Goal: Task Accomplishment & Management: Use online tool/utility

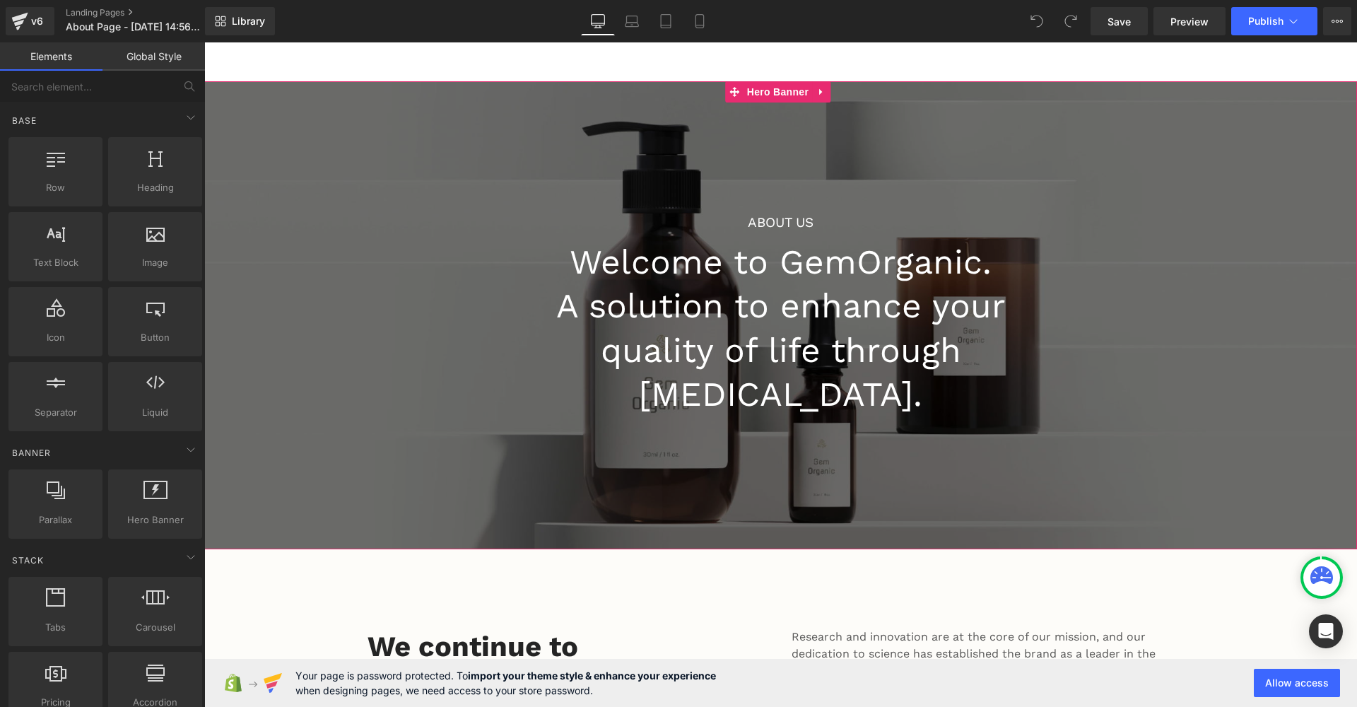
click at [882, 292] on h1 "A solution to enhance your quality of life through [MEDICAL_DATA]." at bounding box center [781, 350] width 544 height 132
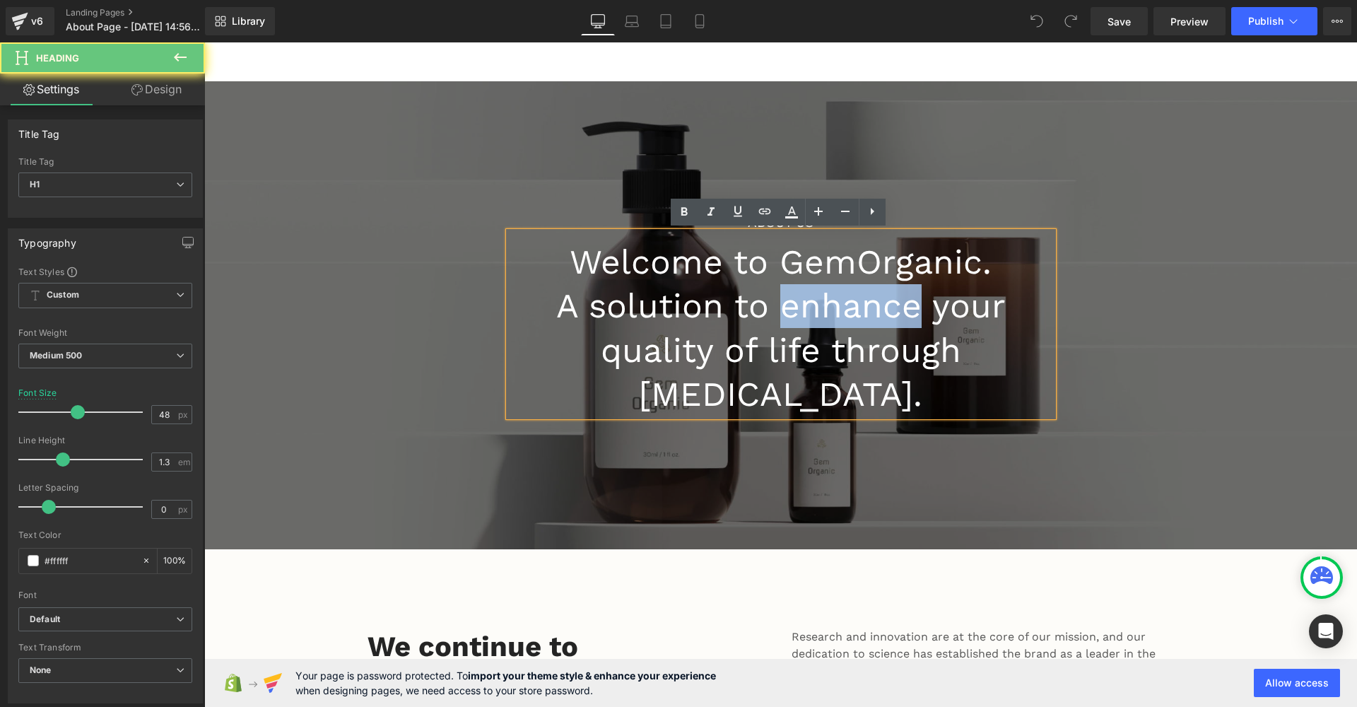
click at [882, 292] on h1 "A solution to enhance your quality of life through [MEDICAL_DATA]." at bounding box center [781, 350] width 544 height 132
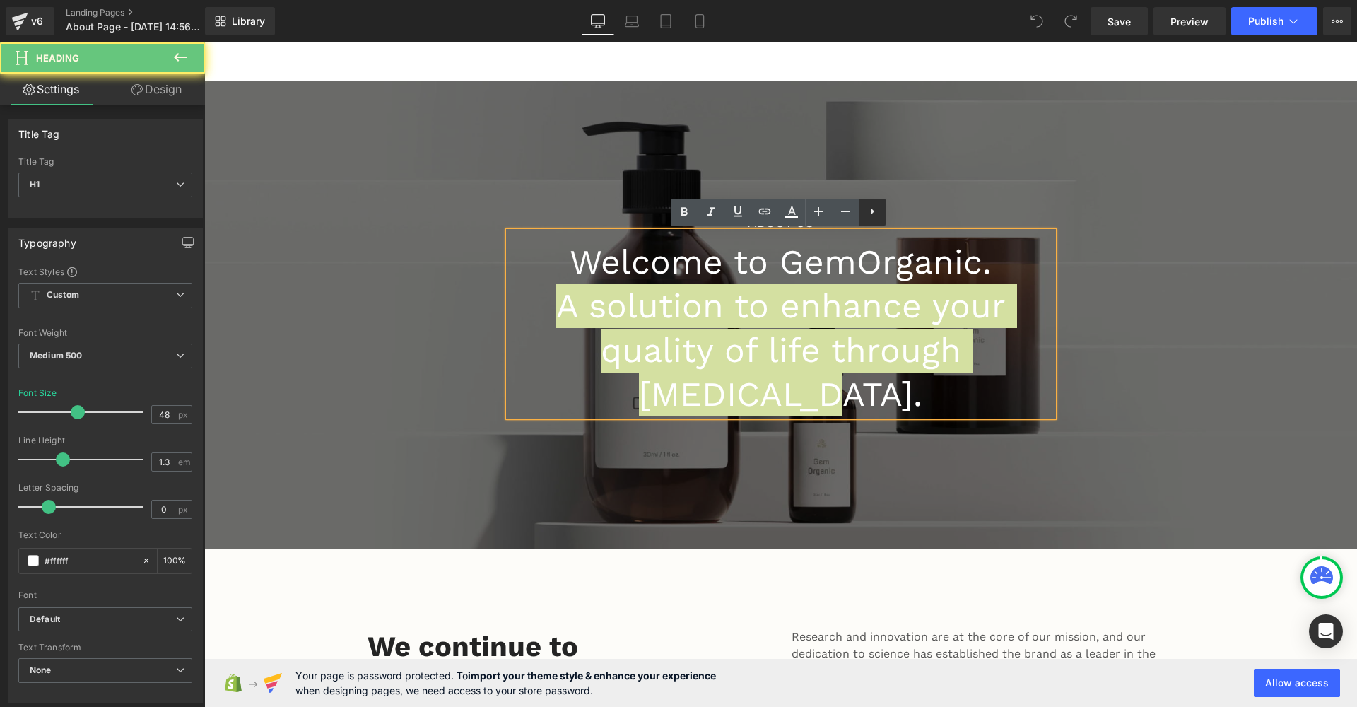
click at [855, 199] on ul "Text Color Highlight Color #333333" at bounding box center [778, 199] width 215 height 0
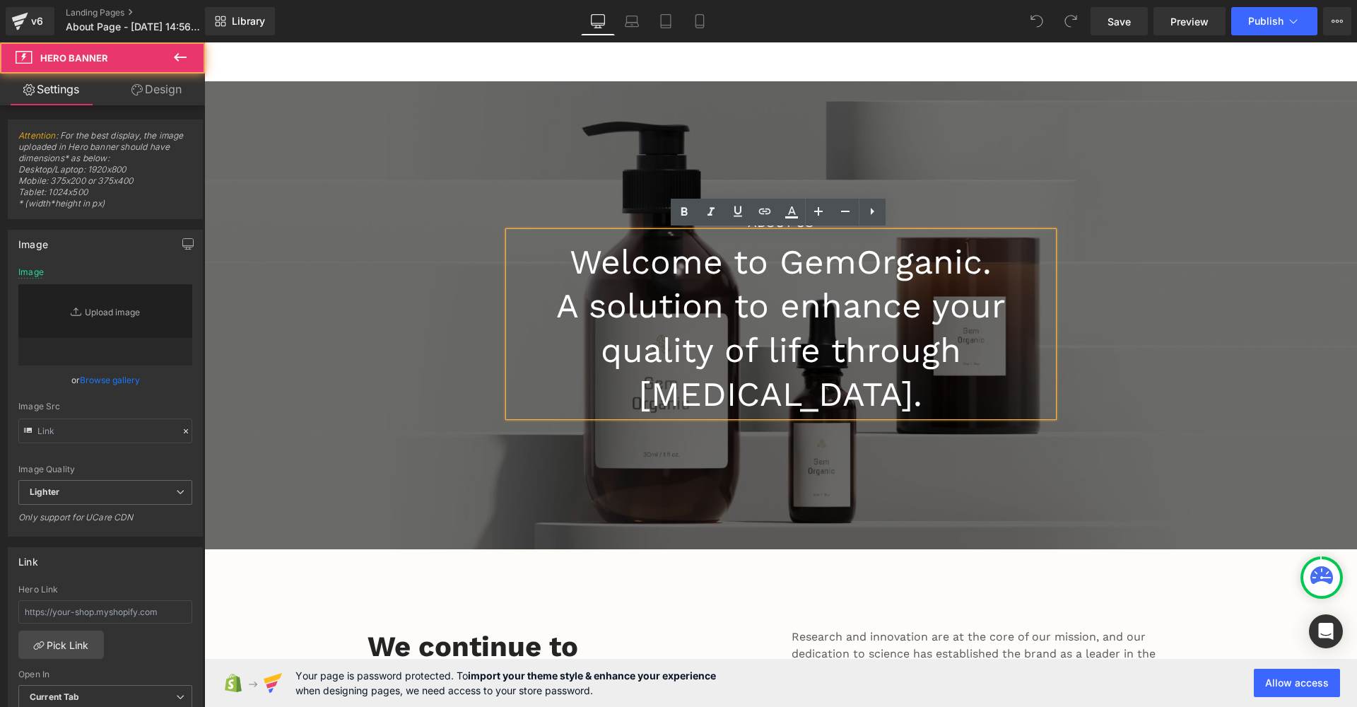
type input "[URL][DOMAIN_NAME]"
click at [932, 140] on div at bounding box center [780, 315] width 1153 height 468
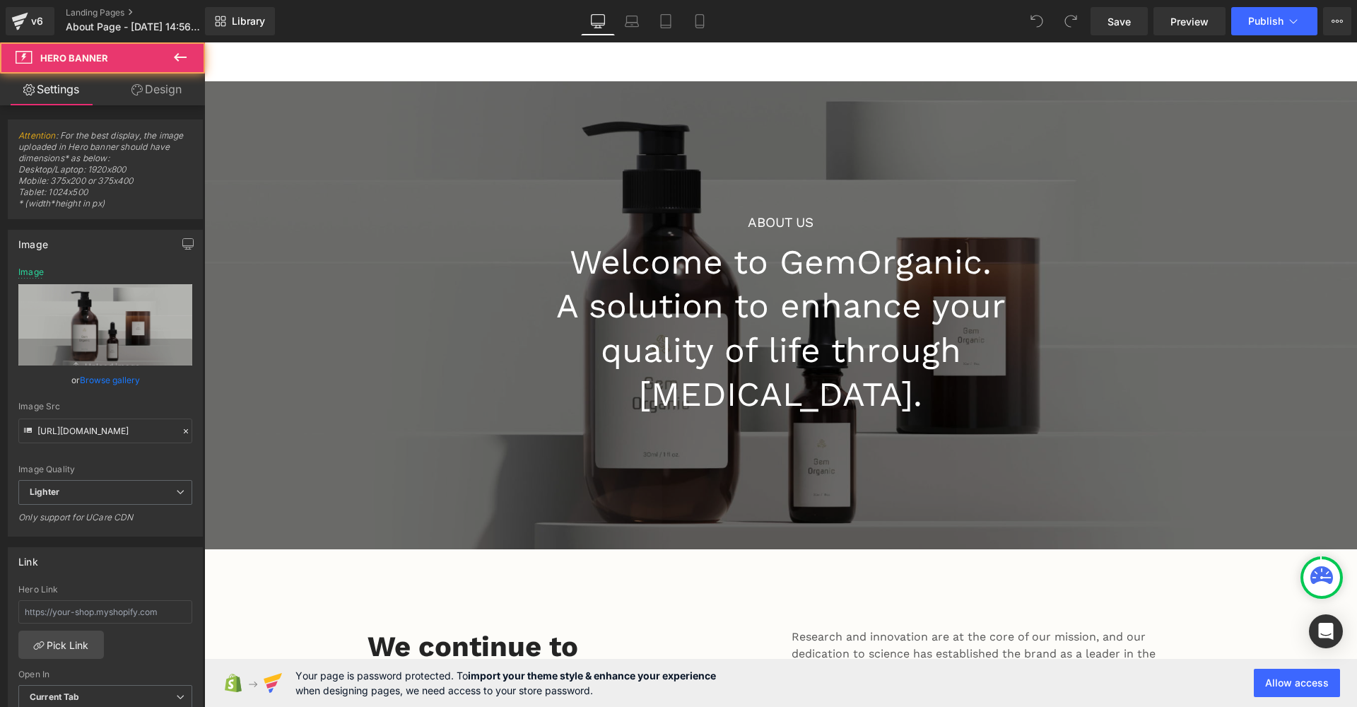
click at [953, 117] on div at bounding box center [780, 315] width 1153 height 468
click at [137, 93] on icon at bounding box center [136, 89] width 11 height 11
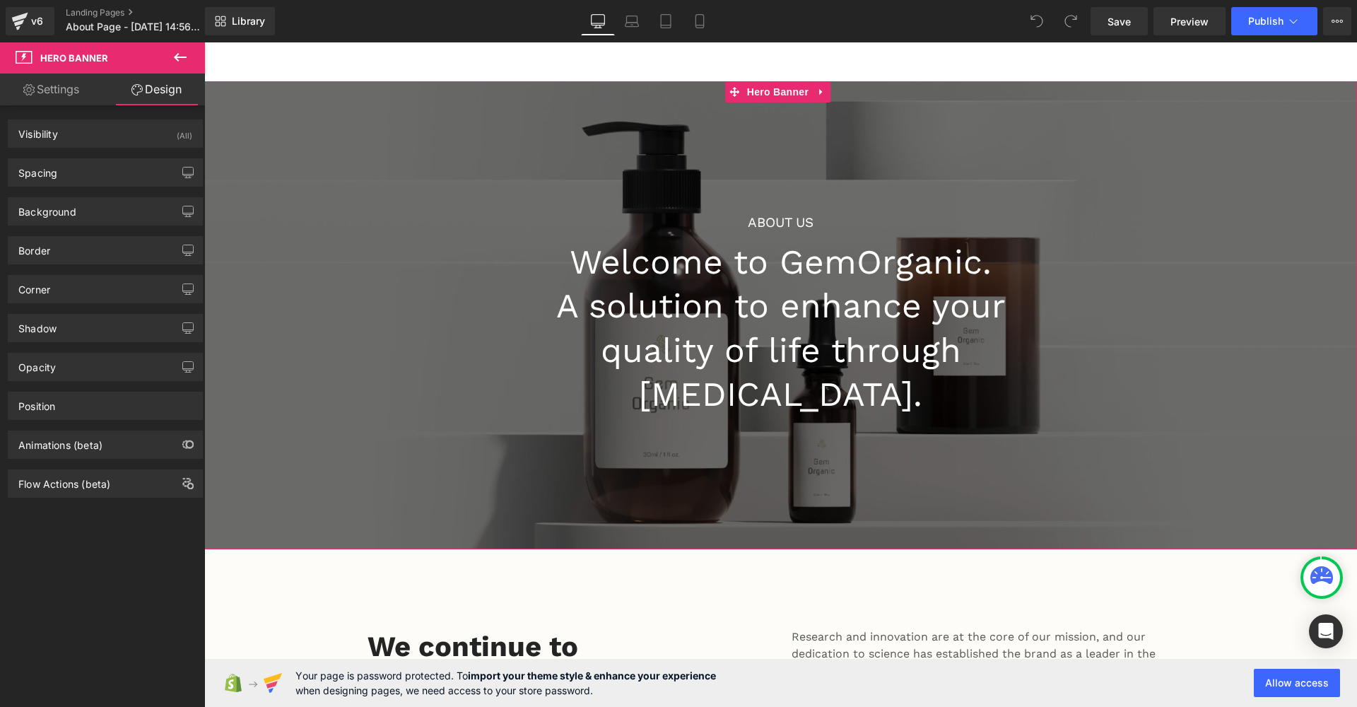
click at [53, 99] on link "Settings" at bounding box center [51, 90] width 102 height 32
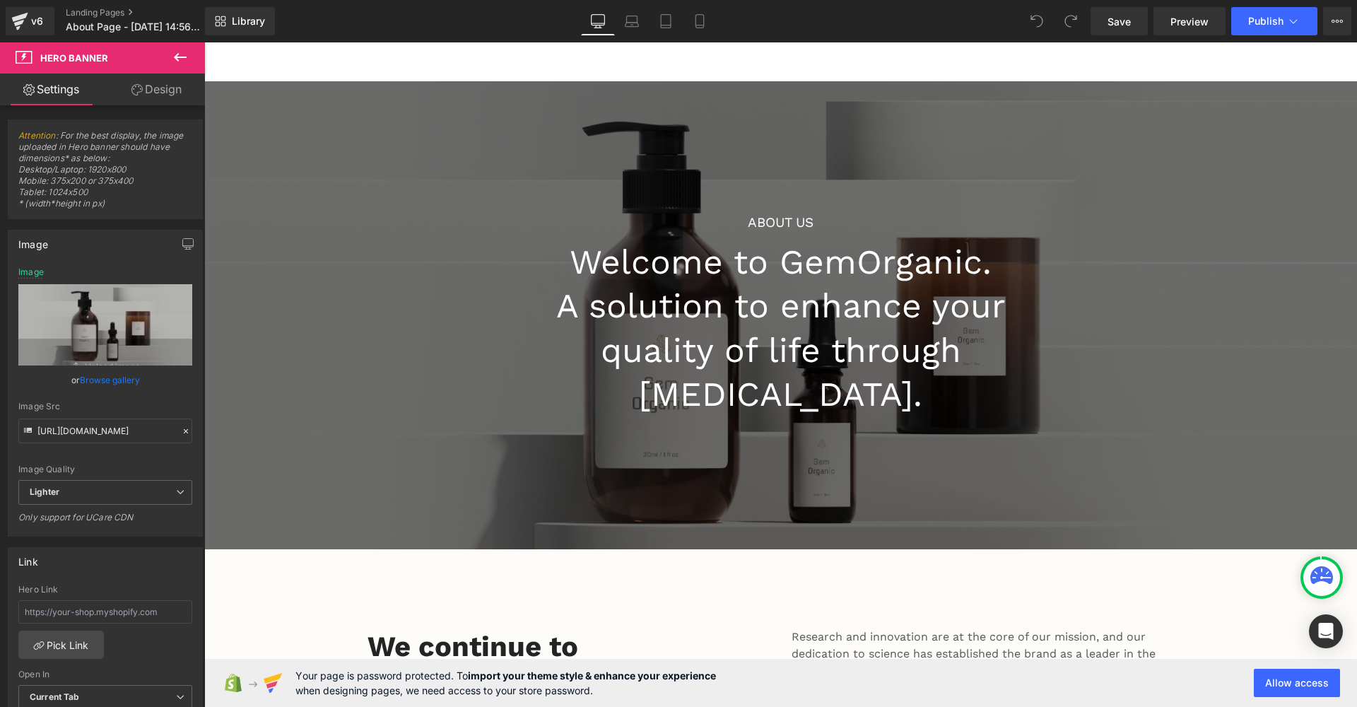
click at [190, 54] on button at bounding box center [179, 57] width 49 height 31
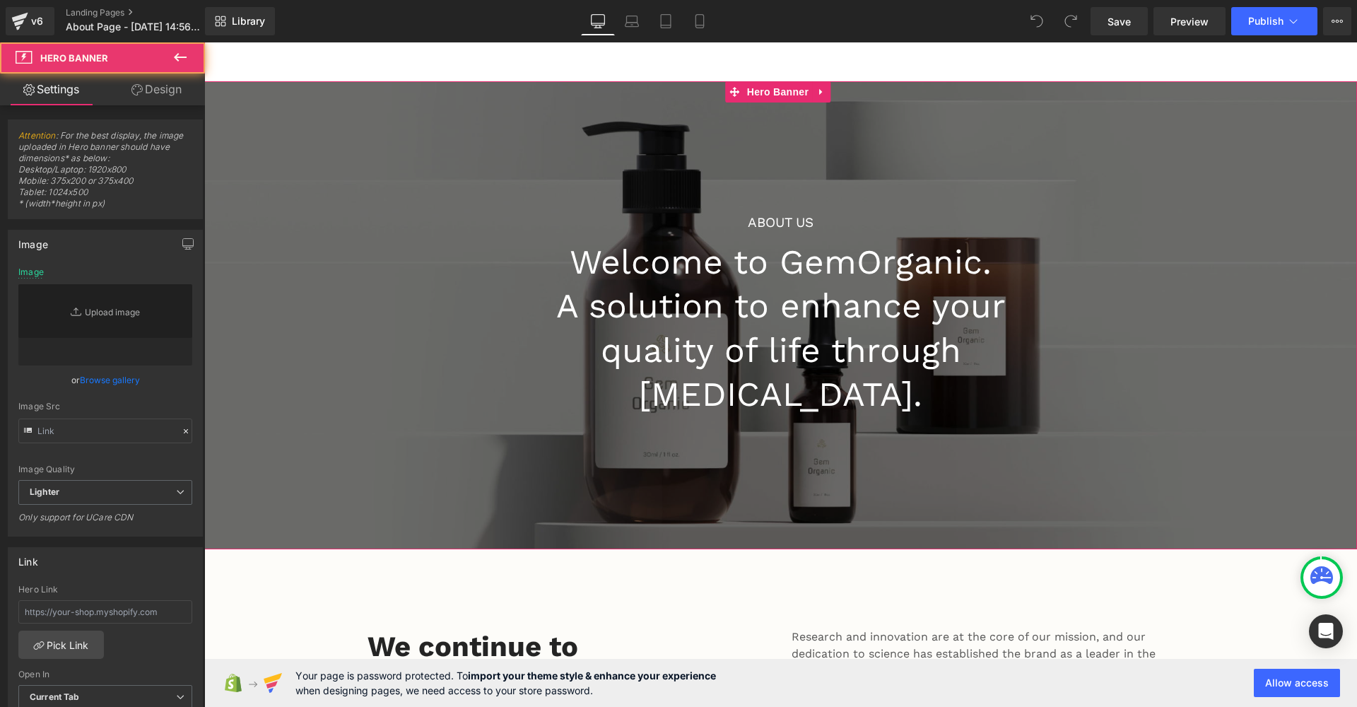
type input "[URL][DOMAIN_NAME]"
click at [240, 150] on div at bounding box center [780, 315] width 1153 height 468
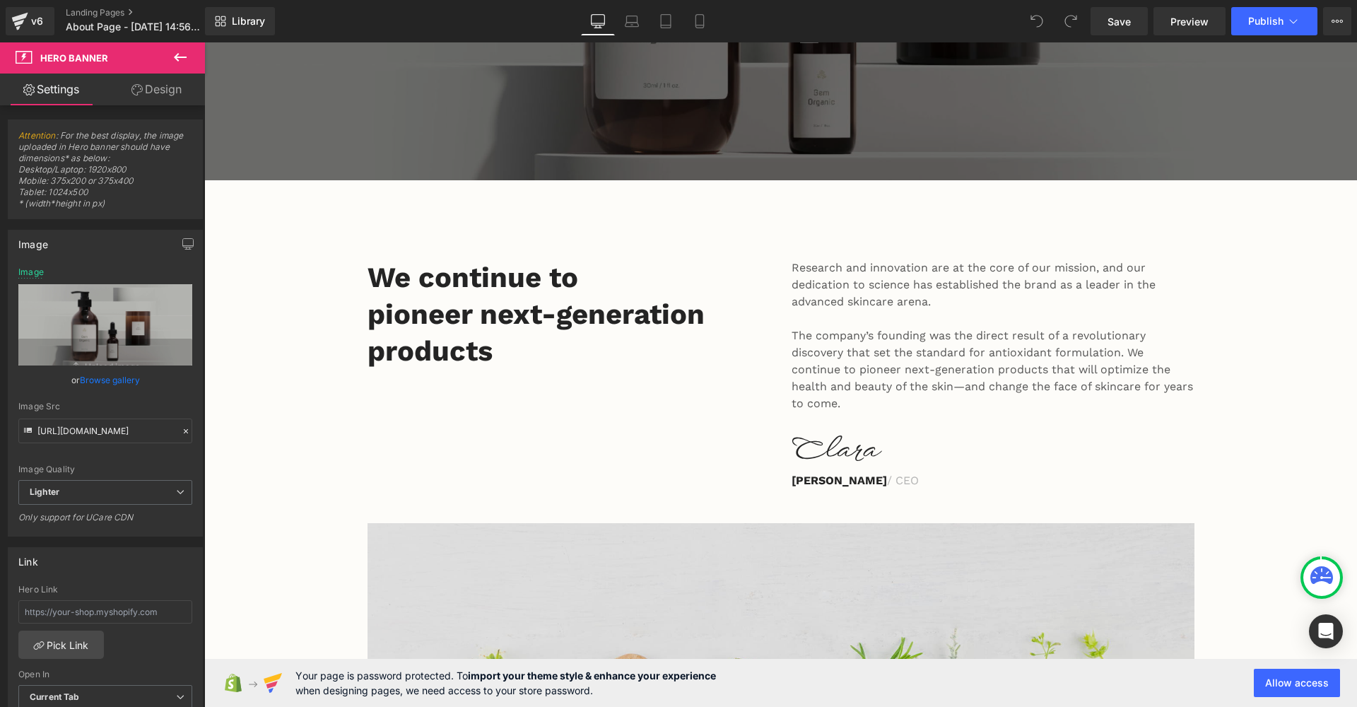
scroll to position [585, 0]
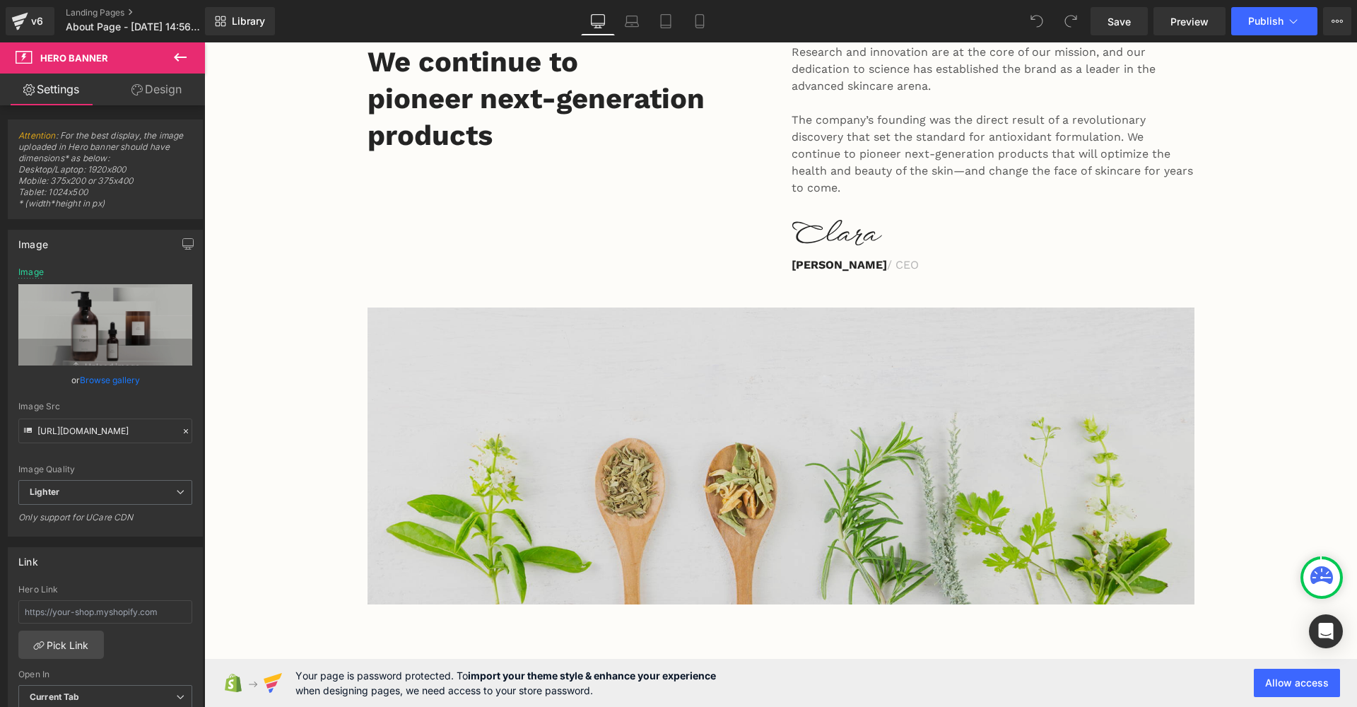
click at [850, 415] on img at bounding box center [781, 455] width 827 height 297
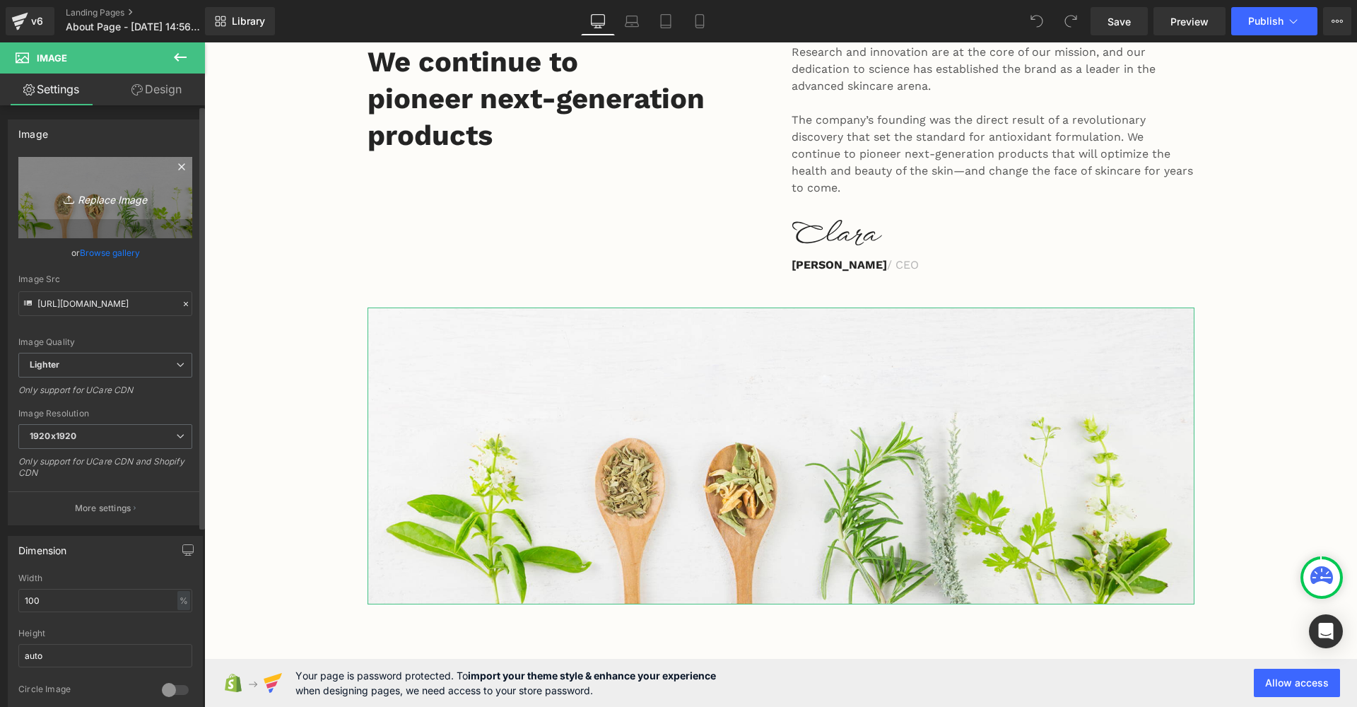
click at [142, 184] on link "Replace Image" at bounding box center [105, 197] width 174 height 81
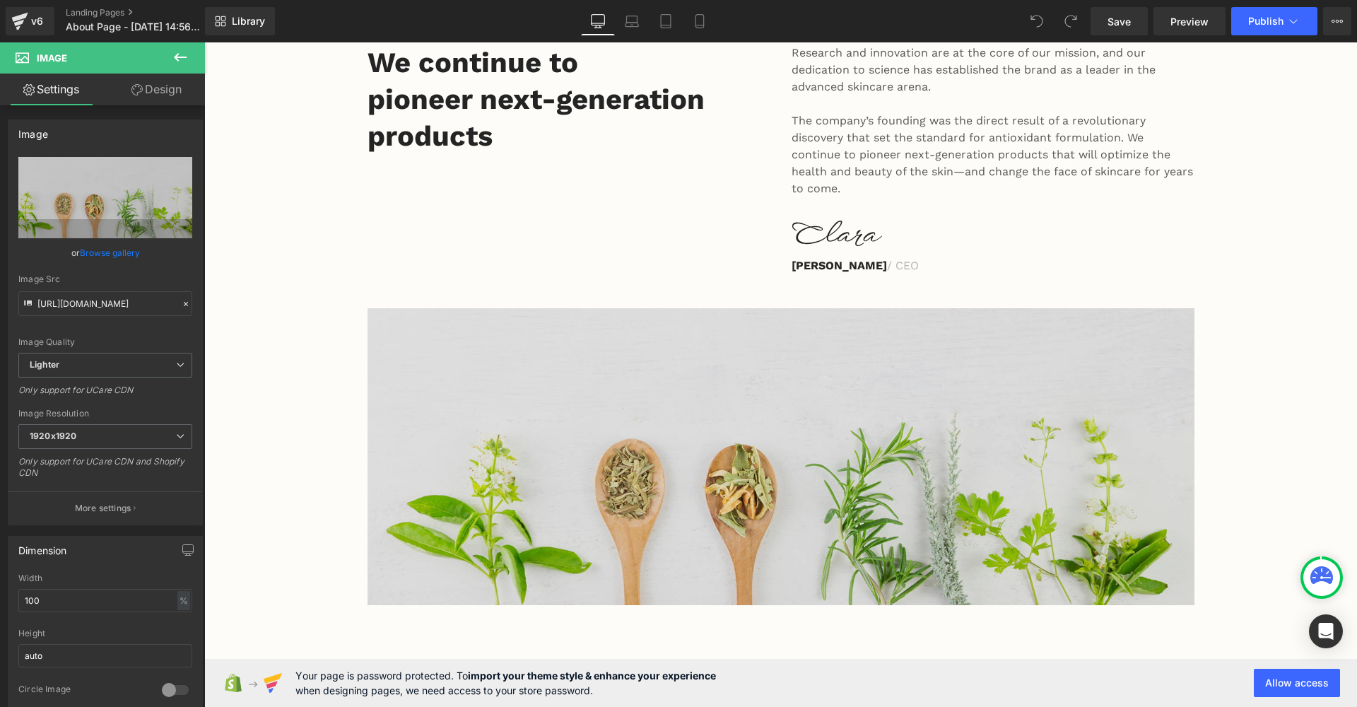
scroll to position [354, 0]
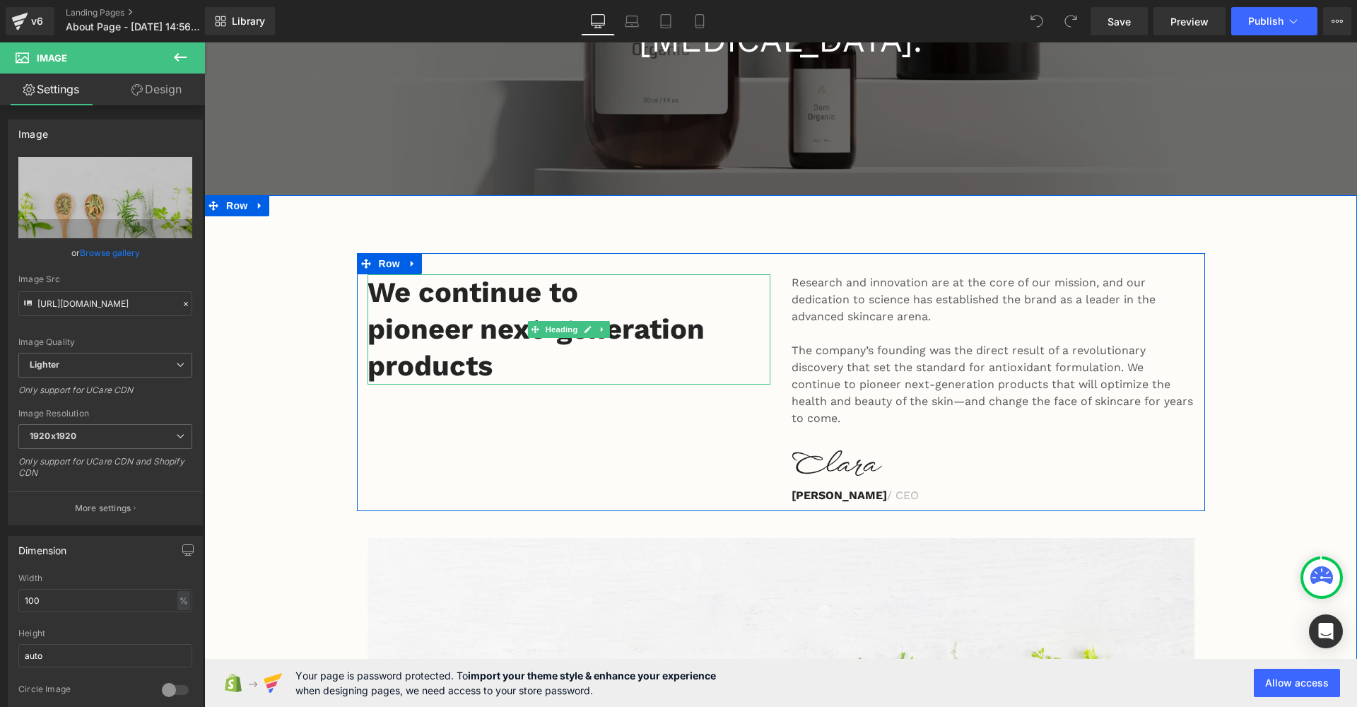
click at [647, 320] on h2 "pioneer next-generation products" at bounding box center [569, 348] width 403 height 74
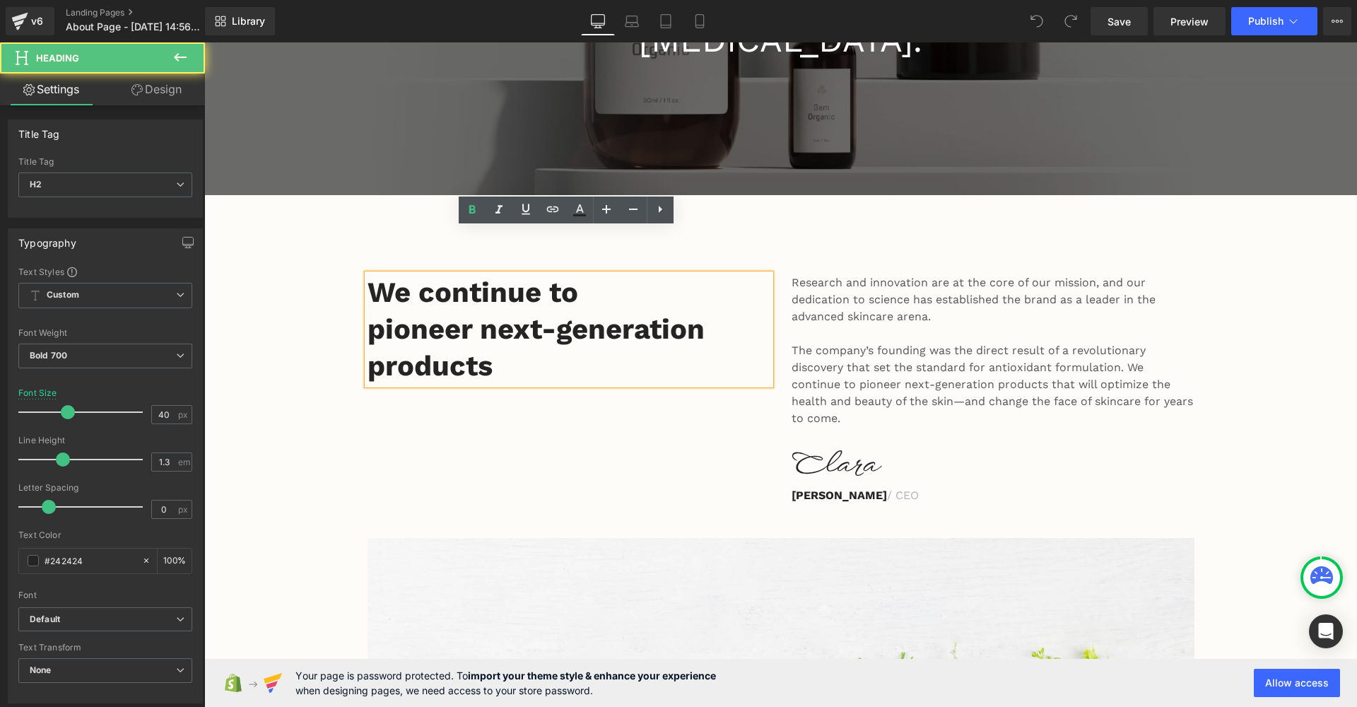
click at [647, 320] on h2 "pioneer next-generation products" at bounding box center [569, 348] width 403 height 74
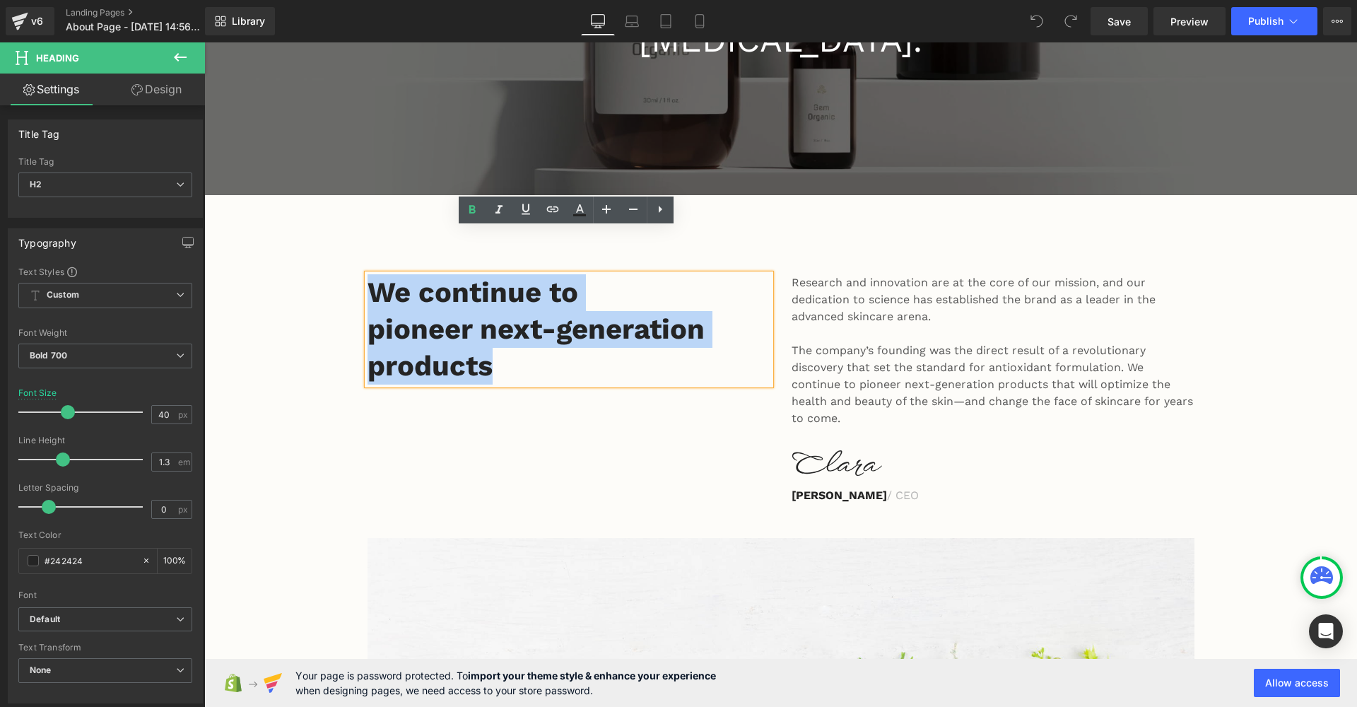
drag, startPoint x: 647, startPoint y: 320, endPoint x: 387, endPoint y: 253, distance: 269.3
click at [383, 274] on div "We continue to pioneer next-generation products" at bounding box center [569, 329] width 403 height 110
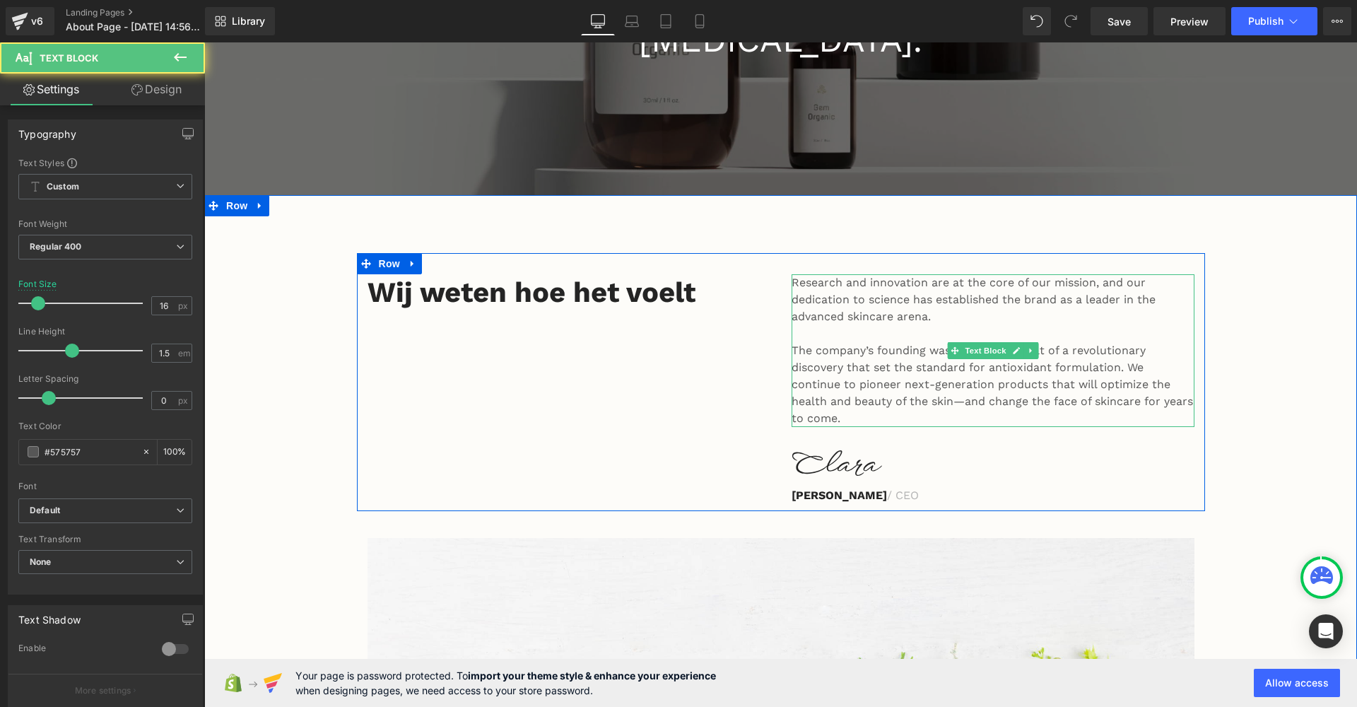
click at [953, 359] on span "The company’s founding was the direct result of a revolutionary discovery that …" at bounding box center [992, 384] width 401 height 81
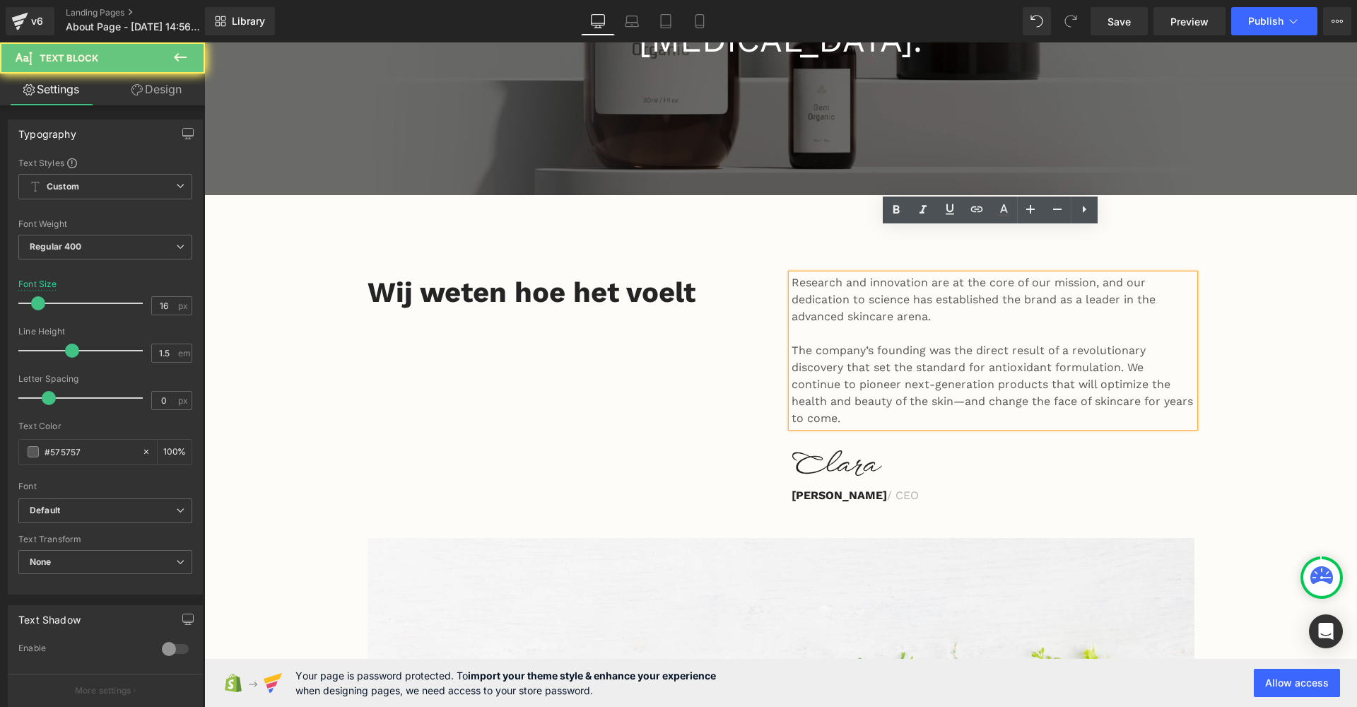
click at [883, 370] on p "The company’s founding was the direct result of a revolutionary discovery that …" at bounding box center [993, 384] width 403 height 85
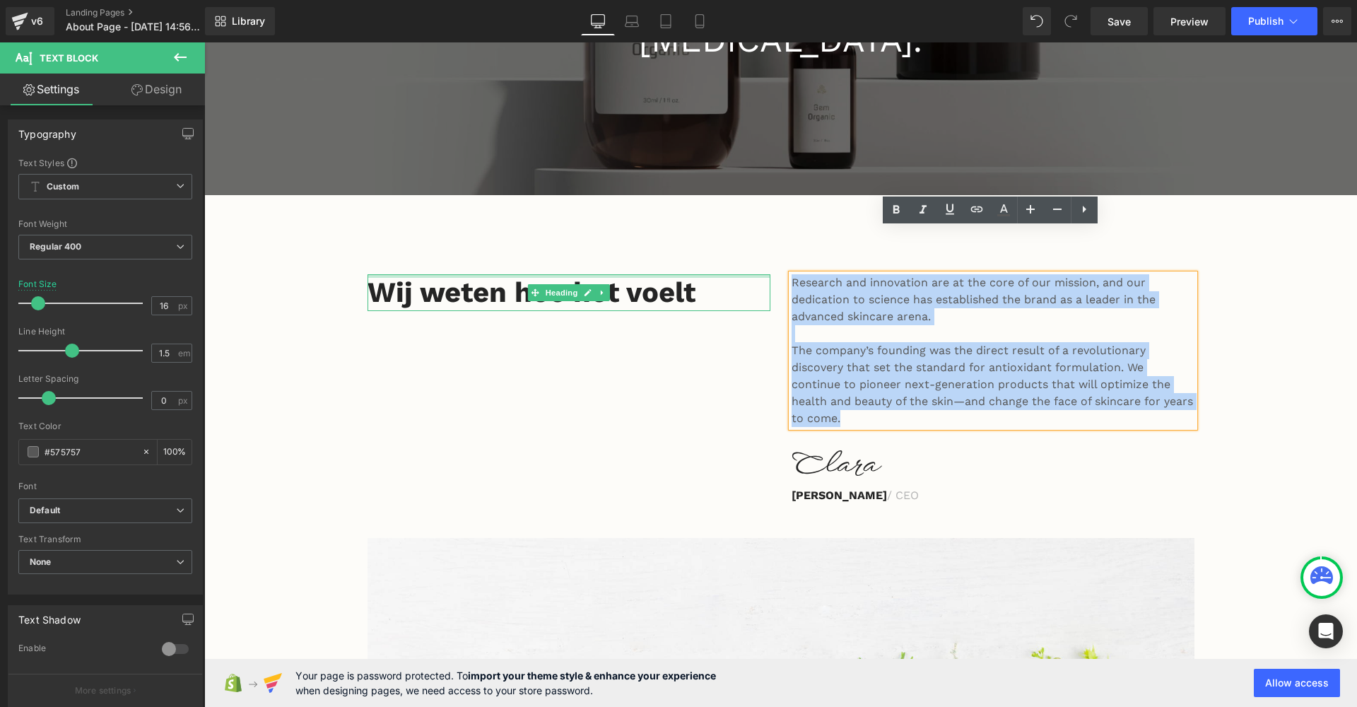
drag, startPoint x: 883, startPoint y: 370, endPoint x: 743, endPoint y: 230, distance: 197.4
click at [743, 253] on div "Wij weten hoe het voelt Heading Research and innovation are at the core of our …" at bounding box center [781, 382] width 848 height 258
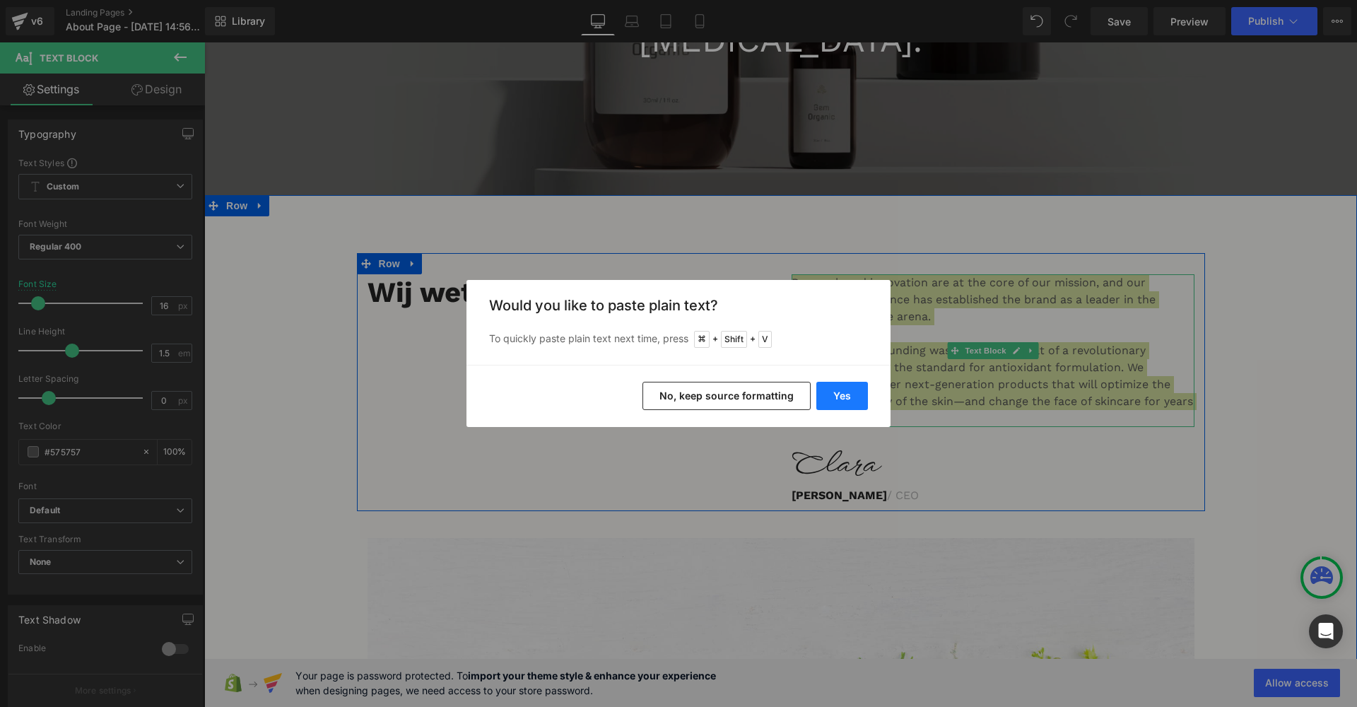
click at [849, 392] on button "Yes" at bounding box center [842, 396] width 52 height 28
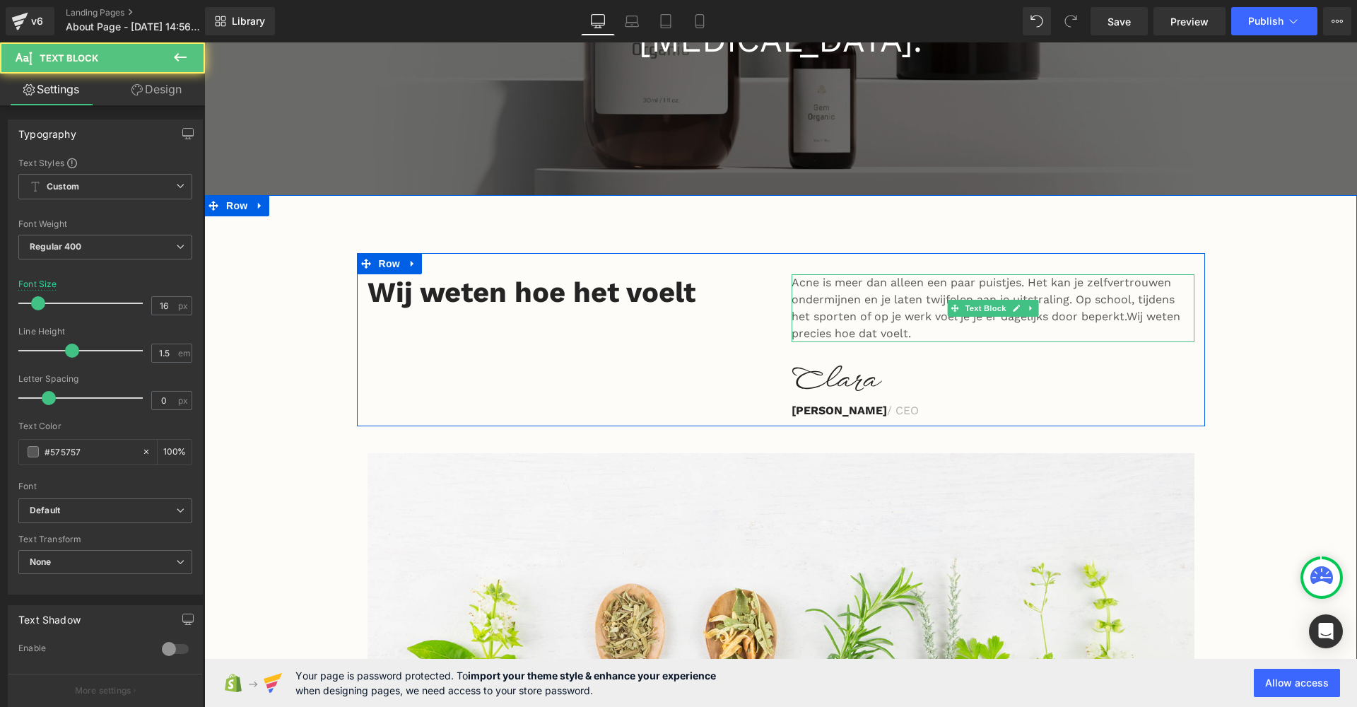
click at [960, 291] on p "Acne is meer dan alleen een paar puistjes. Het kan je zelfvertrouwen ondermijne…" at bounding box center [993, 308] width 403 height 68
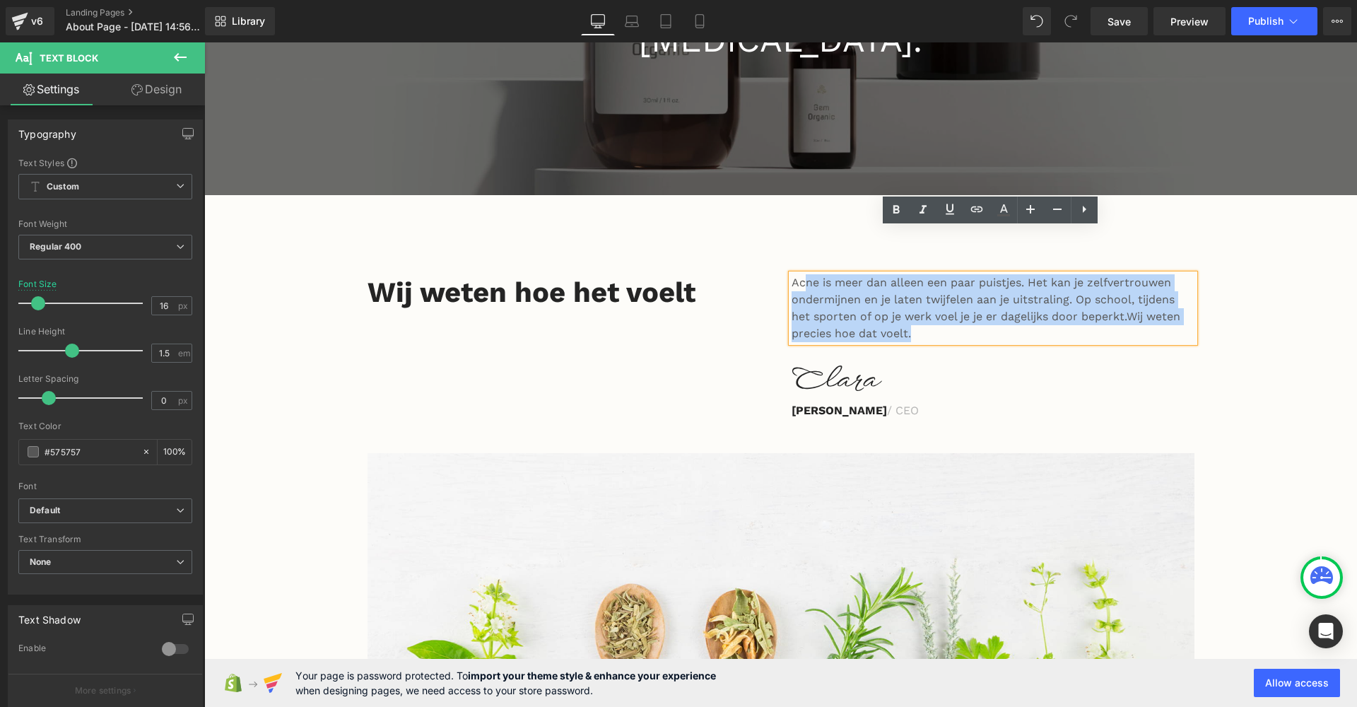
drag, startPoint x: 960, startPoint y: 291, endPoint x: 796, endPoint y: 227, distance: 176.1
click at [796, 274] on div "Acne is meer dan alleen een paar puistjes. Het kan je zelfvertrouwen ondermijne…" at bounding box center [993, 308] width 403 height 68
copy p "ne is meer dan alleen een paar puistjes. Het kan je zelfvertrouwen ondermijnen …"
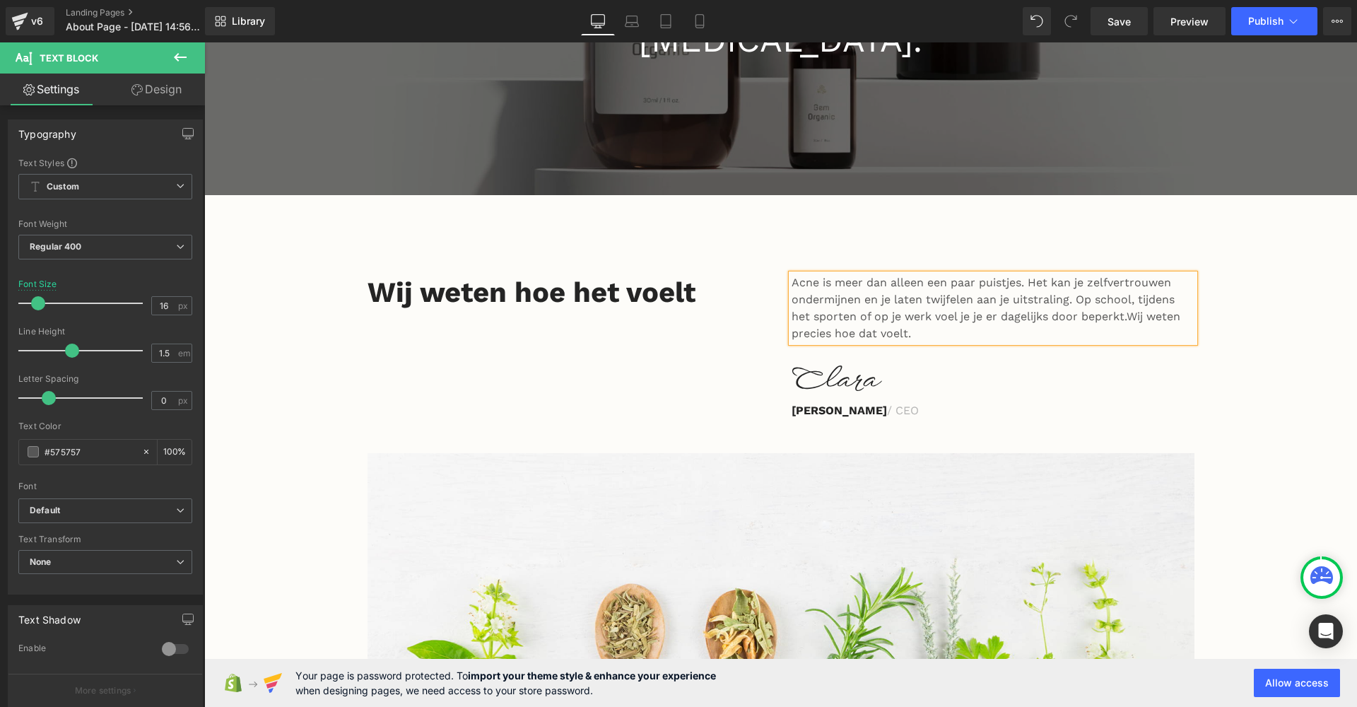
click at [927, 293] on p "Acne is meer dan alleen een paar puistjes. Het kan je zelfvertrouwen ondermijne…" at bounding box center [993, 308] width 403 height 68
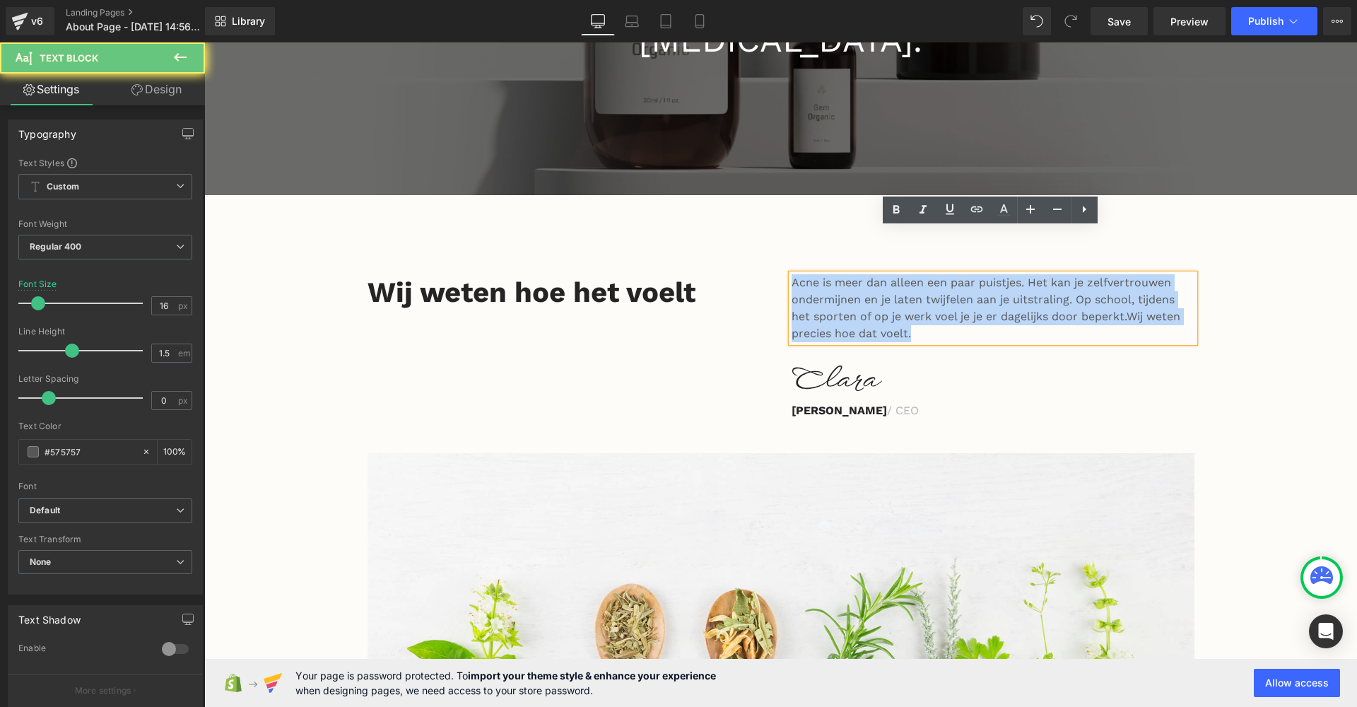
drag, startPoint x: 927, startPoint y: 293, endPoint x: 780, endPoint y: 231, distance: 160.0
click at [781, 274] on div "Acne is meer dan alleen een paar puistjes. Het kan je zelfvertrouwen ondermijne…" at bounding box center [993, 346] width 424 height 145
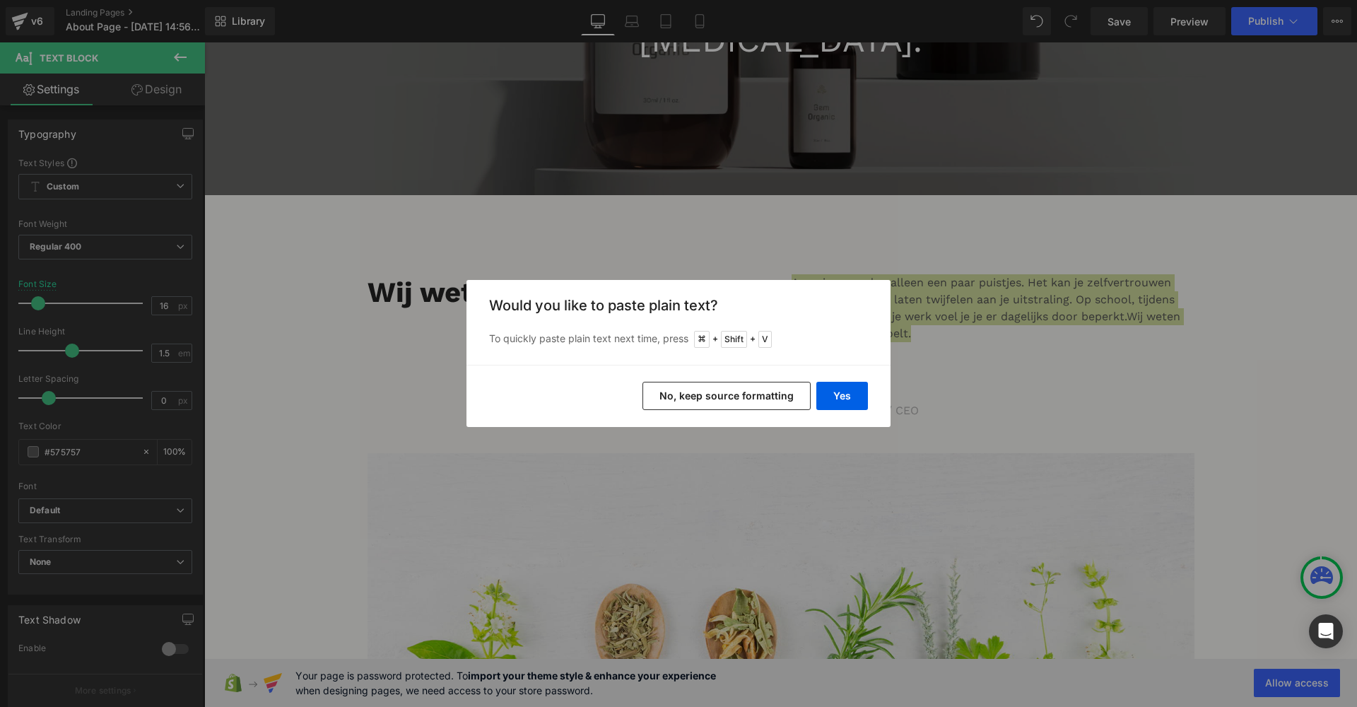
click at [869, 402] on div "Yes No, keep source formatting" at bounding box center [678, 396] width 424 height 62
click at [852, 398] on button "Yes" at bounding box center [842, 396] width 52 height 28
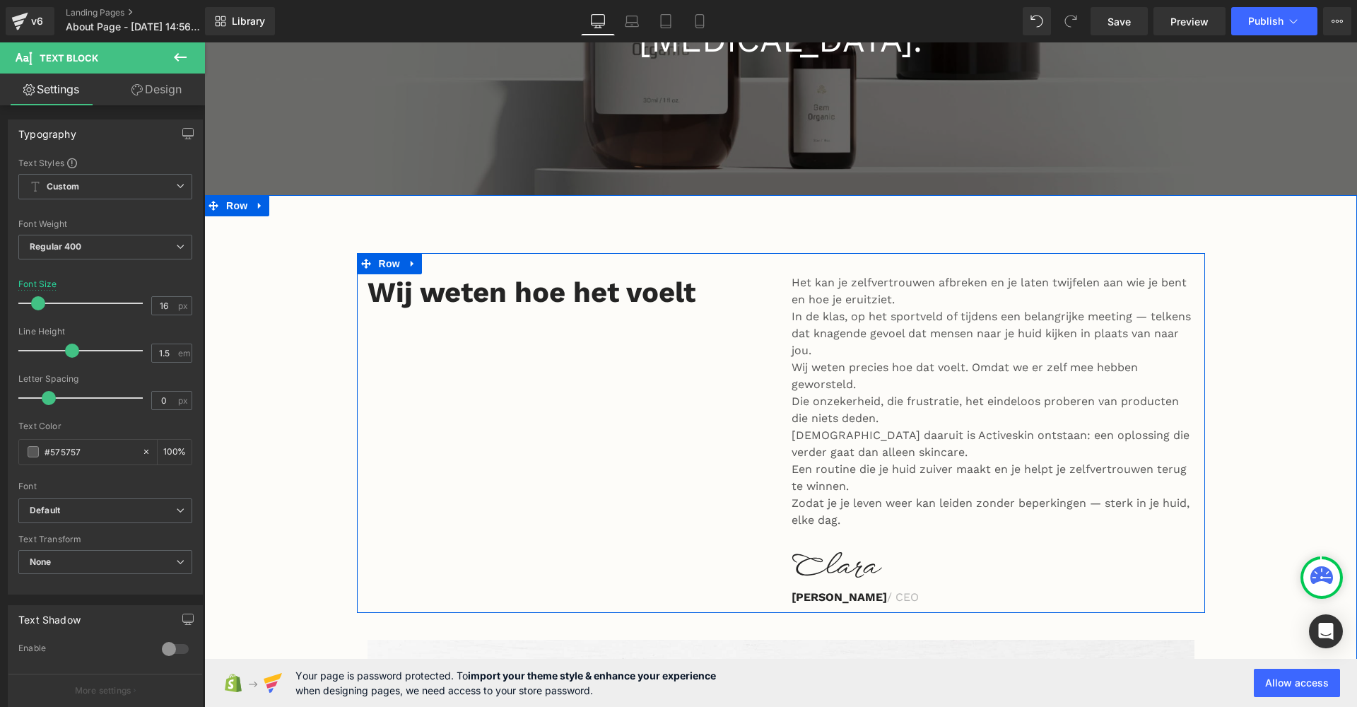
click at [854, 498] on div "Het kan je zelfvertrouwen afbreken en je laten twijfelen aan wie je bent en hoe…" at bounding box center [993, 439] width 424 height 331
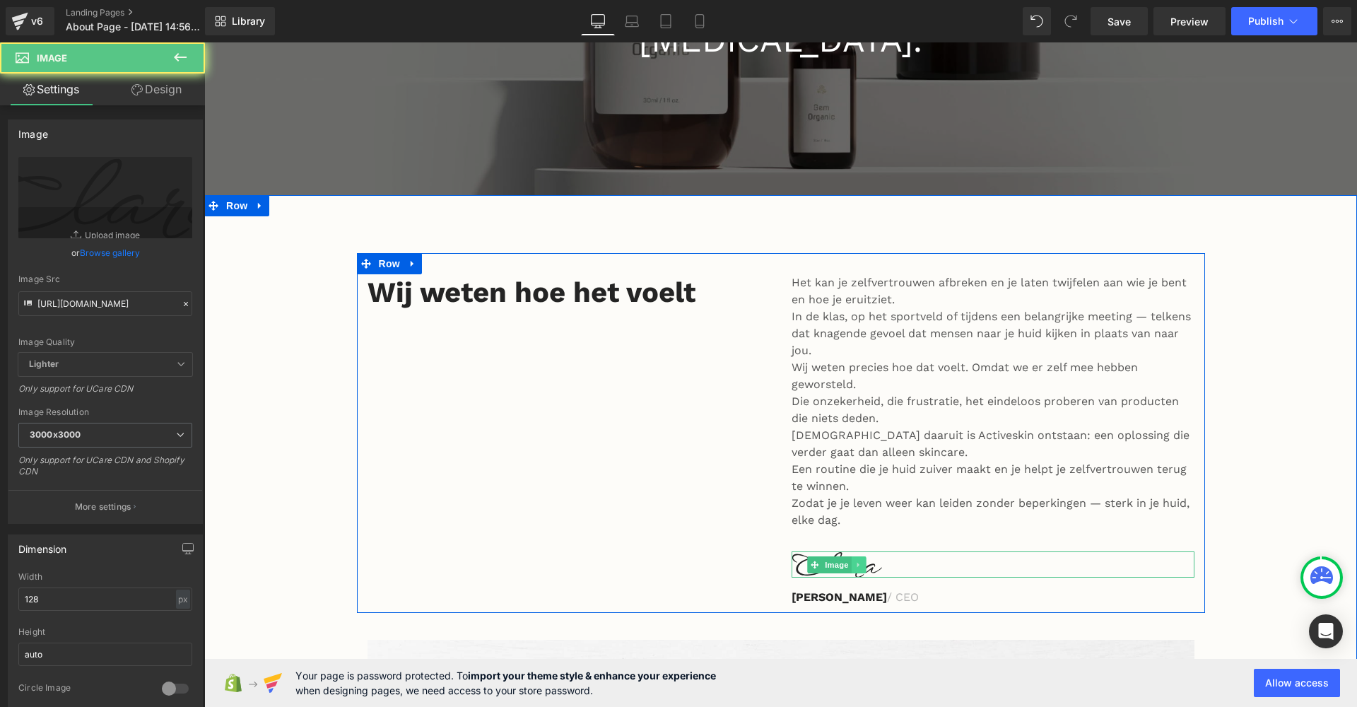
click at [855, 551] on div "Image" at bounding box center [993, 564] width 403 height 26
click at [857, 561] on icon at bounding box center [859, 565] width 8 height 8
click at [876, 561] on icon at bounding box center [880, 565] width 8 height 8
click at [897, 551] on div at bounding box center [993, 564] width 403 height 26
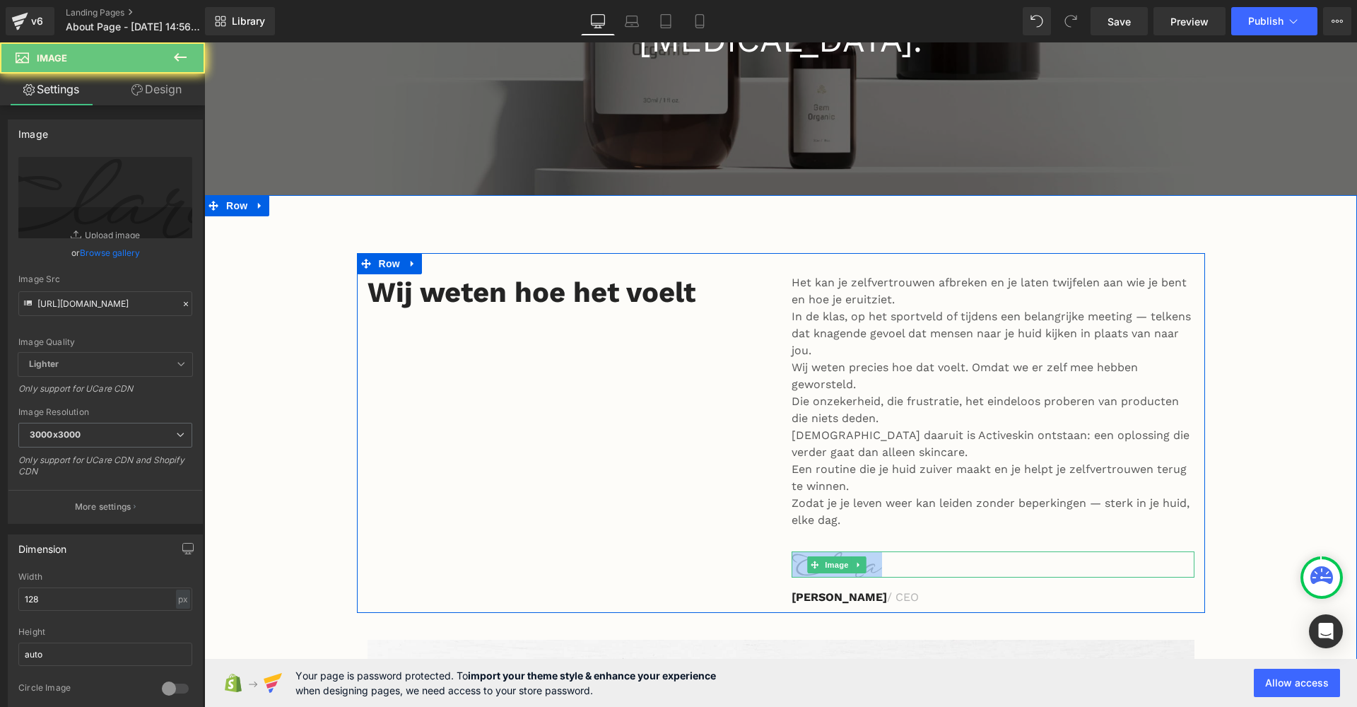
click at [896, 551] on div at bounding box center [993, 564] width 403 height 26
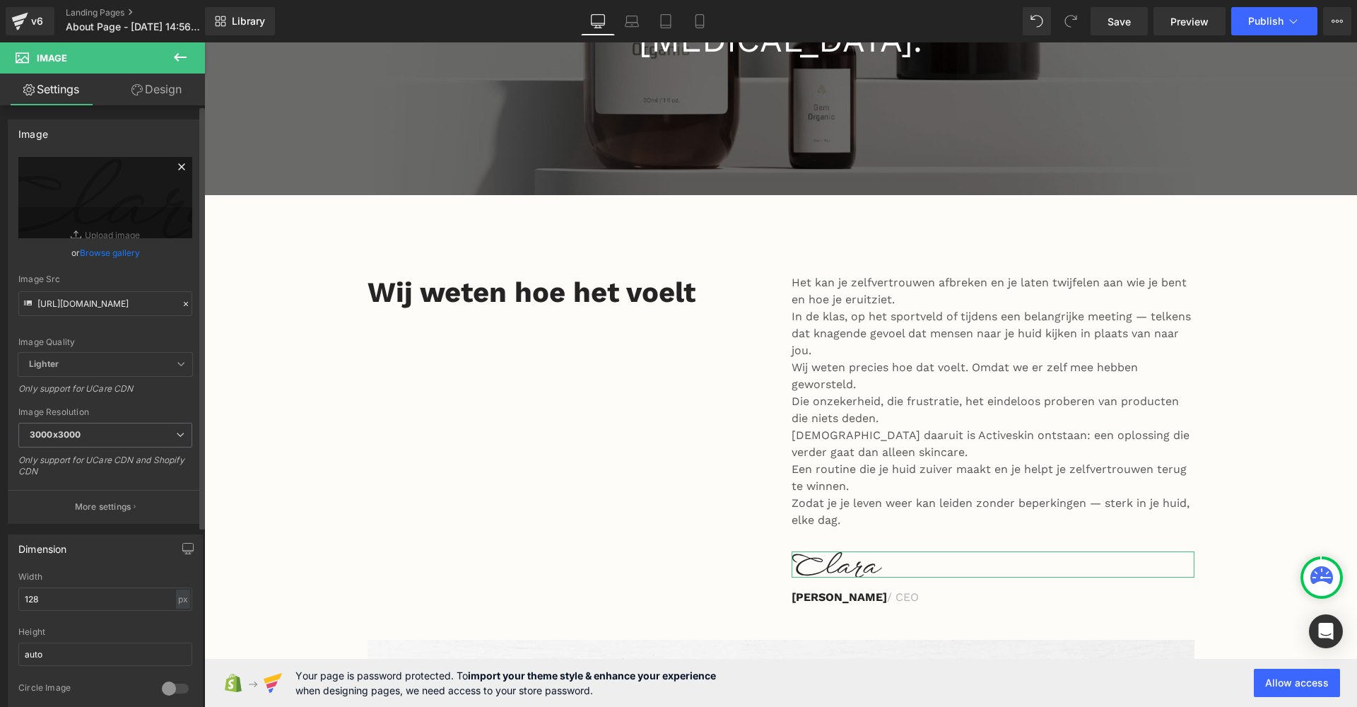
click at [173, 165] on icon at bounding box center [181, 166] width 17 height 17
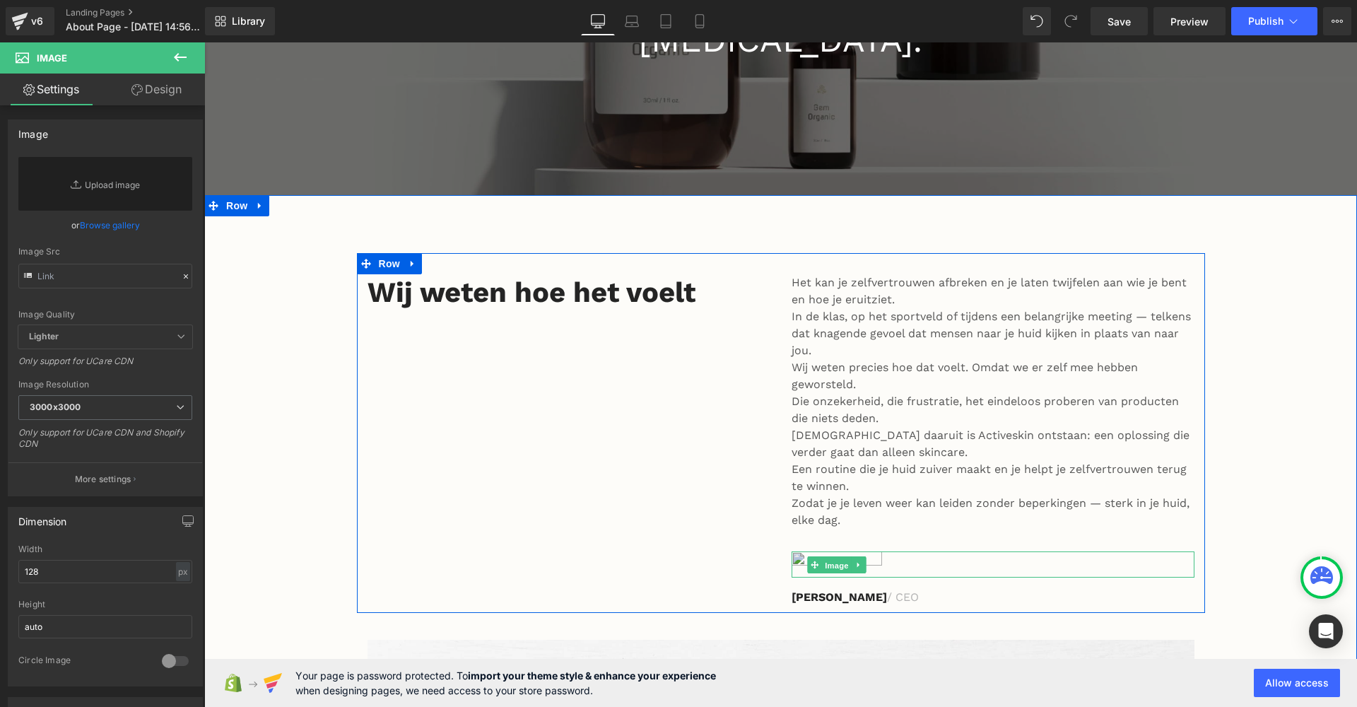
click at [840, 557] on span "Image" at bounding box center [837, 565] width 30 height 17
click at [895, 551] on div at bounding box center [993, 564] width 403 height 26
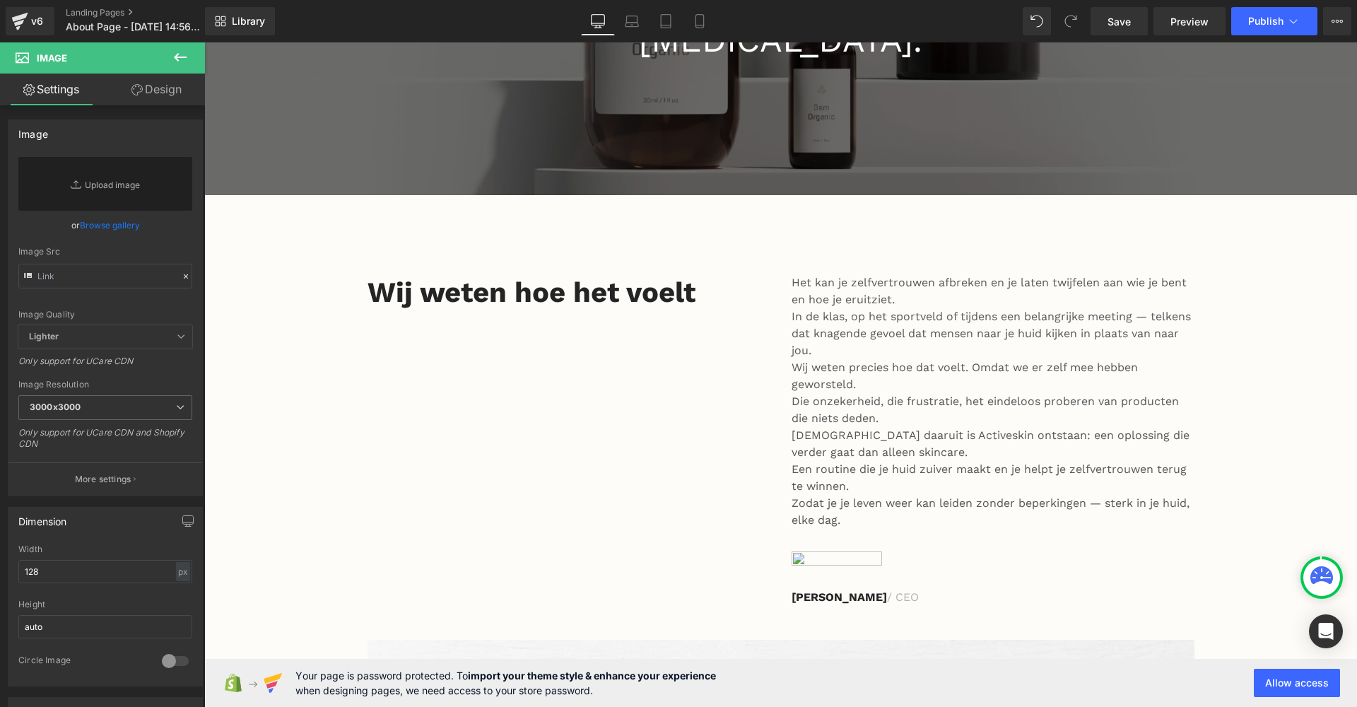
click at [182, 61] on icon at bounding box center [180, 57] width 17 height 17
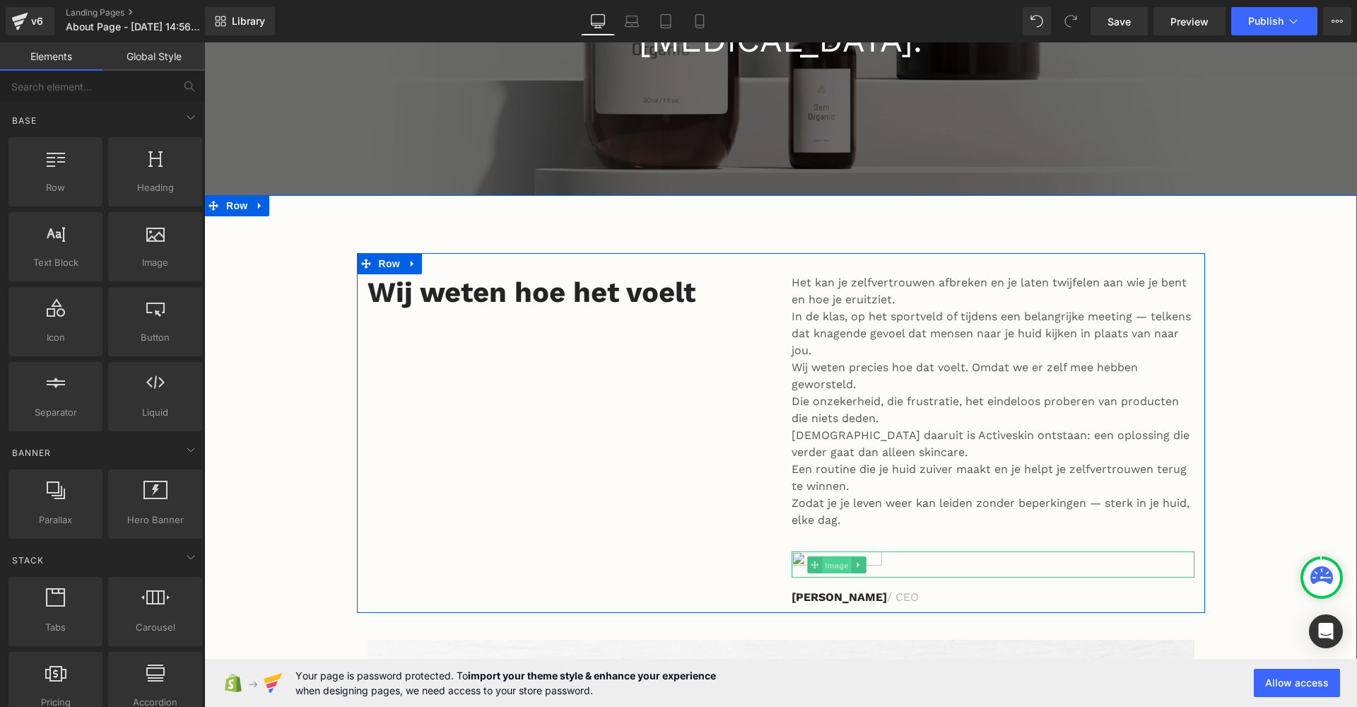
click at [835, 557] on span "Image" at bounding box center [837, 565] width 30 height 17
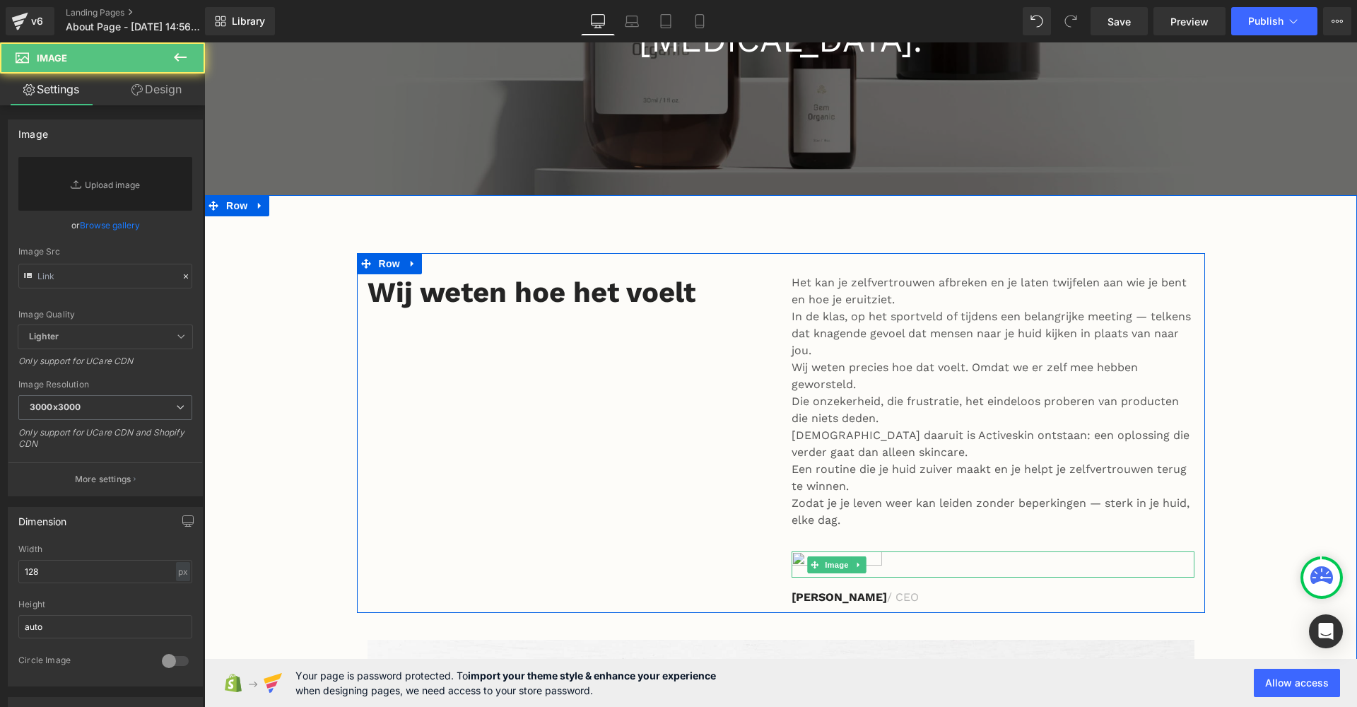
click at [892, 551] on div at bounding box center [993, 564] width 403 height 26
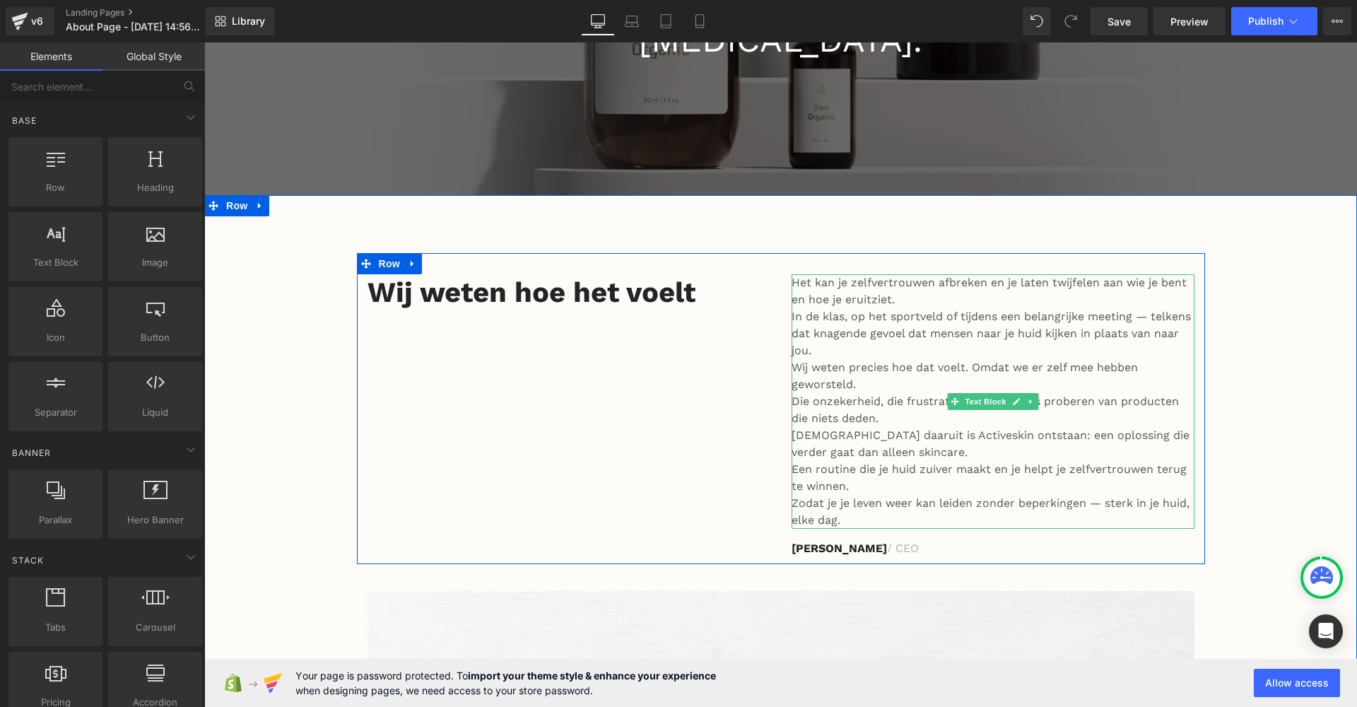
click at [859, 461] on p "Een routine die je huid zuiver maakt en je helpt je zelfvertrouwen terug te win…" at bounding box center [993, 478] width 403 height 34
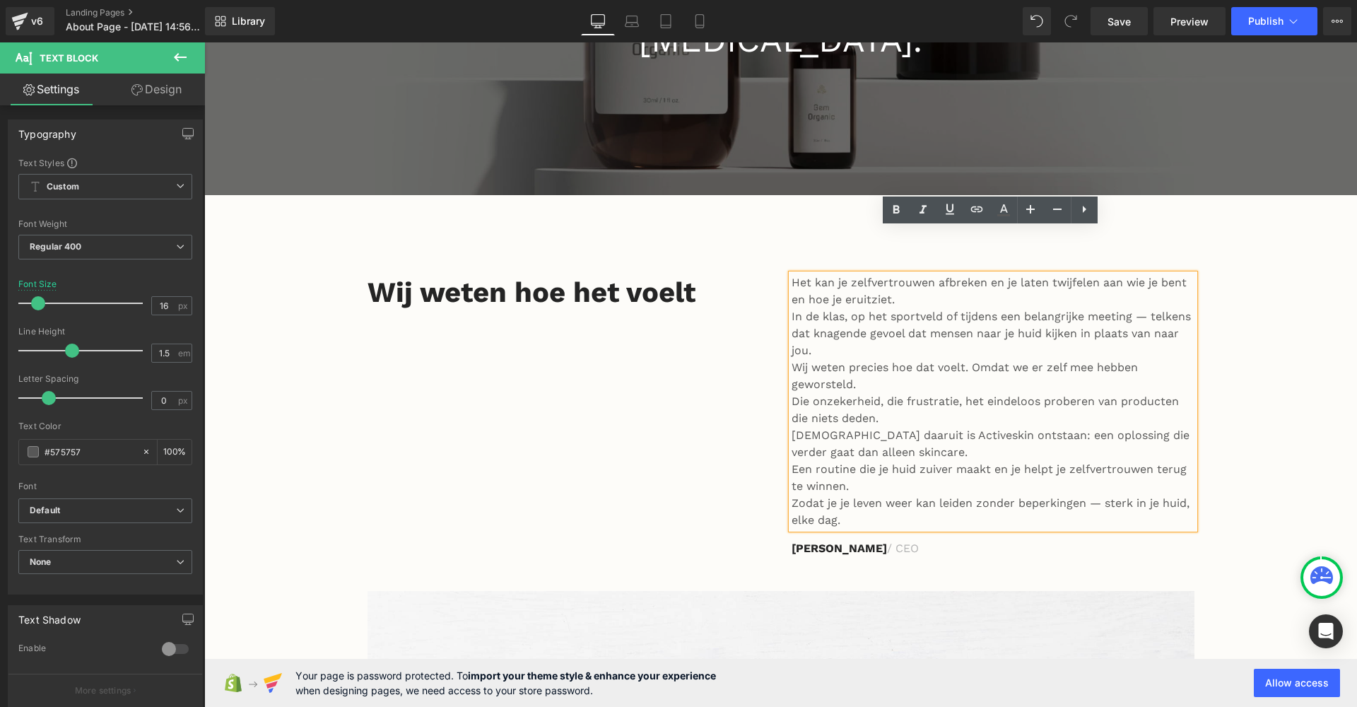
click at [792, 308] on p "In de klas, op het sportveld of tijdens een belangrijke meeting — telkens dat k…" at bounding box center [993, 333] width 403 height 51
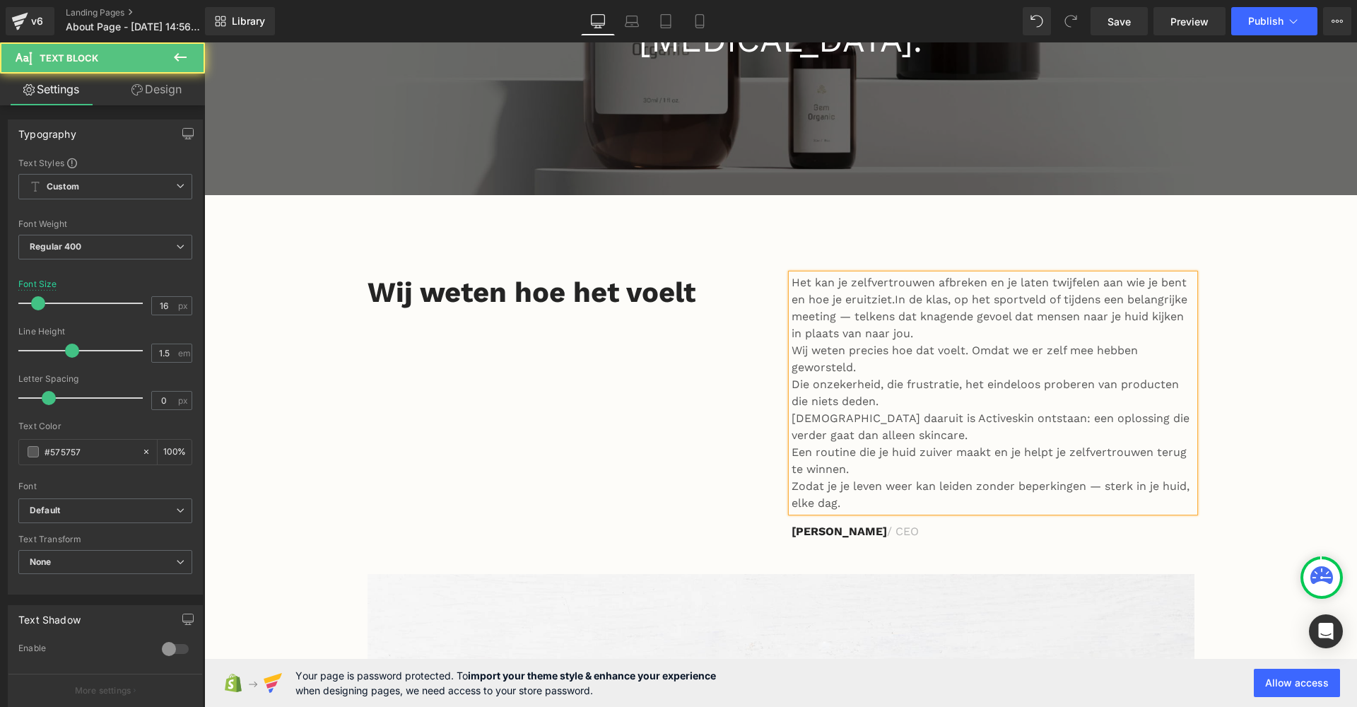
click at [918, 293] on span "In de klas, op het sportveld of tijdens een belangrijke meeting — telkens dat k…" at bounding box center [990, 316] width 396 height 47
click at [979, 286] on p "Het kan je zelfvertrouwen afbreken en je laten twijfelen aan wie je bent en hoe…" at bounding box center [993, 308] width 403 height 68
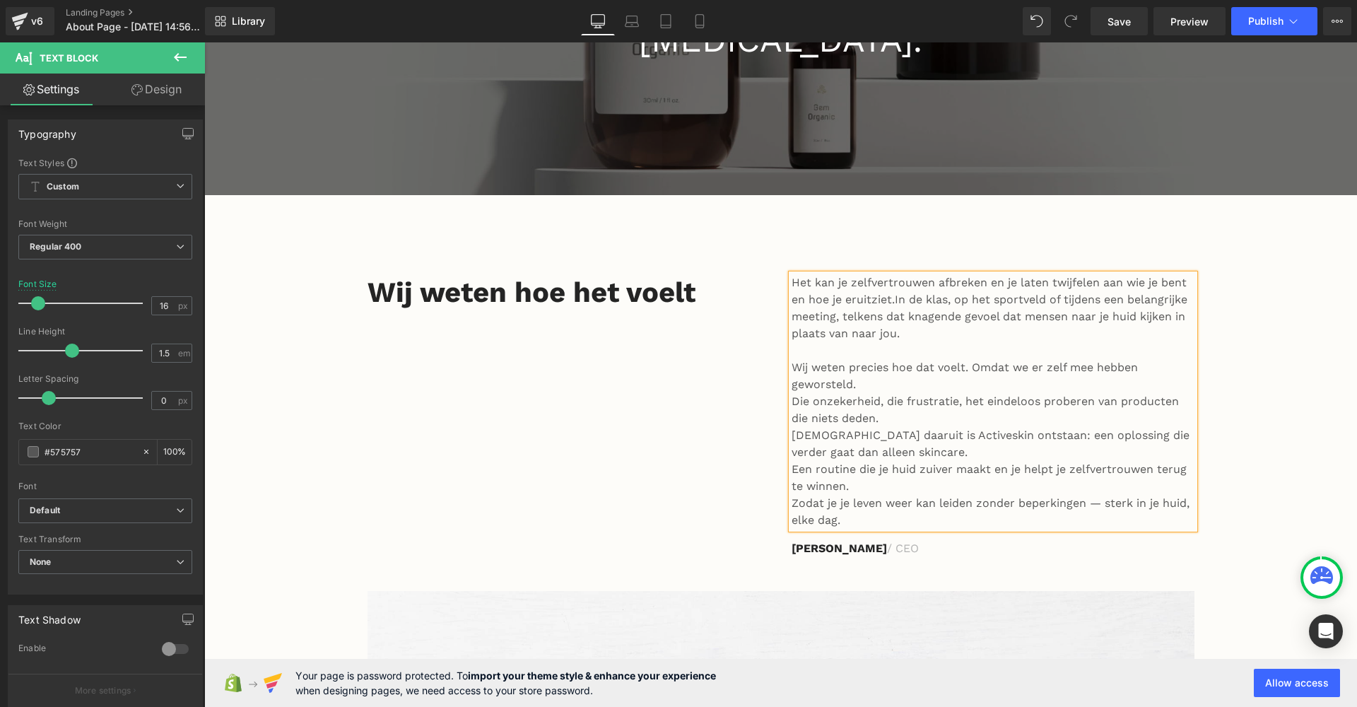
click at [792, 393] on p "Die onzekerheid, die frustratie, het eindeloos proberen van producten die niets…" at bounding box center [993, 410] width 403 height 34
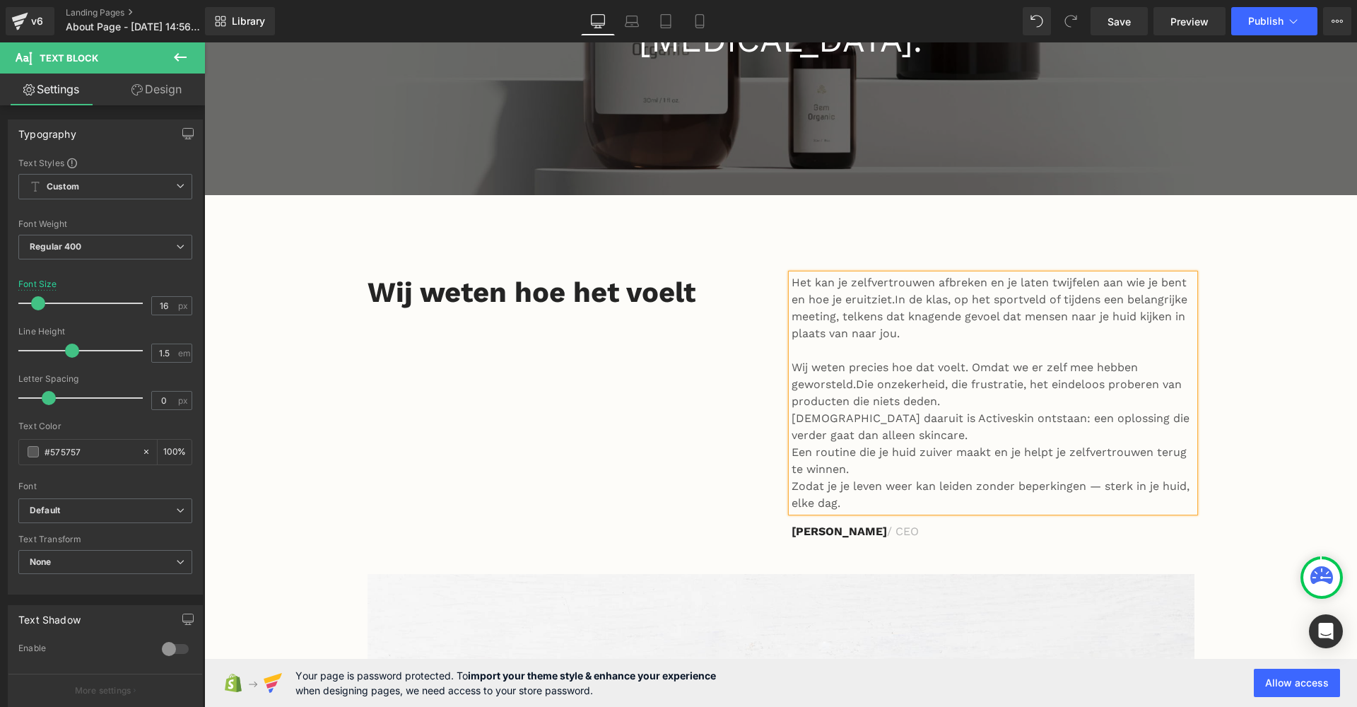
click at [951, 359] on p "Wij weten precies hoe dat voelt. Omdat we er zelf mee hebben geworsteld. Die on…" at bounding box center [993, 384] width 403 height 51
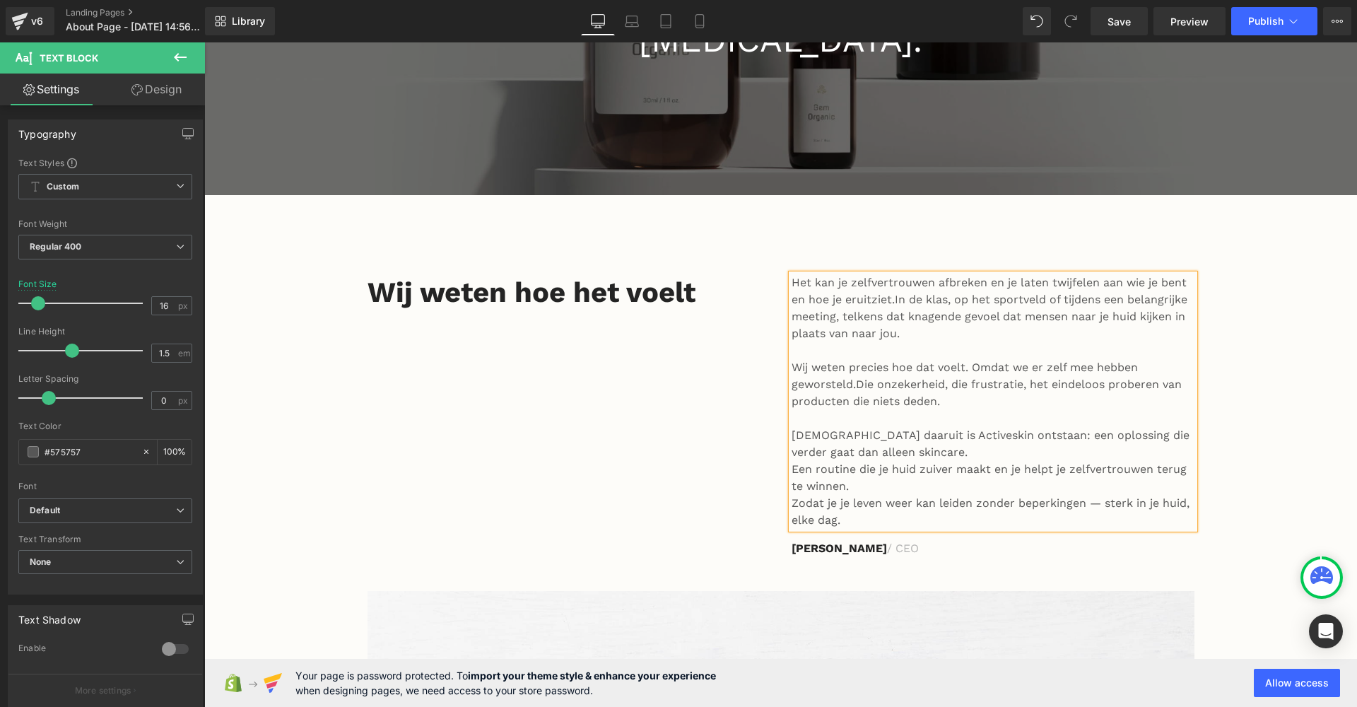
click at [915, 427] on p "[DEMOGRAPHIC_DATA] daaruit is Activeskin ontstaan: een oplossing die verder gaa…" at bounding box center [993, 444] width 403 height 34
click at [927, 427] on p "[DEMOGRAPHIC_DATA] daaruit is Active Skin ontstaan: een oplossing die verder ga…" at bounding box center [993, 444] width 403 height 34
click at [794, 461] on p "Een routine die je huid zuiver maakt en je helpt je zelfvertrouwen terug te win…" at bounding box center [993, 478] width 403 height 34
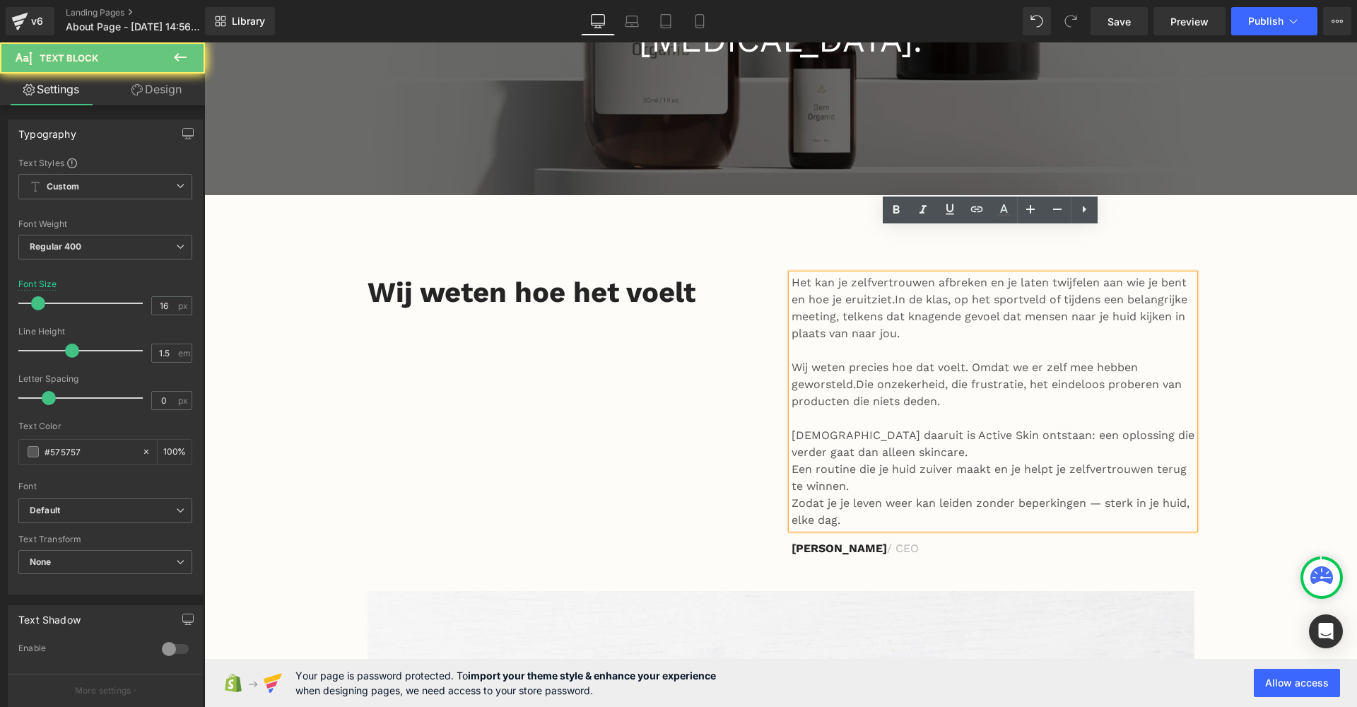
click at [792, 461] on p "Een routine die je huid zuiver maakt en je helpt je zelfvertrouwen terug te win…" at bounding box center [993, 478] width 403 height 34
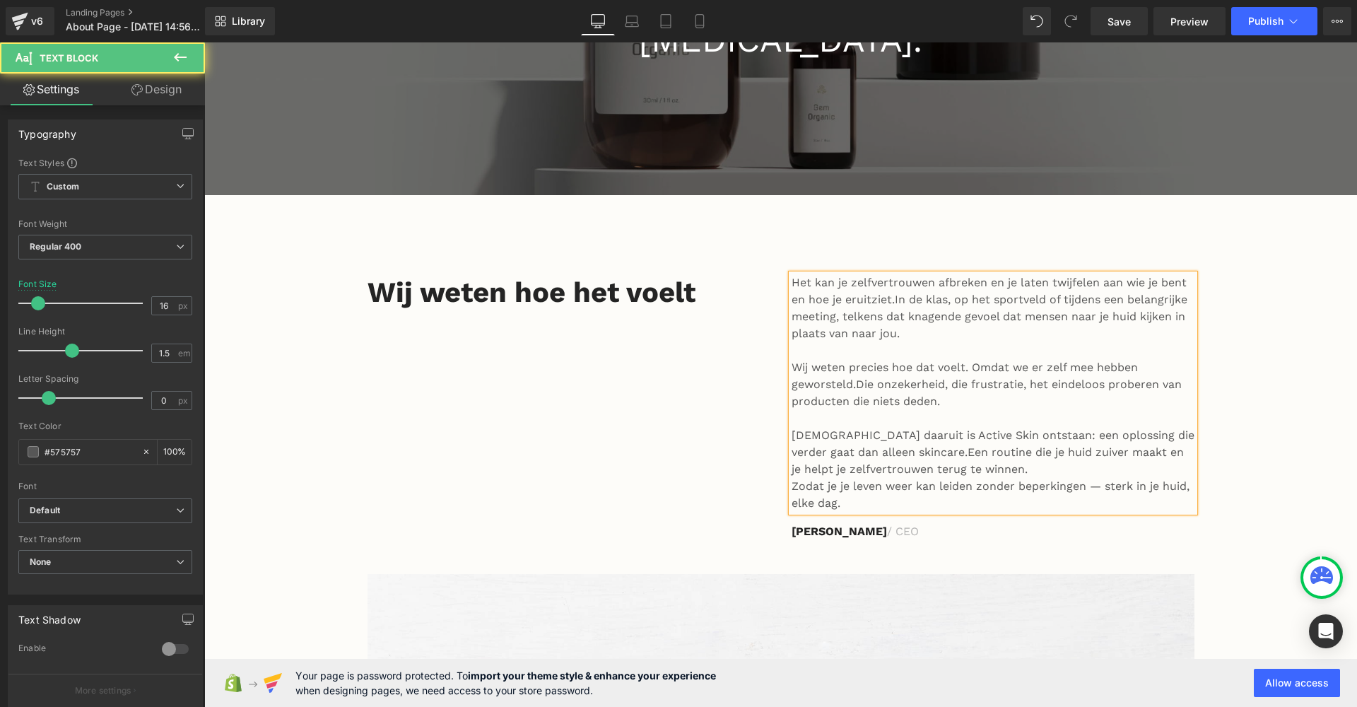
click at [859, 445] on span "Een routine die je huid zuiver maakt en je helpt je zelfvertrouwen terug te win…" at bounding box center [988, 460] width 392 height 30
click at [956, 445] on span "Een routine die je huid zuiver maakt en je helpt je zelfvertrouwen terug te win…" at bounding box center [988, 460] width 392 height 30
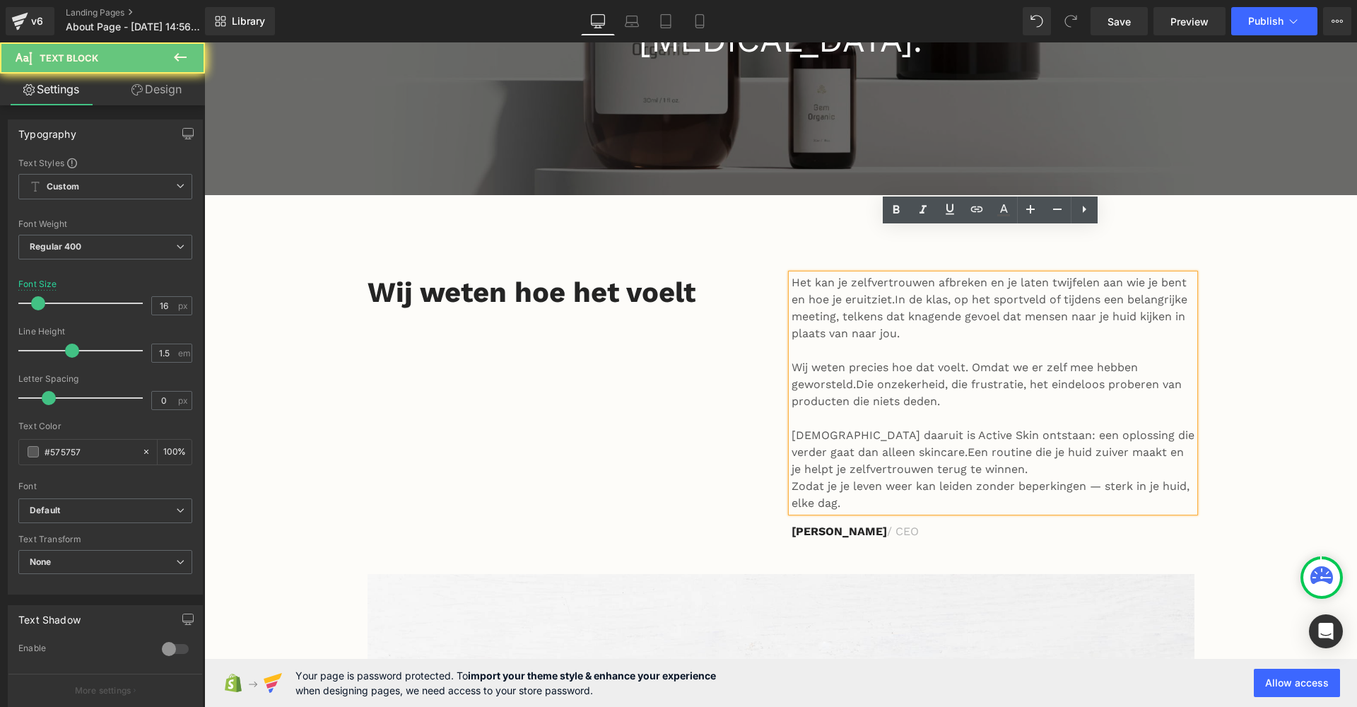
click at [967, 427] on p "[DEMOGRAPHIC_DATA] daaruit is Active Skin ontstaan: een oplossing die verder ga…" at bounding box center [993, 452] width 403 height 51
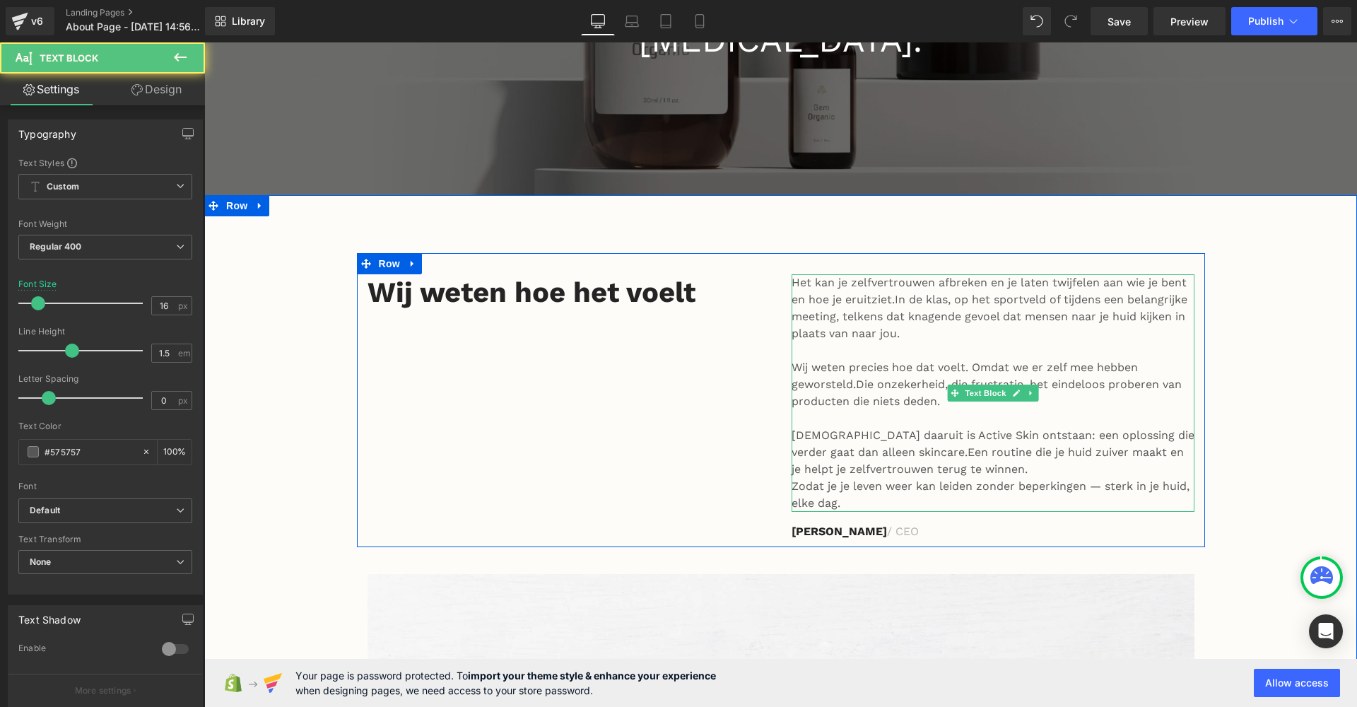
click at [898, 445] on span "Een routine die je huid zuiver maakt en je helpt je zelfvertrouwen terug te win…" at bounding box center [988, 460] width 392 height 30
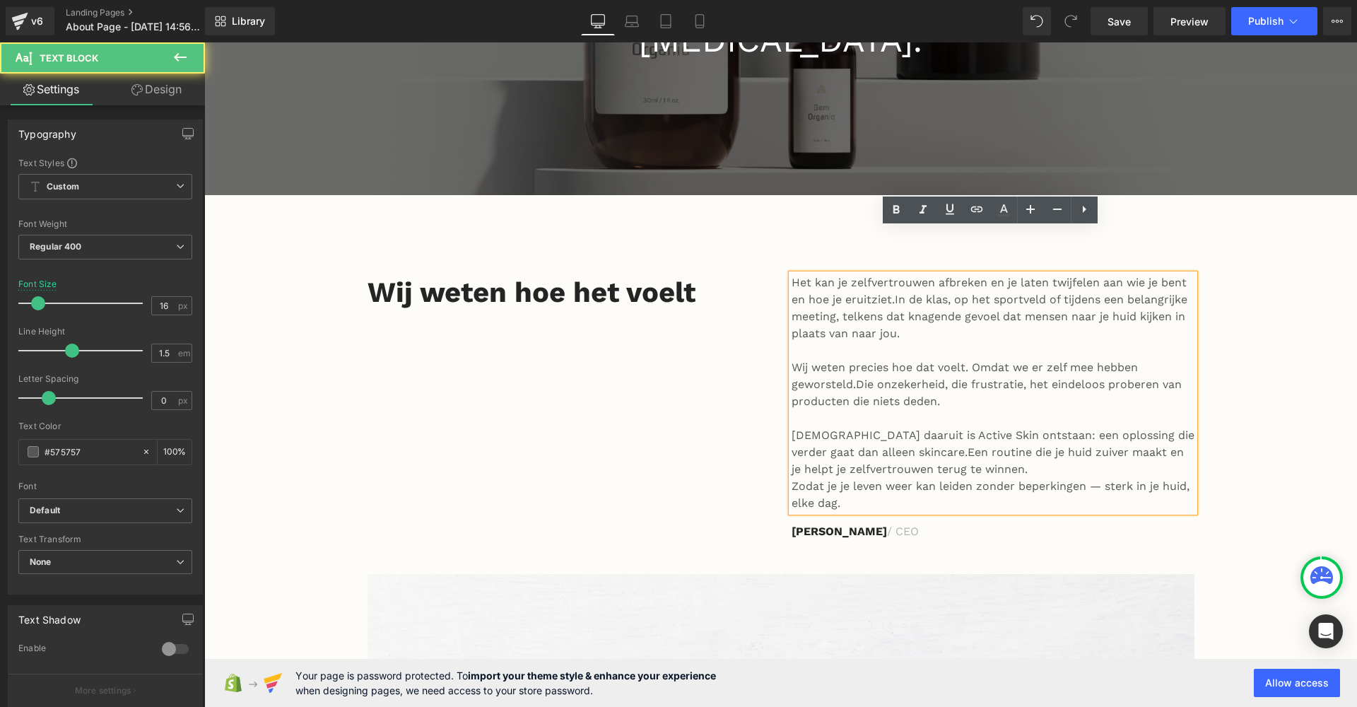
click at [893, 445] on span "Een routine die je huid zuiver maakt en je helpt je zelfvertrouwen terug te win…" at bounding box center [988, 460] width 392 height 30
click at [908, 445] on span "Een routine die je huid zuiver maakt en je helpt je zelfvertrouwen terug te win…" at bounding box center [988, 460] width 392 height 30
click at [904, 445] on span "Een routine die je huid zuiver maakt en je helpt je zelfvertrouwen terug te win…" at bounding box center [988, 460] width 392 height 30
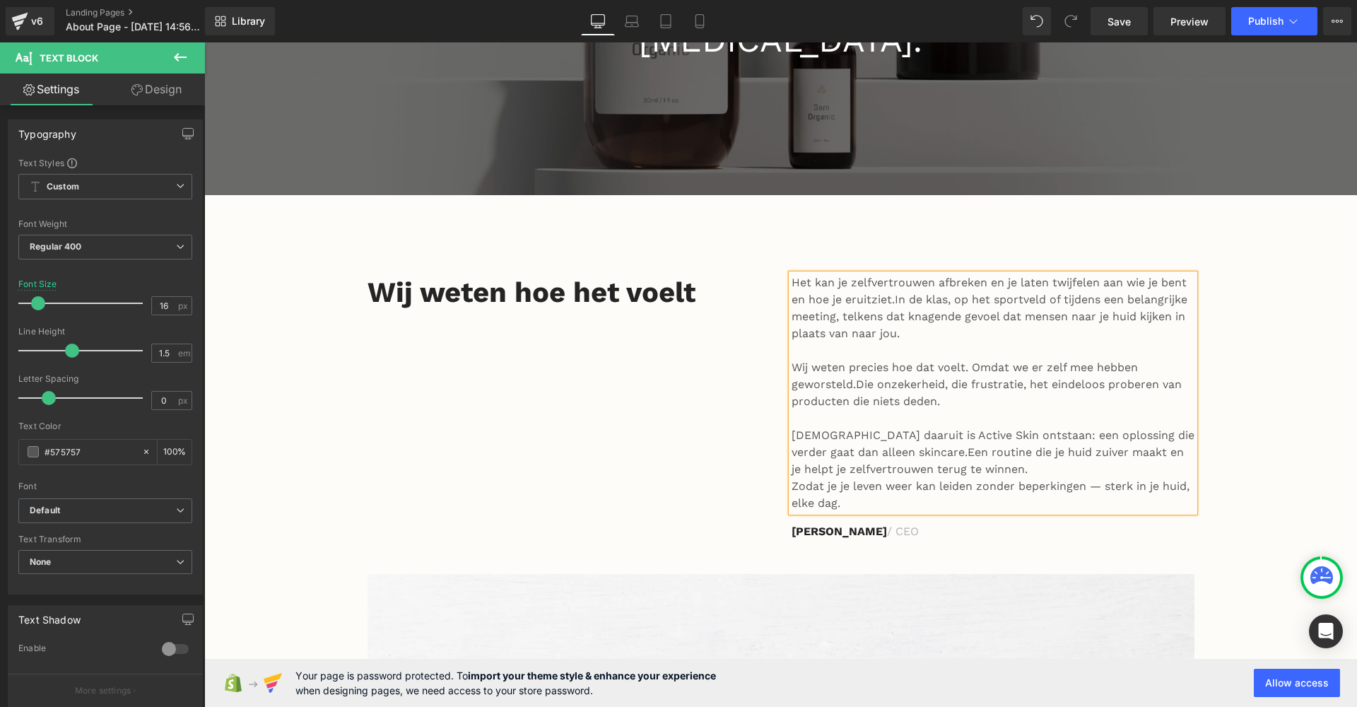
click at [966, 427] on p "[DEMOGRAPHIC_DATA] daaruit is Active Skin ontstaan: een oplossing die verder ga…" at bounding box center [993, 452] width 403 height 51
click at [792, 437] on div "Het kan je zelfvertrouwen afbreken en je laten twijfelen aan wie je bent en hoe…" at bounding box center [993, 392] width 403 height 237
click at [921, 462] on span "Zodat je je leven weer kan leiden zonder beperkingen — sterk in je huid, elke d…" at bounding box center [982, 477] width 380 height 30
click at [1084, 446] on p "[DEMOGRAPHIC_DATA] daaruit is Active Skin ontstaan: een oplossing die verder ga…" at bounding box center [993, 461] width 403 height 68
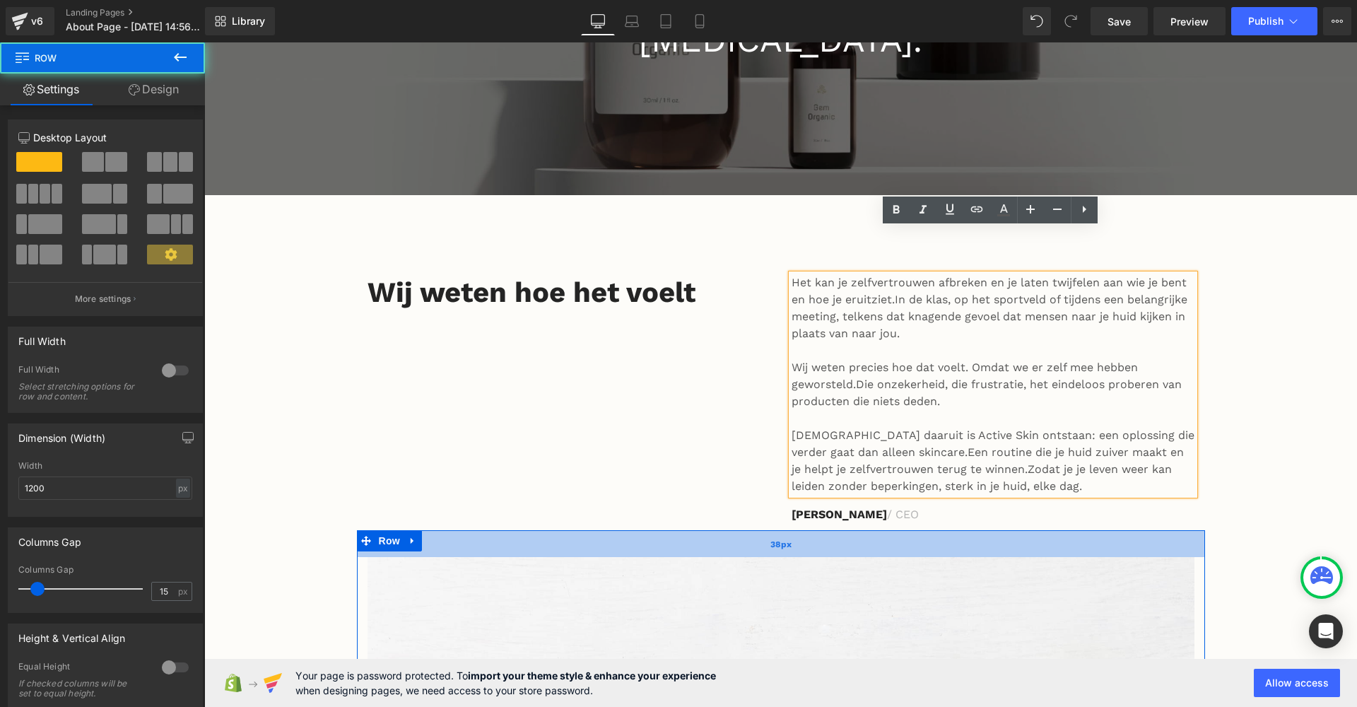
click at [1060, 530] on div "38px" at bounding box center [781, 543] width 848 height 27
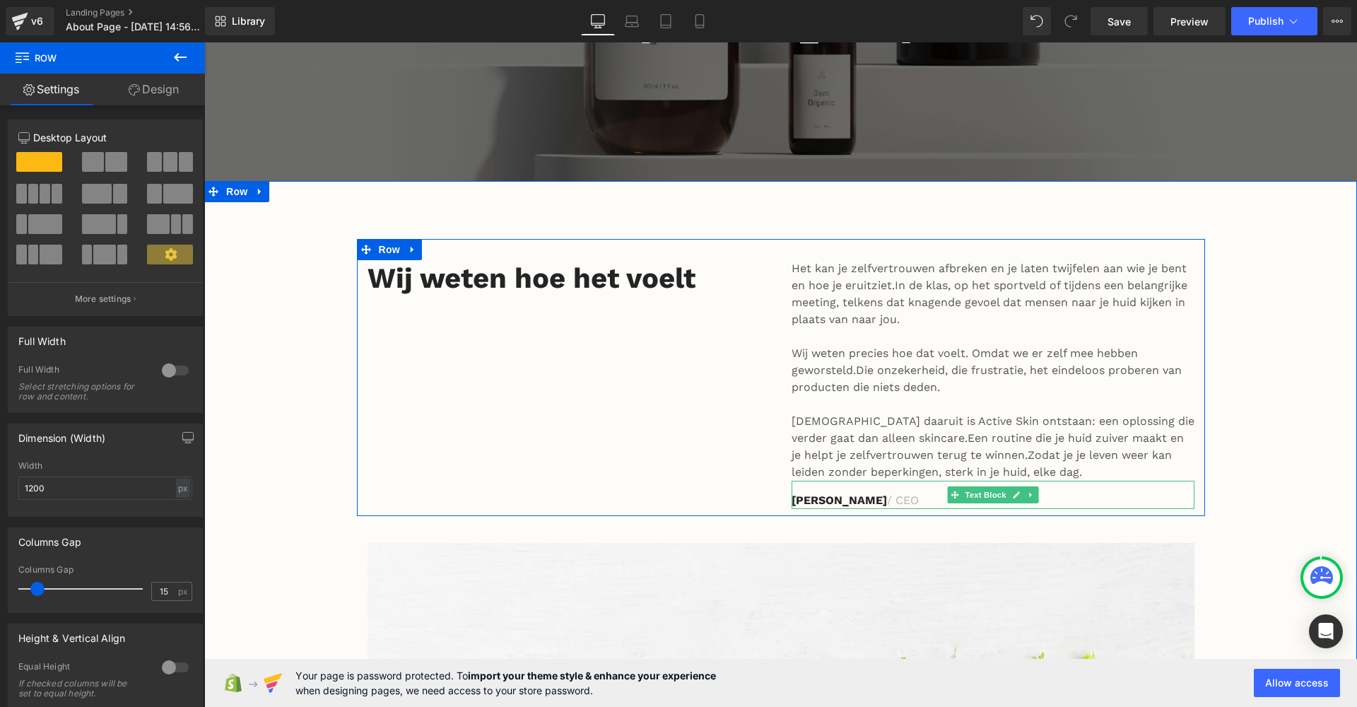
scroll to position [529, 0]
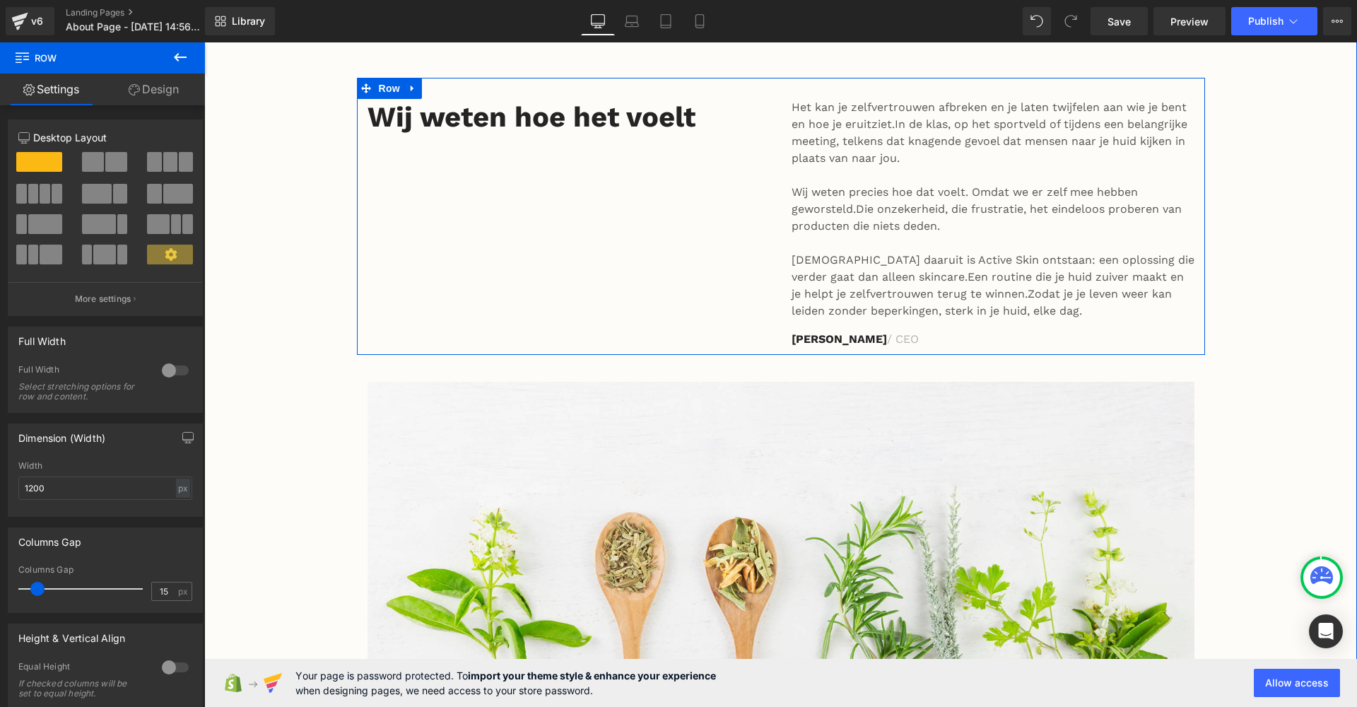
click at [864, 332] on strong "[PERSON_NAME]" at bounding box center [839, 338] width 95 height 13
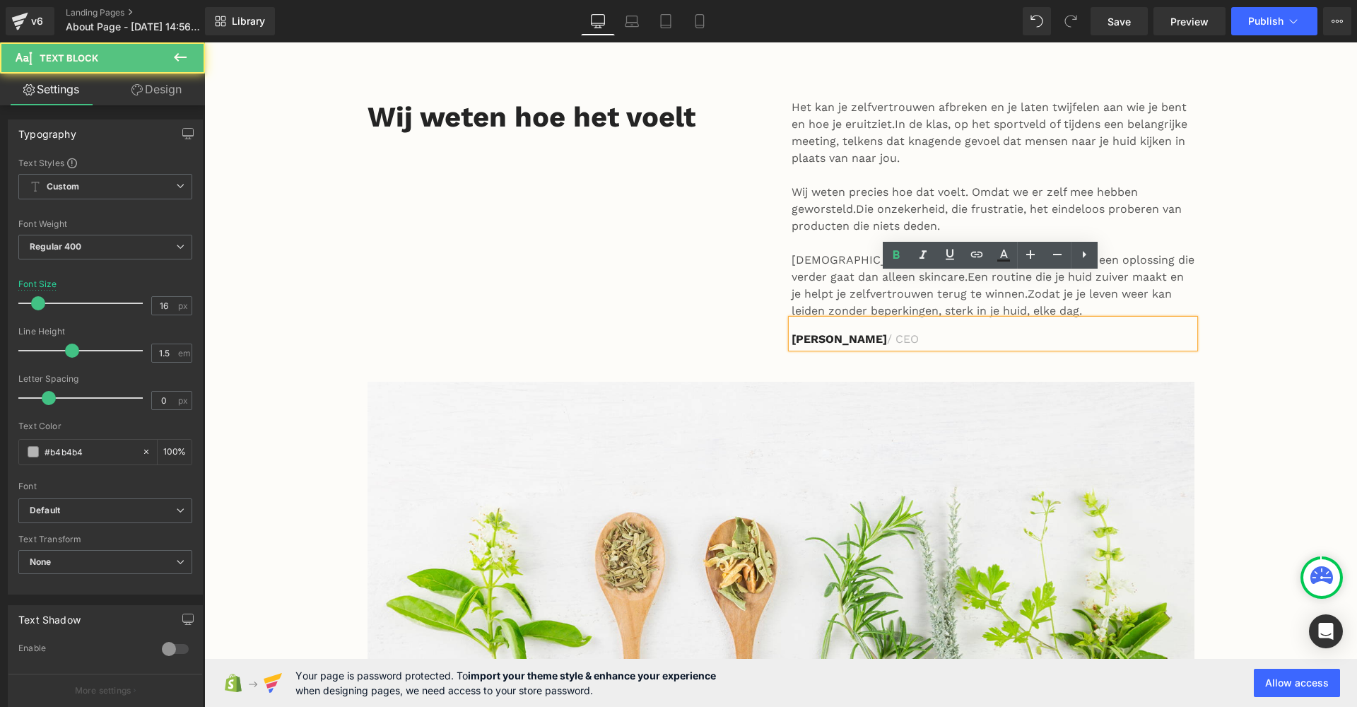
click at [867, 332] on strong "[PERSON_NAME]" at bounding box center [839, 338] width 95 height 13
click at [869, 332] on strong "[PERSON_NAME]" at bounding box center [839, 338] width 95 height 13
drag, startPoint x: 869, startPoint y: 296, endPoint x: 792, endPoint y: 295, distance: 76.3
click at [792, 332] on strong "[PERSON_NAME]" at bounding box center [839, 338] width 95 height 13
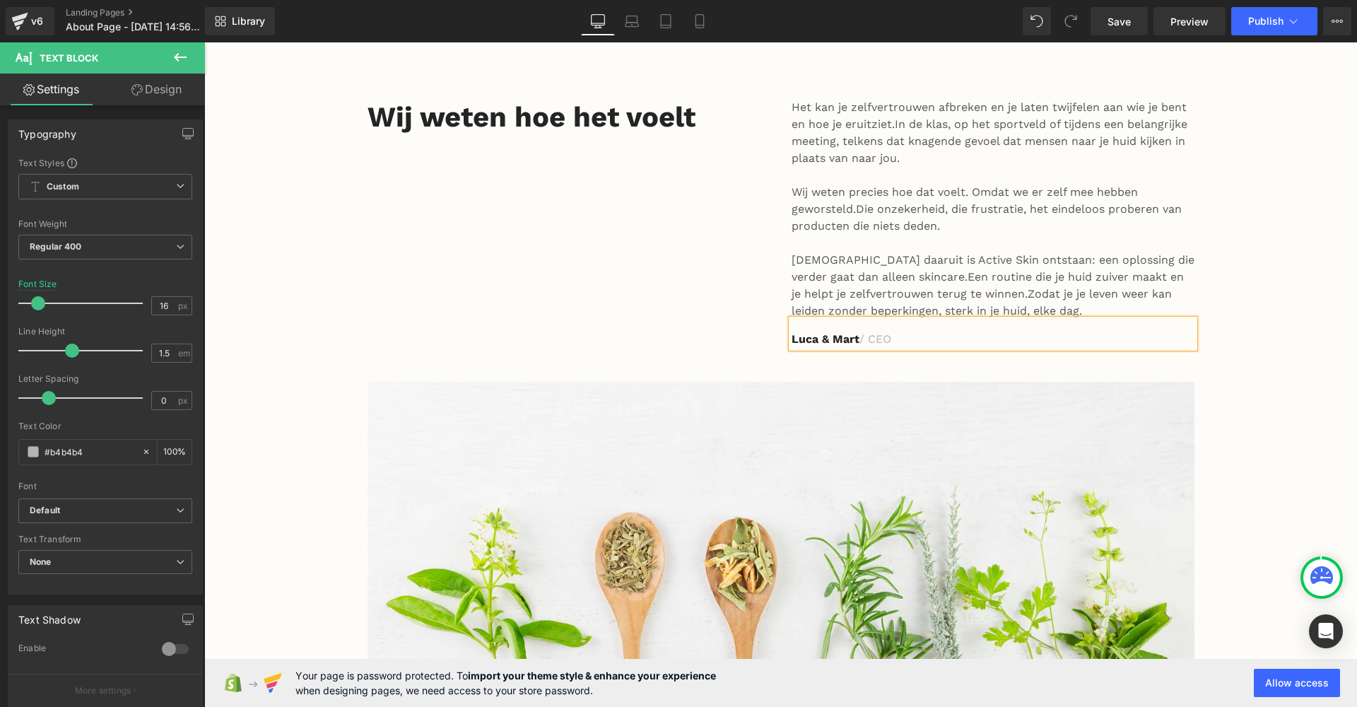
click at [898, 331] on p "Luca & Mart / CEO" at bounding box center [993, 339] width 403 height 17
drag, startPoint x: 898, startPoint y: 287, endPoint x: 870, endPoint y: 283, distance: 28.6
click at [870, 331] on p "Luca & Mart / CEO" at bounding box center [993, 339] width 403 height 17
click at [869, 331] on p "[PERSON_NAME] & Mart / Owners Active Skin" at bounding box center [993, 339] width 403 height 17
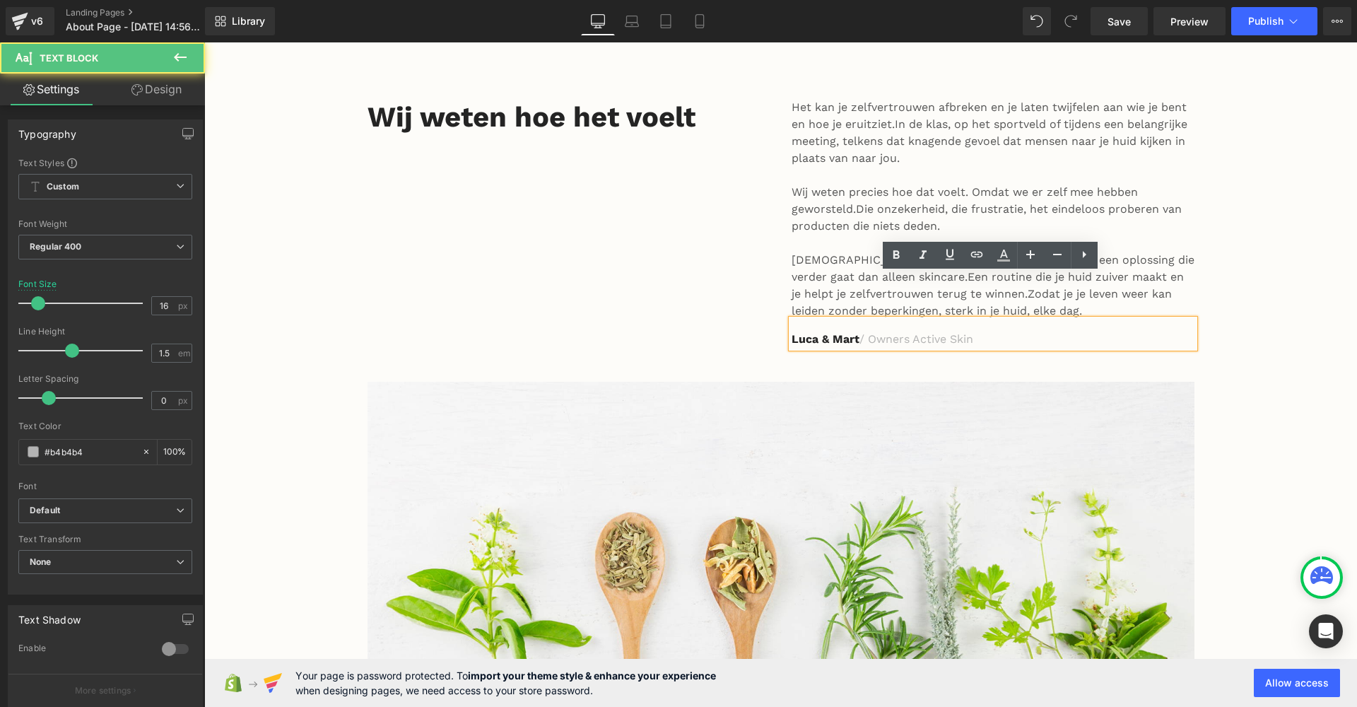
click at [872, 331] on p "[PERSON_NAME] & Mart / Owners Active Skin" at bounding box center [993, 339] width 403 height 17
click at [1009, 331] on p "Luca & Mart / Current owners Active Skin" at bounding box center [993, 339] width 403 height 17
click at [1028, 331] on p "Luca & Mart / Current owners Active Skin" at bounding box center [993, 339] width 403 height 17
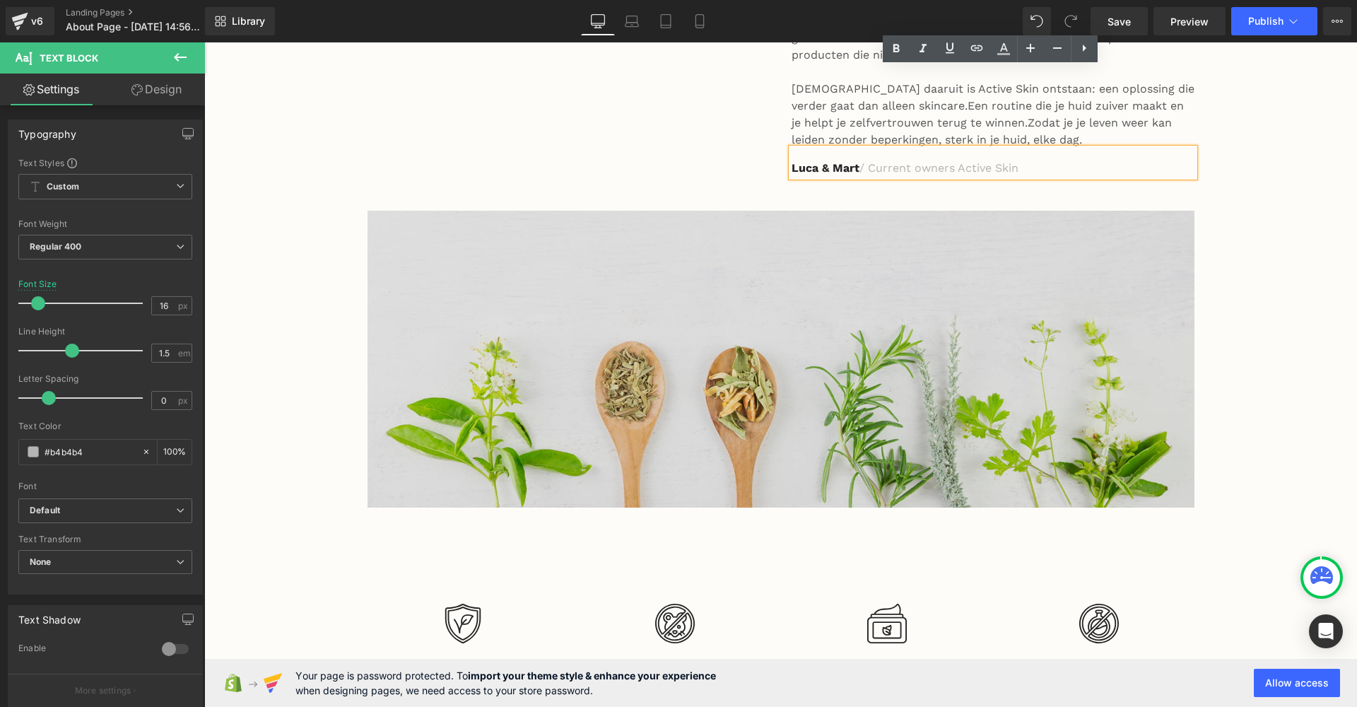
scroll to position [736, 0]
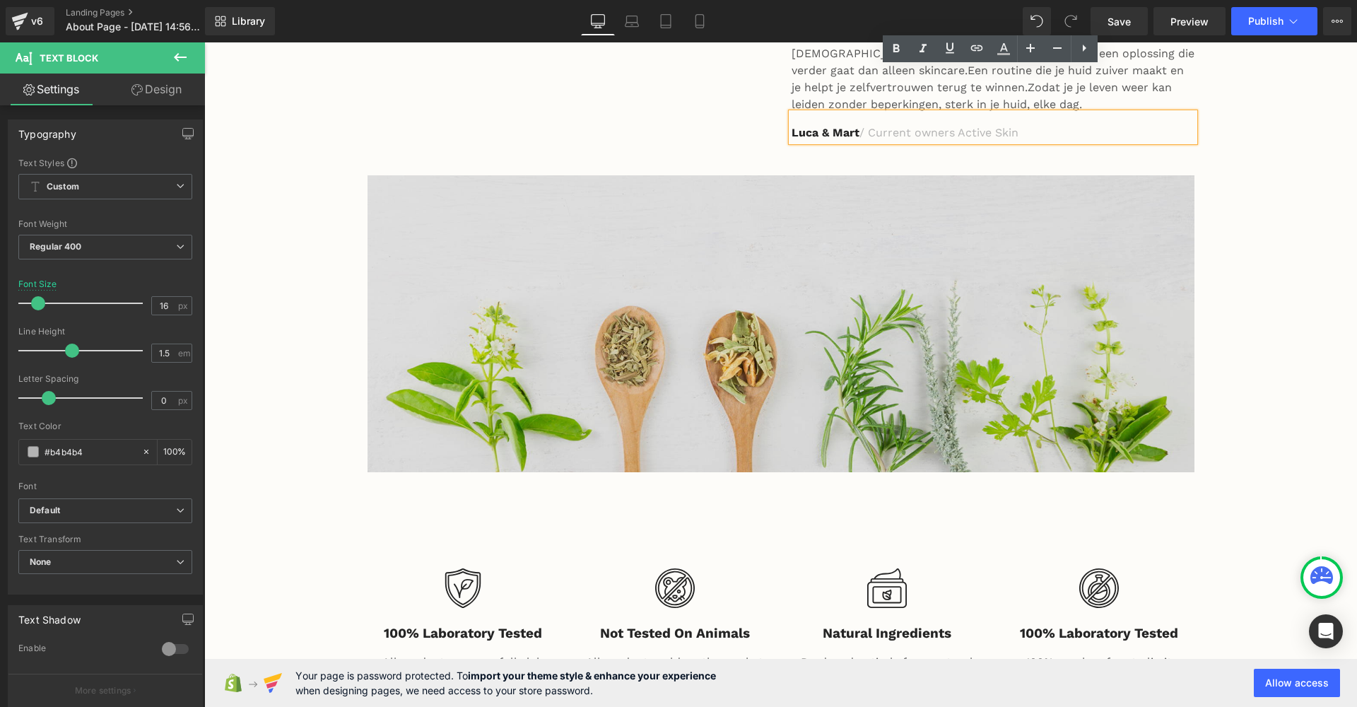
click at [679, 304] on img at bounding box center [781, 323] width 827 height 297
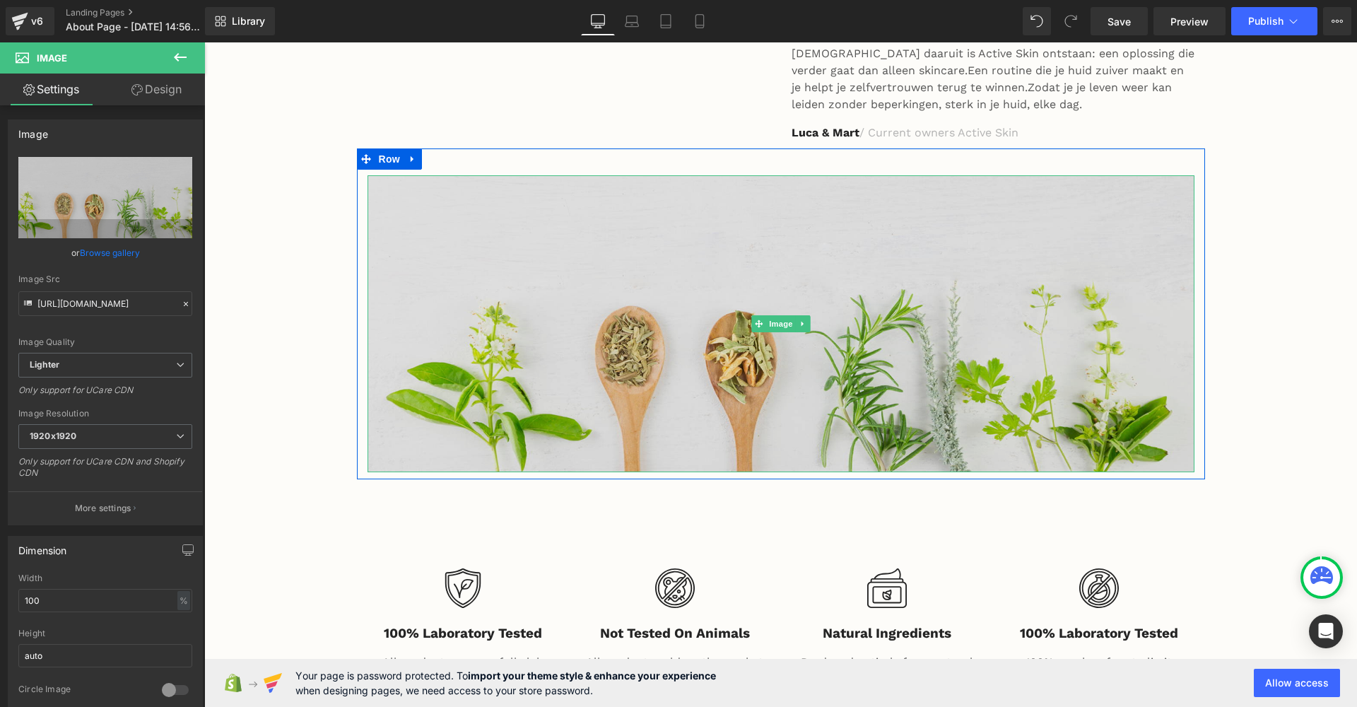
scroll to position [952, 0]
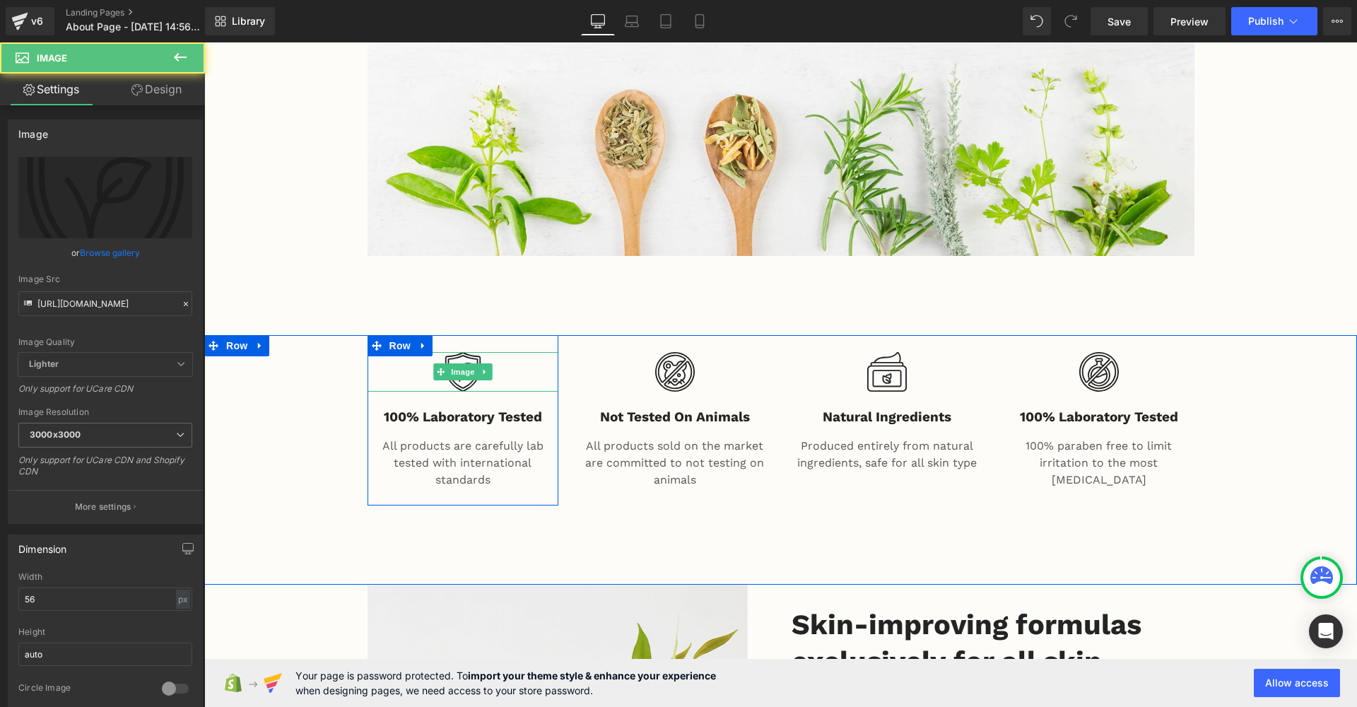
click at [514, 352] on div at bounding box center [463, 372] width 191 height 40
click at [505, 438] on p "All products are carefully lab tested with international standards" at bounding box center [463, 463] width 191 height 51
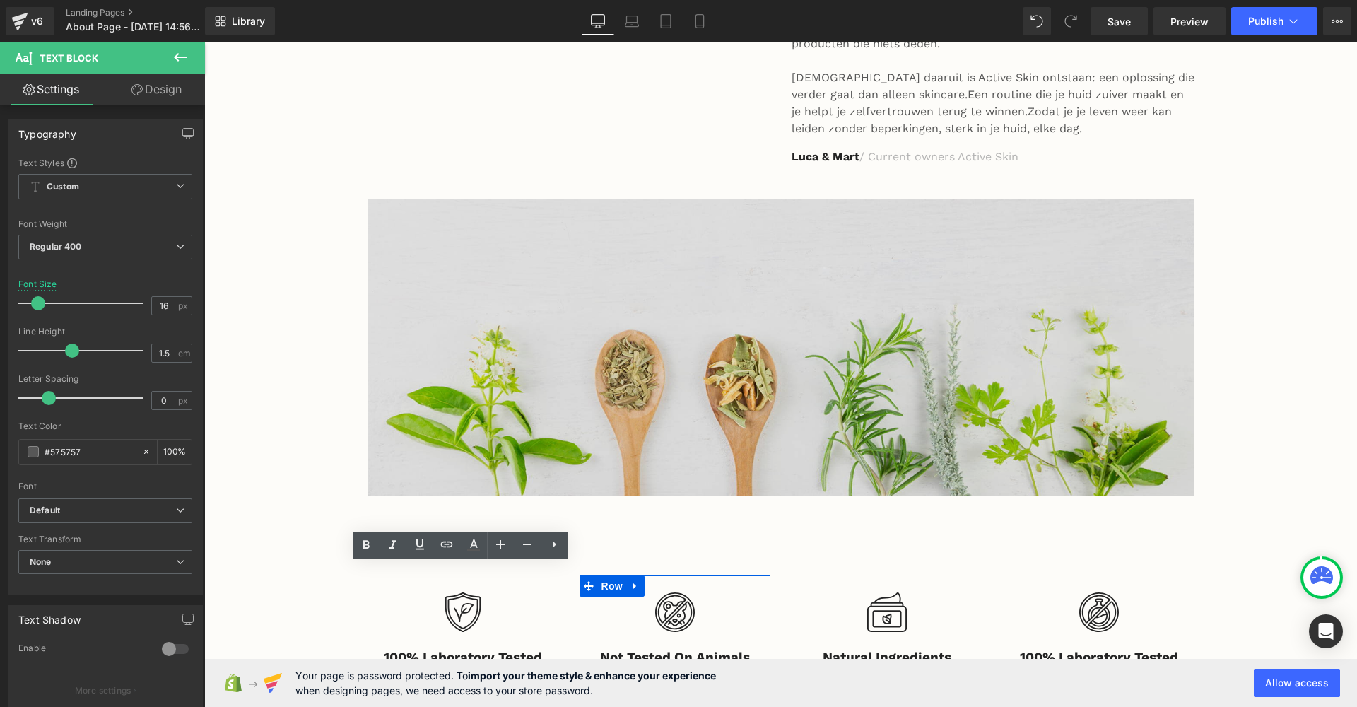
scroll to position [685, 0]
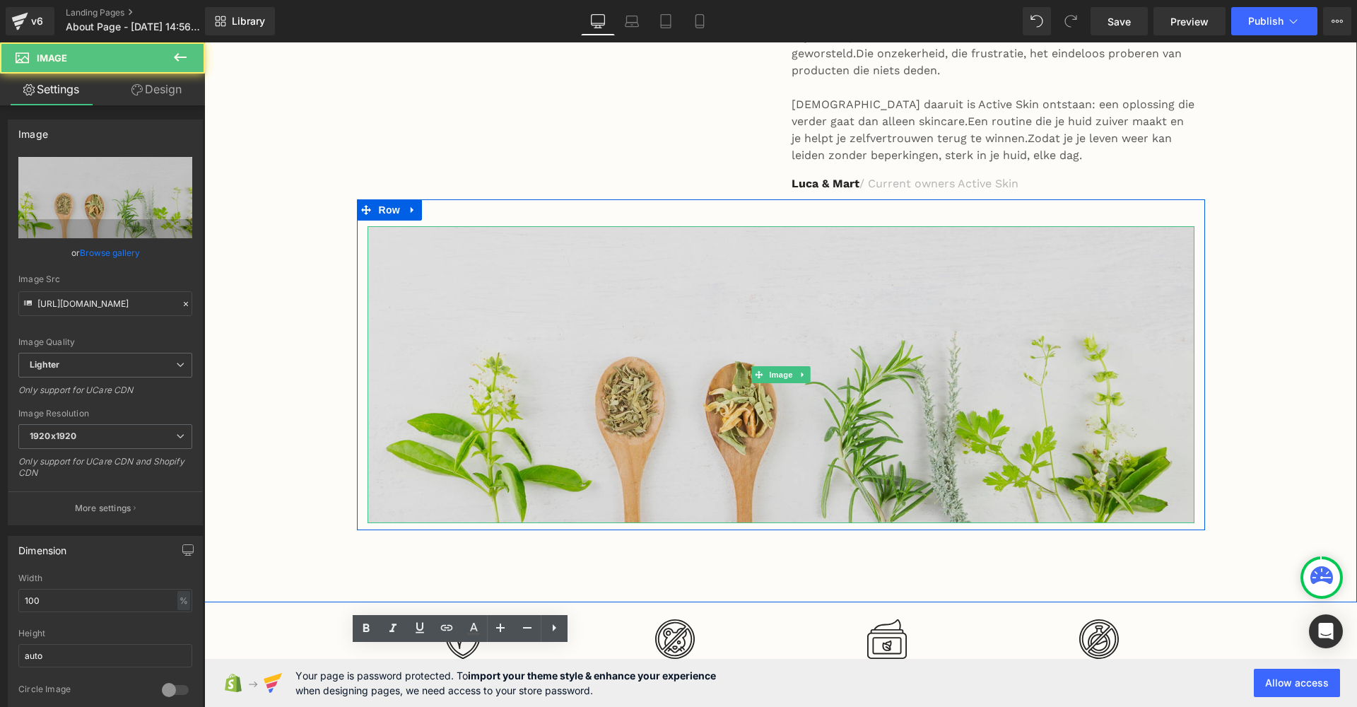
click at [758, 393] on img at bounding box center [781, 374] width 827 height 297
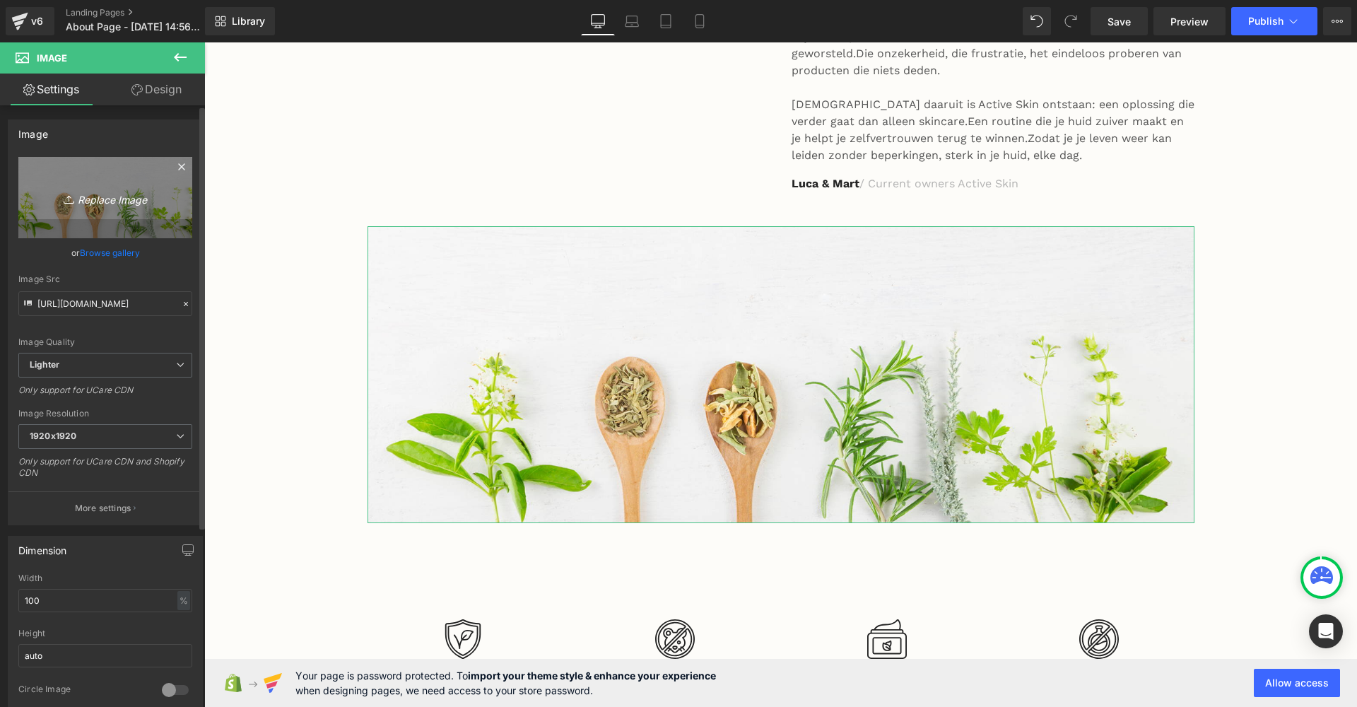
click at [115, 187] on link "Replace Image" at bounding box center [105, 197] width 174 height 81
type input "C:\fakepath\VAN FRUSTRATIE NAAR OPLOSSING-4.png"
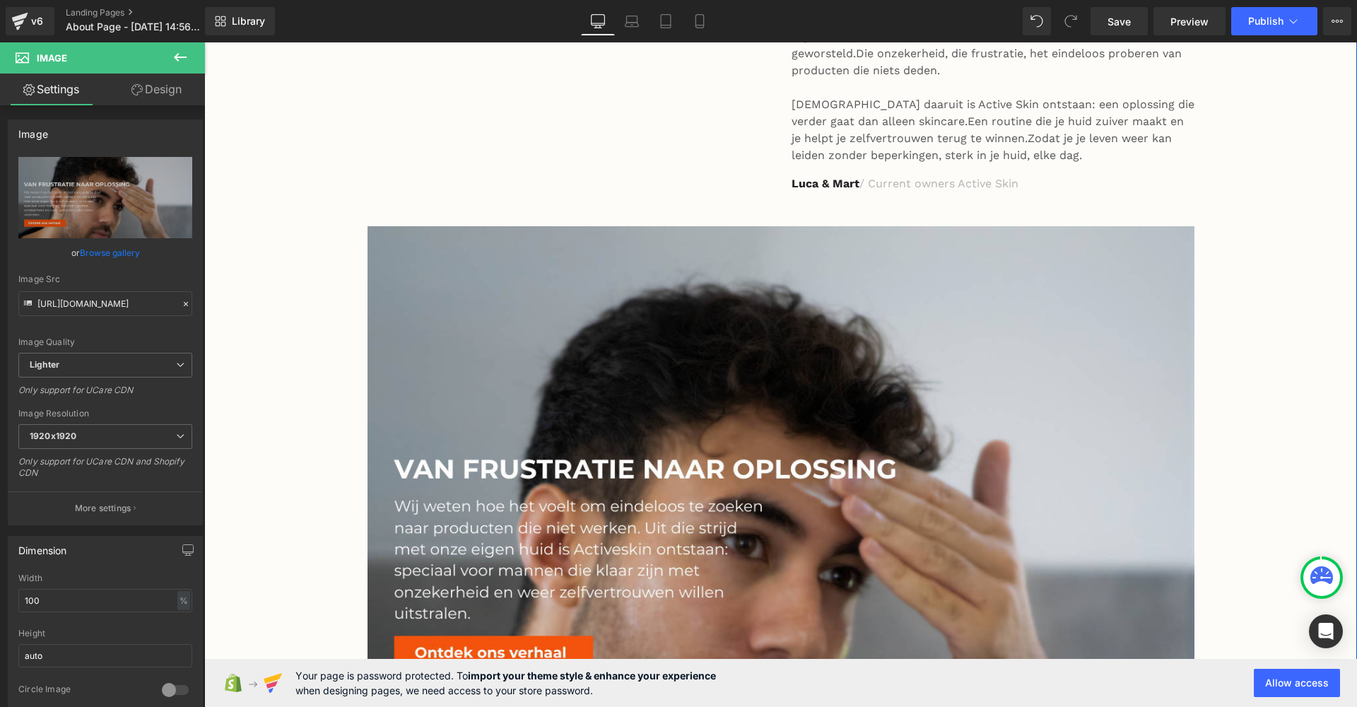
type input "[URL][DOMAIN_NAME]"
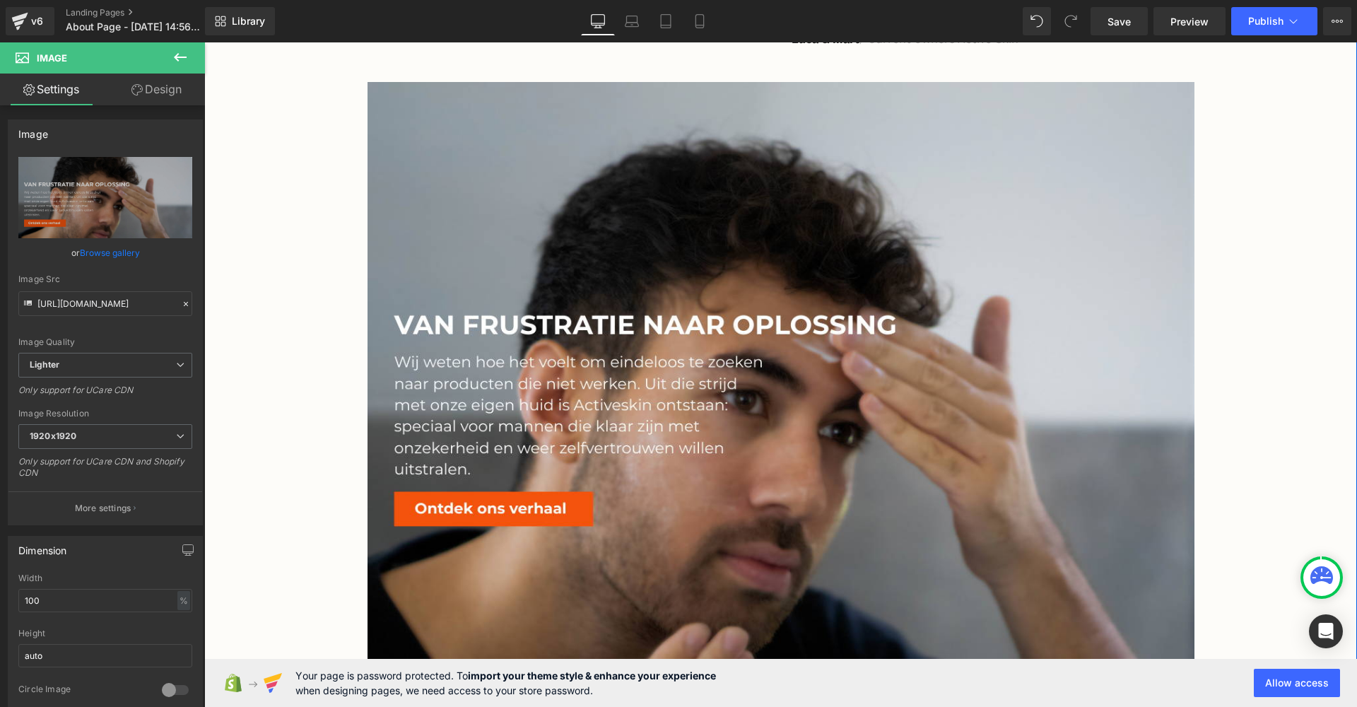
scroll to position [852, 0]
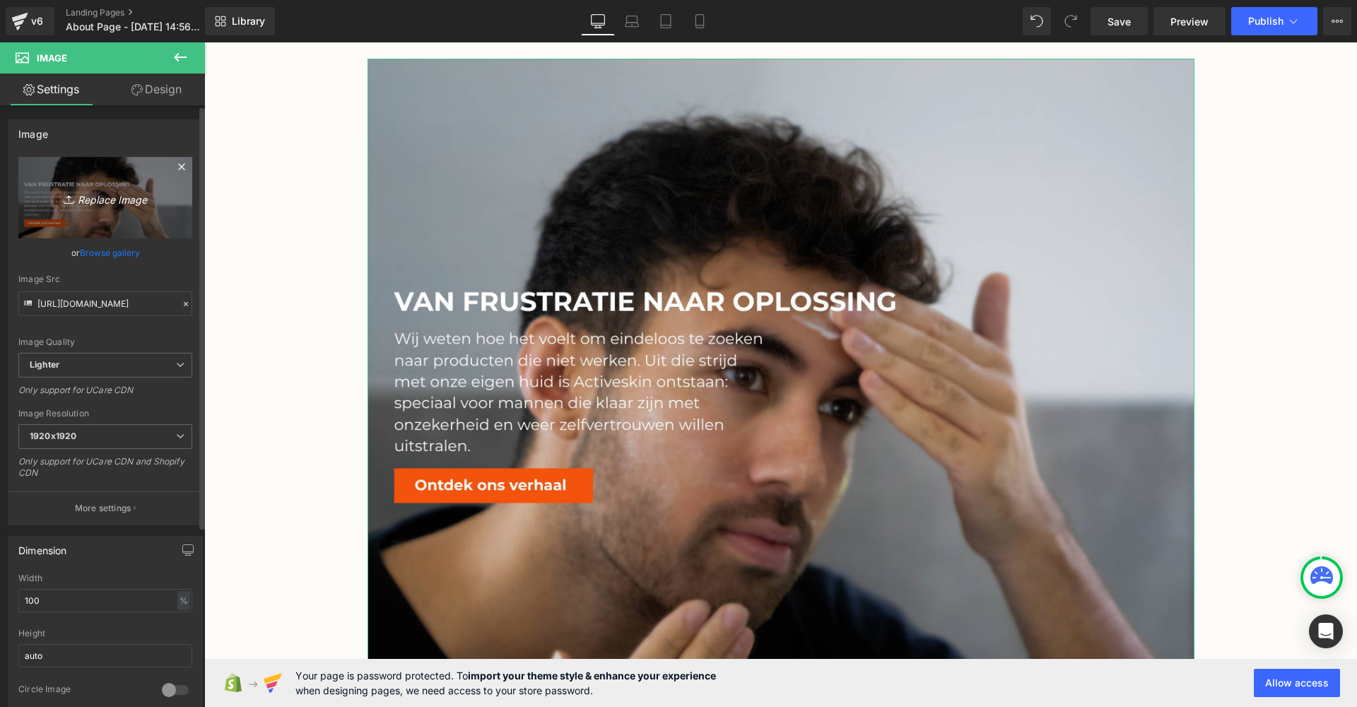
click at [69, 208] on link "Replace Image" at bounding box center [105, 197] width 174 height 81
click at [178, 170] on icon at bounding box center [181, 166] width 6 height 6
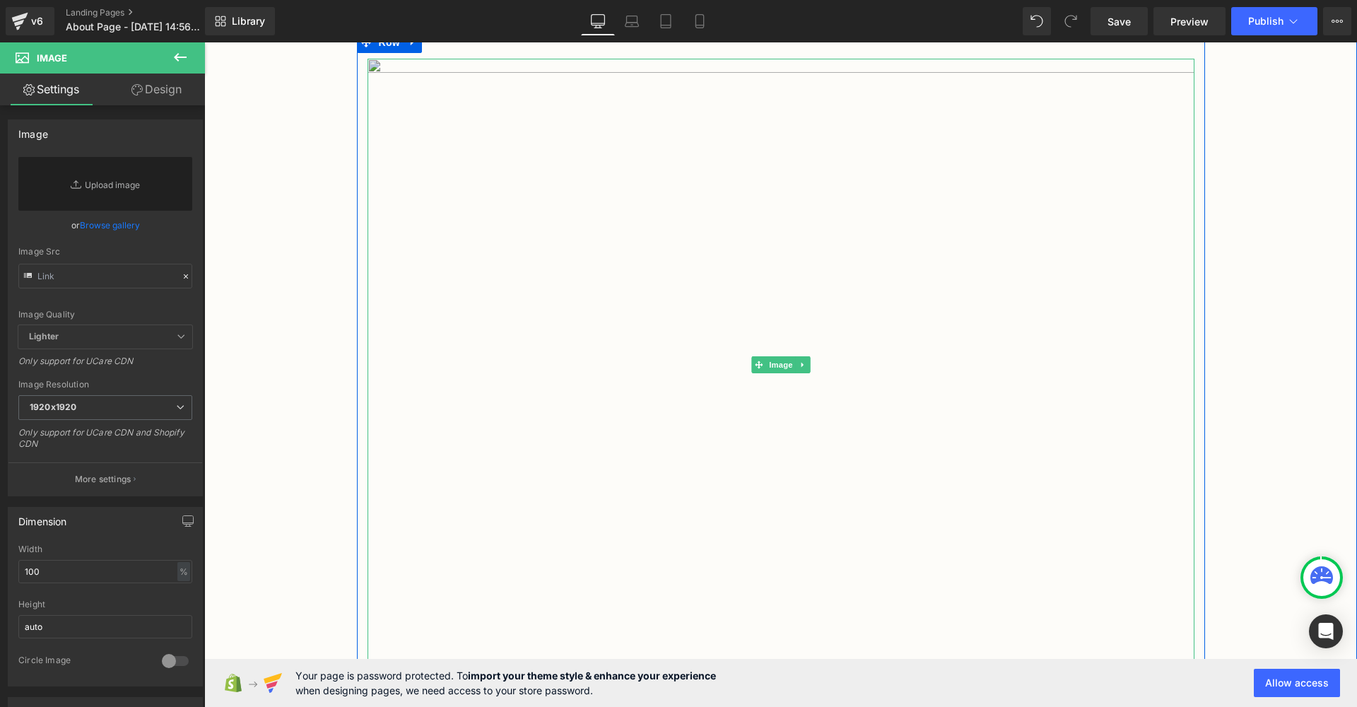
scroll to position [657, 0]
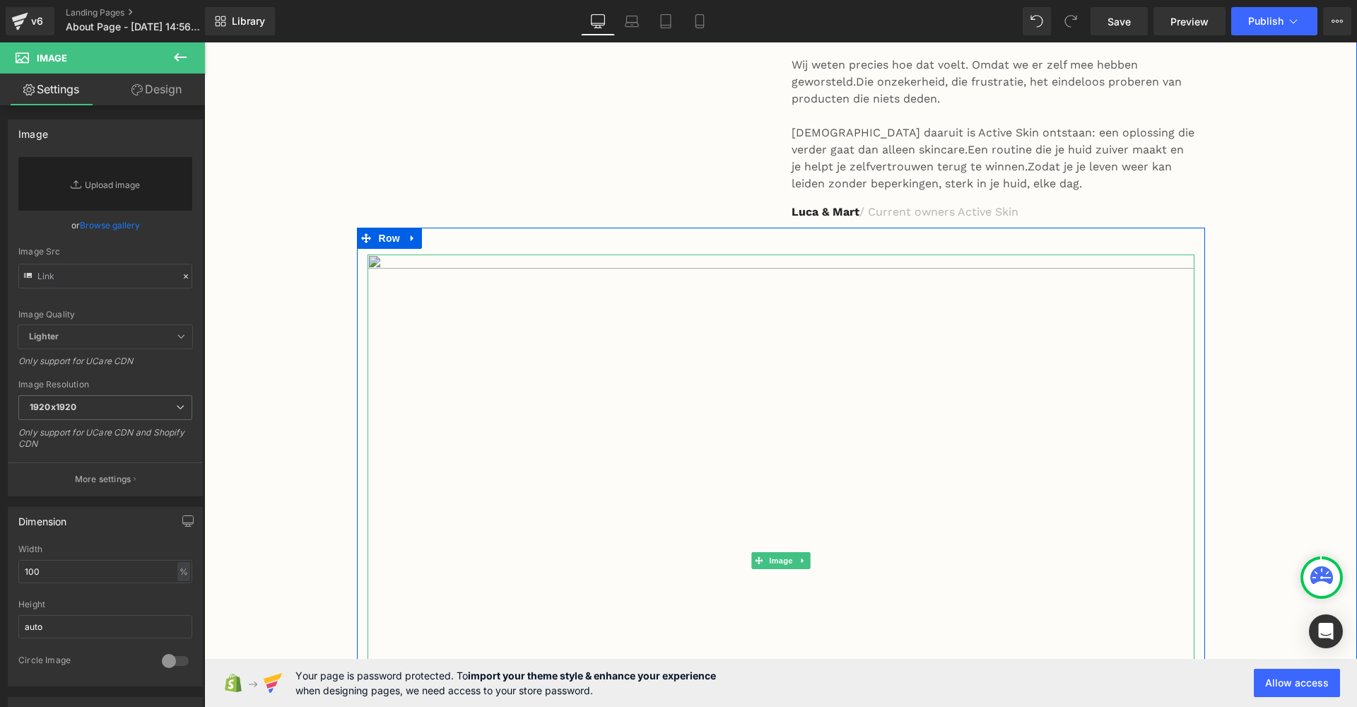
click at [570, 383] on img at bounding box center [781, 559] width 827 height 611
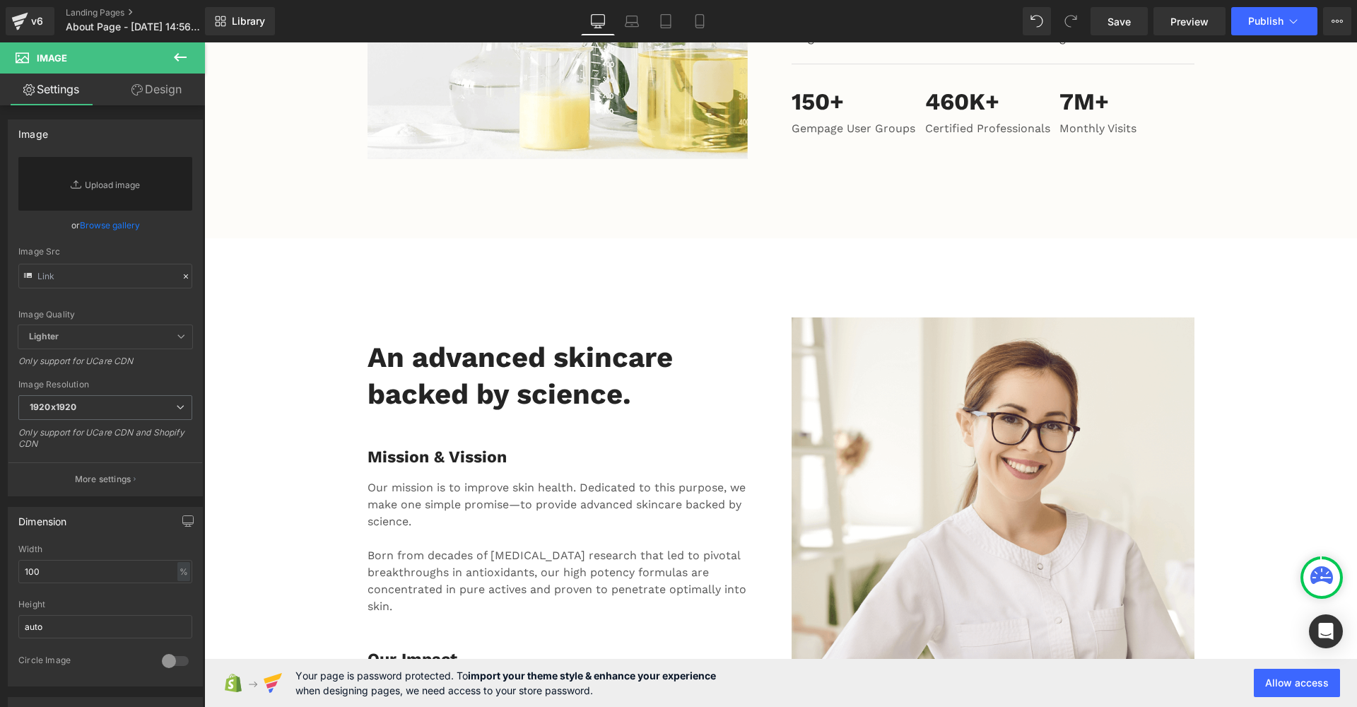
scroll to position [2071, 0]
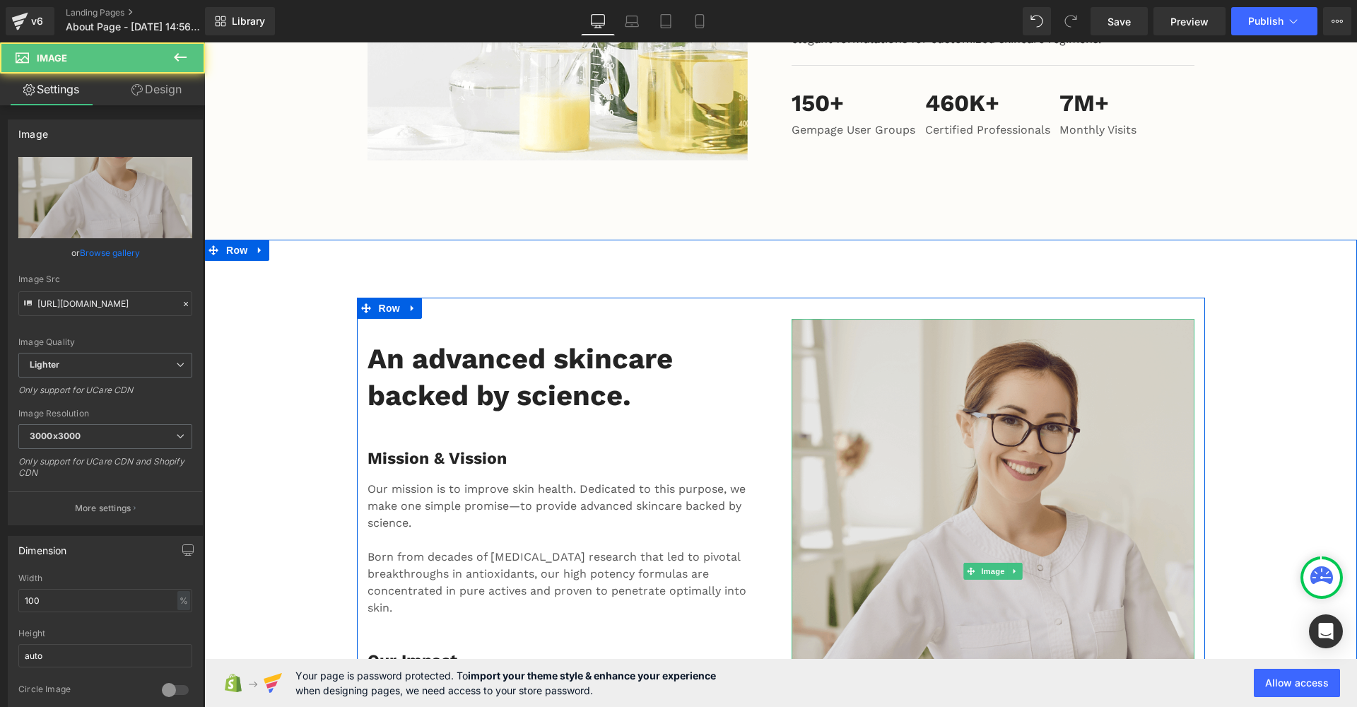
click at [830, 331] on img at bounding box center [993, 571] width 403 height 505
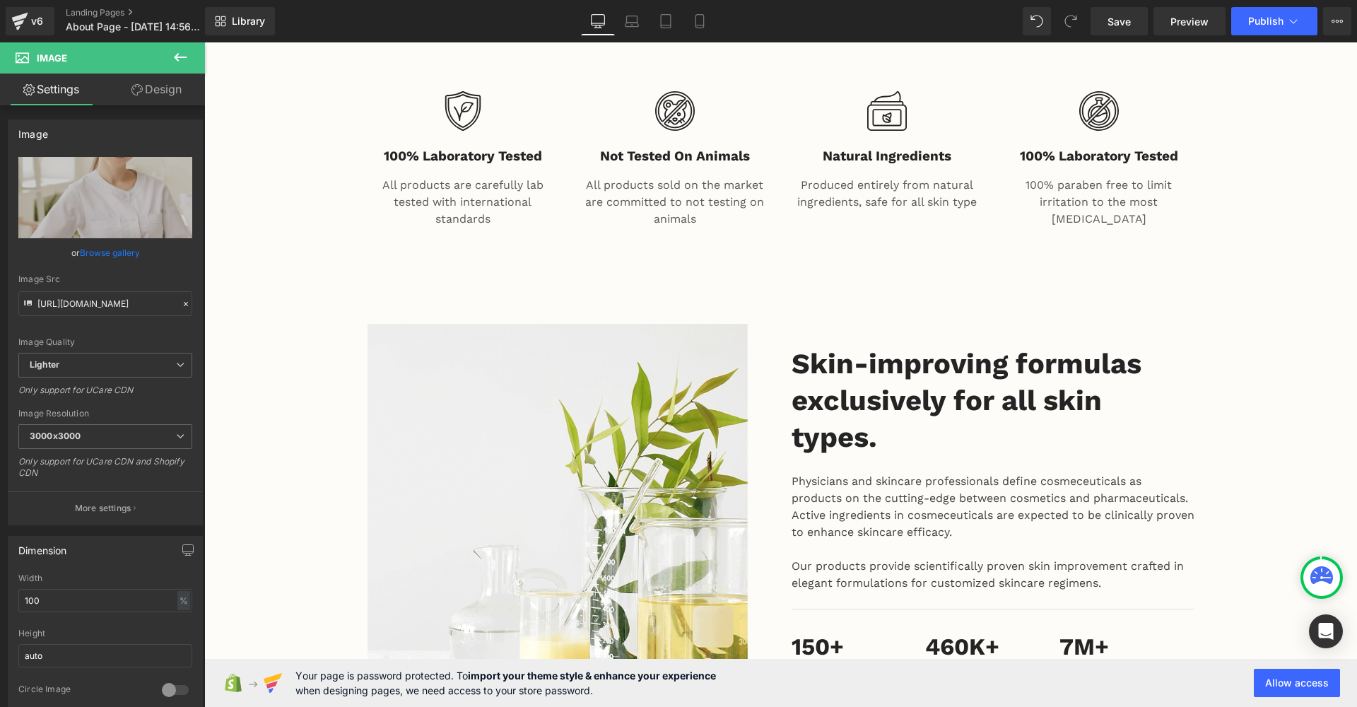
scroll to position [1525, 0]
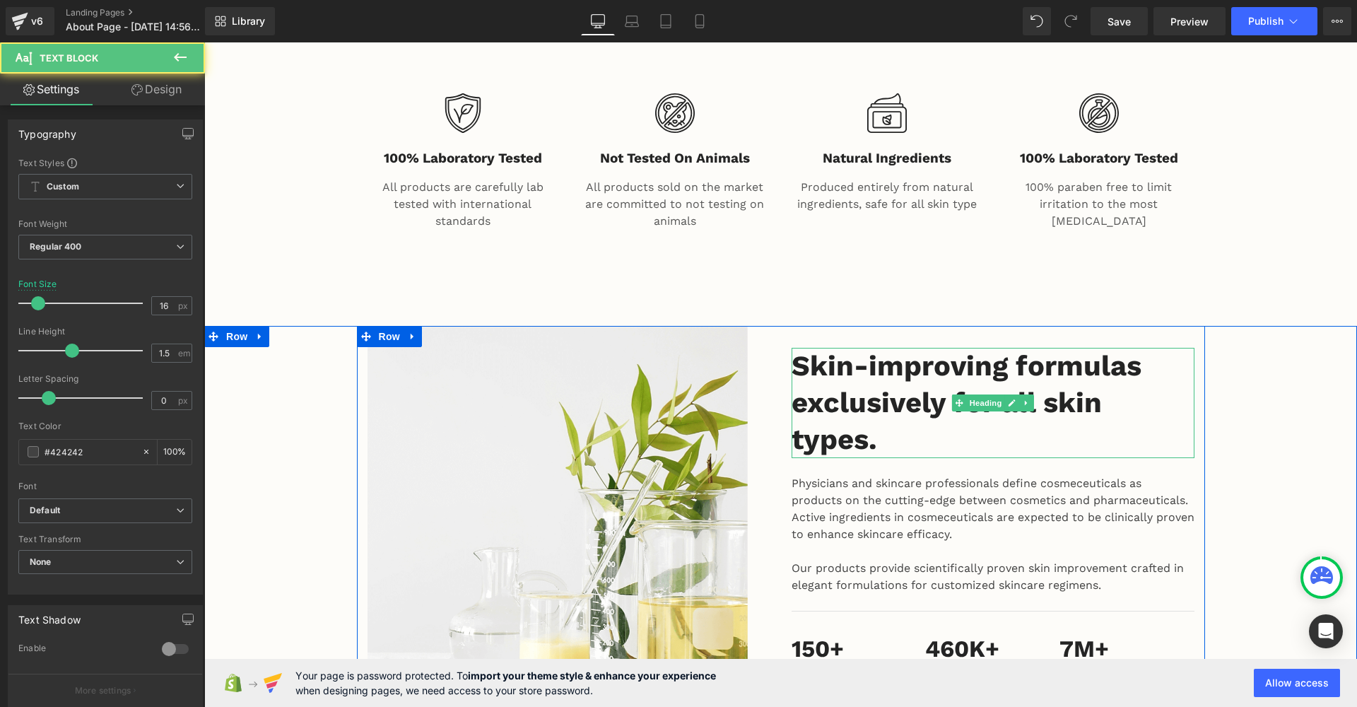
click at [856, 458] on div "Physicians and skincare professionals define cosmeceuticals as products on the …" at bounding box center [993, 526] width 403 height 136
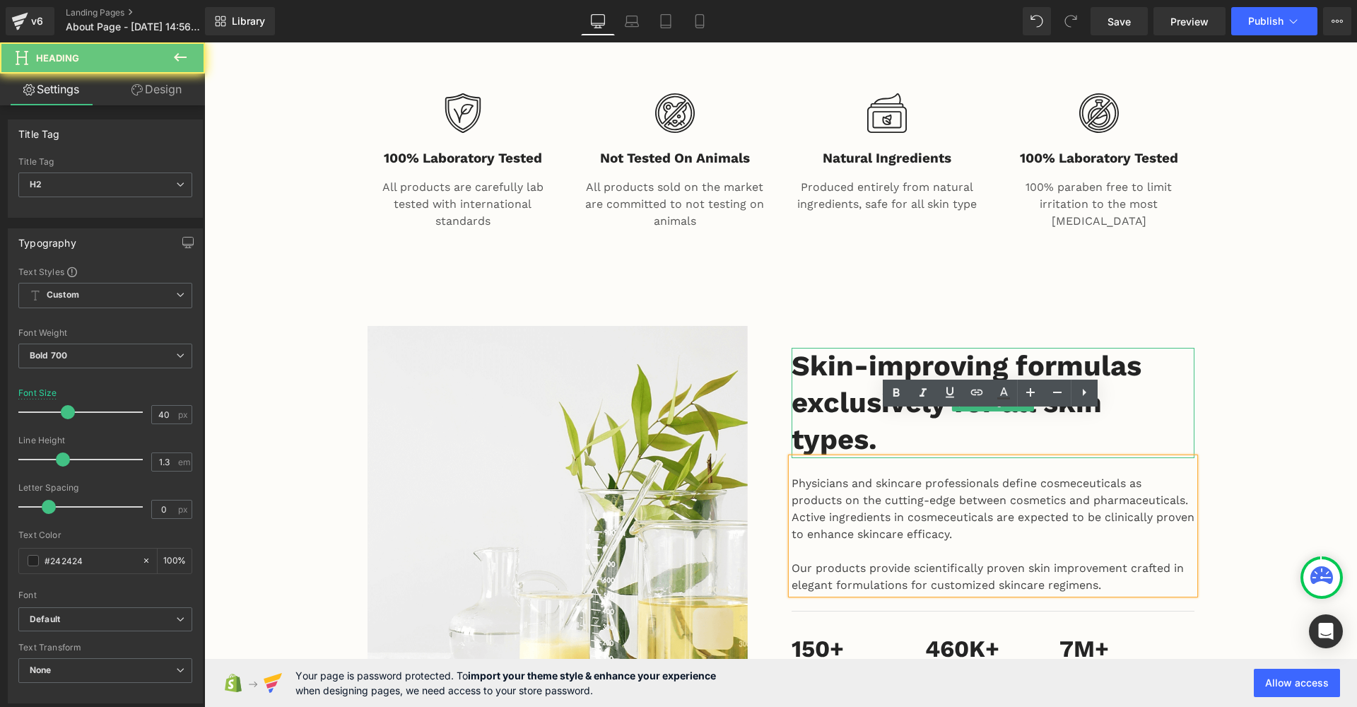
click at [867, 401] on h2 "Skin-improving formulas exclusively for all skin types." at bounding box center [993, 403] width 403 height 110
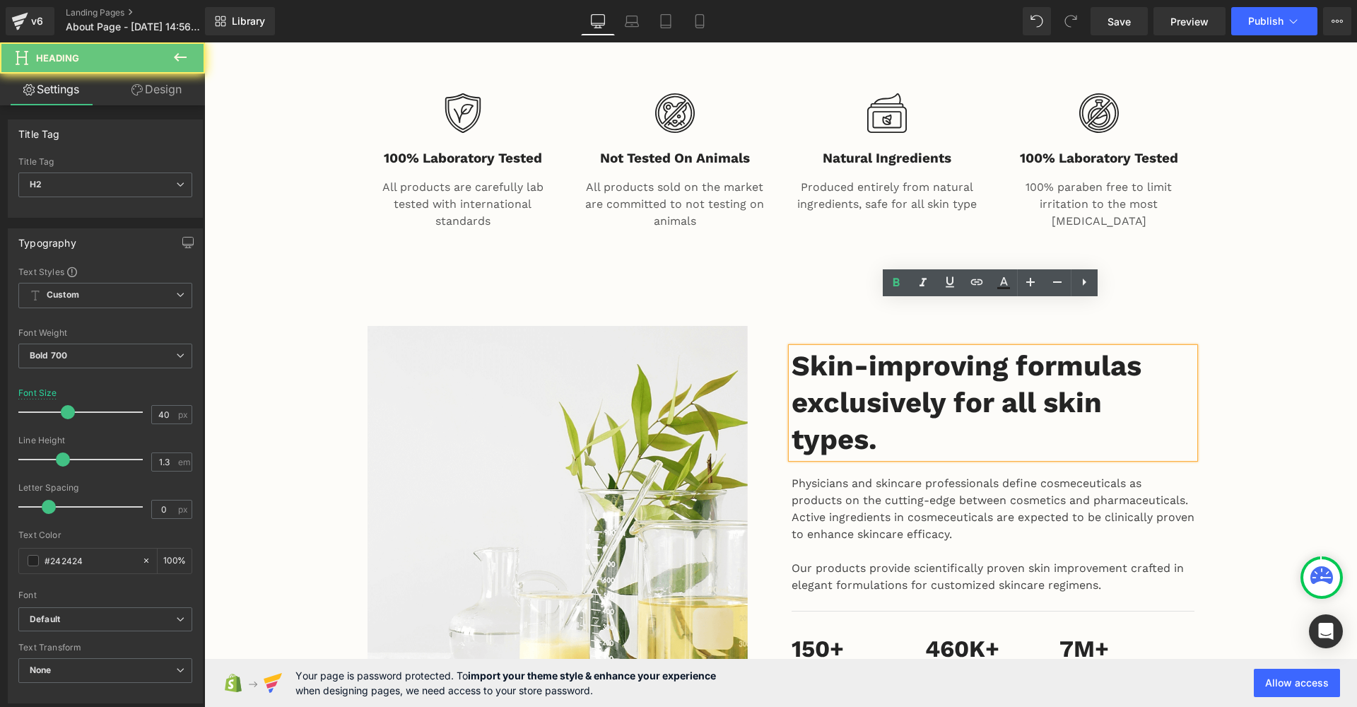
click at [870, 399] on h2 "Skin-improving formulas exclusively for all skin types." at bounding box center [993, 403] width 403 height 110
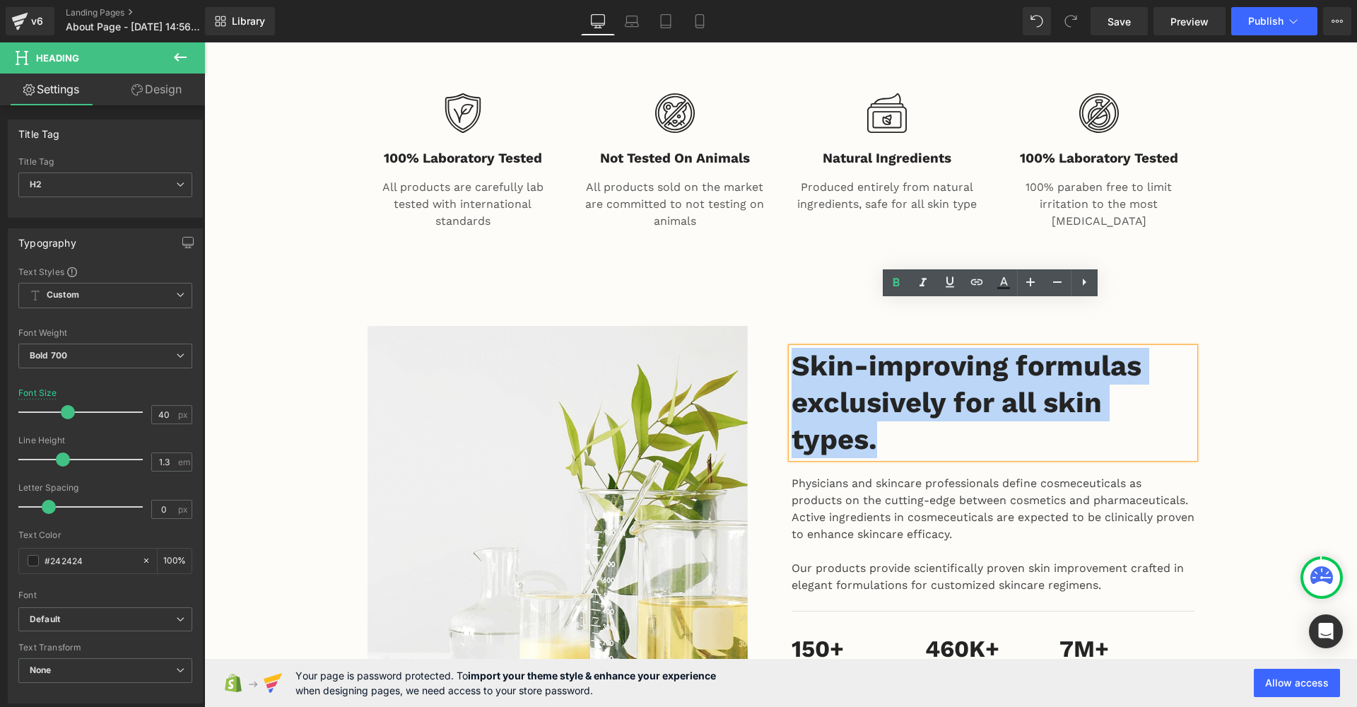
drag, startPoint x: 870, startPoint y: 399, endPoint x: 794, endPoint y: 313, distance: 114.6
click at [794, 348] on h2 "Skin-improving formulas exclusively for all skin types." at bounding box center [993, 403] width 403 height 110
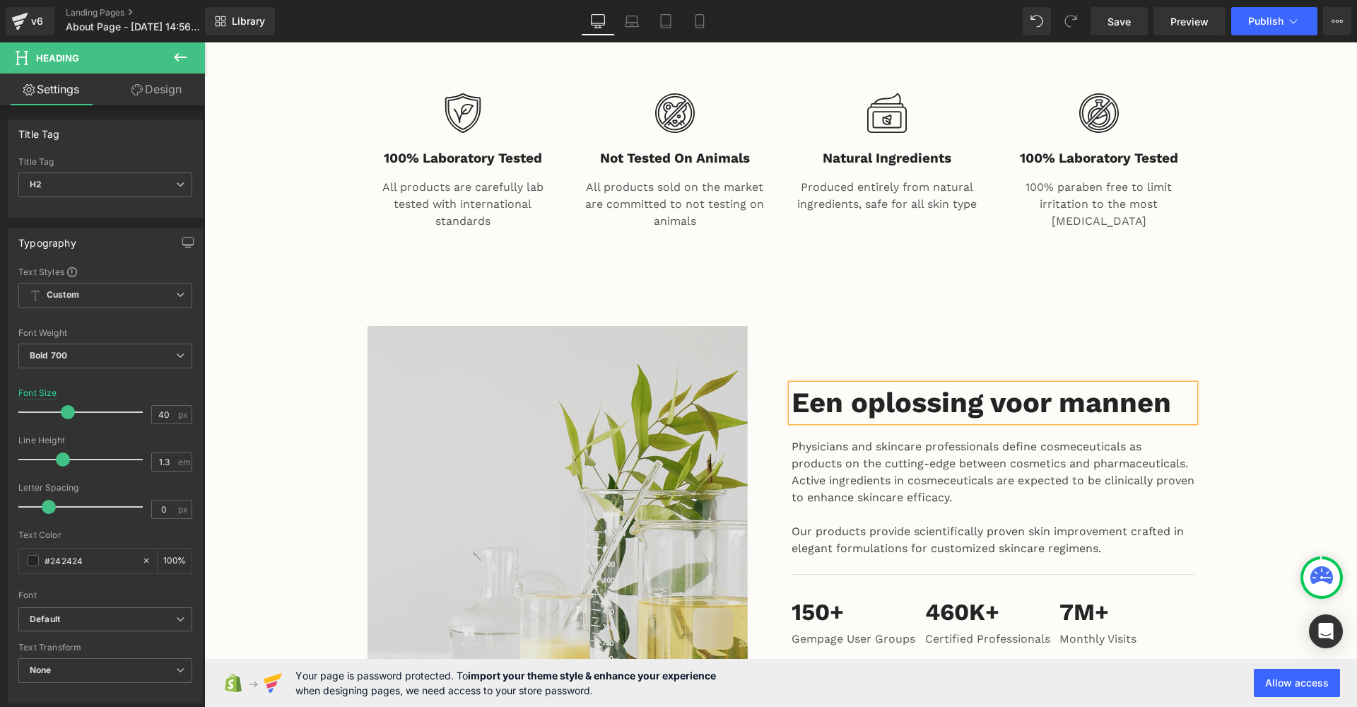
click at [611, 440] on img at bounding box center [558, 516] width 380 height 380
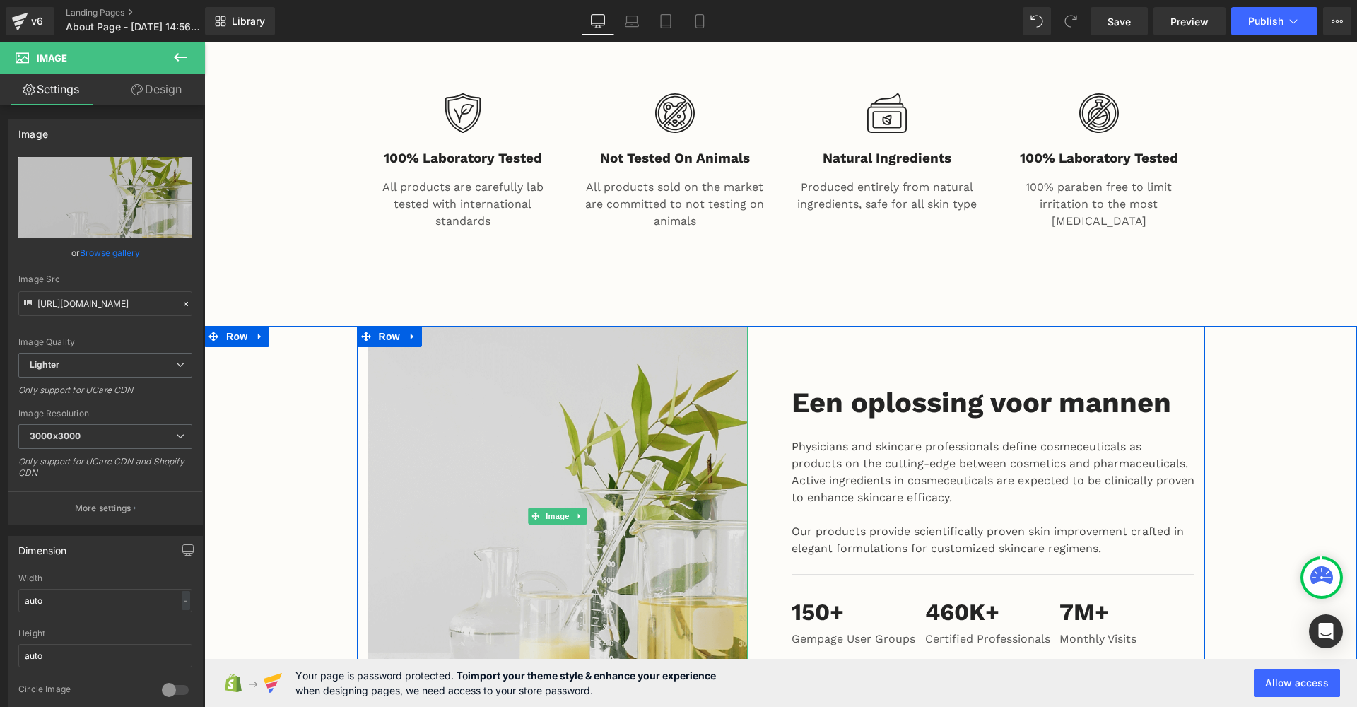
click at [565, 397] on img at bounding box center [558, 516] width 380 height 380
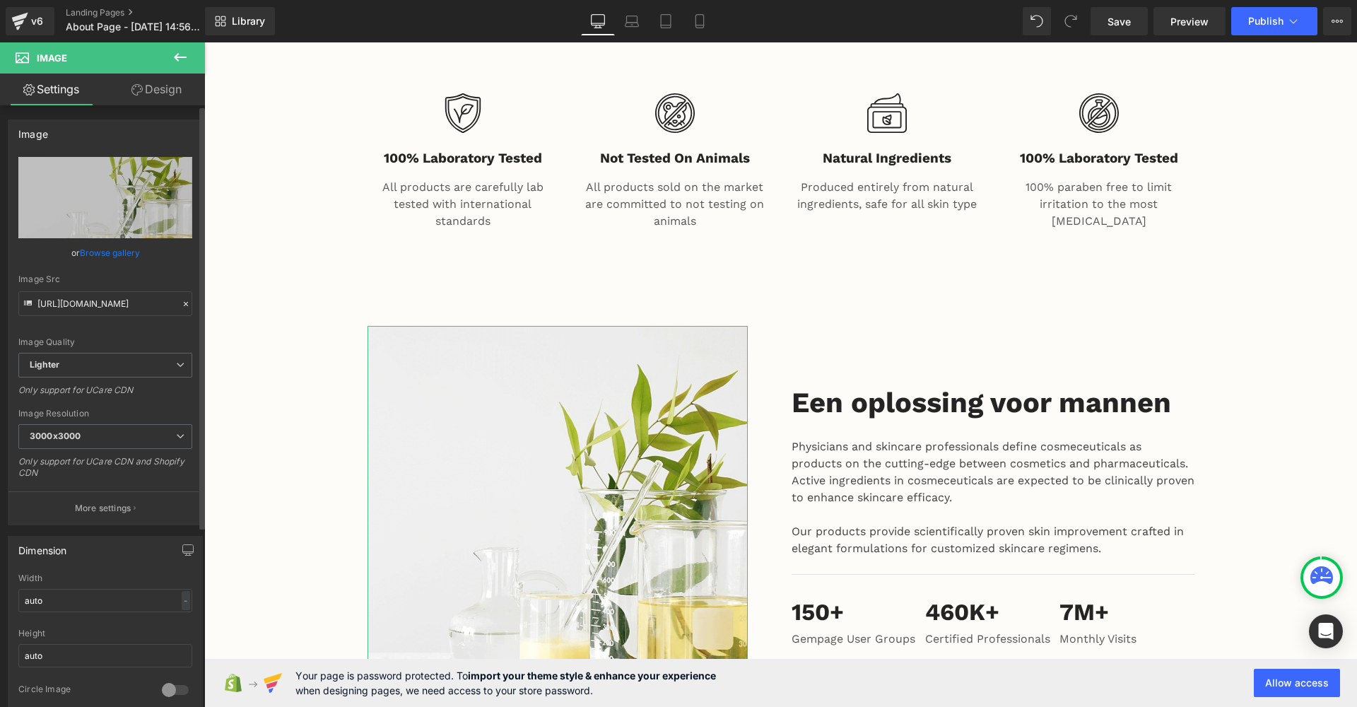
click at [124, 252] on link "Browse gallery" at bounding box center [110, 252] width 60 height 25
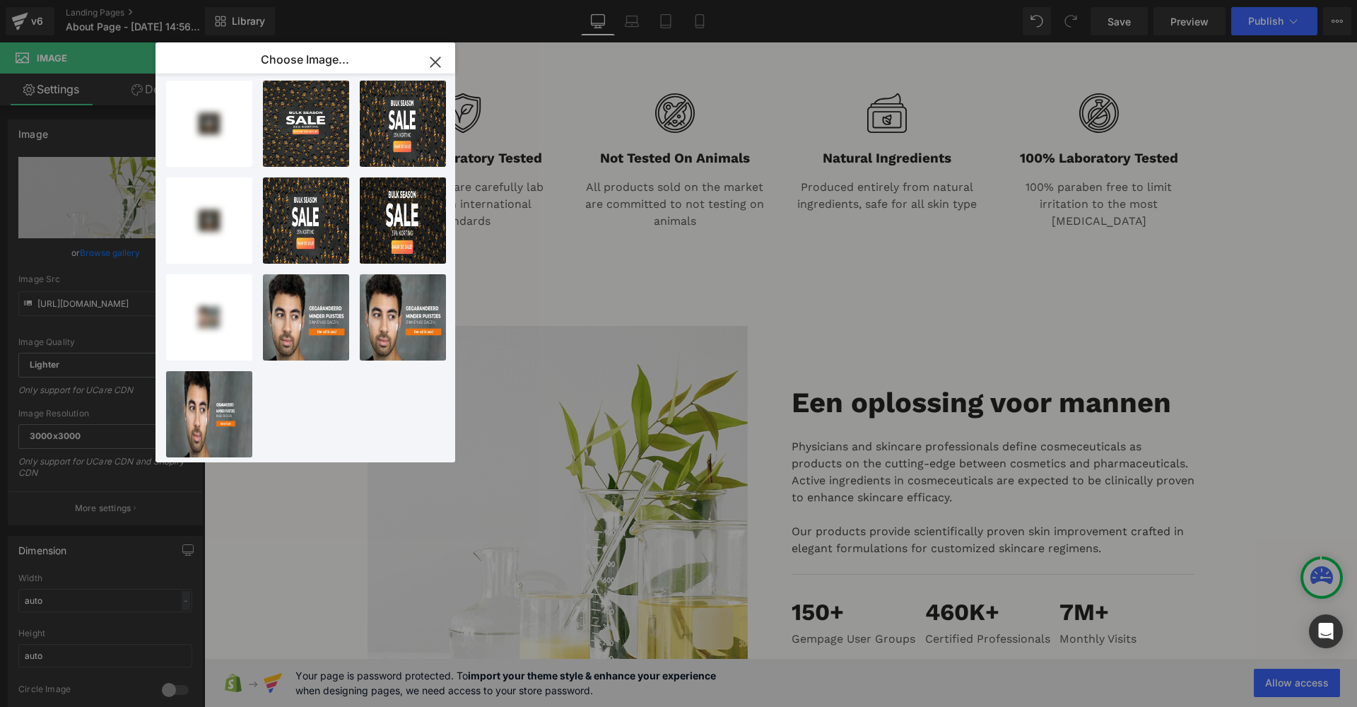
scroll to position [698, 0]
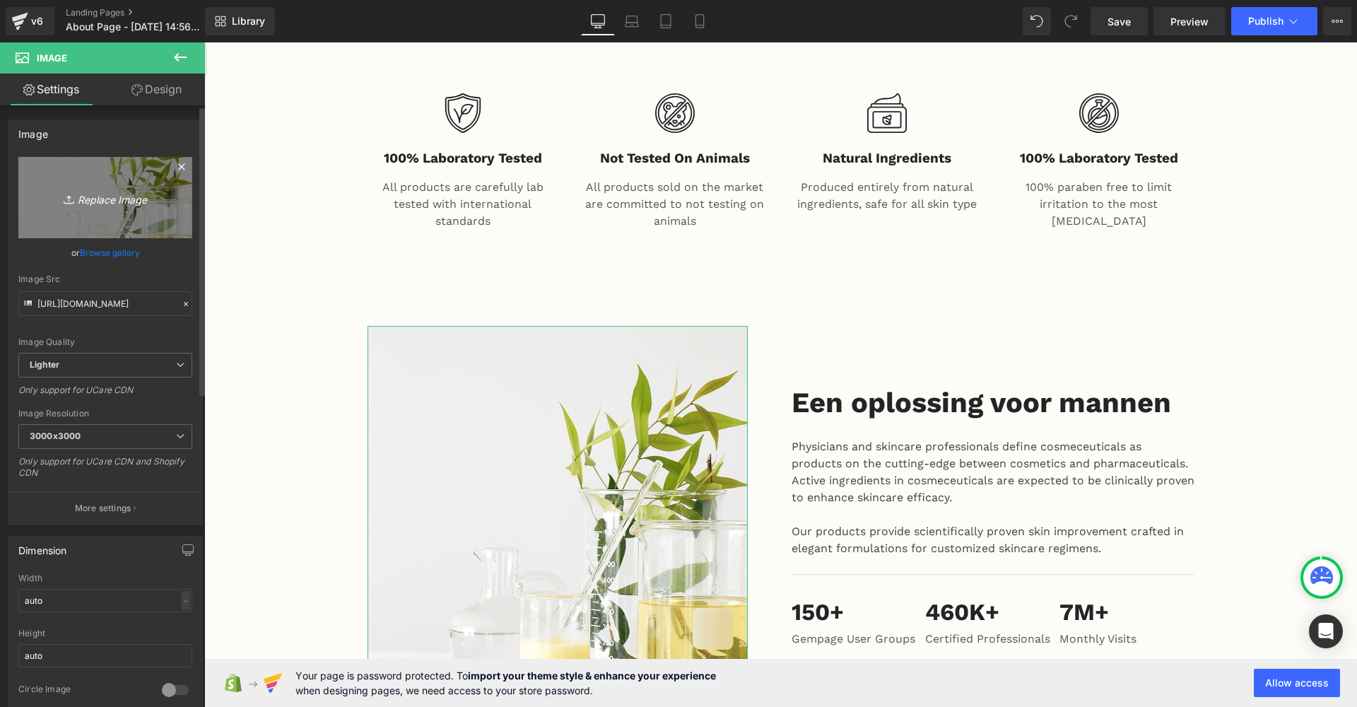
click at [114, 192] on icon "Replace Image" at bounding box center [105, 198] width 113 height 18
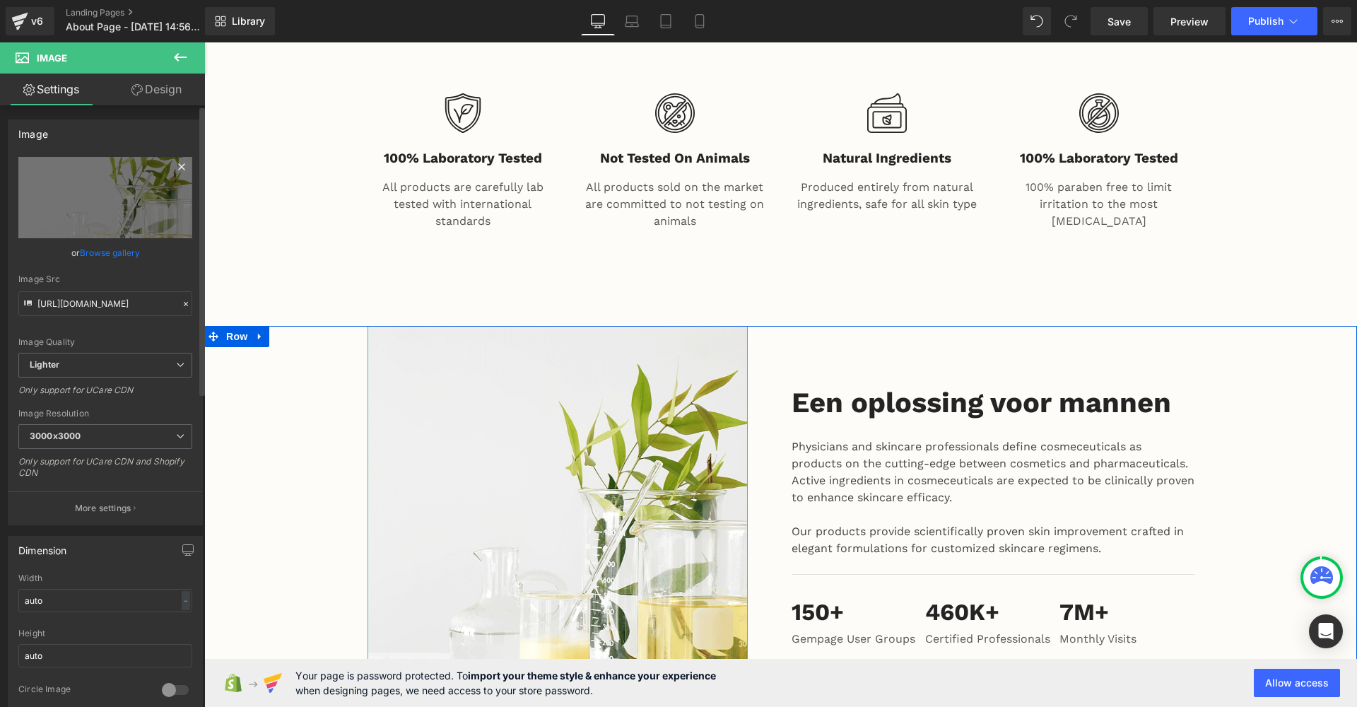
click at [178, 164] on icon at bounding box center [181, 166] width 6 height 6
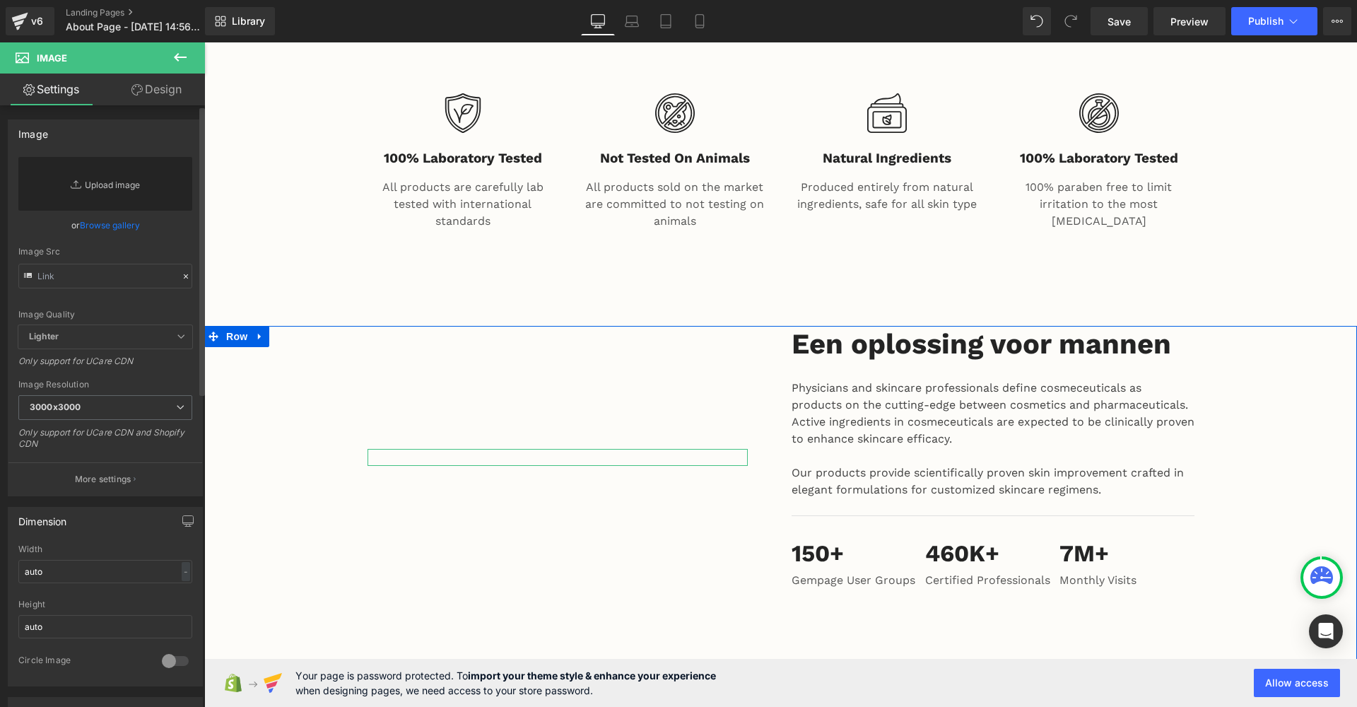
click at [112, 195] on link "Replace Image" at bounding box center [105, 184] width 174 height 54
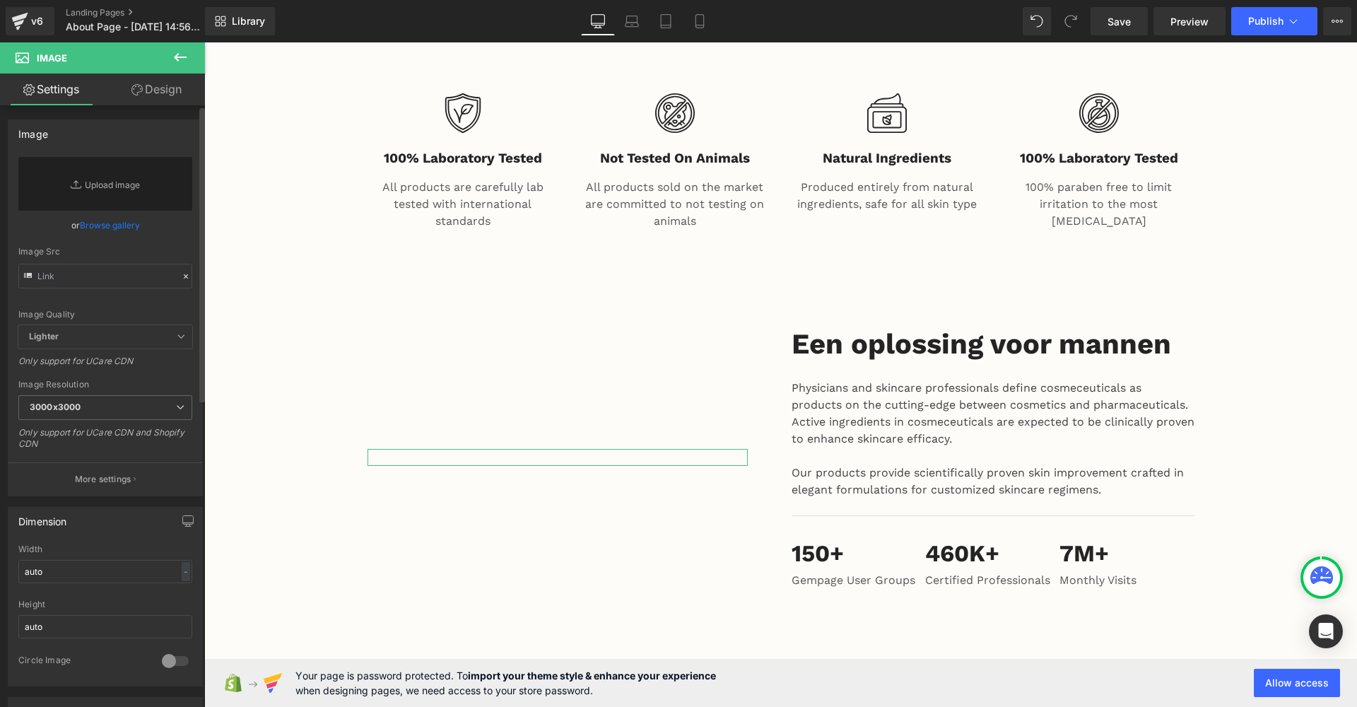
click at [119, 230] on link "Browse gallery" at bounding box center [110, 225] width 60 height 25
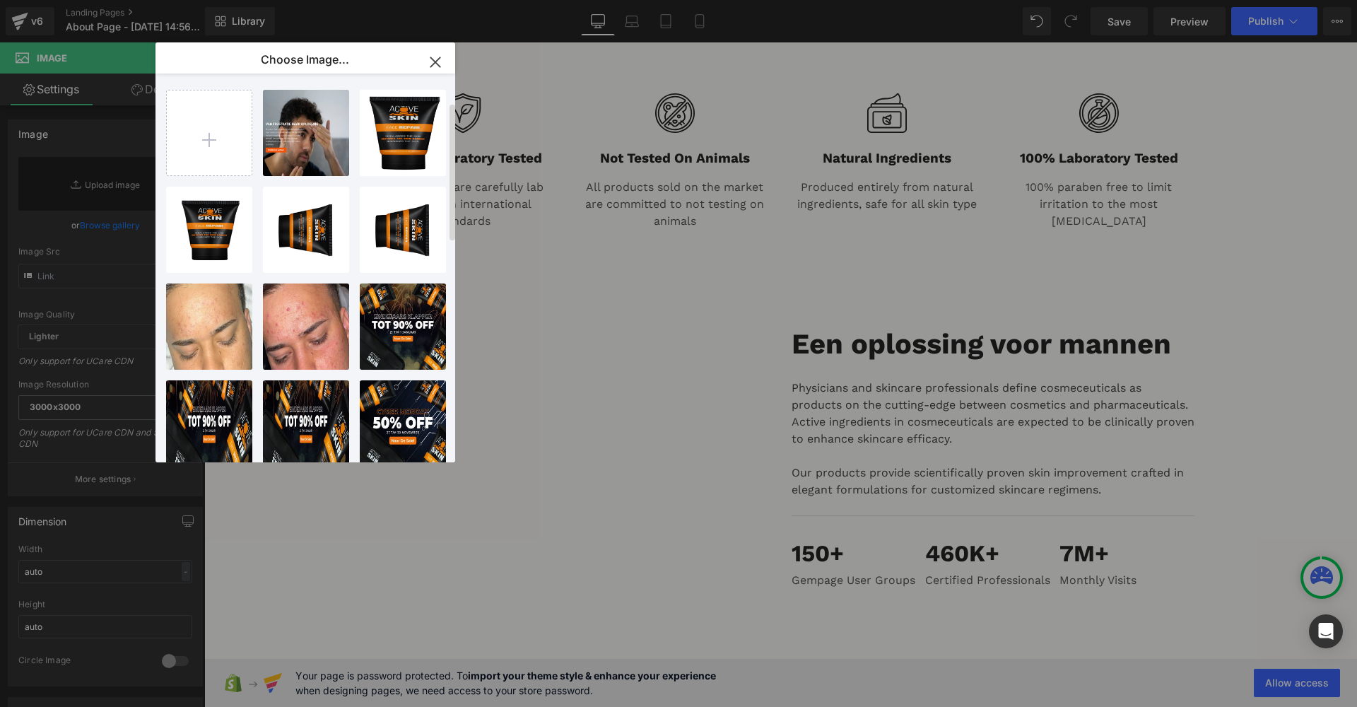
scroll to position [0, 0]
click at [193, 105] on input "file" at bounding box center [209, 132] width 85 height 85
click at [218, 145] on input "file" at bounding box center [209, 132] width 85 height 85
type input "C:\fakepath\gempages_468397944995841014-20a3e399-b03e-4967-98e8-ee57da32fdc0.png"
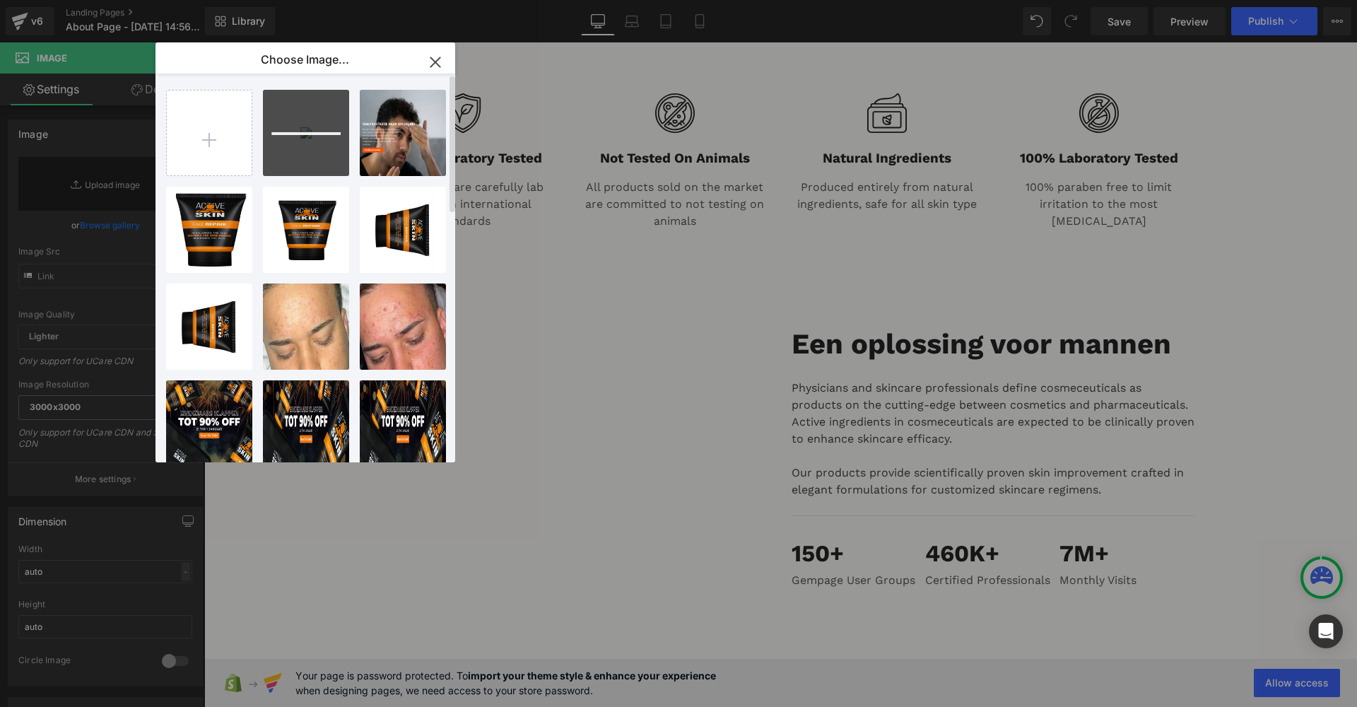
click at [300, 139] on div at bounding box center [306, 133] width 86 height 86
click at [300, 139] on div "gempage...fdc0.png 1.53 MB" at bounding box center [306, 133] width 86 height 86
type input "[URL][DOMAIN_NAME]"
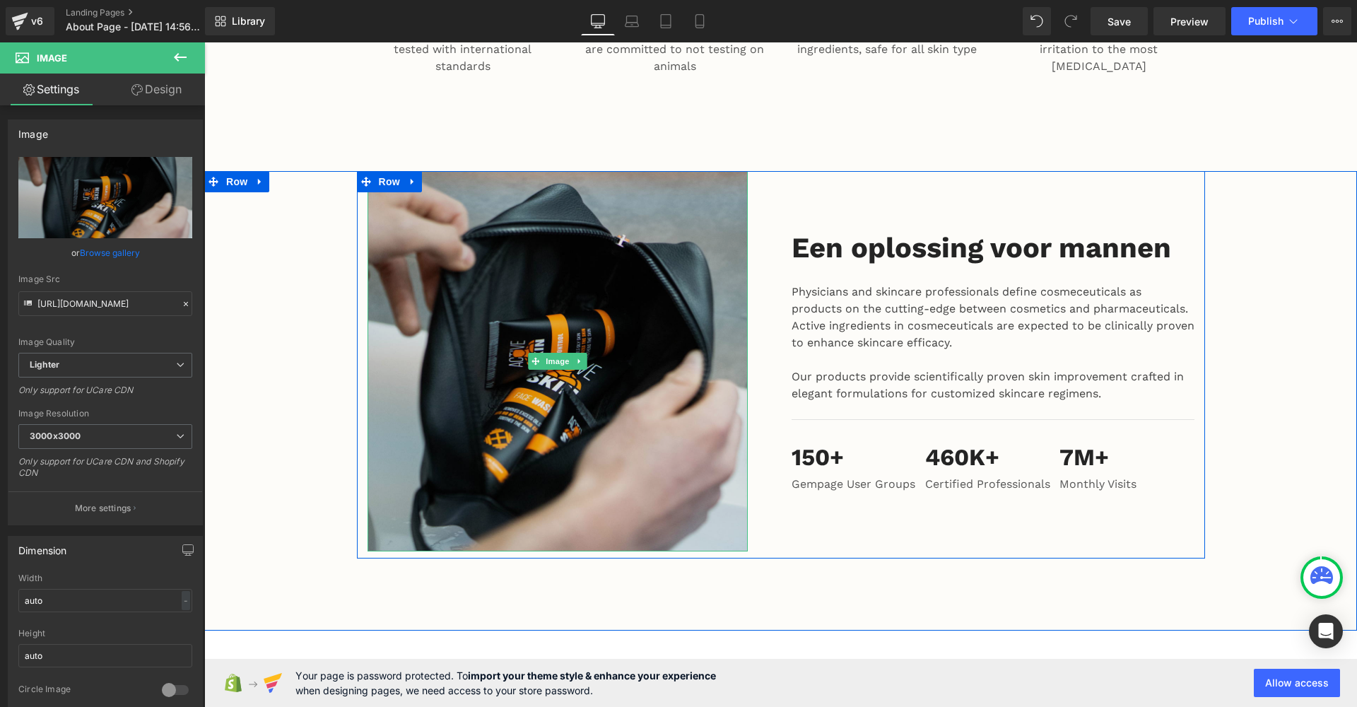
scroll to position [1702, 0]
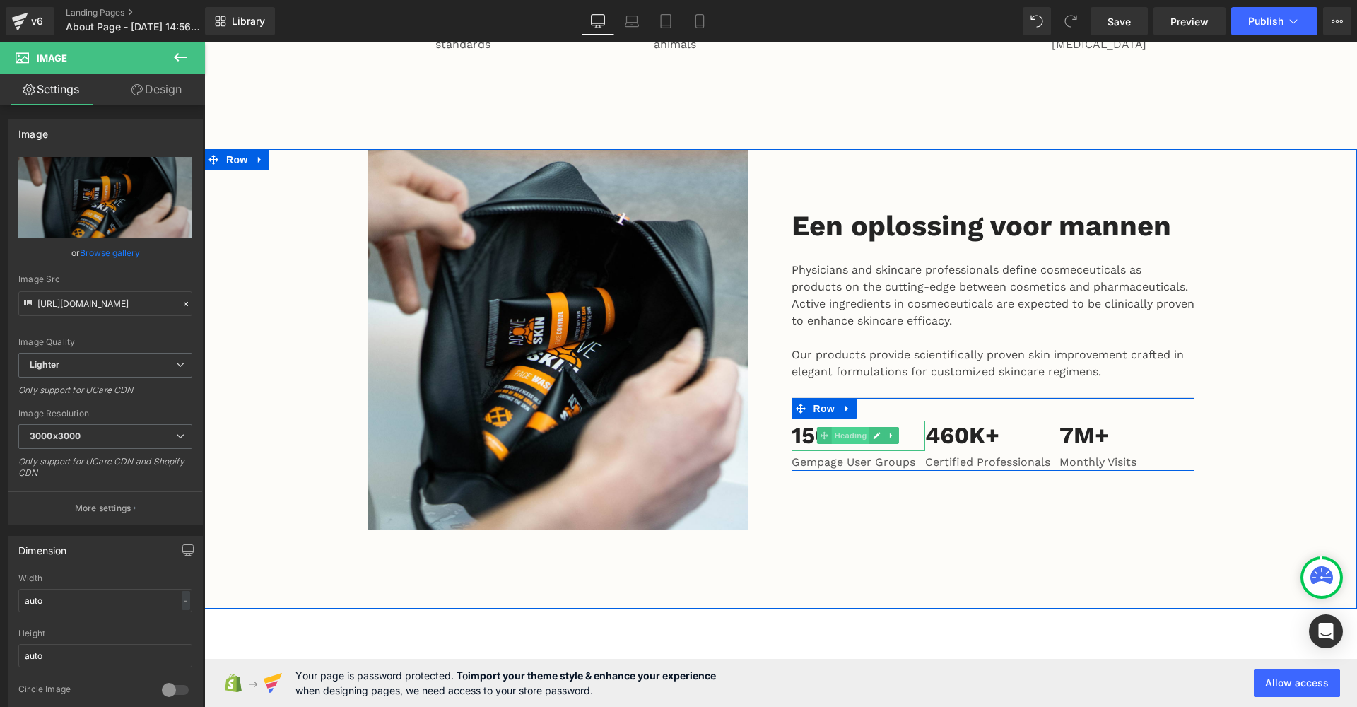
click at [832, 427] on span "Heading" at bounding box center [851, 435] width 38 height 17
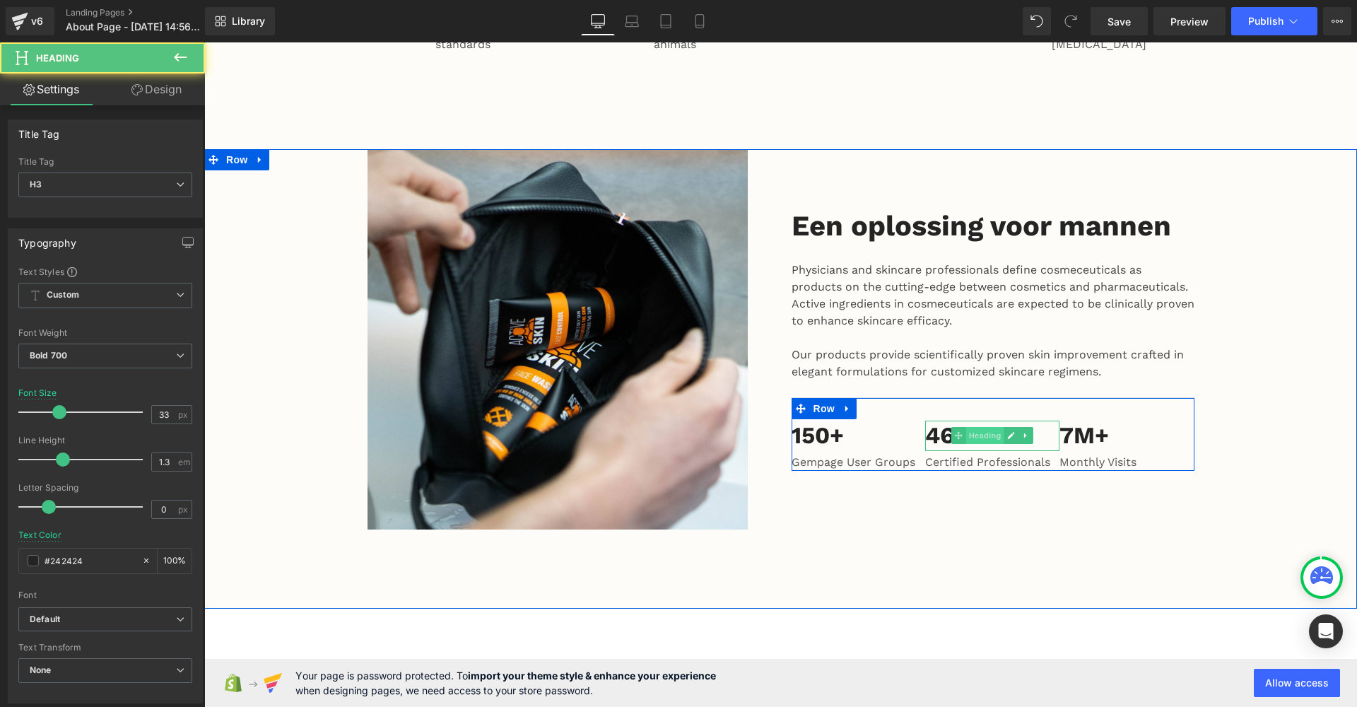
click at [966, 427] on span "Heading" at bounding box center [985, 435] width 38 height 17
click at [922, 421] on div "150+ Heading" at bounding box center [859, 436] width 134 height 30
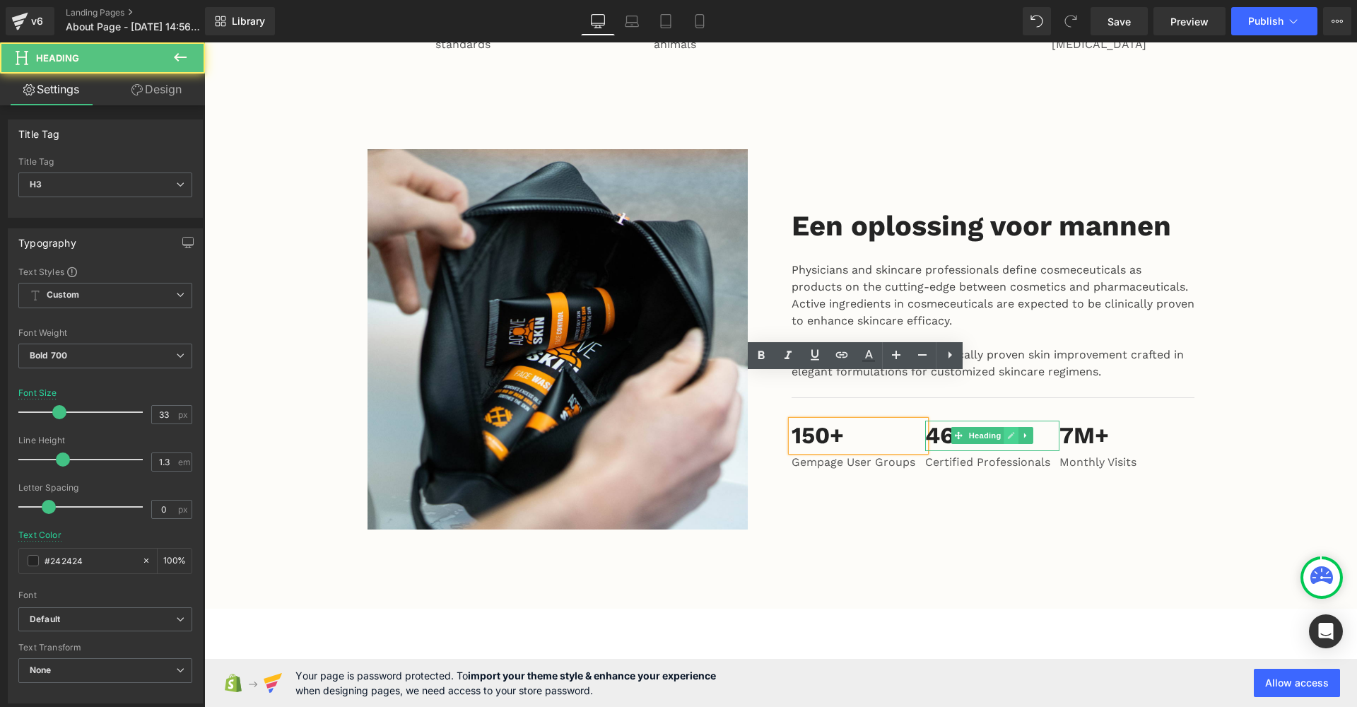
click at [1009, 433] on icon at bounding box center [1012, 436] width 7 height 7
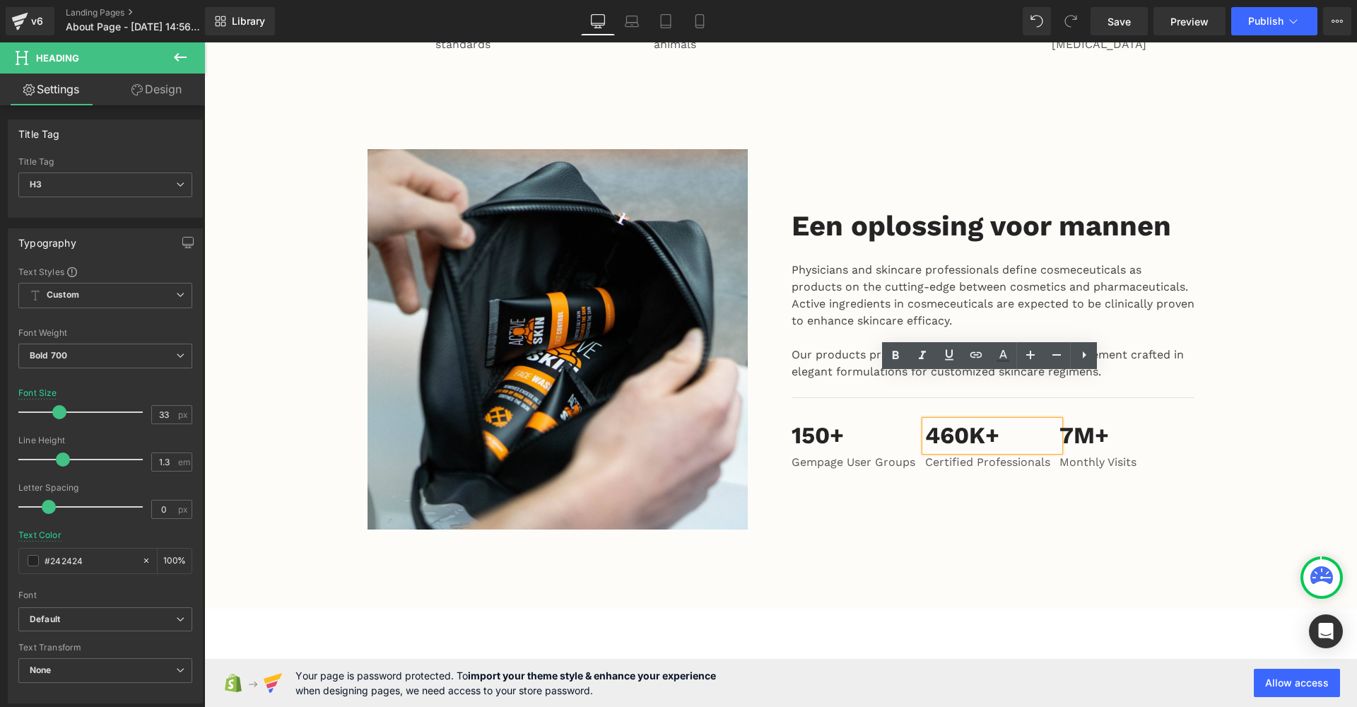
click at [1015, 421] on h3 "460K+" at bounding box center [992, 436] width 134 height 30
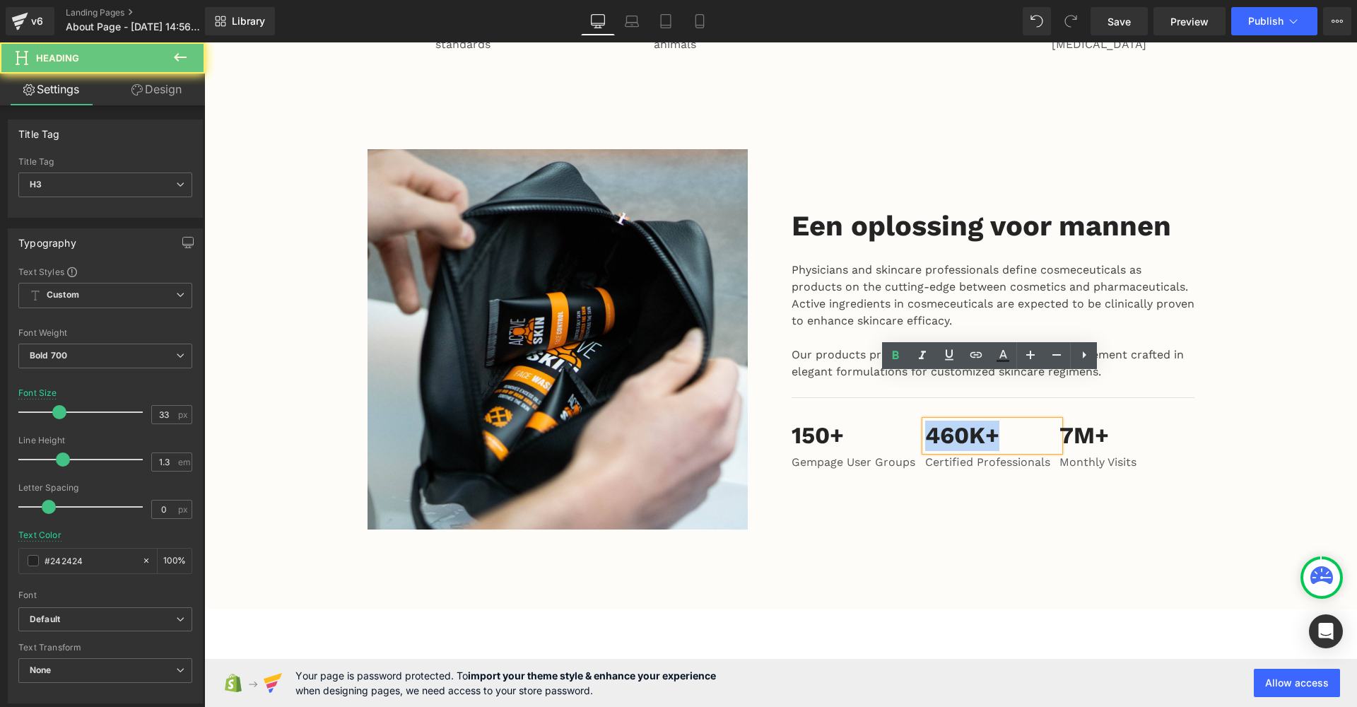
drag, startPoint x: 1015, startPoint y: 394, endPoint x: 918, endPoint y: 394, distance: 96.8
click at [918, 397] on div "150+ Heading Gempage User Groups Text Block 460K+ Heading Certified Professiona…" at bounding box center [993, 434] width 403 height 74
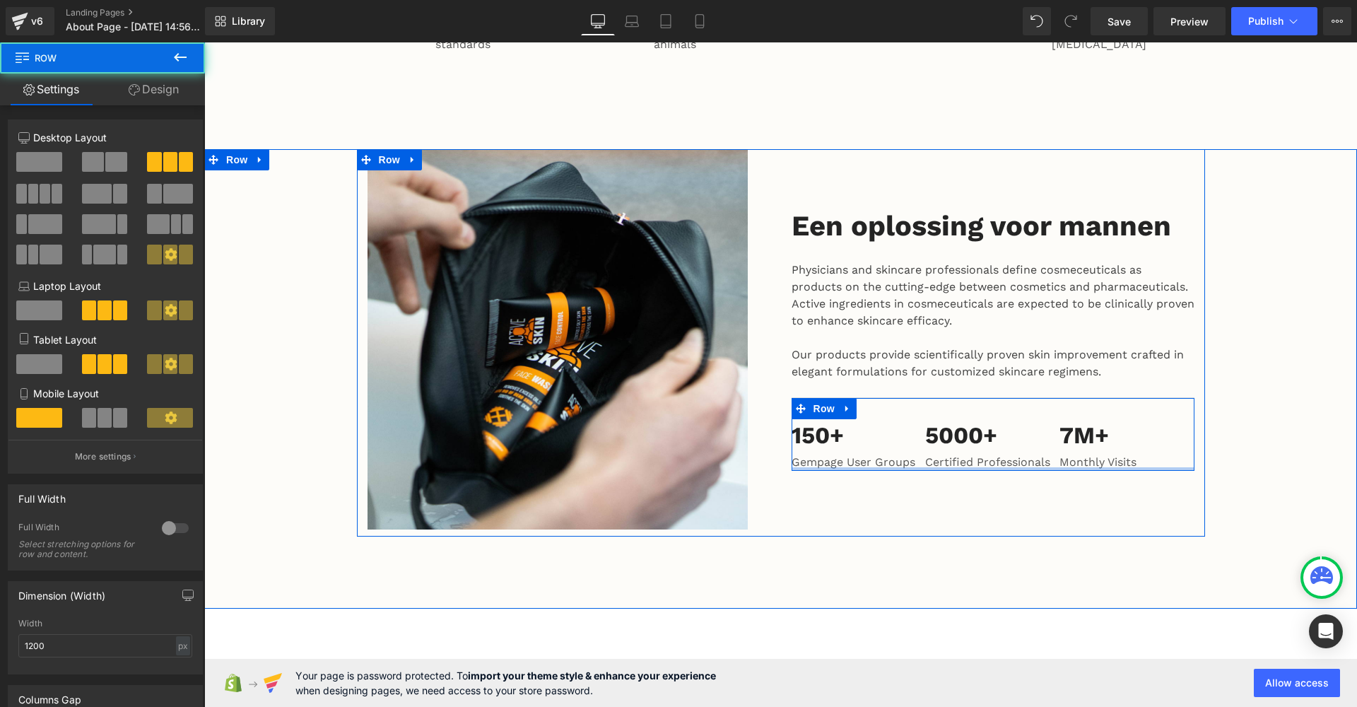
drag, startPoint x: 1019, startPoint y: 423, endPoint x: 1045, endPoint y: 421, distance: 26.2
click at [1019, 423] on div "150+ Heading Gempage User Groups Text Block 5000+ Heading Certified Professiona…" at bounding box center [993, 434] width 403 height 74
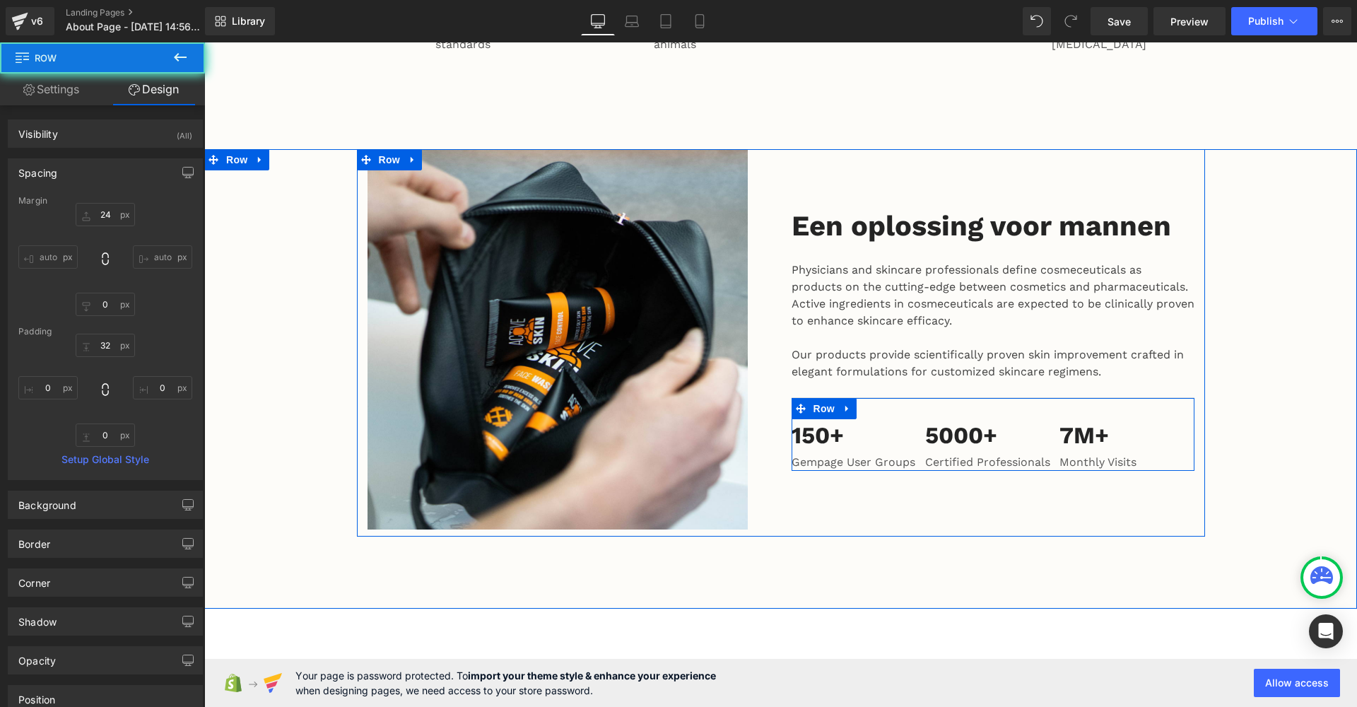
click at [1043, 454] on p "Certified Professionals" at bounding box center [992, 462] width 134 height 17
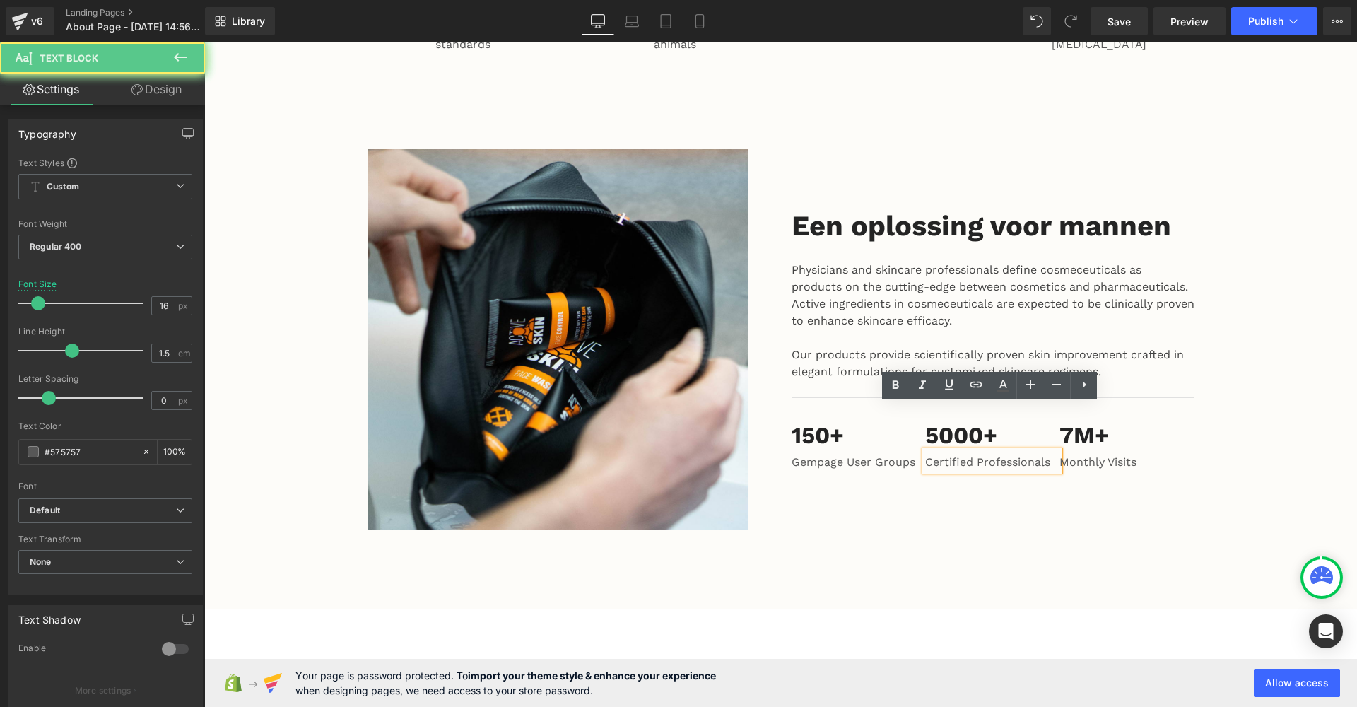
click at [1045, 454] on p "Certified Professionals" at bounding box center [992, 462] width 134 height 17
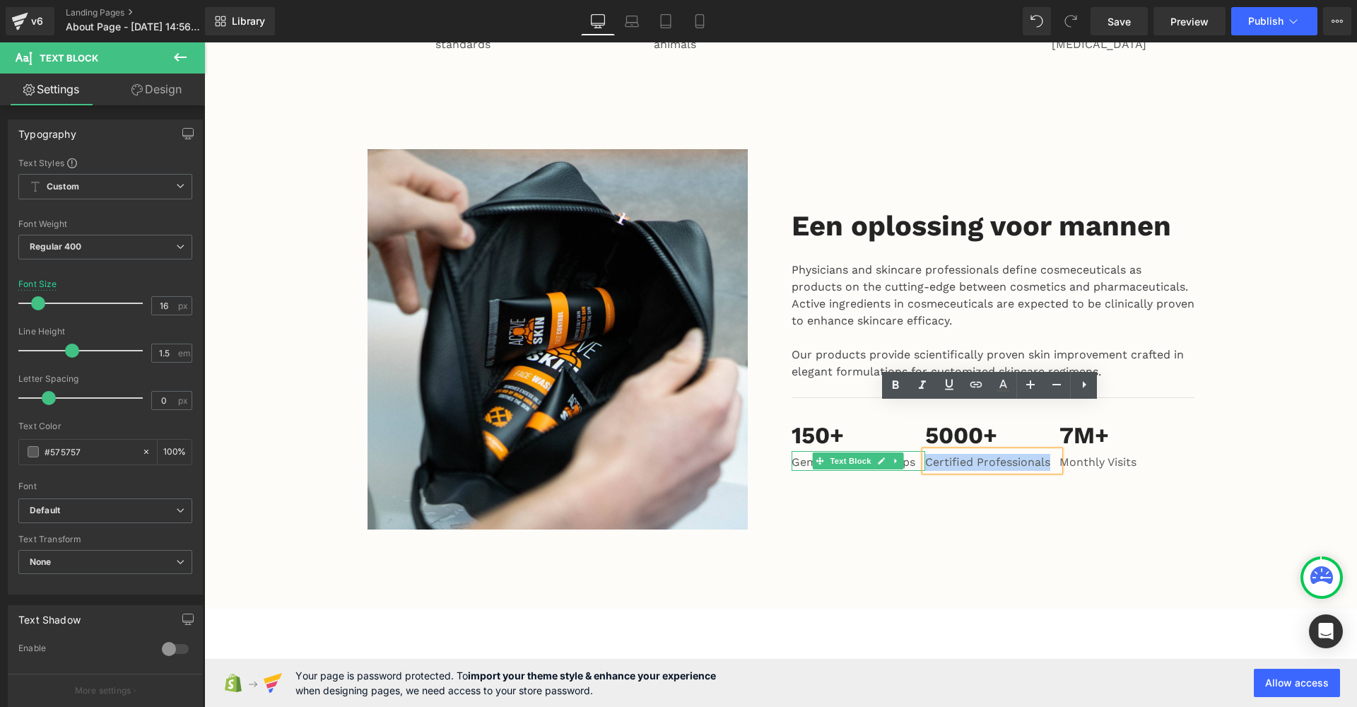
drag, startPoint x: 1045, startPoint y: 417, endPoint x: 910, endPoint y: 417, distance: 135.0
click at [910, 417] on div "150+ Heading Gempage User Groups Text Block 5000+ Heading Certified Professiona…" at bounding box center [993, 434] width 403 height 74
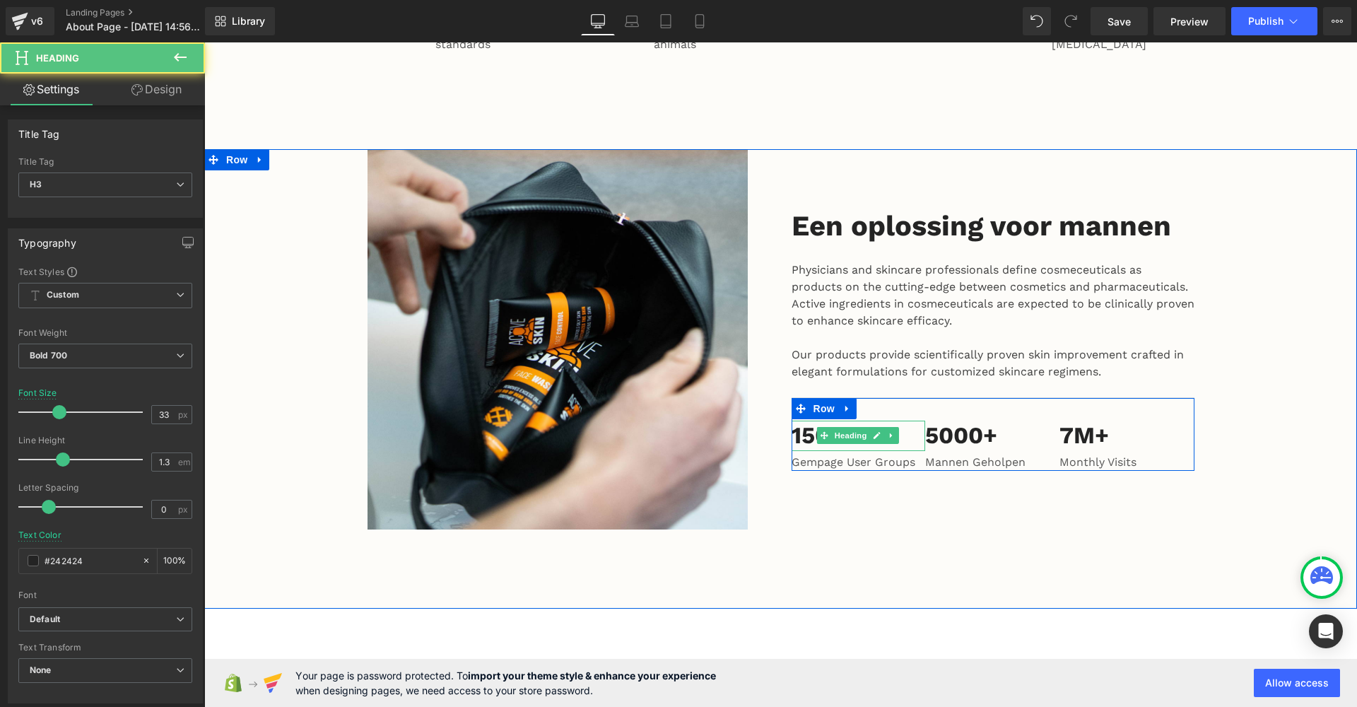
click at [804, 421] on h3 "150+" at bounding box center [859, 436] width 134 height 30
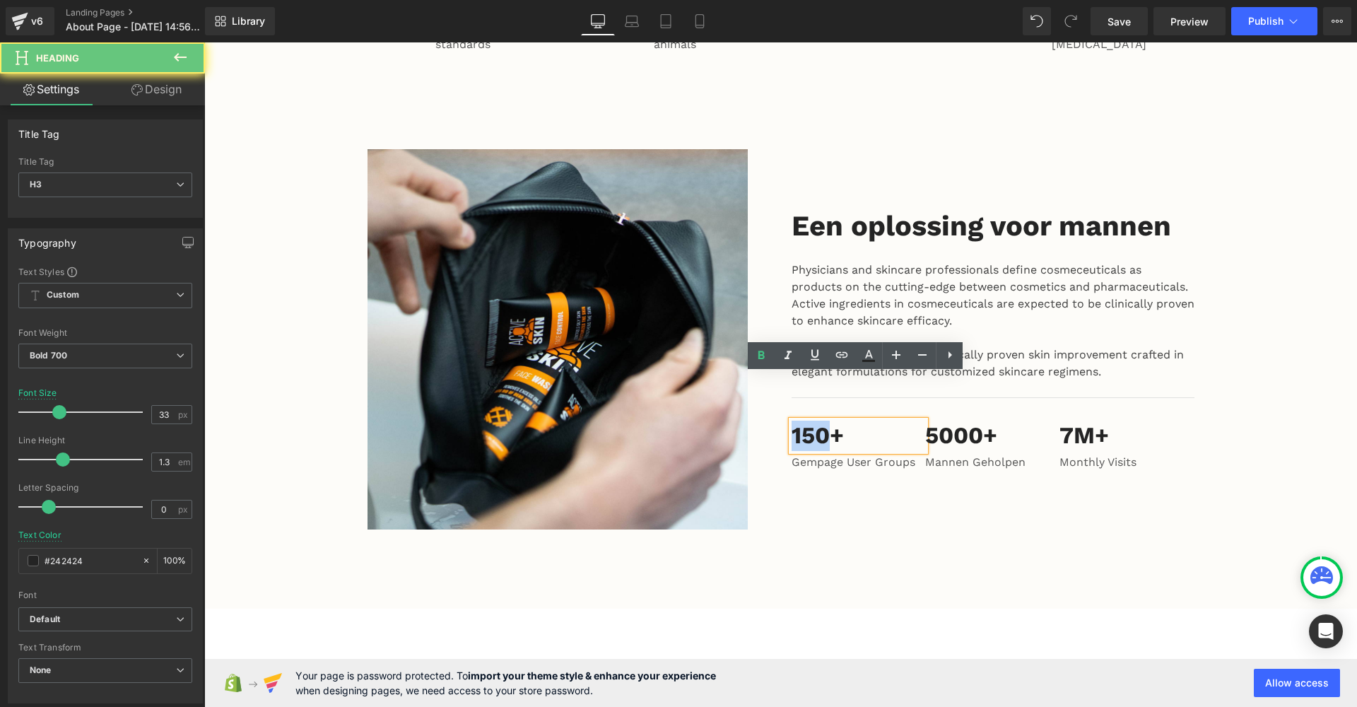
click at [847, 421] on h3 "150+" at bounding box center [859, 436] width 134 height 30
drag, startPoint x: 845, startPoint y: 387, endPoint x: 785, endPoint y: 386, distance: 59.4
click at [792, 421] on div "150+" at bounding box center [859, 436] width 134 height 30
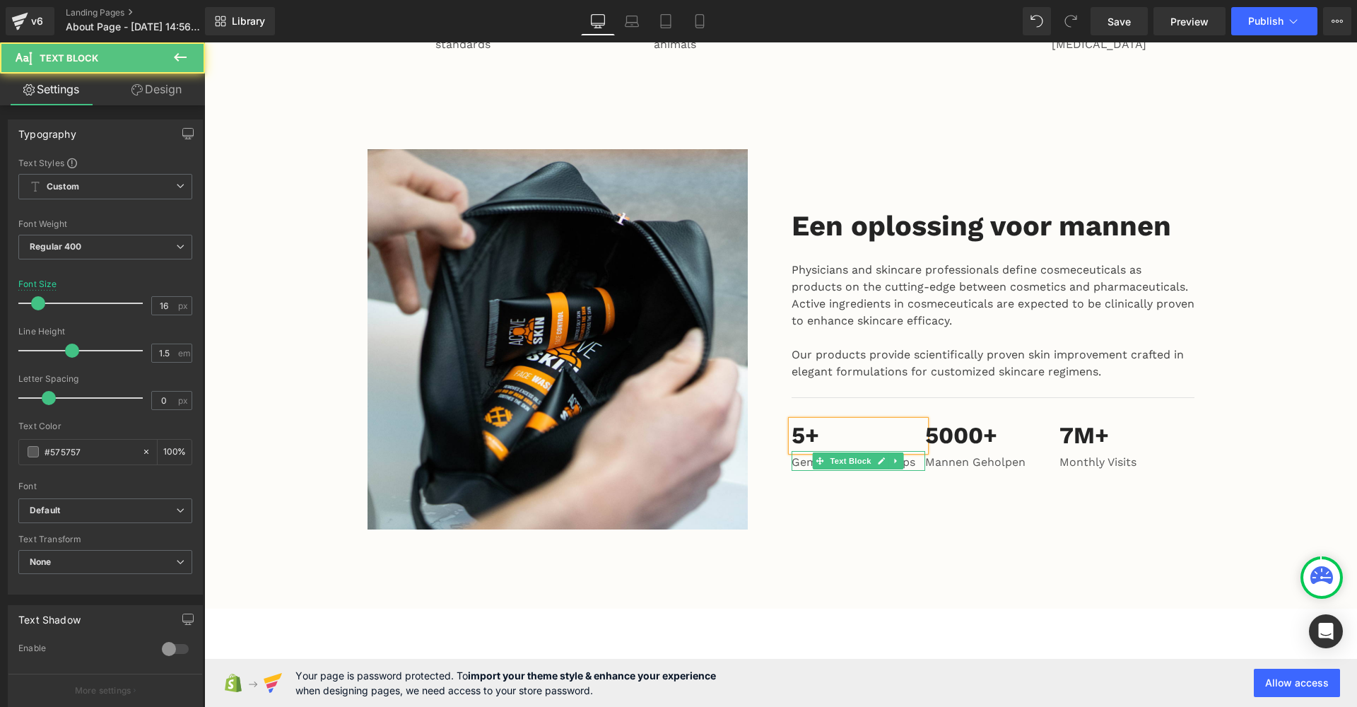
click at [799, 454] on p "Gempage User Groups" at bounding box center [859, 462] width 134 height 17
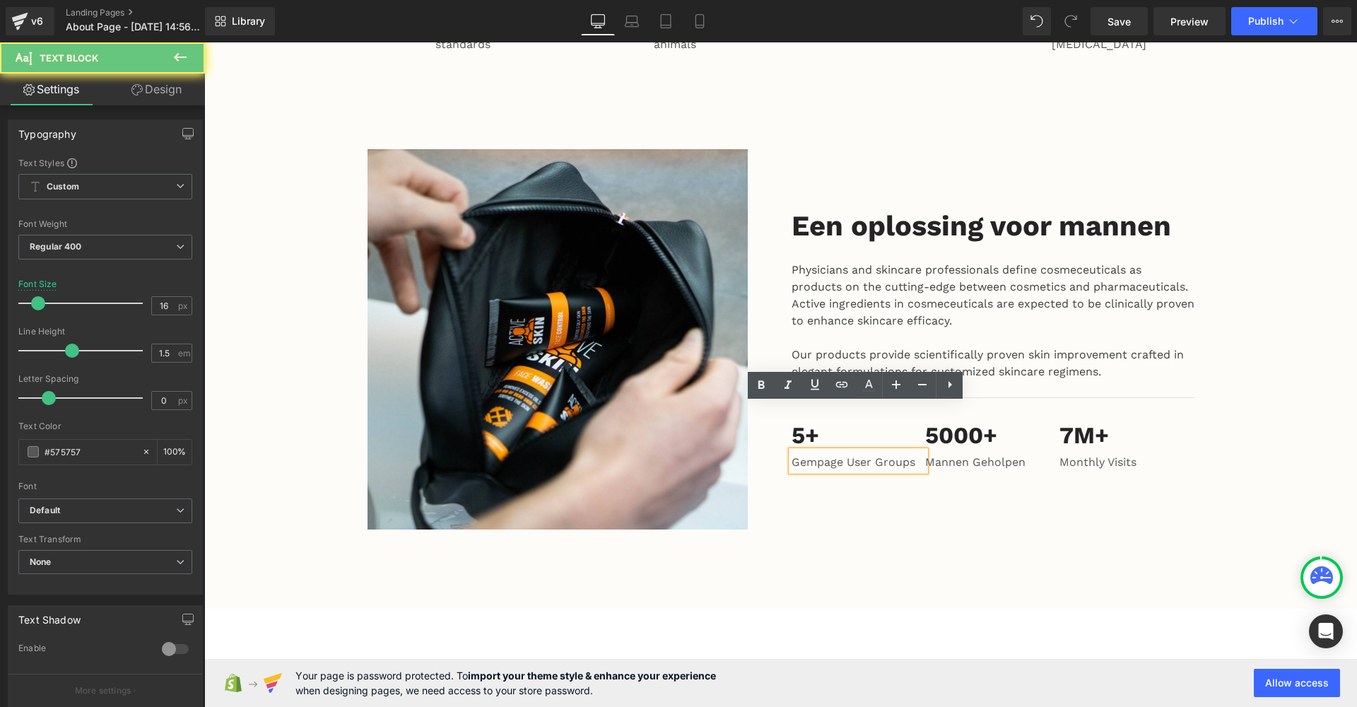
click at [898, 454] on p "Gempage User Groups" at bounding box center [859, 462] width 134 height 17
drag, startPoint x: 920, startPoint y: 414, endPoint x: 780, endPoint y: 413, distance: 140.7
click at [781, 413] on div "Een oplossing voor mannen Heading Physicians and skincare professionals define …" at bounding box center [993, 339] width 424 height 380
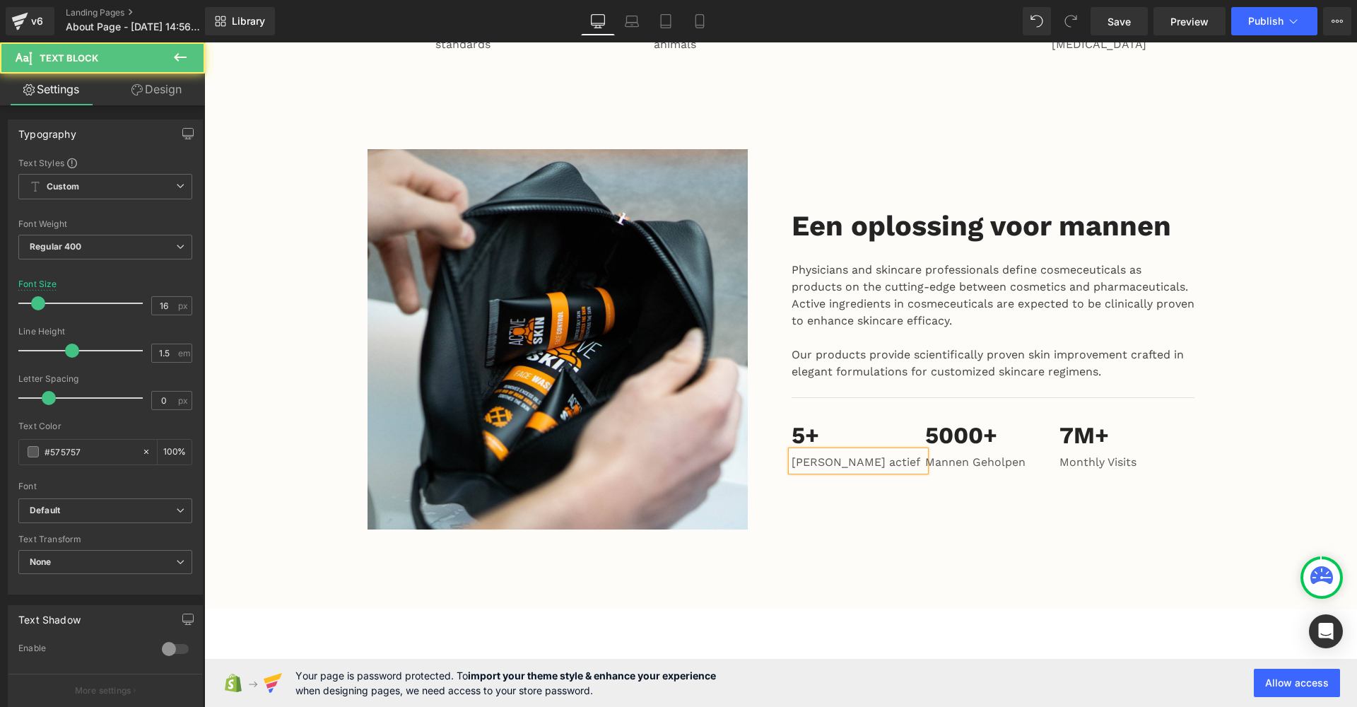
click at [819, 454] on p "[PERSON_NAME] actief" at bounding box center [859, 462] width 134 height 17
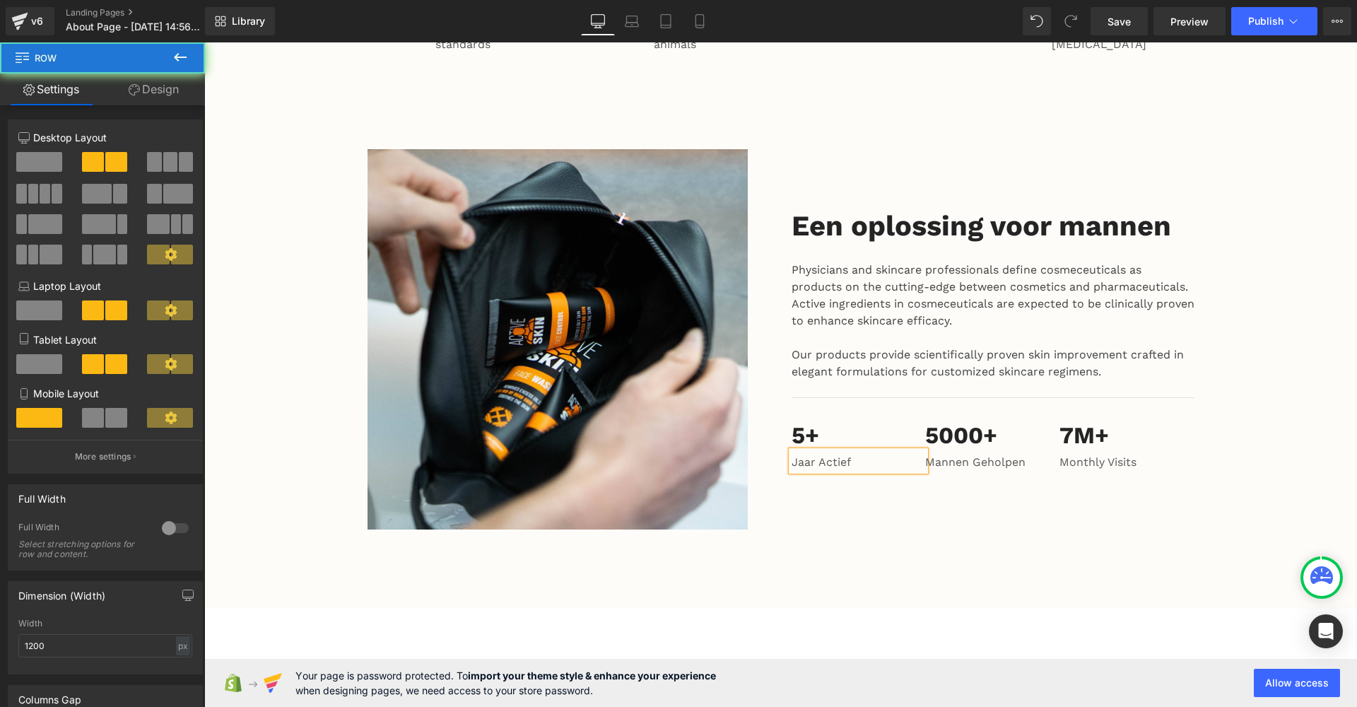
click at [930, 446] on div "Een oplossing voor mannen Heading Physicians and skincare professionals define …" at bounding box center [993, 339] width 424 height 380
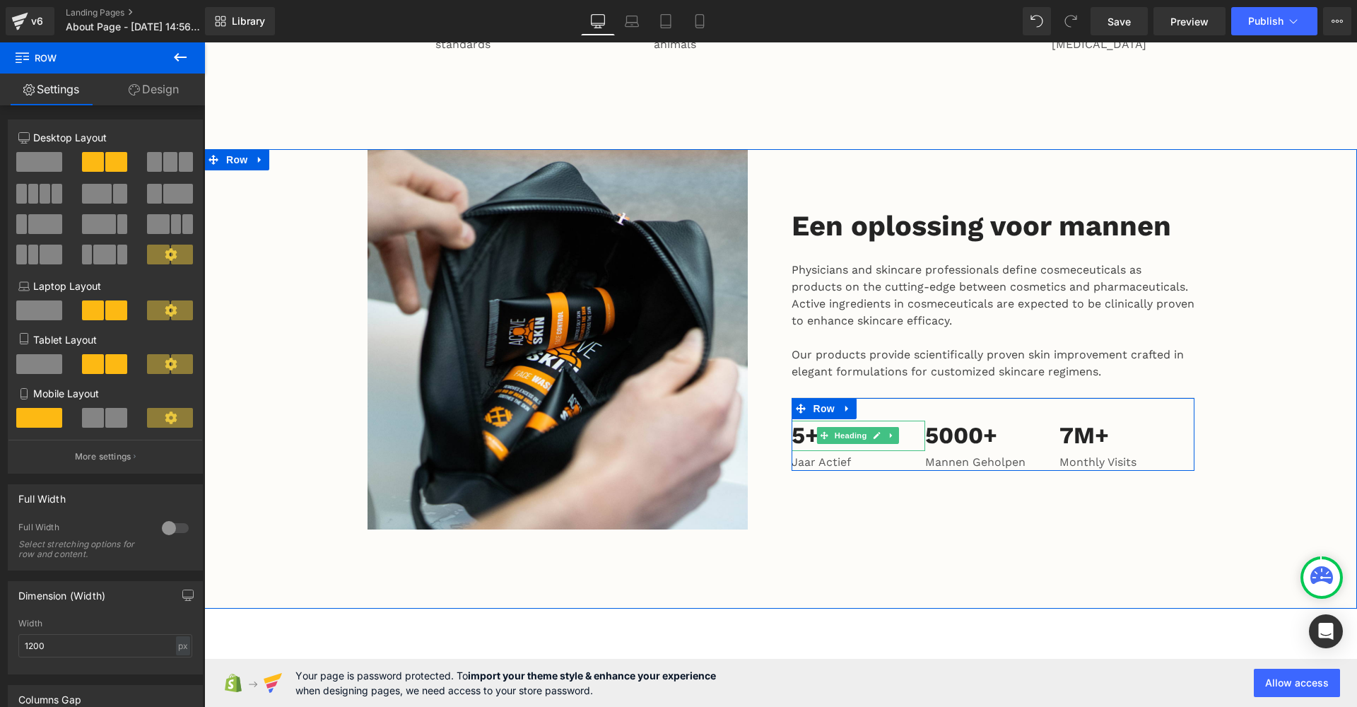
click at [813, 421] on h3 "5+" at bounding box center [859, 436] width 134 height 30
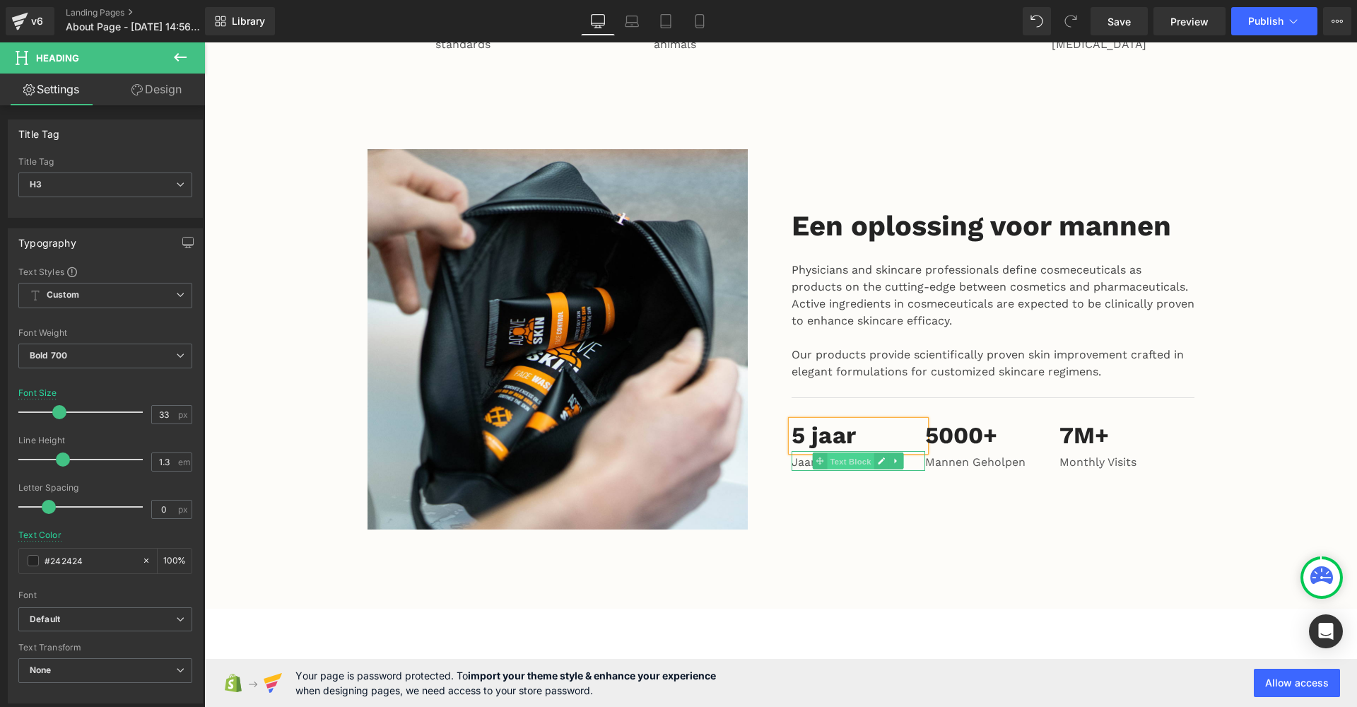
click at [840, 453] on span "Text Block" at bounding box center [851, 461] width 47 height 17
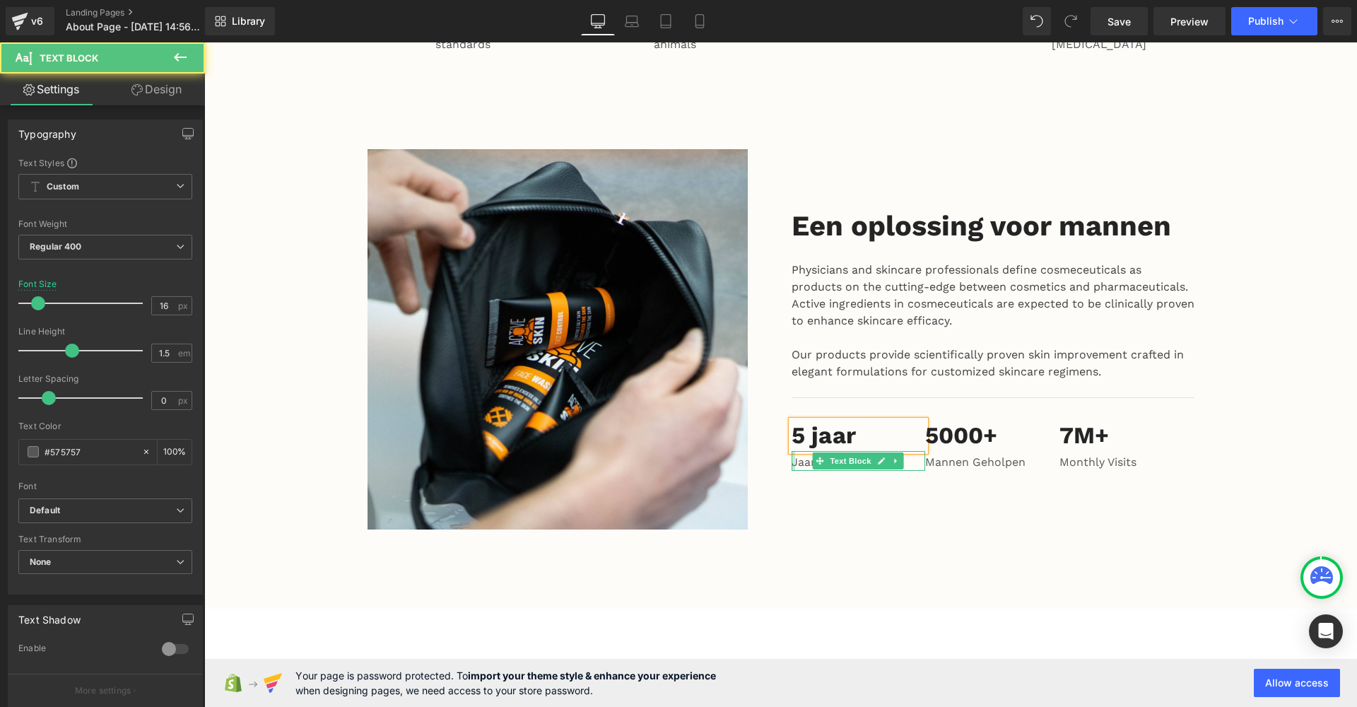
click at [792, 451] on div at bounding box center [794, 461] width 4 height 20
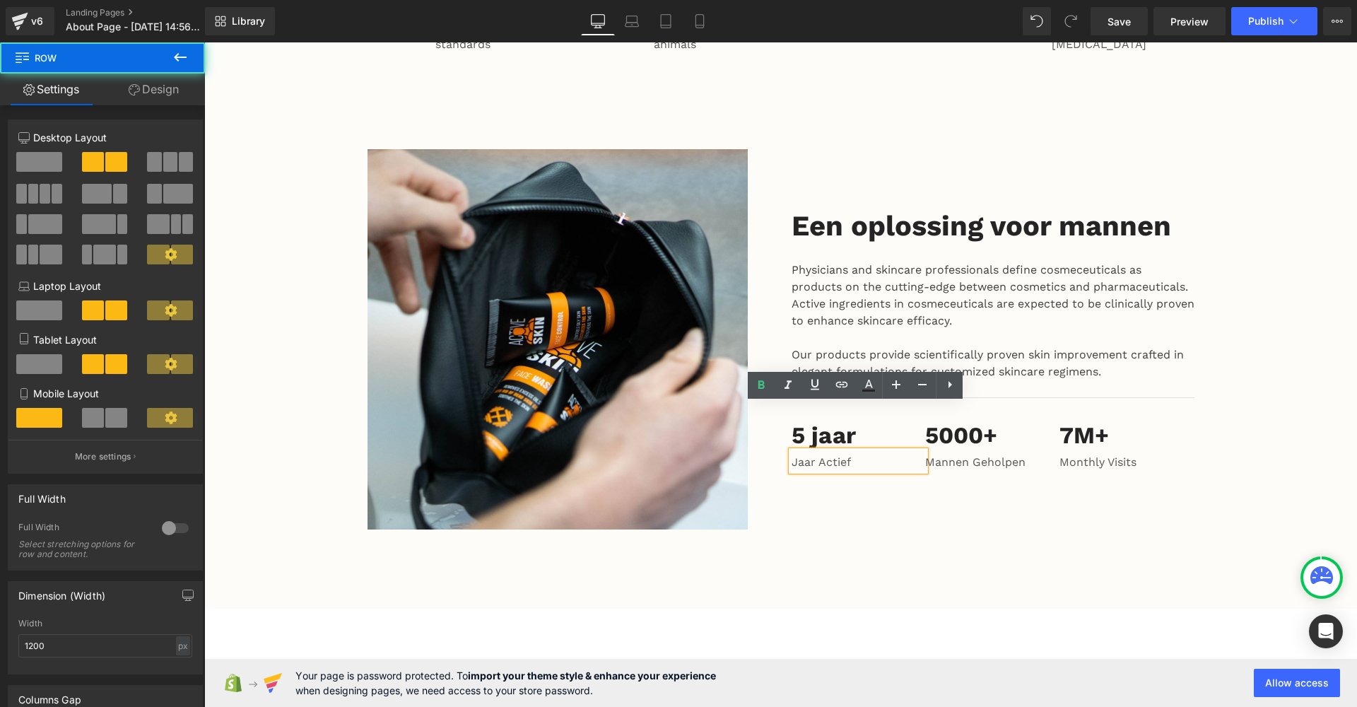
click at [832, 448] on div "Een oplossing voor mannen Heading Physicians and skincare professionals define …" at bounding box center [993, 339] width 424 height 380
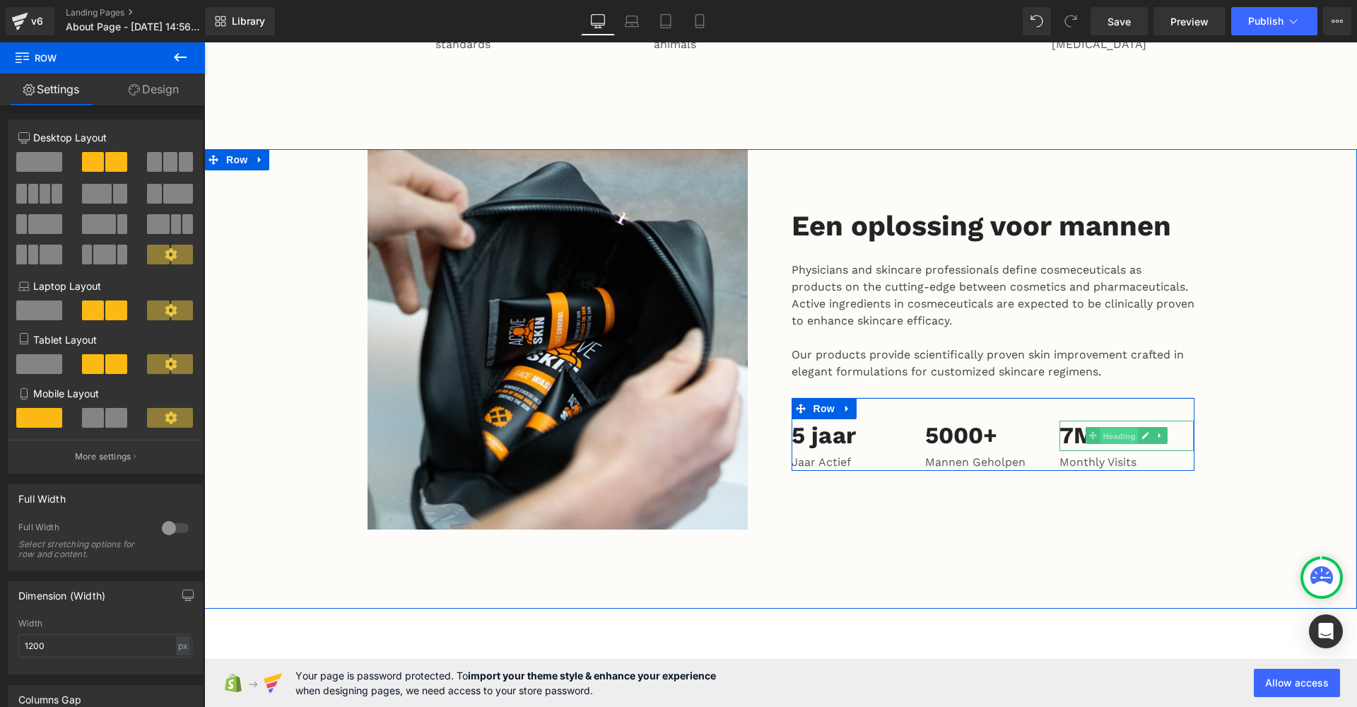
click at [1109, 428] on span "Heading" at bounding box center [1120, 436] width 38 height 17
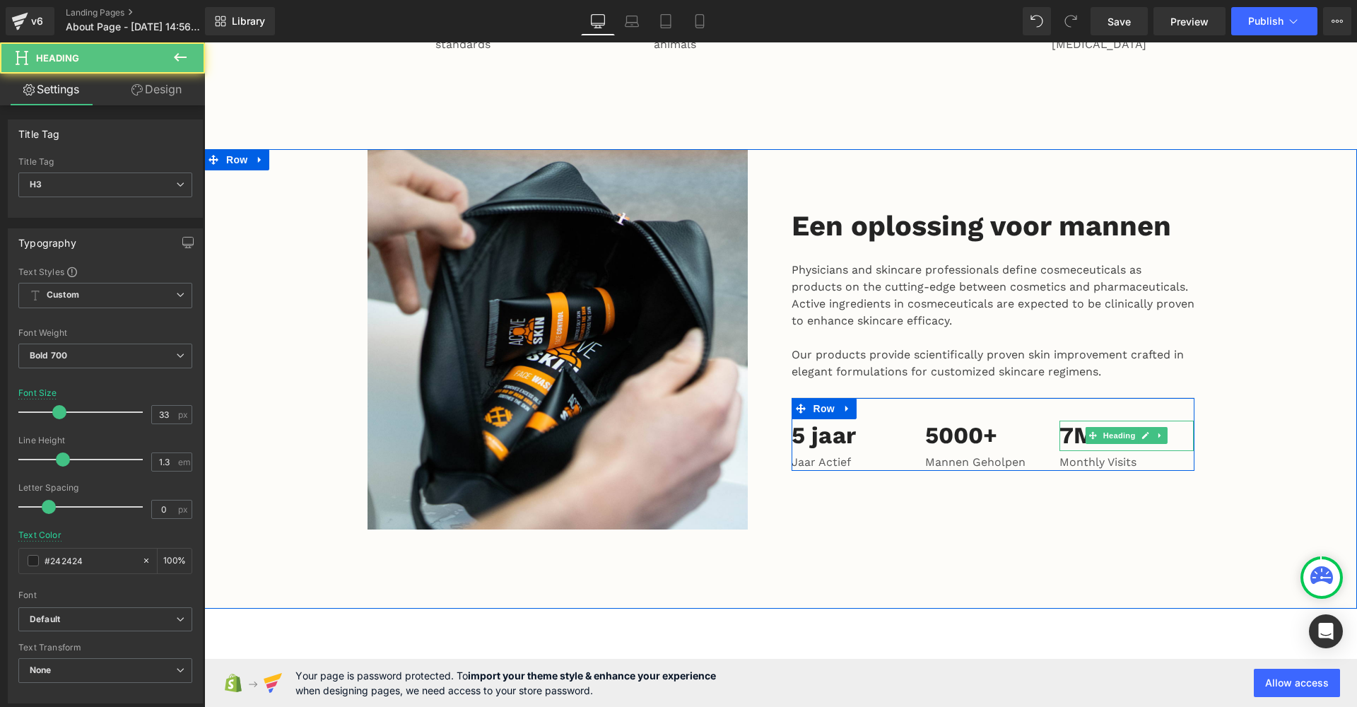
click at [1062, 421] on h3 "7M+" at bounding box center [1127, 436] width 134 height 30
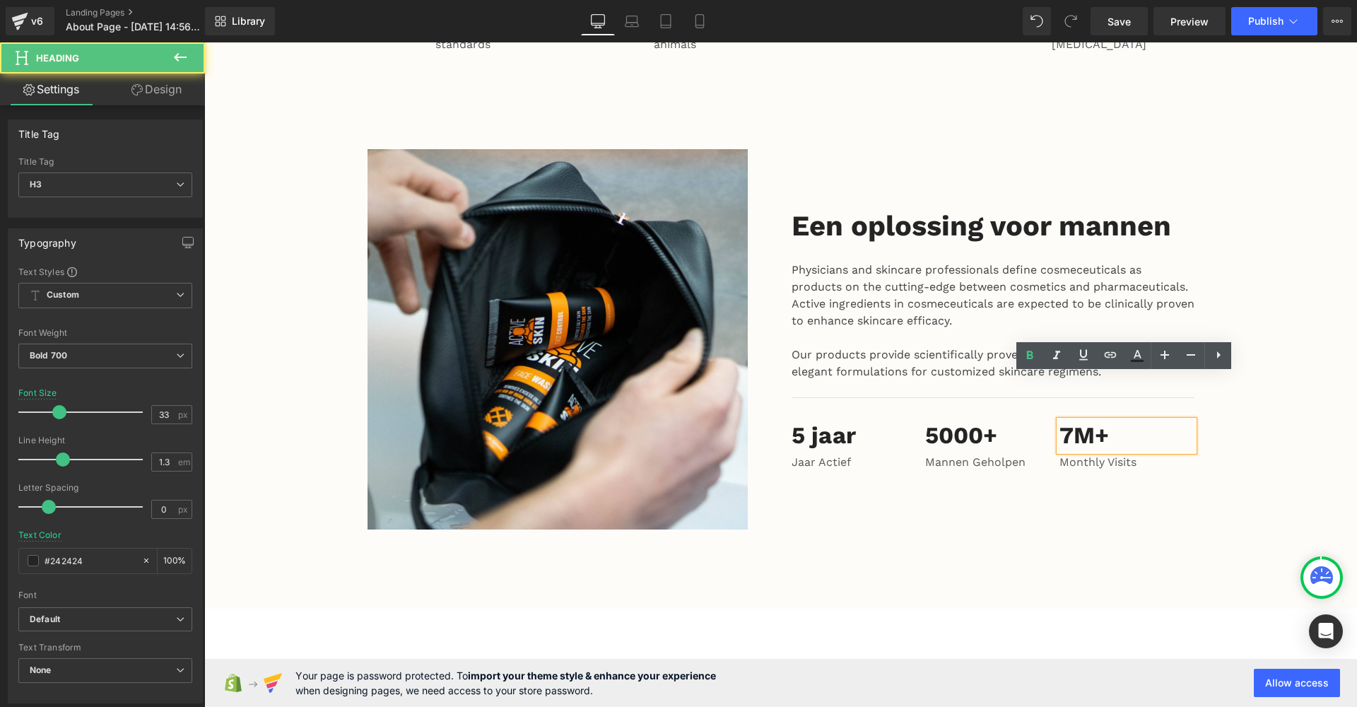
click at [1113, 421] on h3 "7M+" at bounding box center [1127, 436] width 134 height 30
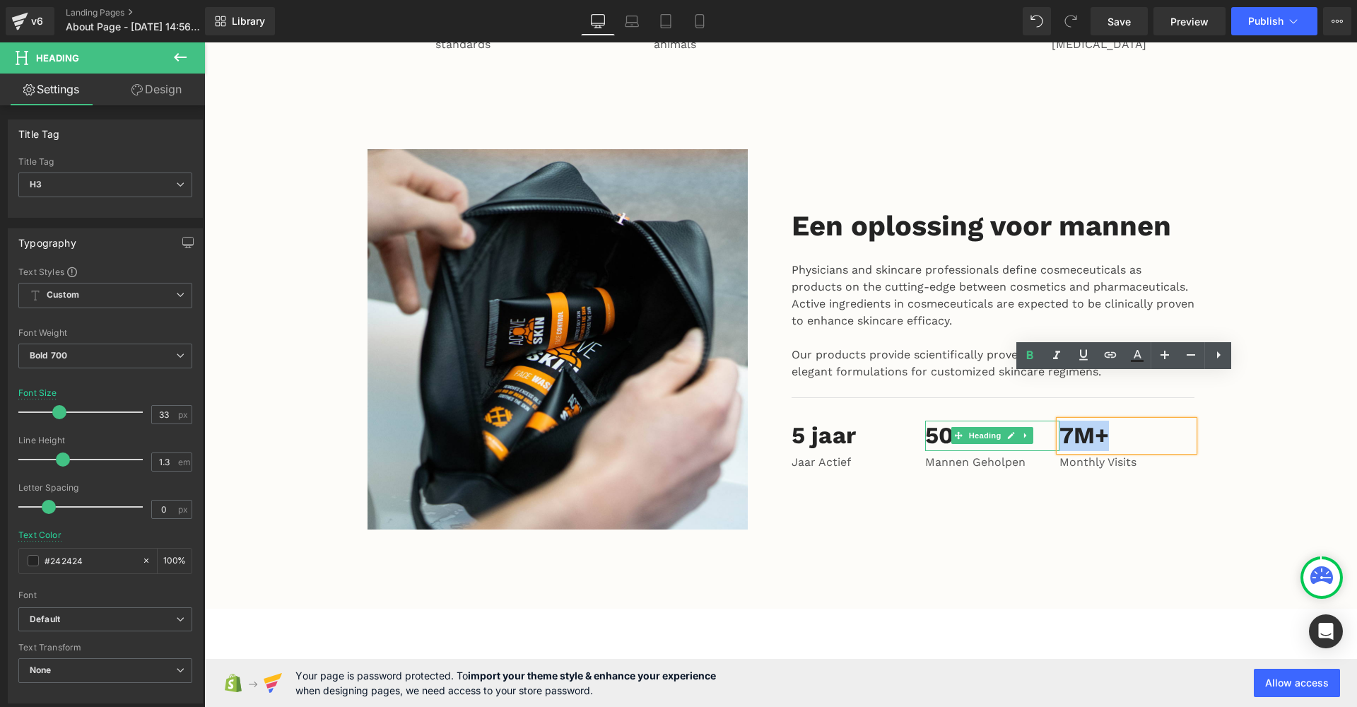
drag, startPoint x: 1113, startPoint y: 387, endPoint x: 1052, endPoint y: 387, distance: 61.5
click at [1052, 397] on div "5 jaar Heading Jaar Actief Text Block 5000+ Heading Mannen Geholpen Text Block …" at bounding box center [993, 434] width 403 height 74
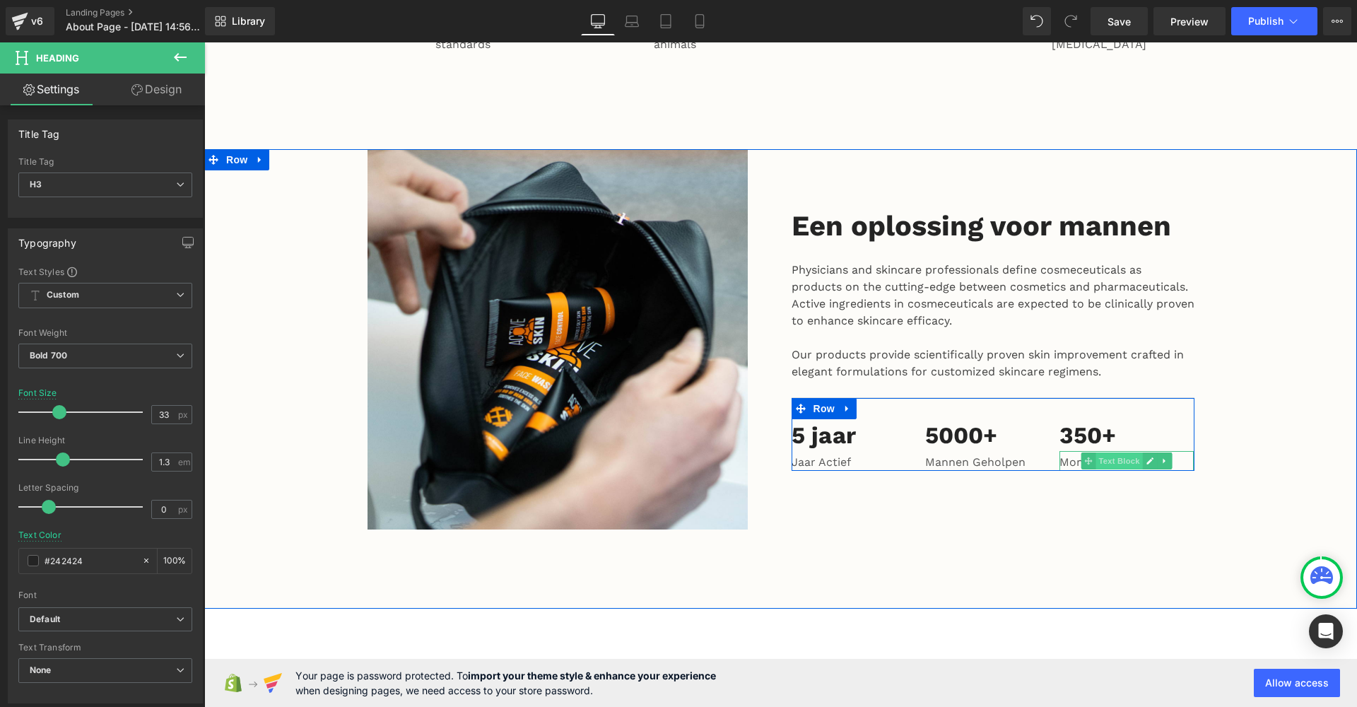
click at [1117, 452] on span "Text Block" at bounding box center [1119, 460] width 47 height 17
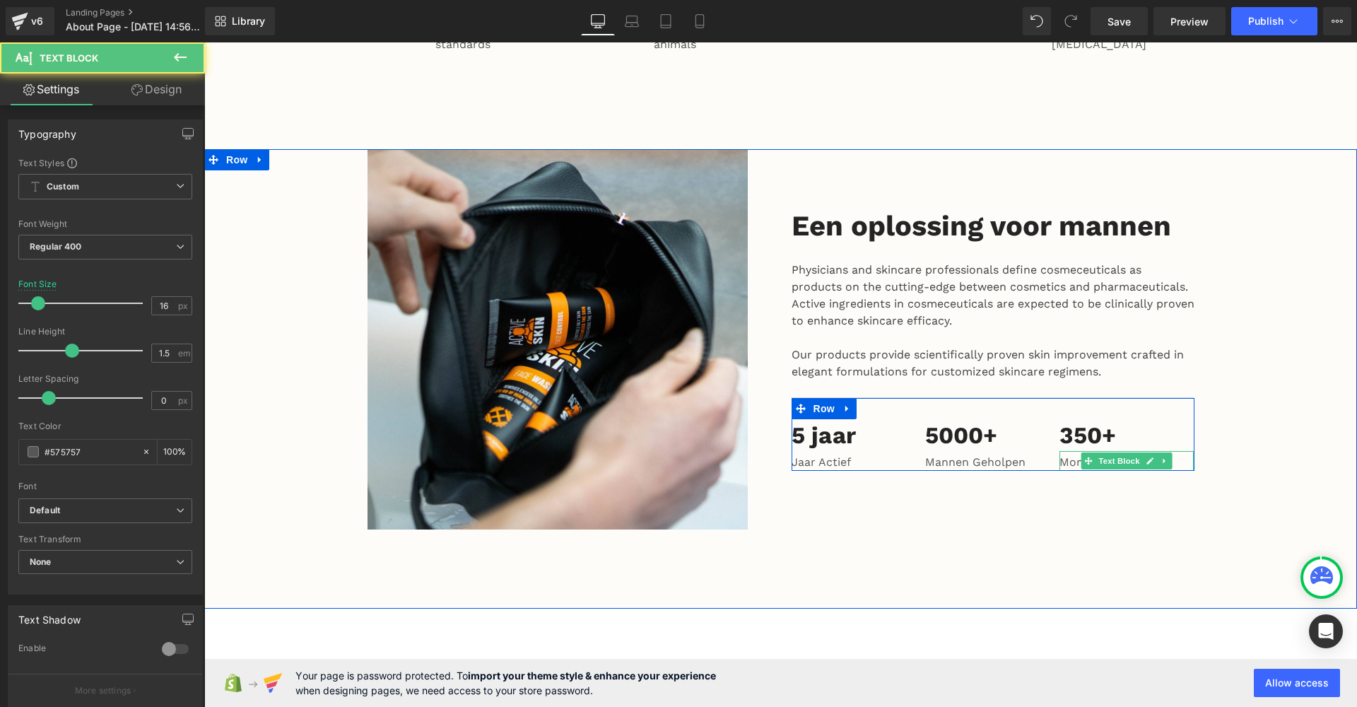
click at [1068, 454] on p "Monthly Visits" at bounding box center [1127, 462] width 134 height 17
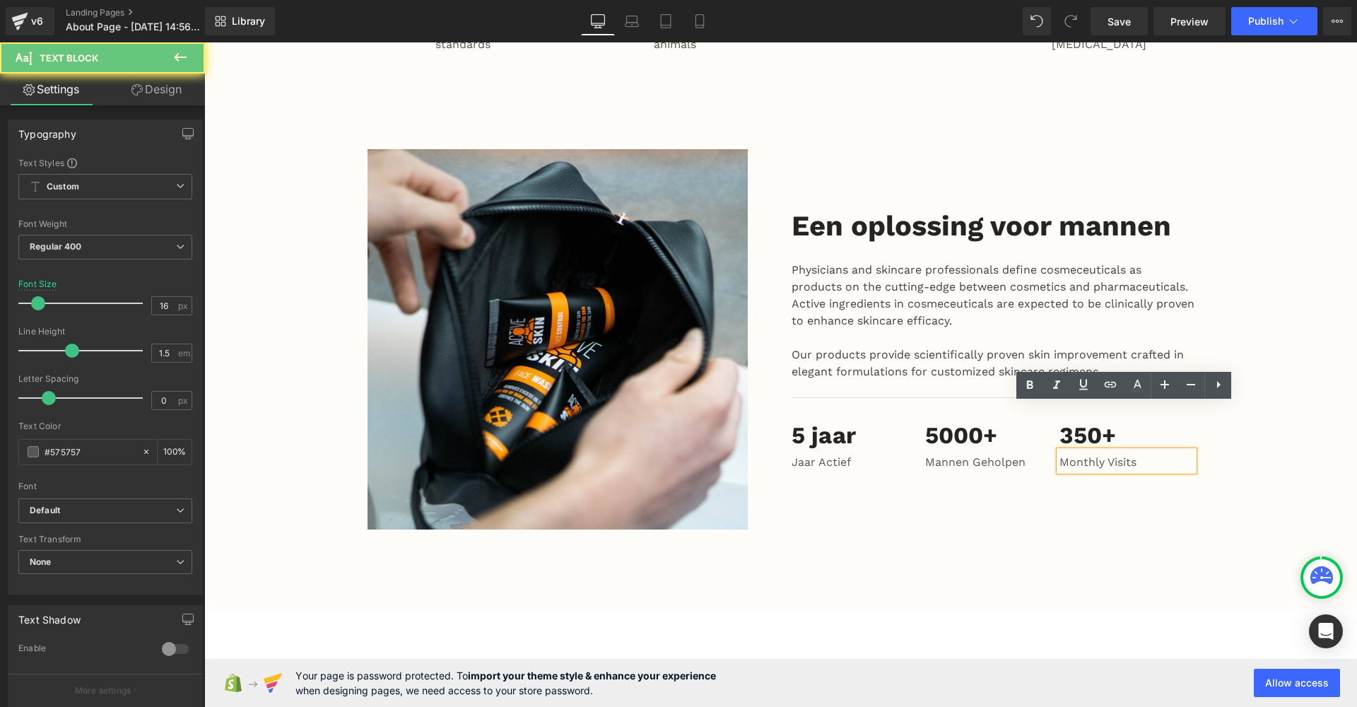
click at [1134, 454] on p "Monthly Visits" at bounding box center [1127, 462] width 134 height 17
drag, startPoint x: 1134, startPoint y: 416, endPoint x: 1058, endPoint y: 416, distance: 76.3
click at [1060, 454] on p "Monthly Visits" at bounding box center [1127, 462] width 134 height 17
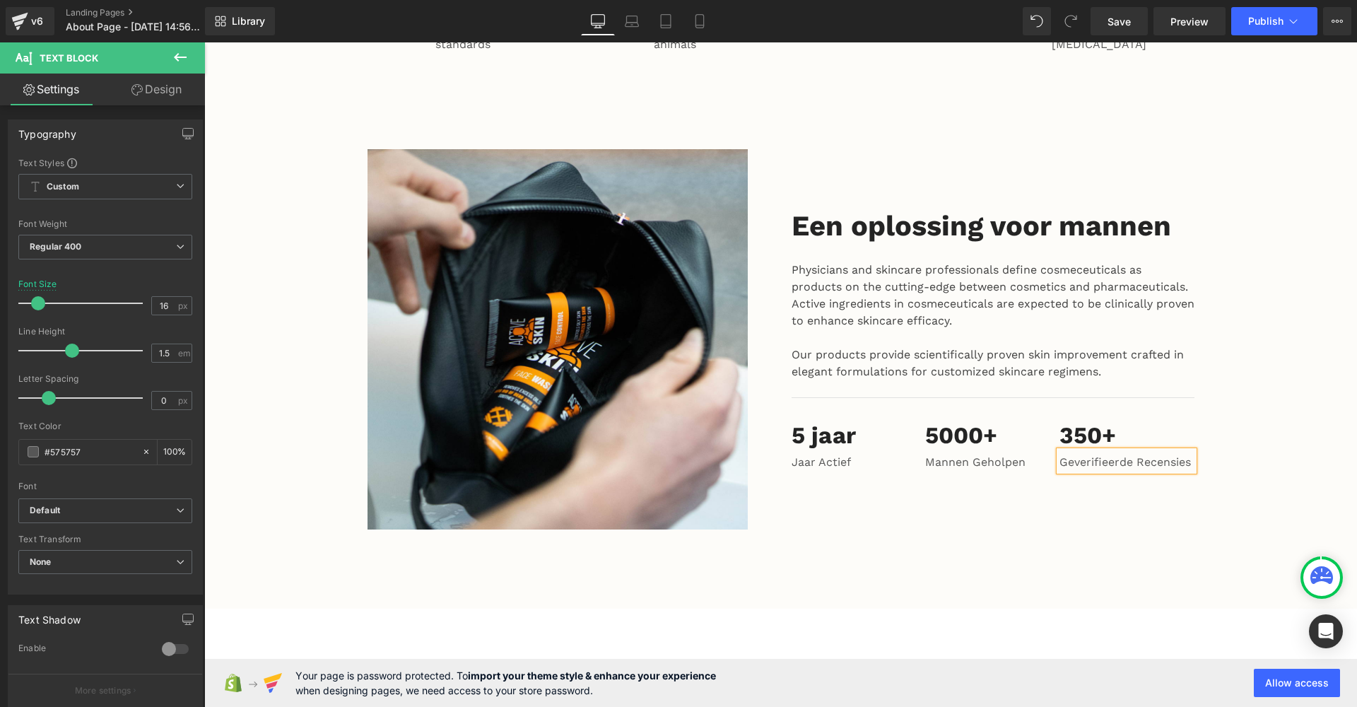
click at [1078, 454] on p "Geverifieerde Recensies" at bounding box center [1127, 462] width 134 height 17
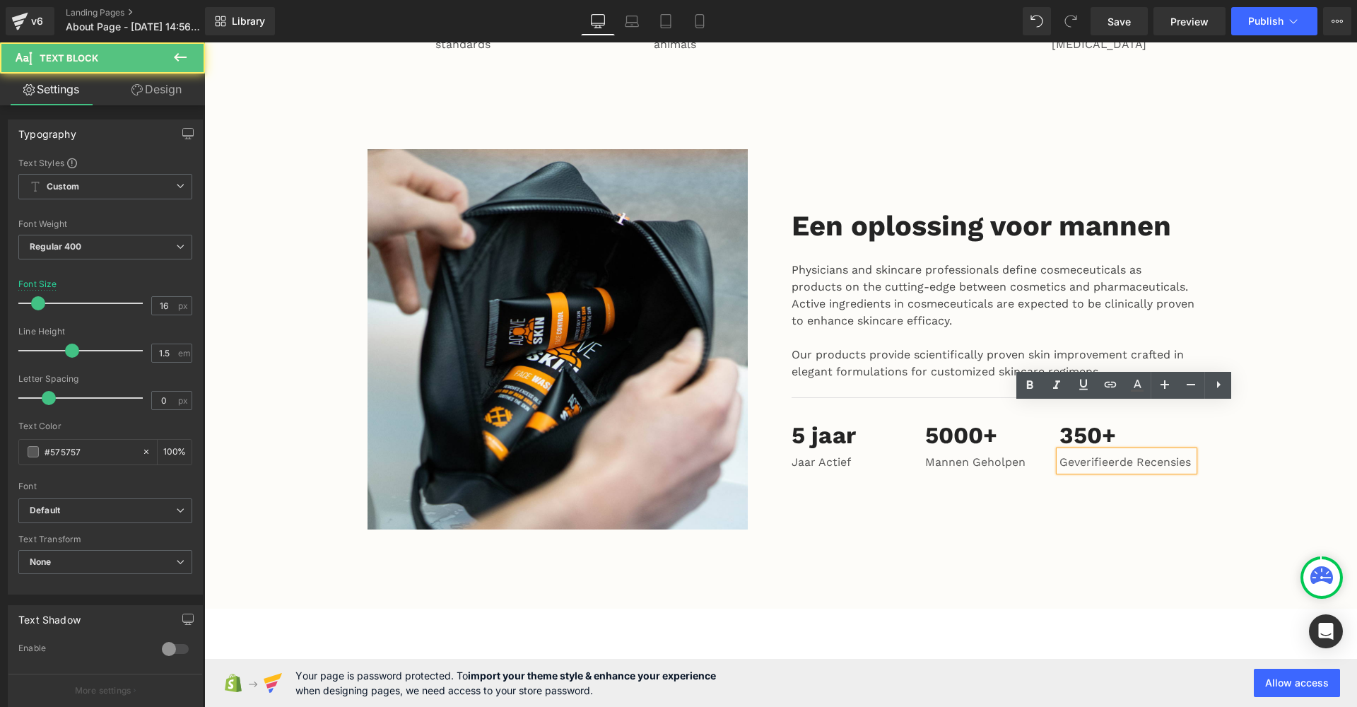
click at [1083, 454] on p "Geverifieerde Recensies" at bounding box center [1127, 462] width 134 height 17
click at [984, 451] on div "Mannen Geholpen Text Block" at bounding box center [992, 461] width 134 height 20
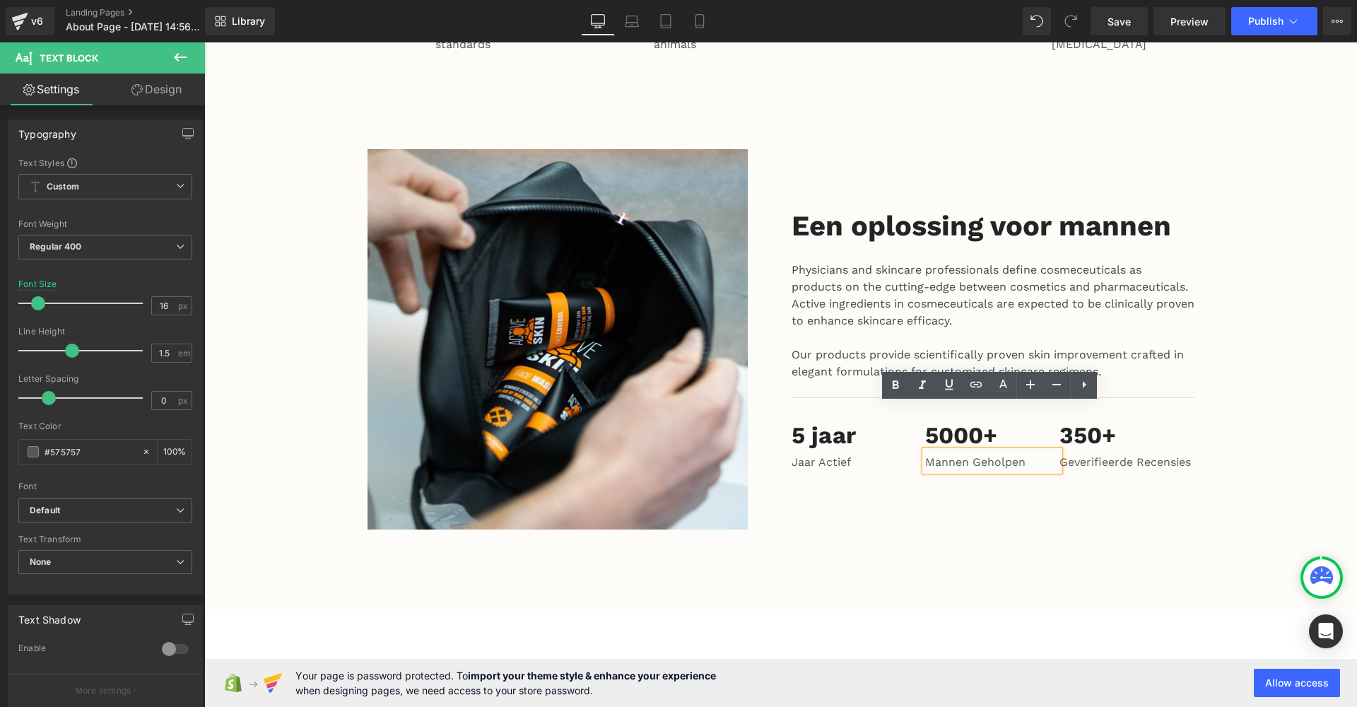
click at [994, 451] on div "Mannen Geholpen" at bounding box center [992, 461] width 134 height 20
drag, startPoint x: 1026, startPoint y: 416, endPoint x: 923, endPoint y: 414, distance: 103.2
click at [925, 454] on p "Mannen Geholpen" at bounding box center [992, 462] width 134 height 17
click at [917, 451] on div "Een oplossing voor mannen Heading Physicians and skincare professionals define …" at bounding box center [993, 339] width 424 height 380
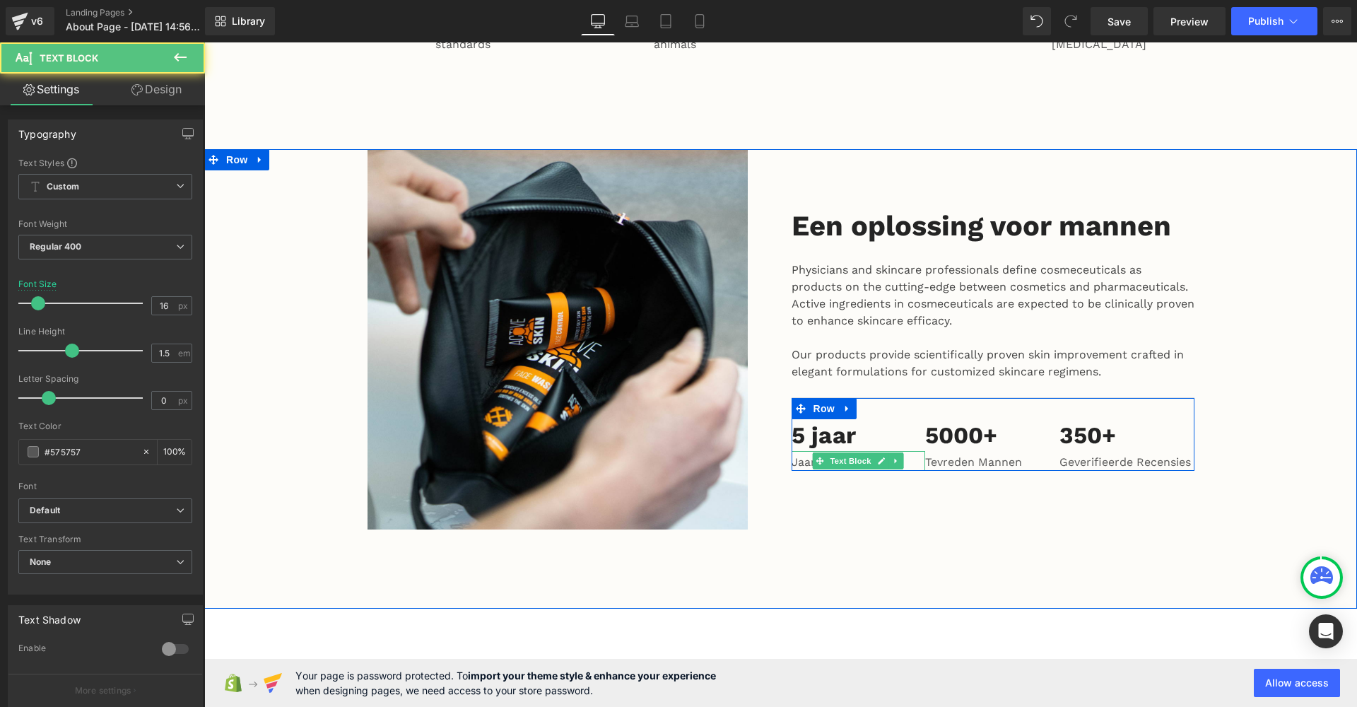
click at [806, 454] on p "Jaar Actief" at bounding box center [859, 462] width 134 height 17
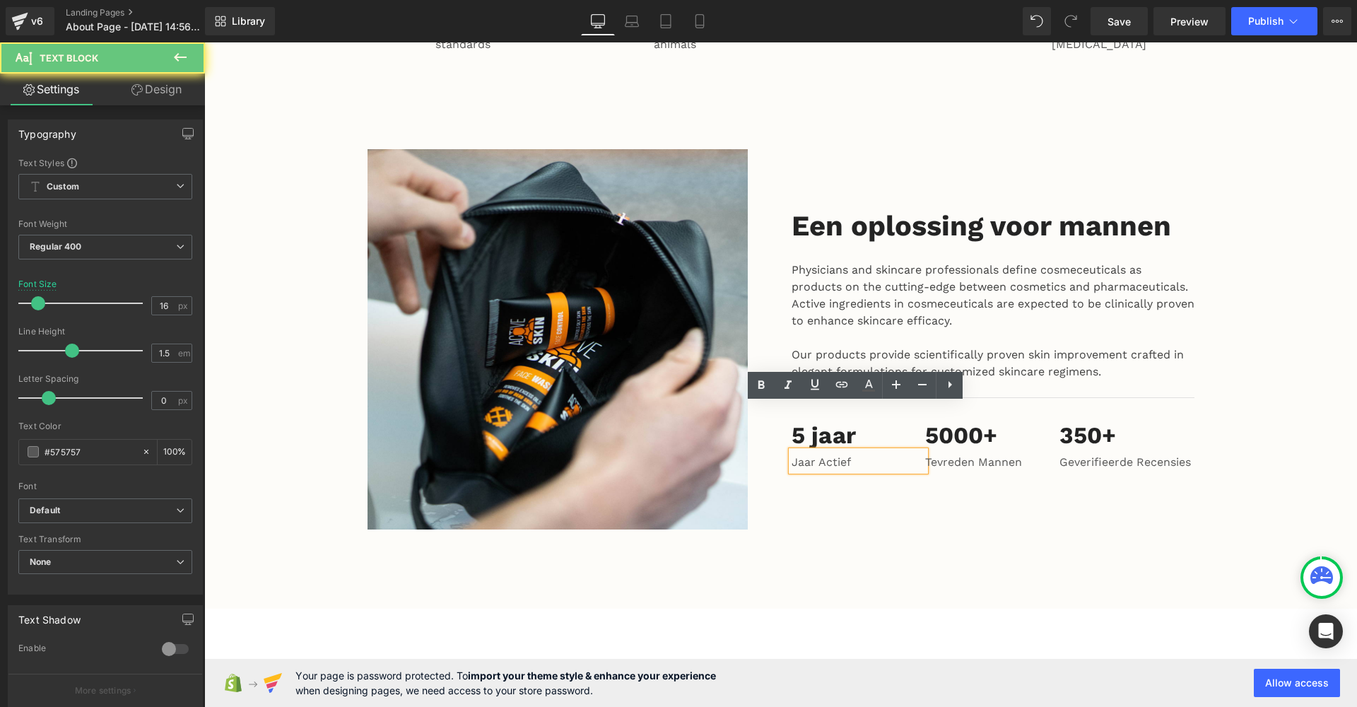
click at [817, 454] on p "Jaar Actief" at bounding box center [859, 462] width 134 height 17
drag, startPoint x: 817, startPoint y: 416, endPoint x: 784, endPoint y: 416, distance: 33.2
click at [792, 451] on div "Jaar Actief" at bounding box center [859, 461] width 134 height 20
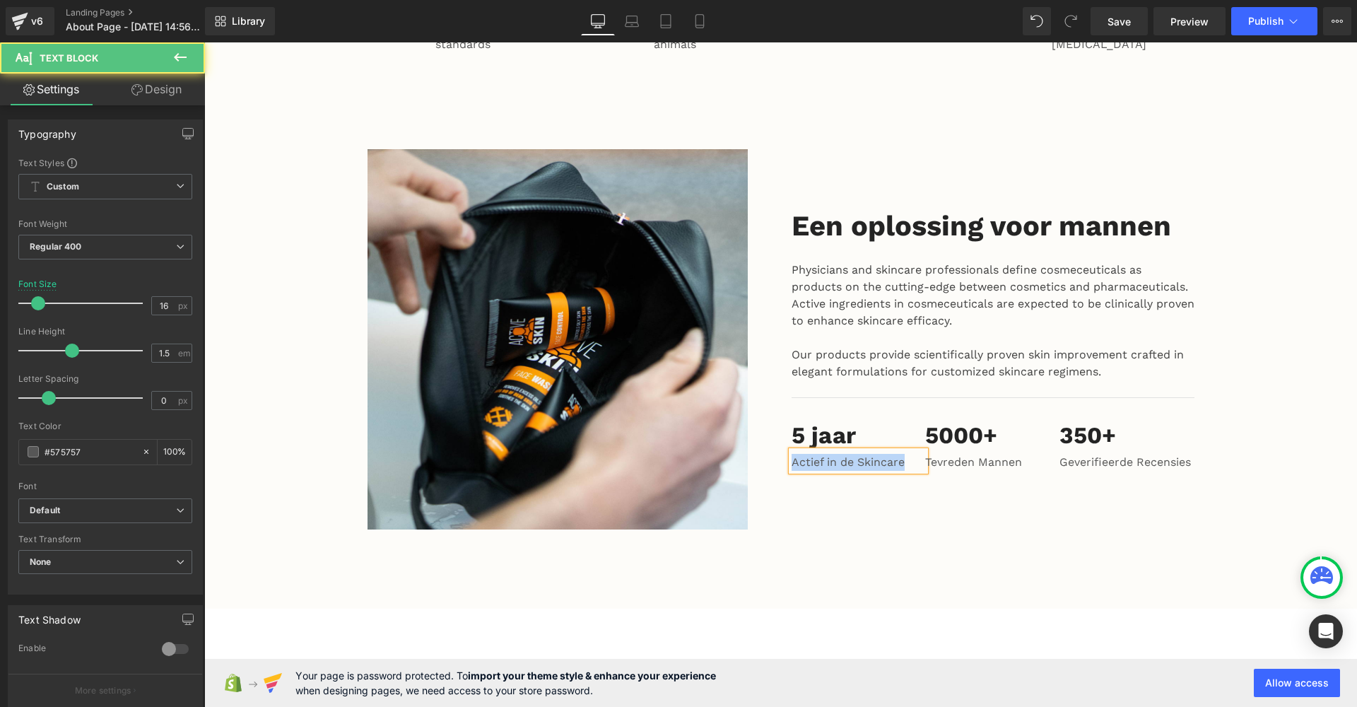
drag, startPoint x: 905, startPoint y: 412, endPoint x: 790, endPoint y: 413, distance: 115.2
click at [792, 454] on p "Actief in de Skincare" at bounding box center [859, 462] width 134 height 17
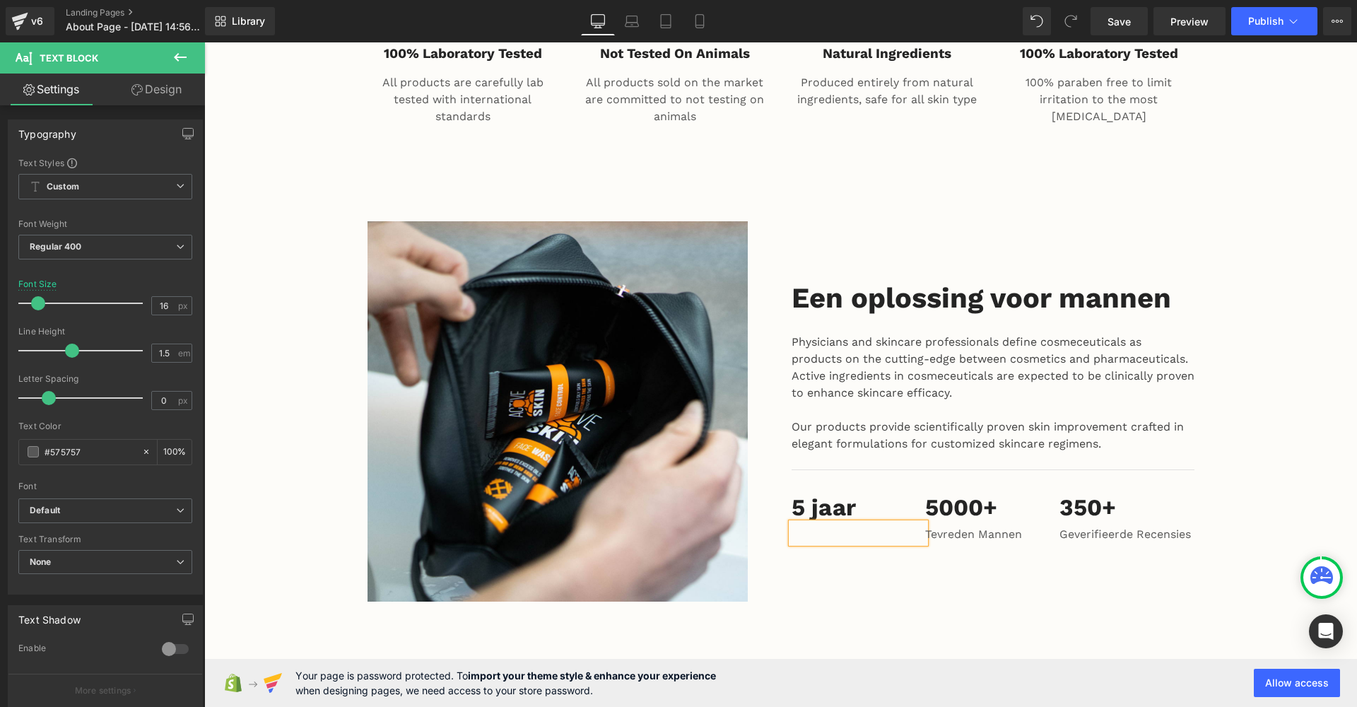
scroll to position [1733, 0]
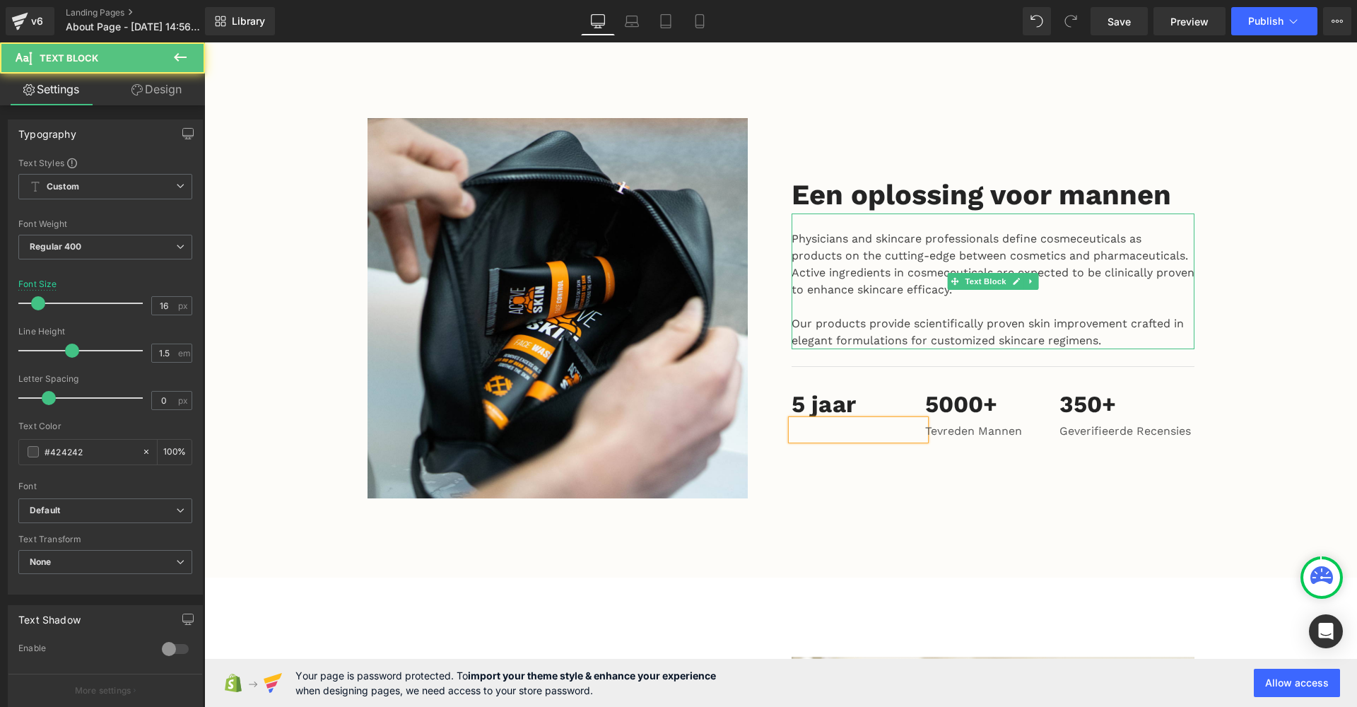
click at [867, 233] on p "Physicians and skincare professionals define cosmeceuticals as products on the …" at bounding box center [993, 264] width 403 height 68
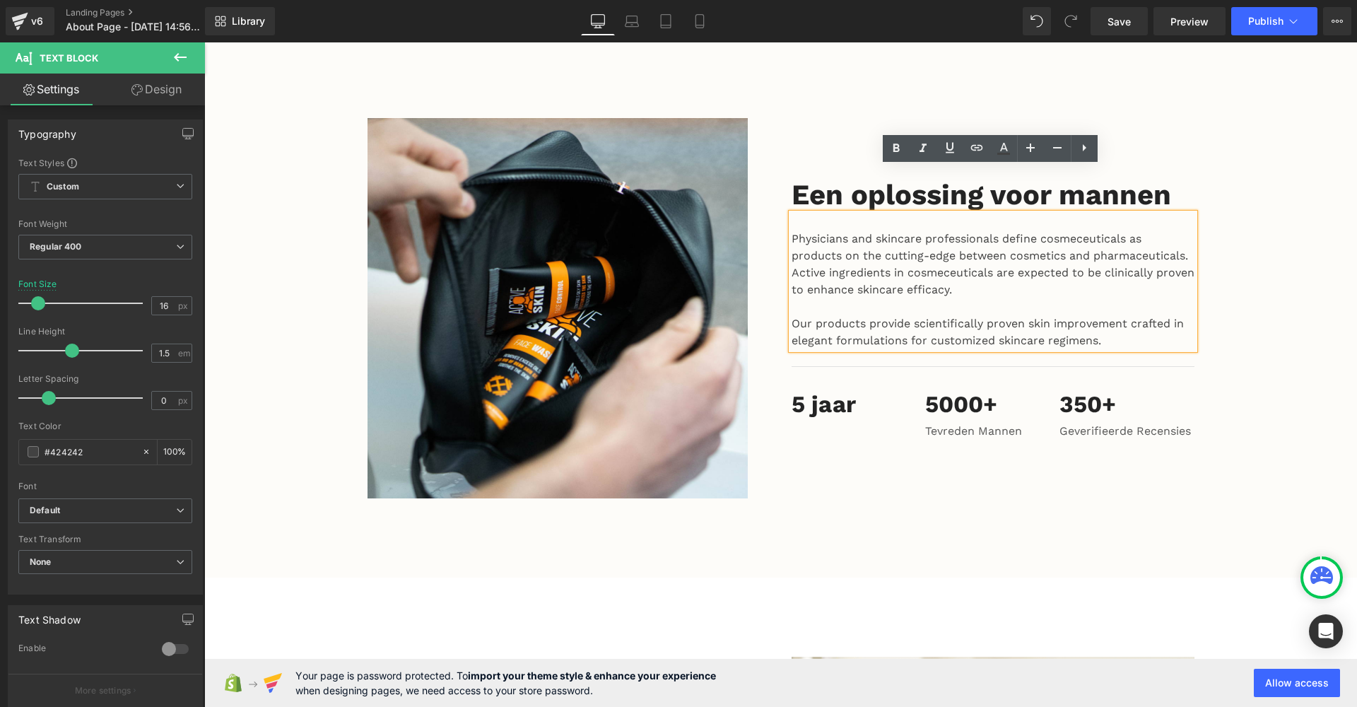
click at [1104, 315] on p "Our products provide scientifically proven skin improvement crafted in elegant …" at bounding box center [993, 332] width 403 height 34
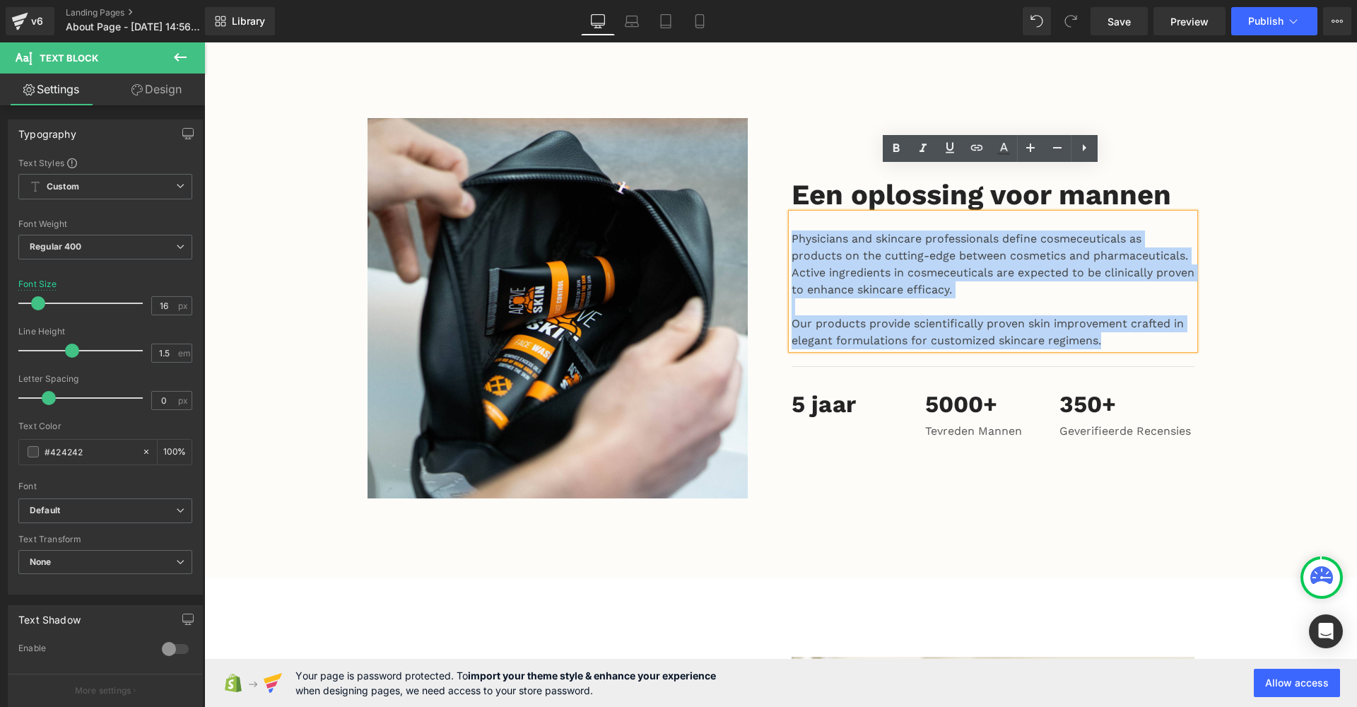
drag, startPoint x: 1104, startPoint y: 296, endPoint x: 788, endPoint y: 195, distance: 331.7
click at [792, 213] on div "Physicians and skincare professionals define cosmeceuticals as products on the …" at bounding box center [993, 281] width 403 height 136
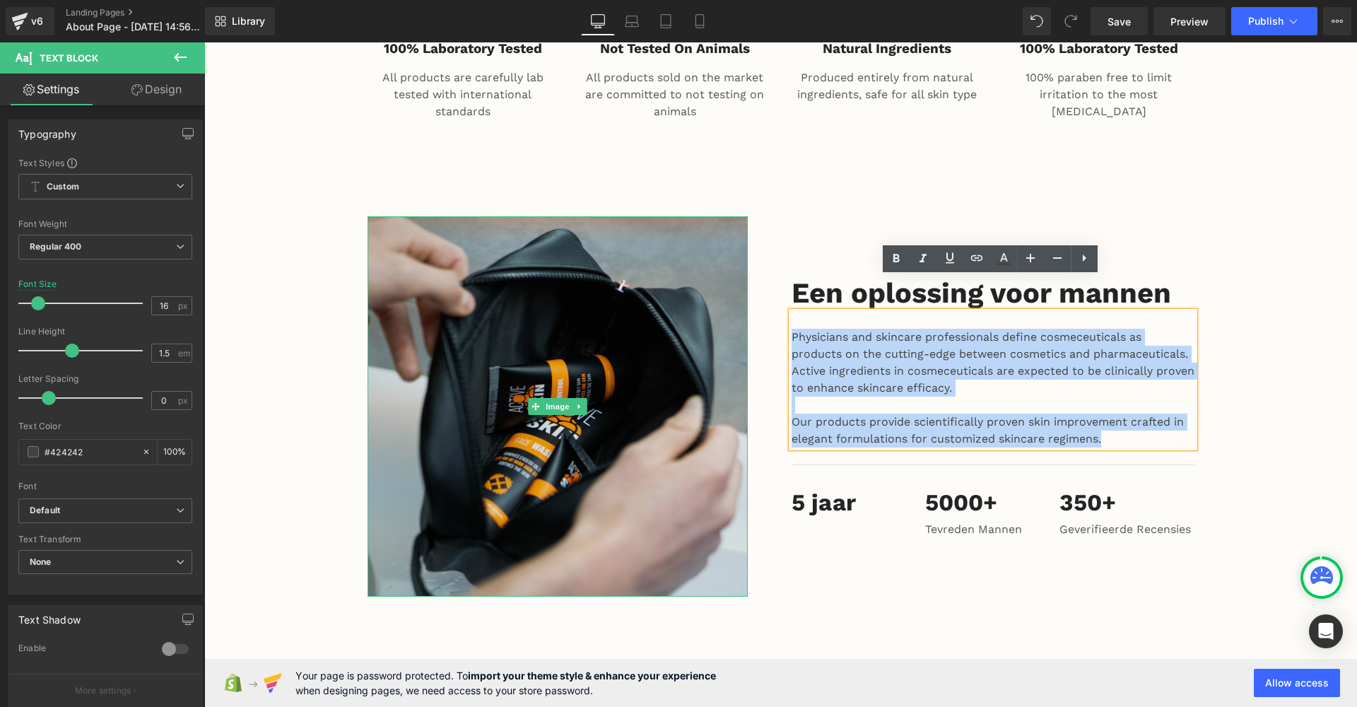
scroll to position [1623, 0]
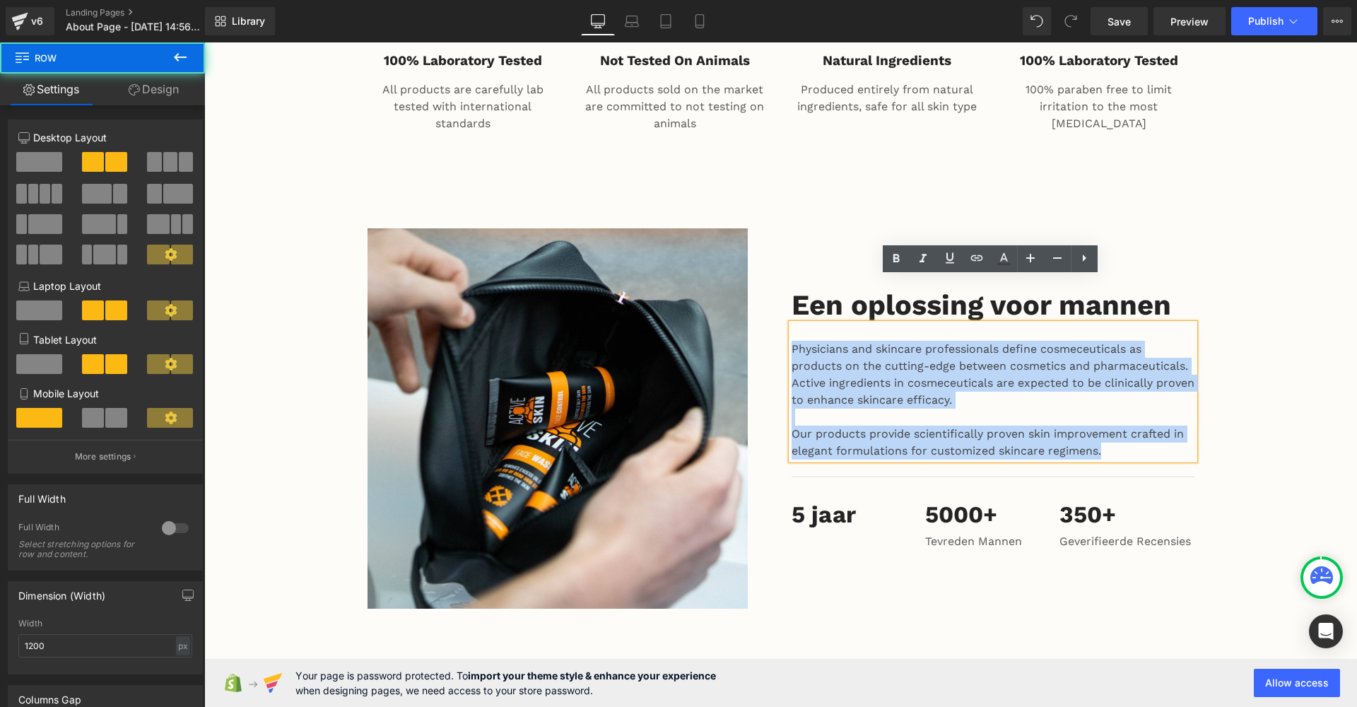
click at [917, 228] on div "Een oplossing voor mannen Heading Physicians and skincare professionals define …" at bounding box center [993, 418] width 424 height 380
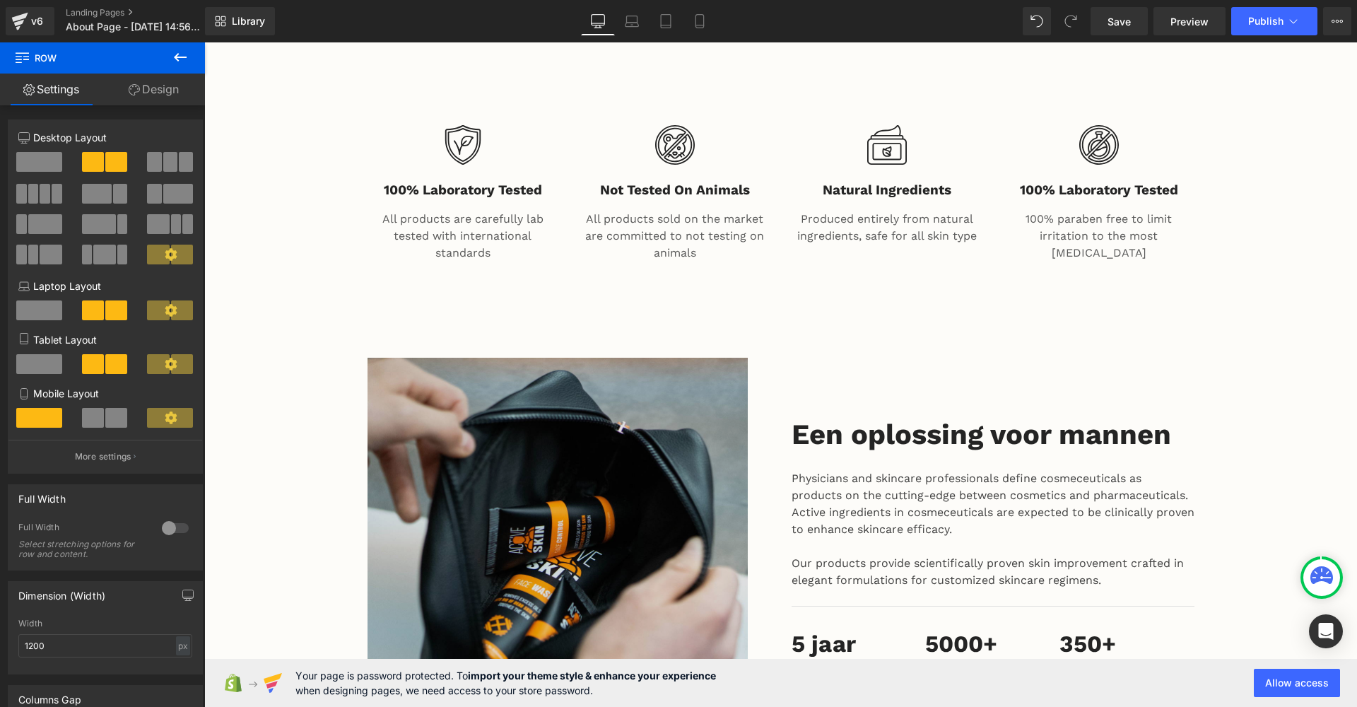
scroll to position [1712, 0]
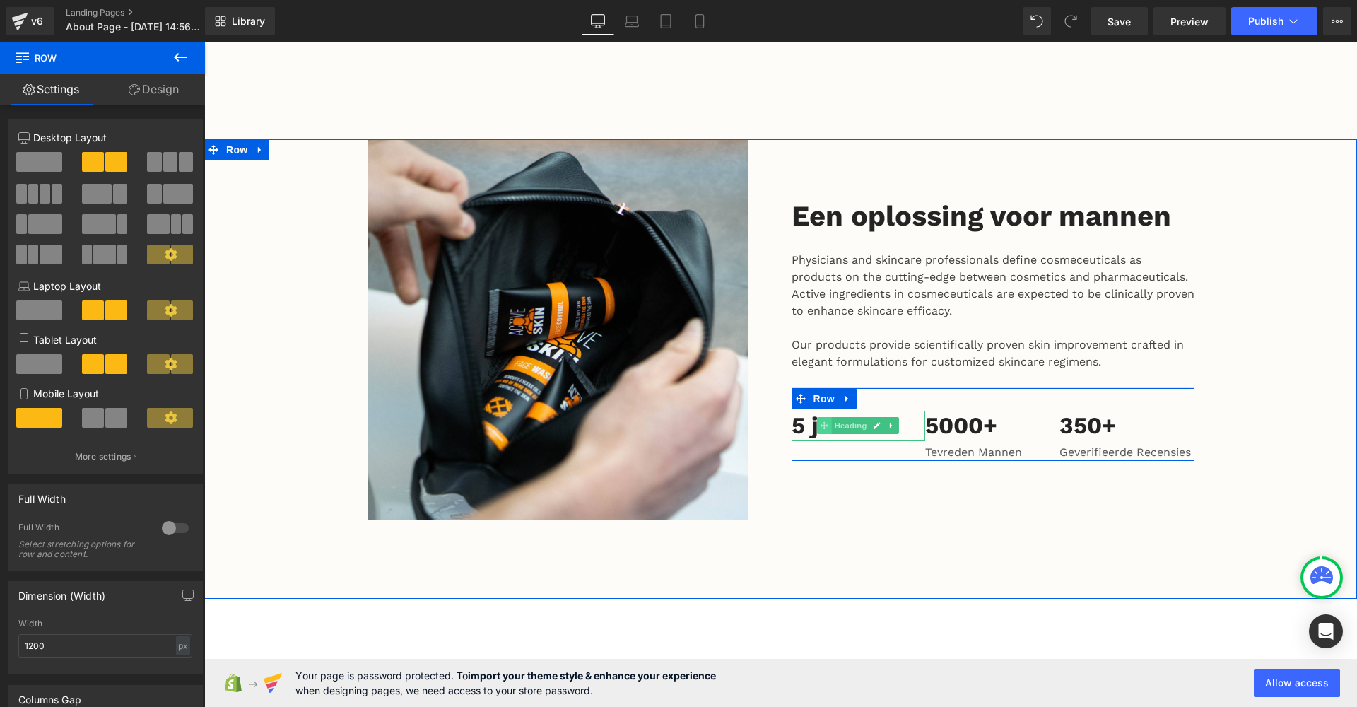
click at [824, 421] on icon at bounding box center [825, 425] width 8 height 8
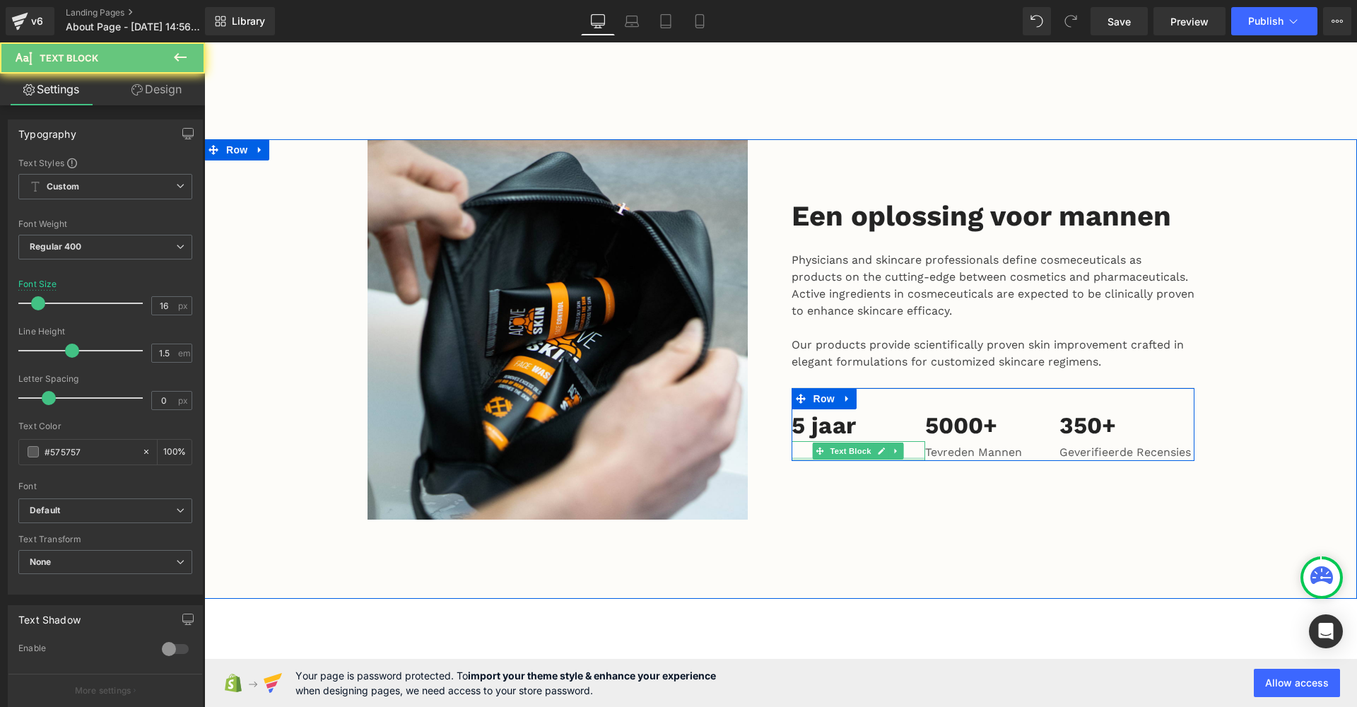
click at [867, 457] on div at bounding box center [859, 459] width 134 height 4
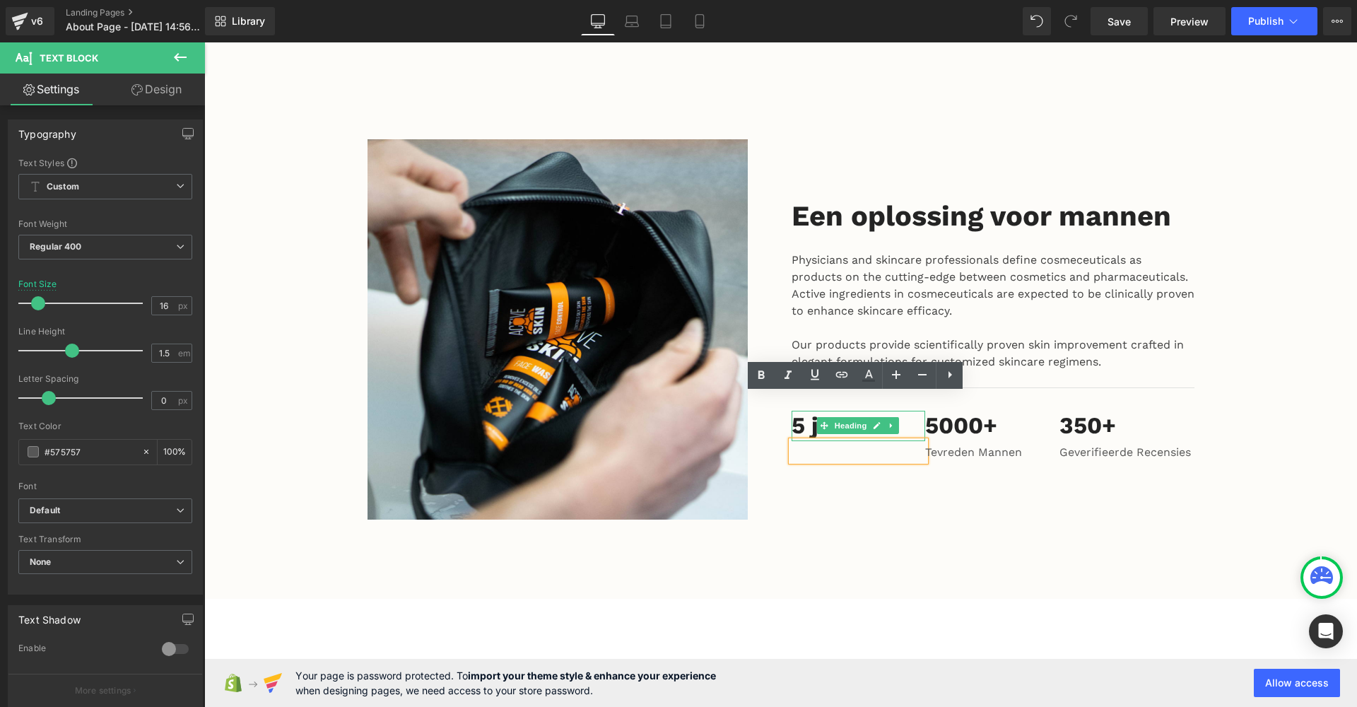
click at [851, 441] on div at bounding box center [859, 451] width 134 height 20
click at [856, 444] on p at bounding box center [859, 452] width 134 height 17
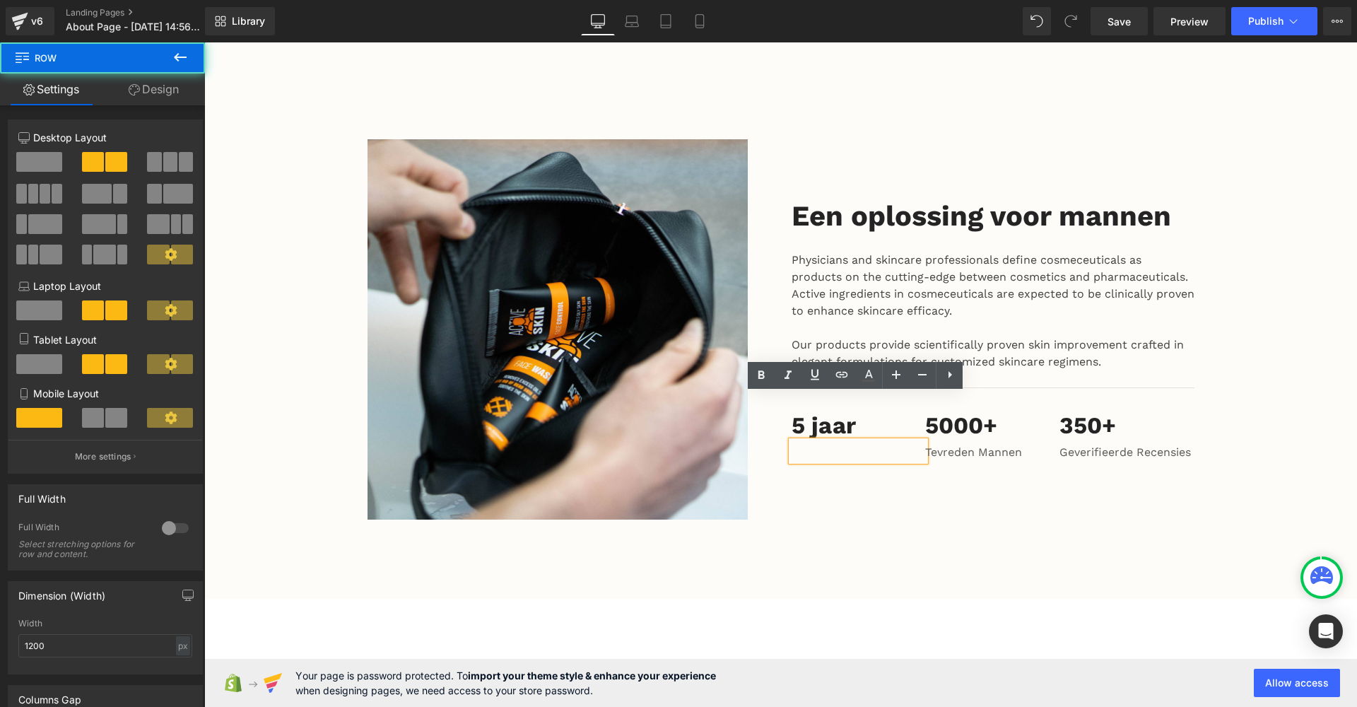
click at [871, 327] on div "Een oplossing voor mannen Heading Physicians and skincare professionals define …" at bounding box center [993, 329] width 424 height 380
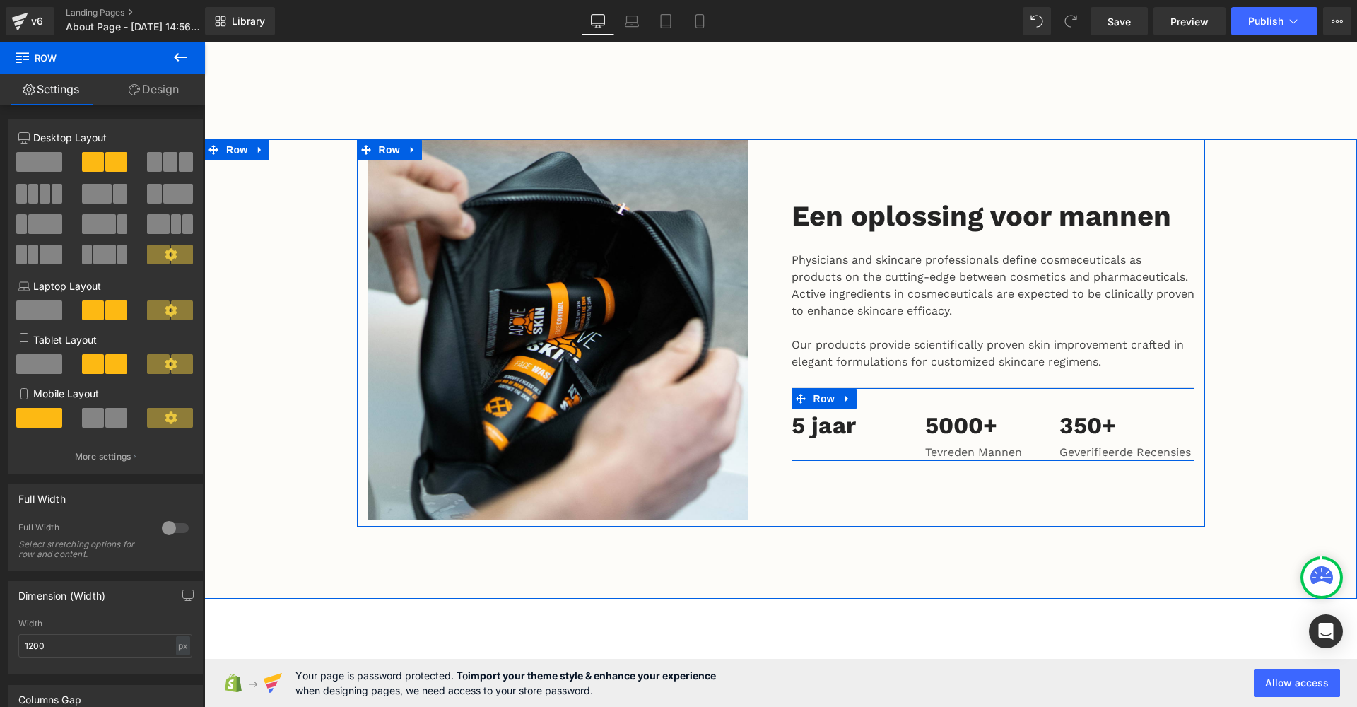
click at [859, 417] on span "Heading" at bounding box center [851, 425] width 38 height 17
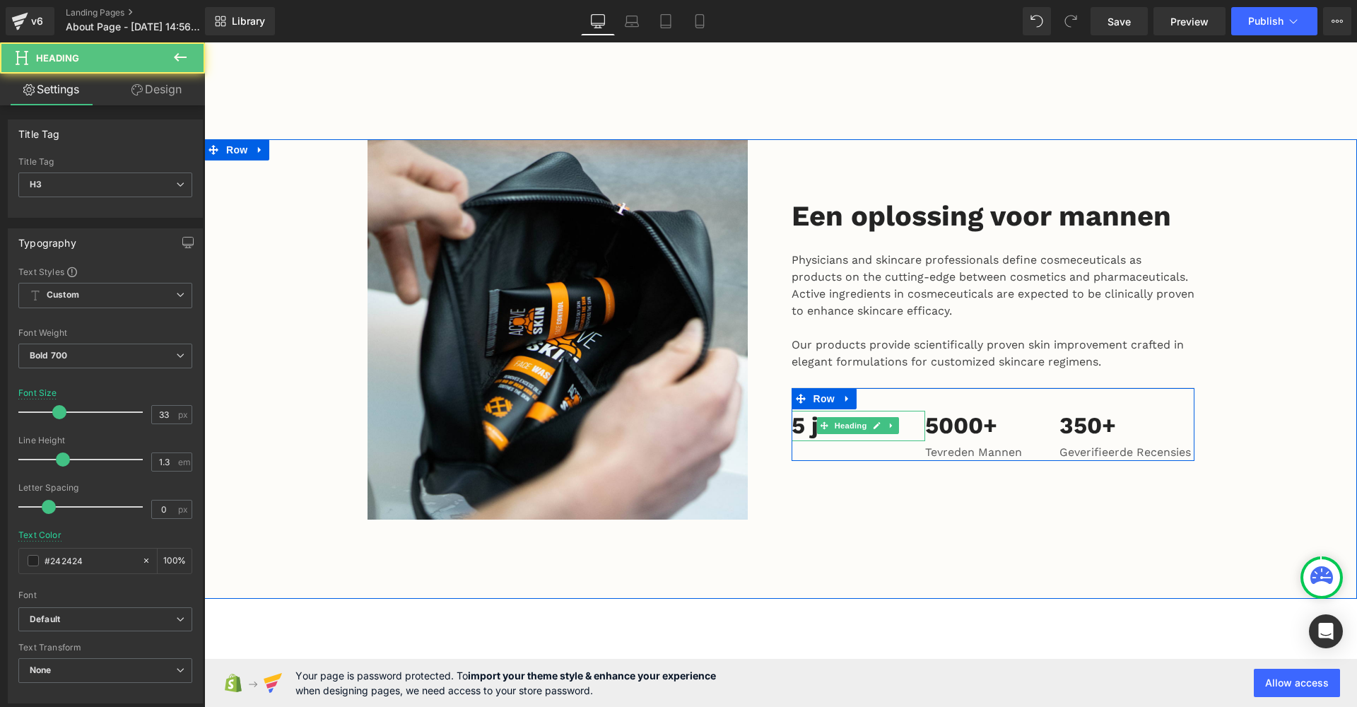
click at [799, 411] on h3 "5 jaar" at bounding box center [859, 426] width 134 height 30
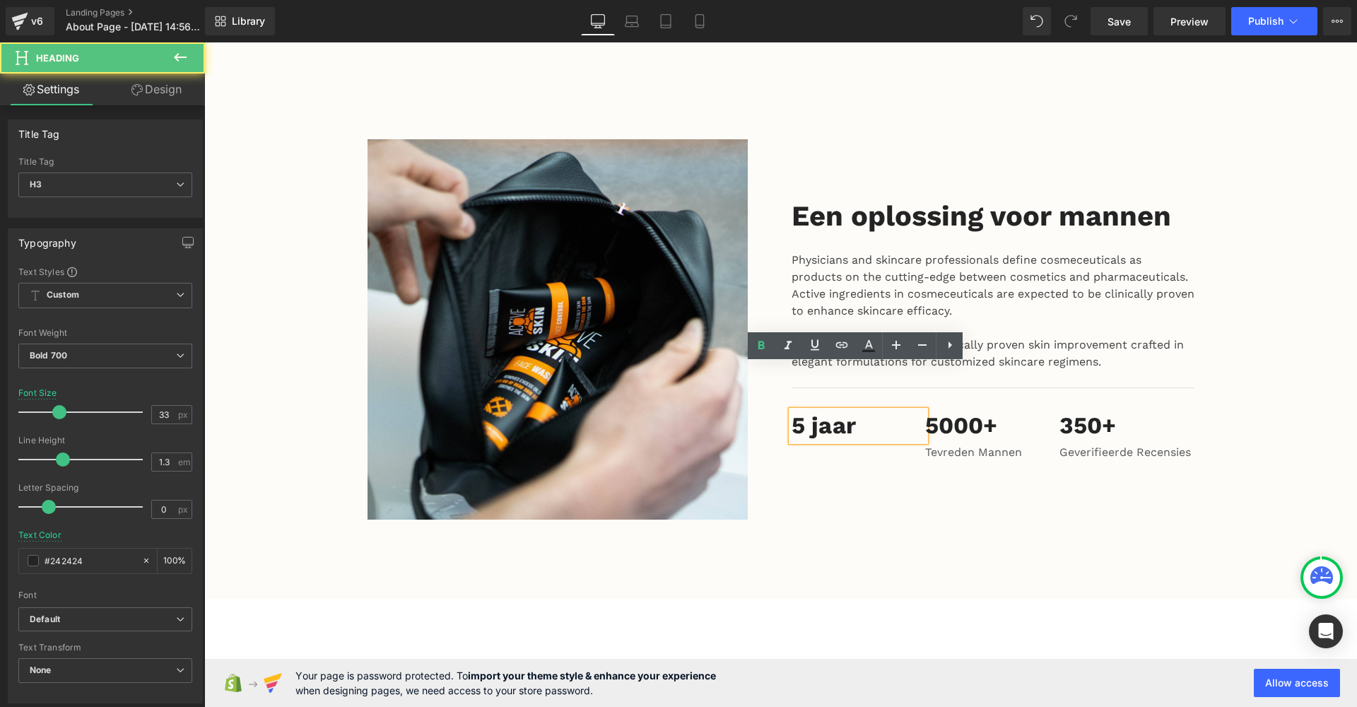
click at [852, 411] on h3 "5 jaar" at bounding box center [859, 426] width 134 height 30
drag, startPoint x: 852, startPoint y: 376, endPoint x: 795, endPoint y: 376, distance: 56.5
click at [795, 411] on h3 "5 jaar" at bounding box center [859, 426] width 134 height 30
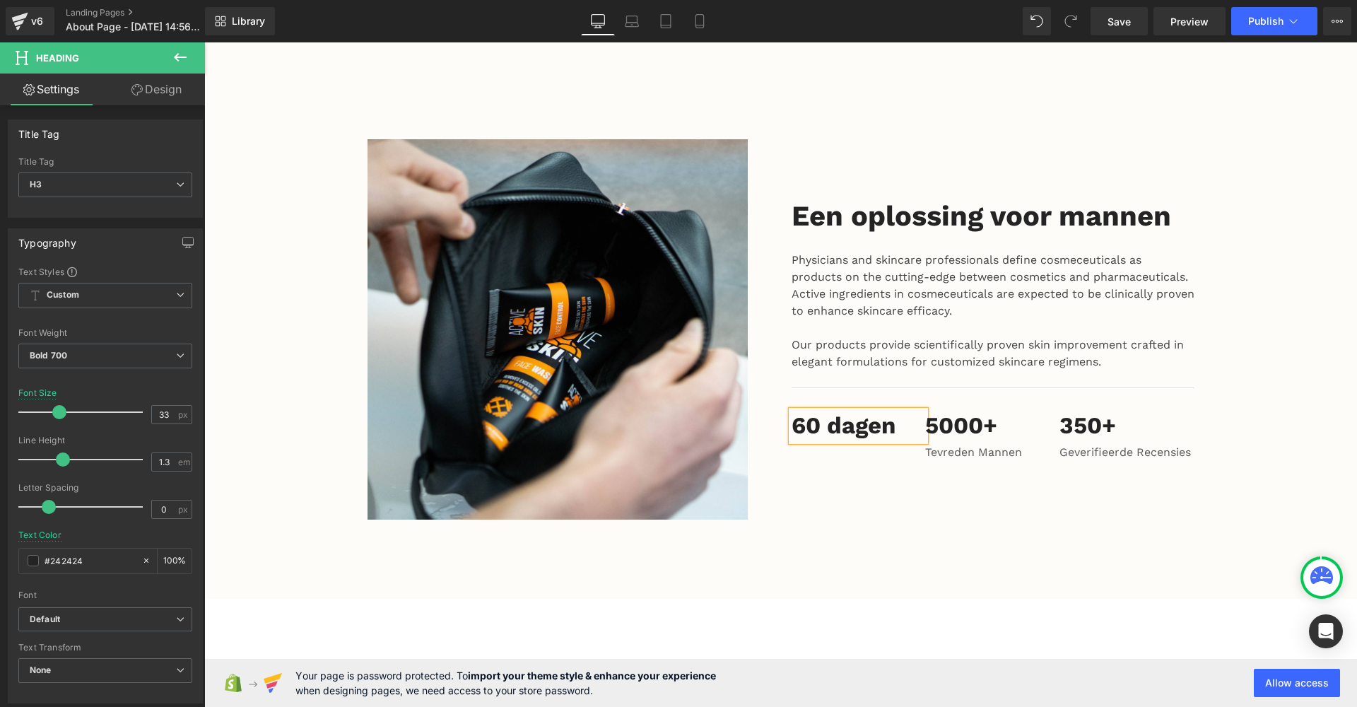
click at [781, 410] on div "Een oplossing voor mannen Heading Physicians and skincare professionals define …" at bounding box center [993, 329] width 424 height 380
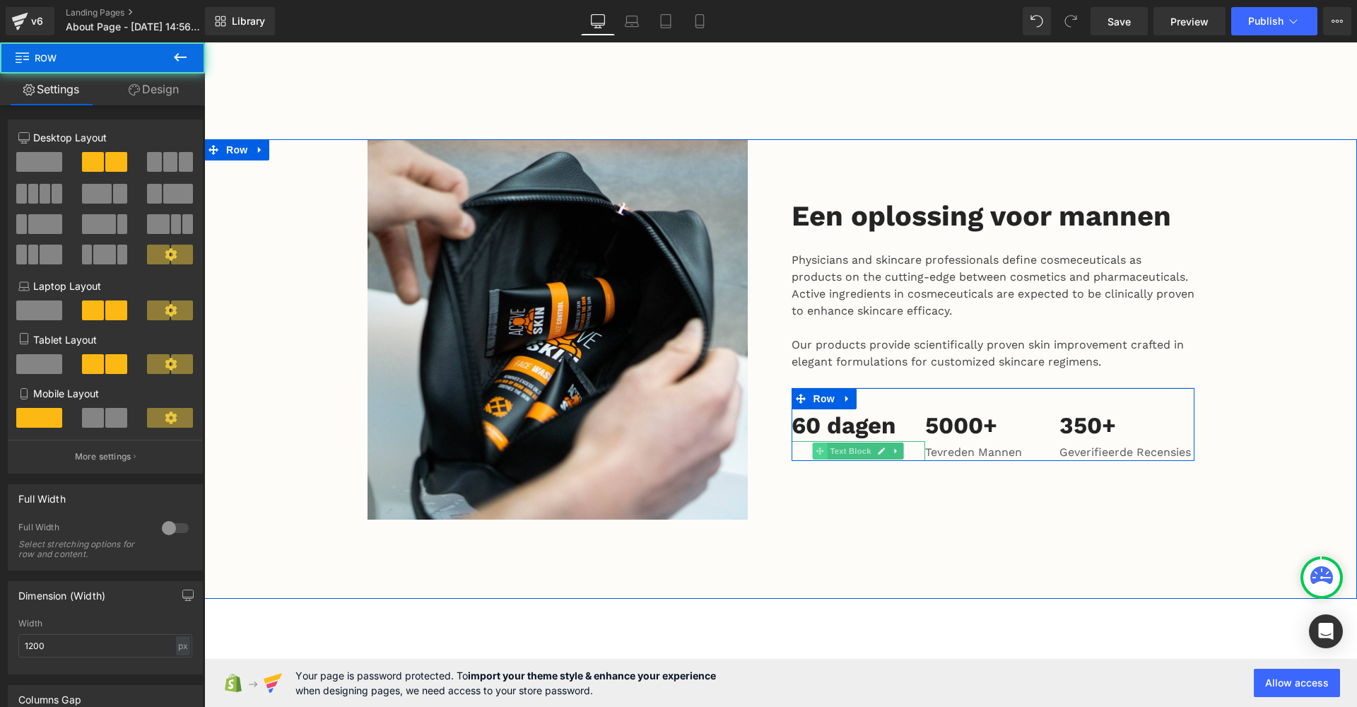
click at [813, 442] on span at bounding box center [820, 450] width 15 height 17
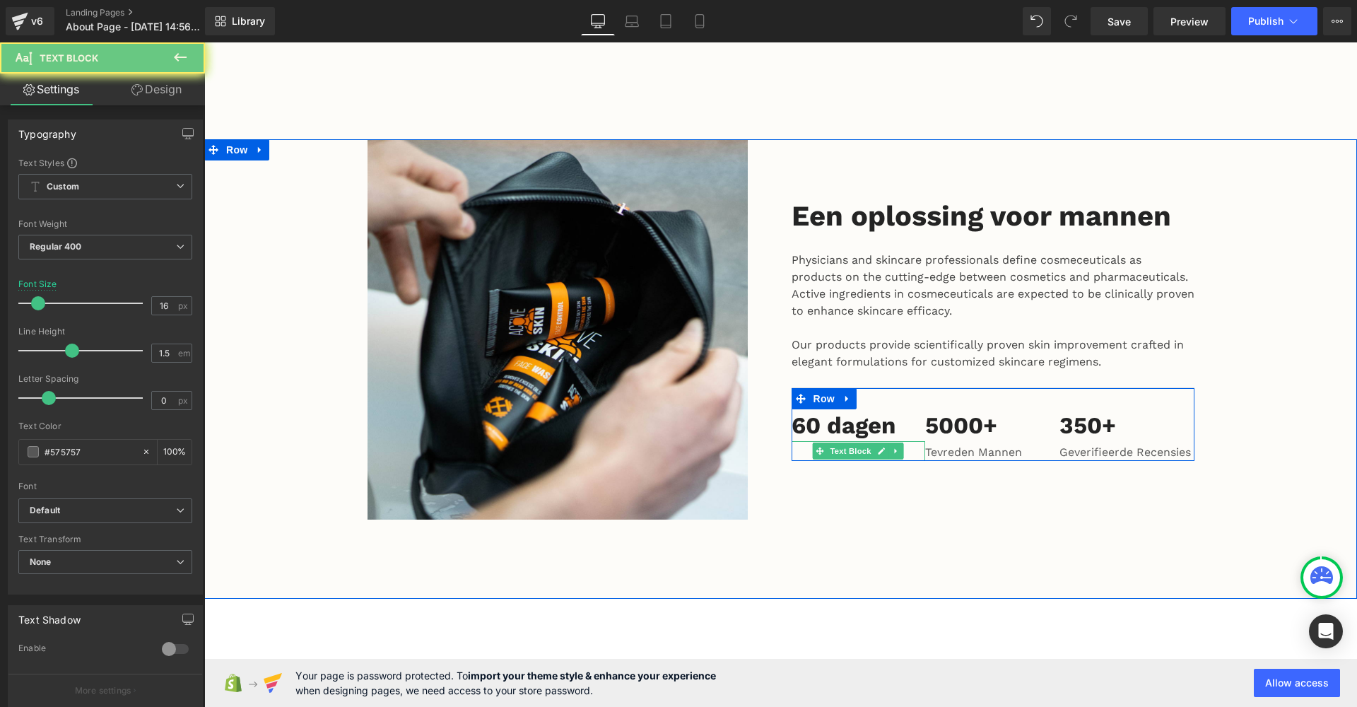
click at [799, 444] on p at bounding box center [859, 452] width 134 height 17
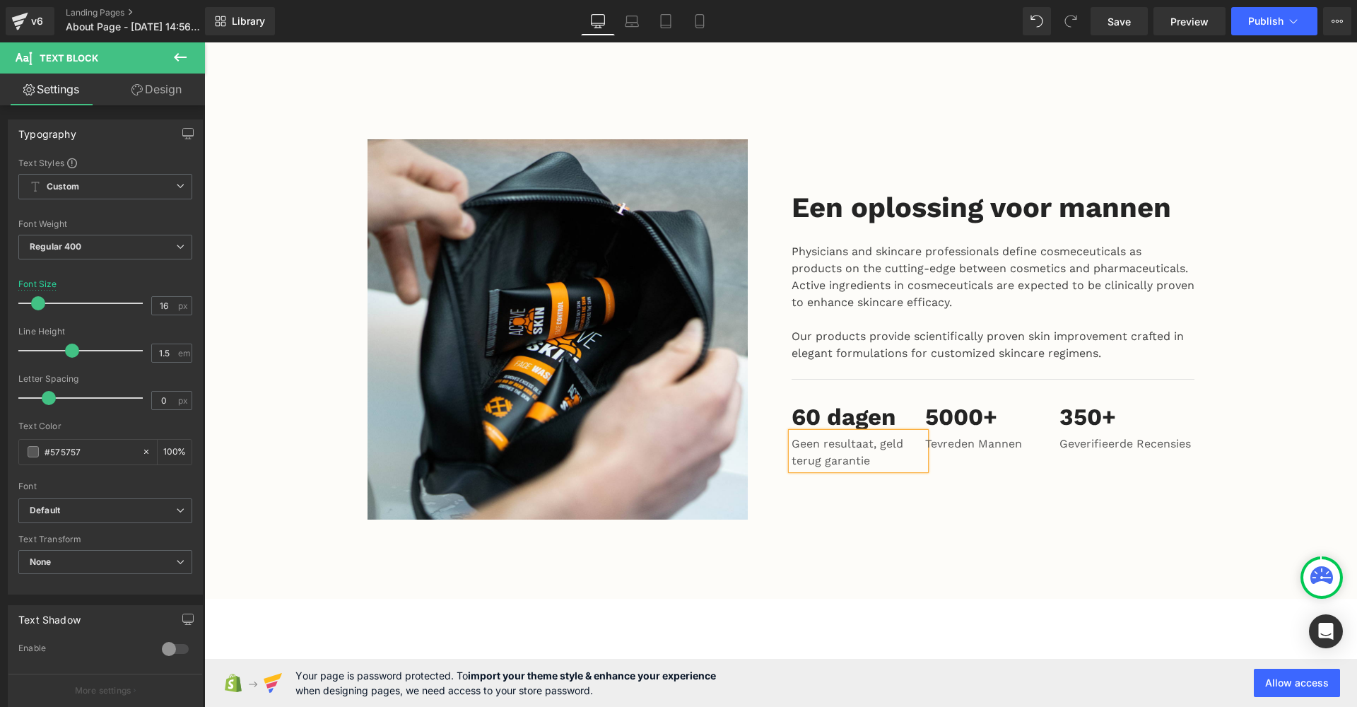
click at [842, 456] on div "Een oplossing voor mannen Heading Physicians and skincare professionals define …" at bounding box center [993, 329] width 424 height 380
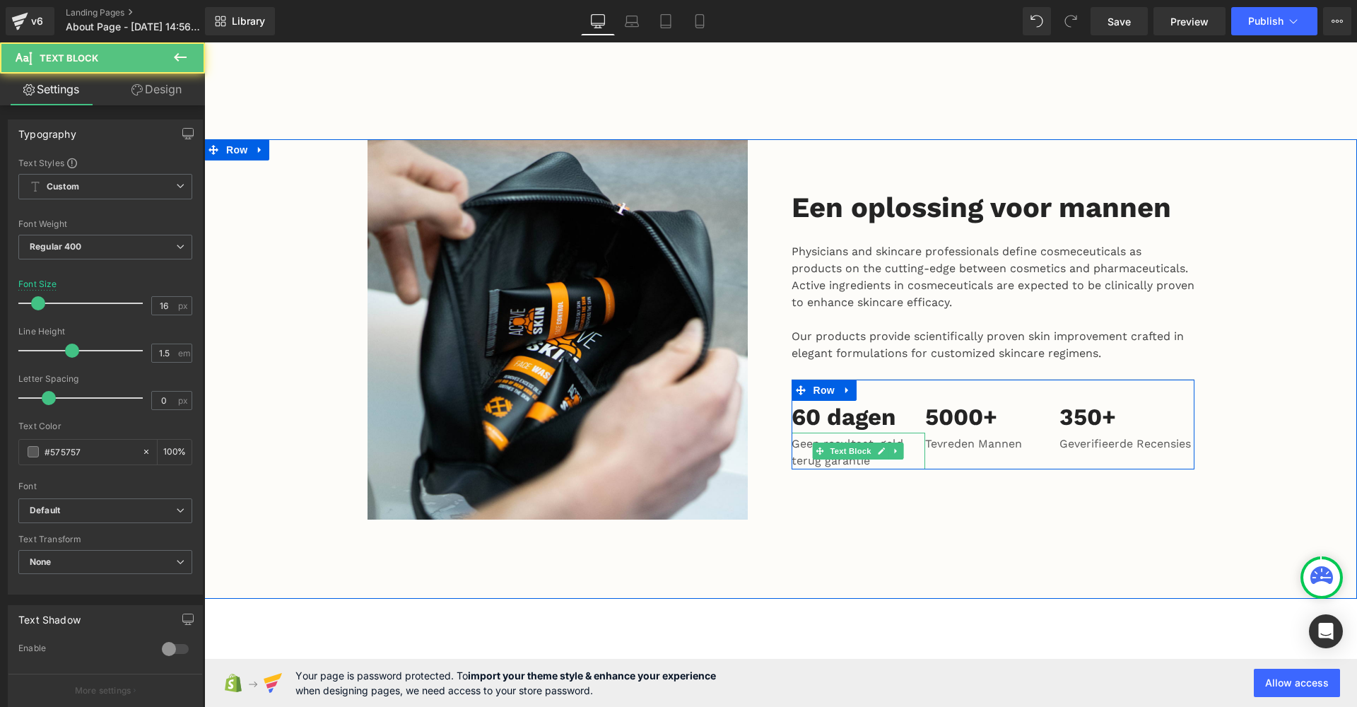
click at [795, 435] on p "Geen resultaat, geld terug garantie" at bounding box center [859, 452] width 134 height 34
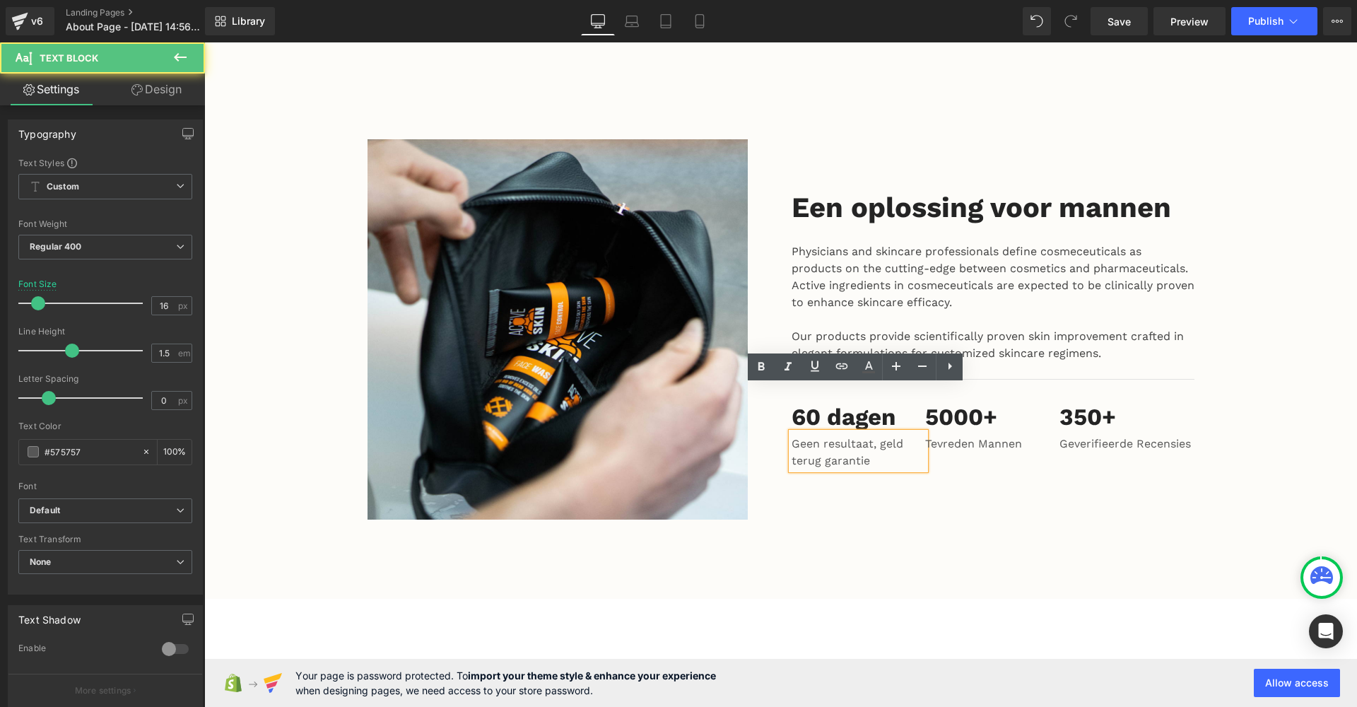
click at [838, 433] on div "Geen resultaat, geld terug garantie" at bounding box center [859, 451] width 134 height 37
click at [886, 435] on p "Geen resultaat, geld terug garantie" at bounding box center [859, 452] width 134 height 34
click at [878, 435] on p "Geen resultaat, geld terug garantie" at bounding box center [859, 452] width 134 height 34
click at [885, 435] on p "Geen resultaat, geld terug garantie" at bounding box center [859, 452] width 134 height 34
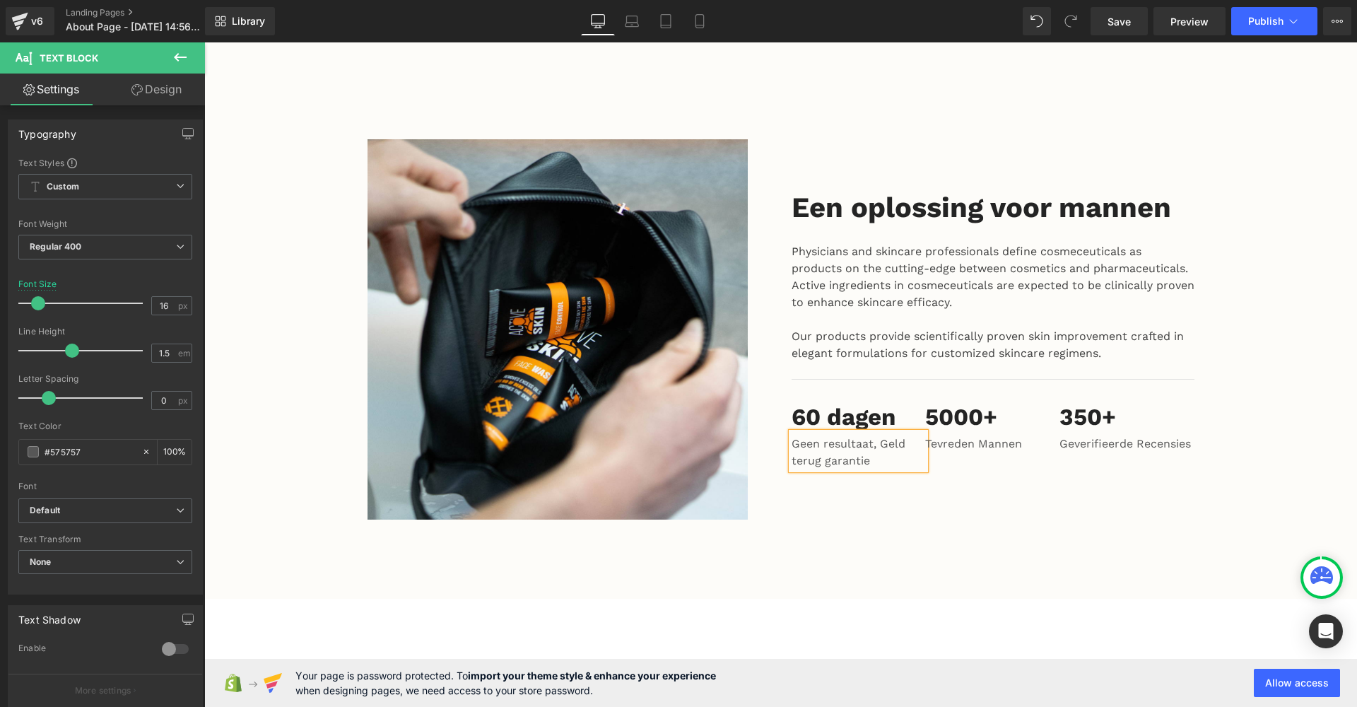
click at [895, 472] on div "Een oplossing voor mannen Heading Physicians and skincare professionals define …" at bounding box center [993, 329] width 424 height 380
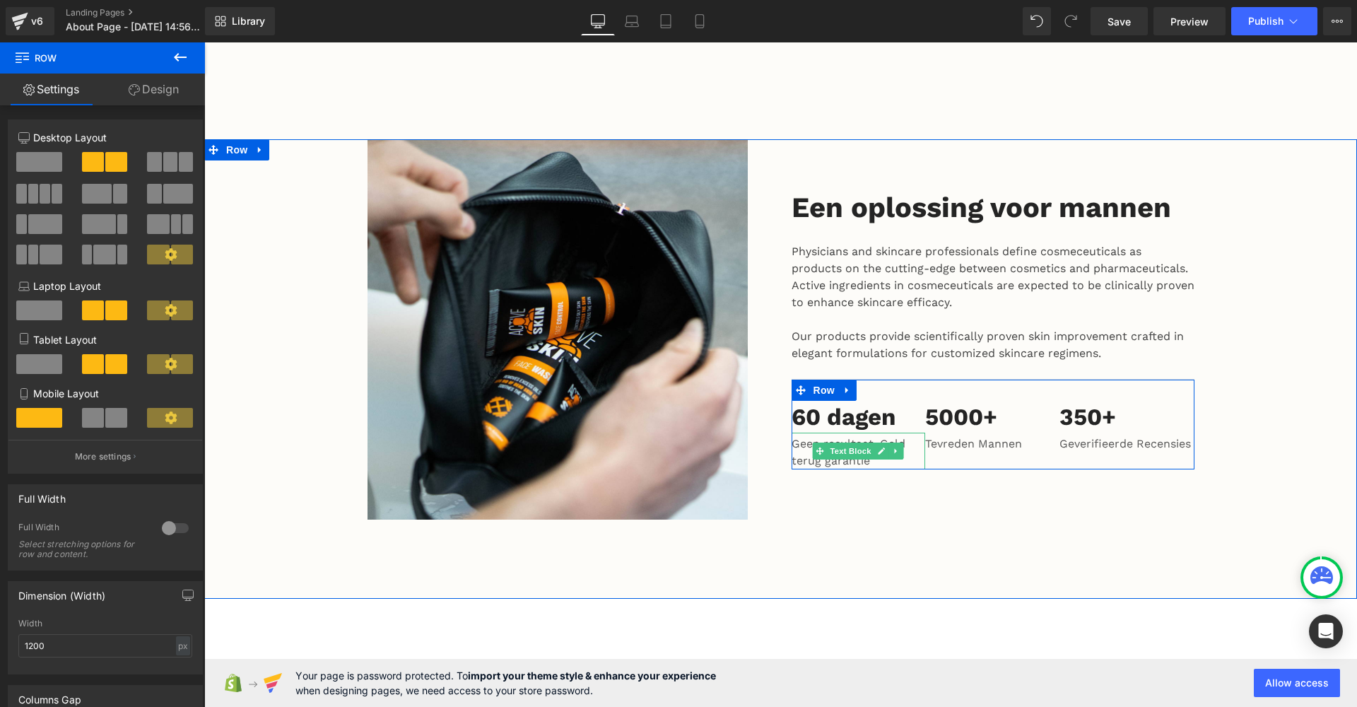
click at [870, 435] on p "Geen resultaat, Geld terug garantie" at bounding box center [859, 452] width 134 height 34
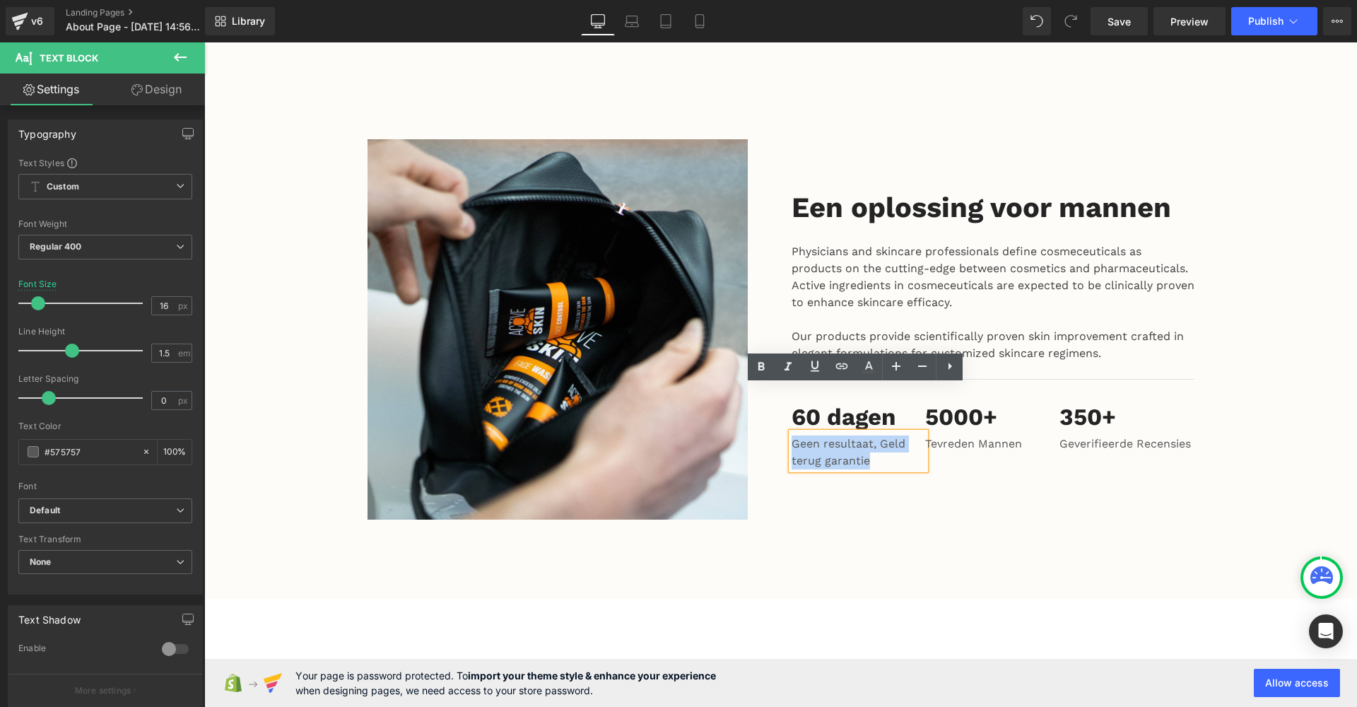
drag, startPoint x: 876, startPoint y: 418, endPoint x: 779, endPoint y: 392, distance: 100.3
click at [781, 392] on div "Een oplossing voor mannen Heading Physicians and skincare professionals define …" at bounding box center [993, 329] width 424 height 380
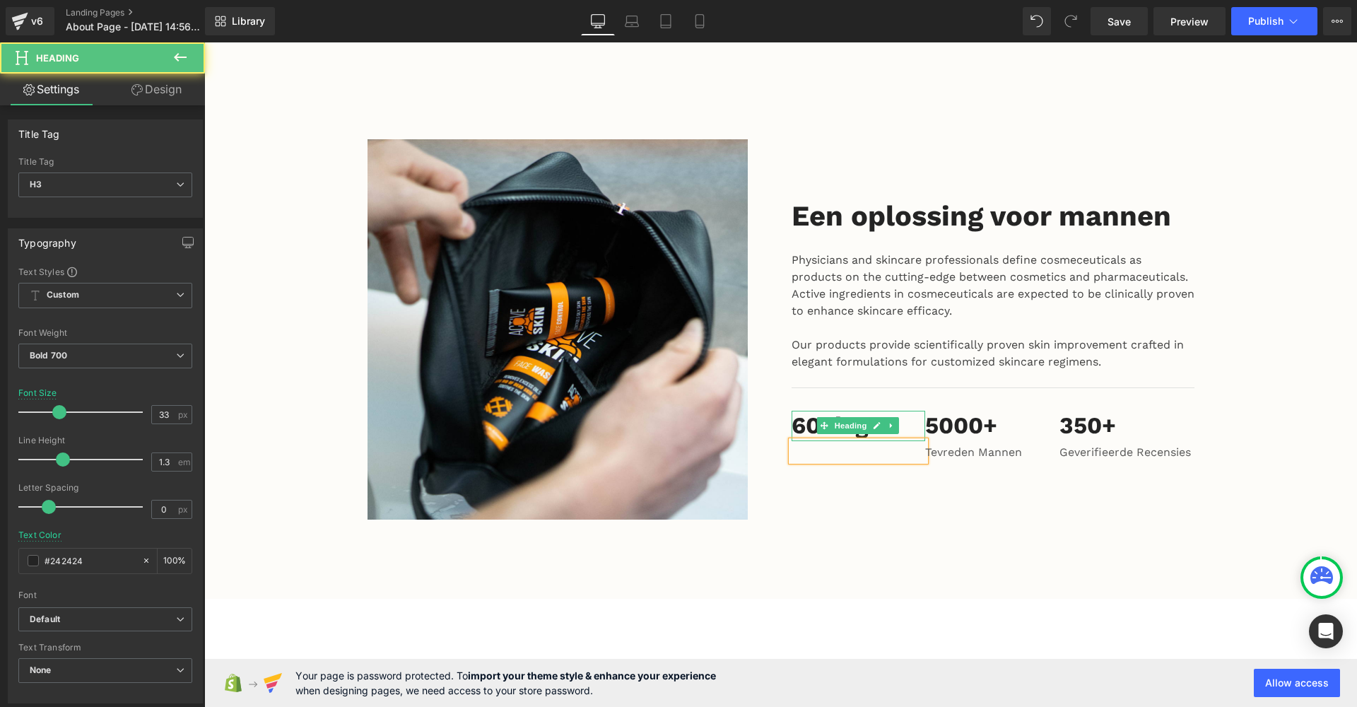
click at [905, 411] on h3 "60 dagen" at bounding box center [859, 426] width 134 height 30
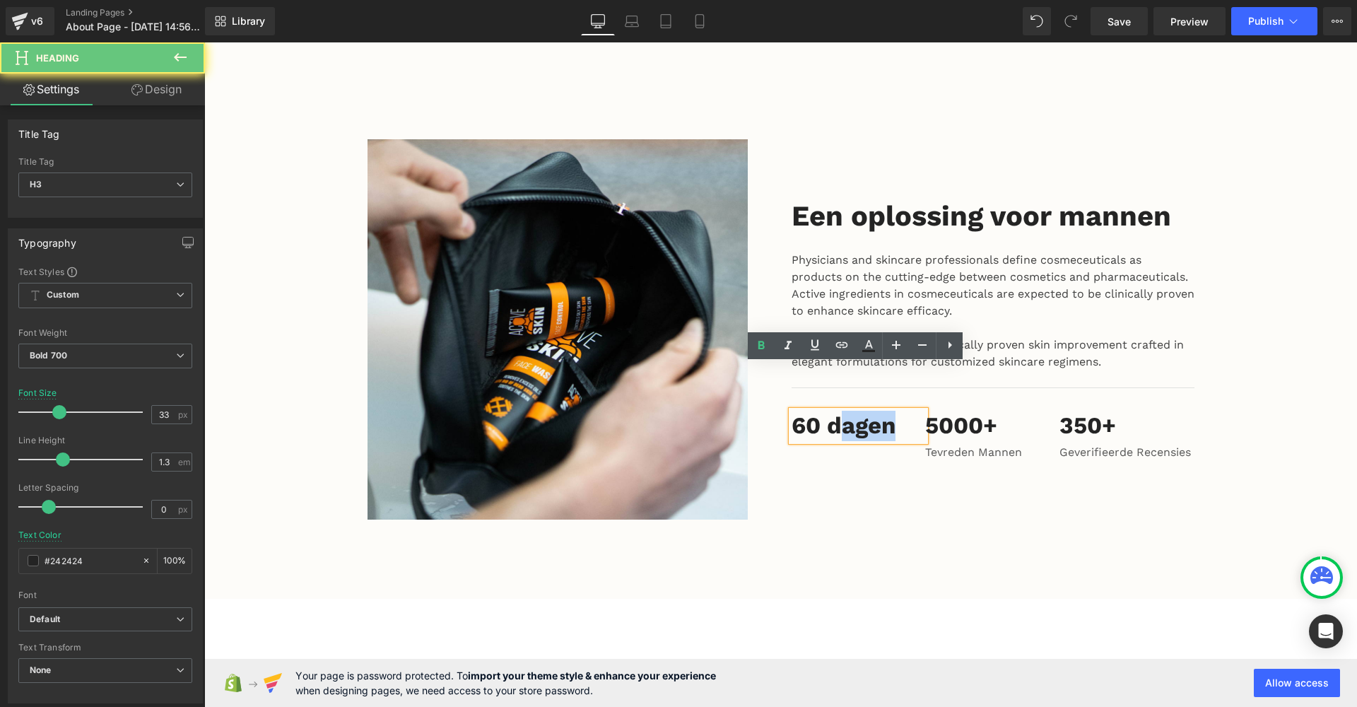
drag, startPoint x: 905, startPoint y: 382, endPoint x: 782, endPoint y: 382, distance: 123.0
click at [782, 382] on div "Een oplossing voor mannen Heading Physicians and skincare professionals define …" at bounding box center [993, 329] width 424 height 380
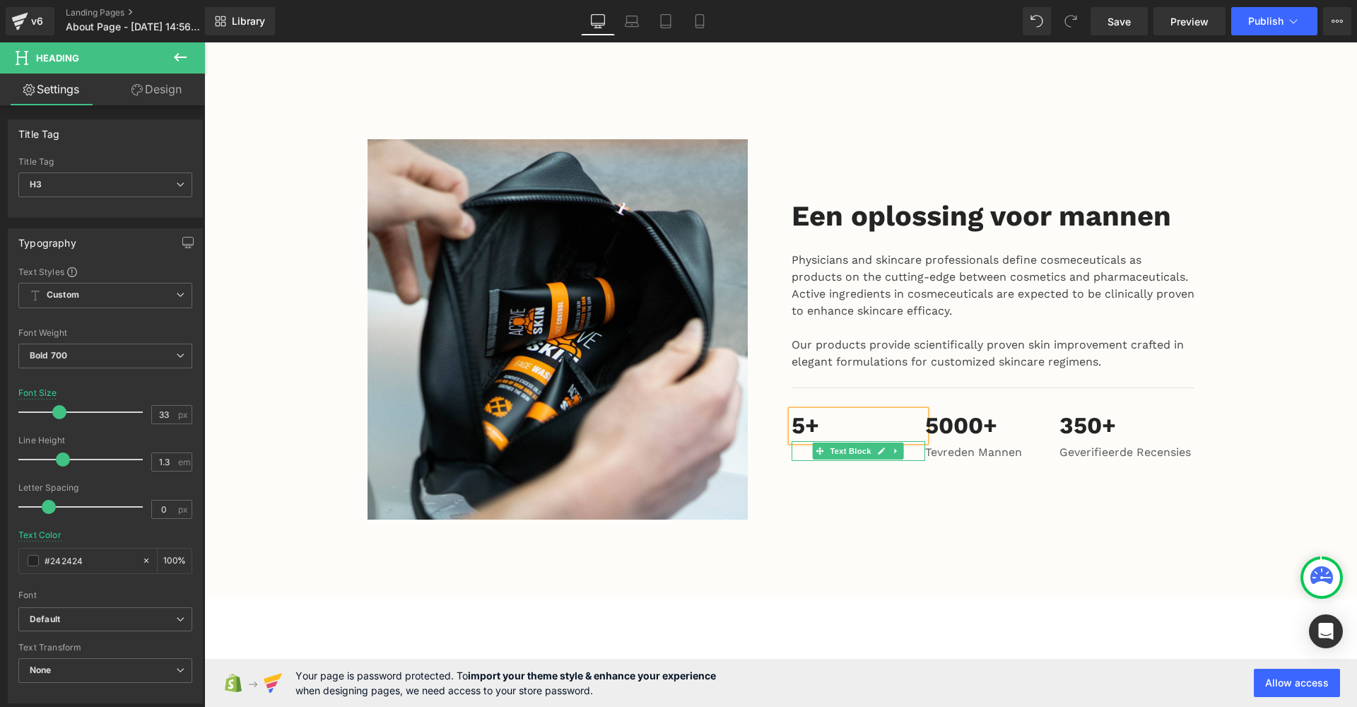
click at [797, 444] on p at bounding box center [859, 452] width 134 height 17
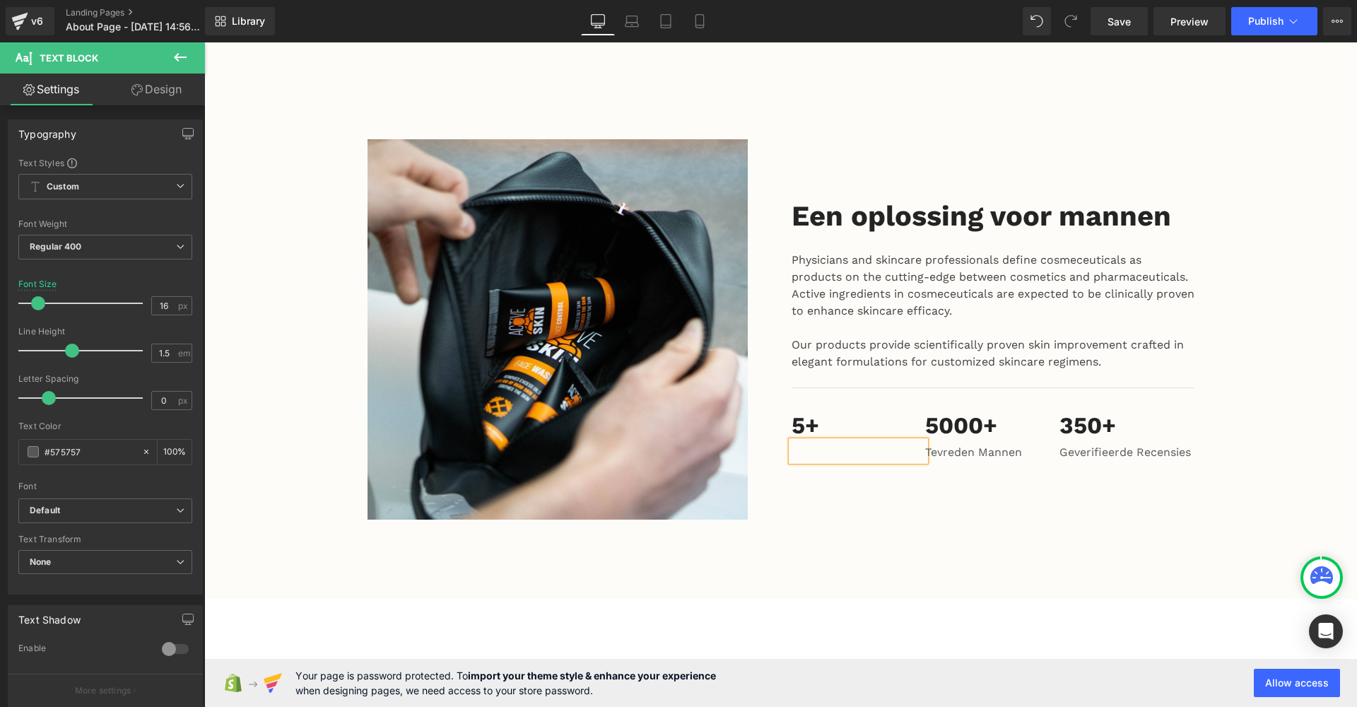
click at [821, 422] on icon at bounding box center [825, 426] width 8 height 8
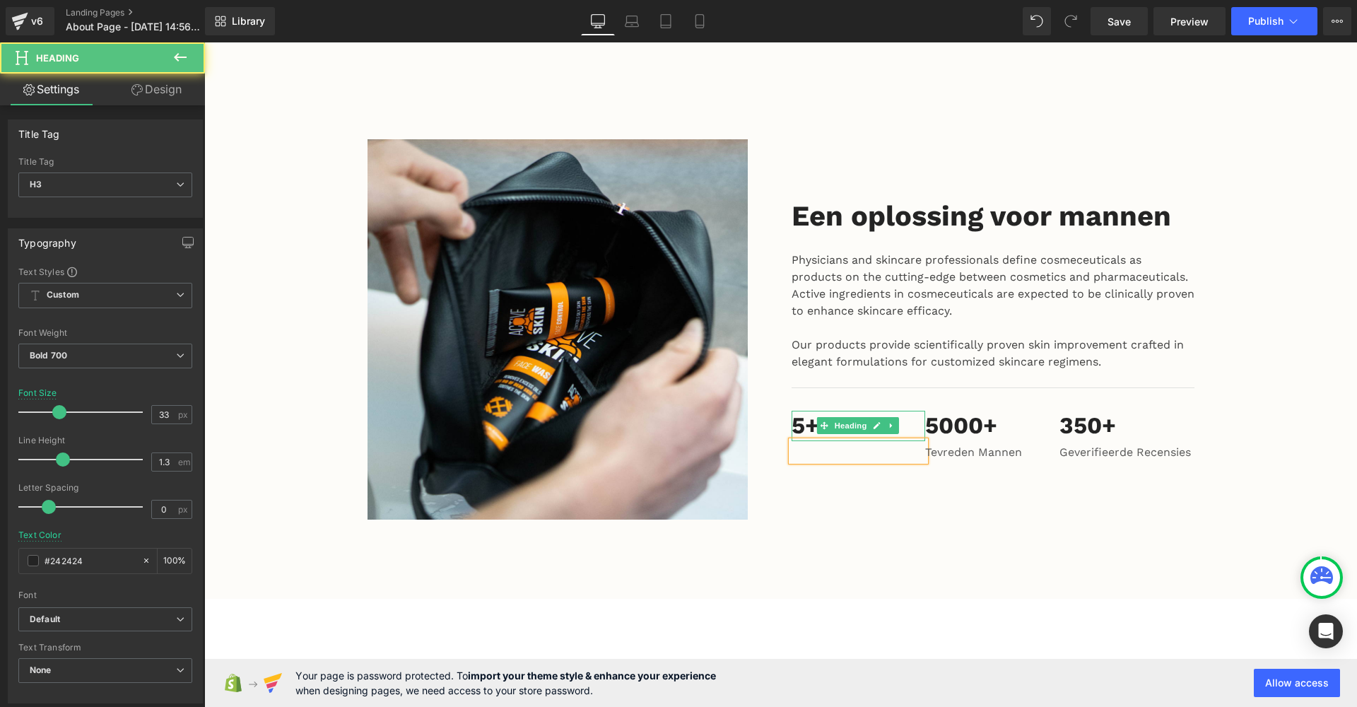
click at [810, 411] on h3 "5+" at bounding box center [859, 426] width 134 height 30
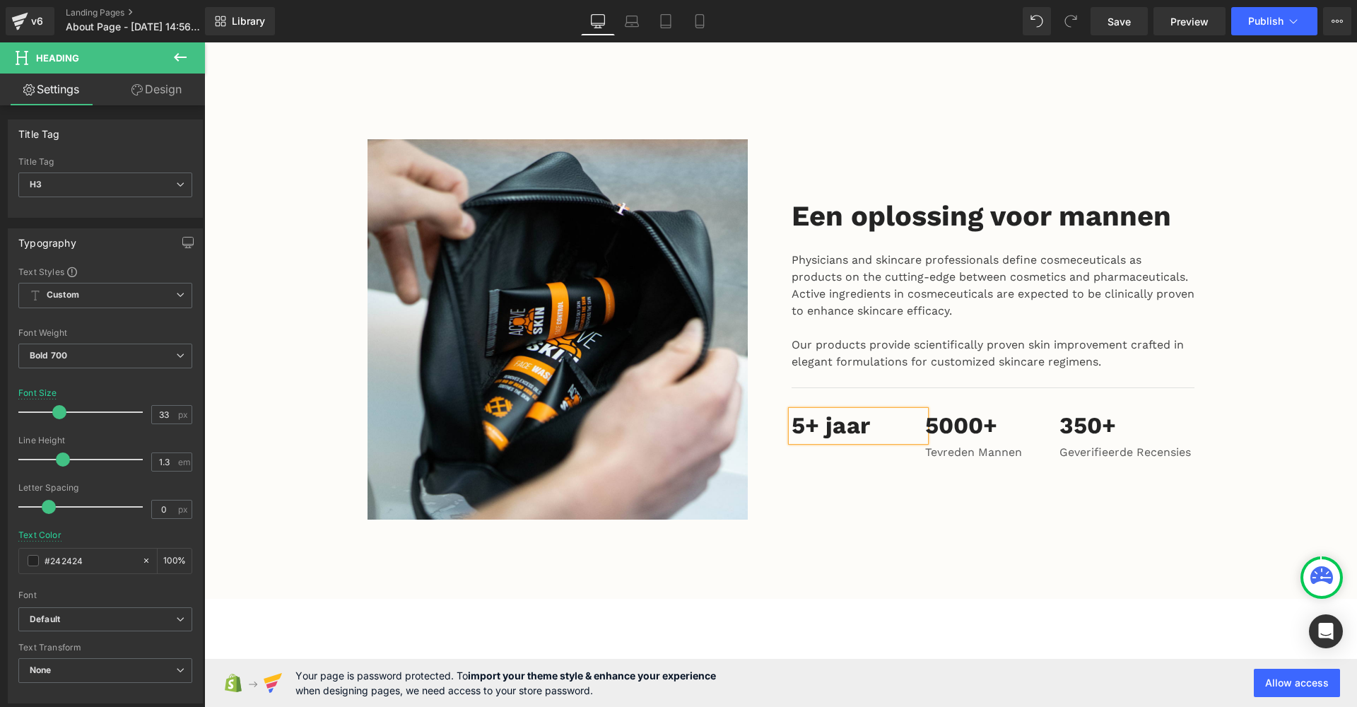
click at [828, 442] on span "Text Block" at bounding box center [851, 450] width 47 height 17
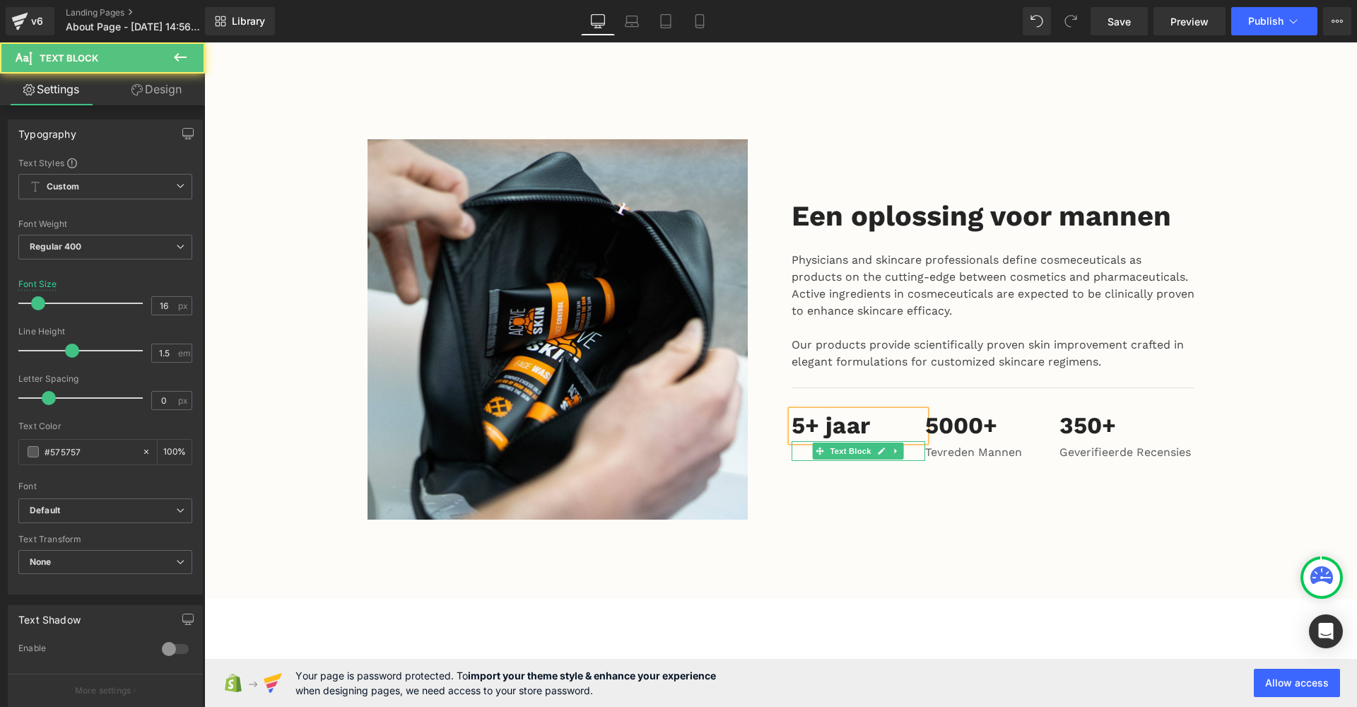
click at [795, 444] on p at bounding box center [859, 452] width 134 height 17
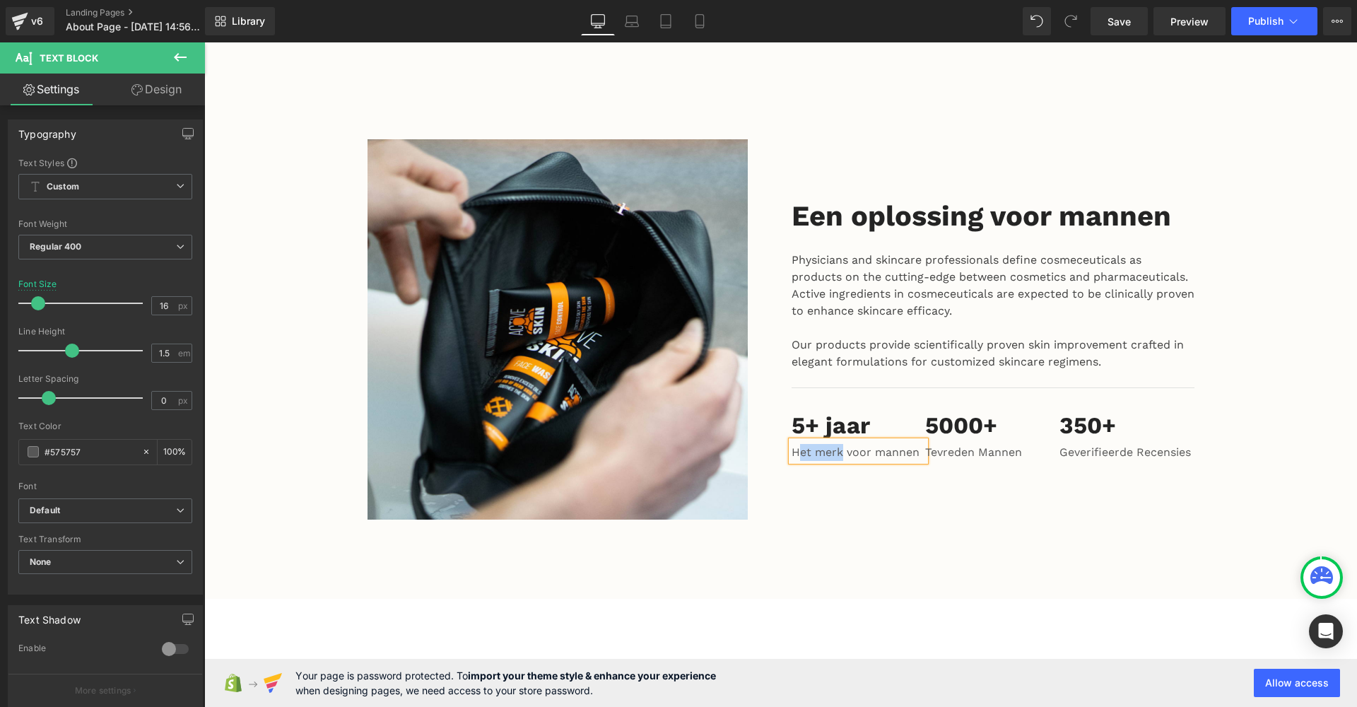
drag, startPoint x: 841, startPoint y: 406, endPoint x: 796, endPoint y: 406, distance: 45.2
click at [796, 444] on p "Het merk voor mannen" at bounding box center [859, 452] width 134 height 17
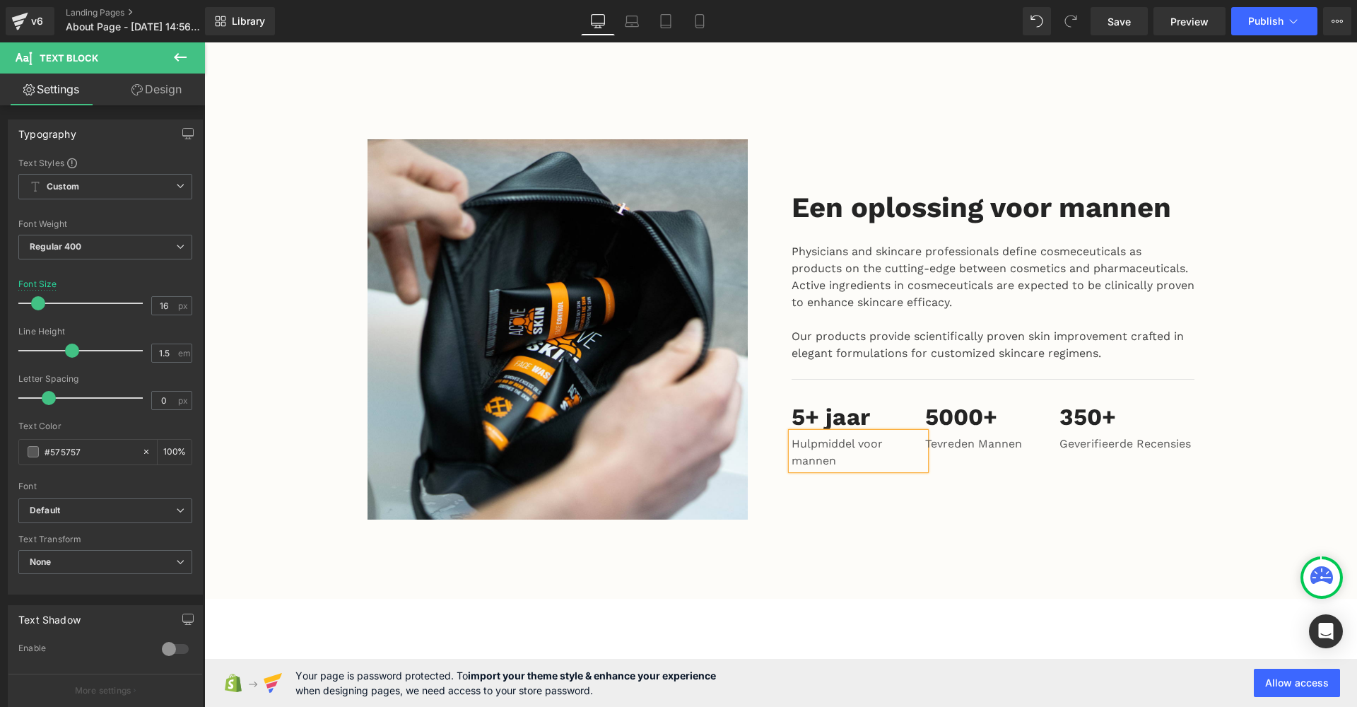
click at [821, 479] on div "Image Een oplossing voor mannen Heading Physicians and skincare professionals d…" at bounding box center [781, 332] width 848 height 387
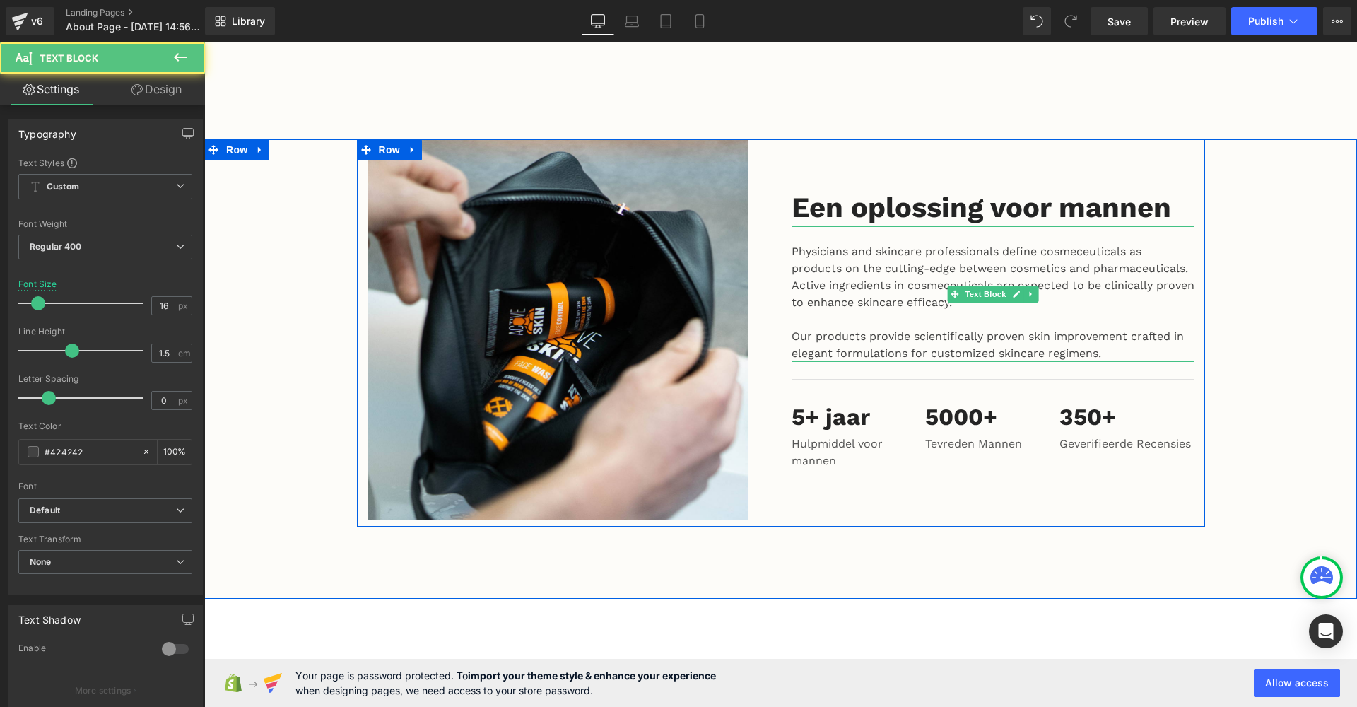
click at [872, 329] on span "Our products provide scientifically proven skin improvement crafted in elegant …" at bounding box center [988, 344] width 392 height 30
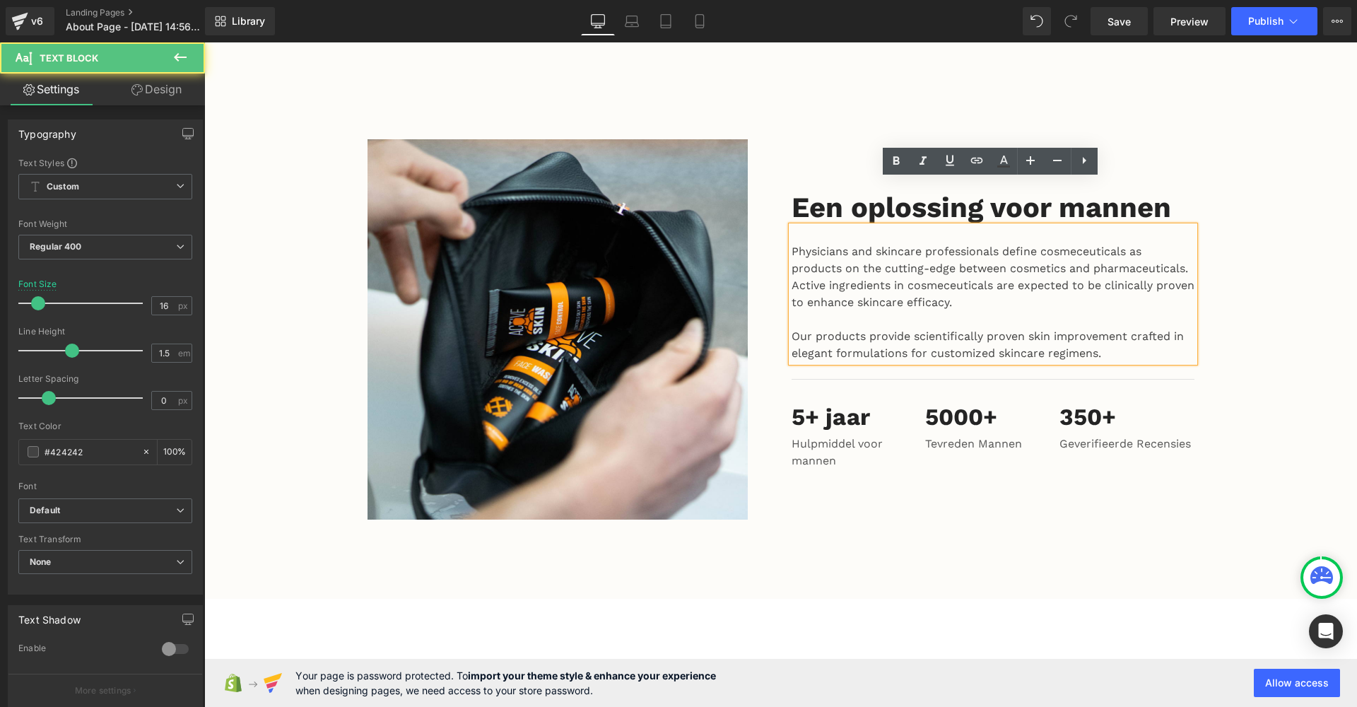
click at [1118, 328] on p "Our products provide scientifically proven skin improvement crafted in elegant …" at bounding box center [993, 345] width 403 height 34
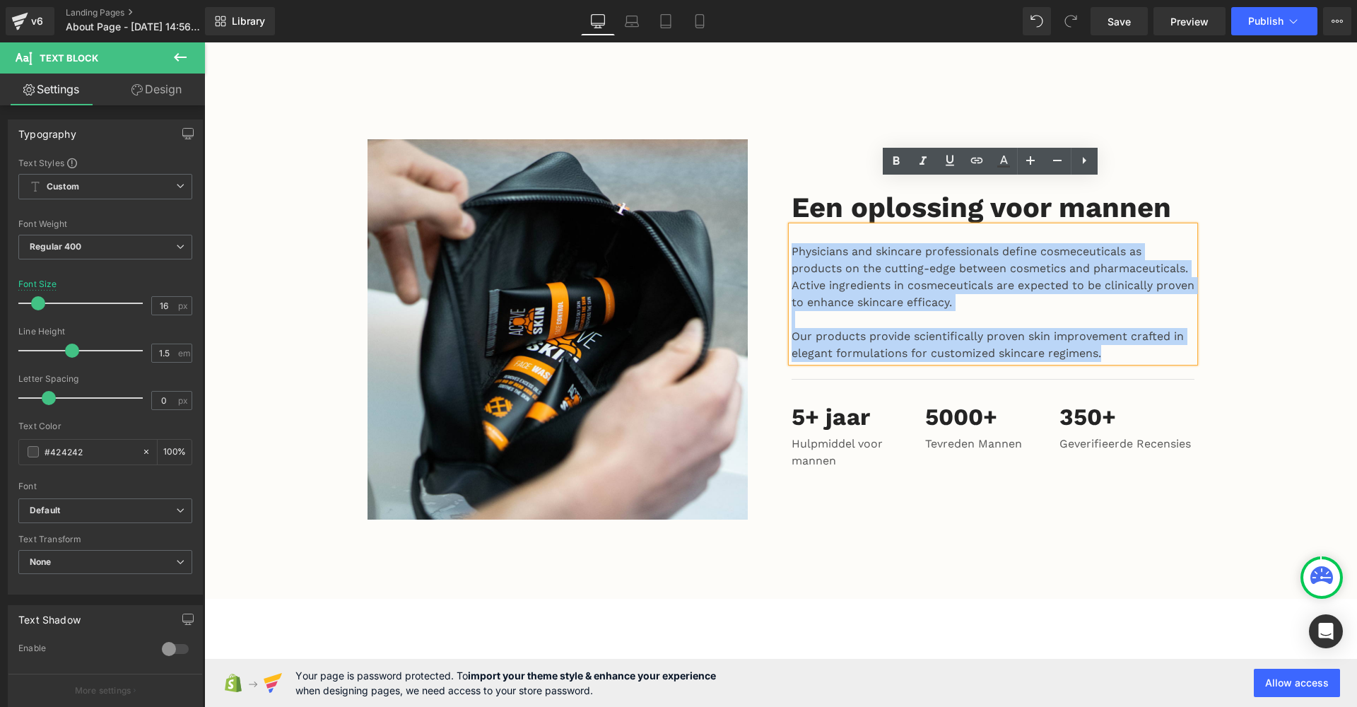
drag, startPoint x: 1118, startPoint y: 305, endPoint x: 775, endPoint y: 202, distance: 357.8
click at [775, 202] on div "Image Een oplossing voor mannen Heading Physicians and skincare professionals d…" at bounding box center [781, 332] width 848 height 387
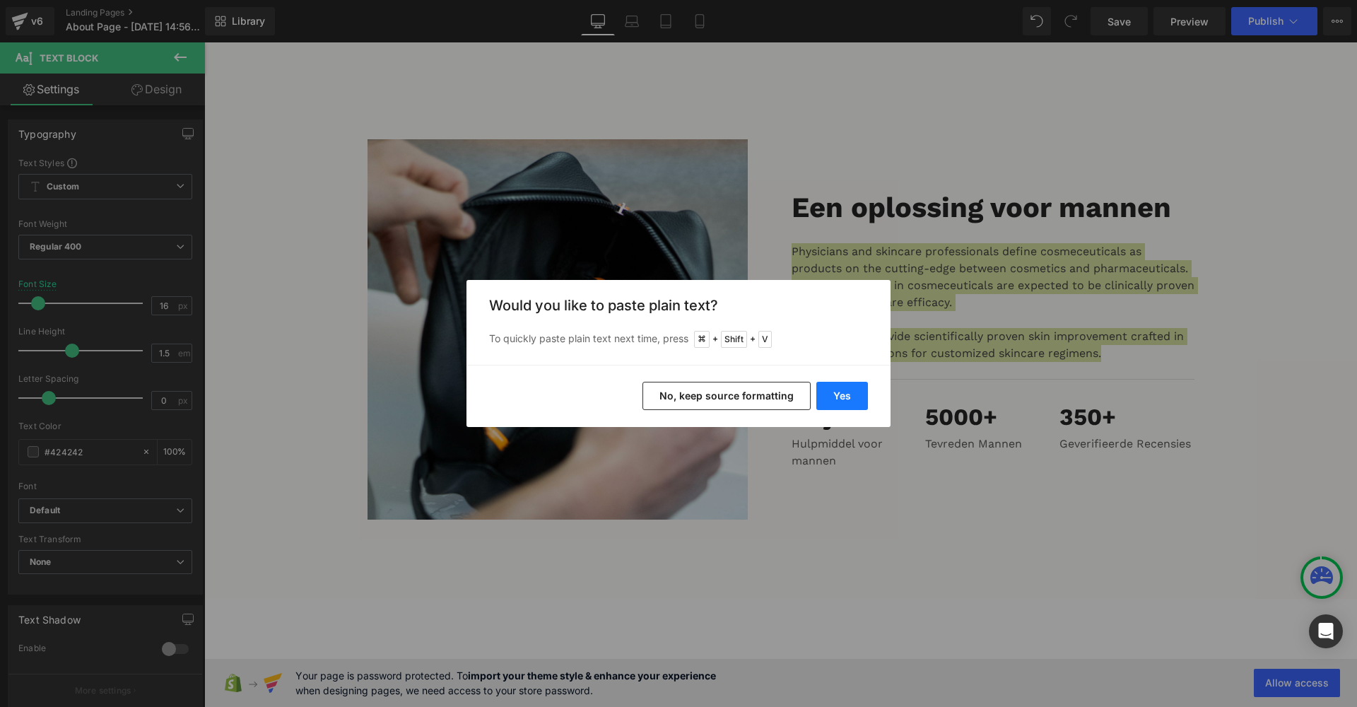
click at [851, 406] on button "Yes" at bounding box center [842, 396] width 52 height 28
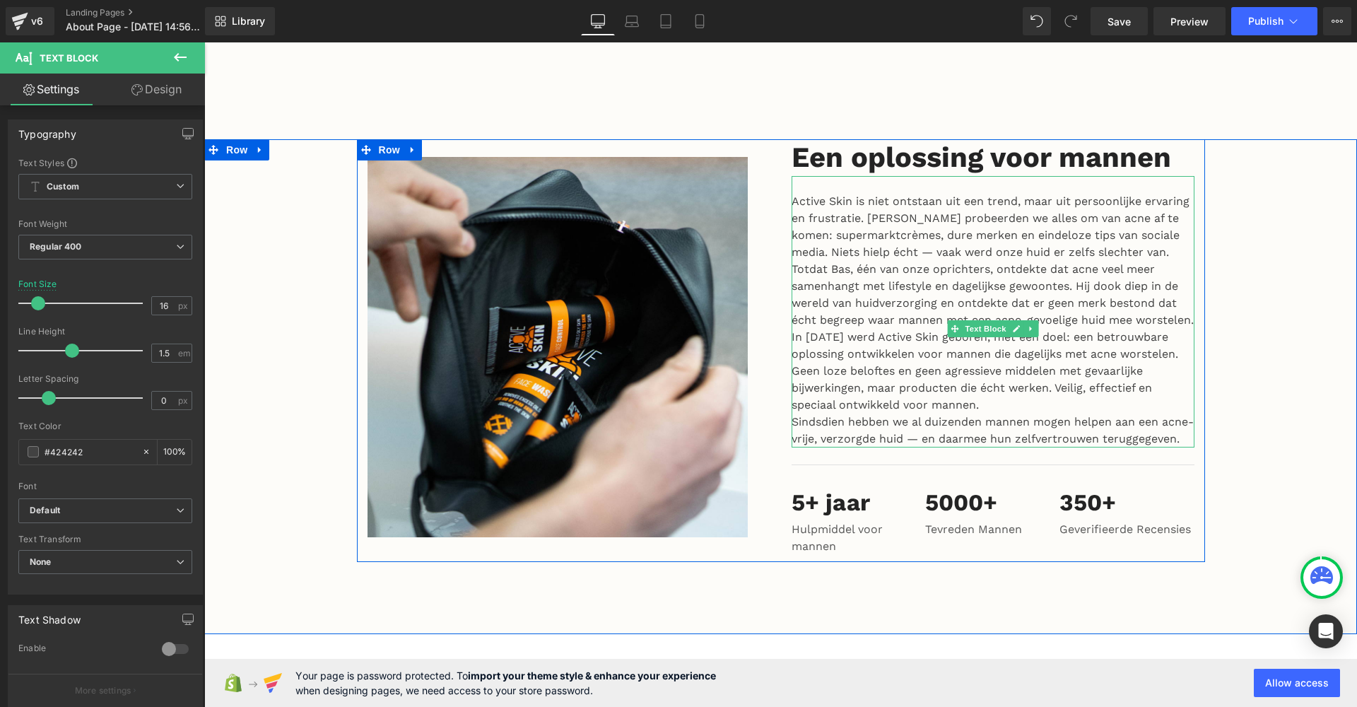
click at [859, 294] on p "Totdat Bas, één van onze oprichters, ontdekte dat acne veel meer samenhangt met…" at bounding box center [993, 295] width 403 height 68
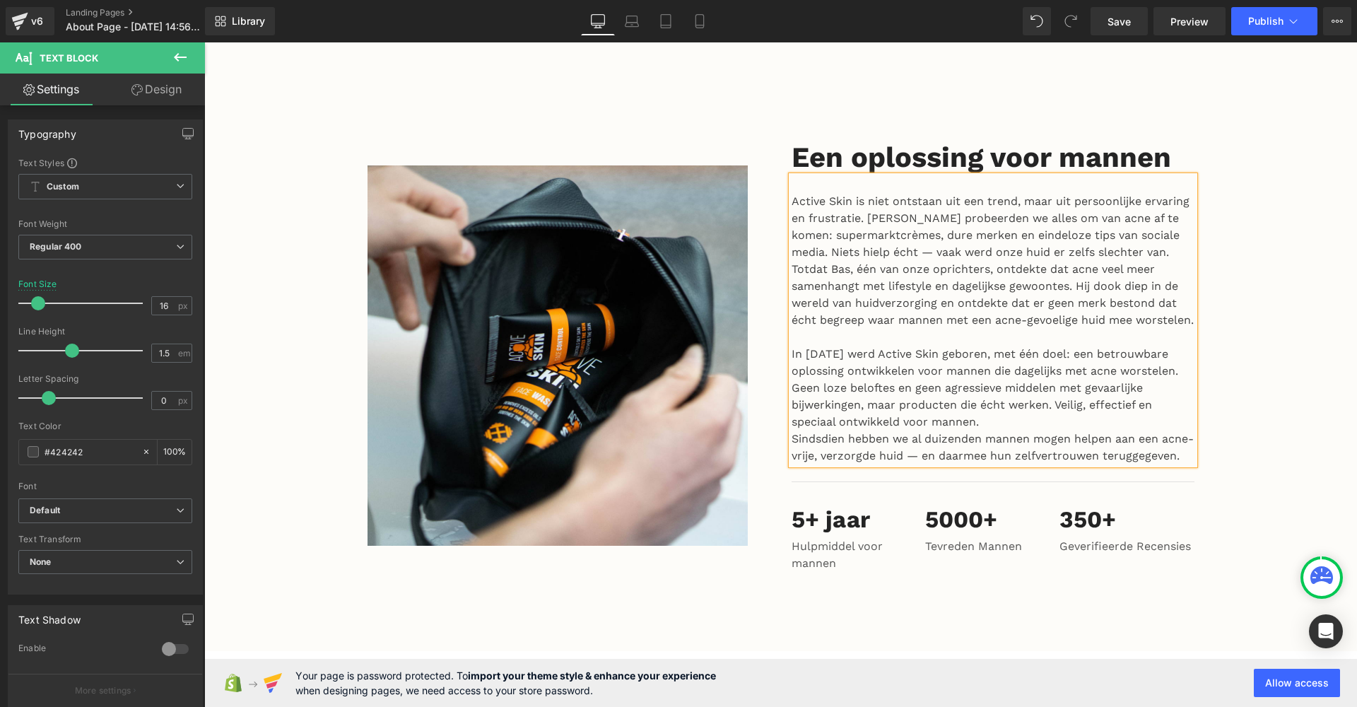
click at [896, 205] on p "Active Skin is niet ontstaan uit een trend, maar uit persoonlijke ervaring en f…" at bounding box center [993, 227] width 403 height 68
click at [912, 261] on p "Totdat Bas, één van onze oprichters, ontdekte dat acne veel meer samenhangt met…" at bounding box center [993, 295] width 403 height 68
click at [932, 295] on p "Totdat Bas, één van onze oprichters, ontdekte dat acne veel meer samenhangt met…" at bounding box center [993, 295] width 403 height 68
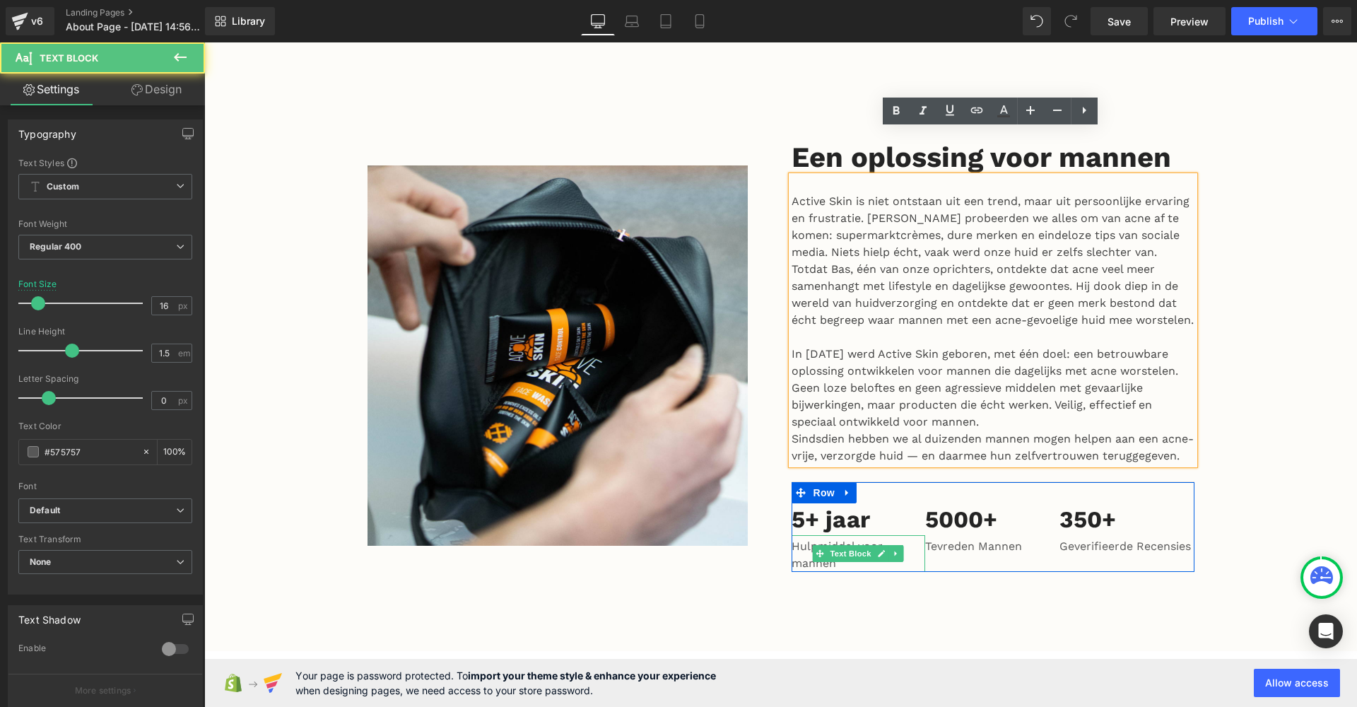
click at [851, 552] on p "Hulpmiddel voor mannen" at bounding box center [859, 555] width 134 height 34
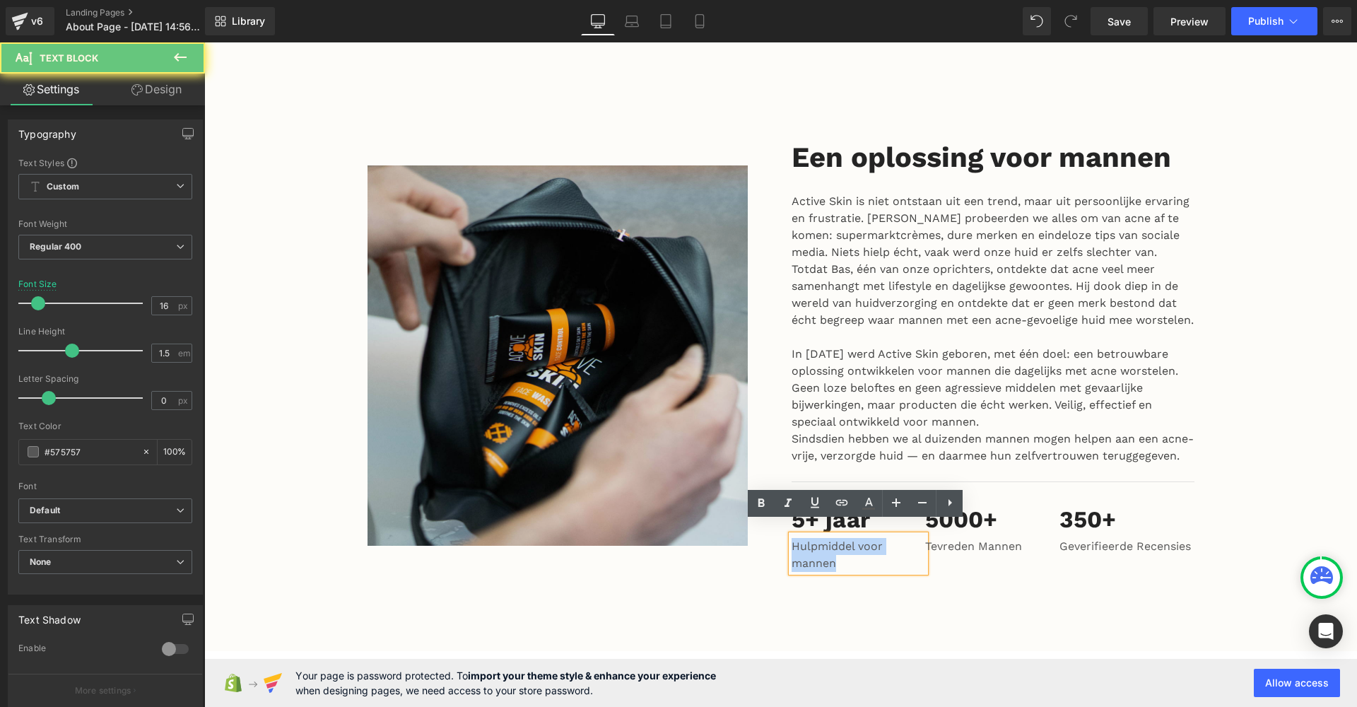
drag, startPoint x: 851, startPoint y: 552, endPoint x: 743, endPoint y: 511, distance: 115.7
click at [743, 511] on div "Image Een oplossing voor mannen Heading Active Skin is niet ontstaan uit een tr…" at bounding box center [781, 359] width 848 height 440
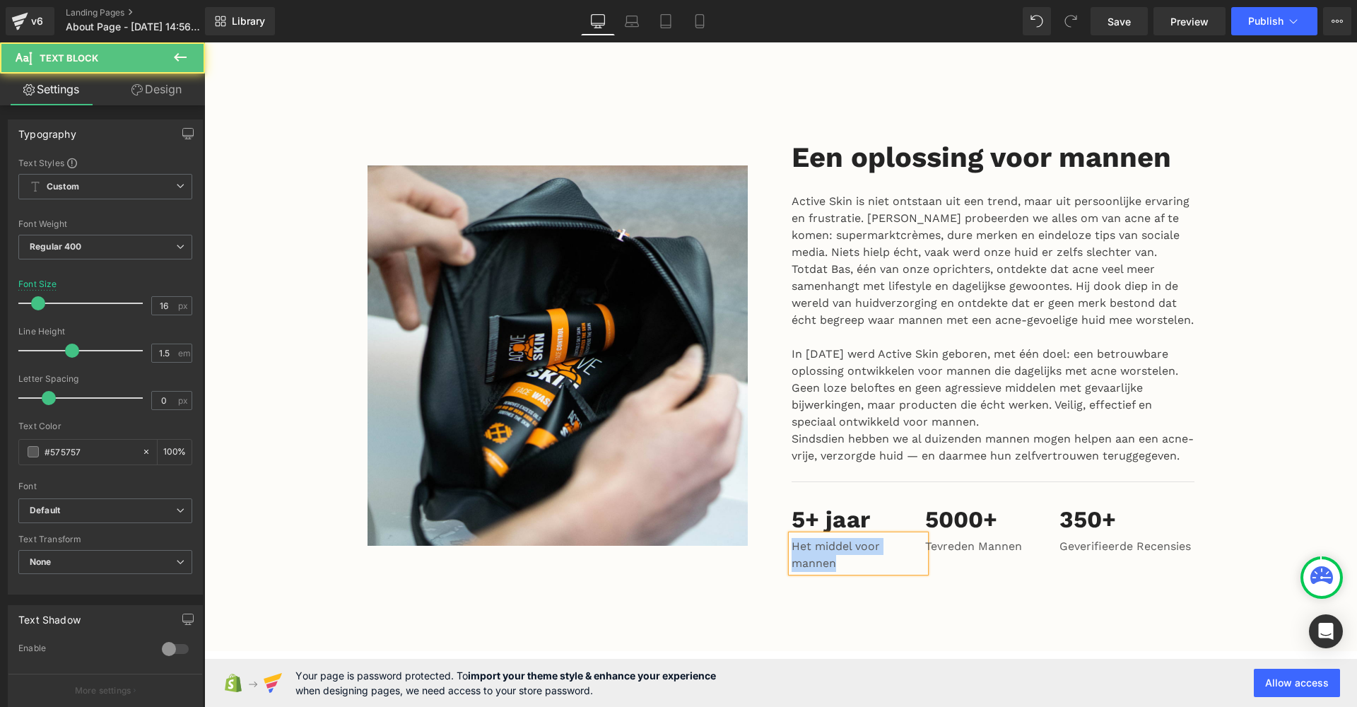
drag, startPoint x: 840, startPoint y: 550, endPoint x: 785, endPoint y: 529, distance: 59.1
click at [792, 535] on div "Het middel voor mannen" at bounding box center [859, 553] width 134 height 37
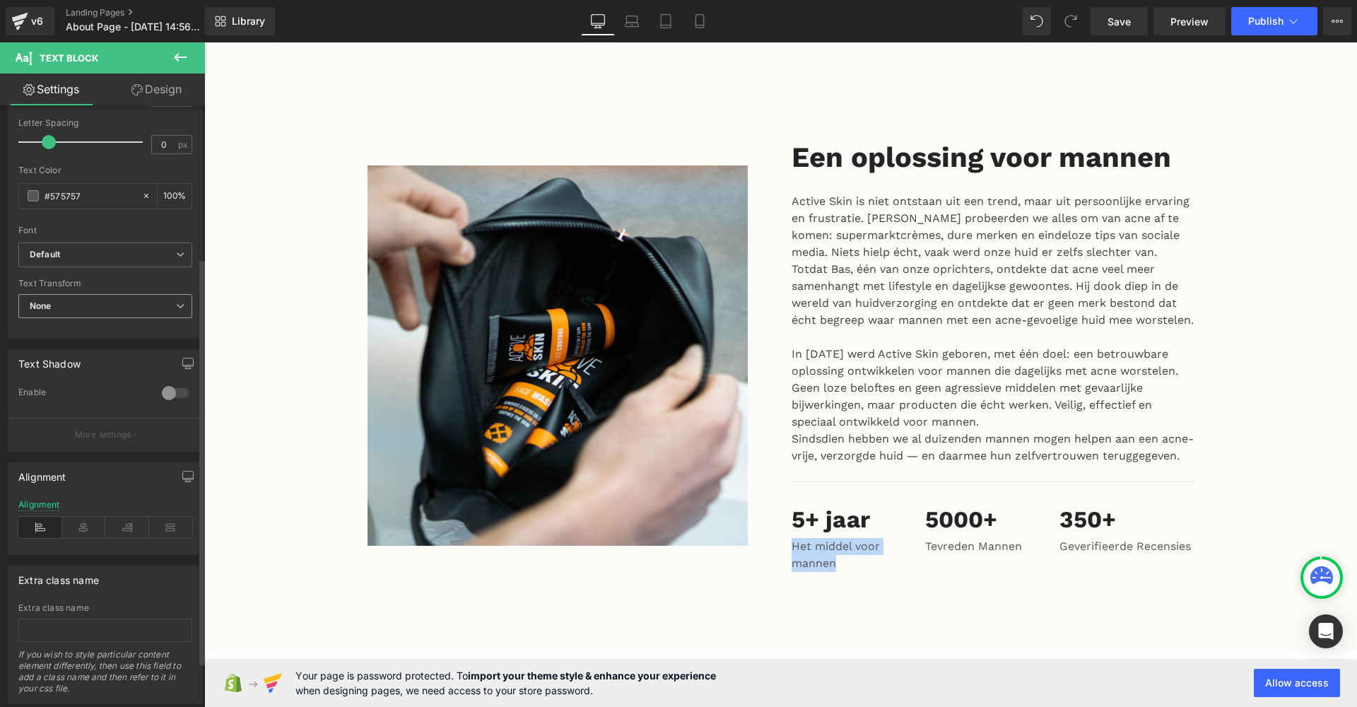
scroll to position [292, 0]
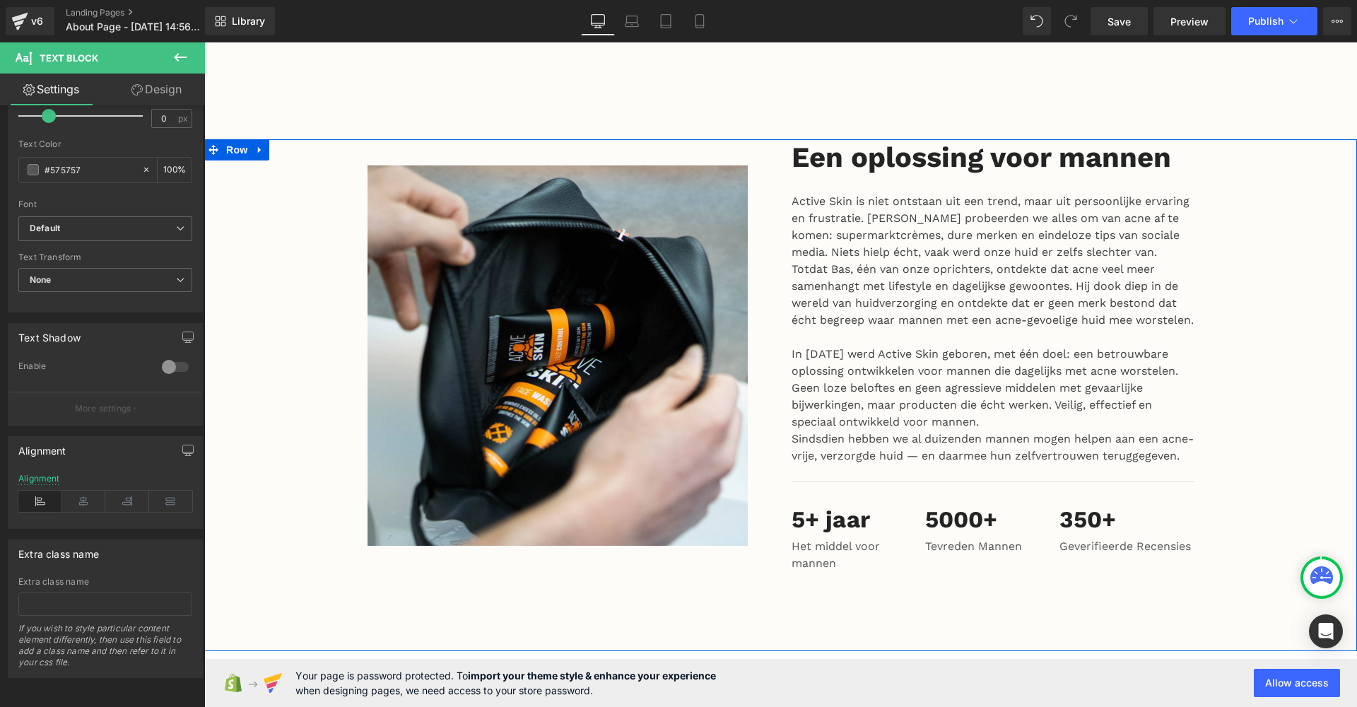
click at [833, 538] on p "Het middel voor mannen" at bounding box center [859, 555] width 134 height 34
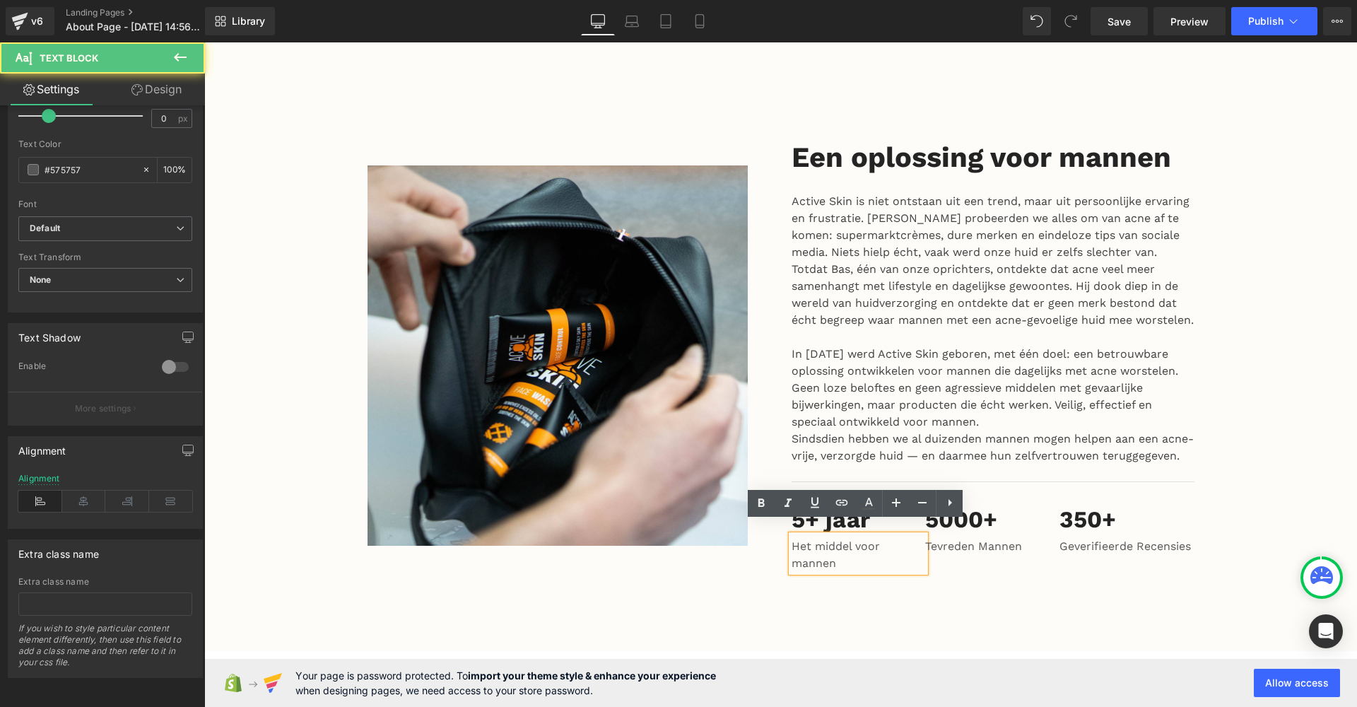
click at [833, 548] on p "Het middel voor mannen" at bounding box center [859, 555] width 134 height 34
drag, startPoint x: 838, startPoint y: 548, endPoint x: 786, endPoint y: 523, distance: 57.2
click at [792, 535] on div "Het middel voor mannen" at bounding box center [859, 553] width 134 height 37
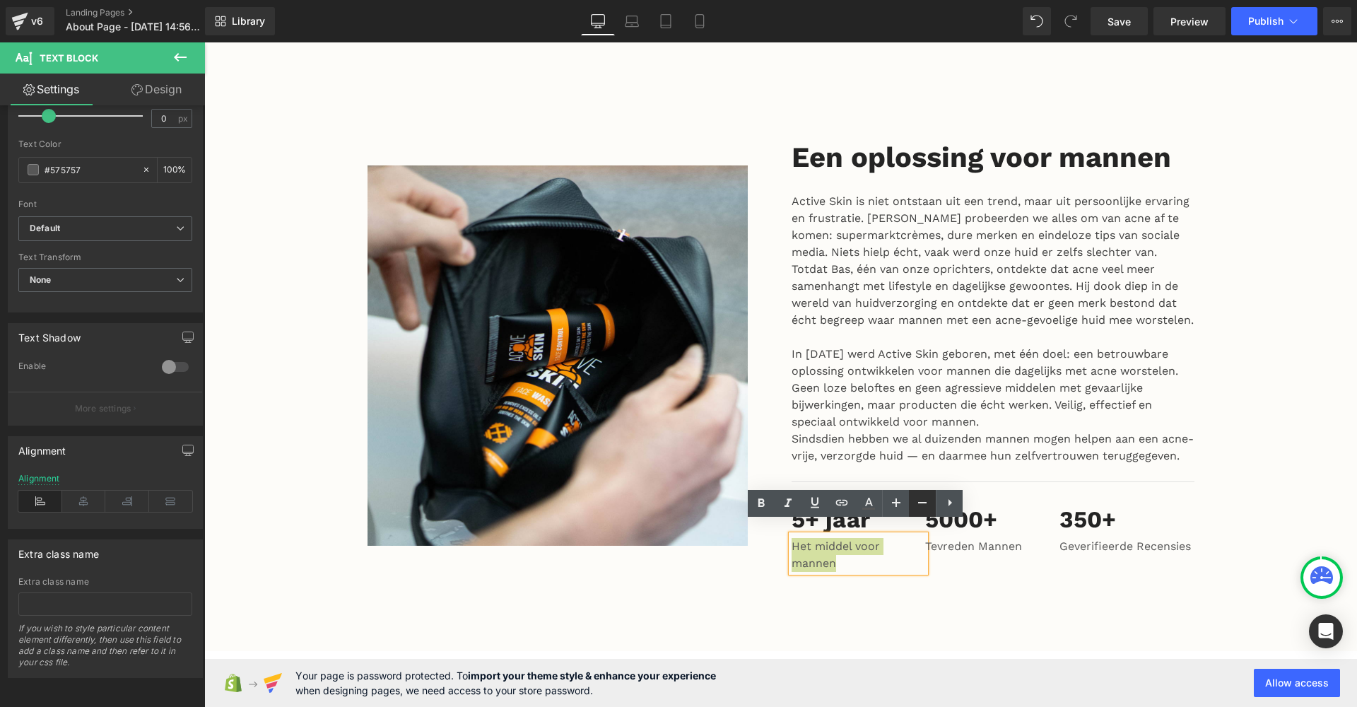
click at [913, 504] on link at bounding box center [922, 503] width 27 height 27
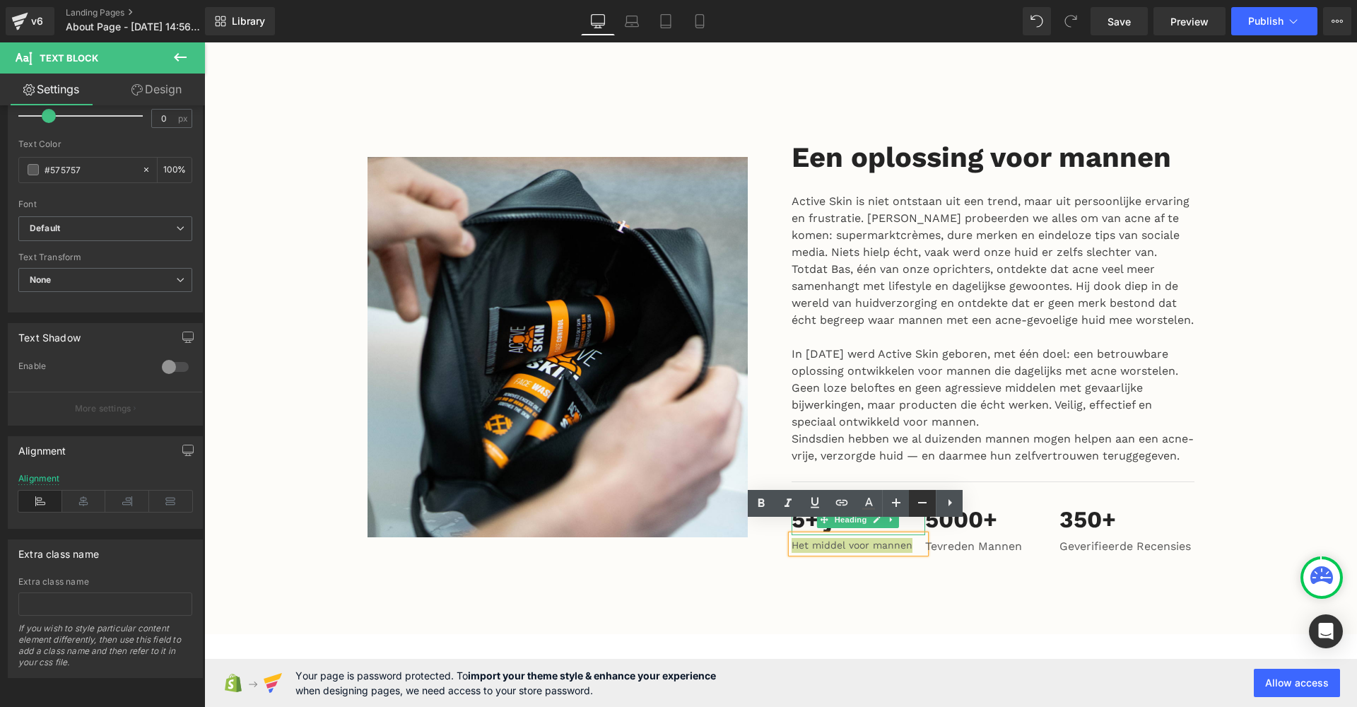
type input "14"
click at [924, 560] on div "Image Een oplossing voor mannen Heading Active Skin is niet ontstaan uit een tr…" at bounding box center [780, 386] width 1153 height 495
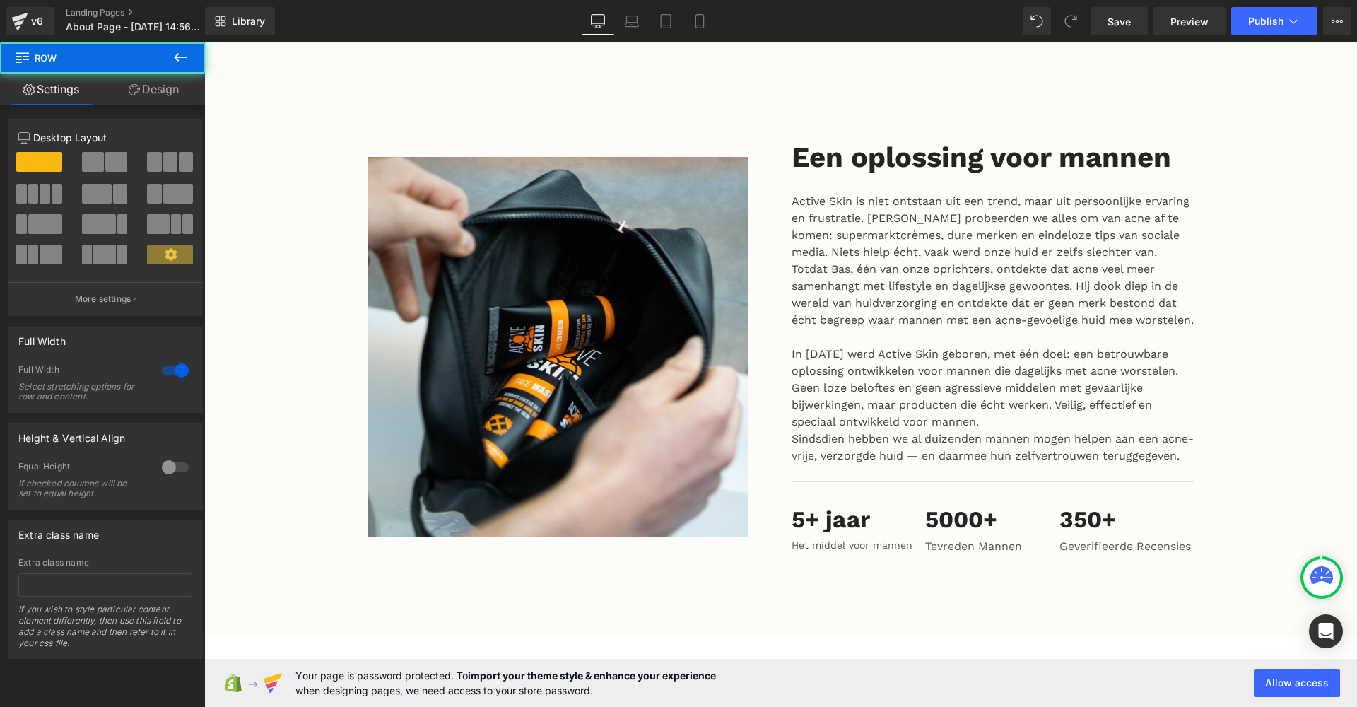
click at [984, 536] on span "Text Block" at bounding box center [985, 544] width 47 height 17
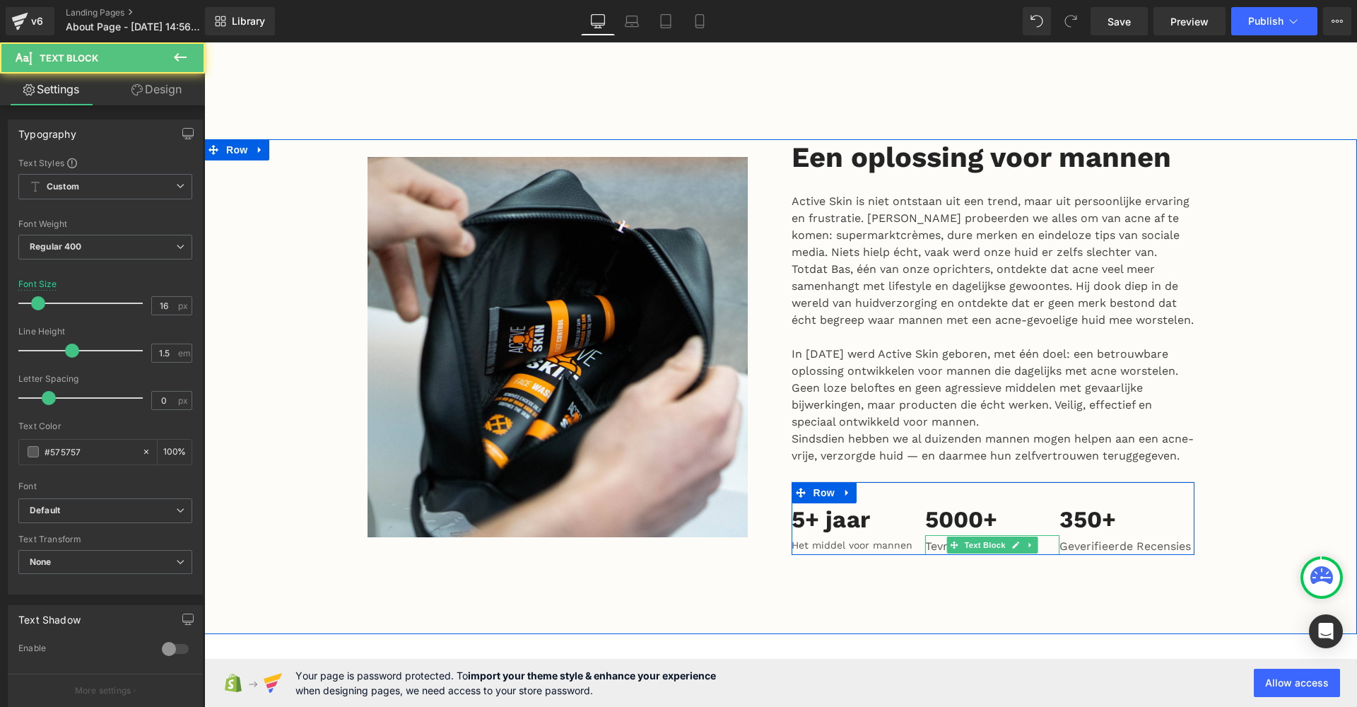
click at [1049, 538] on p "Tevreden Mannen" at bounding box center [992, 546] width 134 height 17
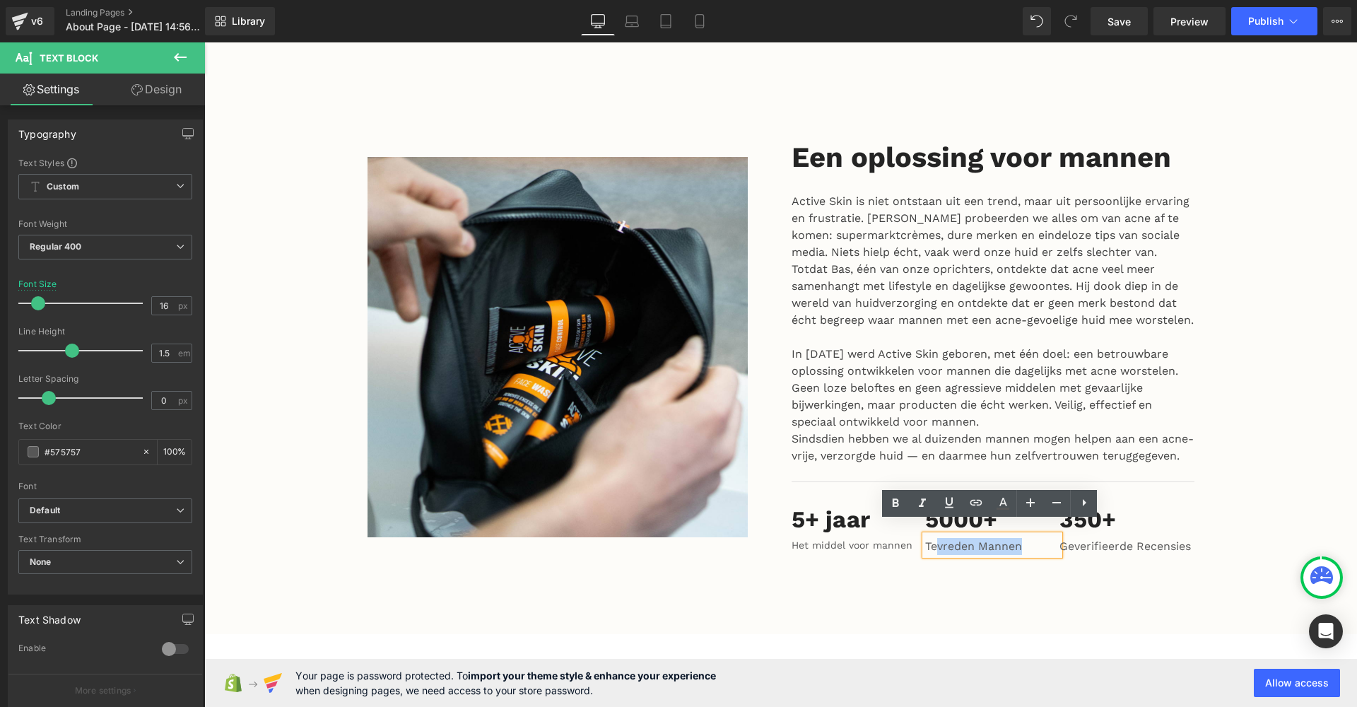
drag, startPoint x: 1049, startPoint y: 528, endPoint x: 935, endPoint y: 528, distance: 113.8
click at [935, 538] on p "Tevreden Mannen" at bounding box center [992, 546] width 134 height 17
click at [925, 538] on p "Tevreden Mannen" at bounding box center [992, 546] width 134 height 17
drag, startPoint x: 922, startPoint y: 529, endPoint x: 1036, endPoint y: 529, distance: 113.8
click at [1036, 538] on p "Tevreden Mannen" at bounding box center [992, 546] width 134 height 17
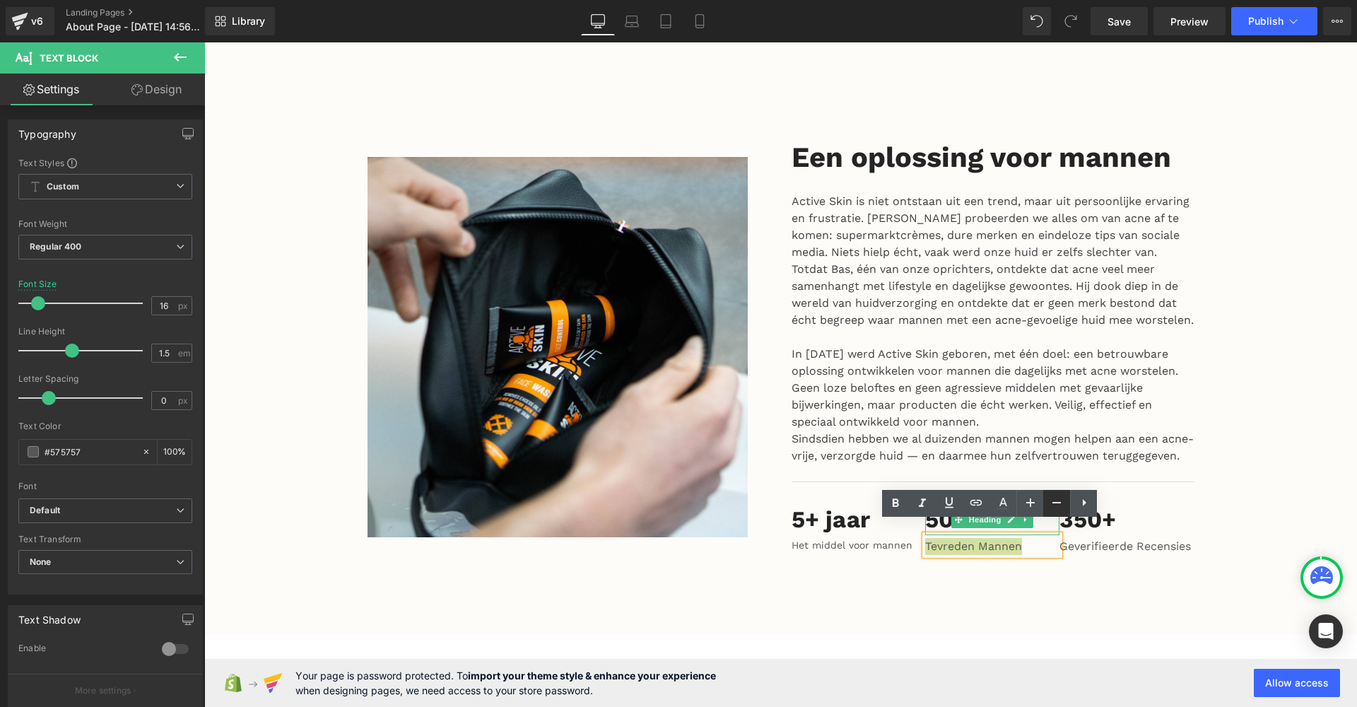
click at [1051, 495] on icon at bounding box center [1056, 502] width 17 height 17
type input "14"
click at [1048, 566] on div "Image Een oplossing voor mannen Heading Active Skin is niet ontstaan uit een tr…" at bounding box center [780, 386] width 1153 height 495
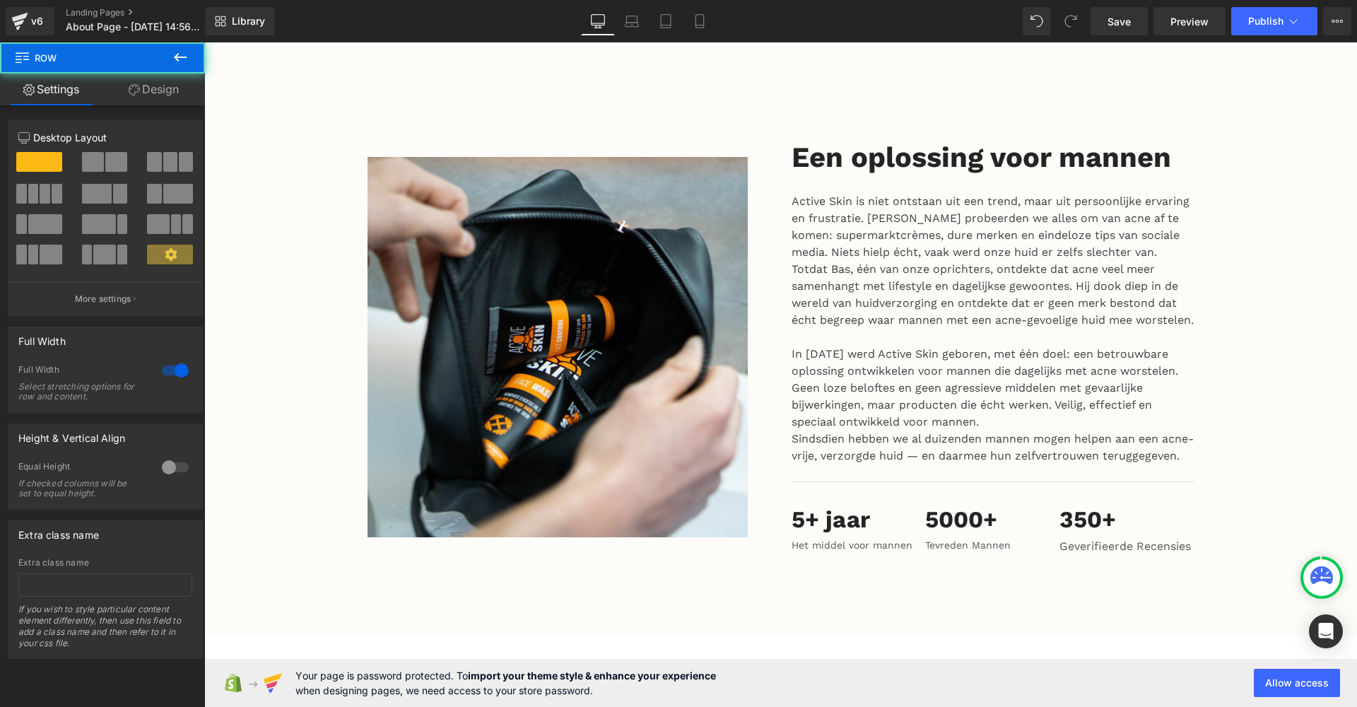
click at [1004, 536] on ul "Text Block" at bounding box center [992, 544] width 91 height 17
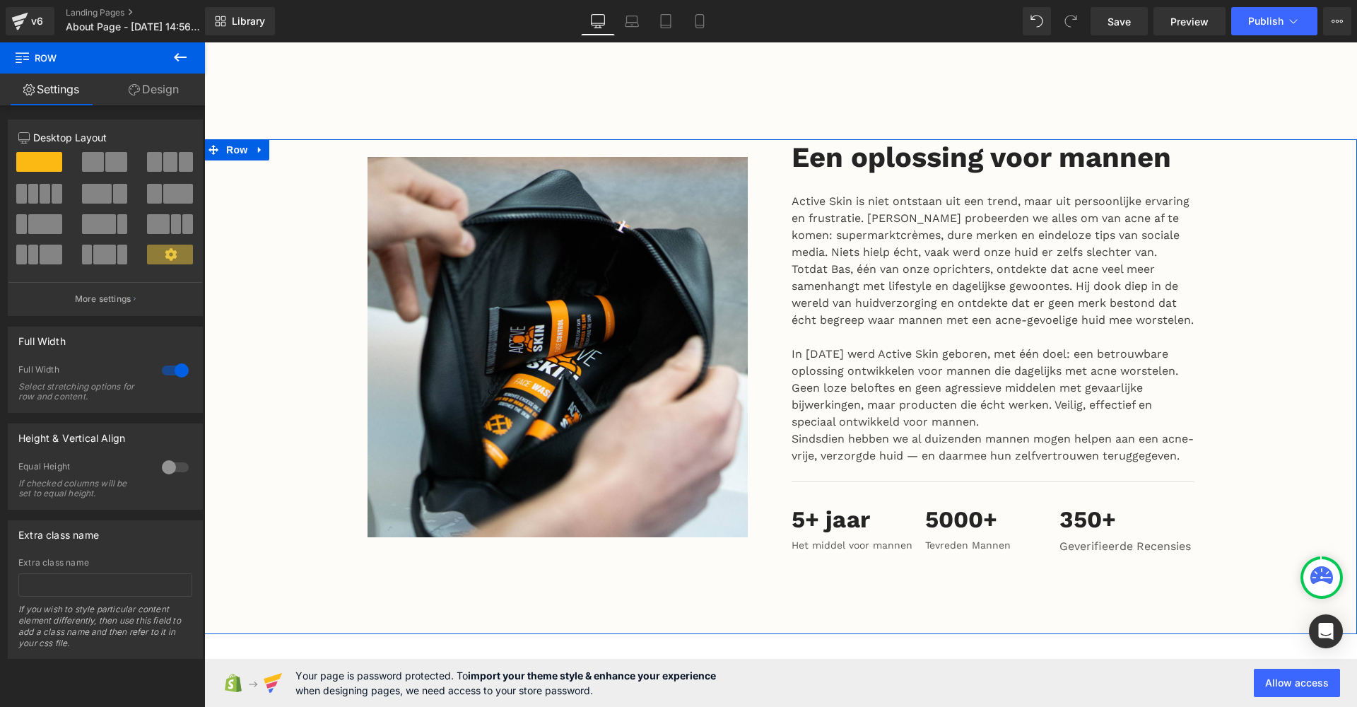
click at [944, 553] on div "Image Een oplossing voor mannen Heading Active Skin is niet ontstaan uit een tr…" at bounding box center [780, 386] width 1153 height 495
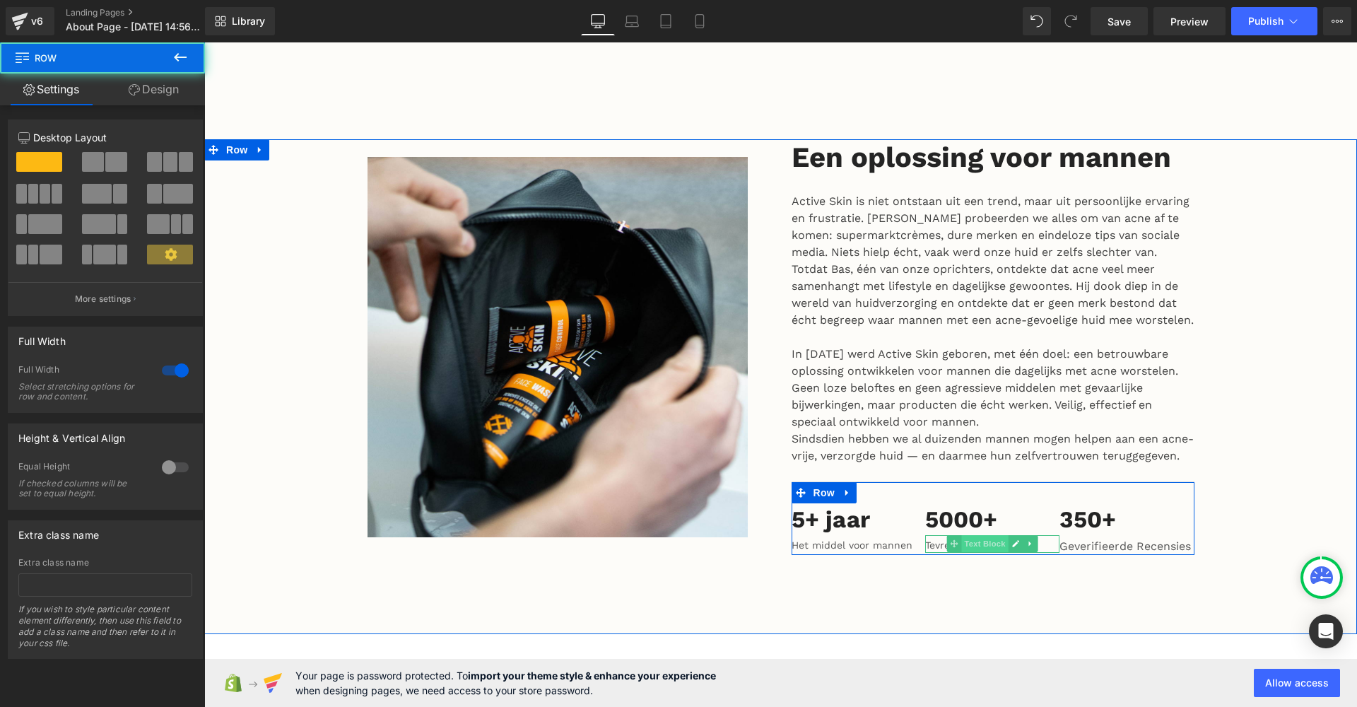
click at [973, 535] on span "Text Block" at bounding box center [985, 543] width 47 height 17
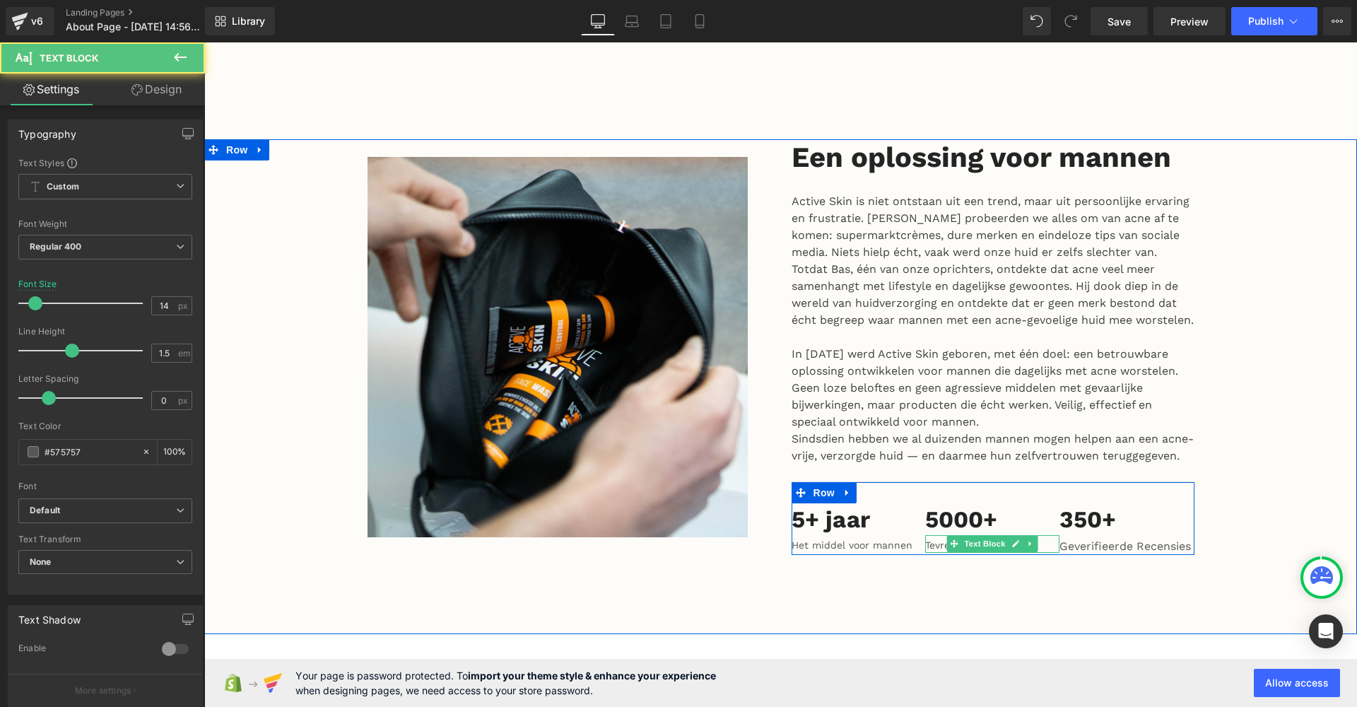
click at [1045, 538] on p "Tevreden Mannen" at bounding box center [992, 545] width 134 height 15
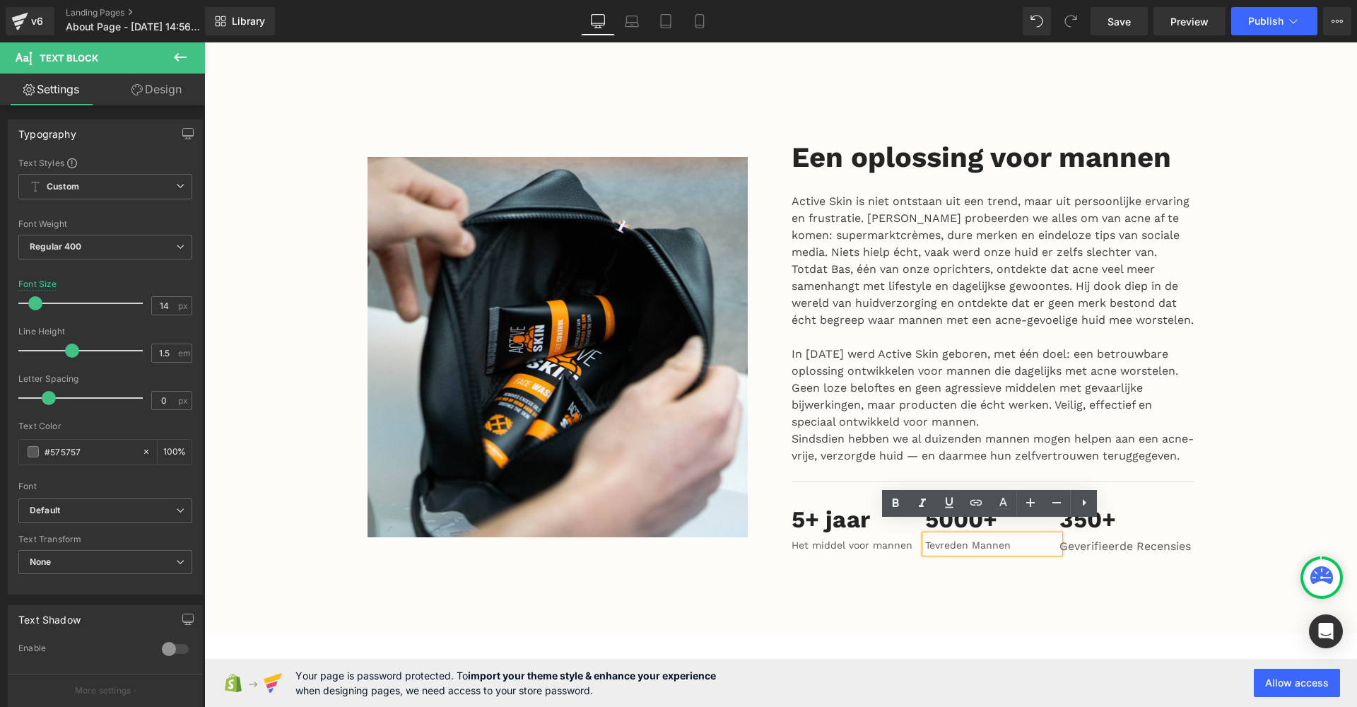
click at [978, 538] on p "Tevreden Mannen" at bounding box center [992, 545] width 134 height 15
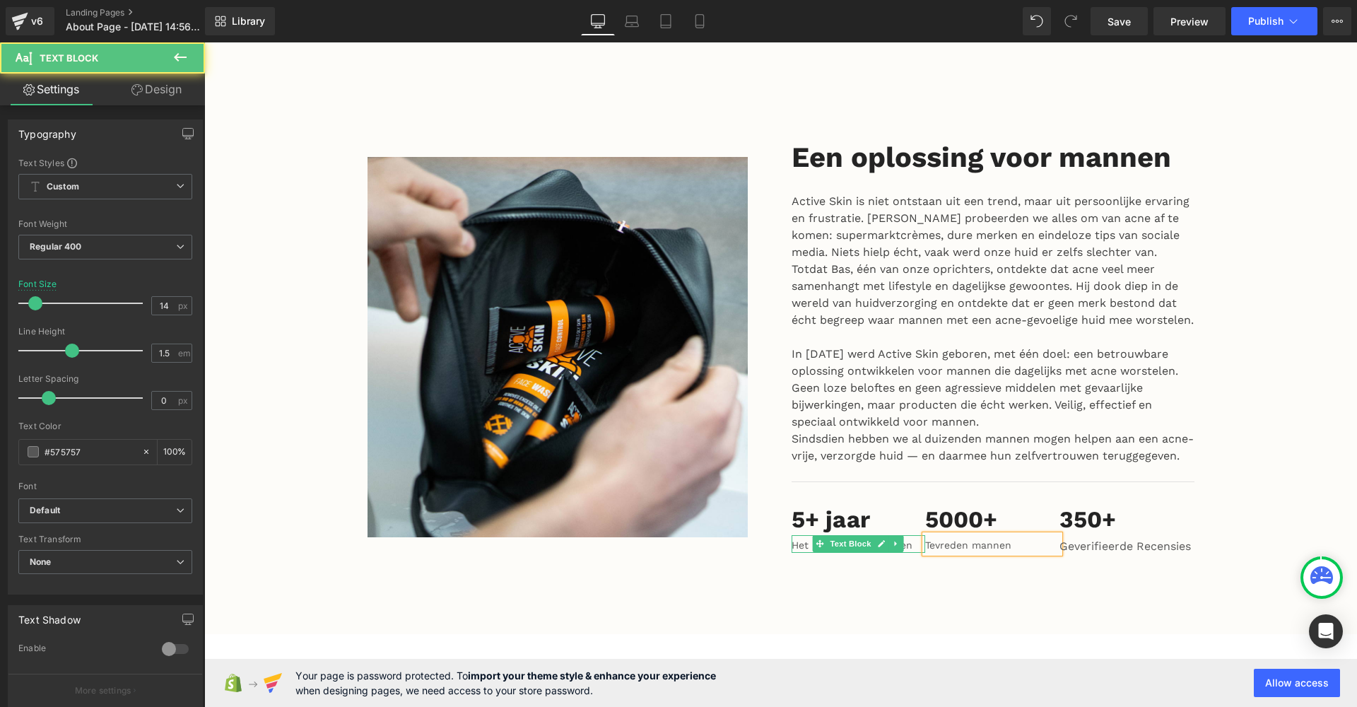
drag, startPoint x: 1017, startPoint y: 534, endPoint x: 888, endPoint y: 534, distance: 129.3
click at [888, 534] on div "5+ jaar Heading Het middel voor mannen Text Block 5000+ Heading Tevreden mannen…" at bounding box center [993, 518] width 403 height 74
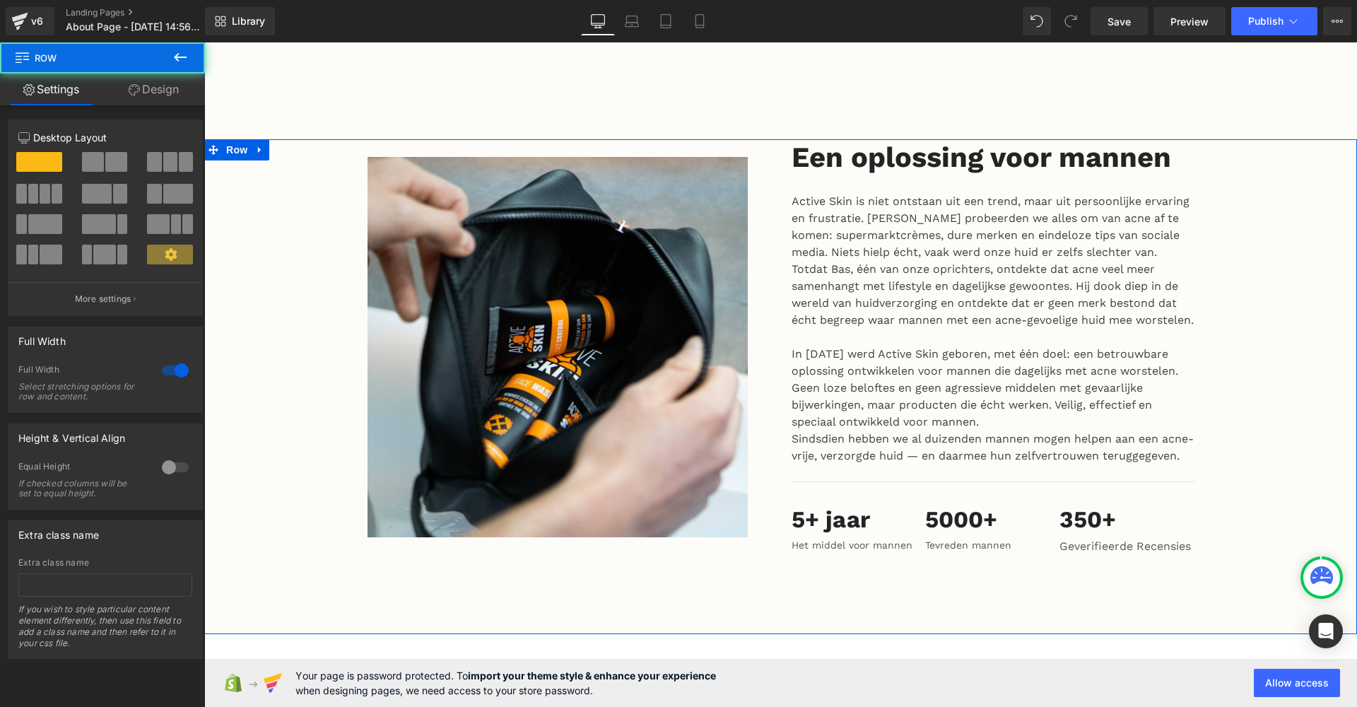
click at [972, 576] on div "Image Een oplossing voor mannen Heading Active Skin is niet ontstaan uit een tr…" at bounding box center [780, 386] width 1153 height 495
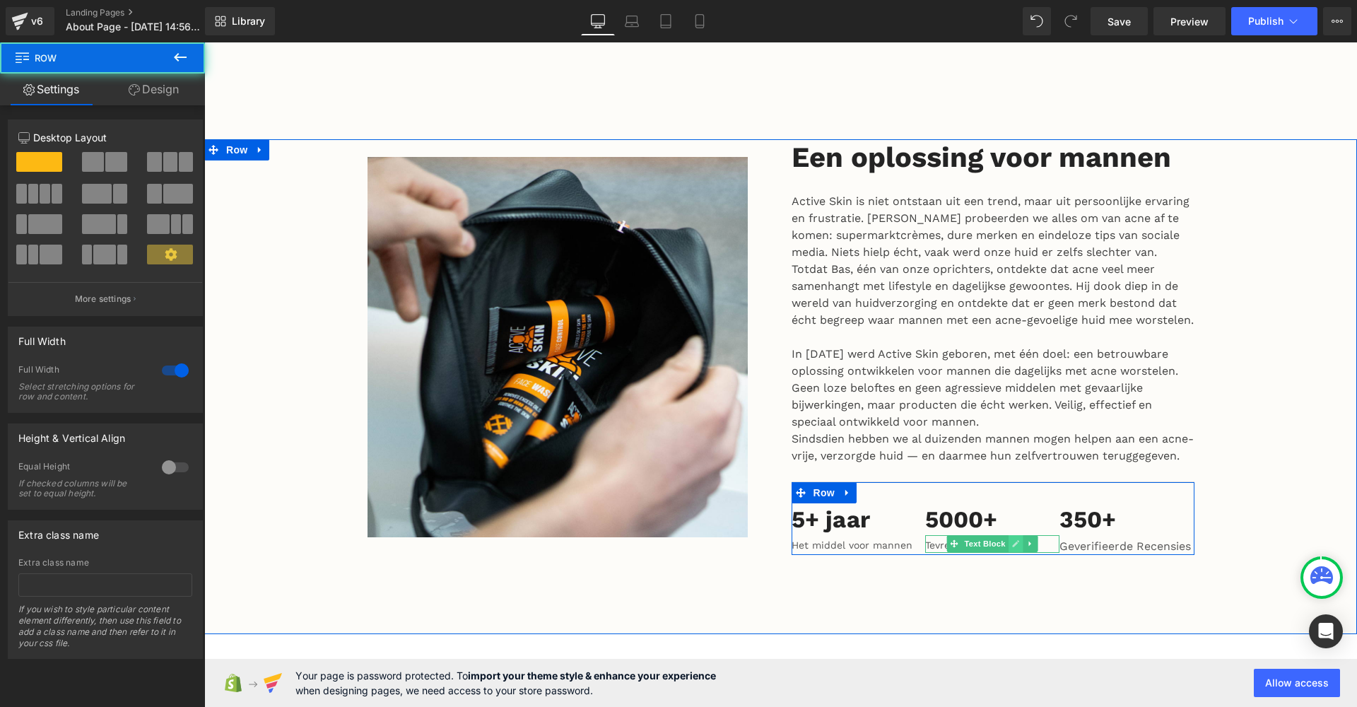
click at [1012, 539] on icon at bounding box center [1016, 543] width 8 height 8
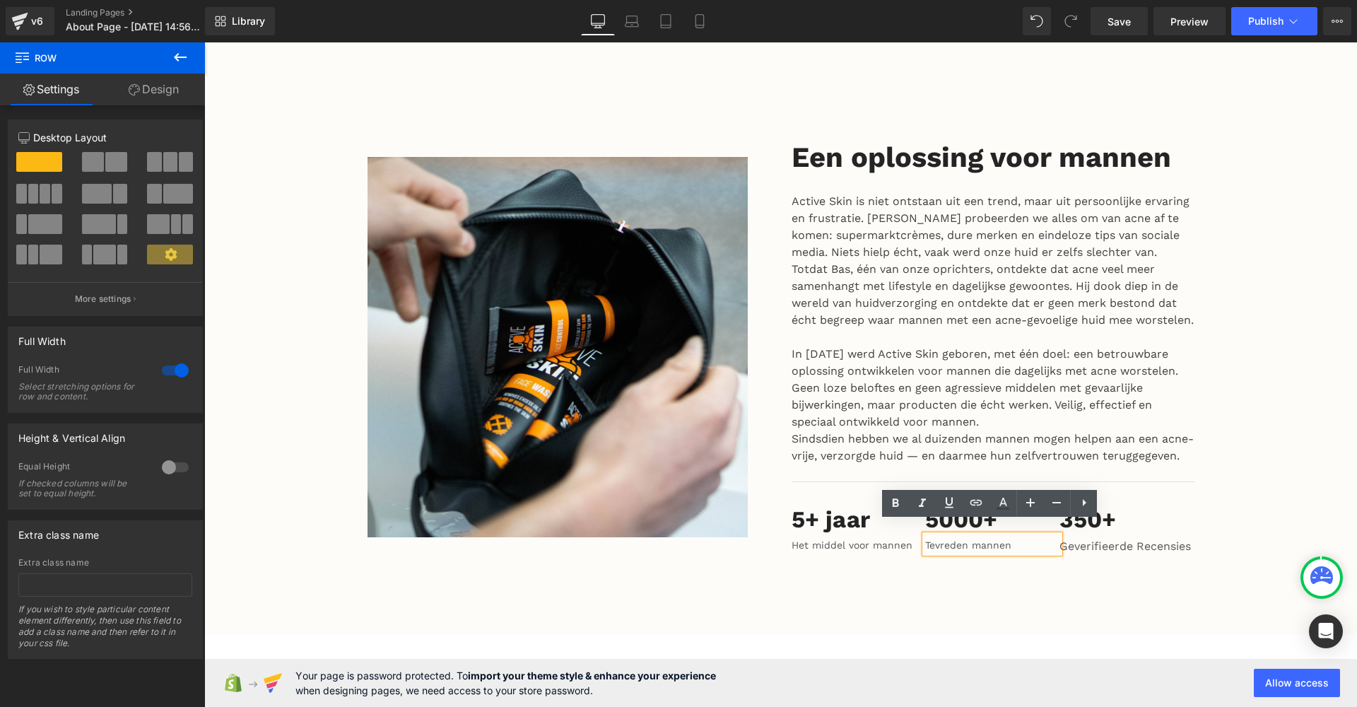
click at [1011, 538] on p "Tevreden mannen" at bounding box center [992, 545] width 134 height 15
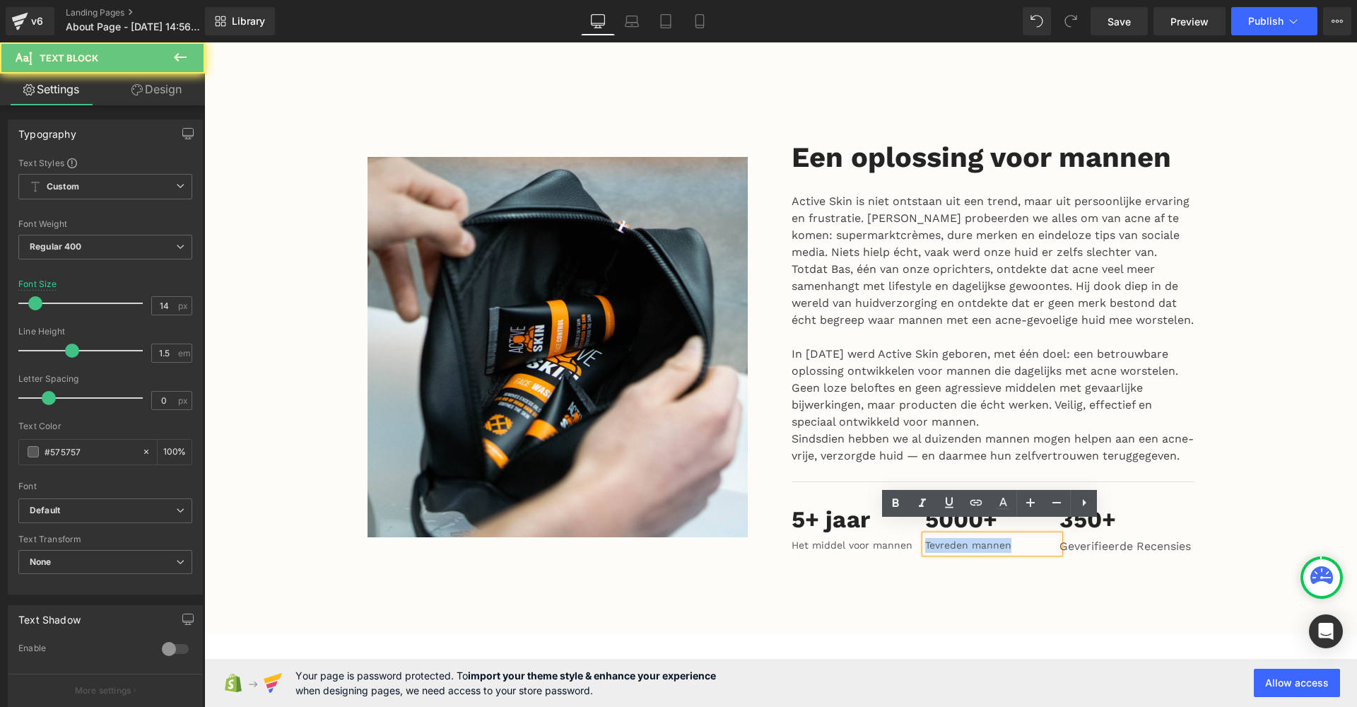
drag, startPoint x: 1011, startPoint y: 535, endPoint x: 923, endPoint y: 535, distance: 88.4
click at [925, 538] on p "Tevreden mannen" at bounding box center [992, 545] width 134 height 15
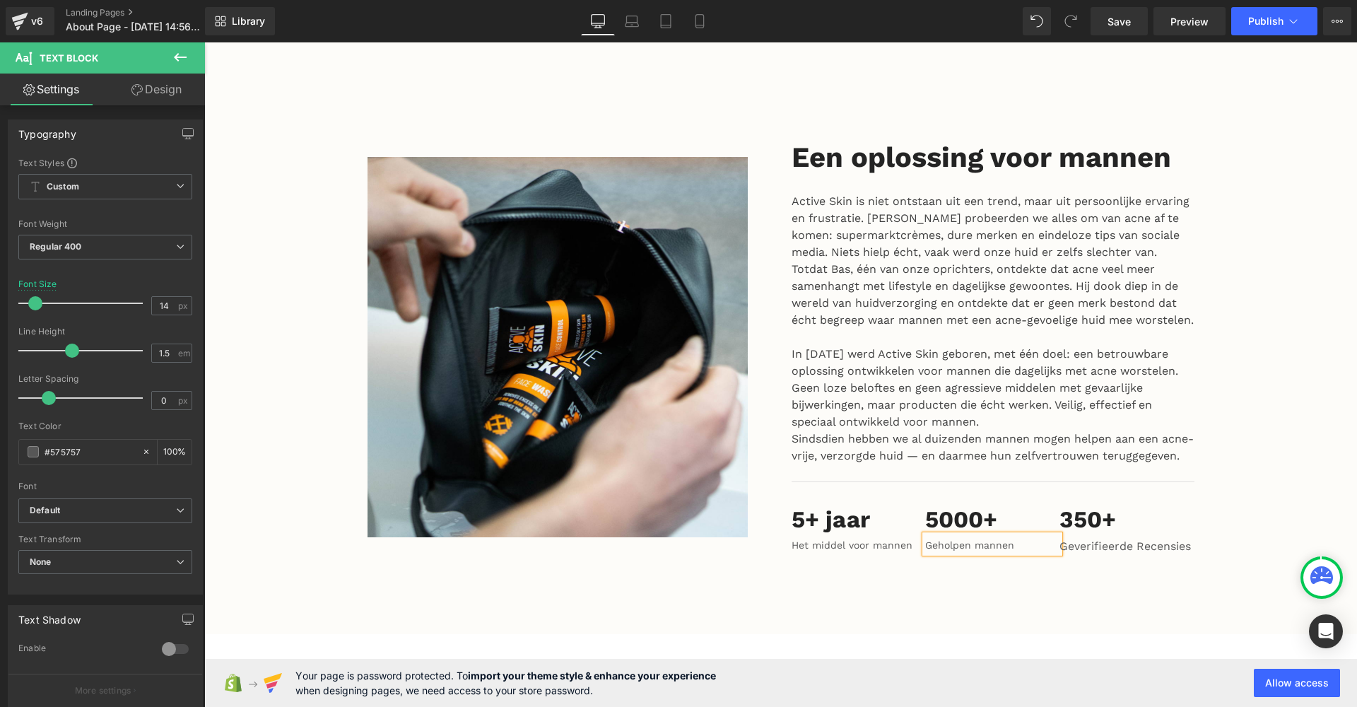
click at [1009, 569] on div "Image Een oplossing voor mannen Heading Active Skin is niet ontstaan uit een tr…" at bounding box center [780, 386] width 1153 height 495
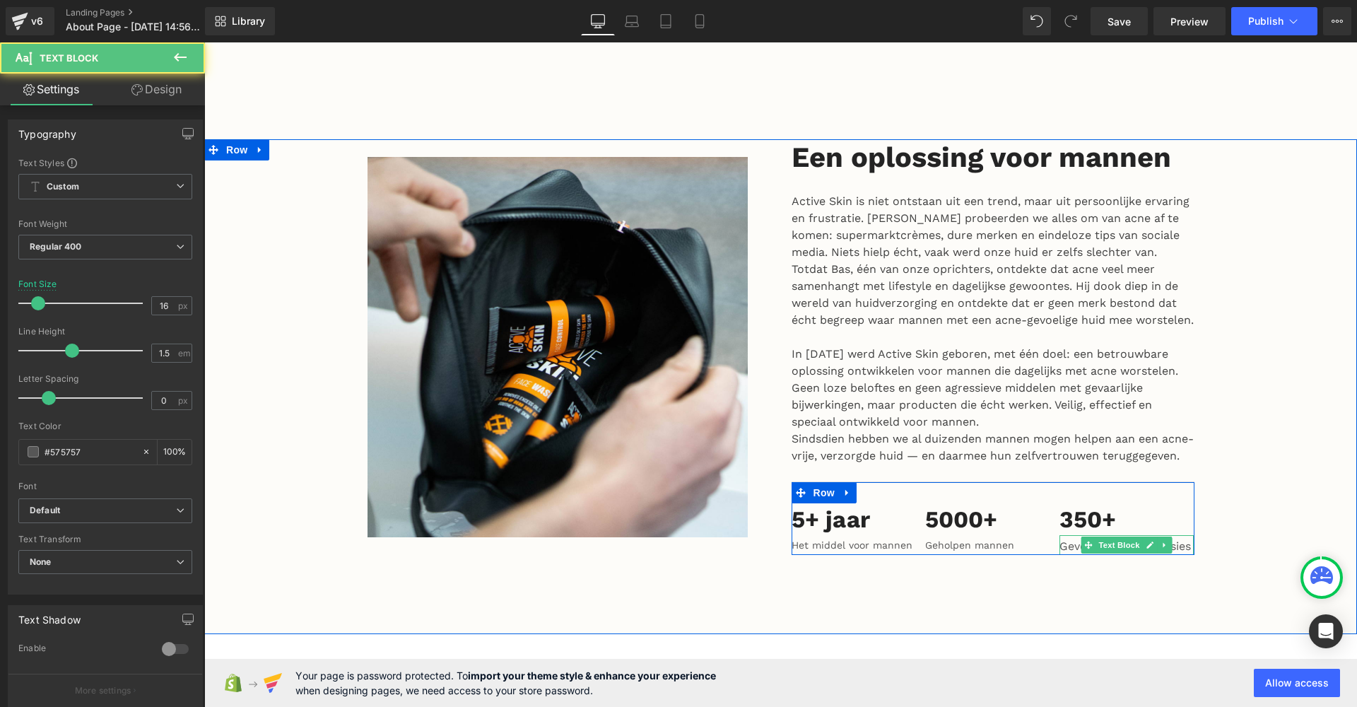
click at [1183, 538] on p "Geverifieerde Recensies" at bounding box center [1127, 546] width 134 height 17
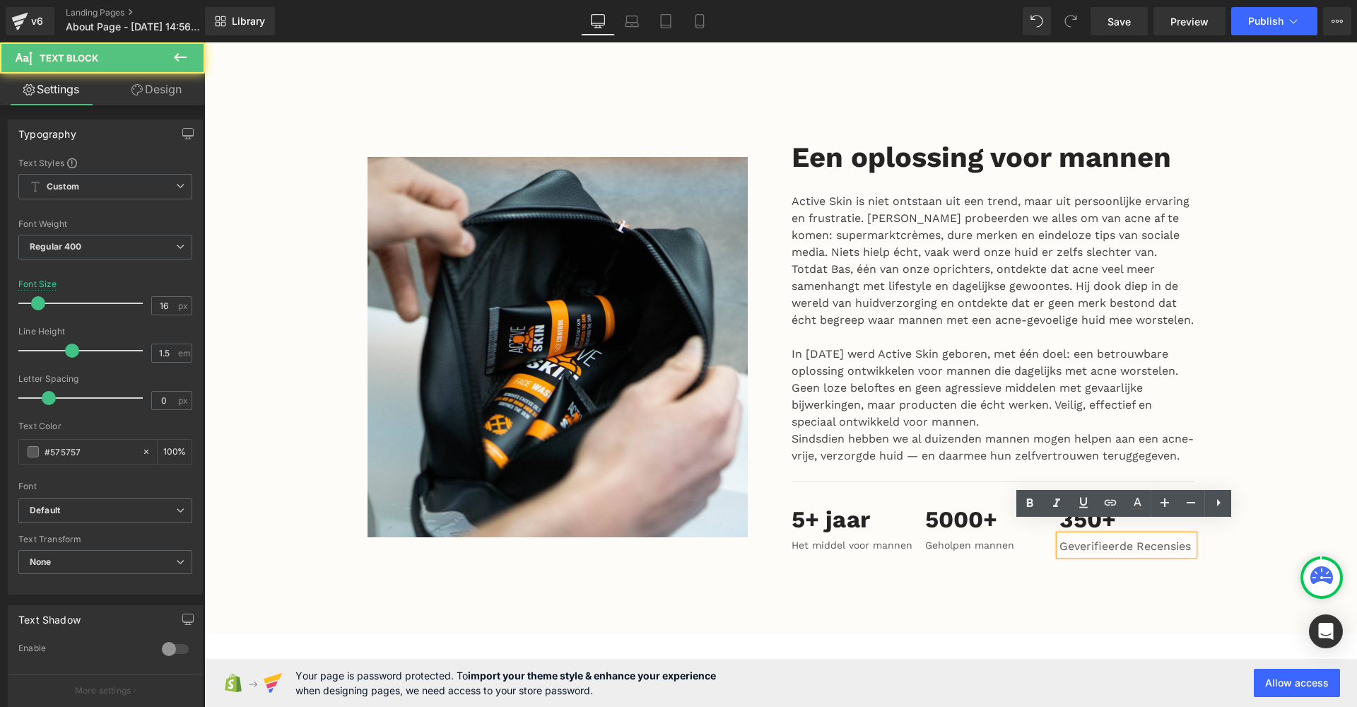
click at [1144, 538] on p "Geverifieerde Recensies" at bounding box center [1127, 546] width 134 height 17
drag, startPoint x: 1137, startPoint y: 532, endPoint x: 1060, endPoint y: 532, distance: 77.7
click at [1060, 538] on p "Geverifieerde Recensies" at bounding box center [1127, 546] width 134 height 17
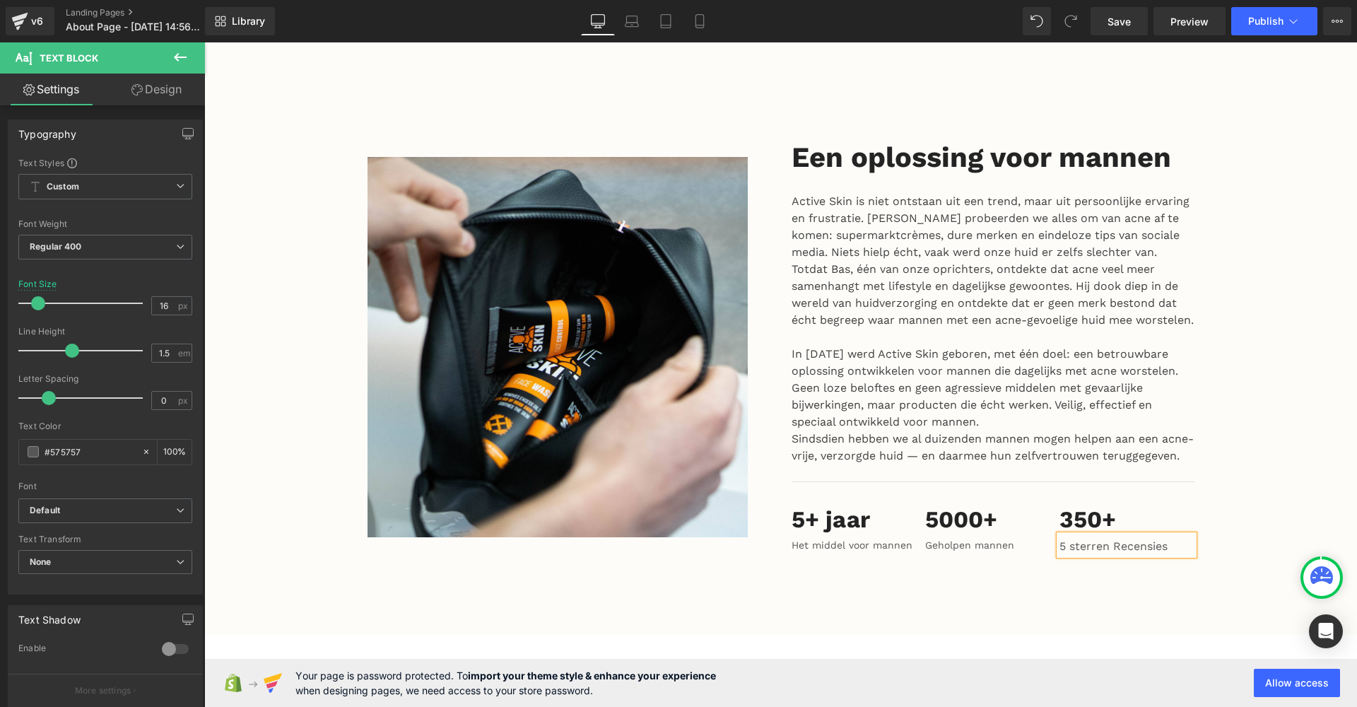
click at [1117, 538] on p "5 sterren Recensies" at bounding box center [1127, 546] width 134 height 17
click at [1161, 538] on p "5 sterren recensies" at bounding box center [1127, 546] width 134 height 17
drag, startPoint x: 1161, startPoint y: 535, endPoint x: 1123, endPoint y: 536, distance: 38.2
click at [1123, 538] on p "5 sterren recensies" at bounding box center [1127, 546] width 134 height 17
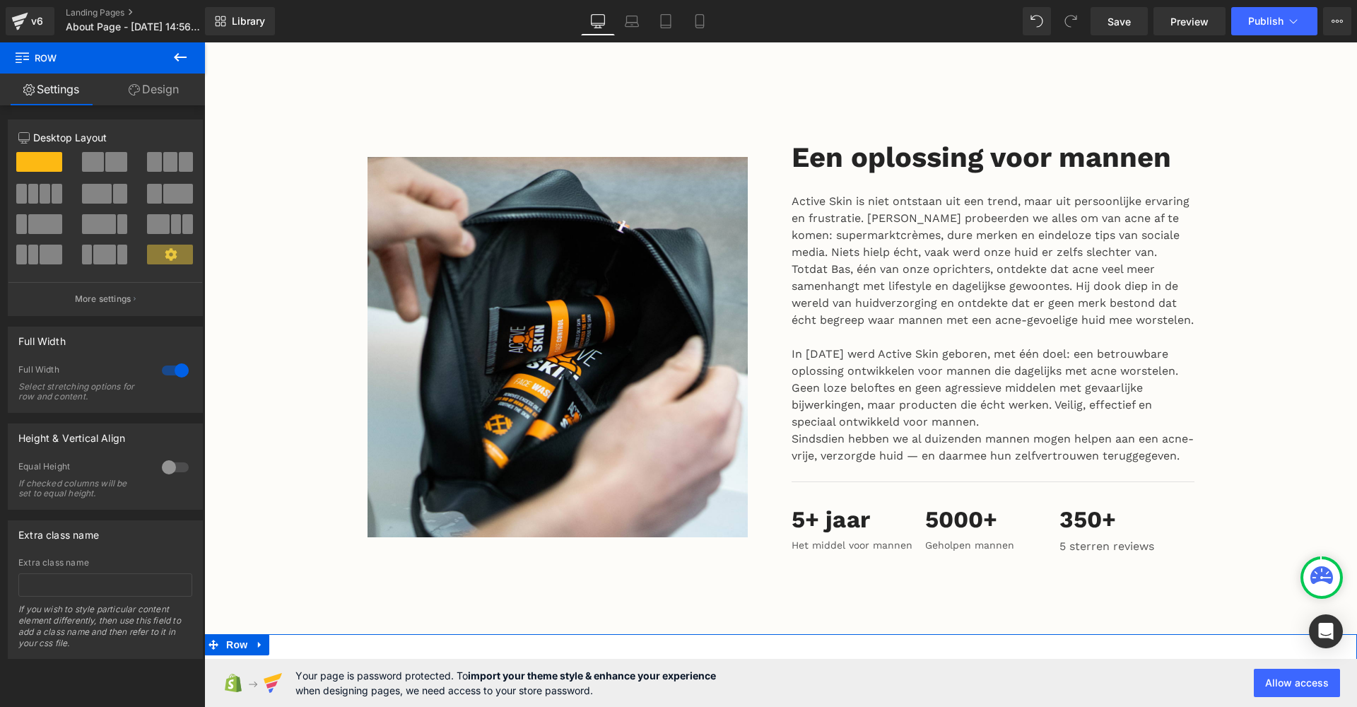
scroll to position [1715, 0]
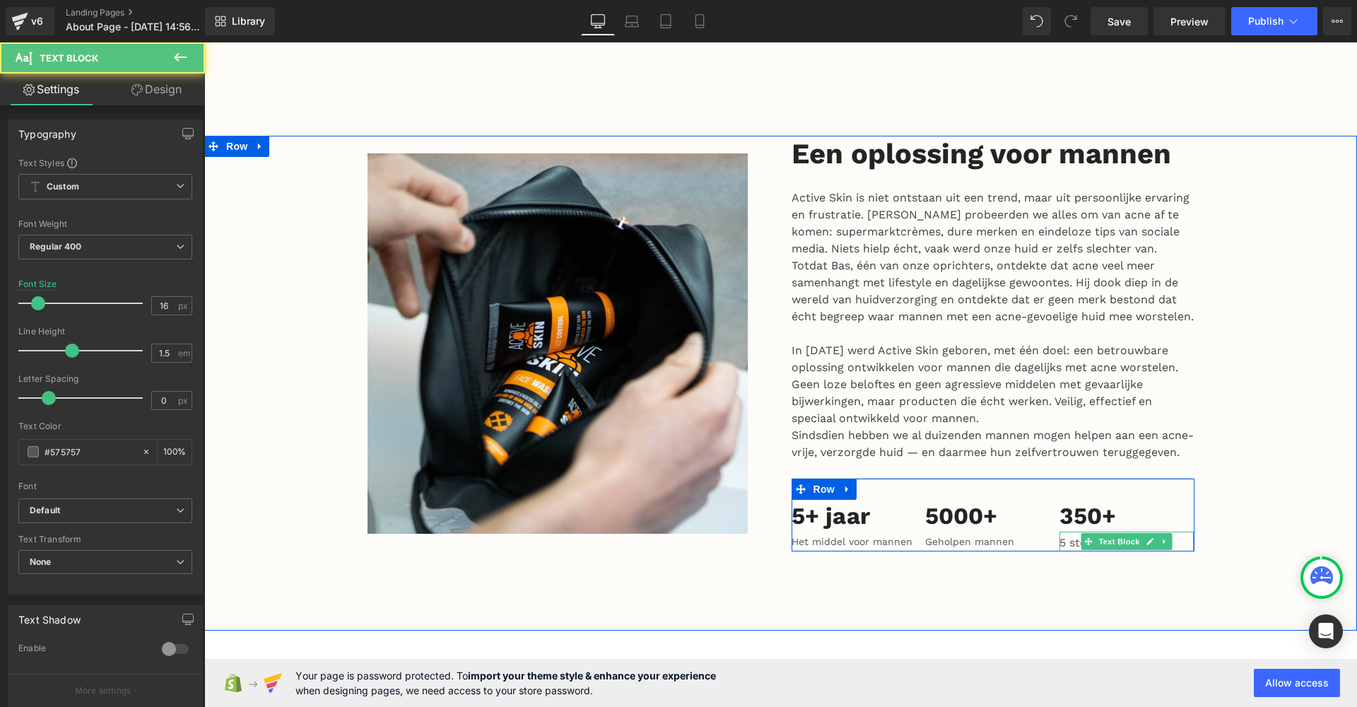
click at [1127, 532] on div "5 sterren reviews Text Block" at bounding box center [1127, 542] width 134 height 20
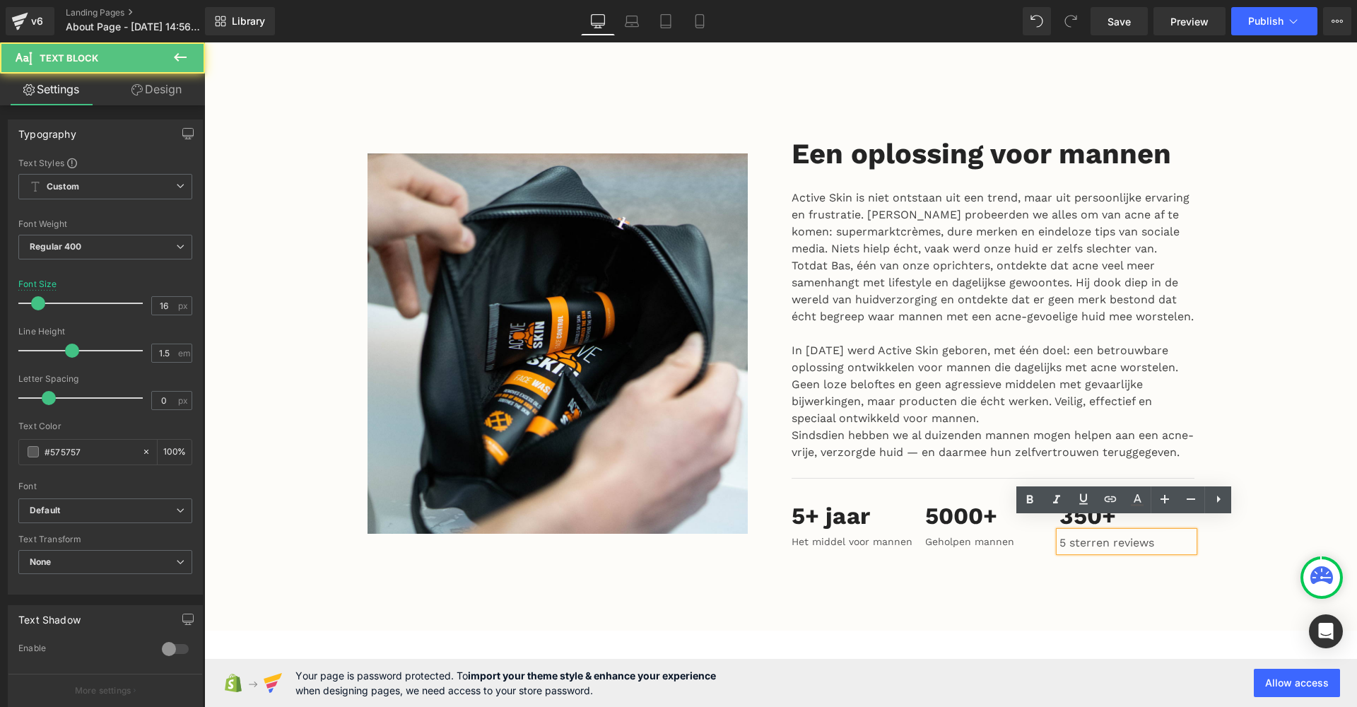
click at [1129, 544] on div "Image Een oplossing voor mannen Heading Active Skin is niet ontstaan uit een tr…" at bounding box center [781, 347] width 848 height 423
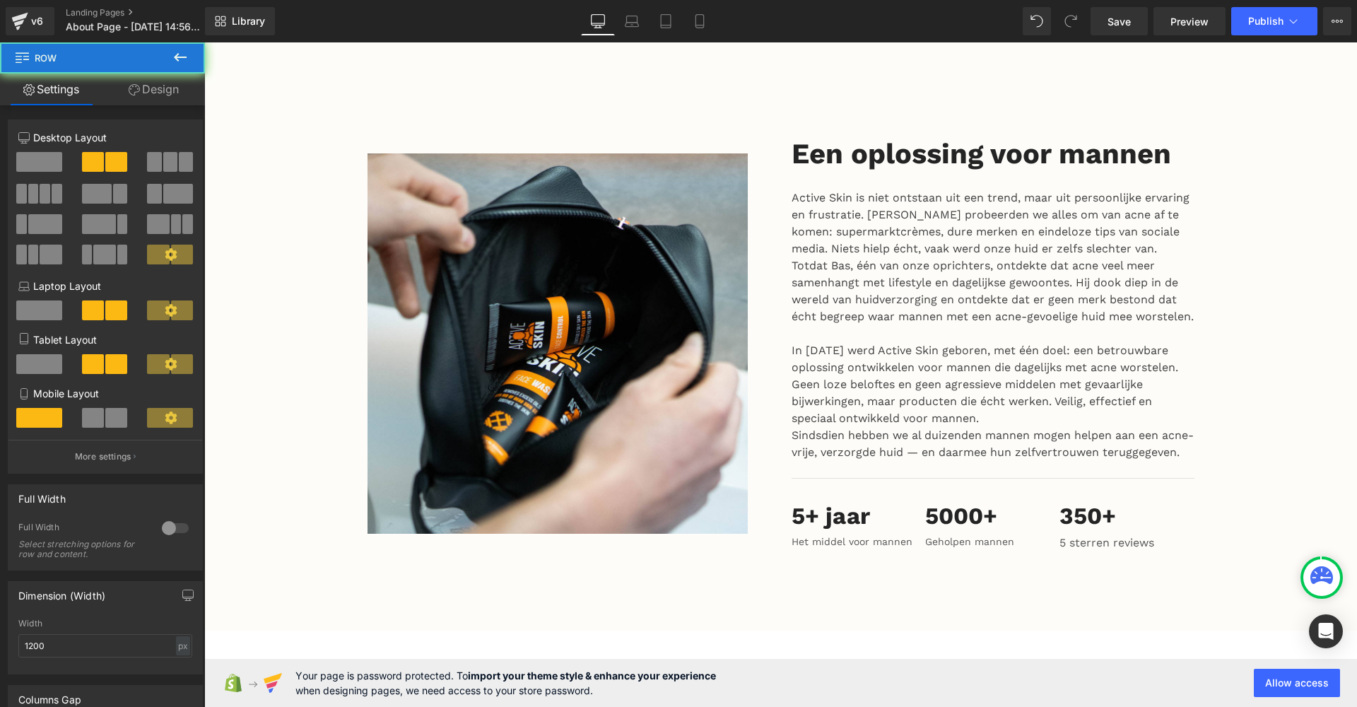
click at [1132, 533] on span "Text Block" at bounding box center [1119, 541] width 47 height 17
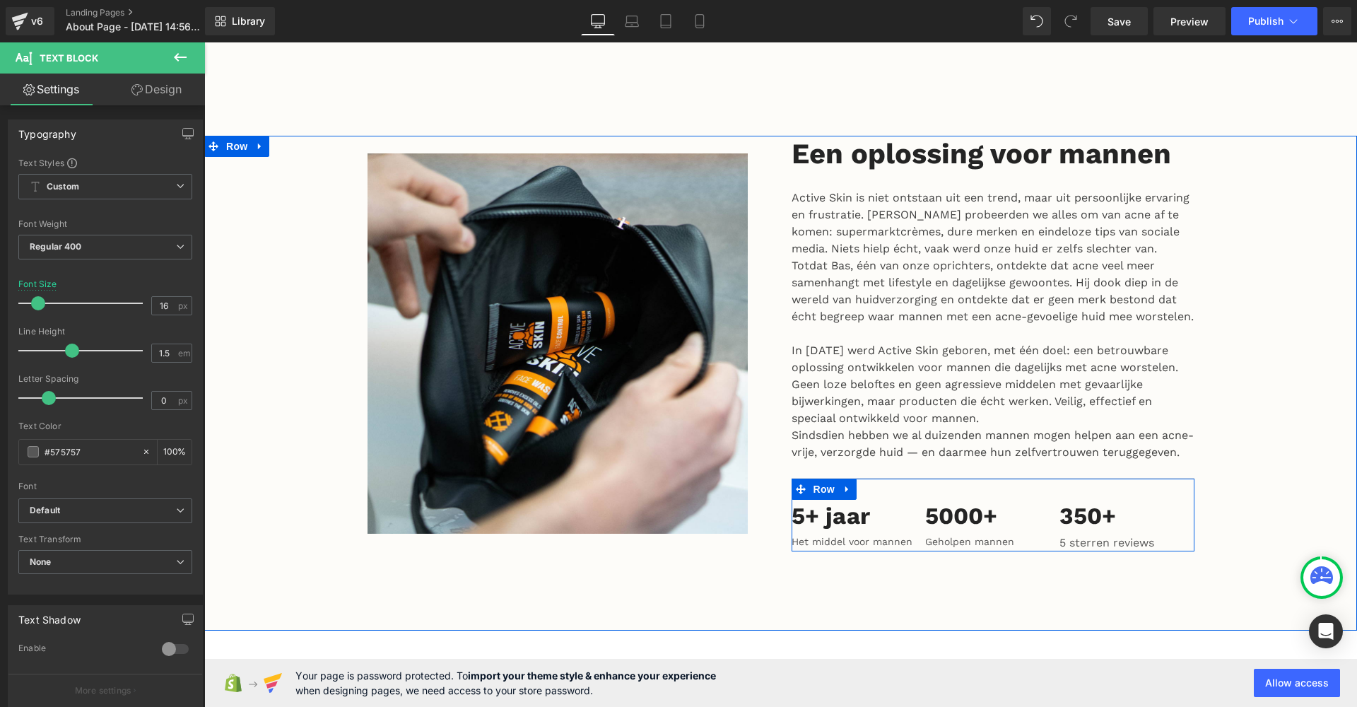
click at [1163, 539] on icon at bounding box center [1164, 541] width 2 height 5
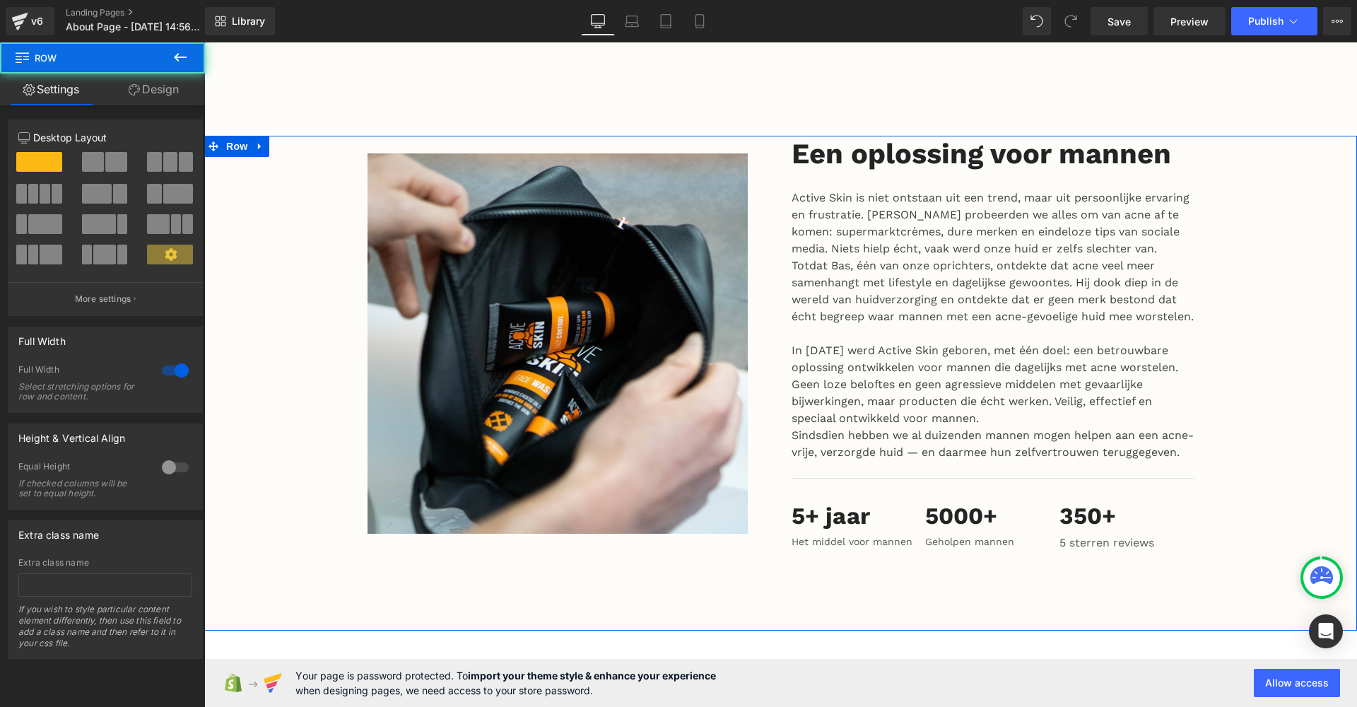
click at [1195, 560] on div "Image Een oplossing voor mannen Heading Active Skin is niet ontstaan uit een tr…" at bounding box center [780, 383] width 1153 height 495
click at [1165, 533] on link at bounding box center [1172, 541] width 15 height 17
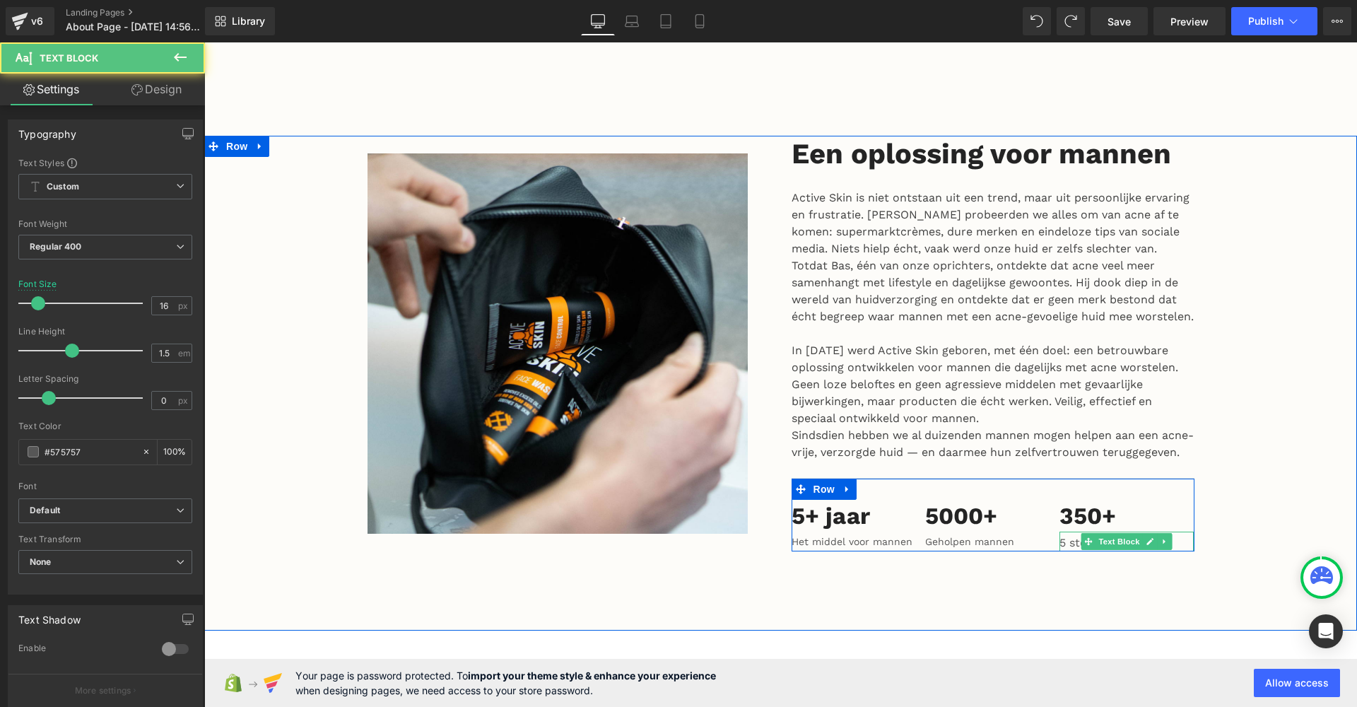
click at [1063, 534] on p "5 sterren reviews" at bounding box center [1127, 542] width 134 height 17
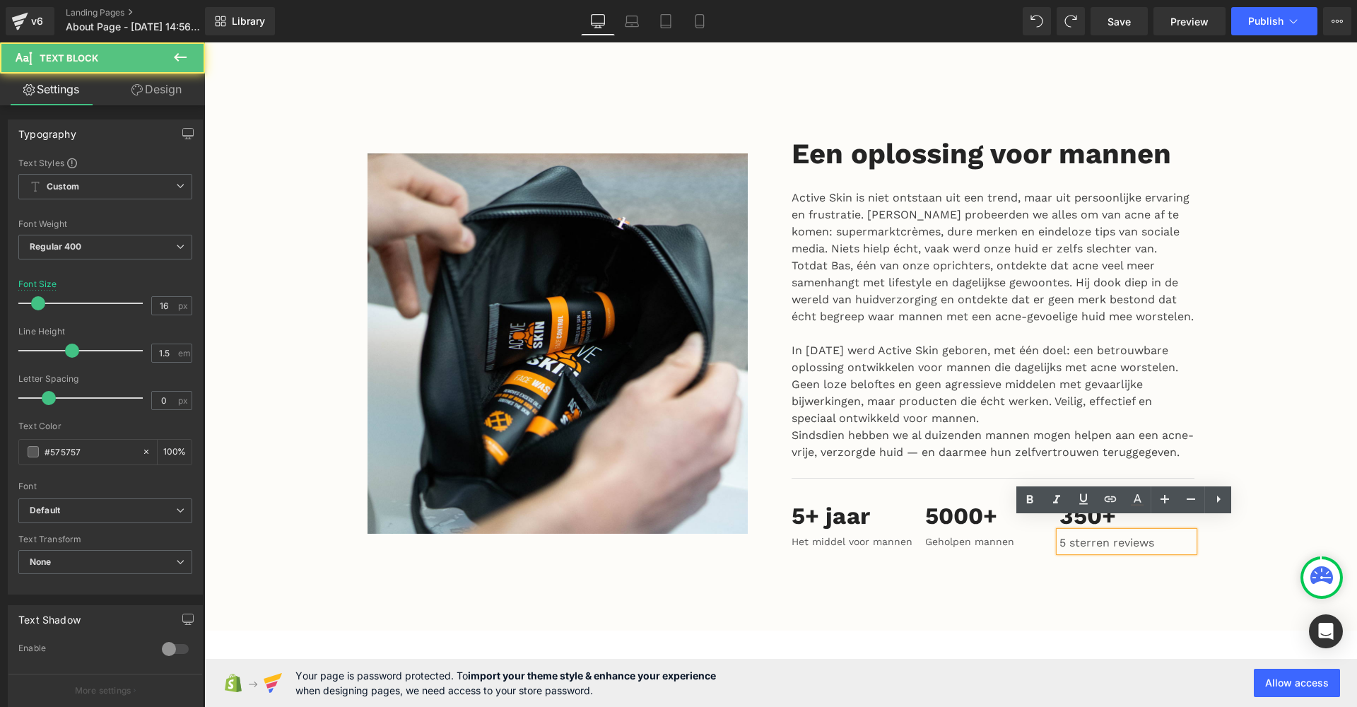
click at [1060, 534] on p "5 sterren reviews" at bounding box center [1127, 542] width 134 height 17
drag, startPoint x: 1059, startPoint y: 531, endPoint x: 1147, endPoint y: 534, distance: 88.4
click at [1147, 534] on p "5 sterren reviews" at bounding box center [1127, 542] width 134 height 17
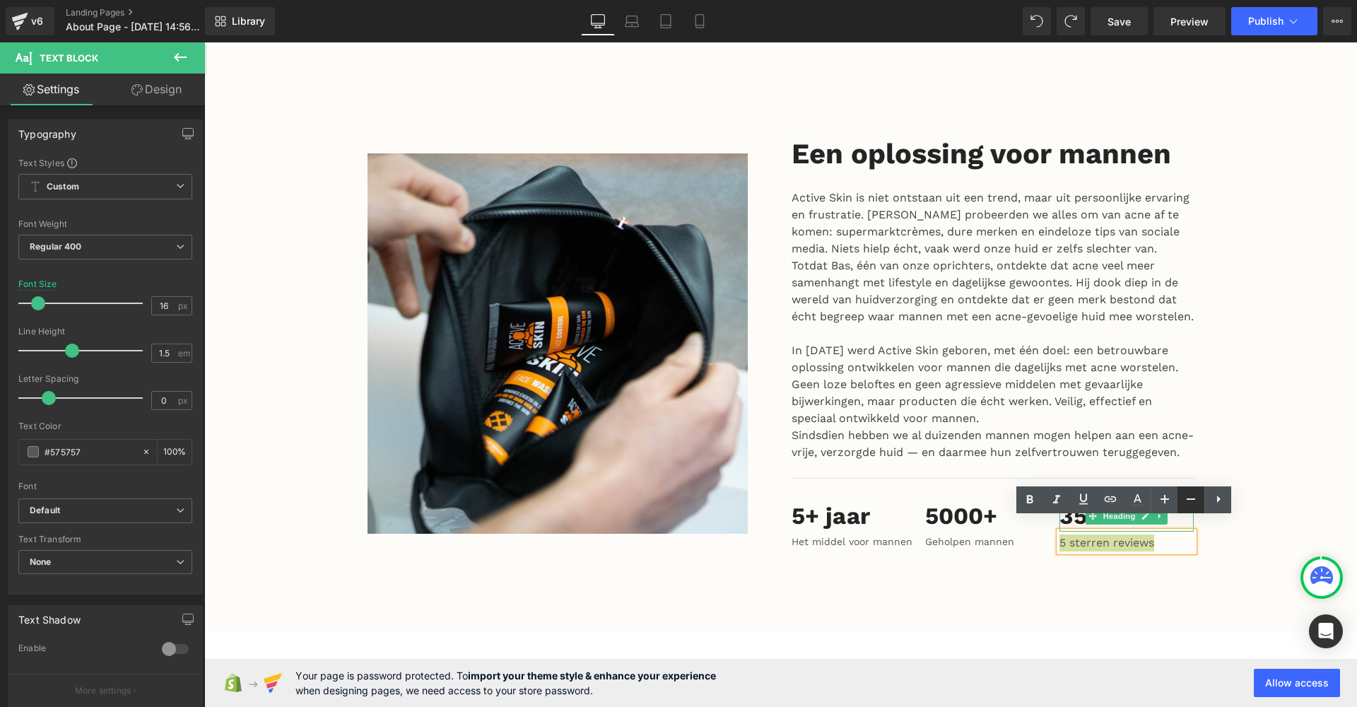
click at [1188, 496] on icon at bounding box center [1191, 499] width 17 height 17
type input "14"
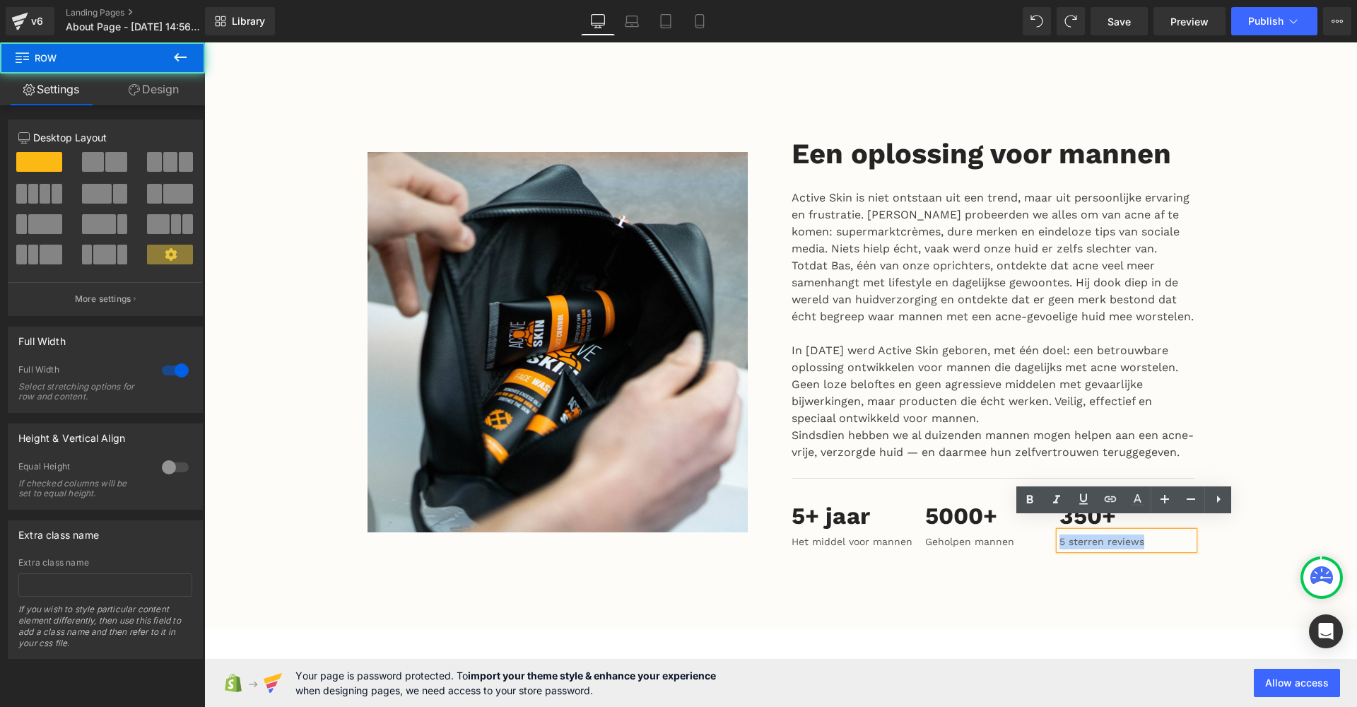
click at [1161, 559] on div "Image Een oplossing voor mannen Heading Active Skin is niet ontstaan uit een tr…" at bounding box center [780, 382] width 1153 height 493
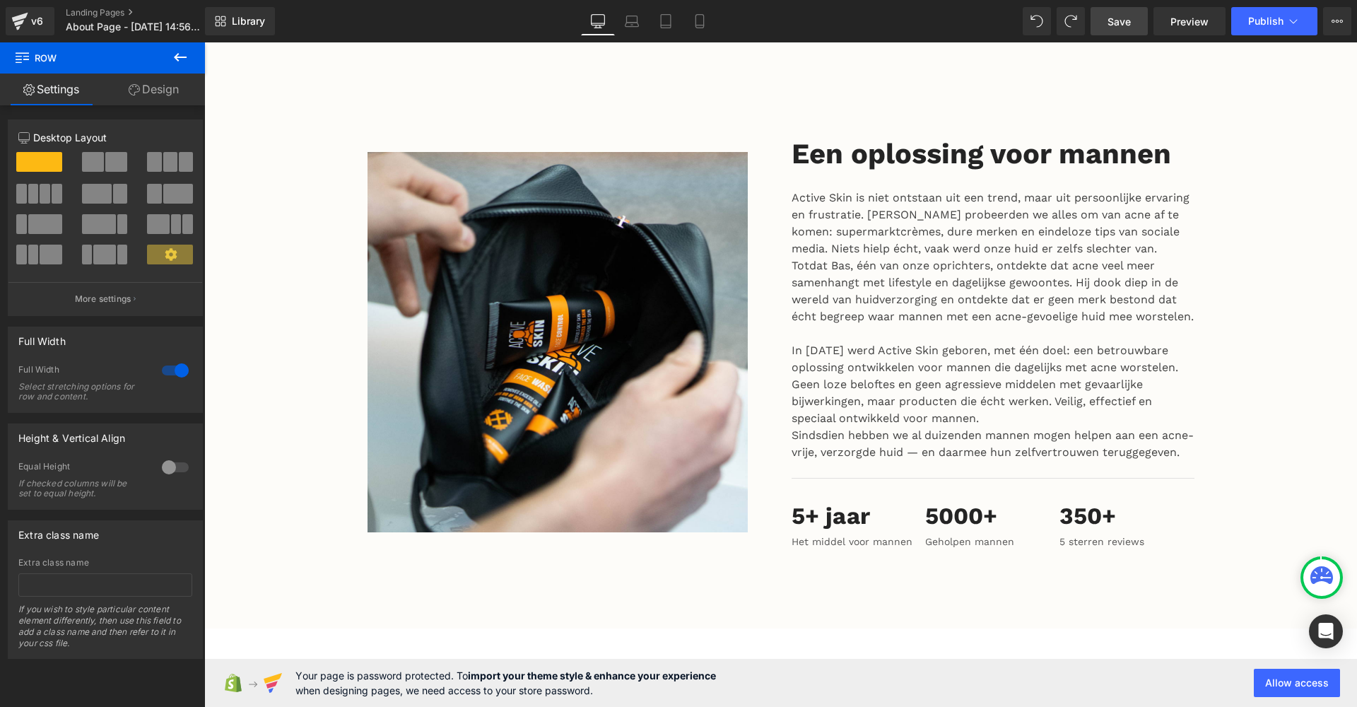
click at [1128, 35] on link "Save" at bounding box center [1119, 21] width 57 height 28
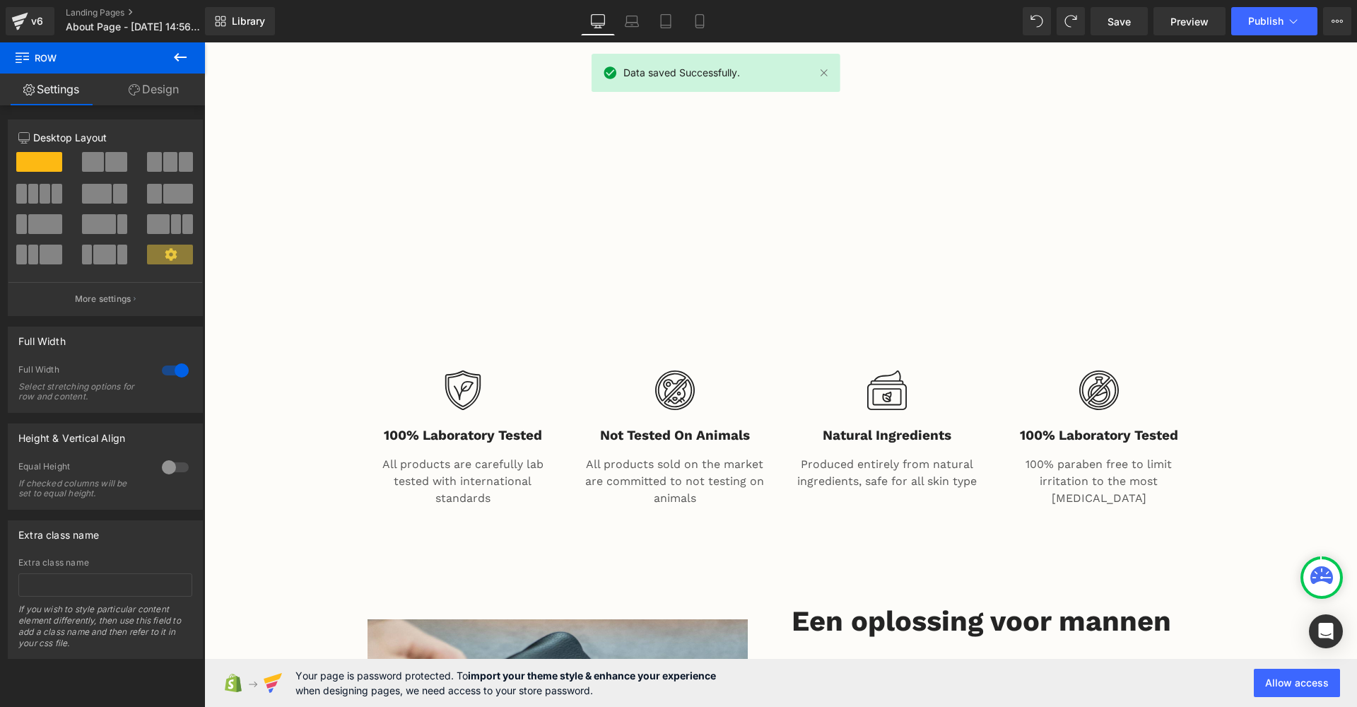
scroll to position [1241, 0]
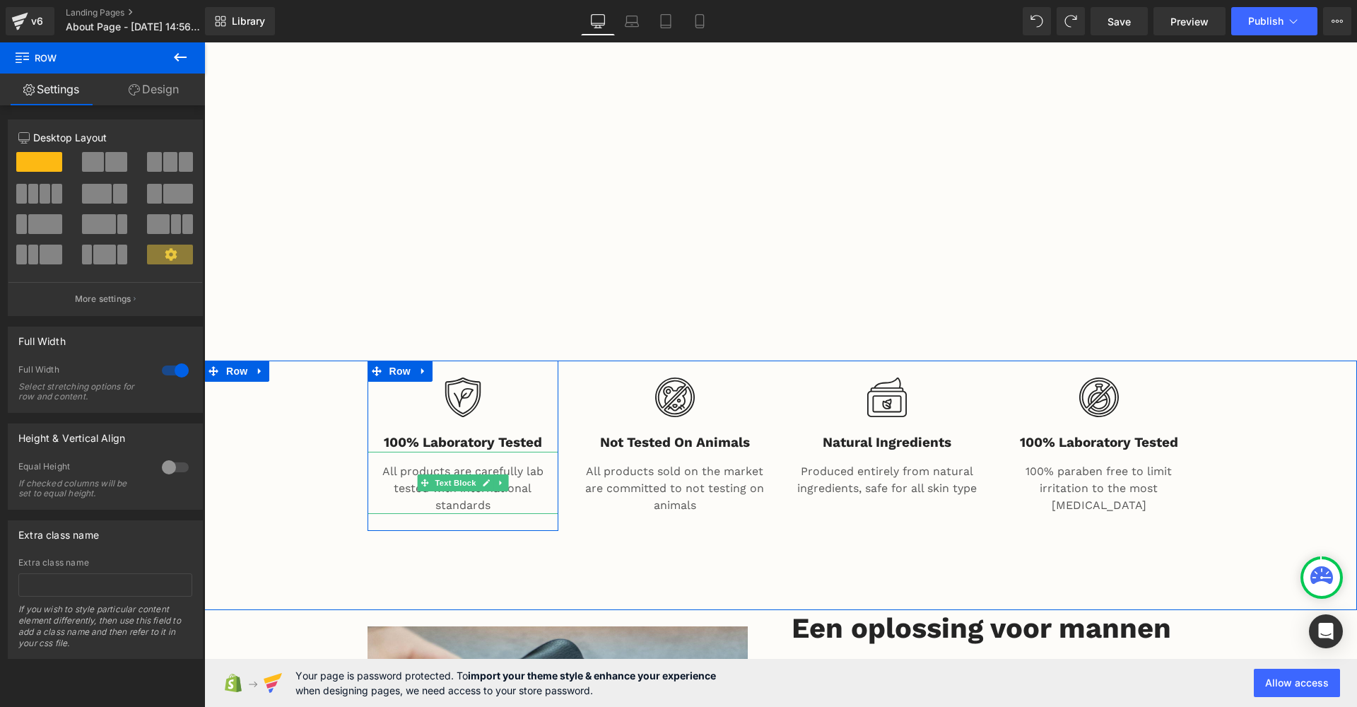
click at [513, 463] on p "All products are carefully lab tested with international standards" at bounding box center [463, 488] width 191 height 51
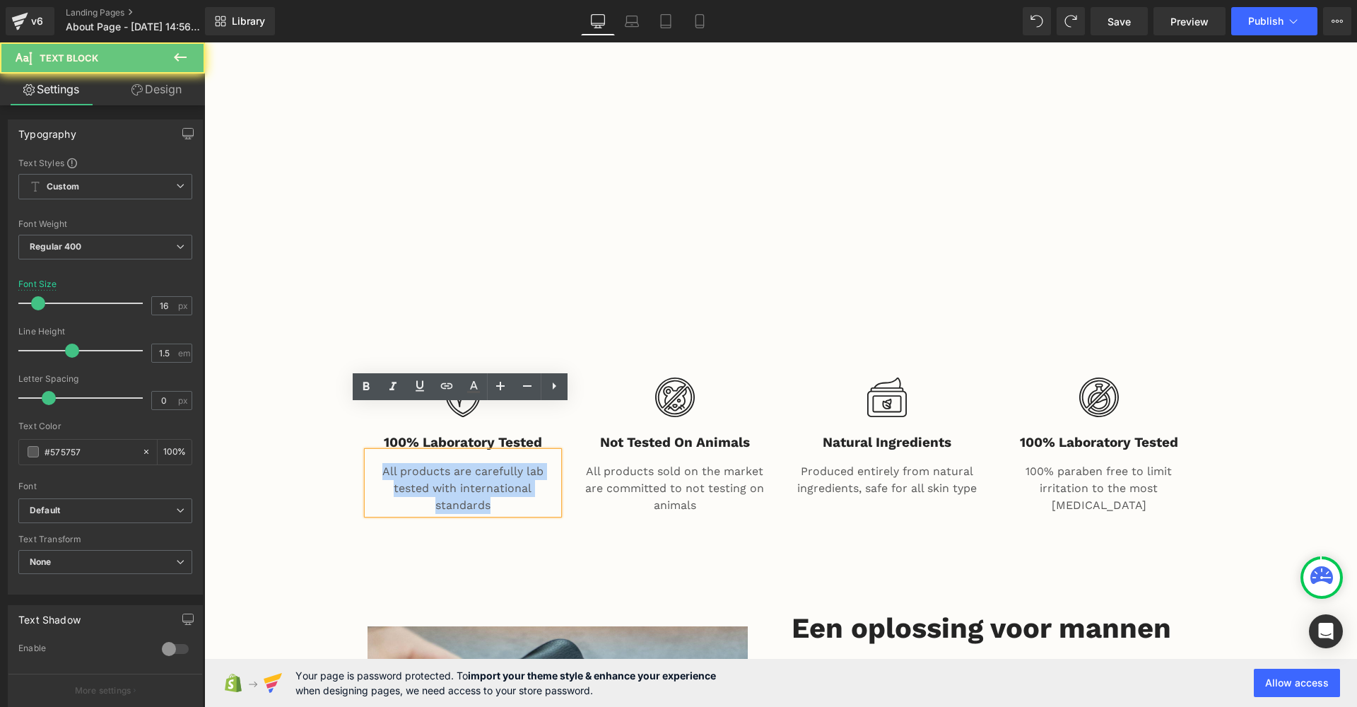
drag, startPoint x: 513, startPoint y: 458, endPoint x: 380, endPoint y: 416, distance: 139.9
click at [380, 463] on p "All products are carefully lab tested with international standards" at bounding box center [463, 488] width 191 height 51
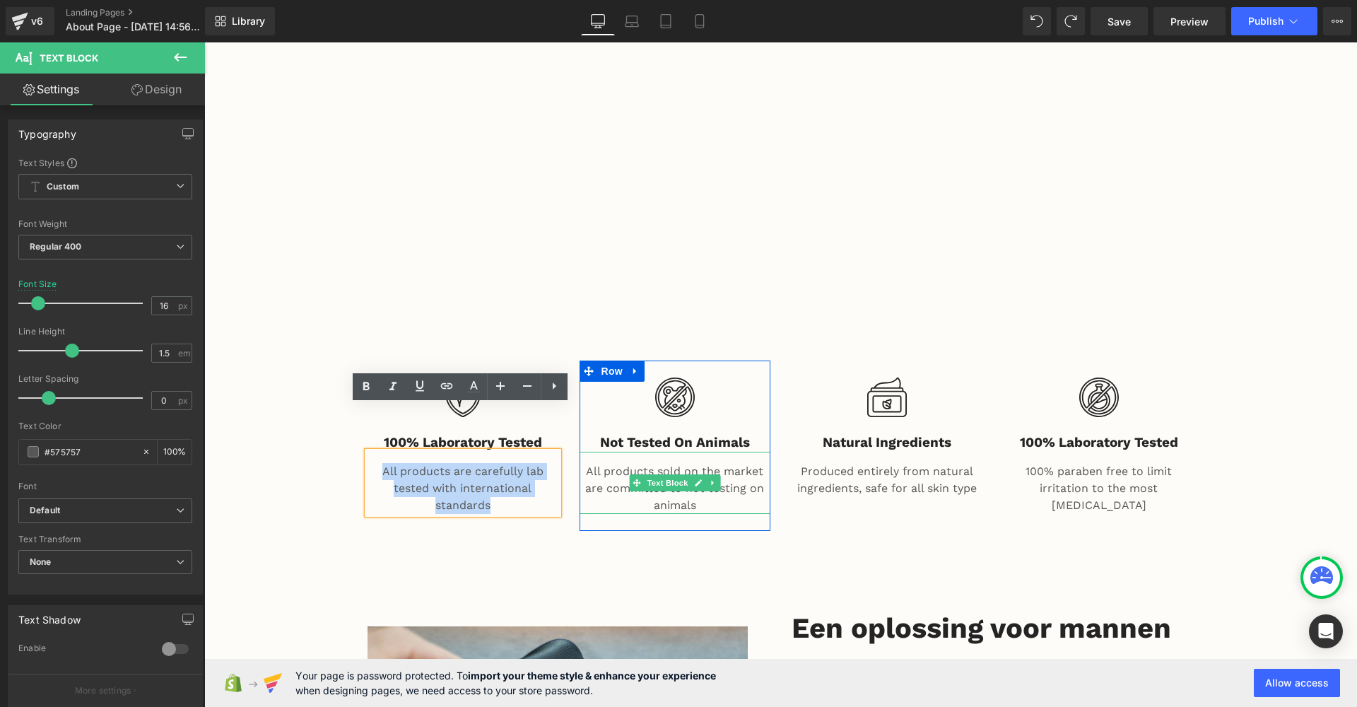
copy p "All products are carefully lab tested with international standards"
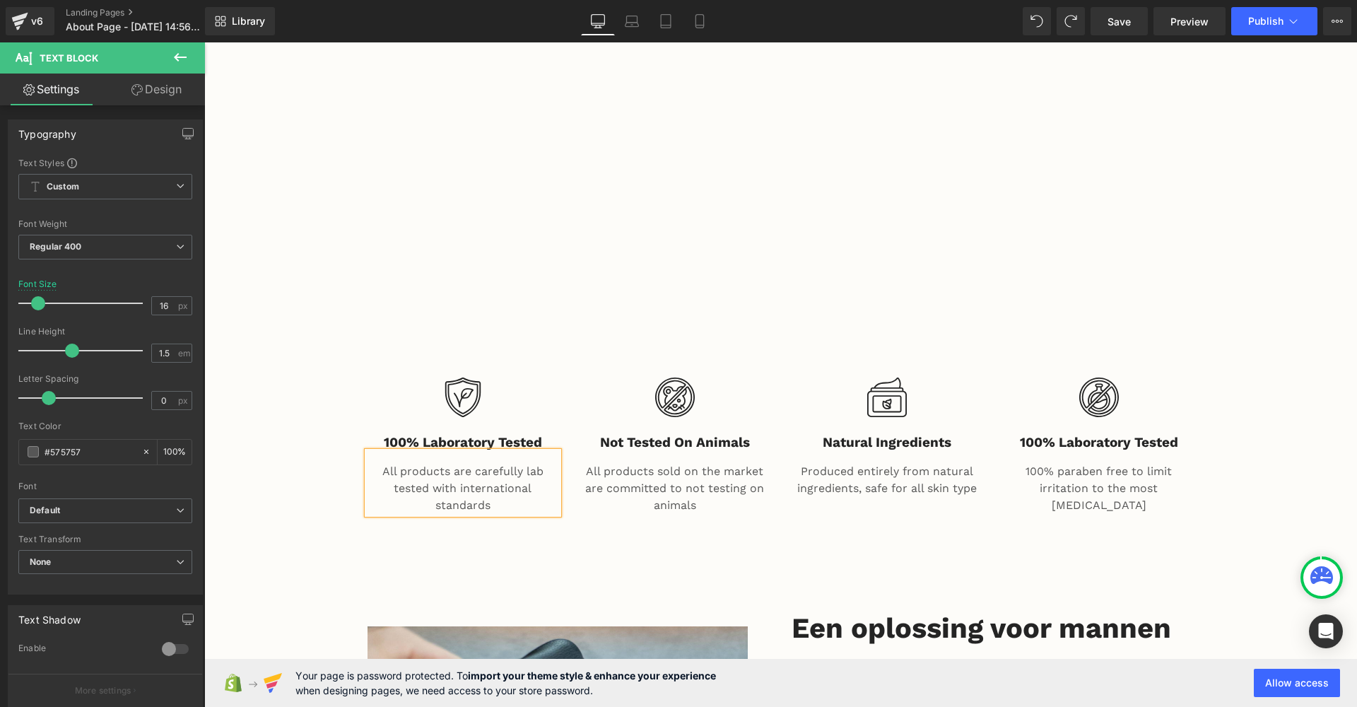
click at [490, 463] on p "All products are carefully lab tested with international standards" at bounding box center [463, 488] width 191 height 51
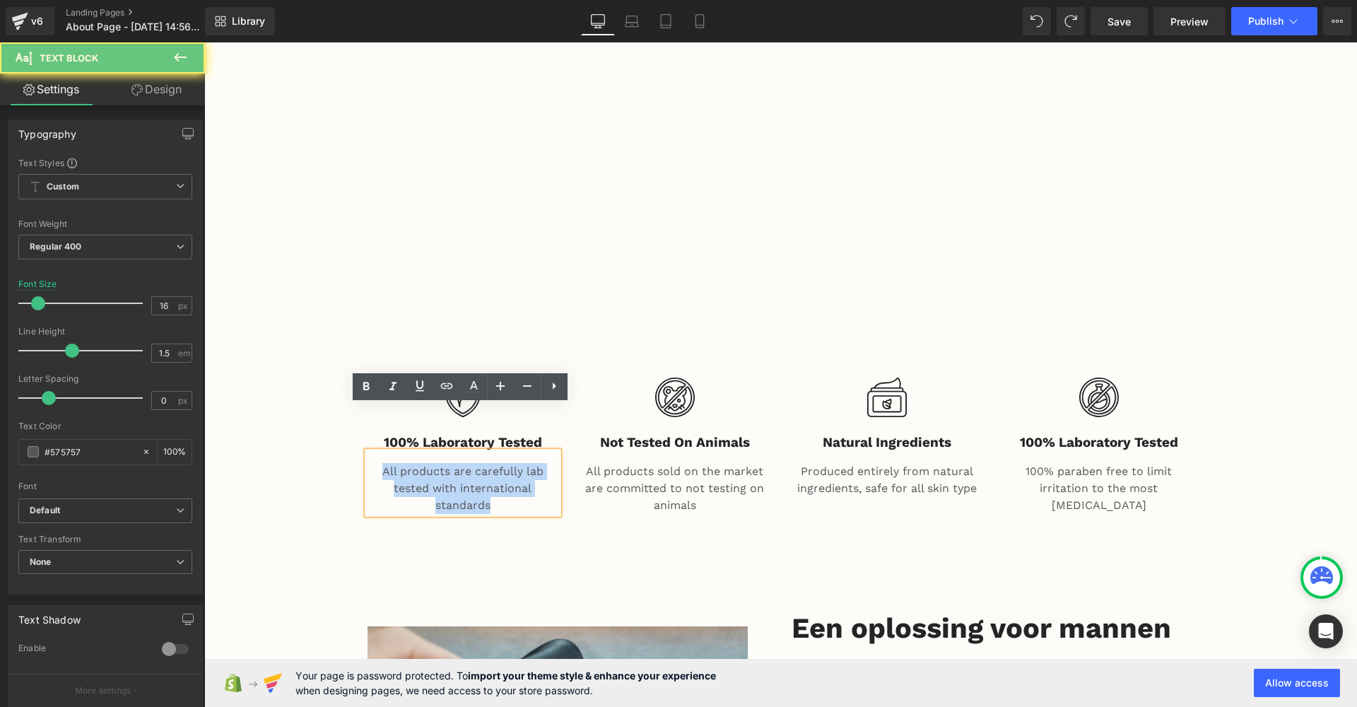
drag, startPoint x: 490, startPoint y: 459, endPoint x: 345, endPoint y: 413, distance: 152.0
click at [345, 413] on div "Image 100% Laboratory Tested Heading All products are carefully lab tested with…" at bounding box center [780, 448] width 1153 height 177
paste div
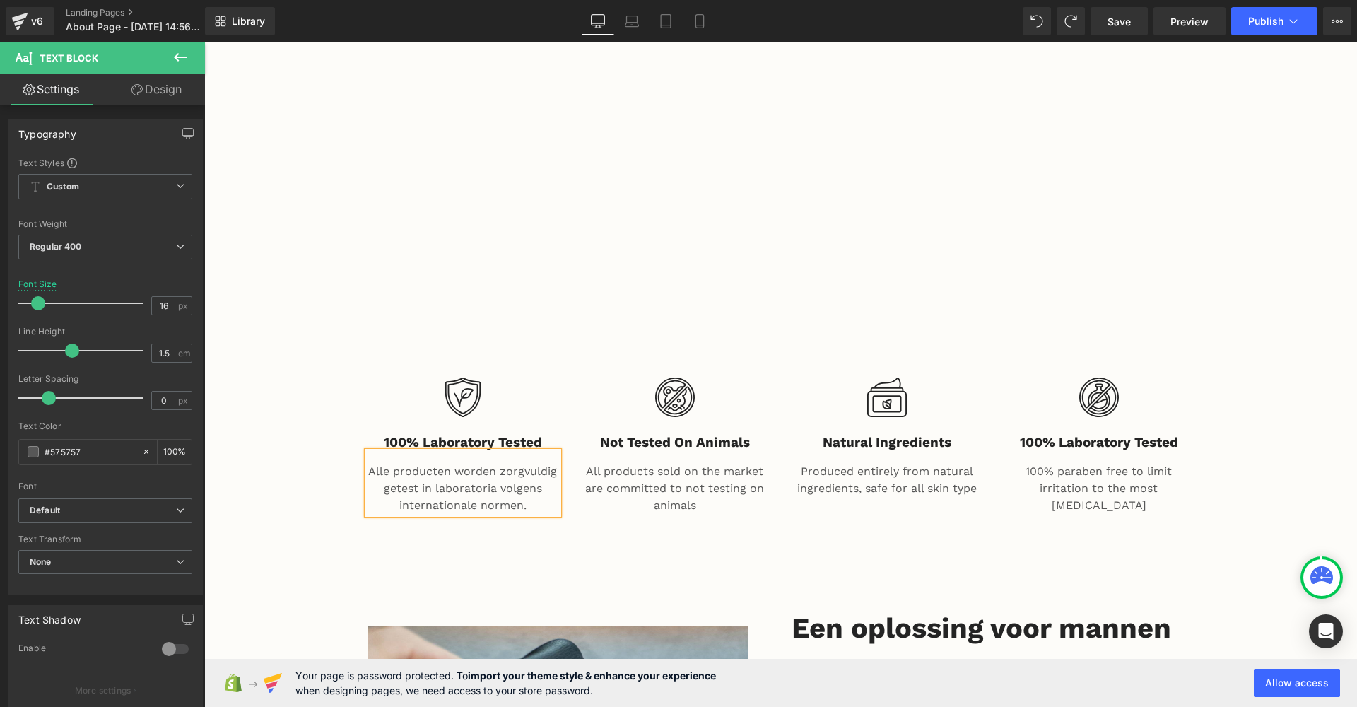
click at [528, 521] on div "Image 100% Laboratory Tested Heading Alle producten worden zorgvuldig getest in…" at bounding box center [780, 485] width 1153 height 250
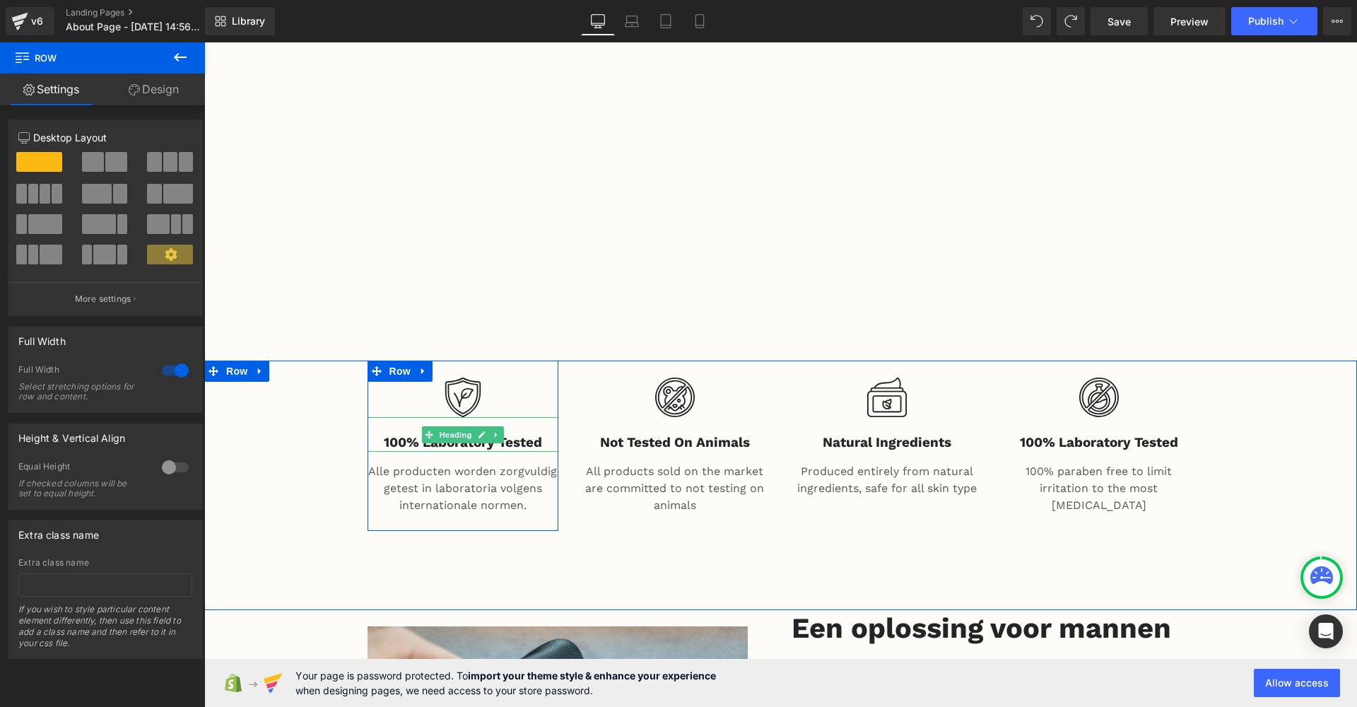
click at [513, 434] on h3 "100% Laboratory Tested" at bounding box center [463, 443] width 191 height 18
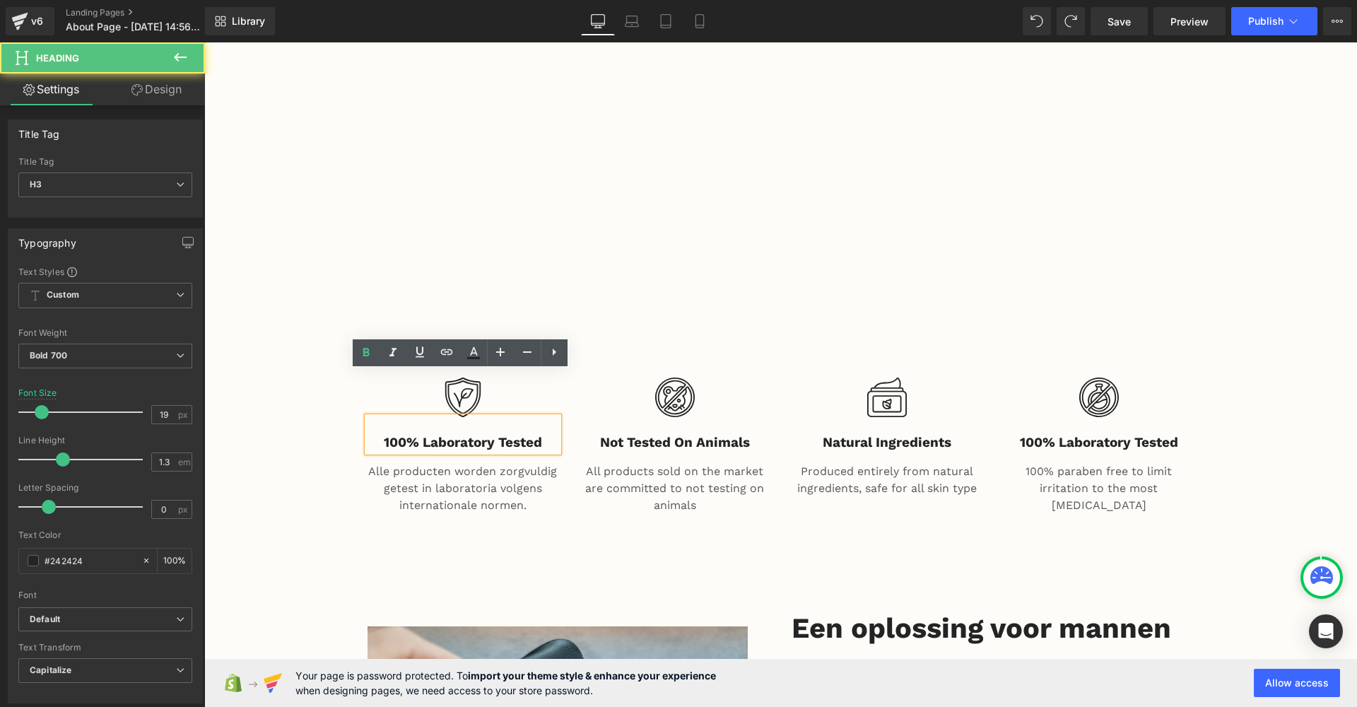
click at [544, 434] on h3 "100% Laboratory Tested" at bounding box center [463, 443] width 191 height 18
drag, startPoint x: 544, startPoint y: 396, endPoint x: 421, endPoint y: 397, distance: 123.0
click at [421, 434] on h3 "100% Laboratory Tested" at bounding box center [463, 443] width 191 height 18
click at [545, 434] on h3 "100% Laboratory Tested" at bounding box center [463, 443] width 191 height 18
drag, startPoint x: 545, startPoint y: 400, endPoint x: 353, endPoint y: 400, distance: 191.5
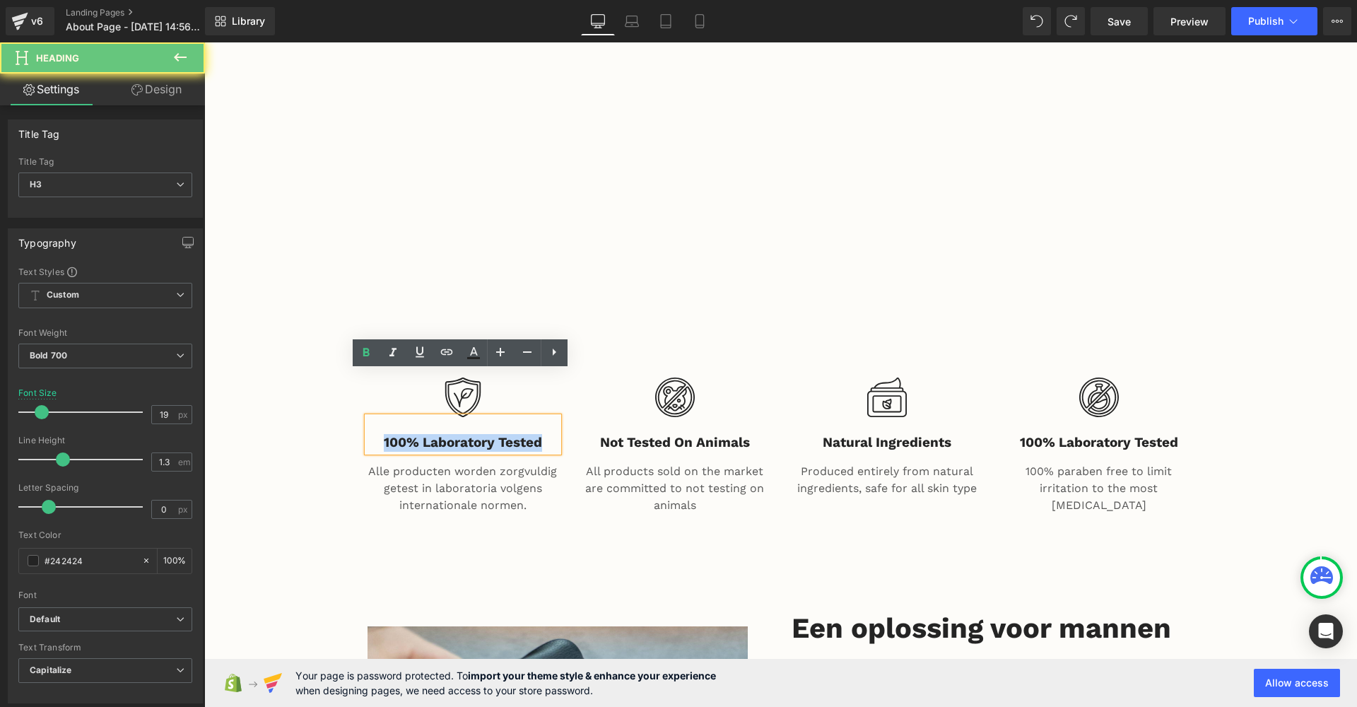
click at [357, 400] on div "Image 100% Laboratory Tested Heading Alle producten worden zorgvuldig getest in…" at bounding box center [463, 445] width 212 height 170
copy h3 "100% Laboratory Tested"
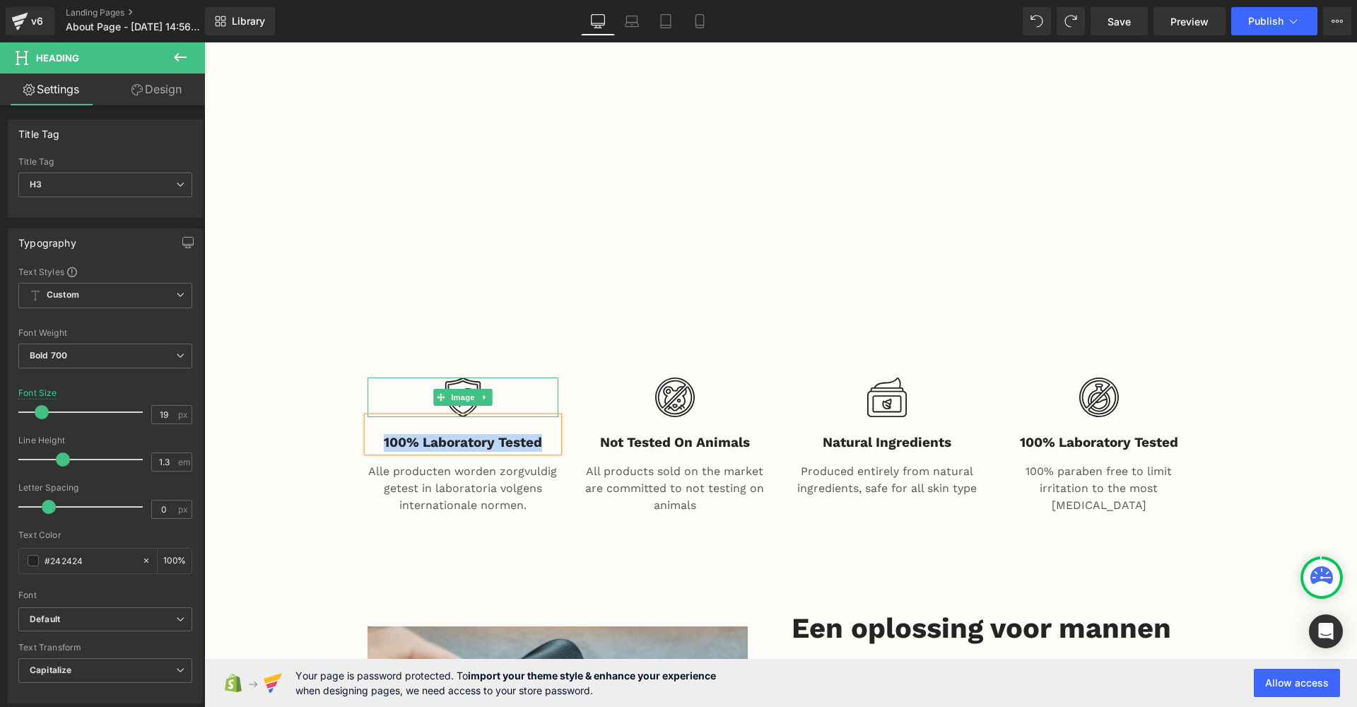
paste div
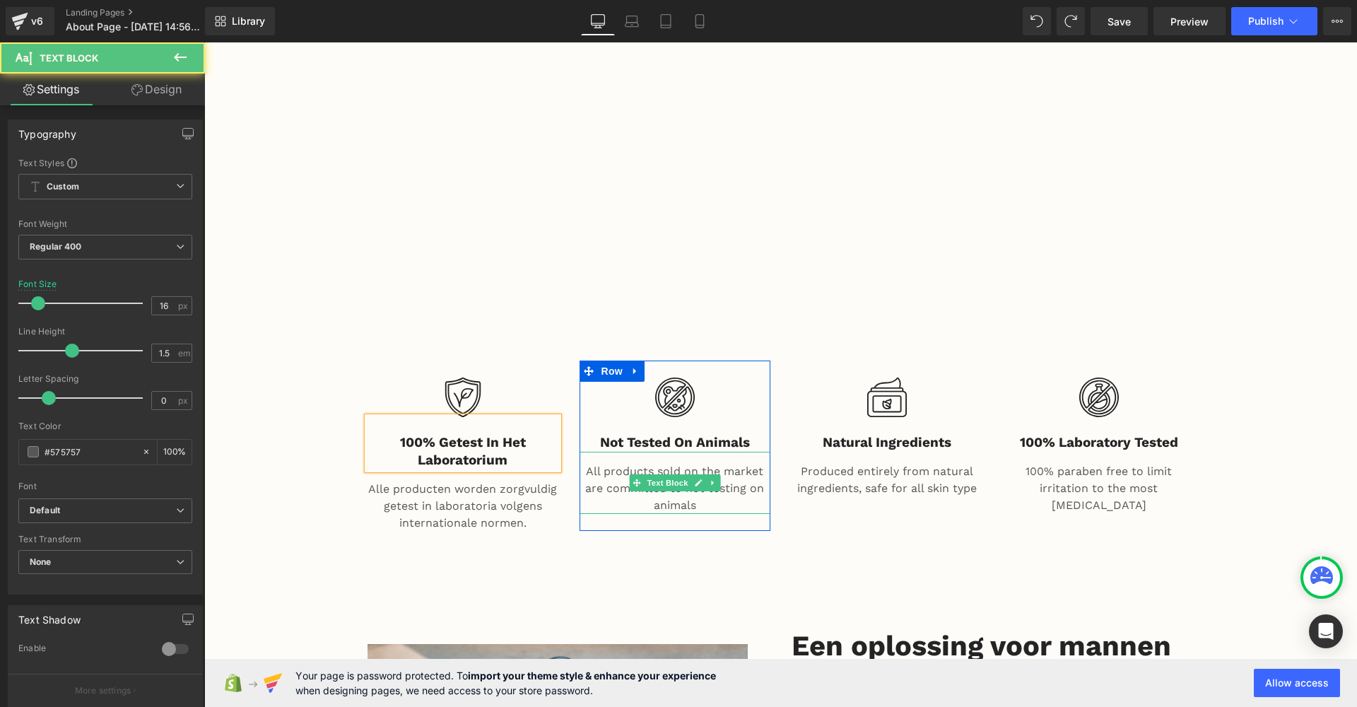
click at [623, 463] on p "All products sold on the market are committed to not testing on animals" at bounding box center [675, 488] width 191 height 51
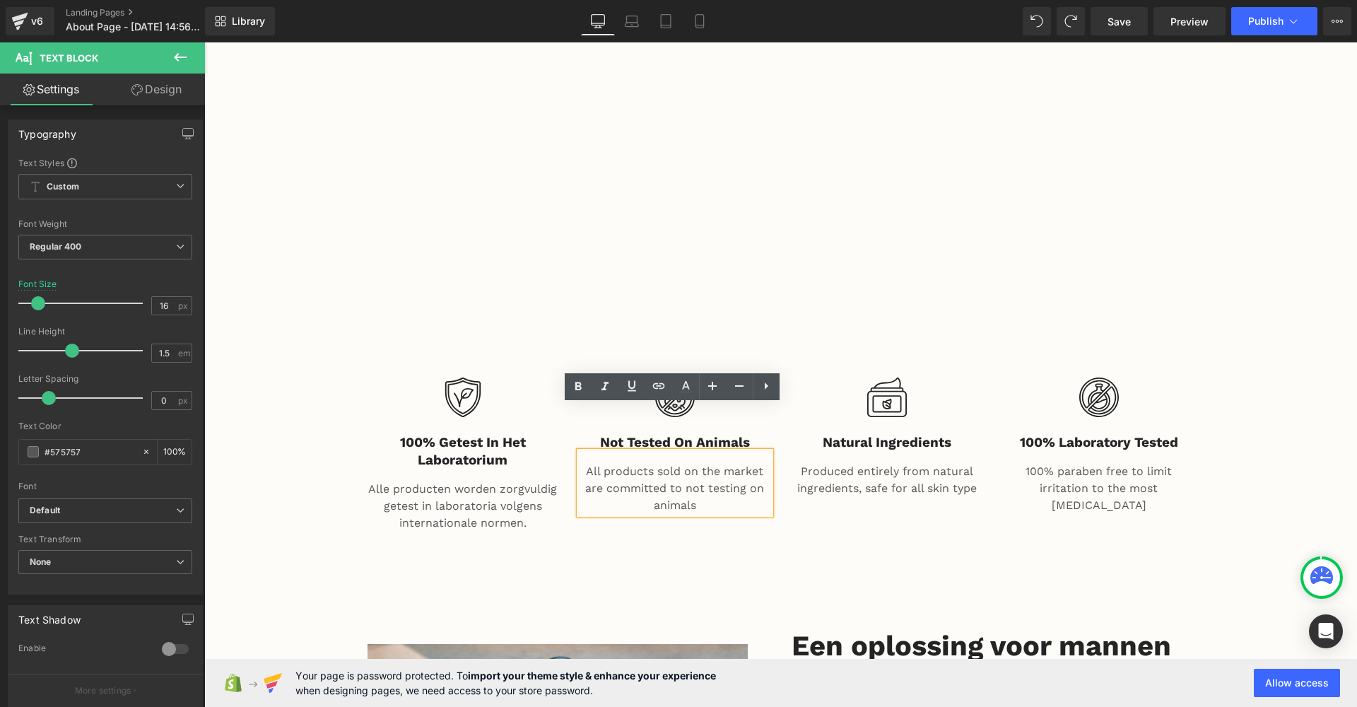
click at [746, 452] on div "All products sold on the market are committed to not testing on animals" at bounding box center [675, 483] width 191 height 62
click at [204, 42] on div at bounding box center [204, 42] width 0 height 0
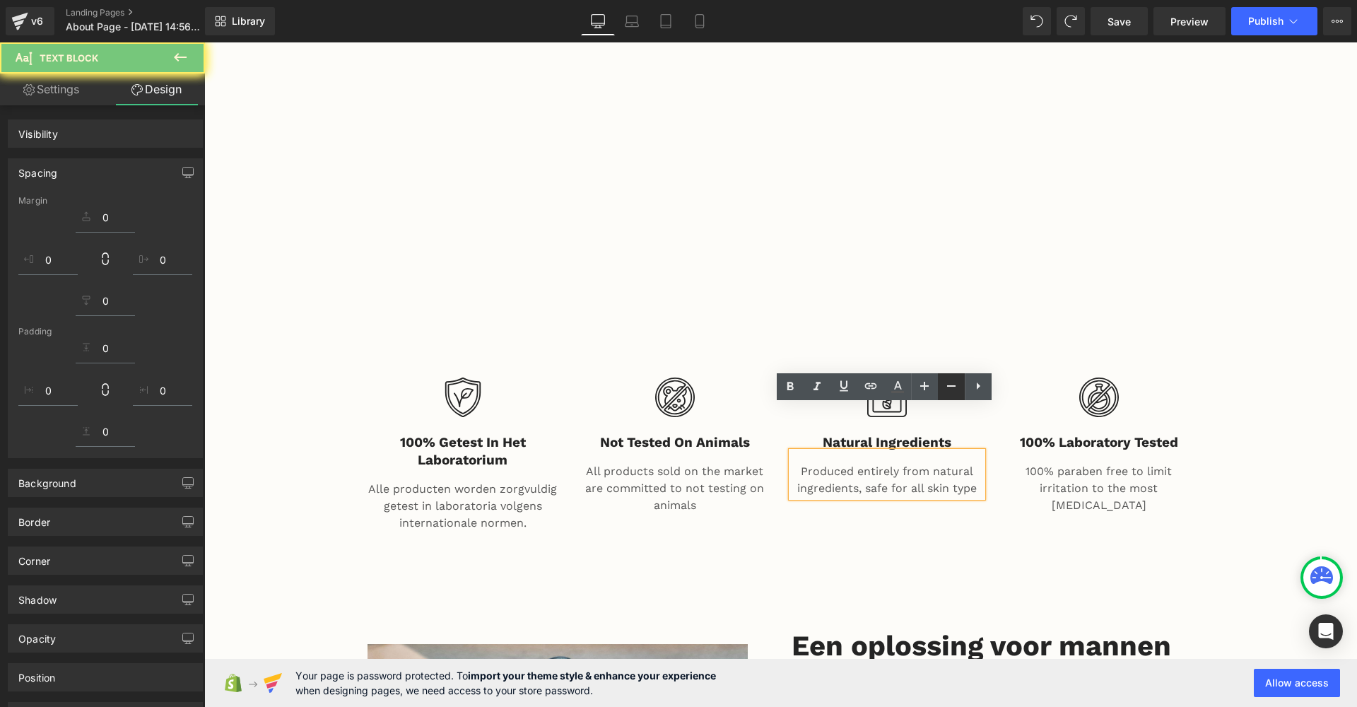
click at [949, 394] on icon at bounding box center [951, 385] width 17 height 17
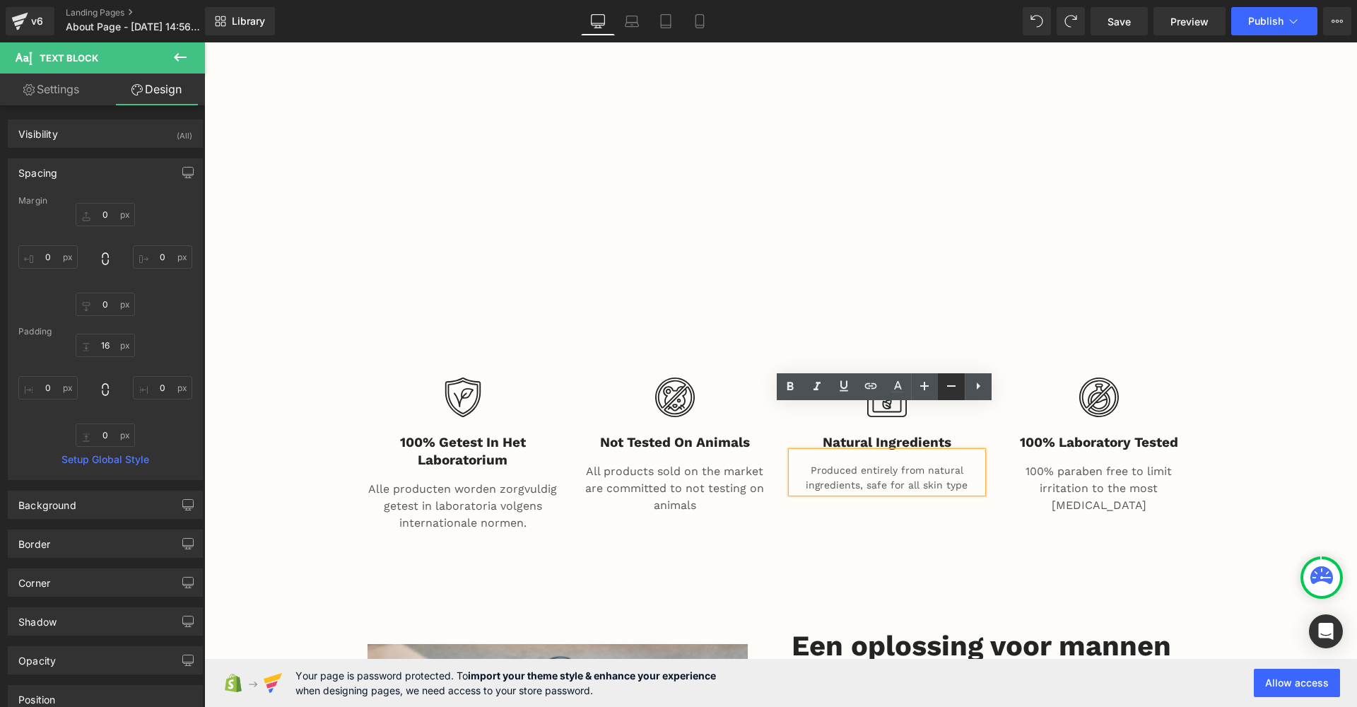
click at [951, 394] on icon at bounding box center [951, 385] width 17 height 17
click at [929, 393] on icon at bounding box center [924, 385] width 17 height 17
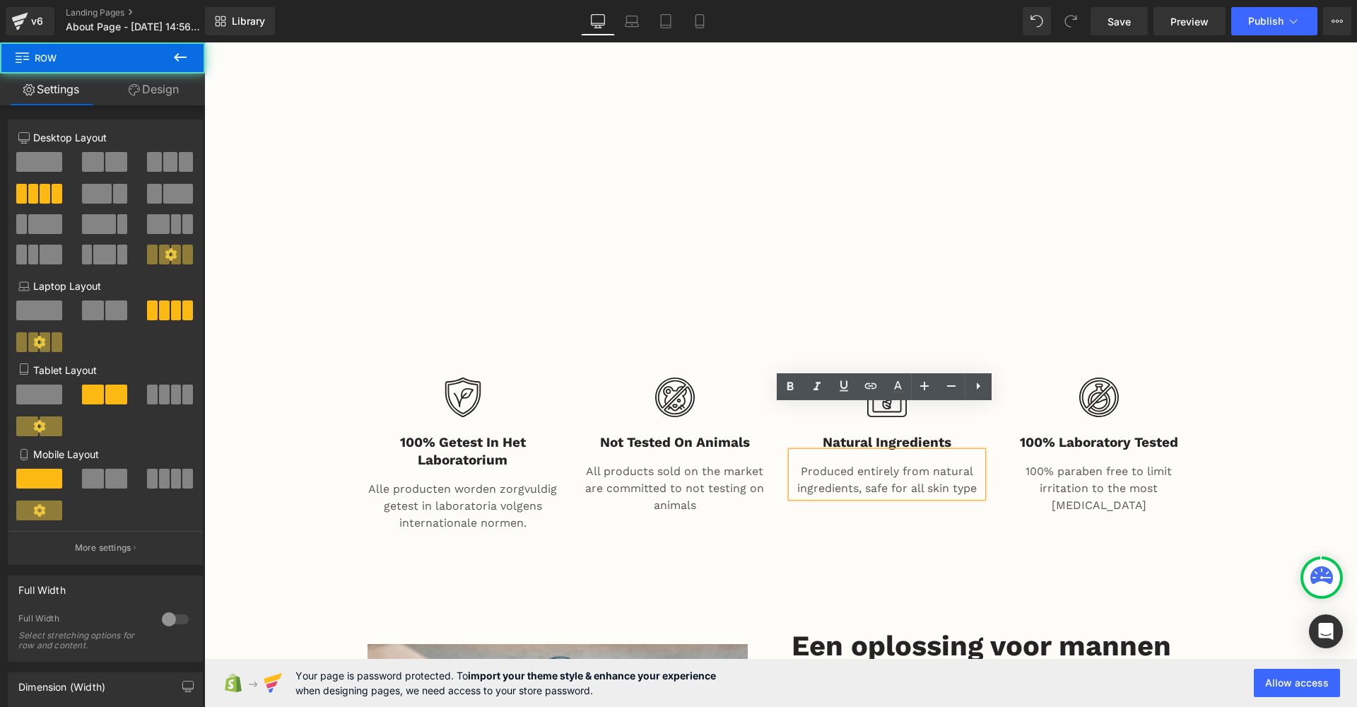
click at [916, 487] on div "Image 100% getest in het laboratorium Heading Alle producten worden zorgvuldig …" at bounding box center [781, 457] width 848 height 194
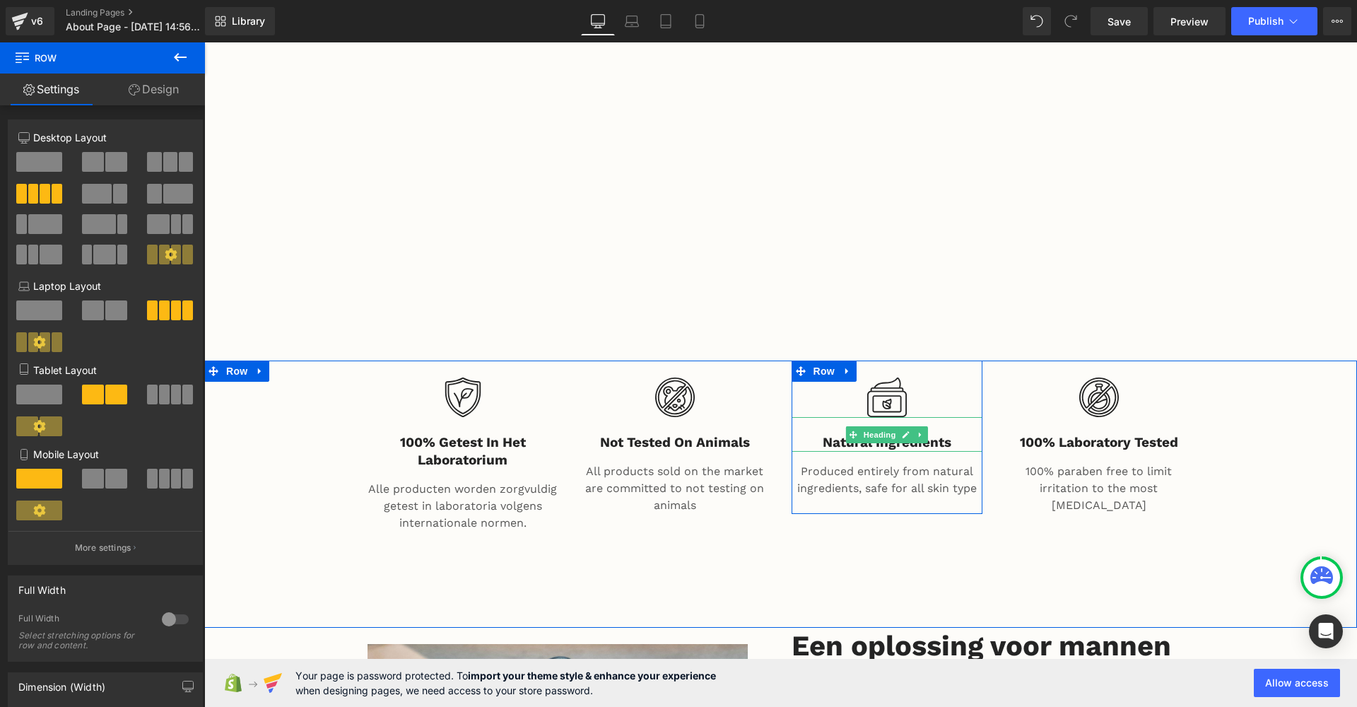
click at [925, 434] on h3 "Natural Ingredients" at bounding box center [887, 443] width 191 height 18
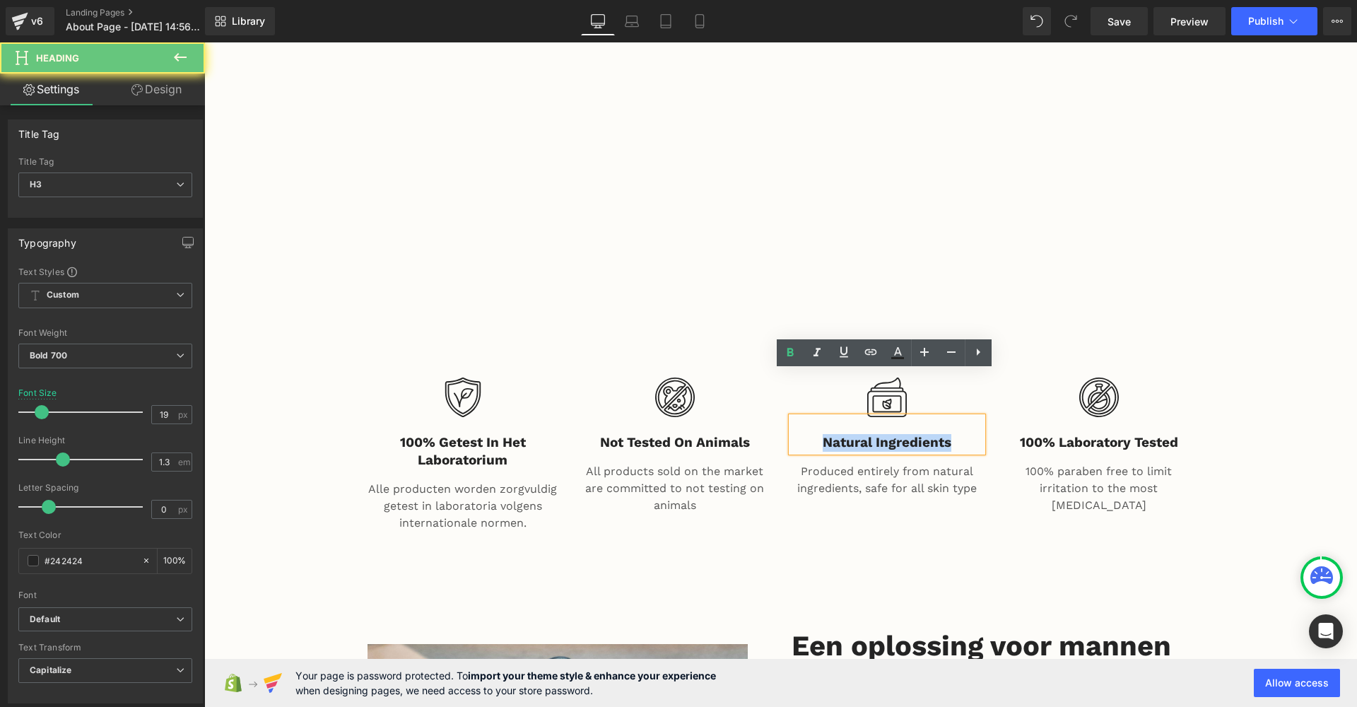
drag, startPoint x: 949, startPoint y: 397, endPoint x: 745, endPoint y: 397, distance: 204.3
click at [745, 397] on div "Image 100% getest in het laboratorium Heading Alle producten worden zorgvuldig …" at bounding box center [781, 457] width 848 height 194
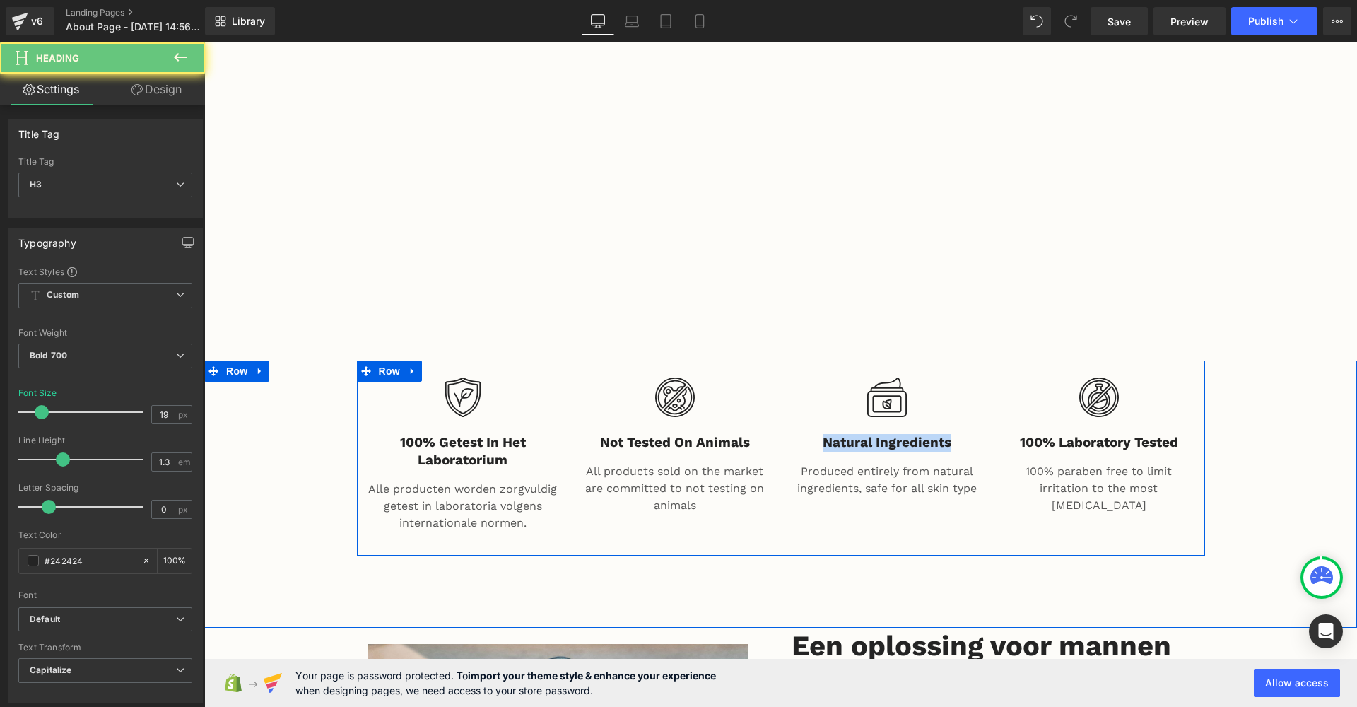
copy h3 "Natural Ingredients"
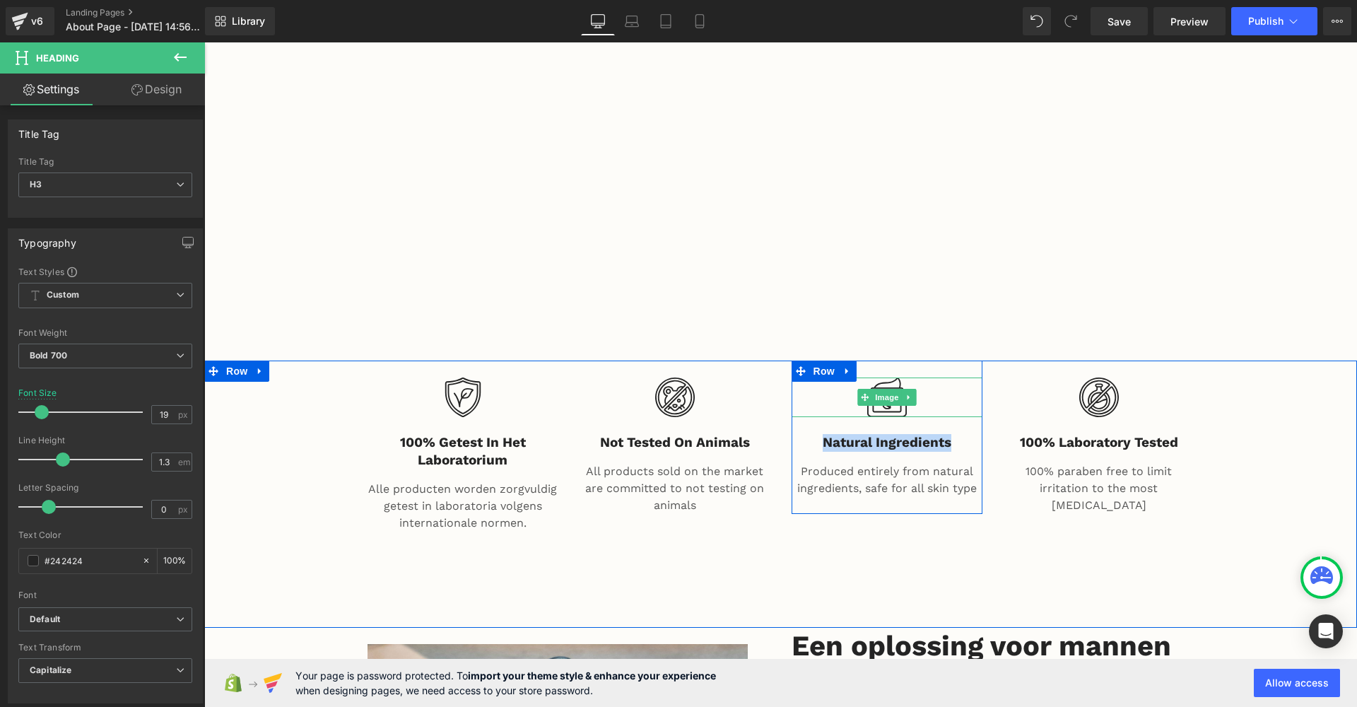
click at [898, 426] on link at bounding box center [905, 434] width 15 height 17
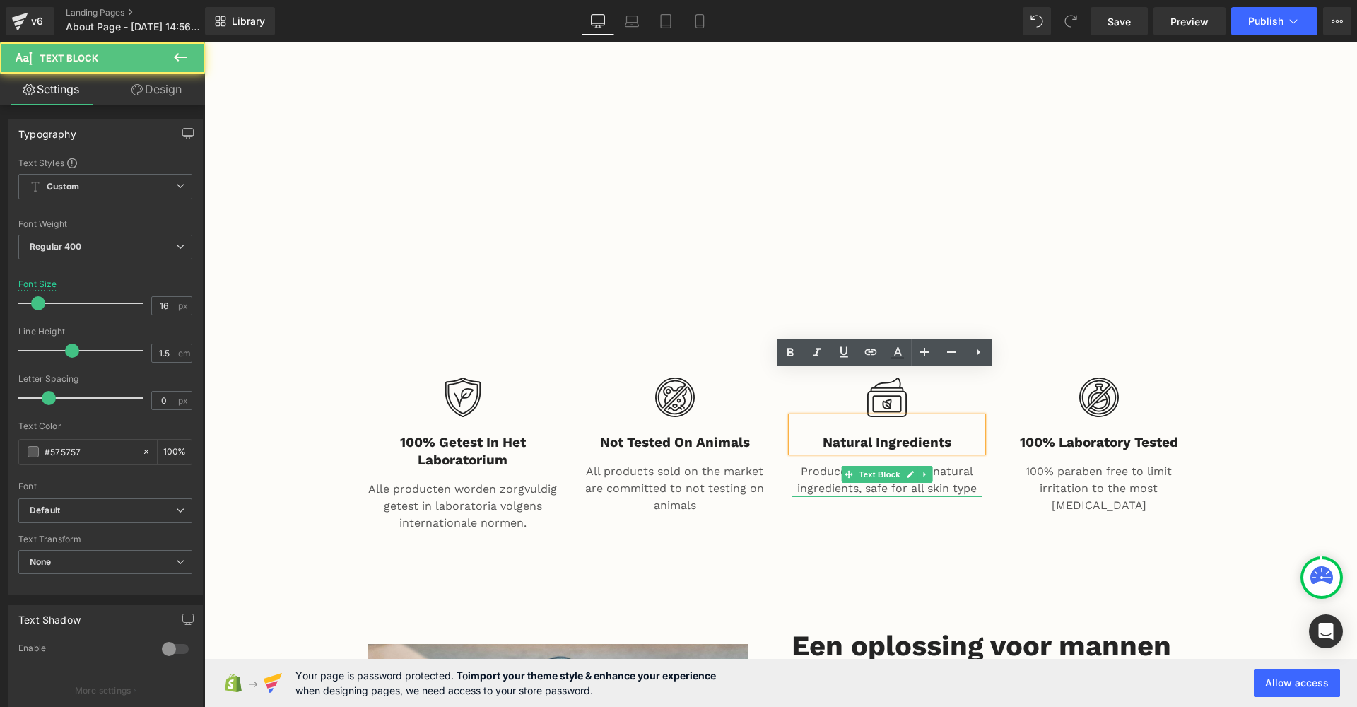
click at [965, 452] on div "Produced entirely from natural ingredients, safe for all skin type Text Block" at bounding box center [887, 474] width 191 height 45
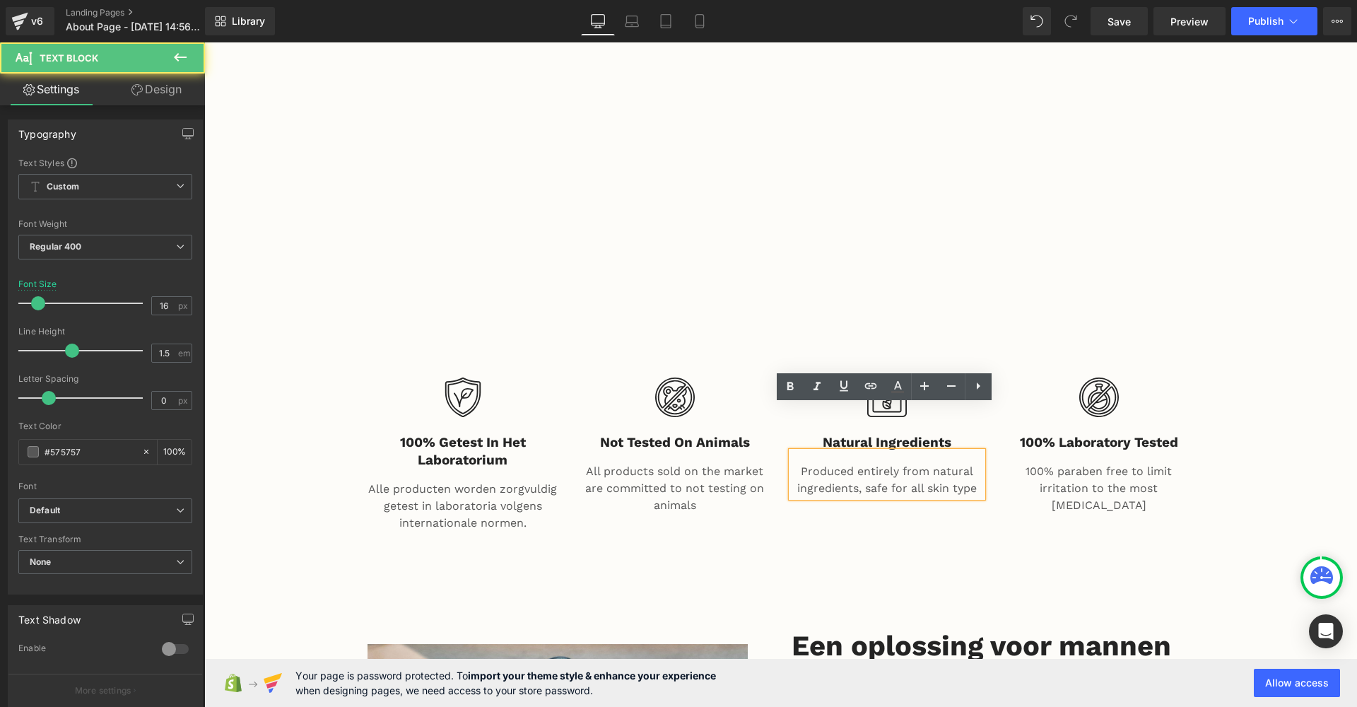
click at [955, 392] on icon at bounding box center [951, 385] width 17 height 17
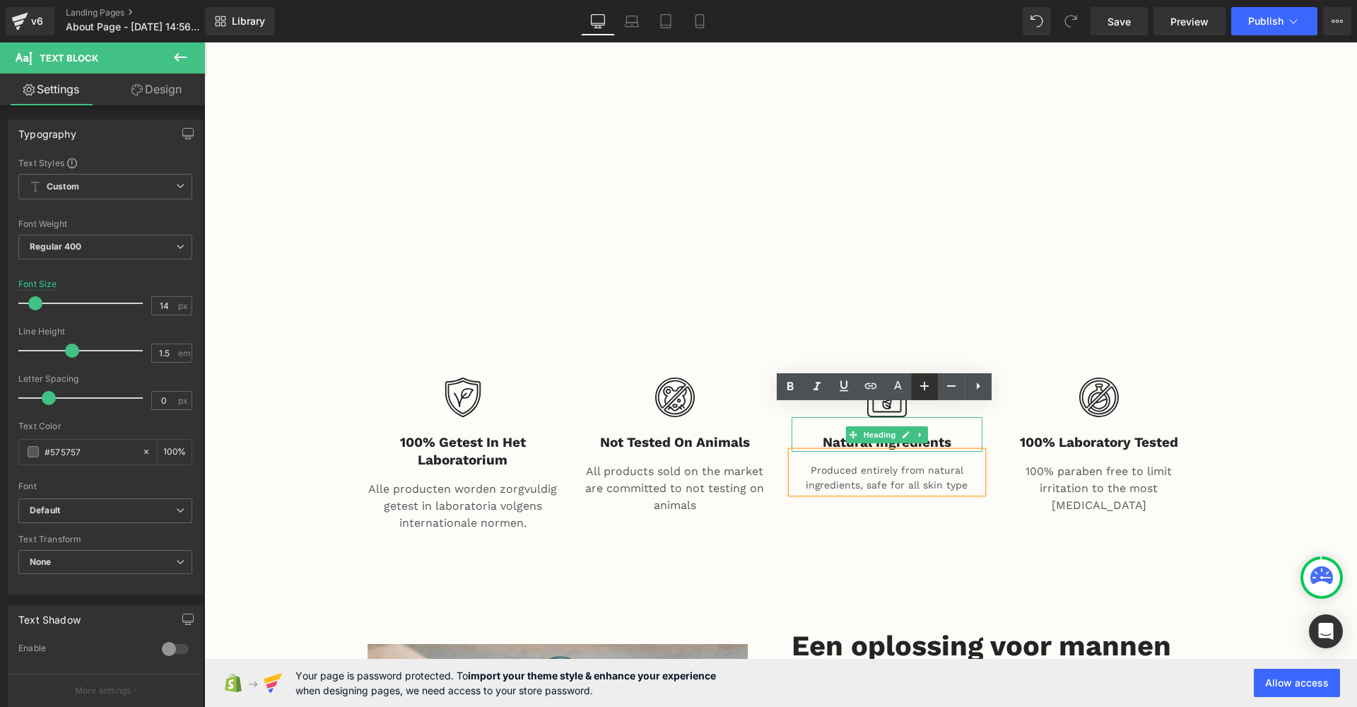
click at [920, 385] on icon at bounding box center [924, 385] width 17 height 17
type input "16"
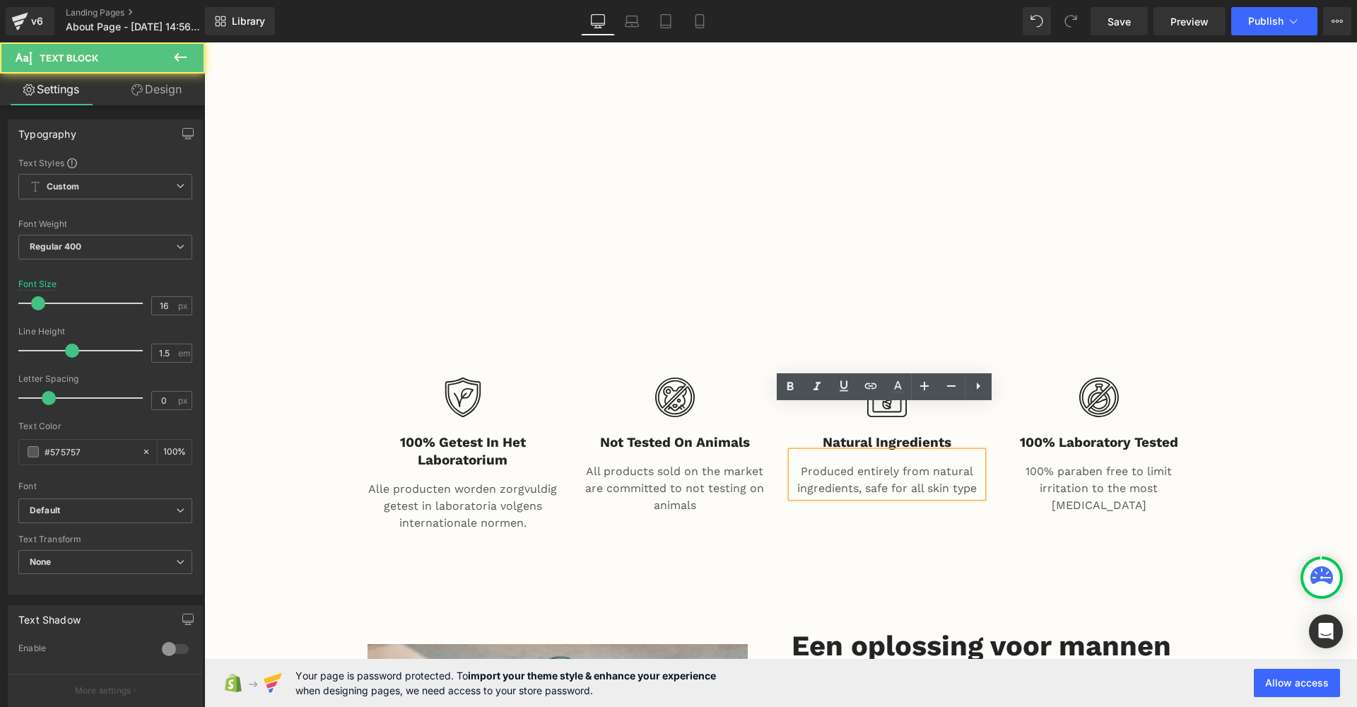
click at [938, 463] on p "Produced entirely from natural ingredients, safe for all skin type" at bounding box center [887, 480] width 191 height 34
click at [987, 419] on div "Image Natural Ingredients Heading Produced entirely from natural ingredients, s…" at bounding box center [887, 436] width 212 height 153
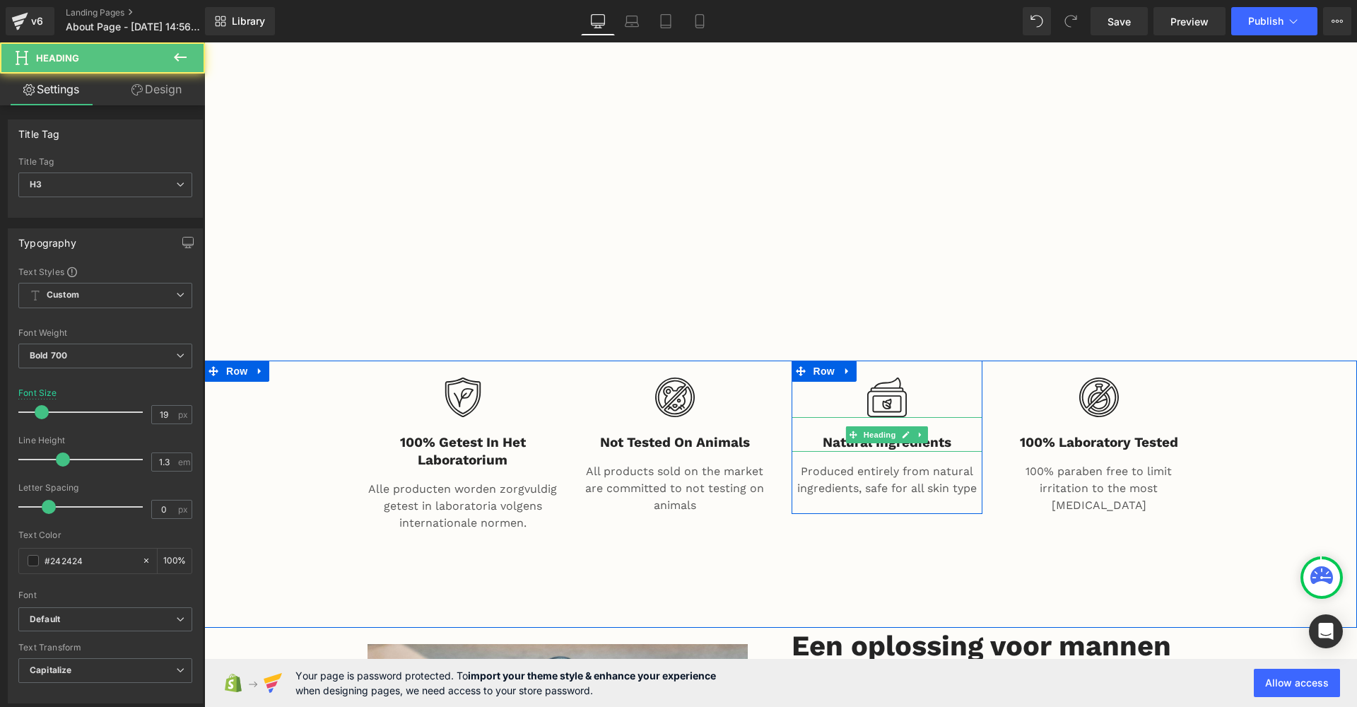
click at [949, 434] on h3 "Natural Ingredients" at bounding box center [887, 443] width 191 height 18
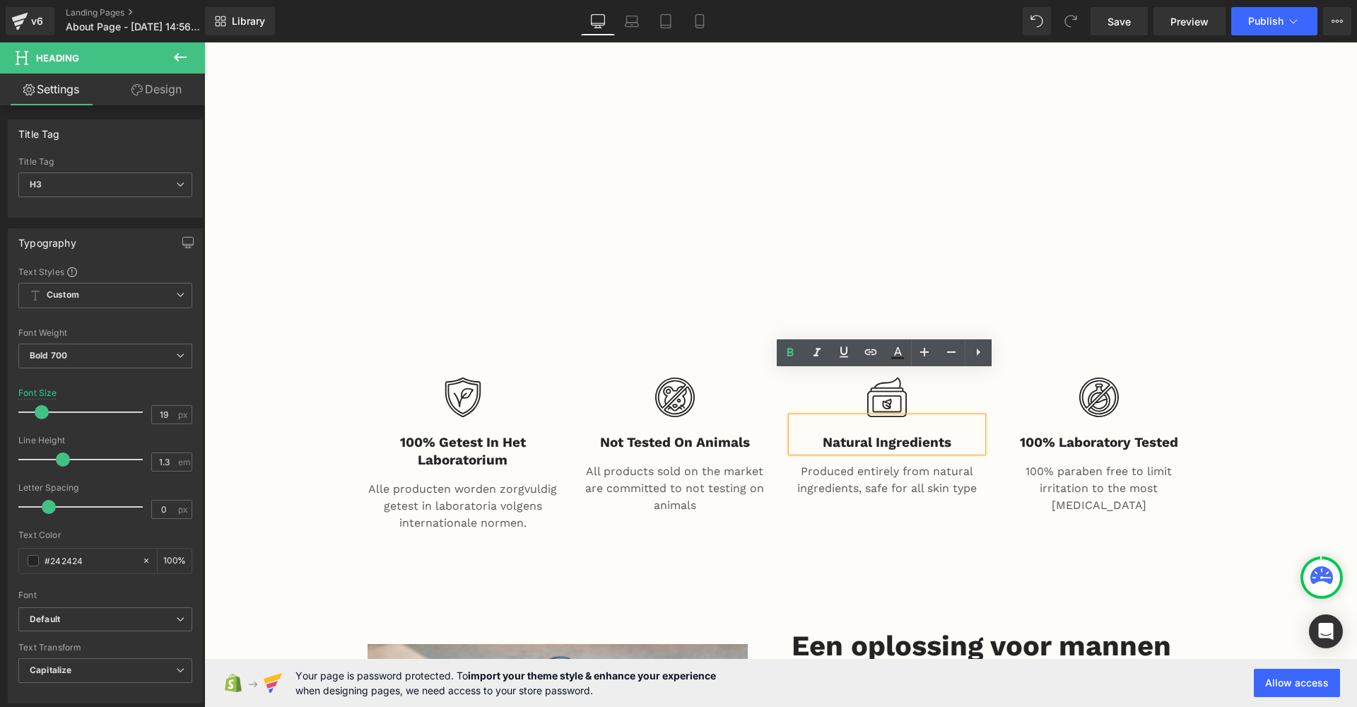
click at [950, 434] on h3 "Natural Ingredients" at bounding box center [887, 443] width 191 height 18
drag, startPoint x: 950, startPoint y: 397, endPoint x: 734, endPoint y: 397, distance: 216.3
click at [736, 397] on div "Image 100% getest in het laboratorium Heading Alle producten worden zorgvuldig …" at bounding box center [781, 457] width 848 height 194
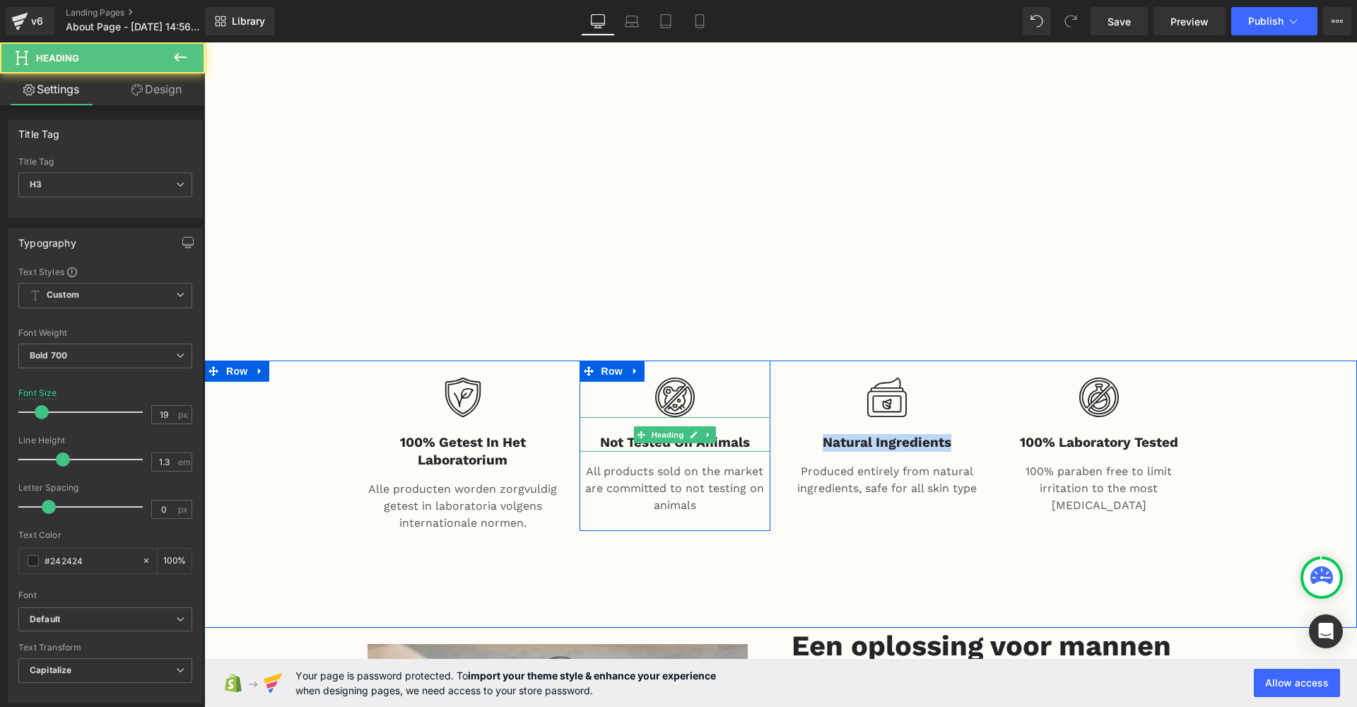
paste div
drag, startPoint x: 744, startPoint y: 391, endPoint x: 727, endPoint y: 391, distance: 17.0
click at [745, 434] on h3 "Not Tested On Animals" at bounding box center [675, 443] width 191 height 18
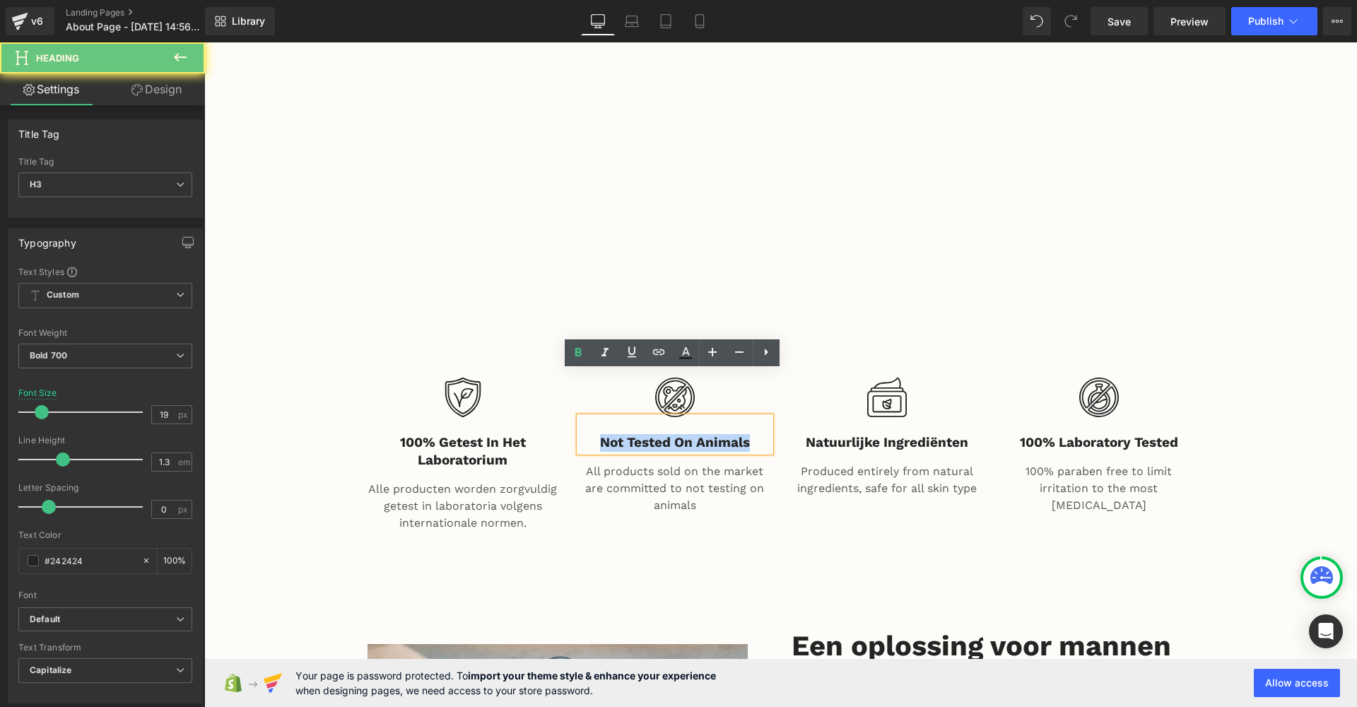
drag, startPoint x: 727, startPoint y: 391, endPoint x: 548, endPoint y: 391, distance: 179.5
click at [548, 391] on div "Image 100% getest in het laboratorium Heading Alle producten worden zorgvuldig …" at bounding box center [781, 457] width 848 height 194
copy h3 "Not Tested On Animals"
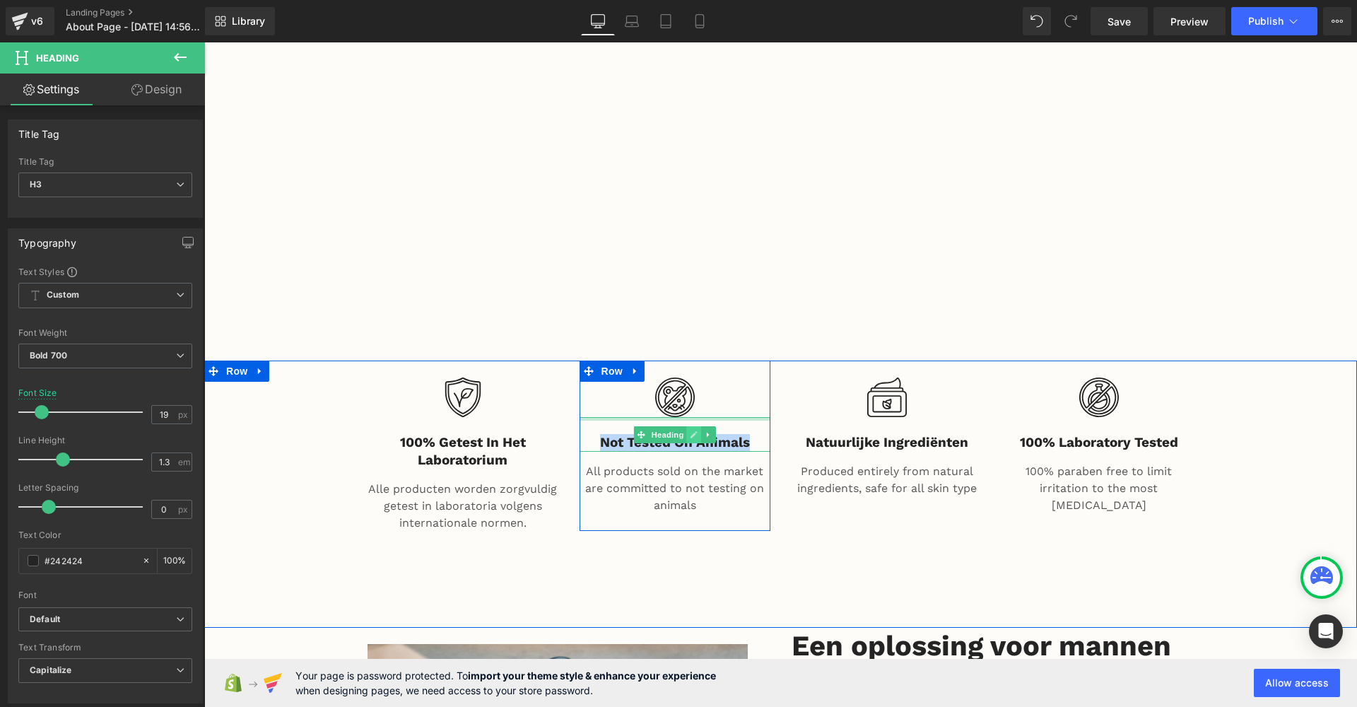
click at [690, 430] on icon at bounding box center [694, 434] width 8 height 8
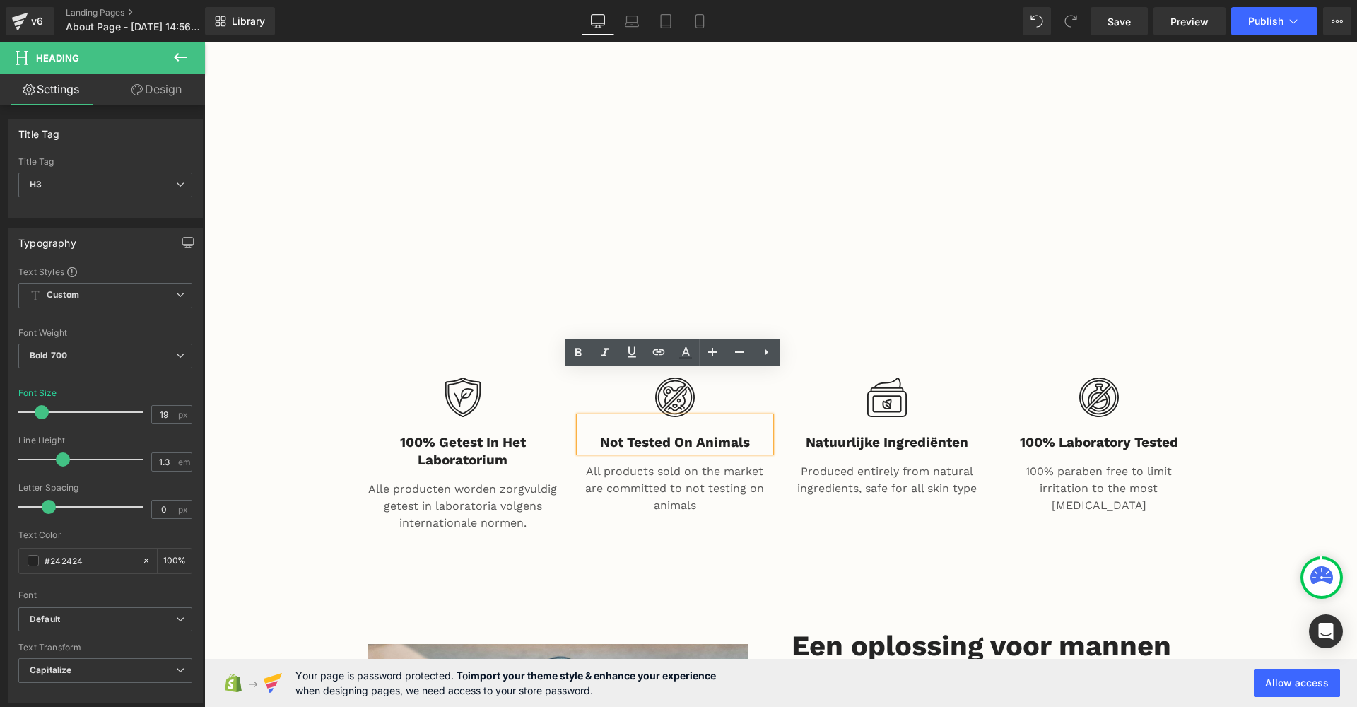
click at [769, 417] on div "Not Tested On Animals" at bounding box center [675, 434] width 191 height 35
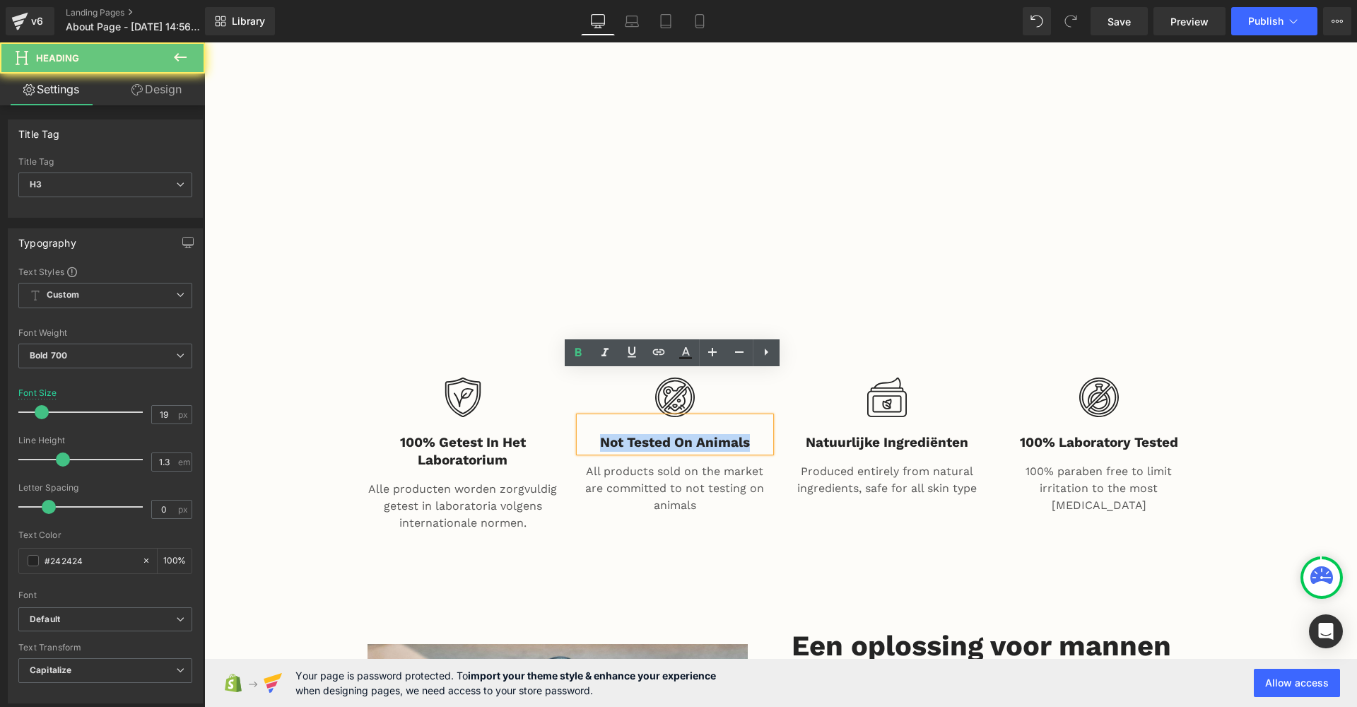
drag, startPoint x: 721, startPoint y: 401, endPoint x: 528, endPoint y: 382, distance: 193.9
click at [529, 382] on div "Image 100% getest in het laboratorium Heading Alle producten worden zorgvuldig …" at bounding box center [781, 457] width 848 height 194
paste div
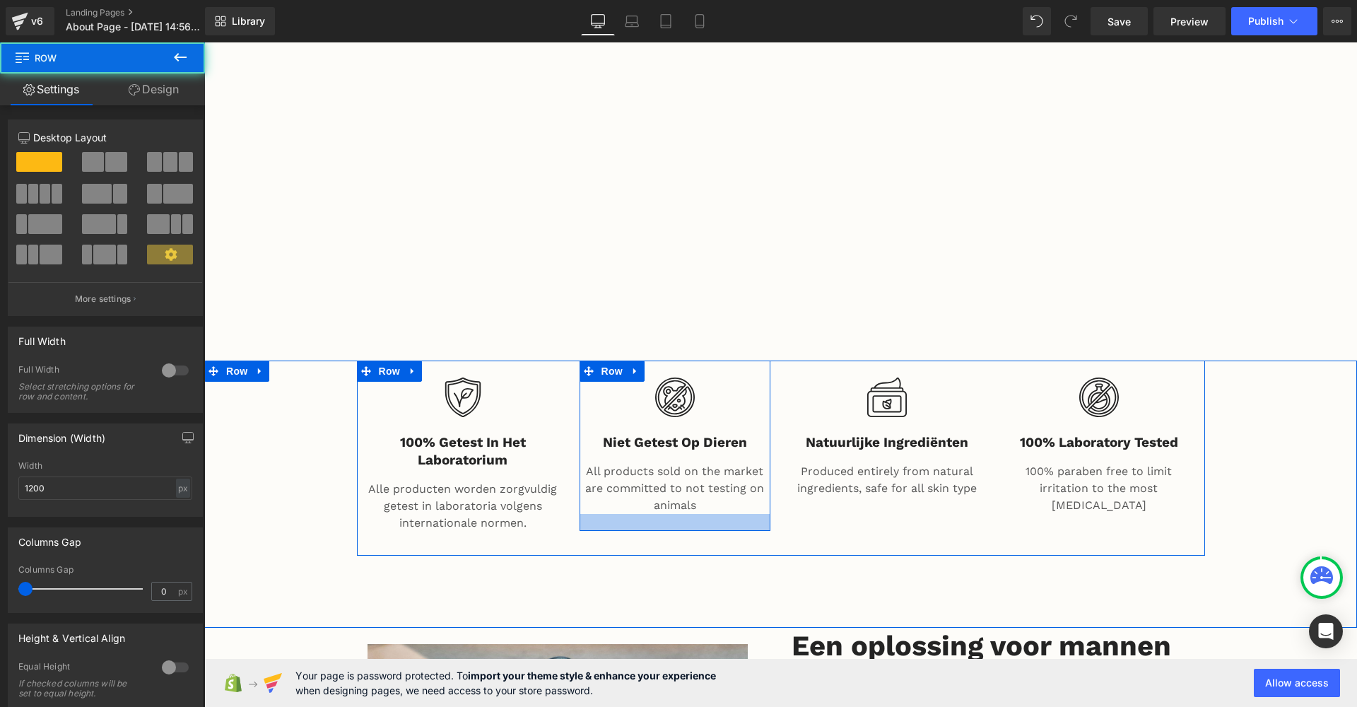
click at [666, 514] on div at bounding box center [675, 522] width 191 height 17
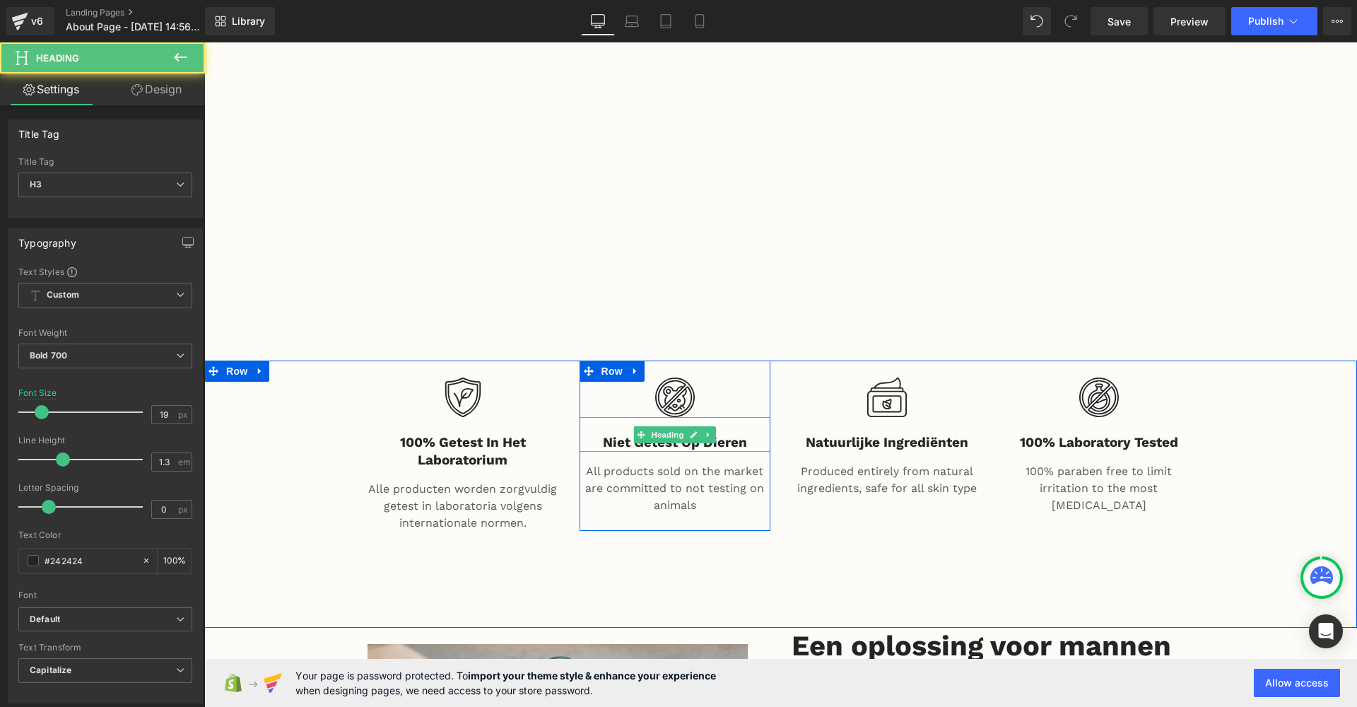
click at [652, 434] on h3 "Niet getest op dieren" at bounding box center [675, 443] width 191 height 18
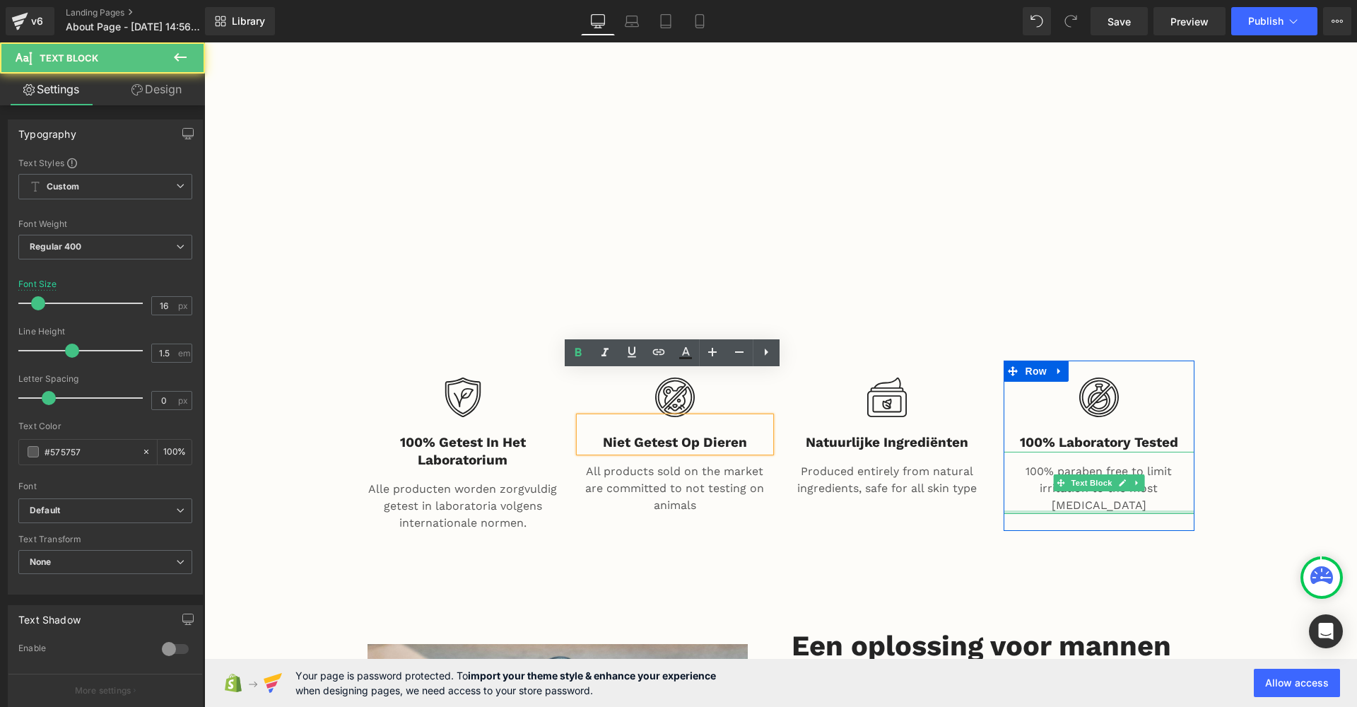
click at [1023, 510] on div at bounding box center [1099, 512] width 191 height 4
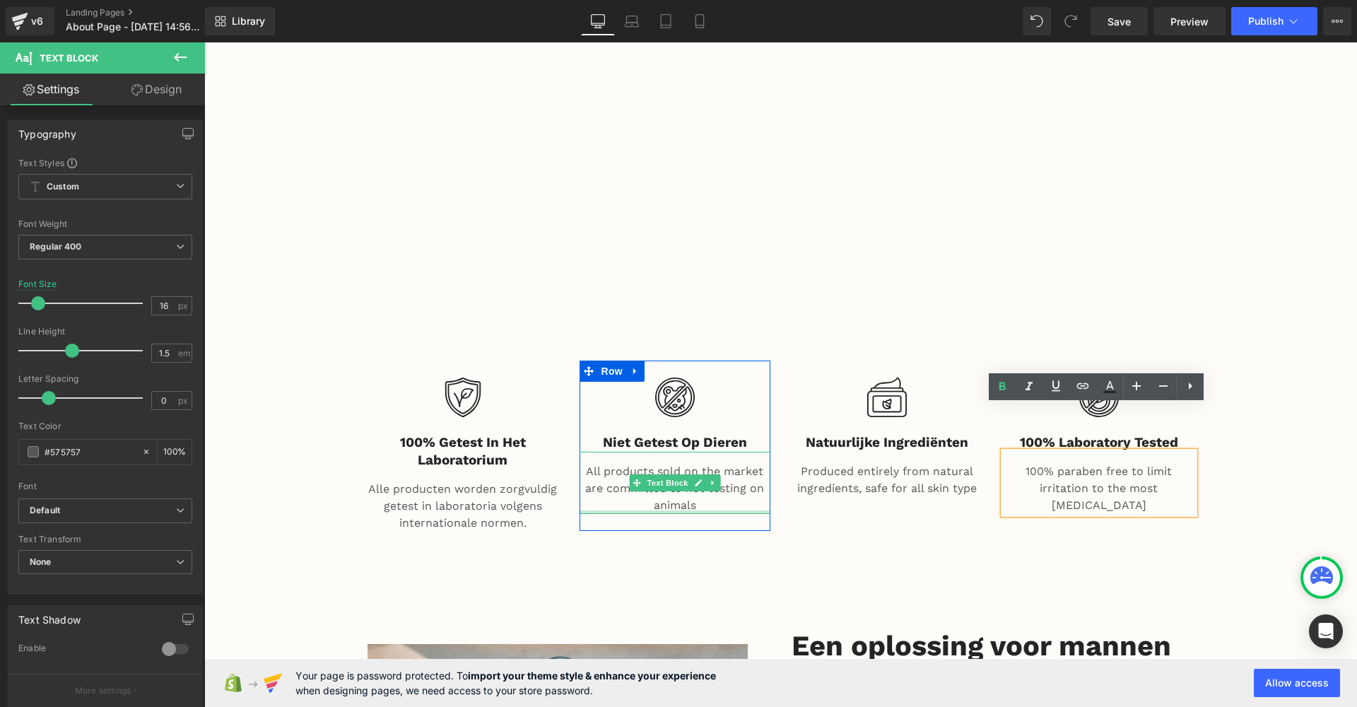
click at [701, 510] on div at bounding box center [675, 512] width 191 height 4
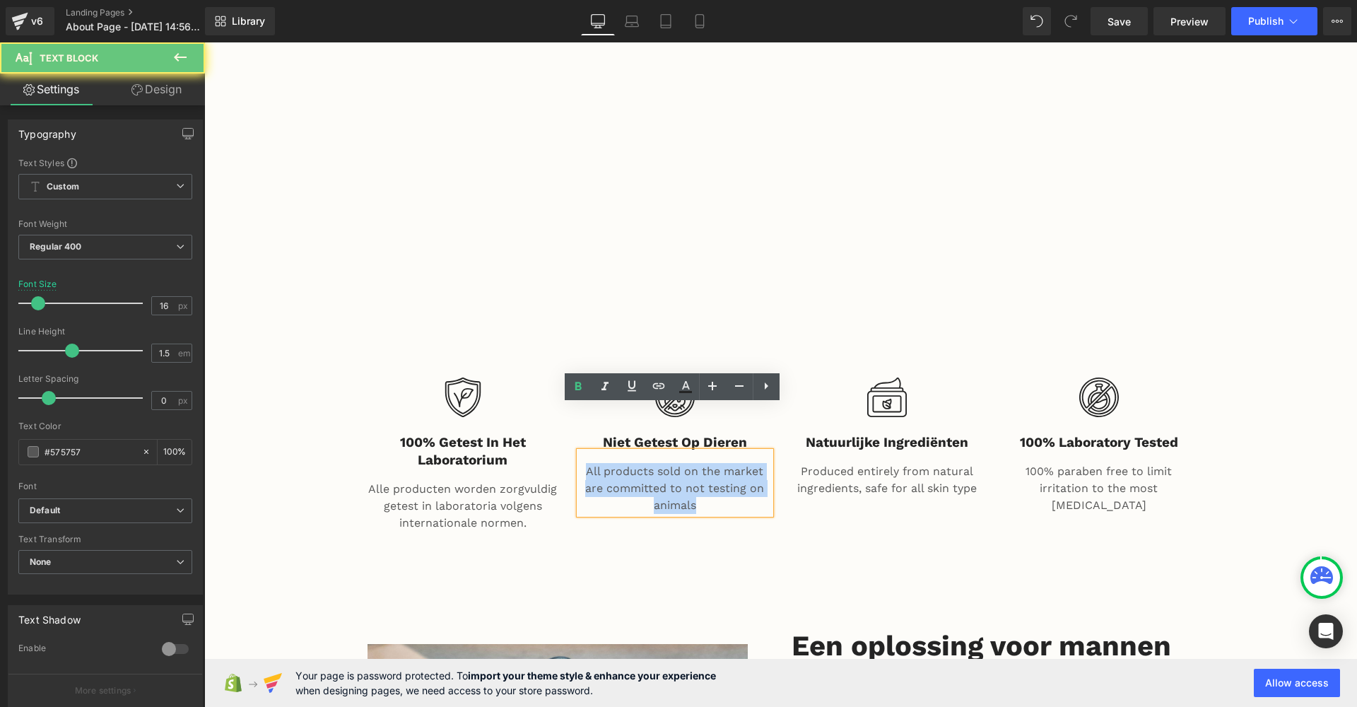
drag, startPoint x: 707, startPoint y: 460, endPoint x: 566, endPoint y: 419, distance: 146.5
click at [569, 419] on div "Image Niet getest op dieren Heading All products sold on the market are committ…" at bounding box center [675, 445] width 212 height 170
copy p "All products sold on the market are committed to not testing on animals"
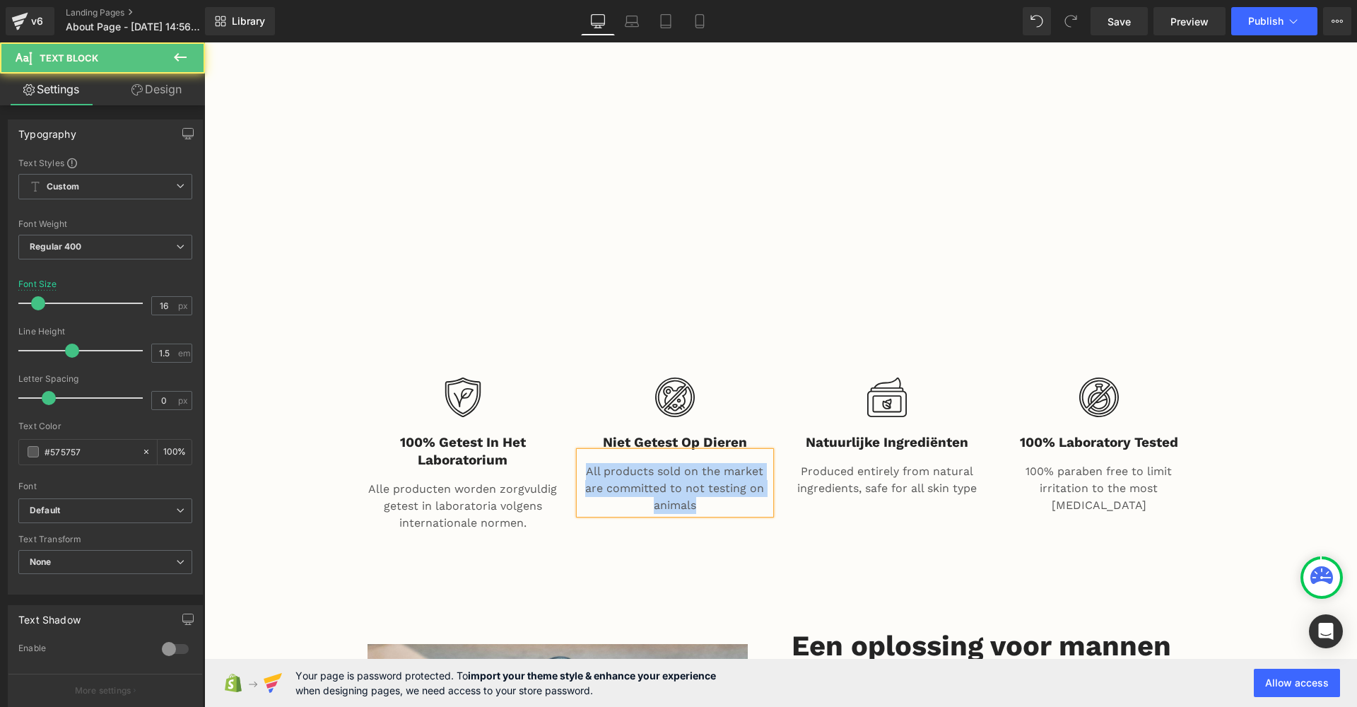
click at [696, 463] on p "All products sold on the market are committed to not testing on animals" at bounding box center [675, 488] width 191 height 51
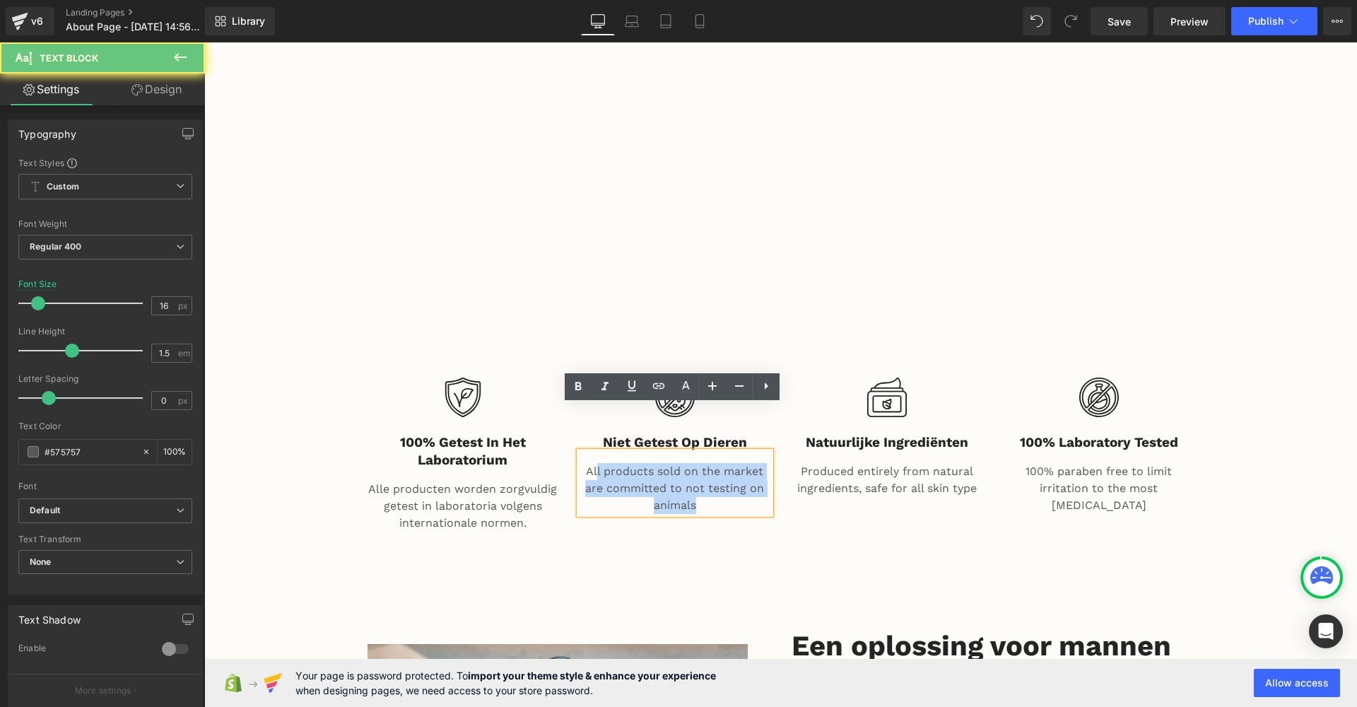
drag, startPoint x: 696, startPoint y: 459, endPoint x: 592, endPoint y: 426, distance: 108.4
click at [592, 463] on p "All products sold on the market are committed to not testing on animals" at bounding box center [675, 488] width 191 height 51
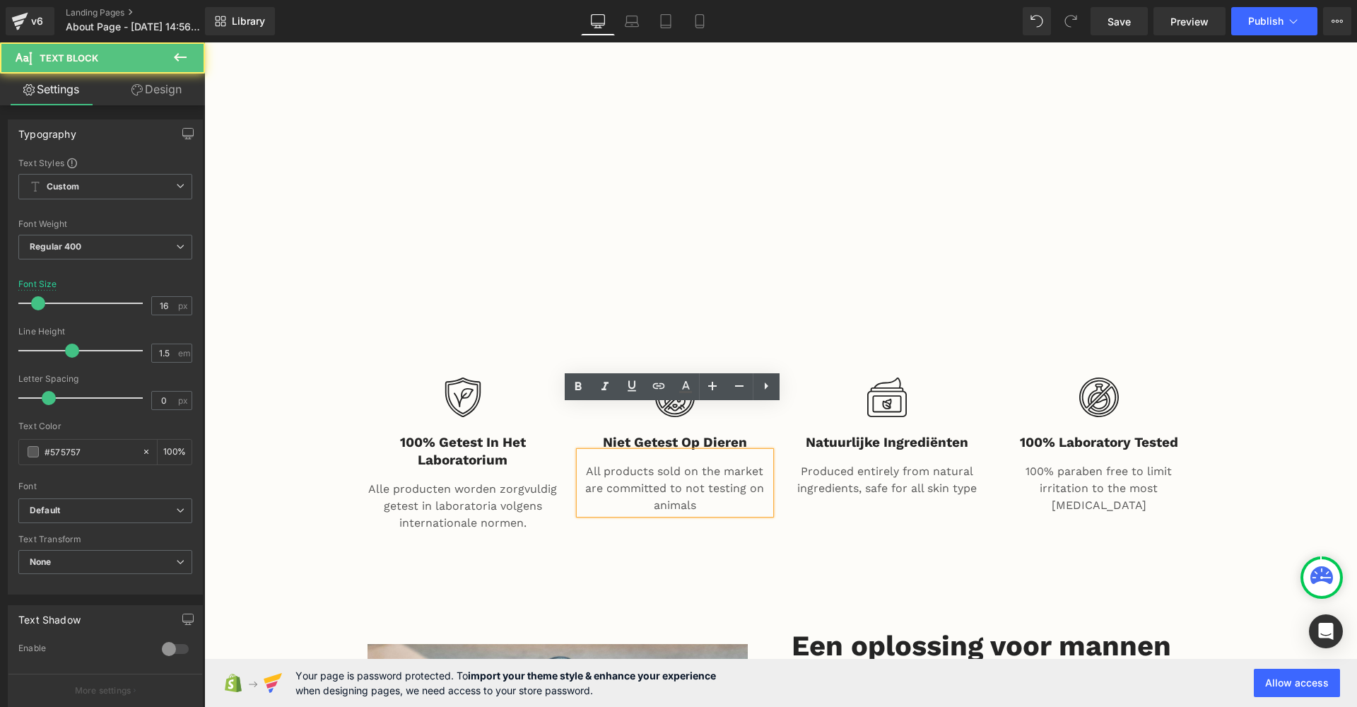
click at [581, 463] on p "All products sold on the market are committed to not testing on animals" at bounding box center [675, 488] width 191 height 51
drag, startPoint x: 581, startPoint y: 424, endPoint x: 758, endPoint y: 471, distance: 183.6
click at [758, 470] on div "All products sold on the market are committed to not testing on animals" at bounding box center [675, 483] width 191 height 62
paste div
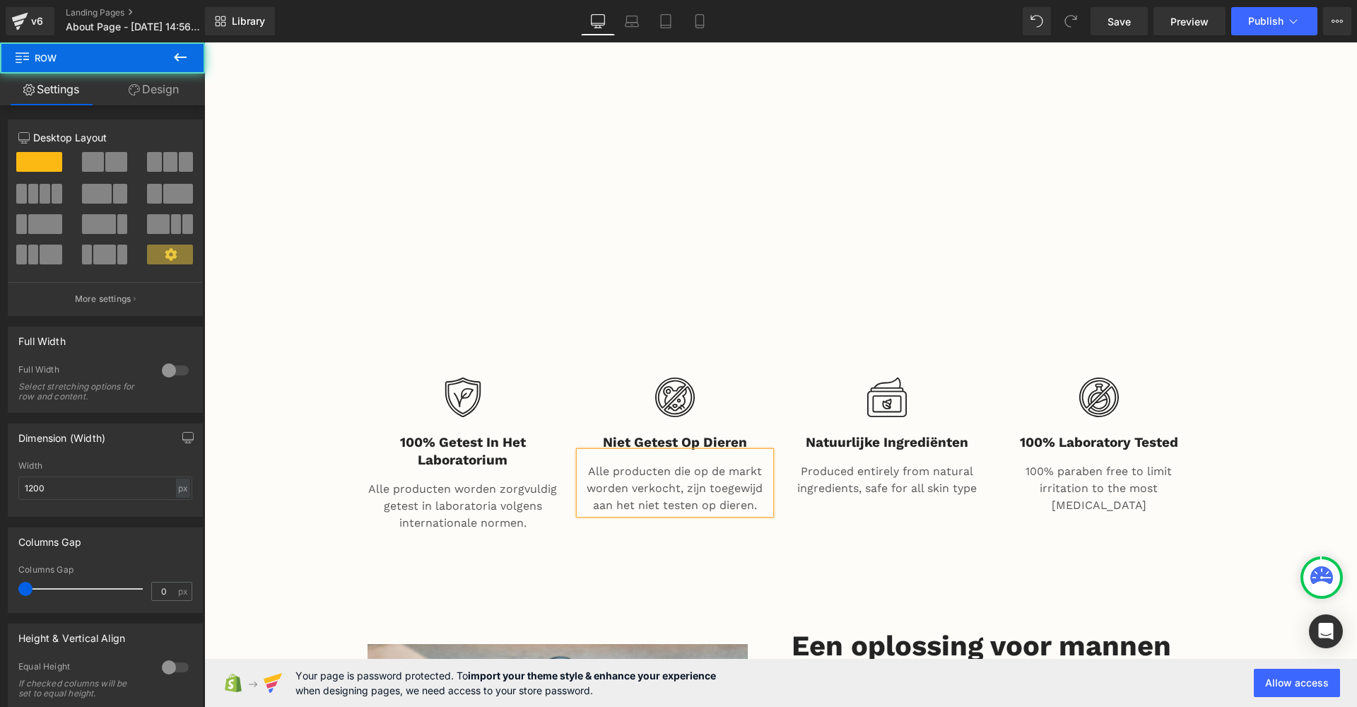
click at [758, 478] on div "Image Niet getest op dieren Heading Alle producten die op de markt worden verko…" at bounding box center [675, 445] width 191 height 170
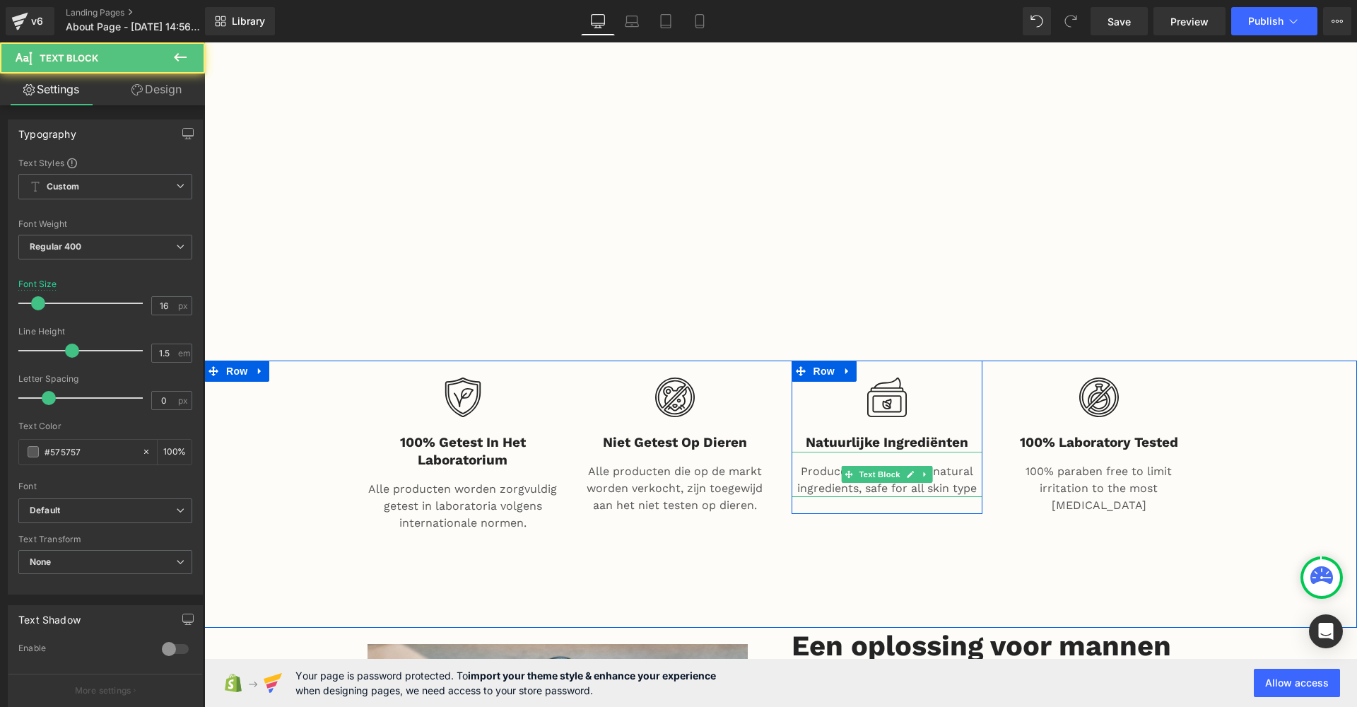
click at [973, 463] on p "Produced entirely from natural ingredients, safe for all skin type" at bounding box center [887, 480] width 191 height 34
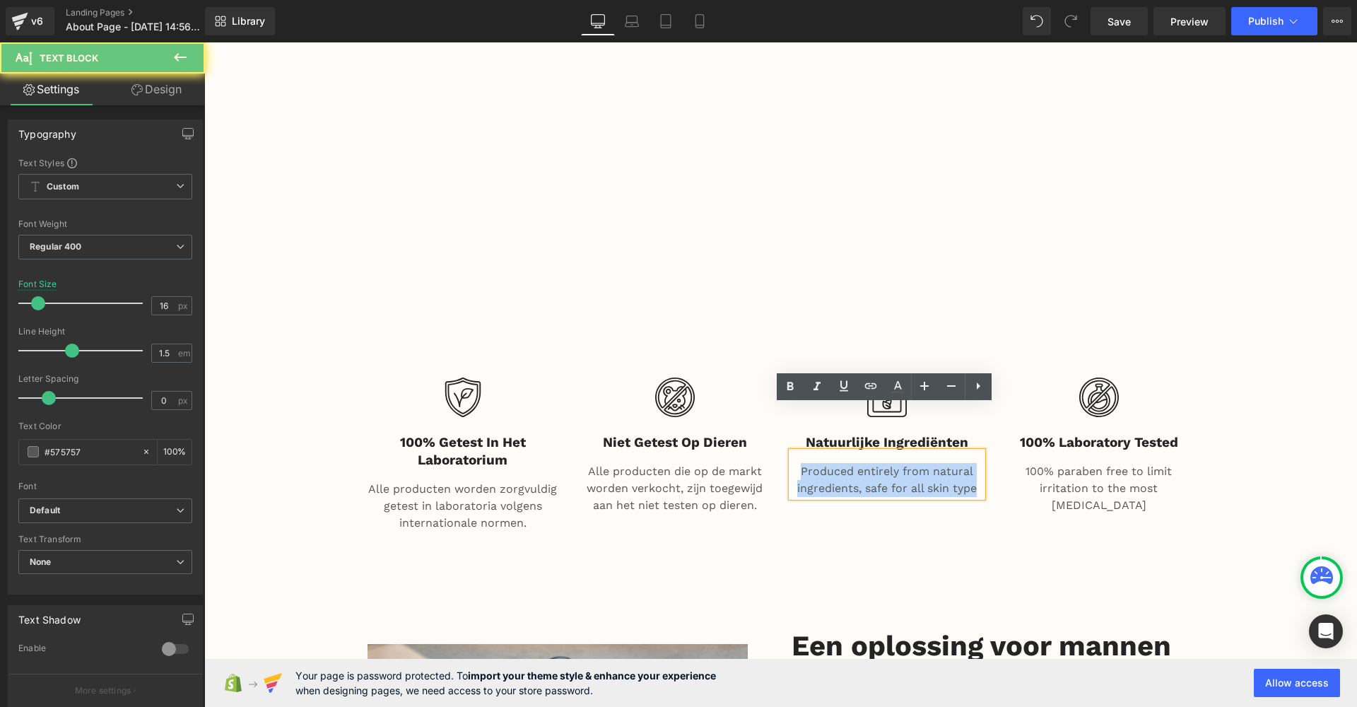
drag, startPoint x: 973, startPoint y: 444, endPoint x: 797, endPoint y: 429, distance: 176.6
click at [797, 463] on p "Produced entirely from natural ingredients, safe for all skin type" at bounding box center [887, 480] width 191 height 34
copy p "Produced entirely from natural ingredients, safe for all skin type"
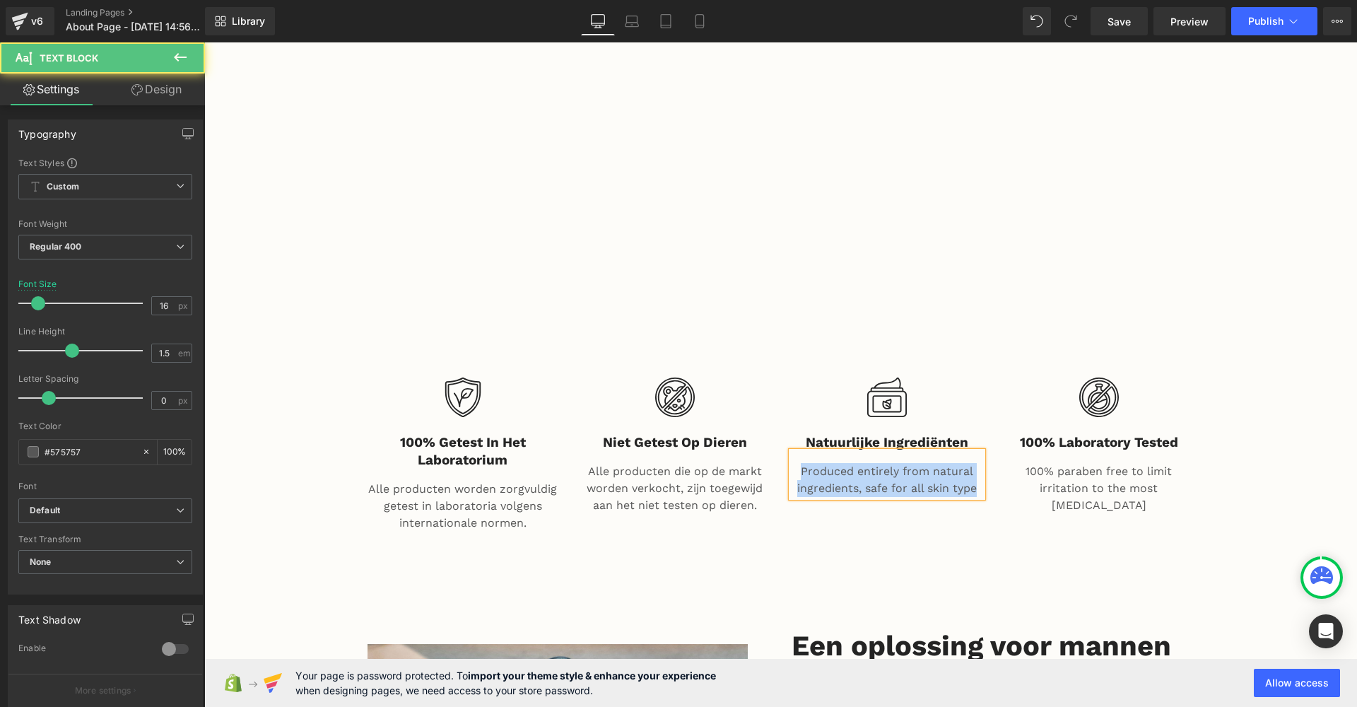
click at [976, 463] on p "Produced entirely from natural ingredients, safe for all skin type" at bounding box center [887, 480] width 191 height 34
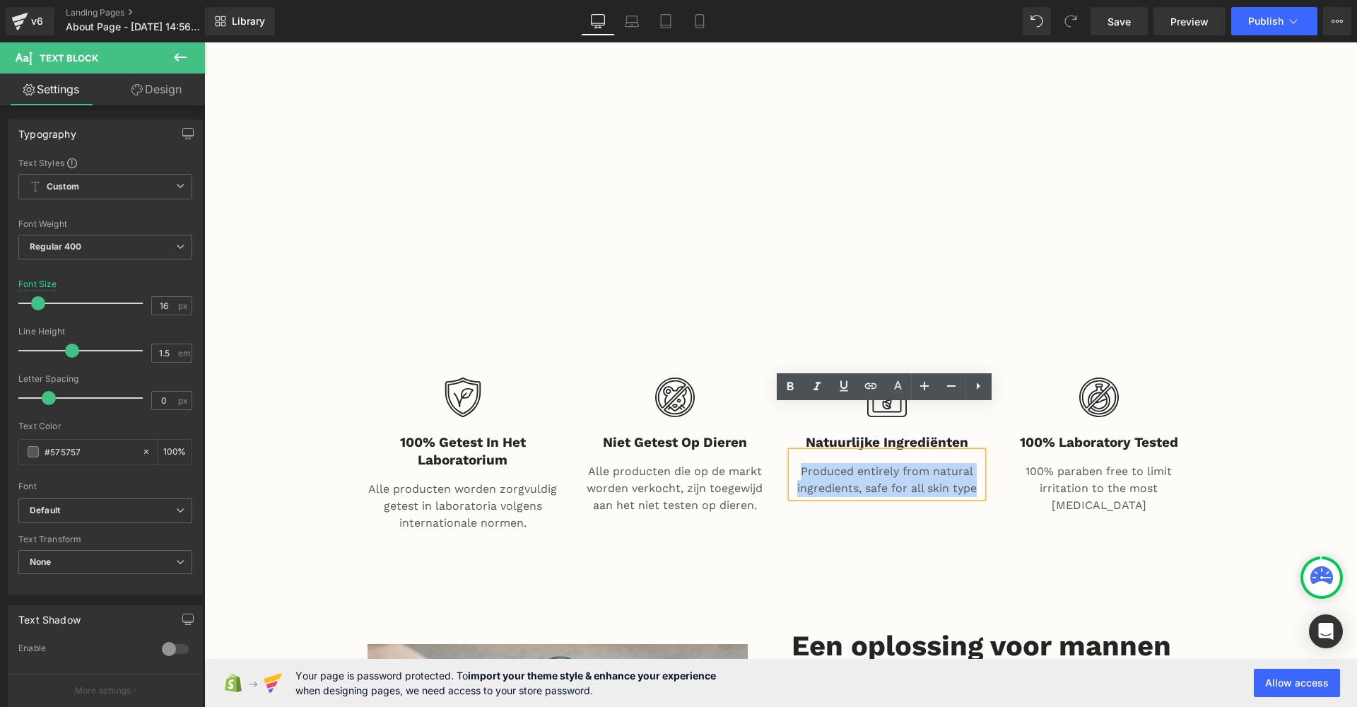
drag, startPoint x: 976, startPoint y: 443, endPoint x: 790, endPoint y: 416, distance: 188.6
click at [792, 452] on div "Produced entirely from natural ingredients, safe for all skin type" at bounding box center [887, 474] width 191 height 45
paste div
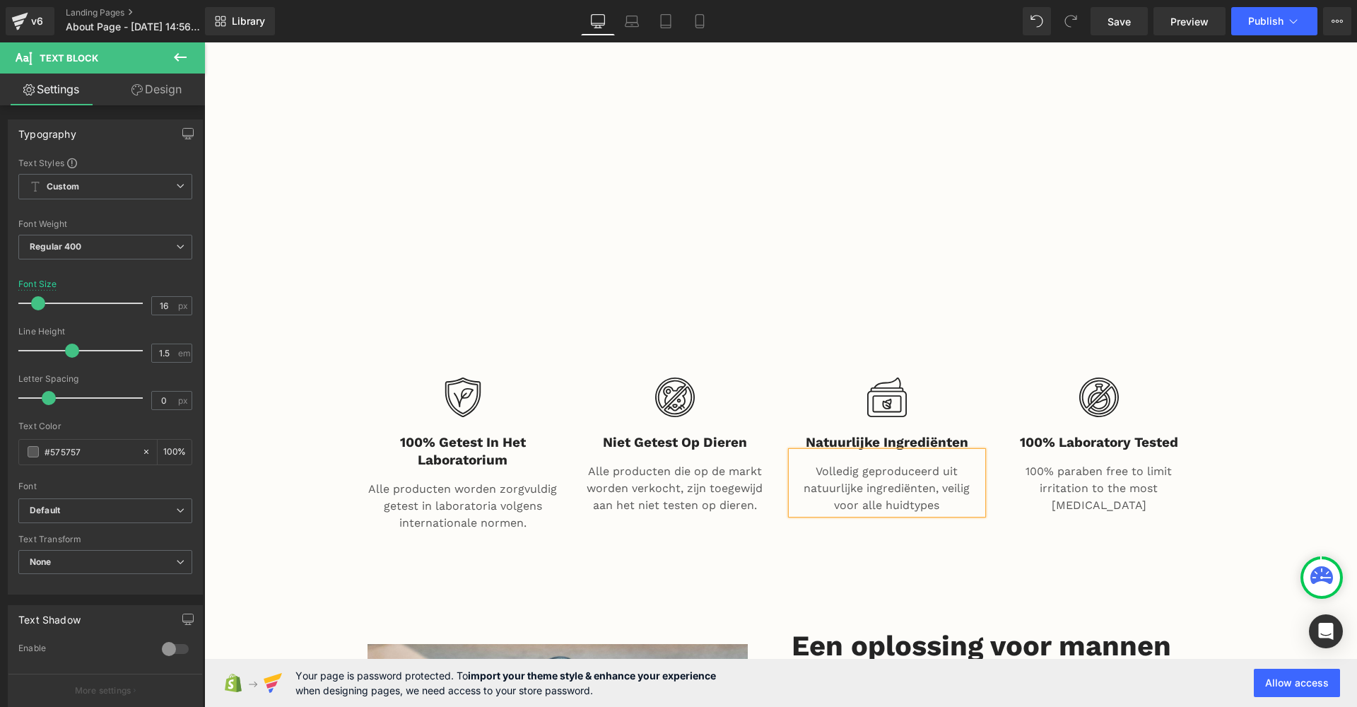
click at [980, 505] on div "Image 100% getest in het laboratorium Heading Alle producten worden zorgvuldig …" at bounding box center [781, 457] width 848 height 194
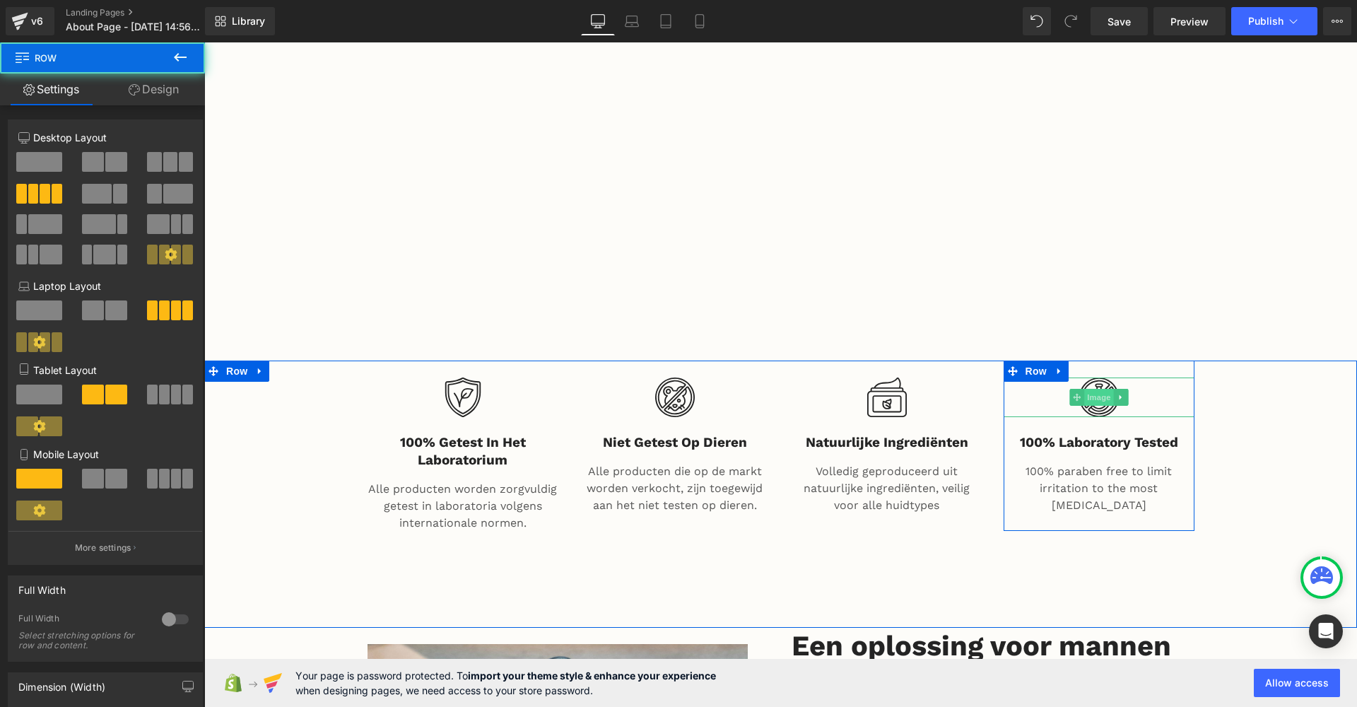
click at [1093, 389] on span "Image" at bounding box center [1099, 397] width 30 height 17
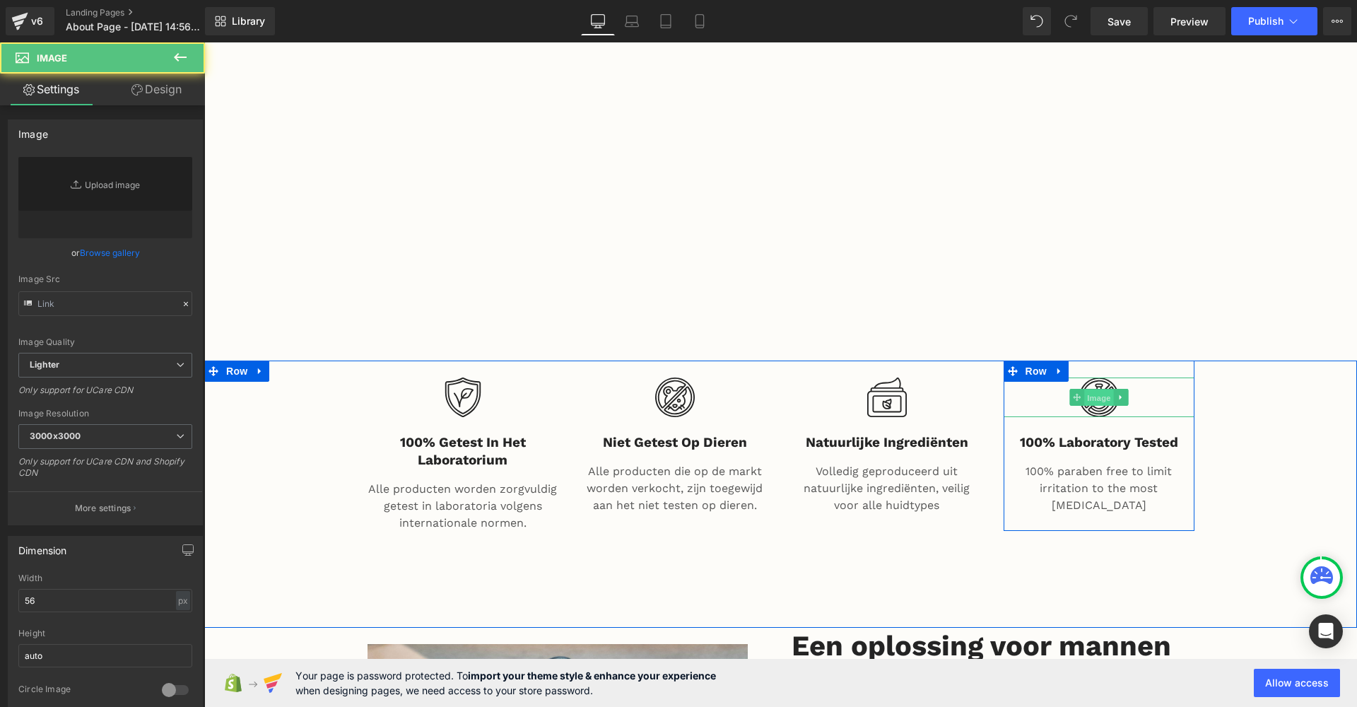
type input "[URL][DOMAIN_NAME]"
click at [1146, 377] on div at bounding box center [1099, 397] width 191 height 40
click at [1137, 377] on div at bounding box center [1099, 397] width 191 height 40
click at [1134, 377] on div at bounding box center [1099, 397] width 191 height 40
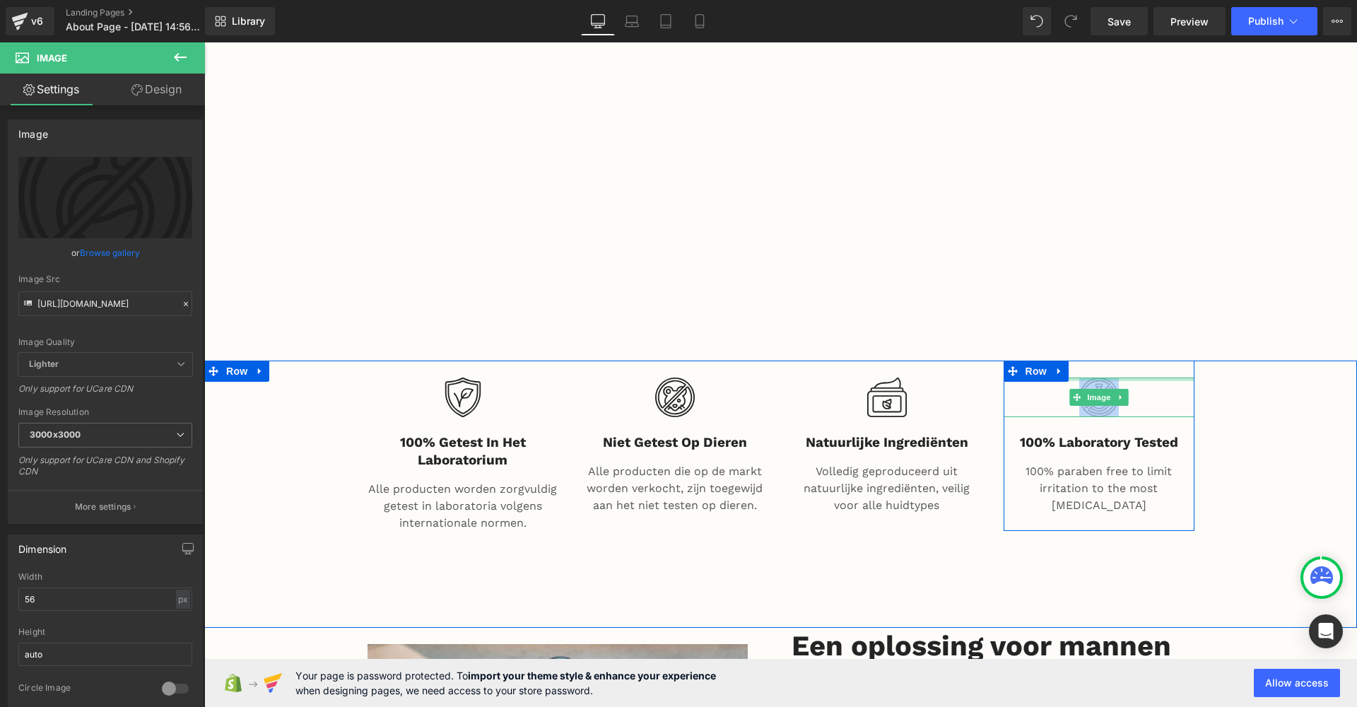
click at [1100, 377] on div at bounding box center [1099, 379] width 191 height 4
click at [1098, 389] on span "Image" at bounding box center [1099, 397] width 30 height 17
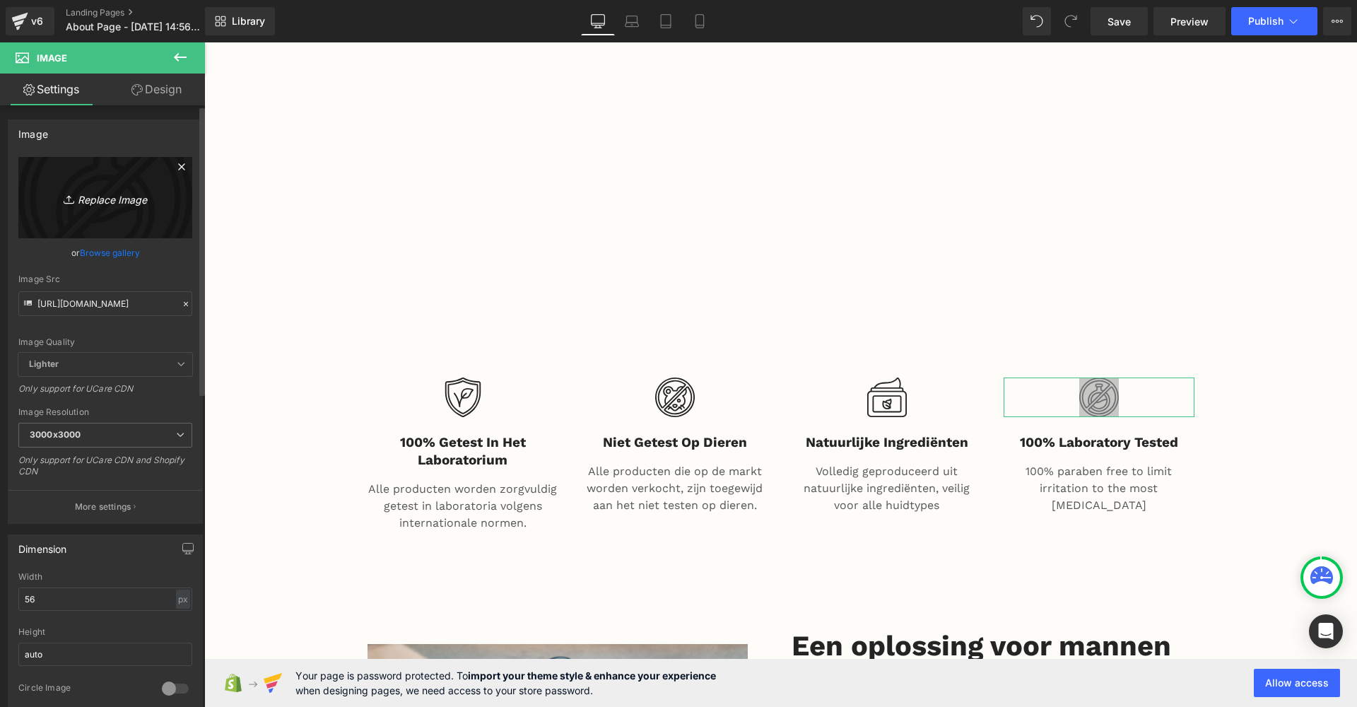
click at [107, 206] on icon "Replace Image" at bounding box center [105, 198] width 113 height 18
type input "C:\fakepath\pngtree-the-warranty-label-with-bold-outline-style-vector-png-image…"
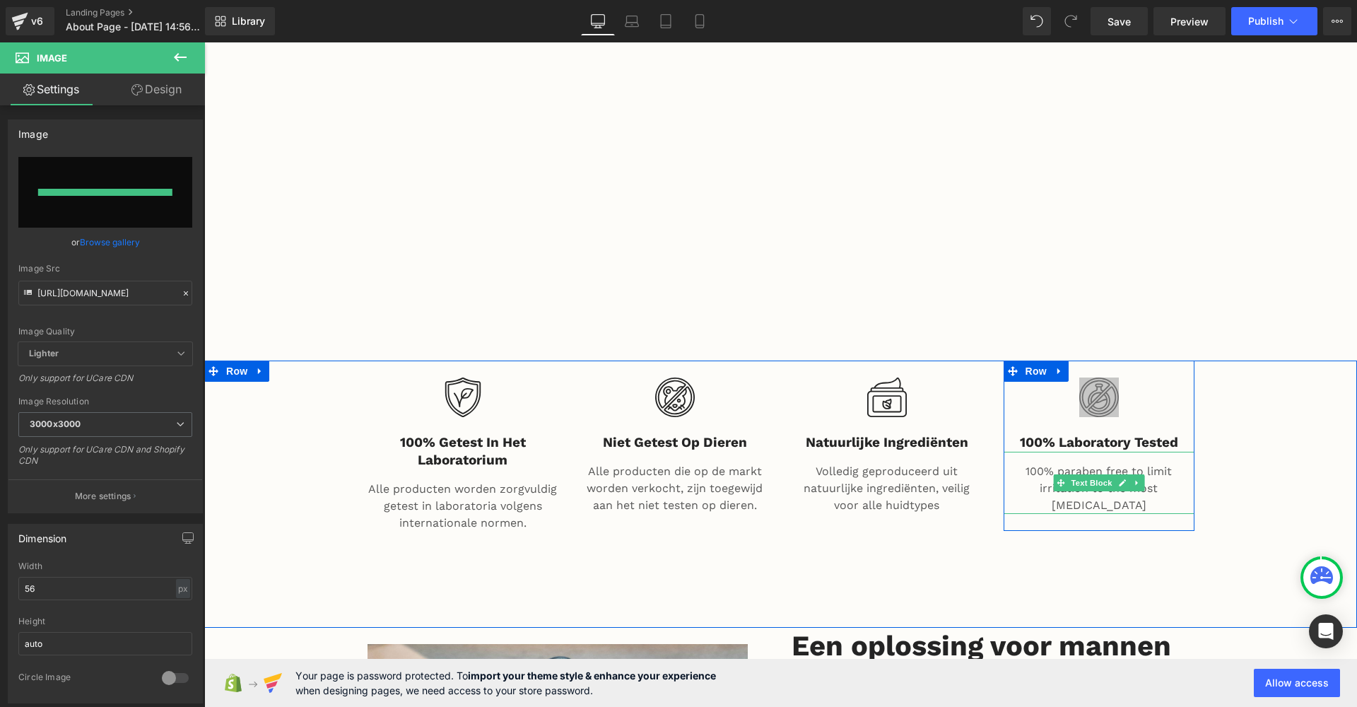
type input "[URL][DOMAIN_NAME]"
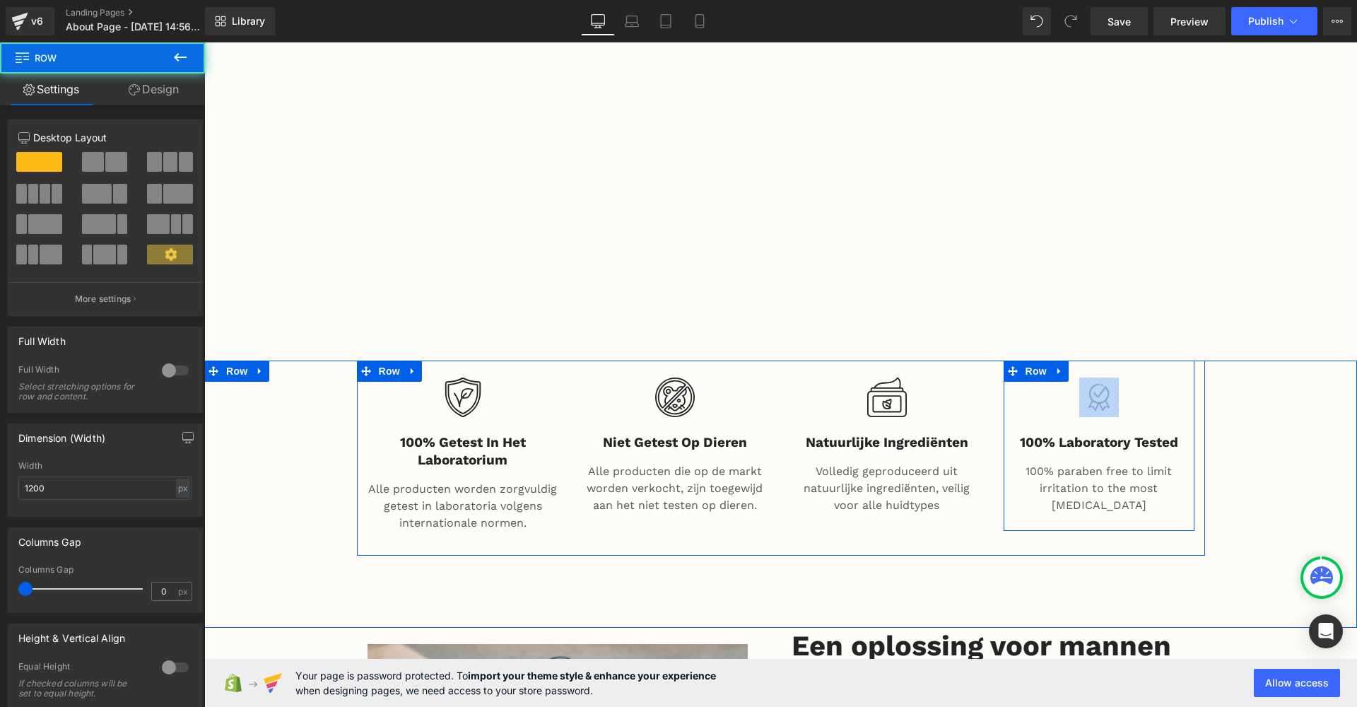
click at [1125, 476] on div "Image 100% Laboratory Tested Heading 100% paraben free to limit irritation to t…" at bounding box center [1099, 445] width 191 height 170
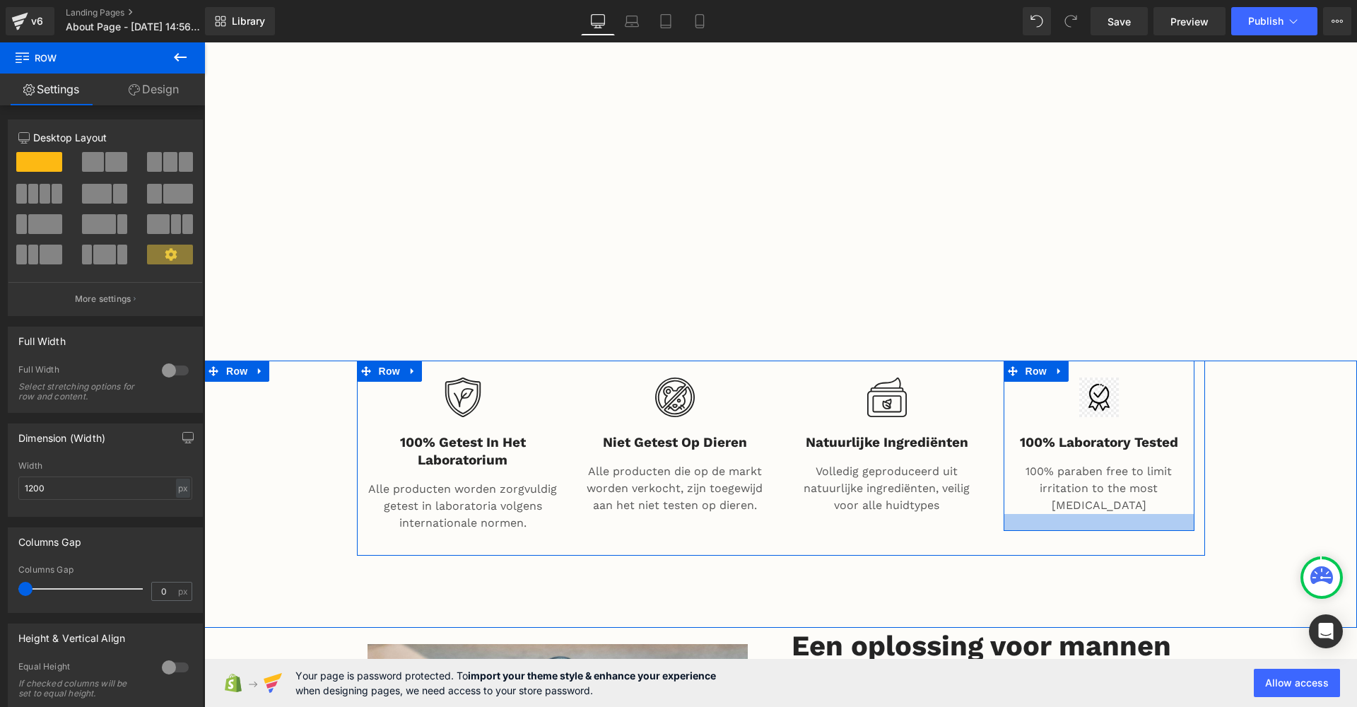
click at [1134, 514] on div at bounding box center [1099, 522] width 191 height 17
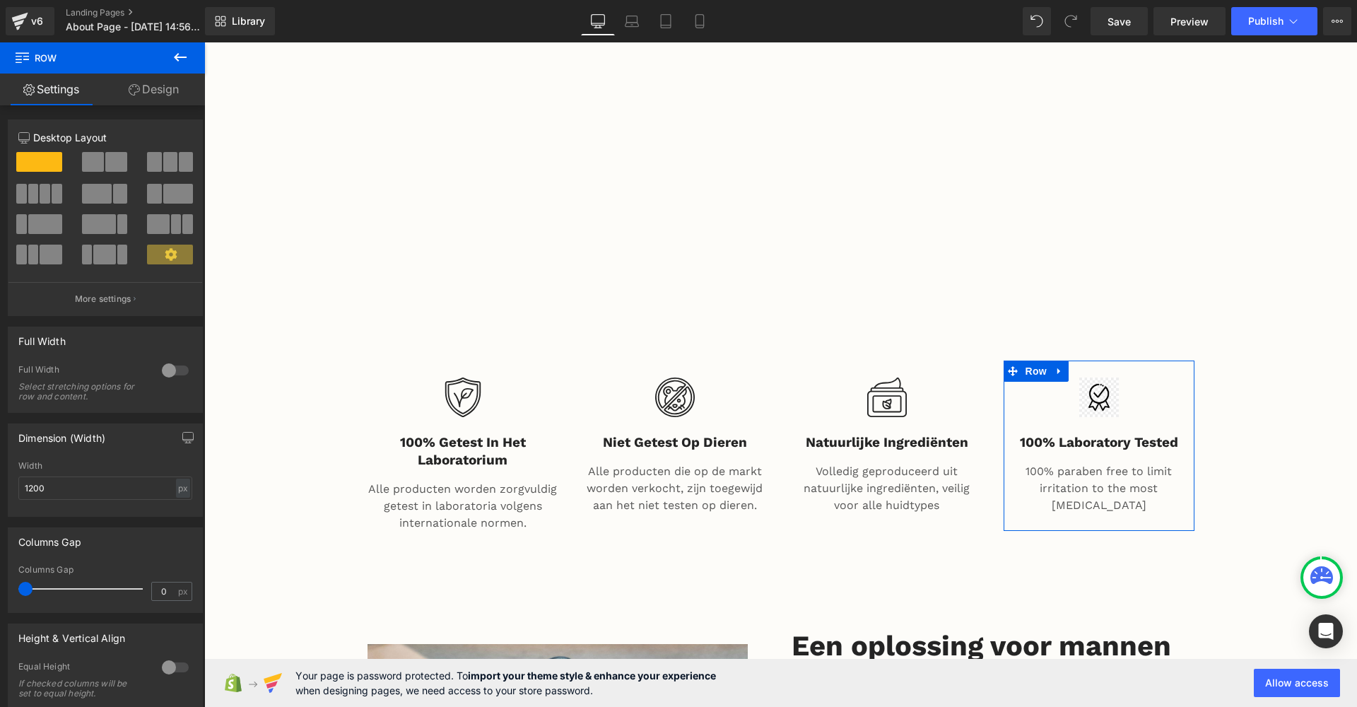
click at [158, 90] on link "Design" at bounding box center [153, 90] width 102 height 32
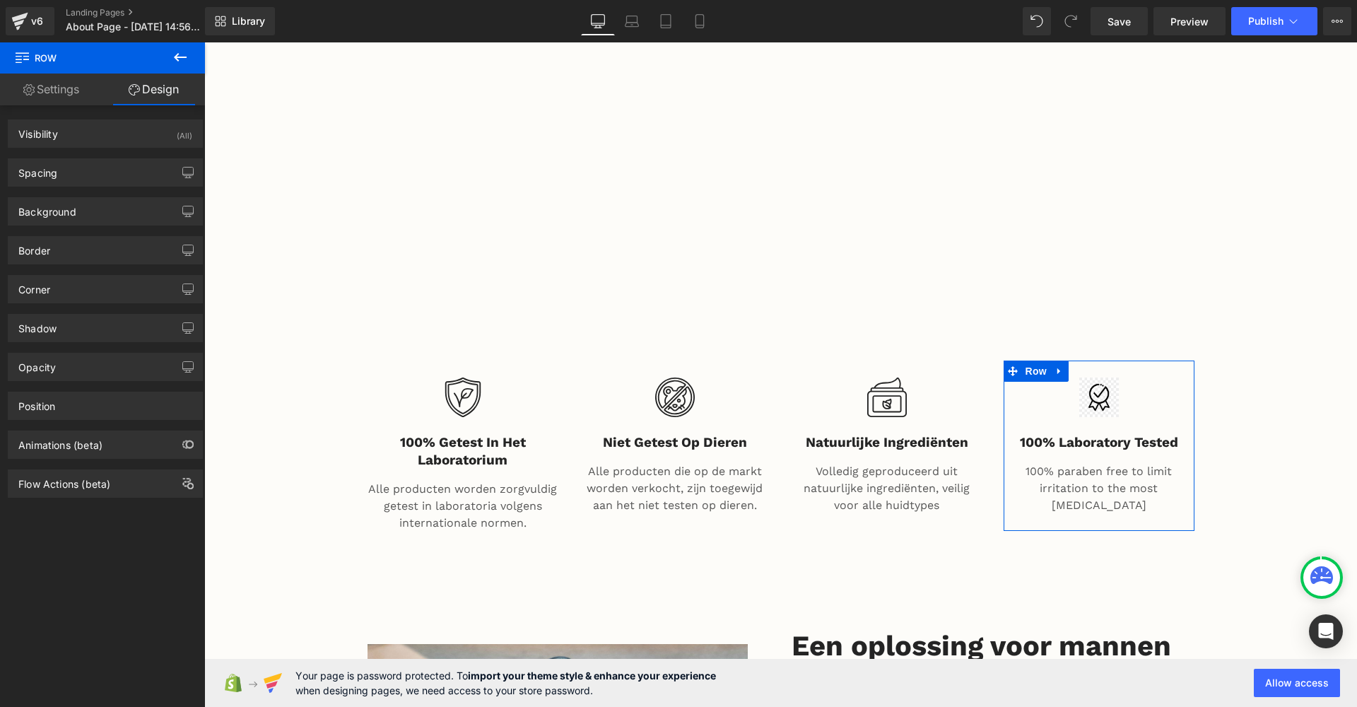
click at [42, 95] on link "Settings" at bounding box center [51, 90] width 102 height 32
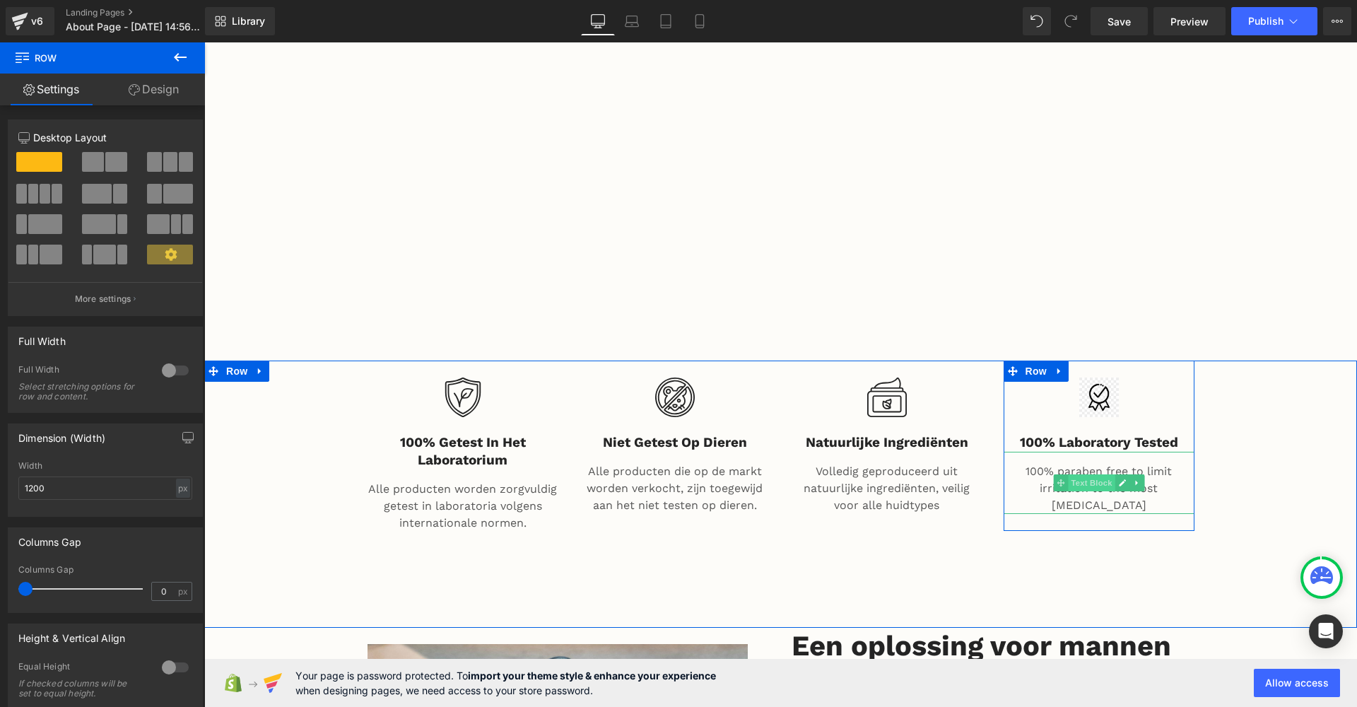
click at [1102, 474] on span "Text Block" at bounding box center [1091, 482] width 47 height 17
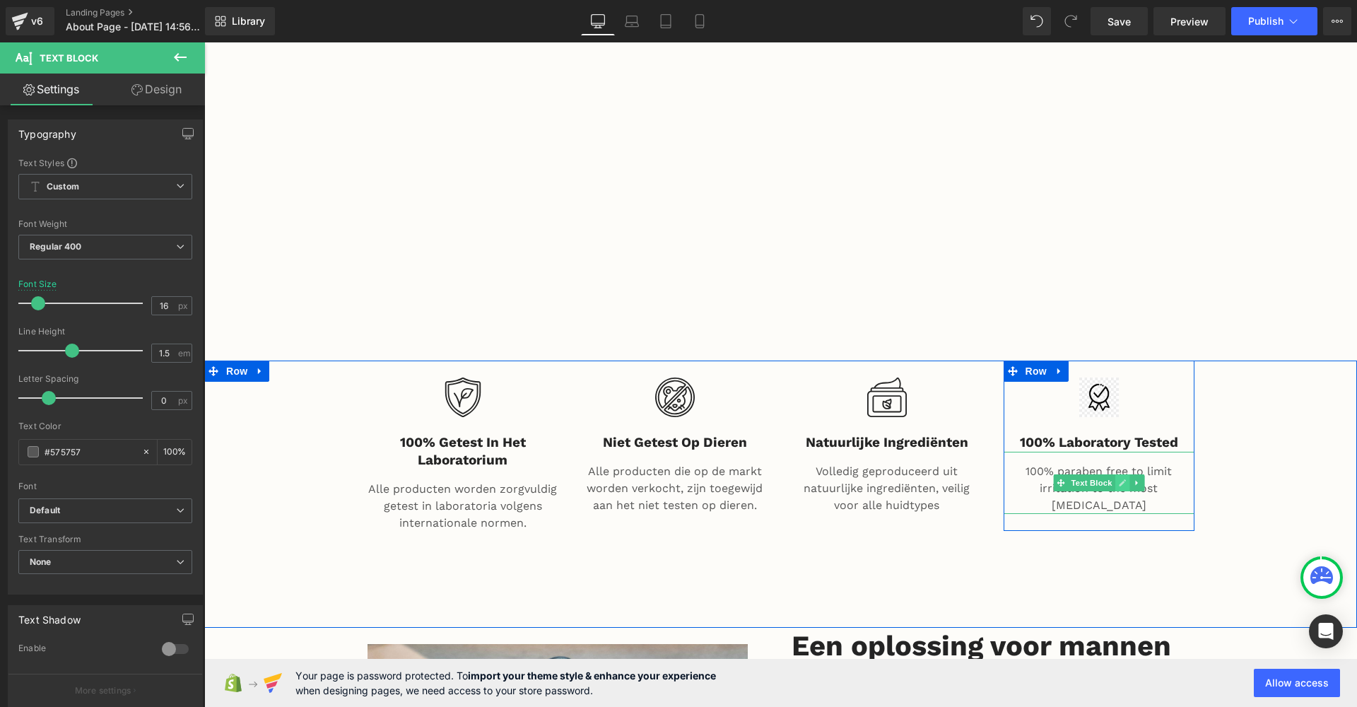
click at [1123, 474] on link at bounding box center [1122, 482] width 15 height 17
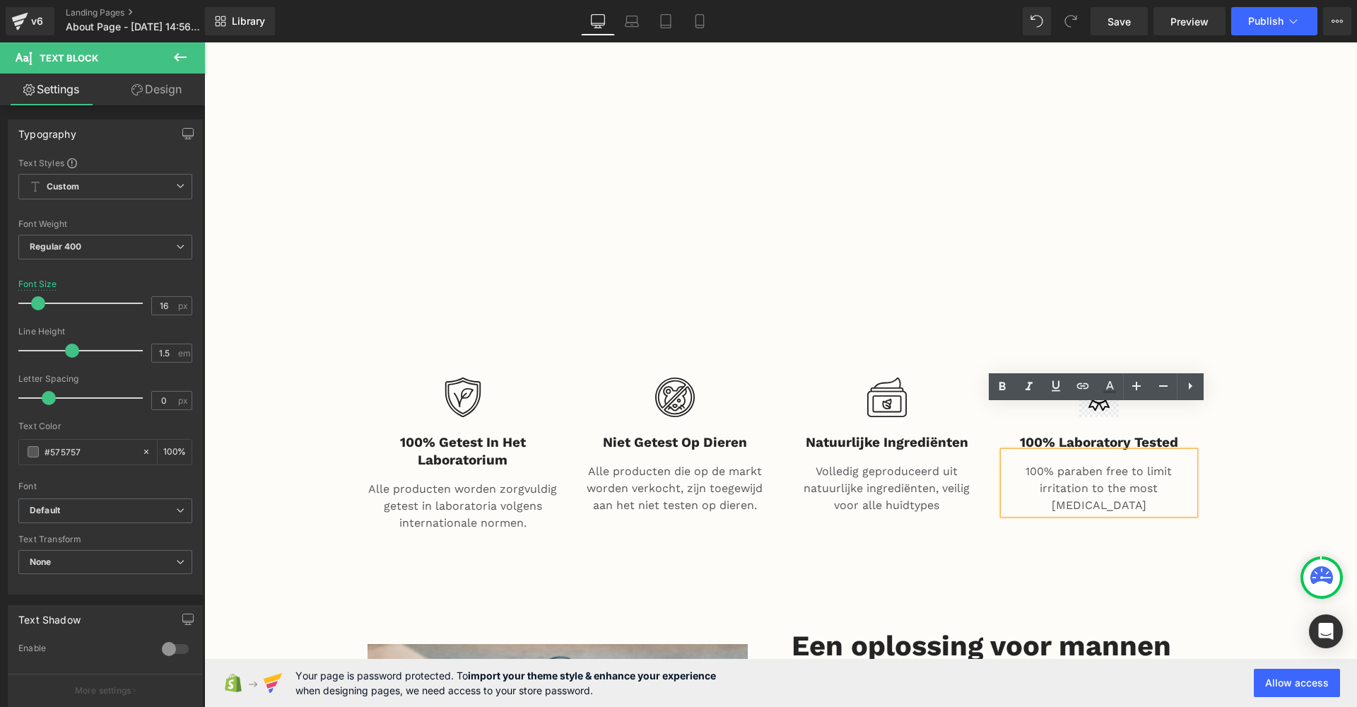
click at [1114, 486] on div "Image 100% getest in het laboratorium Heading Alle producten worden zorgvuldig …" at bounding box center [781, 457] width 848 height 194
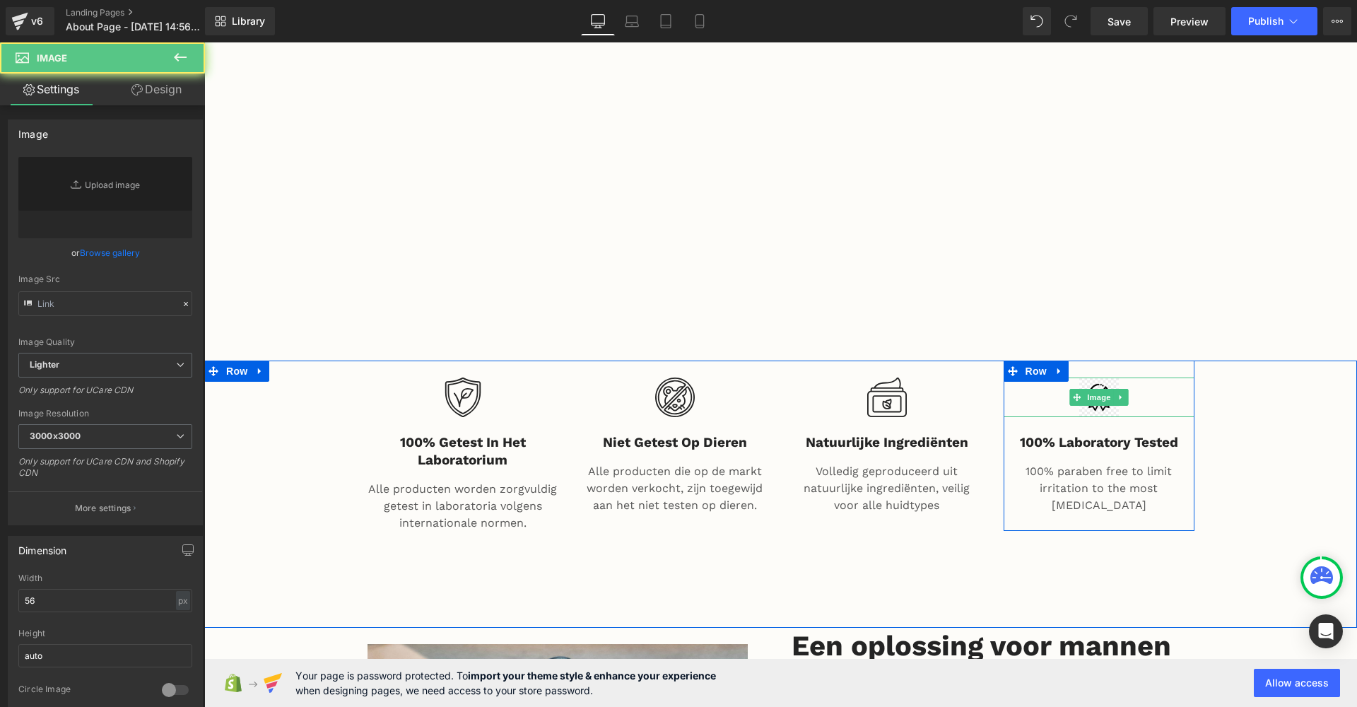
type input "[URL][DOMAIN_NAME]"
click at [1153, 377] on div at bounding box center [1099, 397] width 191 height 40
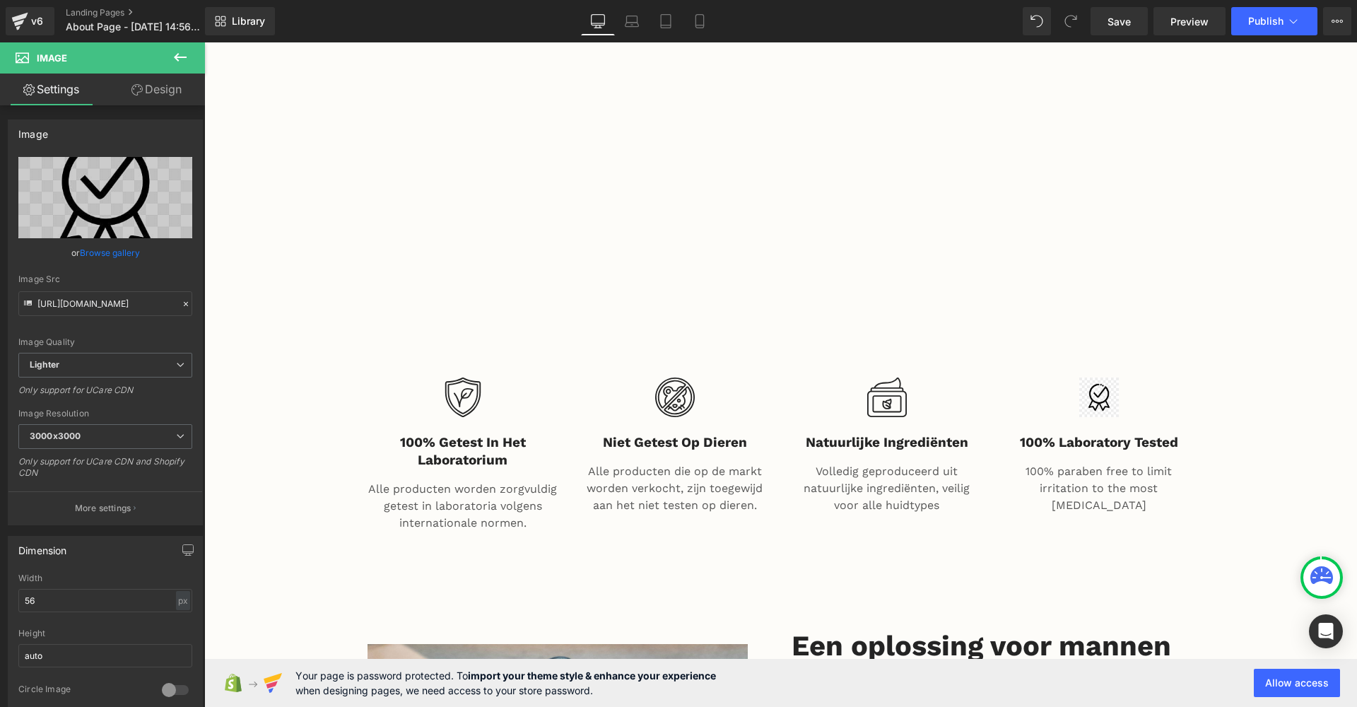
click at [174, 53] on icon at bounding box center [180, 57] width 17 height 17
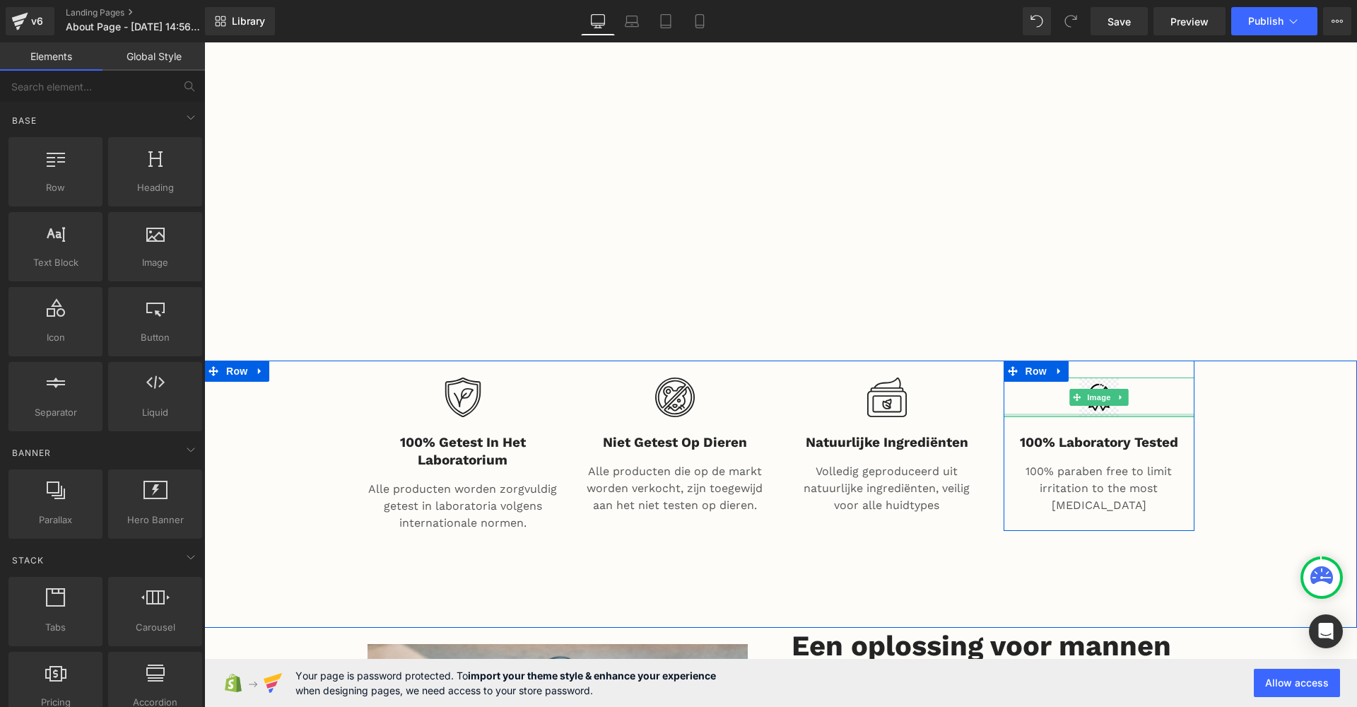
click at [1029, 413] on div at bounding box center [1099, 415] width 191 height 4
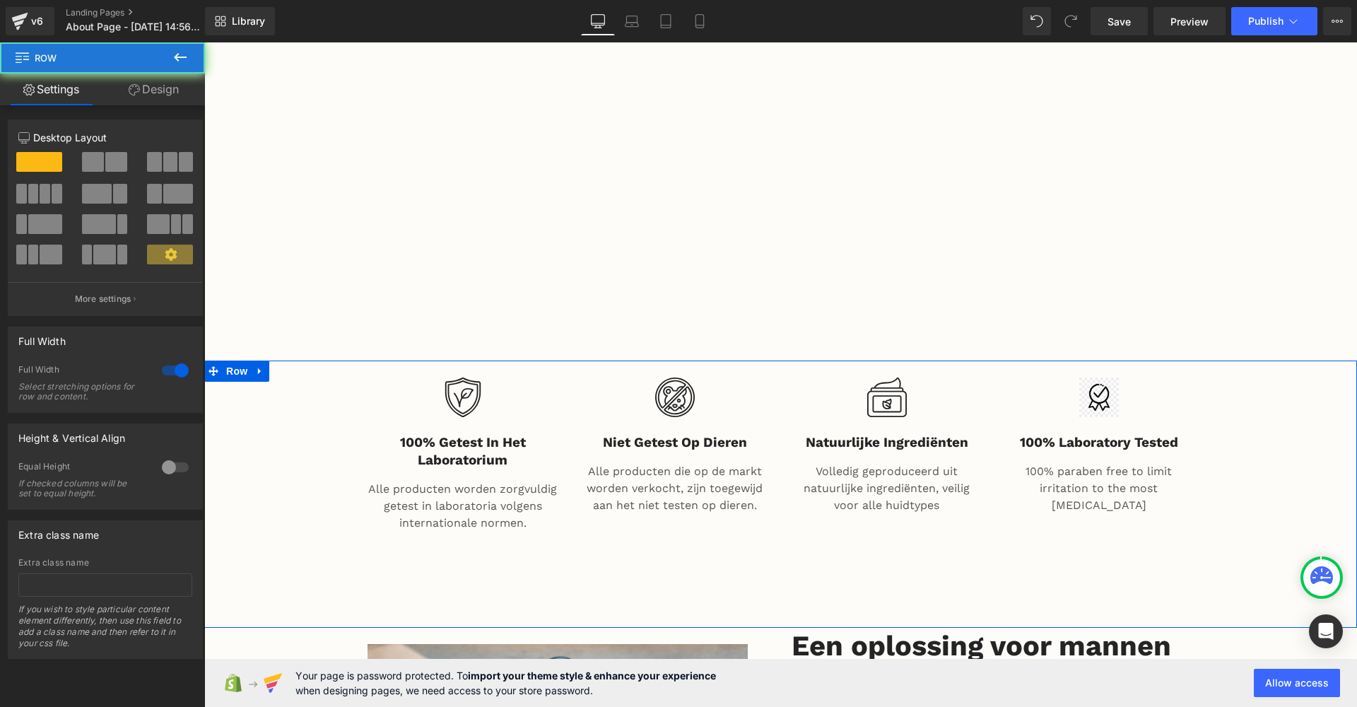
click at [307, 360] on div "Image 100% getest in het laboratorium Heading Alle producten worden zorgvuldig …" at bounding box center [780, 457] width 1153 height 194
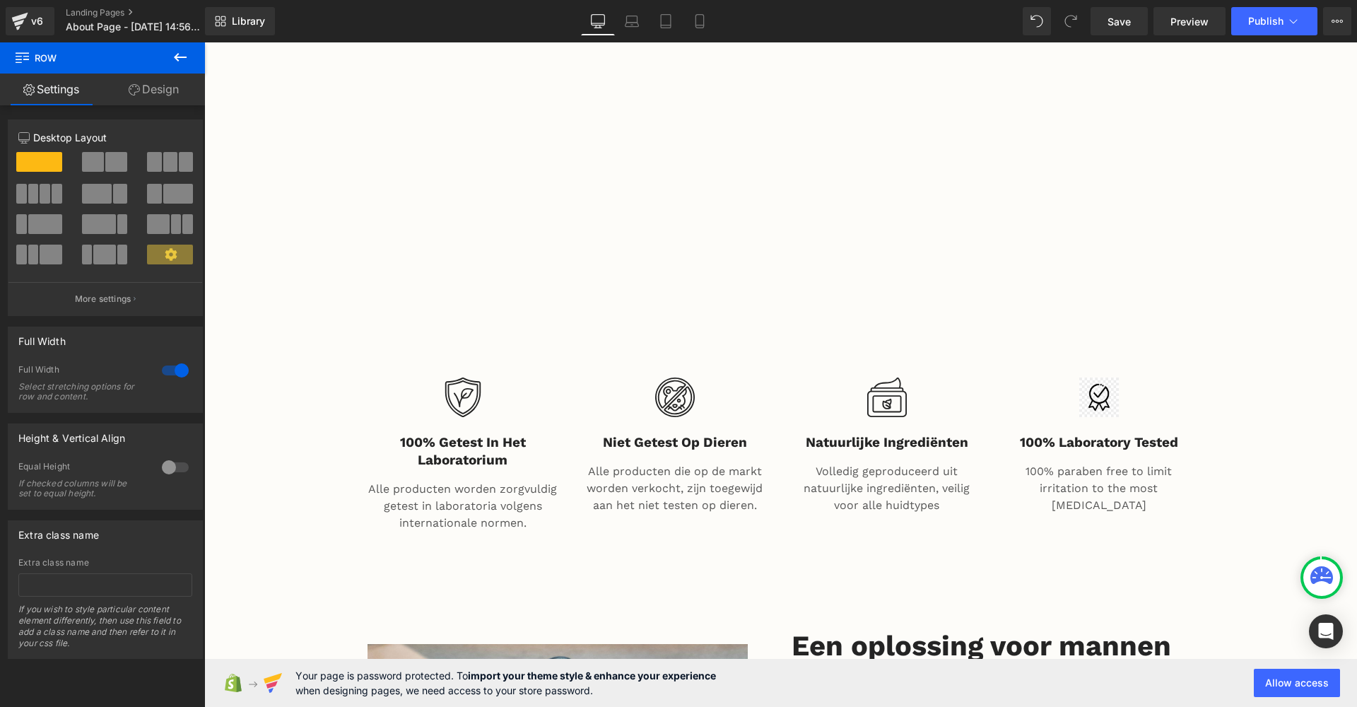
click at [191, 55] on button at bounding box center [179, 57] width 49 height 31
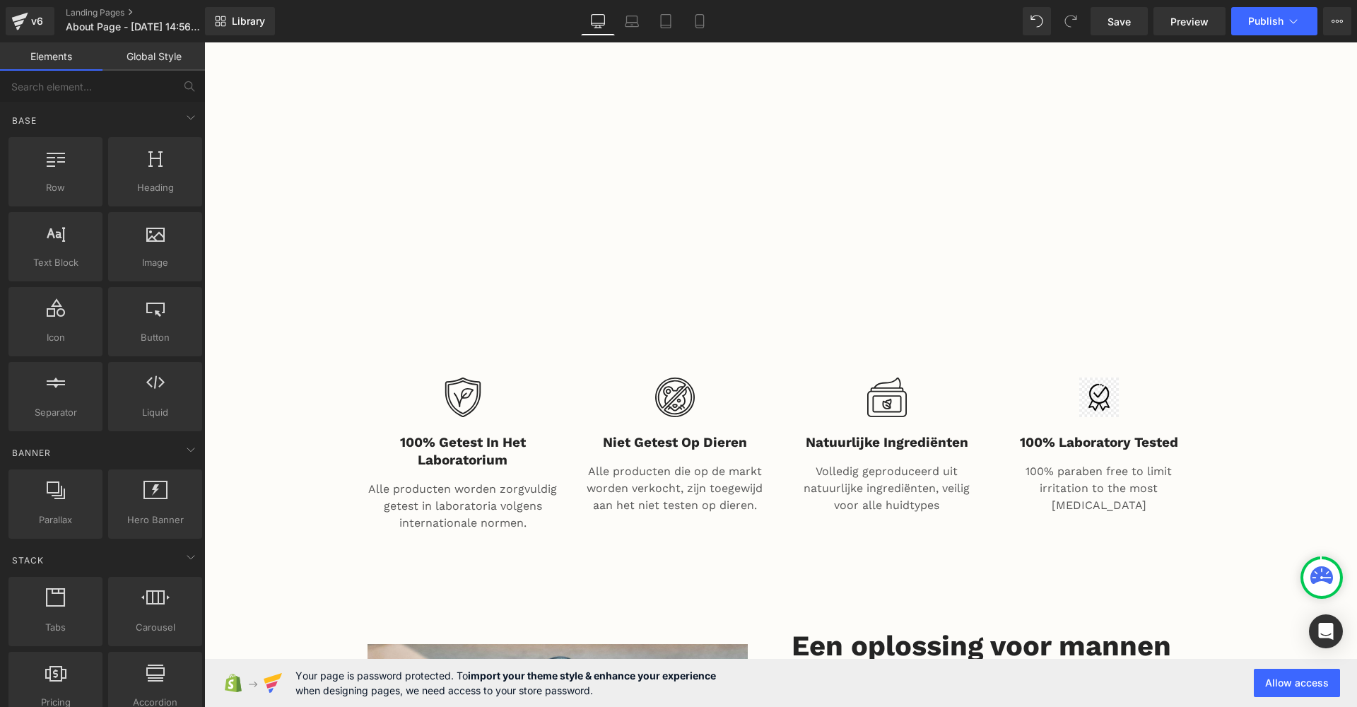
click at [139, 61] on link "Global Style" at bounding box center [153, 56] width 102 height 28
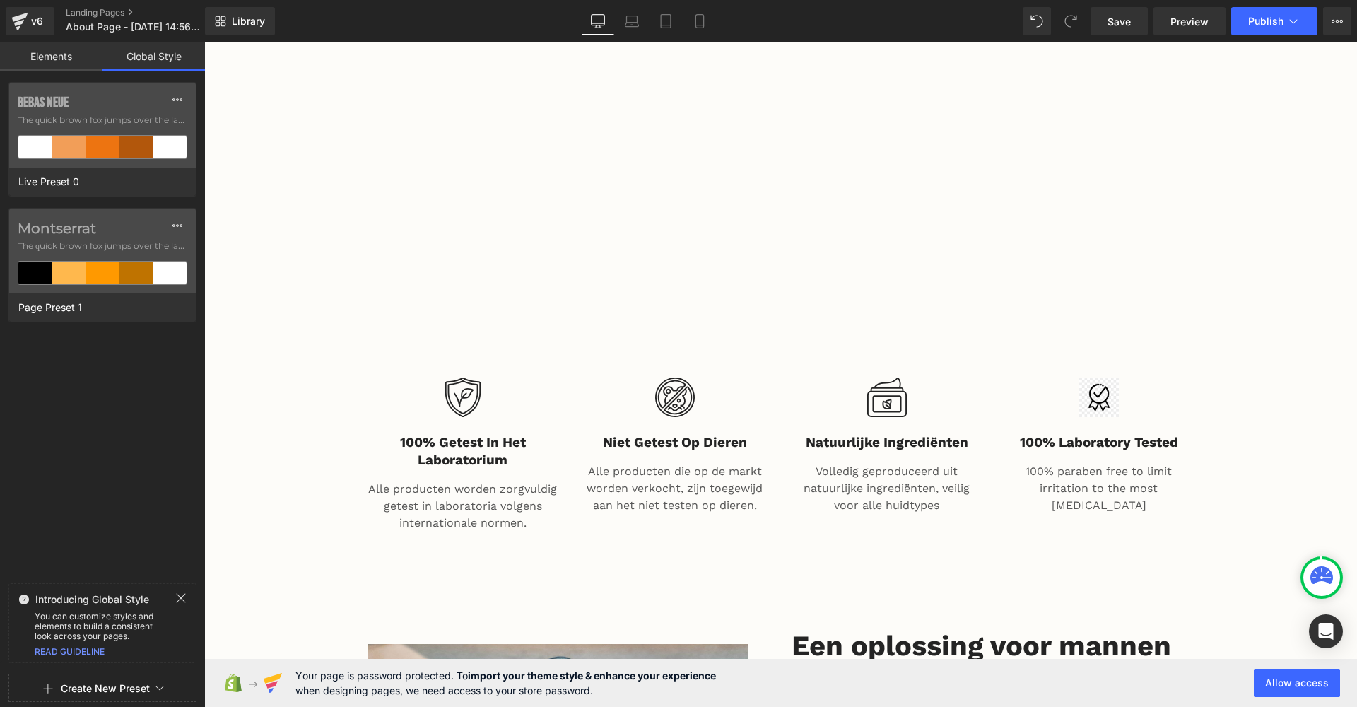
click at [51, 60] on link "Elements" at bounding box center [51, 56] width 102 height 28
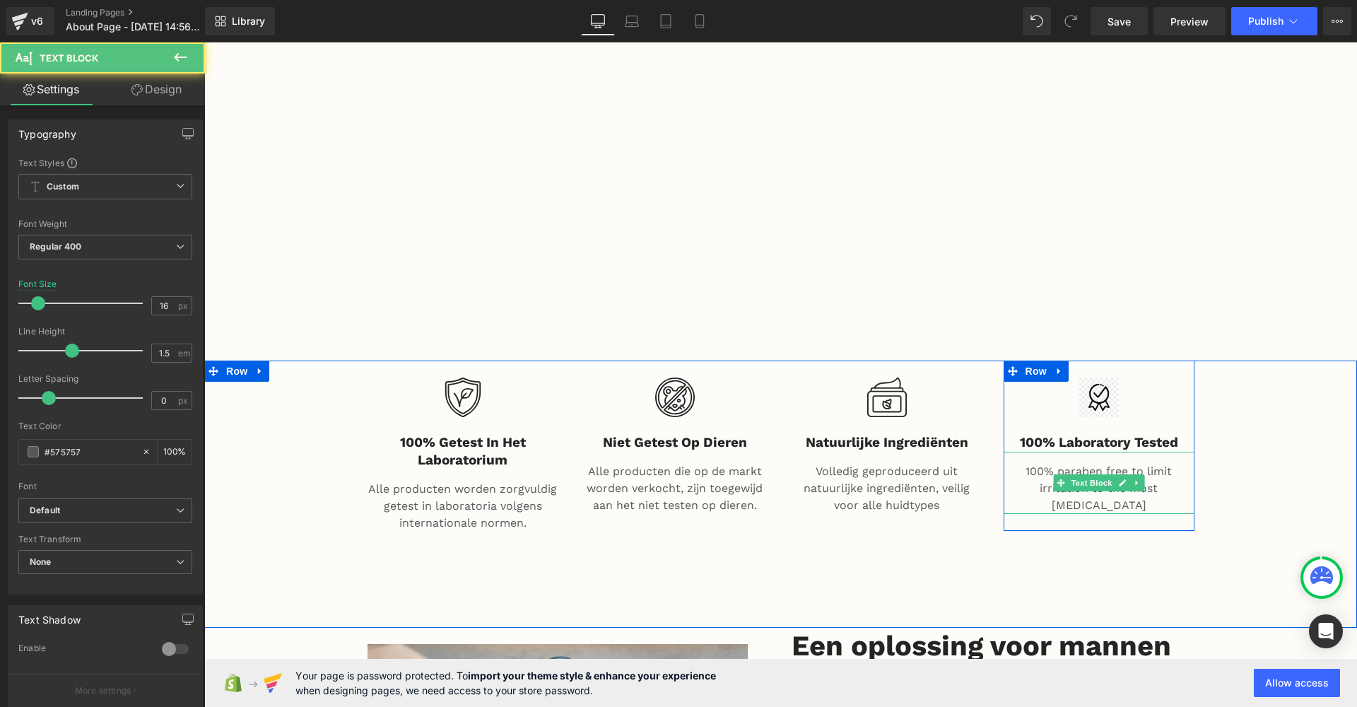
click at [1059, 463] on p "100% paraben free to limit irritation to the most [MEDICAL_DATA]" at bounding box center [1099, 488] width 191 height 51
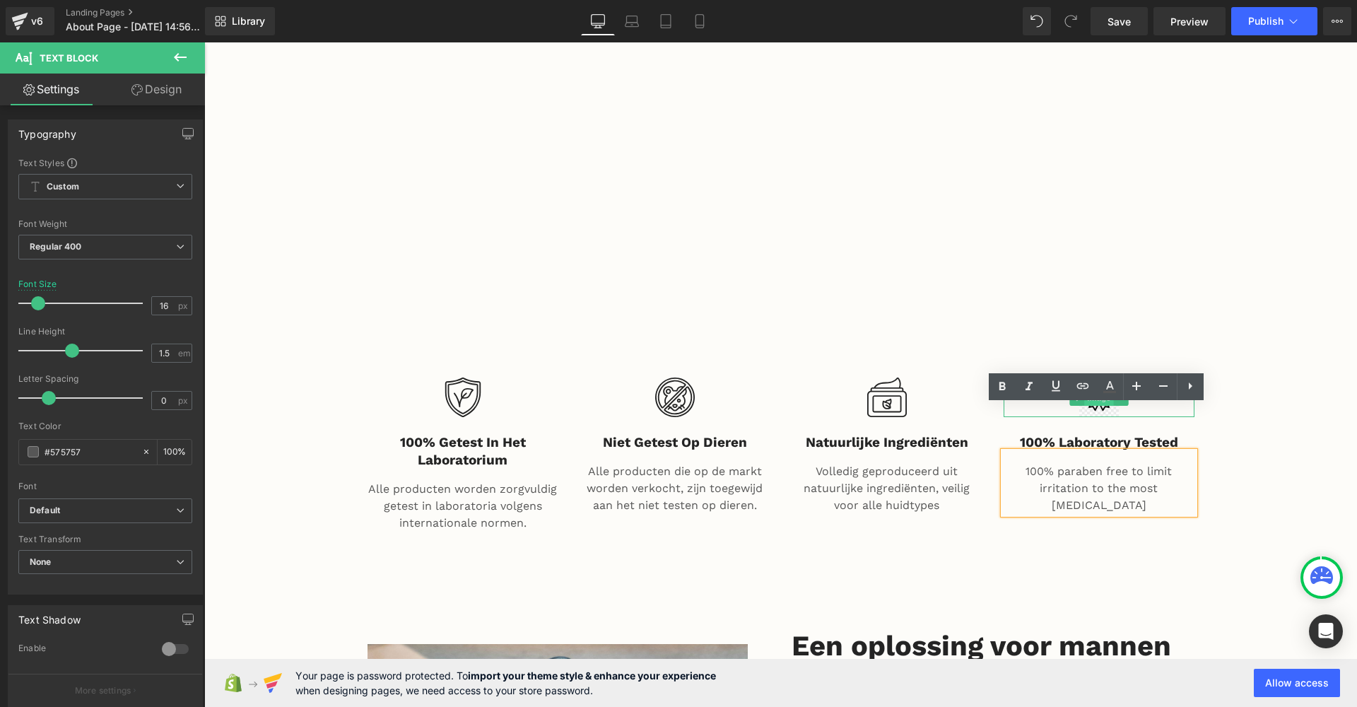
click at [1091, 389] on span "Image" at bounding box center [1099, 397] width 30 height 17
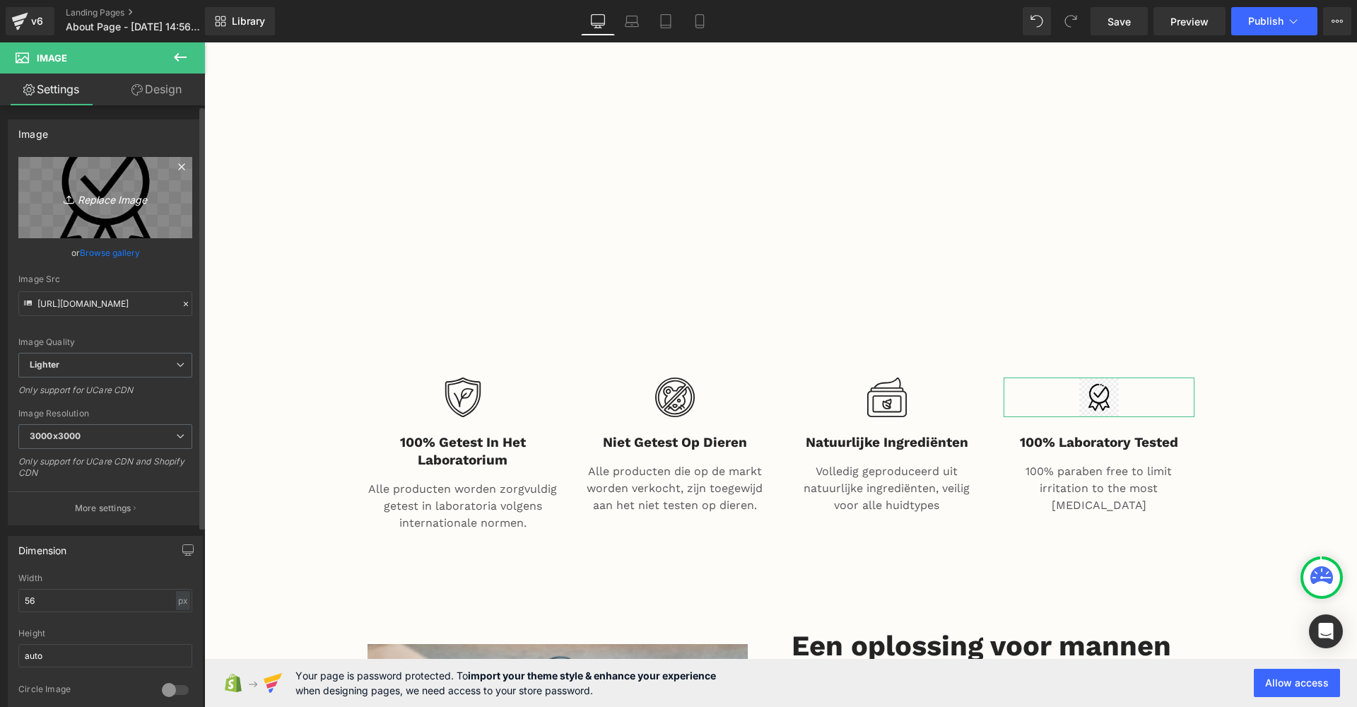
click at [131, 213] on link "Replace Image" at bounding box center [105, 197] width 174 height 81
click at [177, 165] on icon at bounding box center [181, 166] width 17 height 17
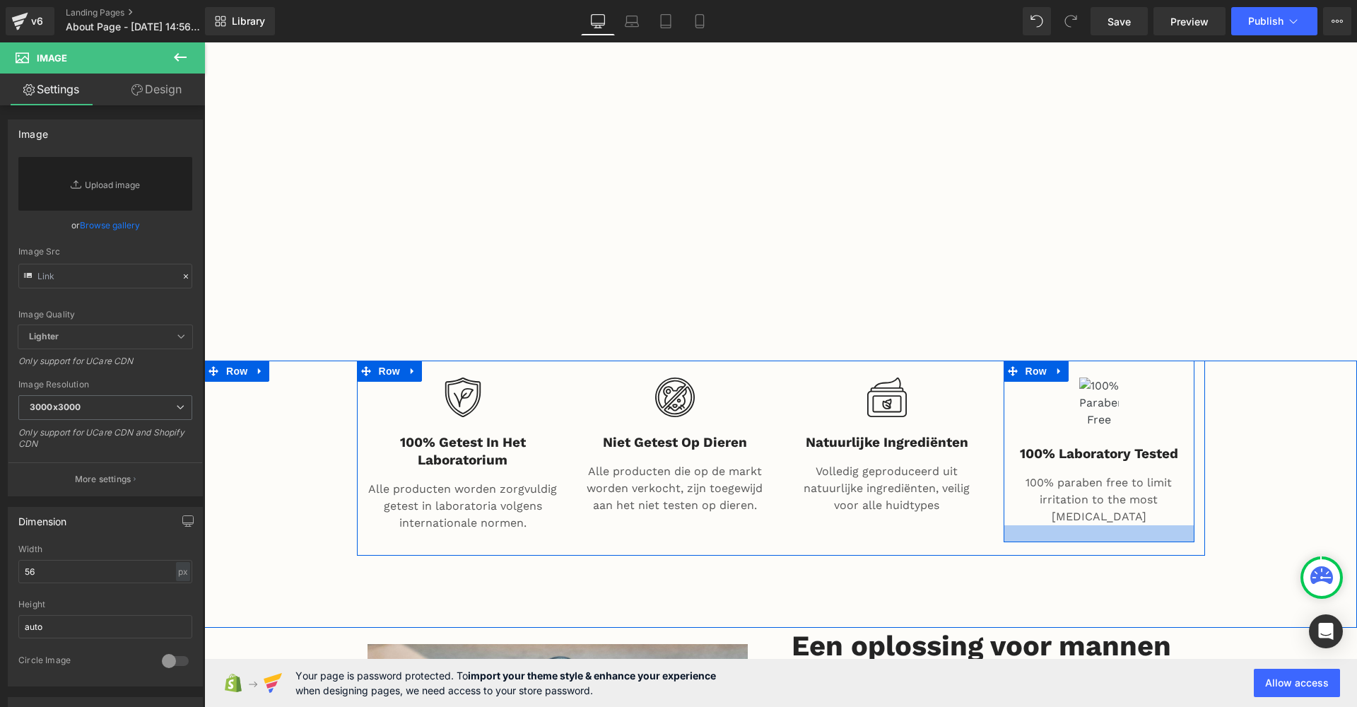
click at [1121, 525] on div at bounding box center [1099, 533] width 191 height 17
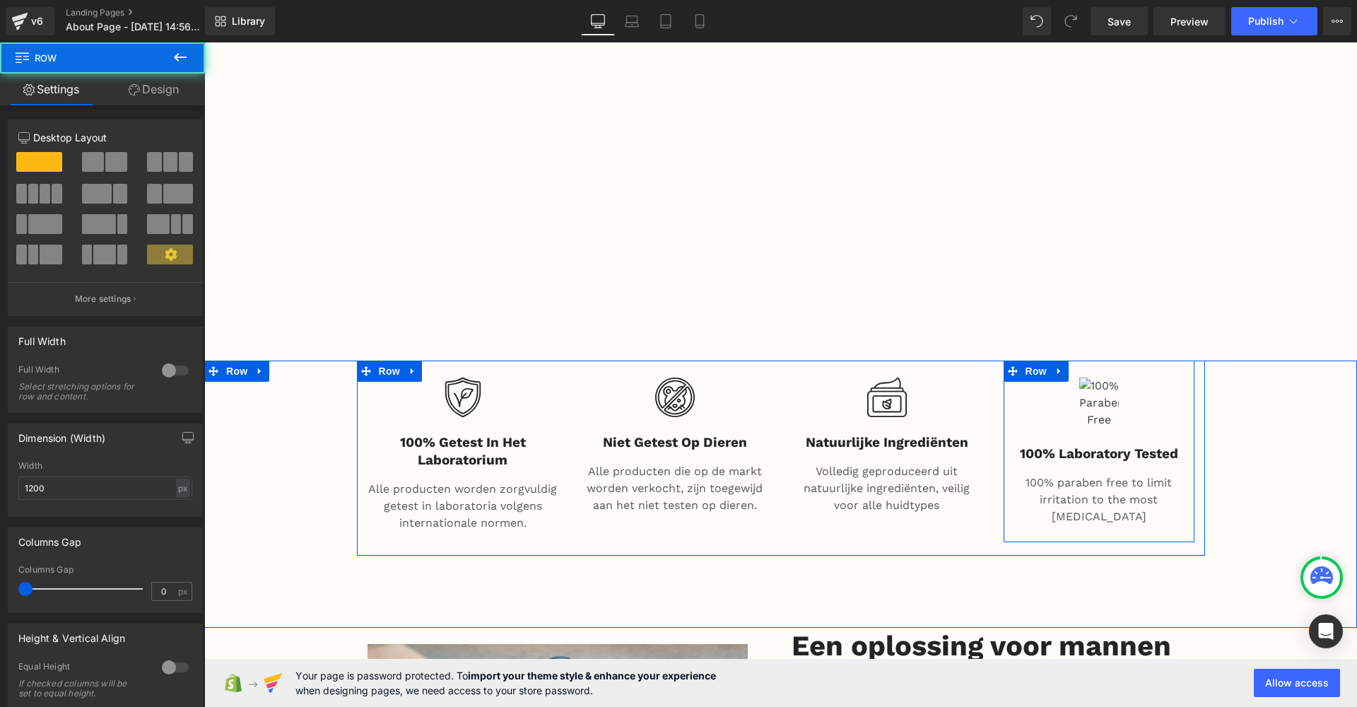
click at [1121, 525] on div at bounding box center [1099, 533] width 191 height 17
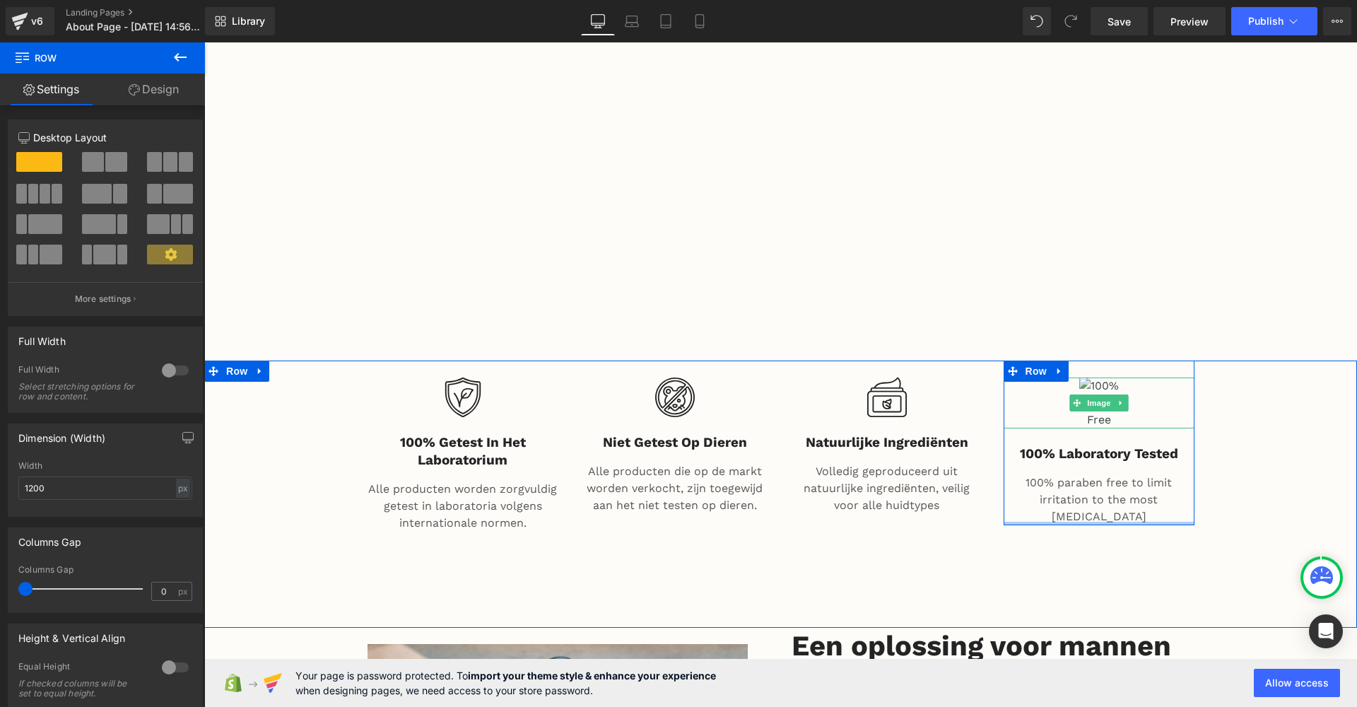
drag, startPoint x: 1121, startPoint y: 479, endPoint x: 1150, endPoint y: 346, distance: 135.3
click at [1150, 360] on div "Image 100% Laboratory Tested Heading 100% paraben free to limit irritation to t…" at bounding box center [1099, 442] width 191 height 165
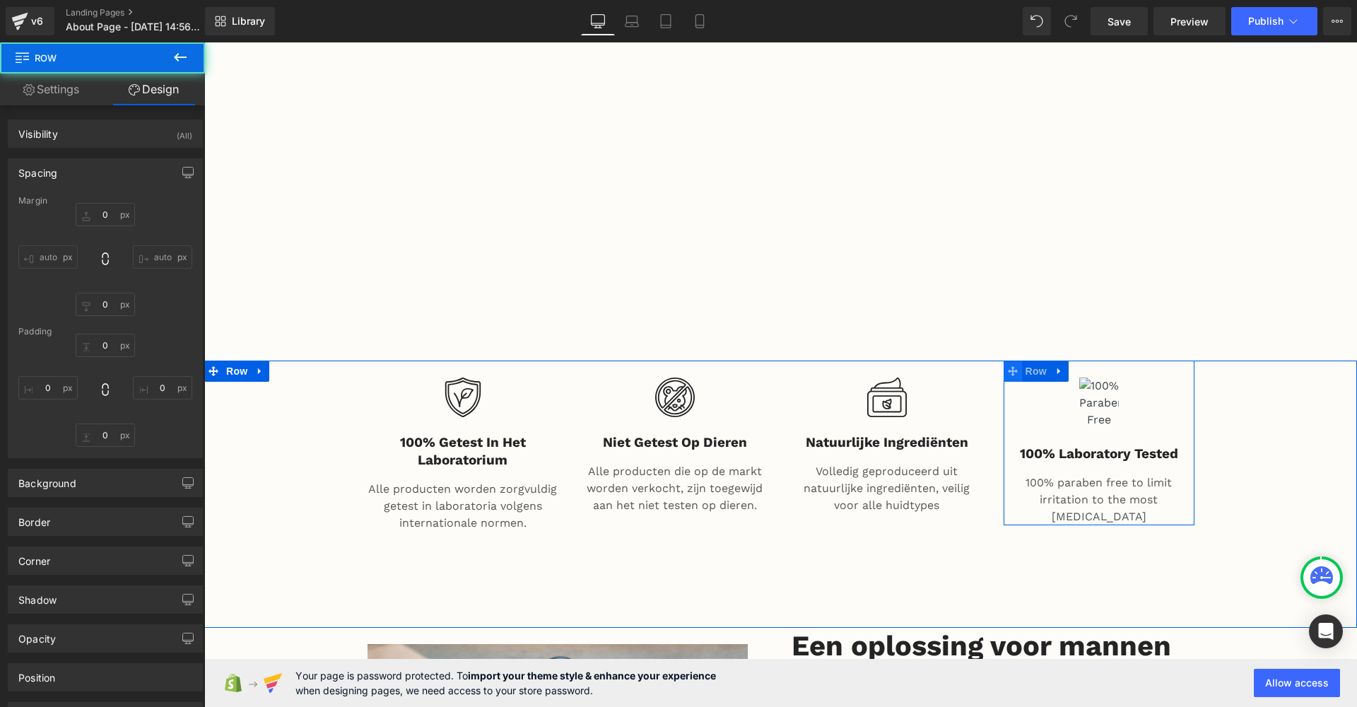
type input "0"
type input "24"
type input "0"
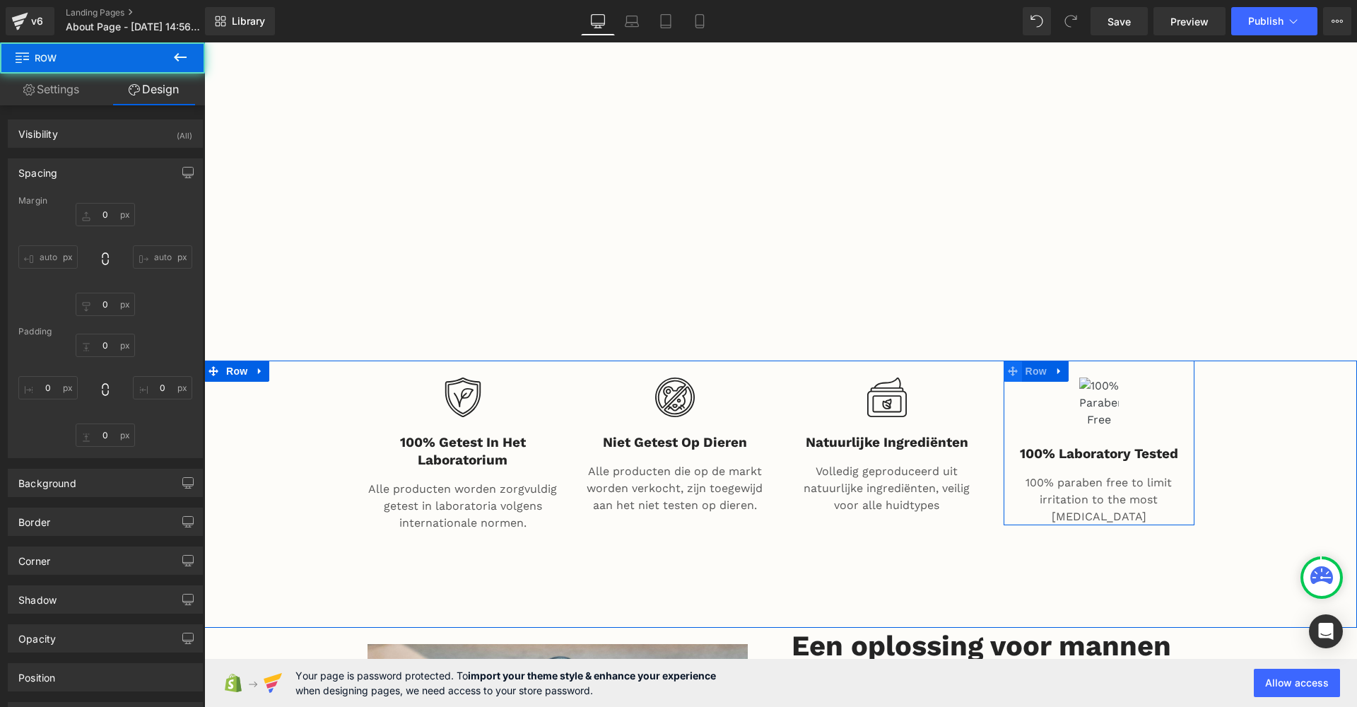
type input "0"
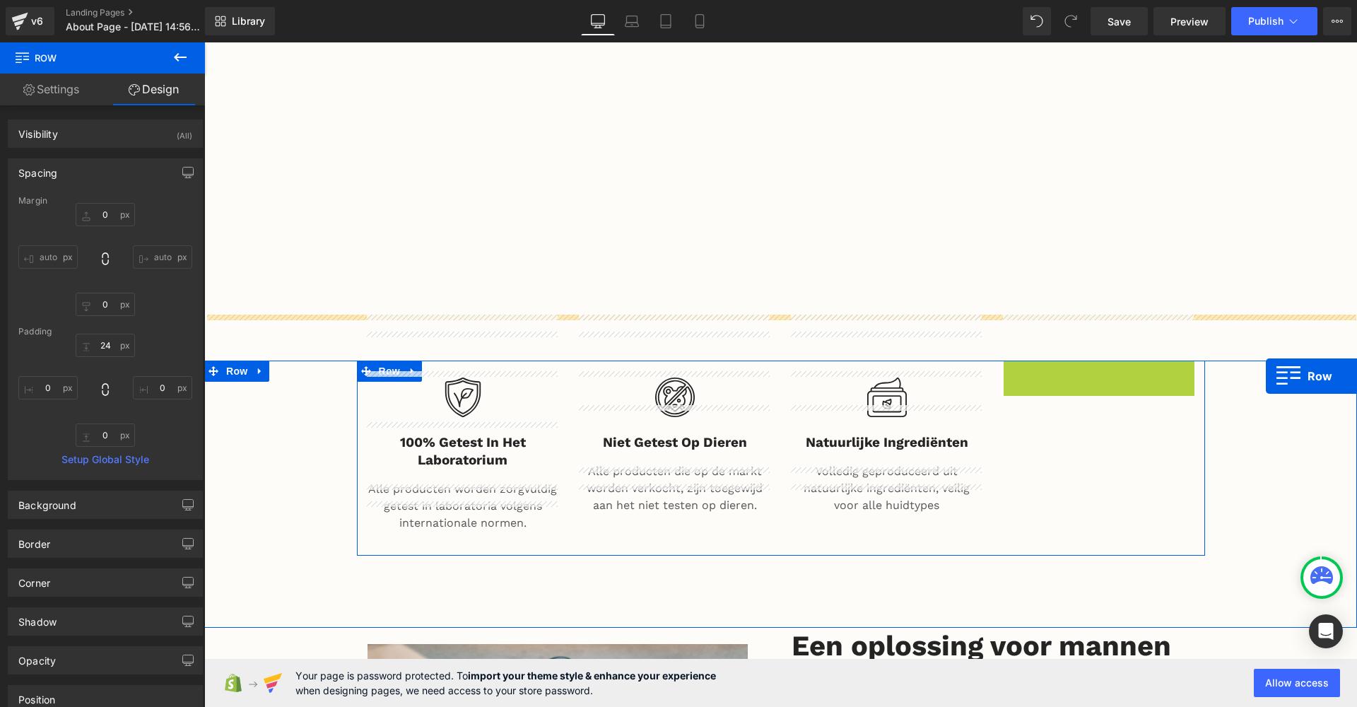
drag, startPoint x: 1007, startPoint y: 319, endPoint x: 1266, endPoint y: 376, distance: 265.0
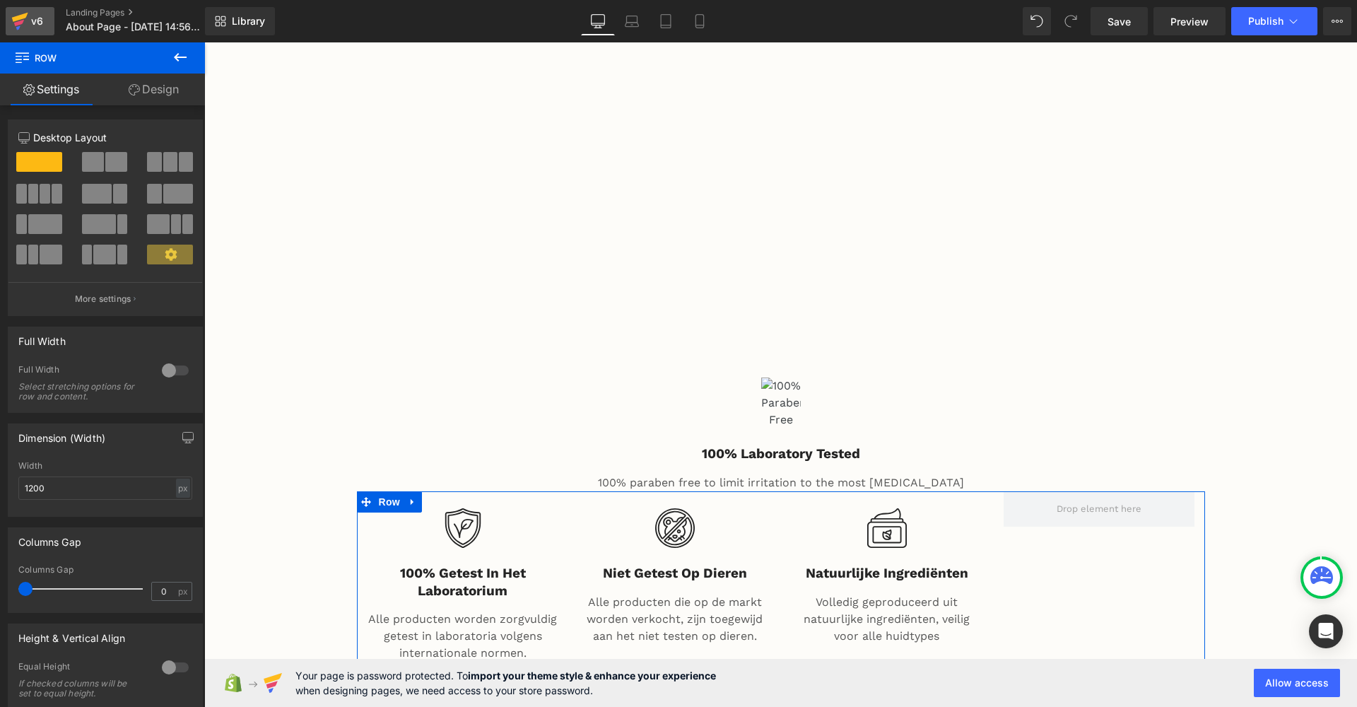
click at [33, 25] on div "v6" at bounding box center [37, 21] width 18 height 18
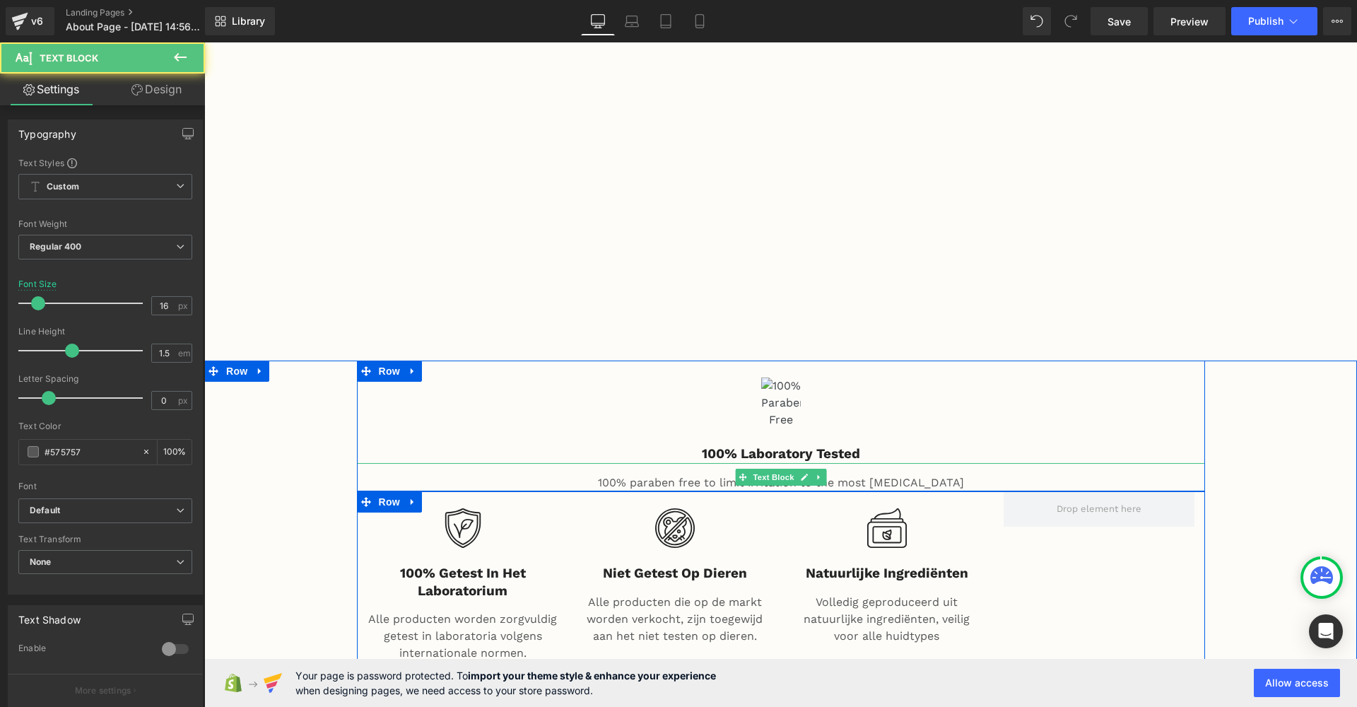
click at [709, 474] on p "100% paraben free to limit irritation to the most [MEDICAL_DATA]" at bounding box center [781, 482] width 848 height 17
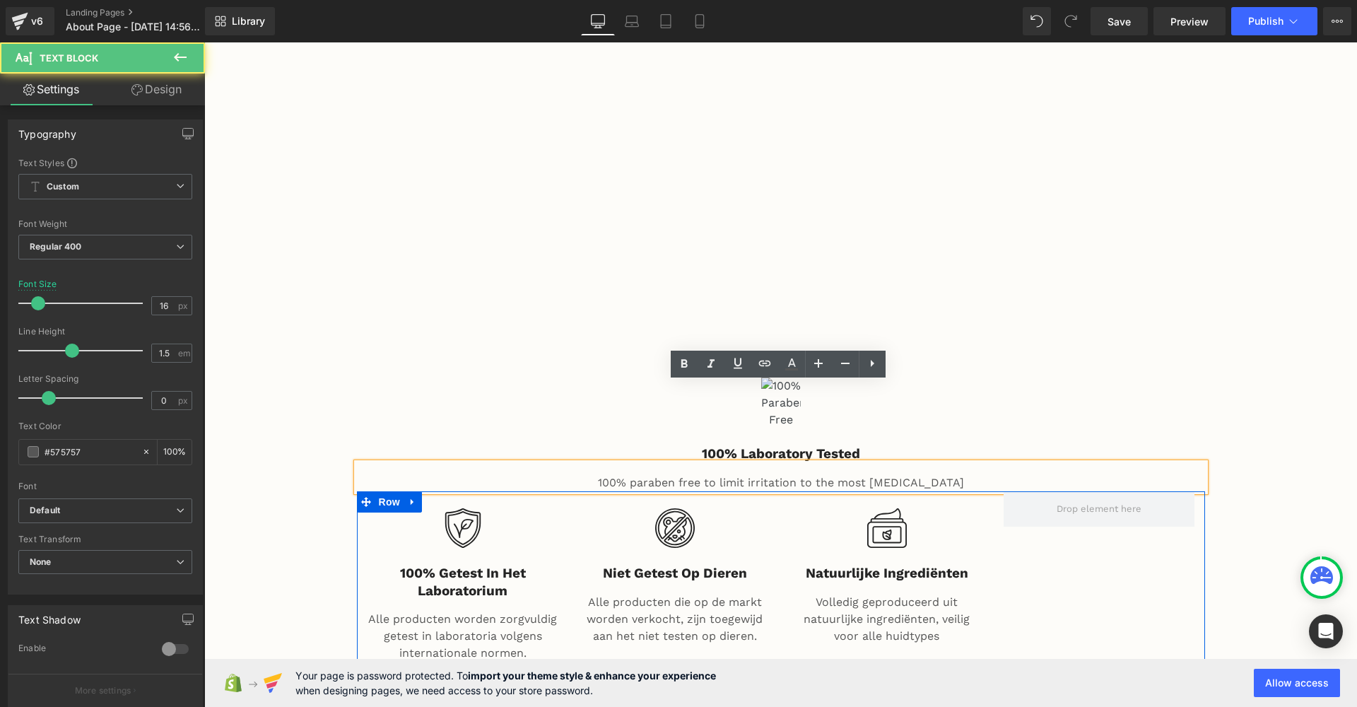
click at [602, 474] on p "100% paraben free to limit irritation to the most [MEDICAL_DATA]" at bounding box center [781, 482] width 848 height 17
drag, startPoint x: 602, startPoint y: 397, endPoint x: 982, endPoint y: 396, distance: 379.6
click at [982, 474] on p "100% paraben free to limit irritation to the most [MEDICAL_DATA]" at bounding box center [781, 482] width 848 height 17
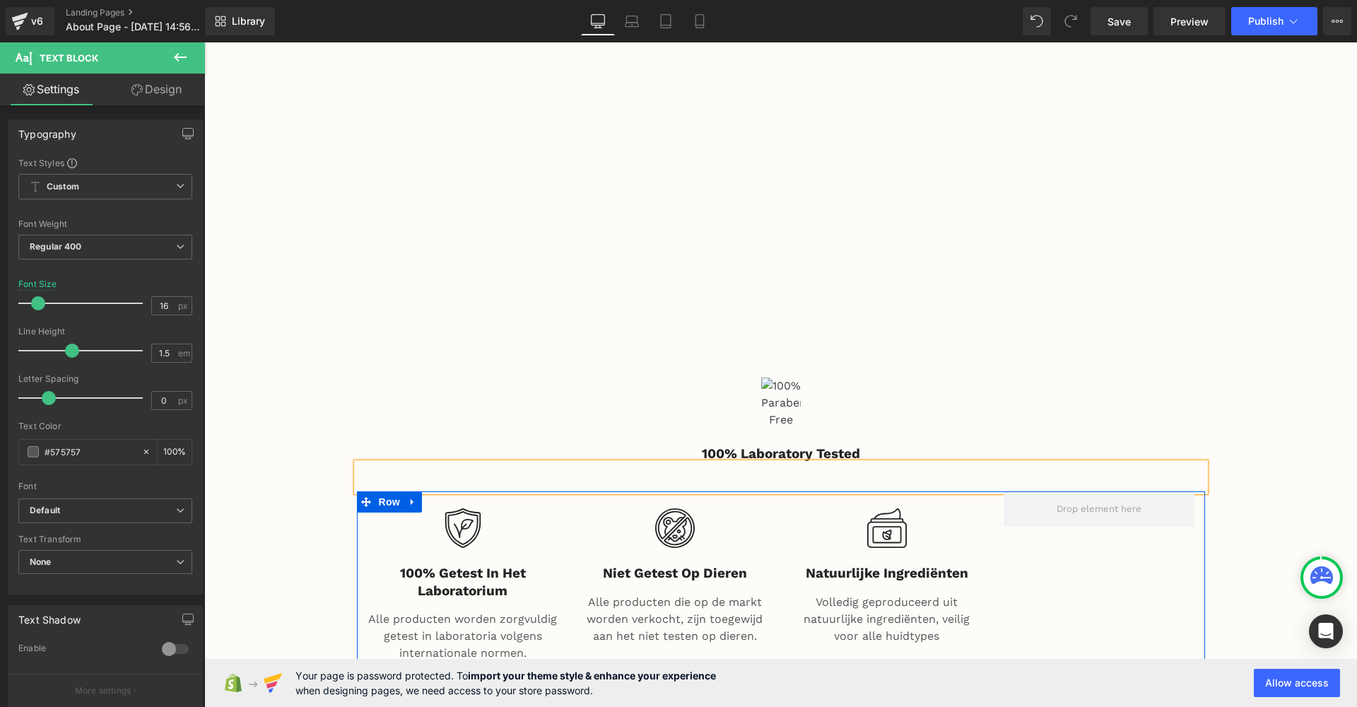
click at [879, 463] on div at bounding box center [781, 477] width 848 height 28
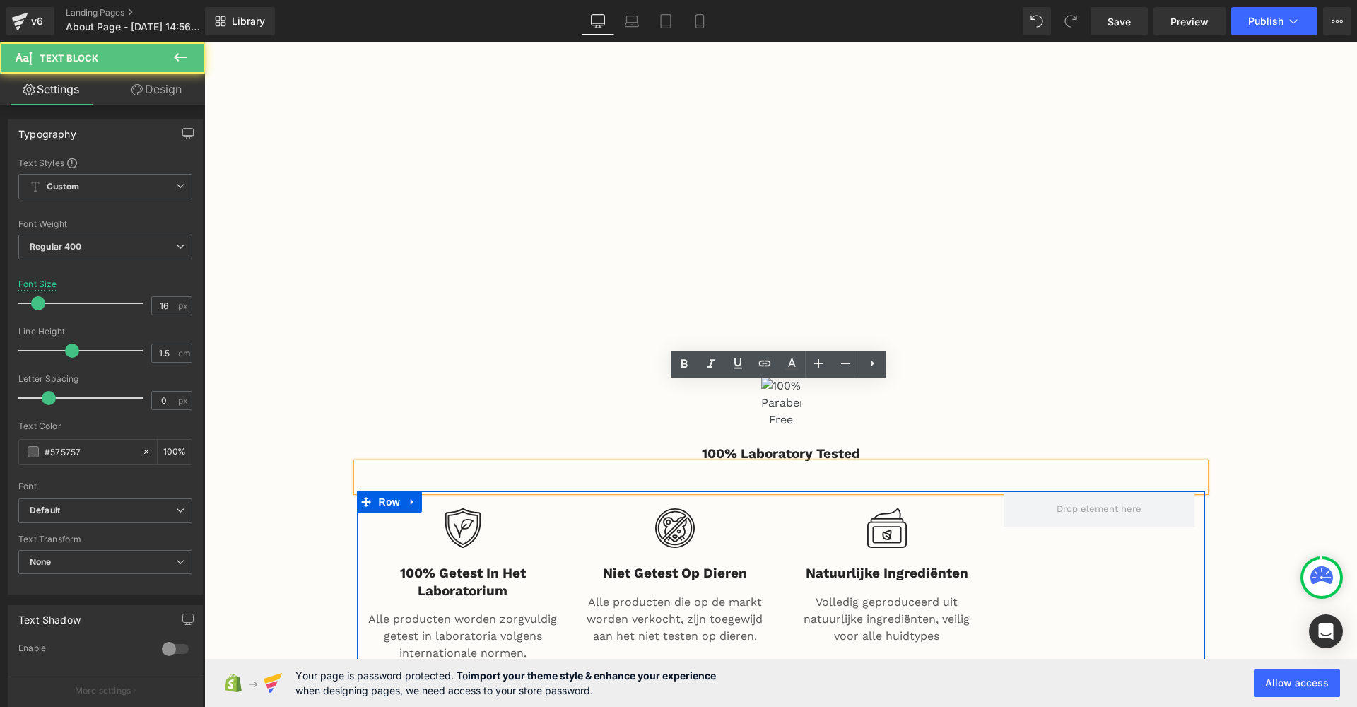
click at [926, 377] on div "Image" at bounding box center [781, 402] width 848 height 51
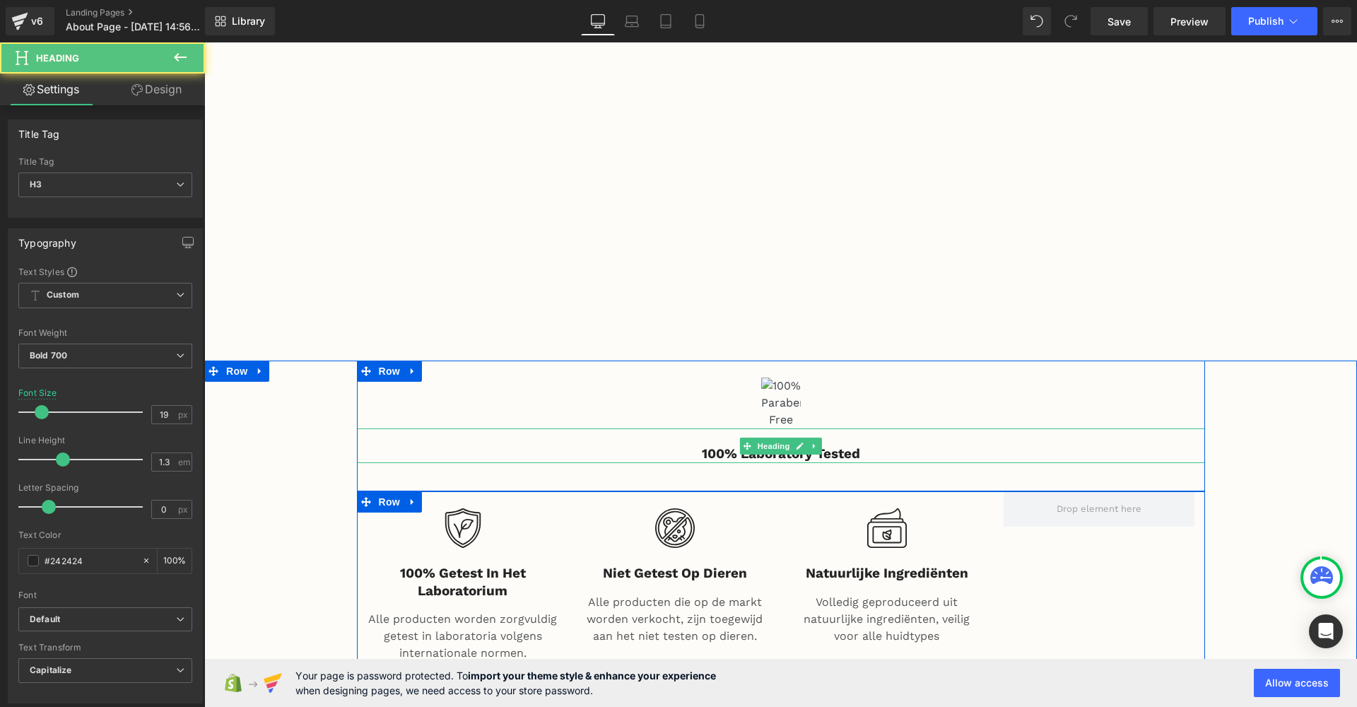
drag, startPoint x: 855, startPoint y: 363, endPoint x: 855, endPoint y: 375, distance: 11.3
click at [855, 428] on div "100% Laboratory Tested" at bounding box center [781, 445] width 848 height 35
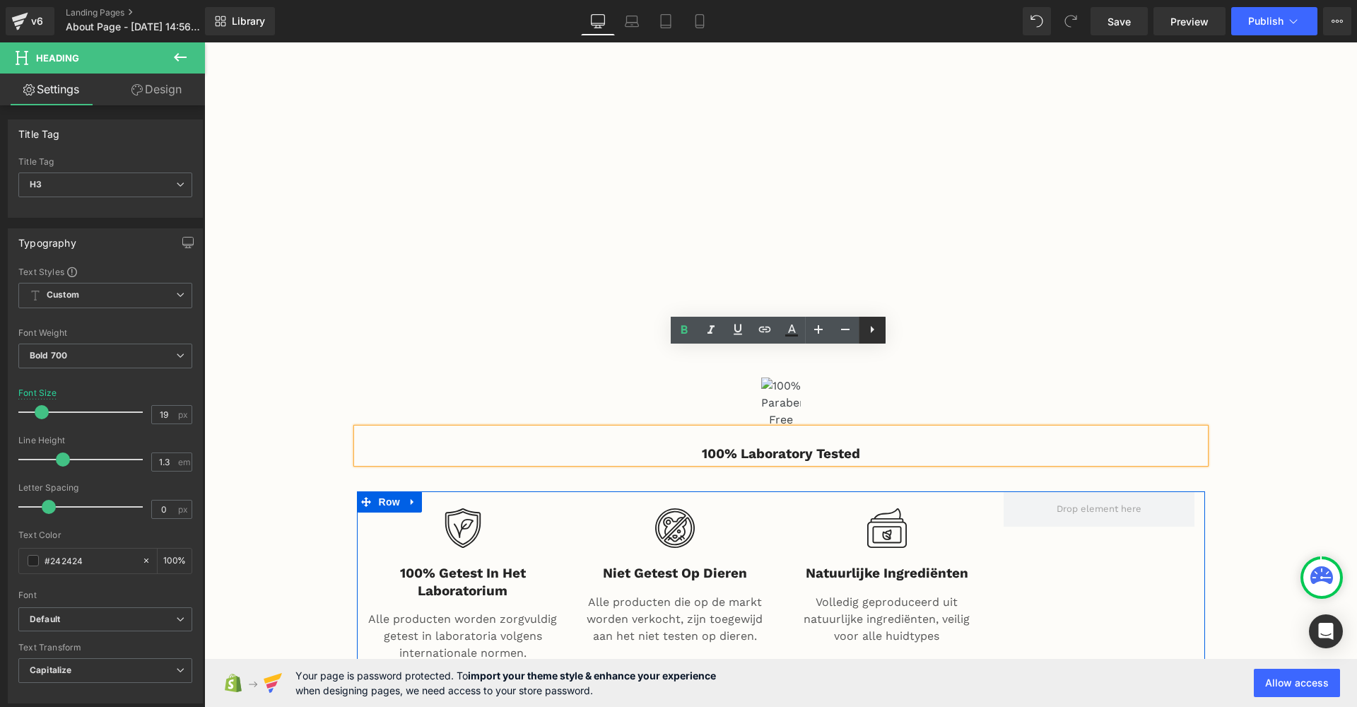
click at [874, 337] on icon at bounding box center [872, 329] width 17 height 17
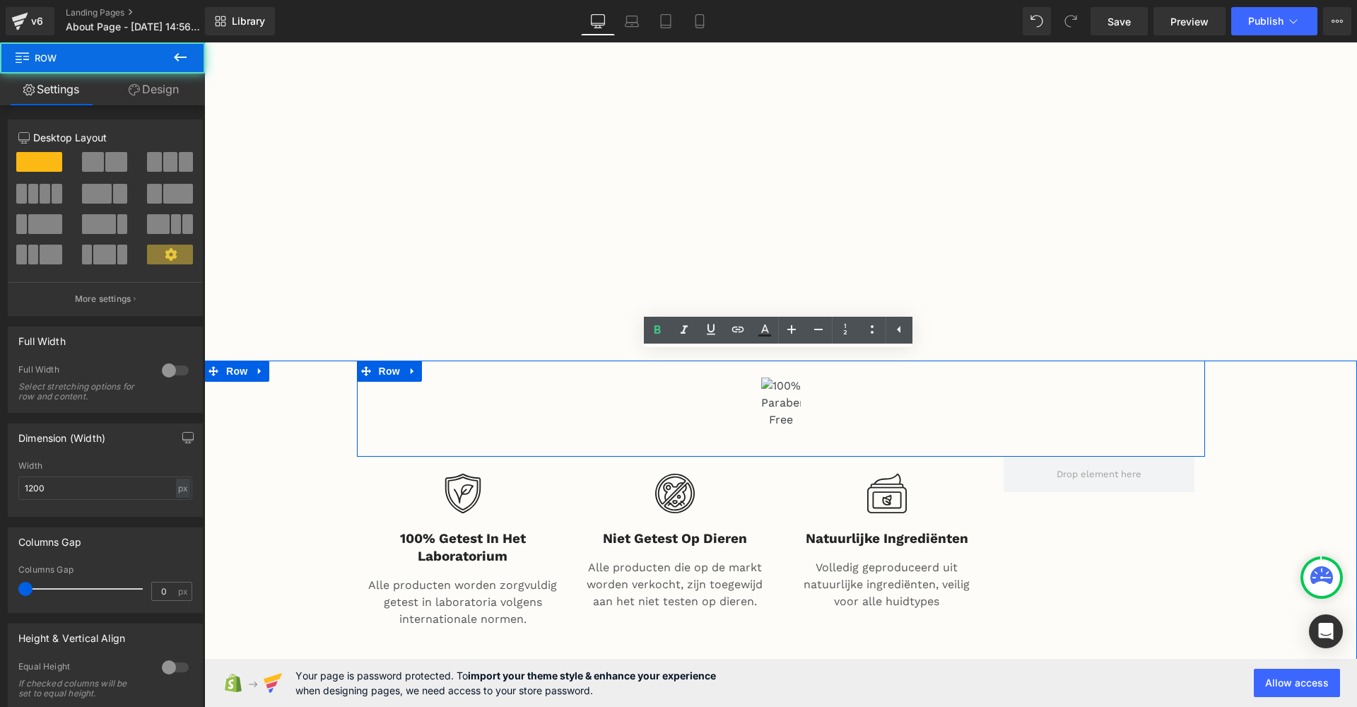
click at [986, 360] on div "Image Text Block Row" at bounding box center [781, 408] width 848 height 96
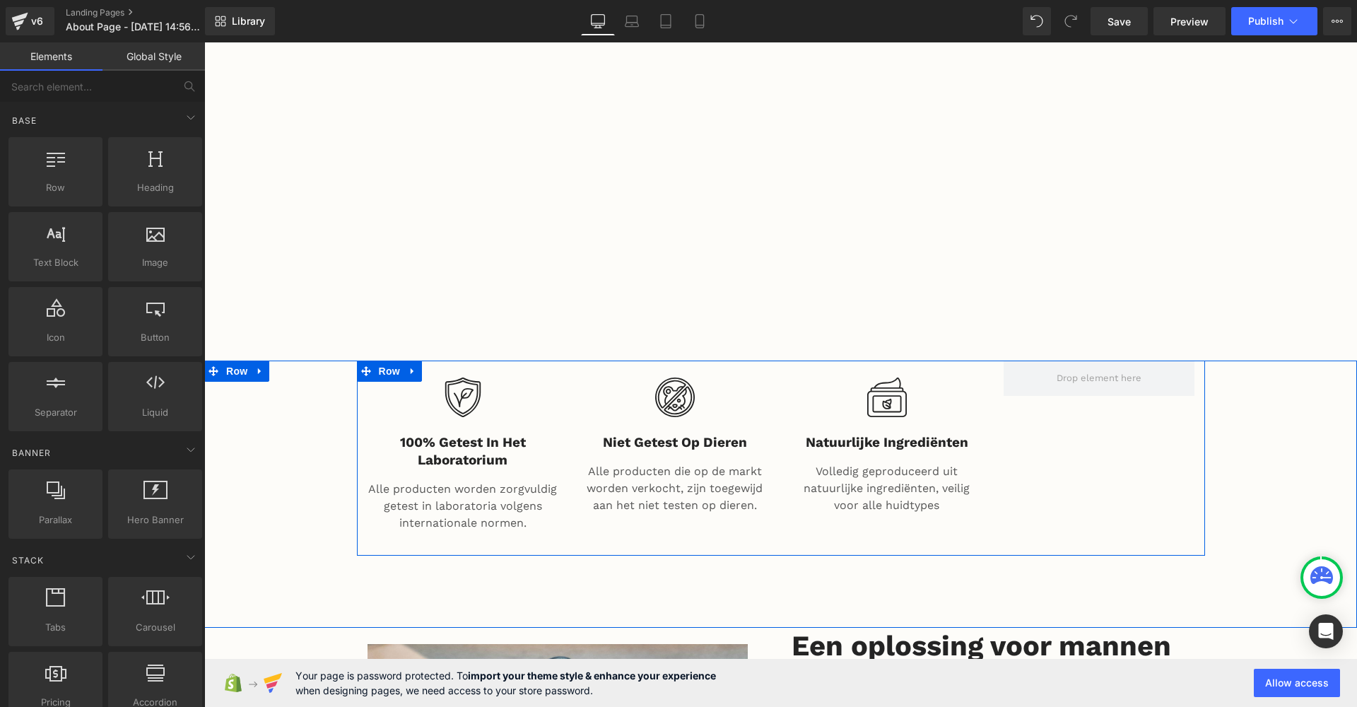
click at [1104, 418] on div "Image 100% getest in het laboratorium Heading Alle producten worden zorgvuldig …" at bounding box center [781, 457] width 848 height 194
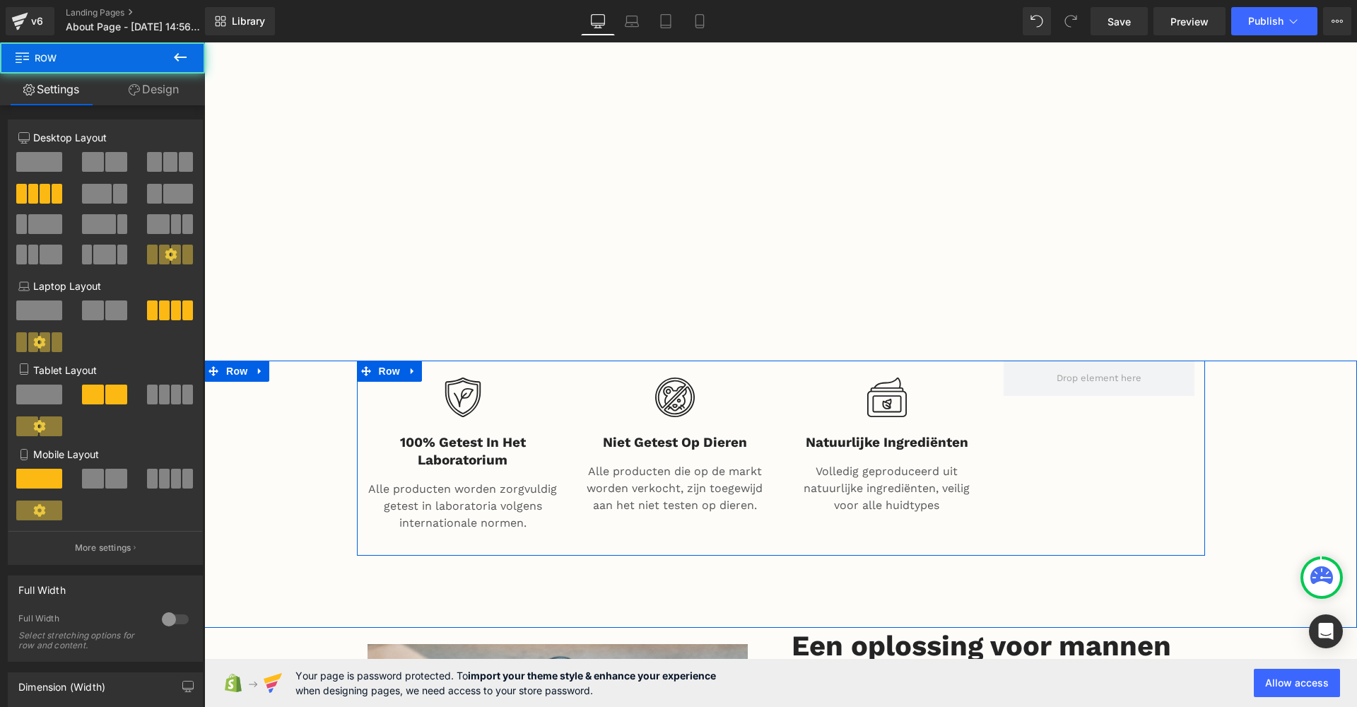
click at [1111, 413] on div "Image 100% getest in het laboratorium Heading Alle producten worden zorgvuldig …" at bounding box center [781, 457] width 848 height 194
click at [1119, 399] on div "Image 100% getest in het laboratorium Heading Alle producten worden zorgvuldig …" at bounding box center [781, 457] width 848 height 194
click at [1063, 360] on div "Image 100% getest in het laboratorium Heading Alle producten worden zorgvuldig …" at bounding box center [781, 457] width 848 height 194
click at [1052, 368] on span at bounding box center [1099, 378] width 95 height 21
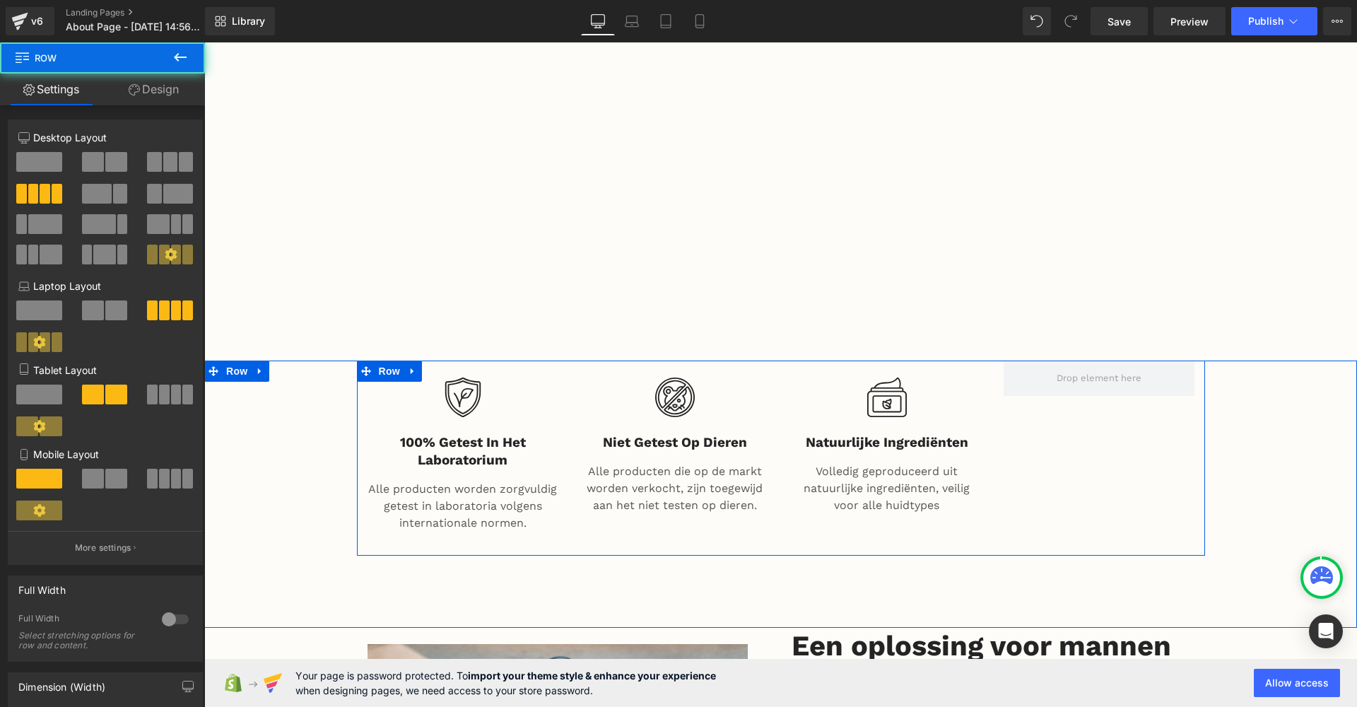
click at [1055, 389] on div "Image 100% getest in het laboratorium Heading Alle producten worden zorgvuldig …" at bounding box center [781, 457] width 848 height 194
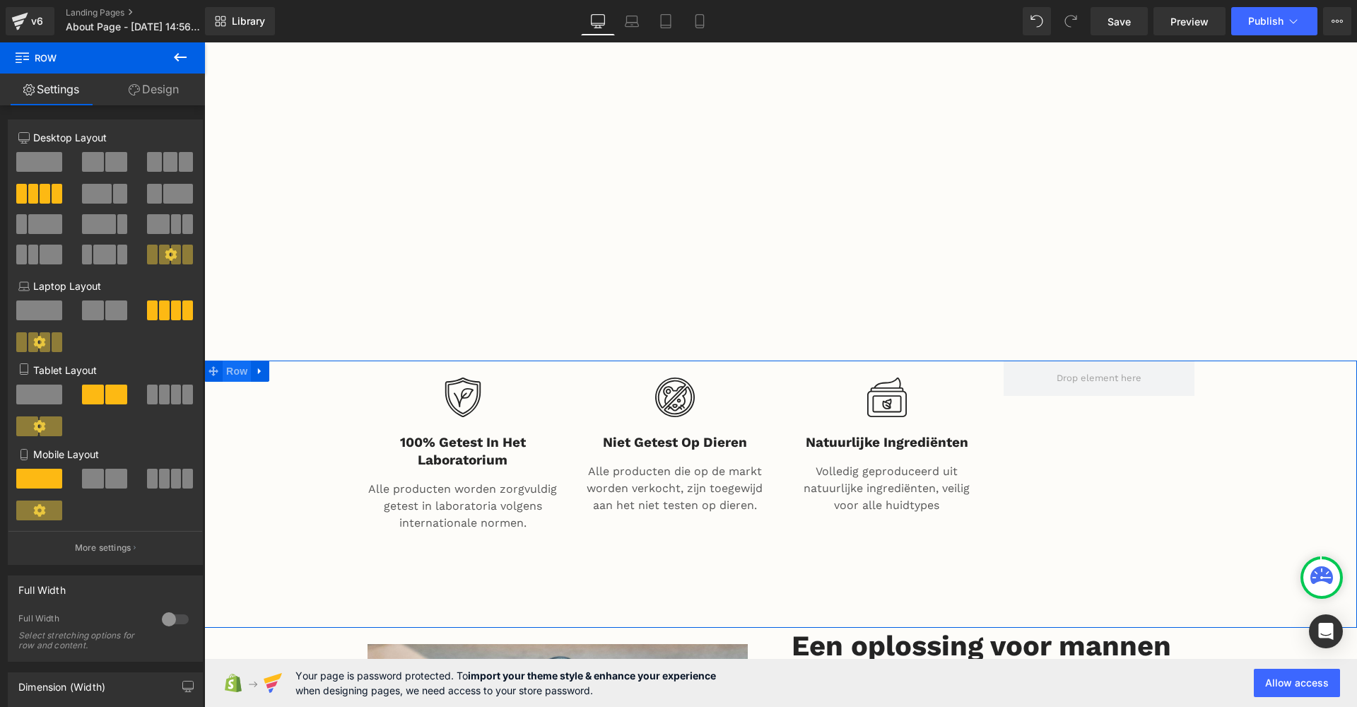
click at [245, 360] on span "Row" at bounding box center [237, 370] width 28 height 21
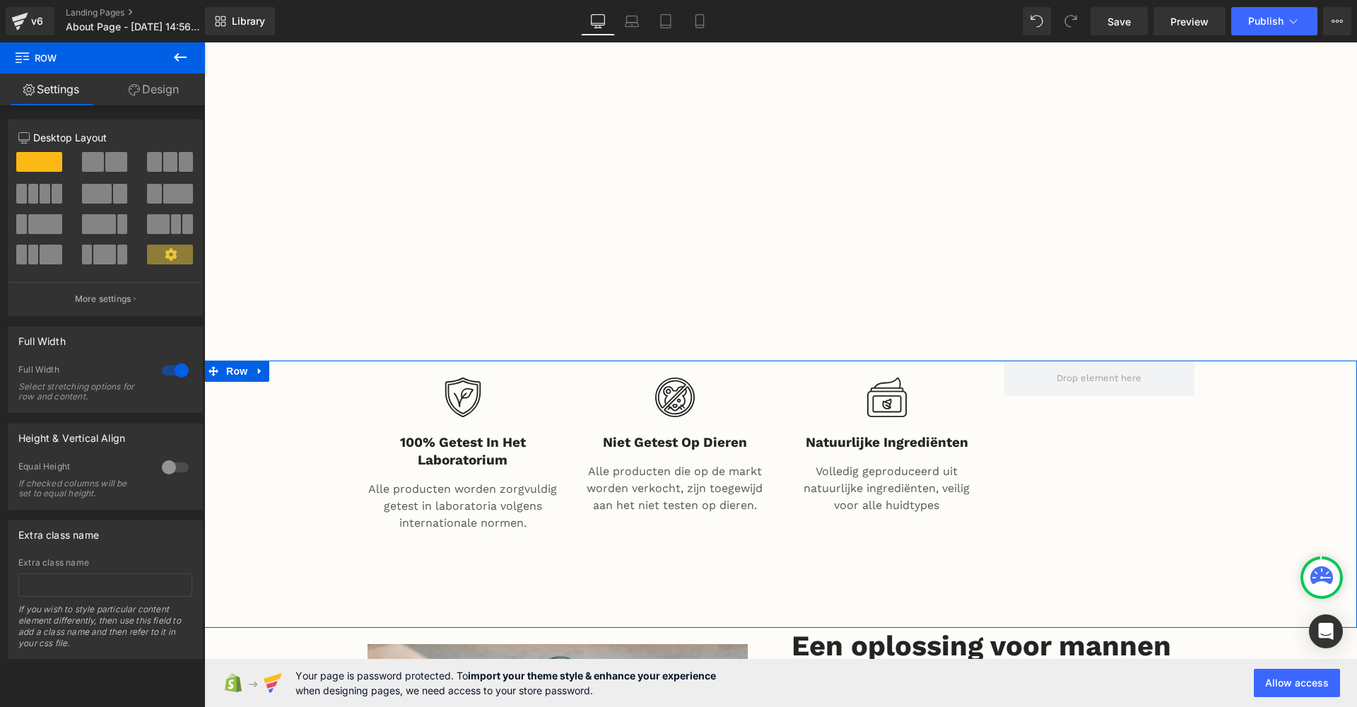
click at [163, 155] on span at bounding box center [170, 162] width 14 height 20
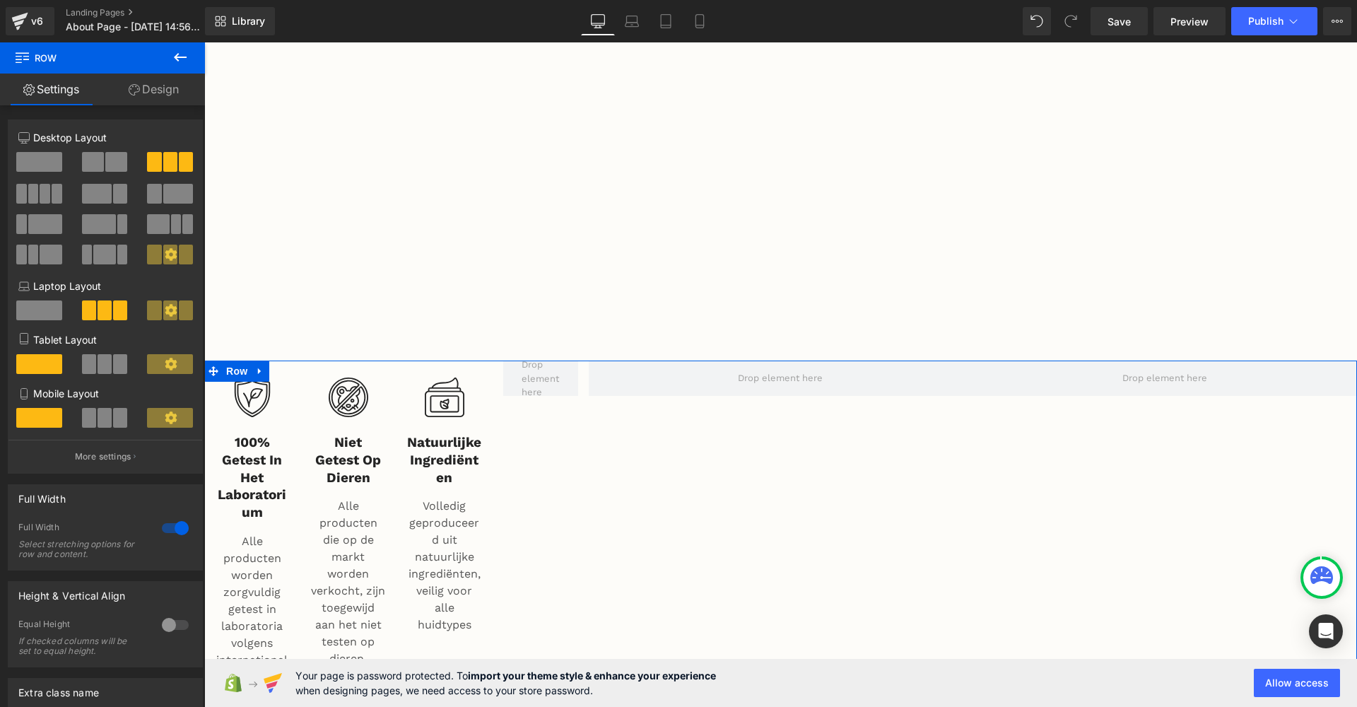
click at [110, 158] on span at bounding box center [116, 162] width 22 height 20
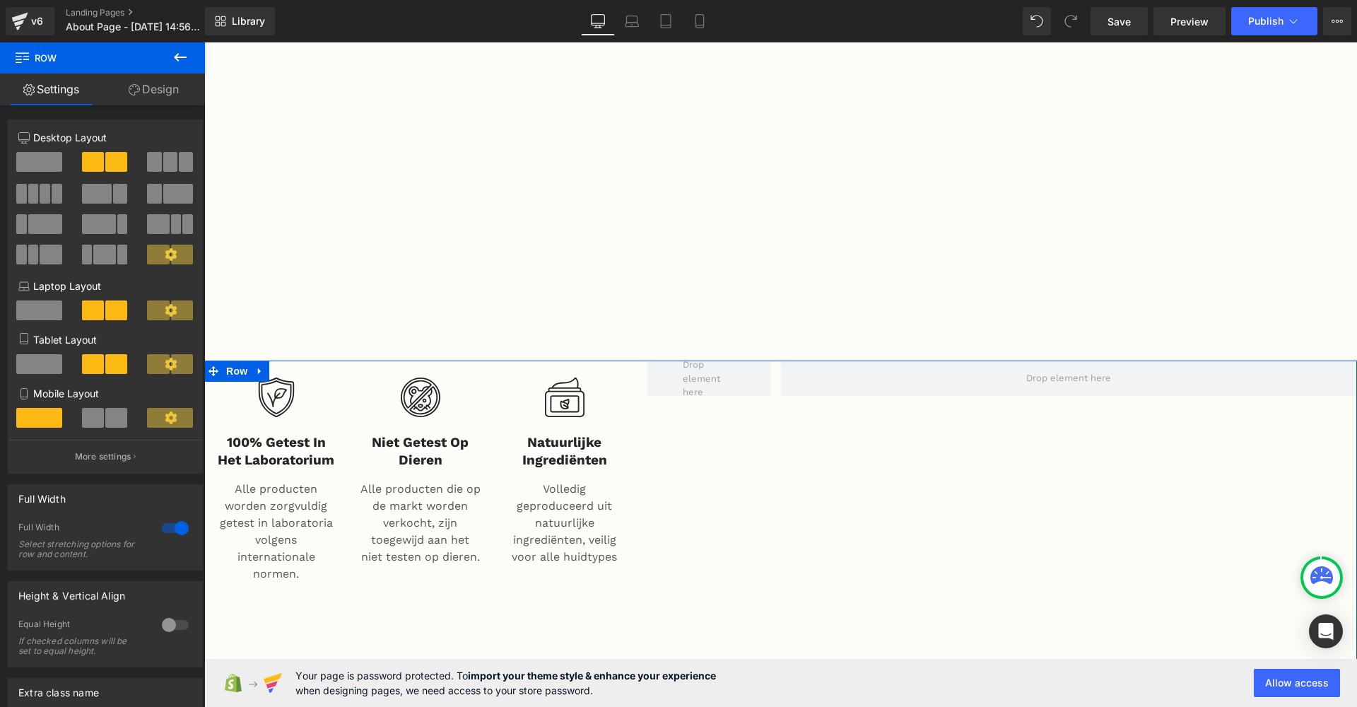
click at [46, 163] on span at bounding box center [39, 162] width 46 height 20
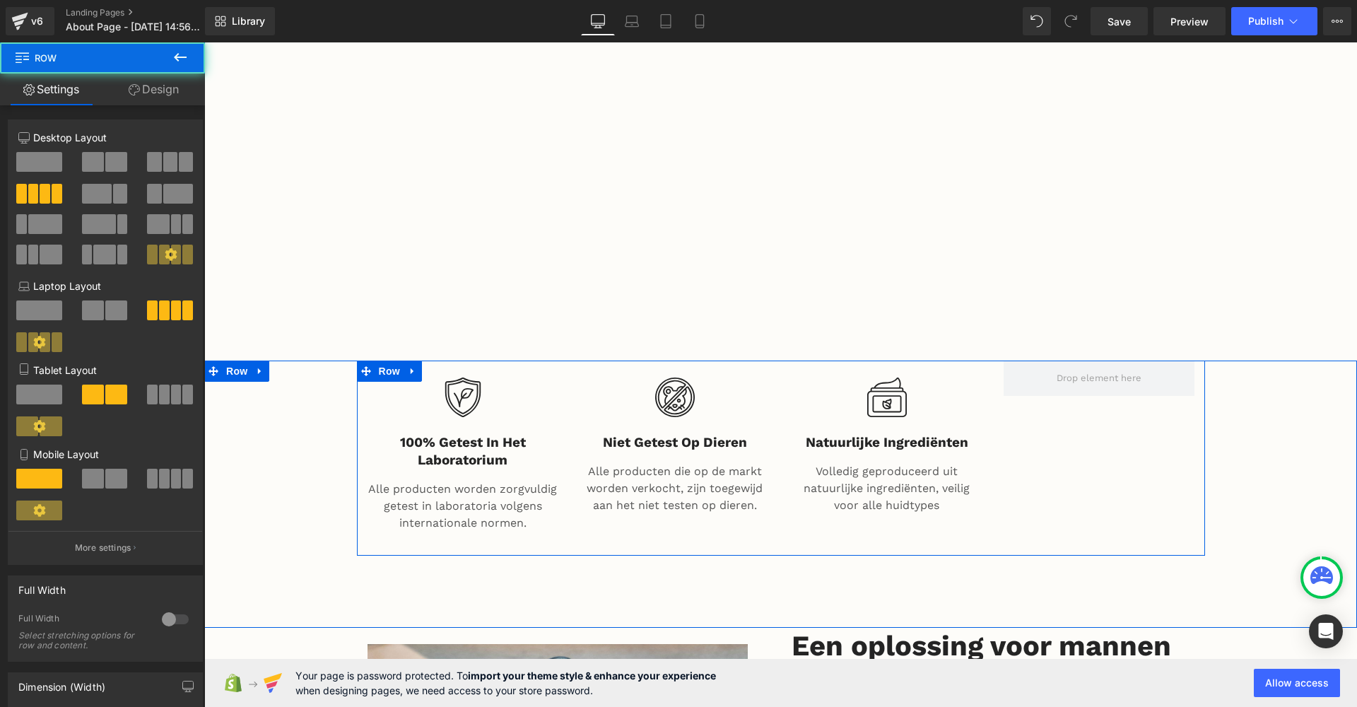
click at [1108, 443] on div "Image 100% getest in het laboratorium Heading Alle producten worden zorgvuldig …" at bounding box center [781, 457] width 848 height 194
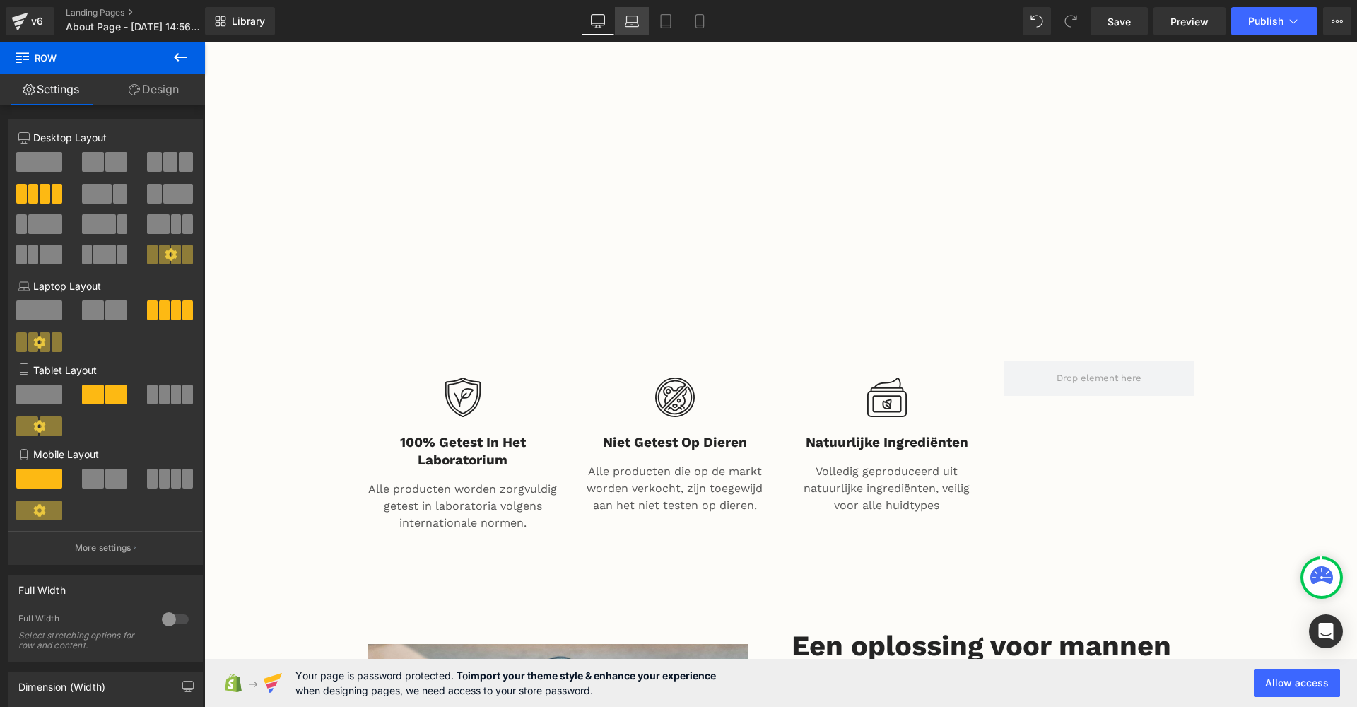
click at [640, 26] on link "Laptop" at bounding box center [632, 21] width 34 height 28
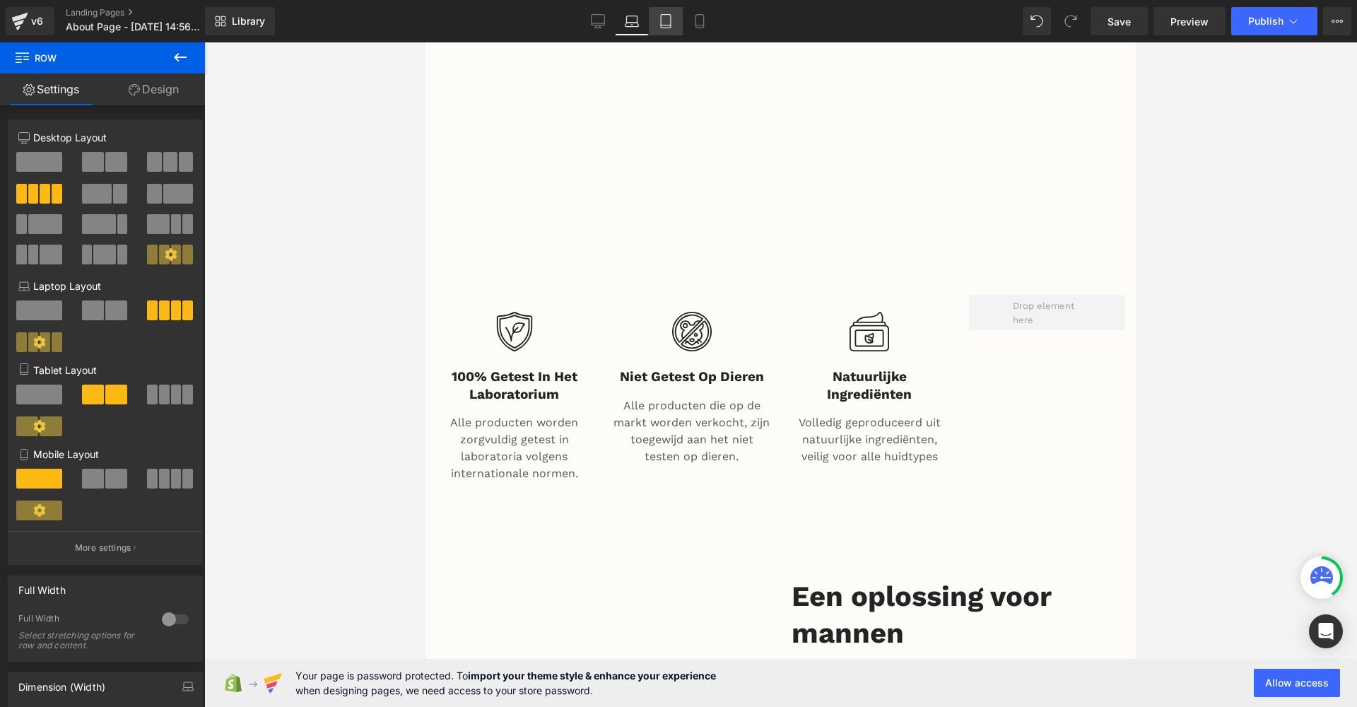
click at [662, 26] on icon at bounding box center [666, 21] width 10 height 13
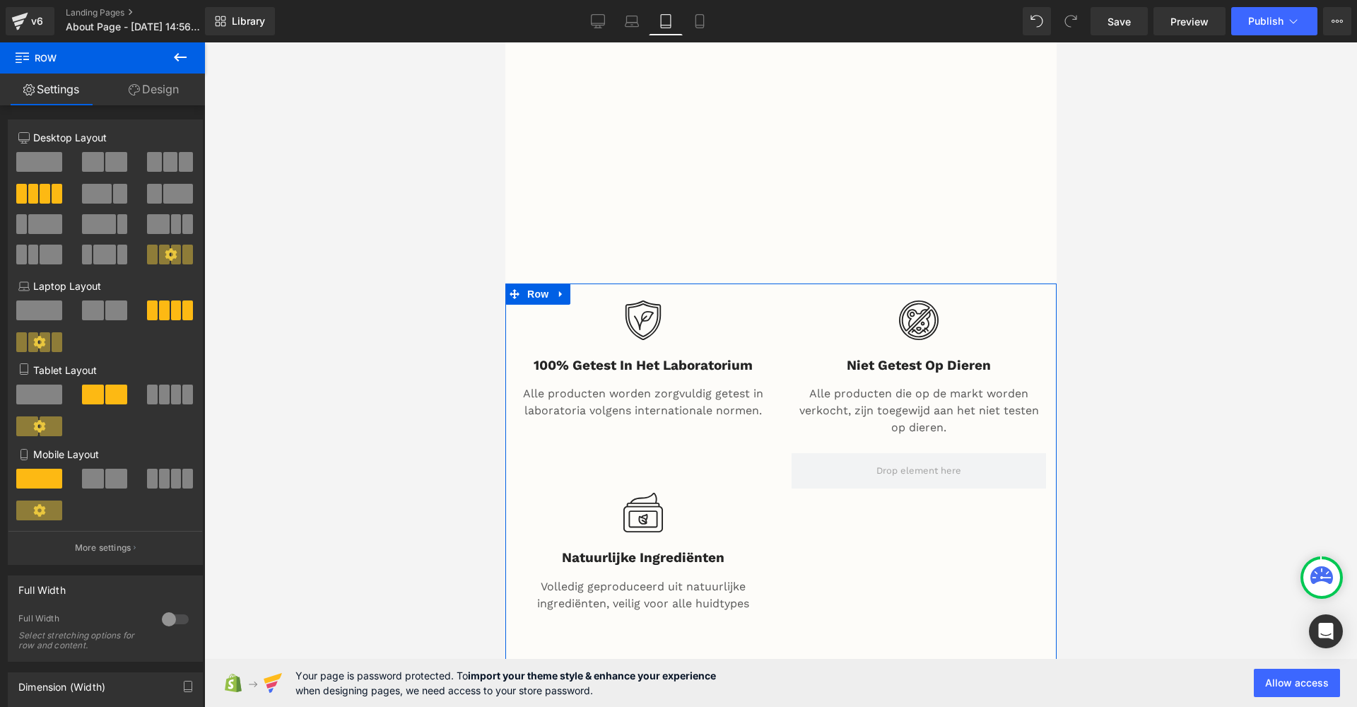
click at [834, 520] on div "Image 100% getest in het laboratorium Heading Alle producten worden zorgvuldig …" at bounding box center [780, 459] width 551 height 353
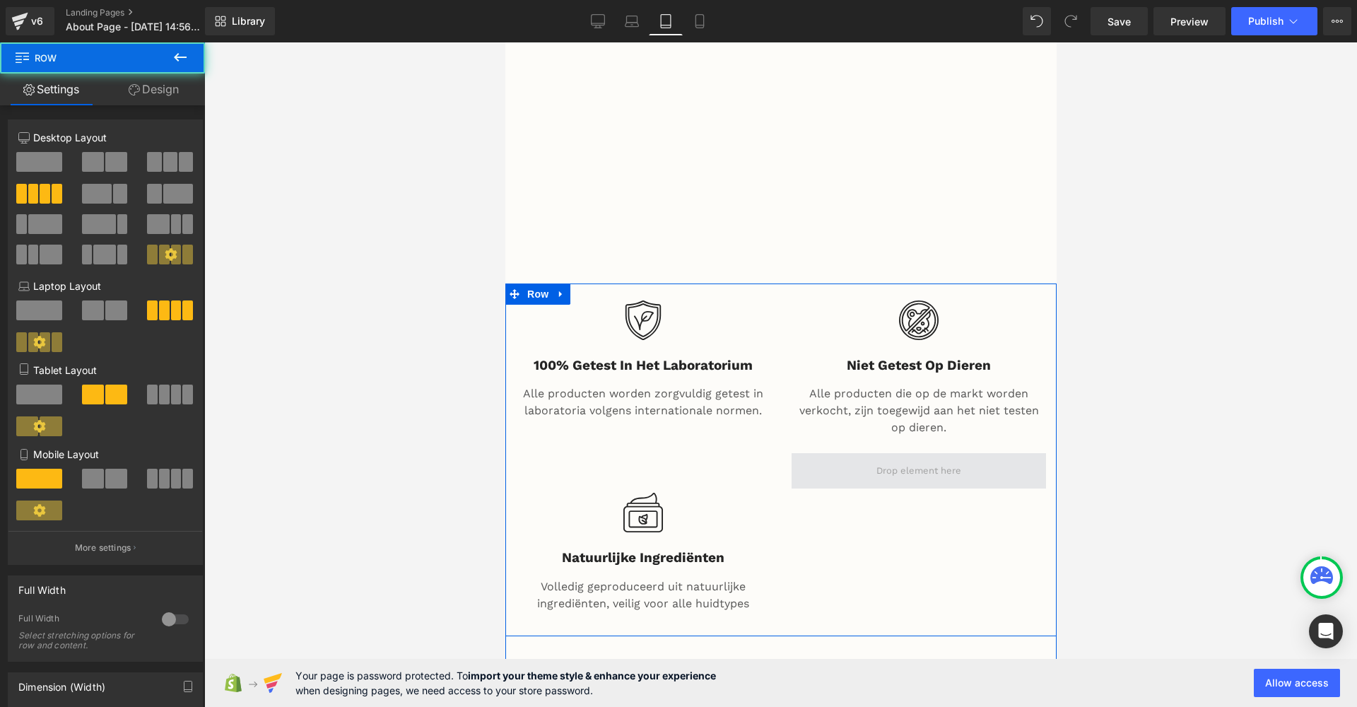
click at [834, 469] on span at bounding box center [918, 470] width 254 height 35
click at [832, 467] on span at bounding box center [918, 470] width 254 height 35
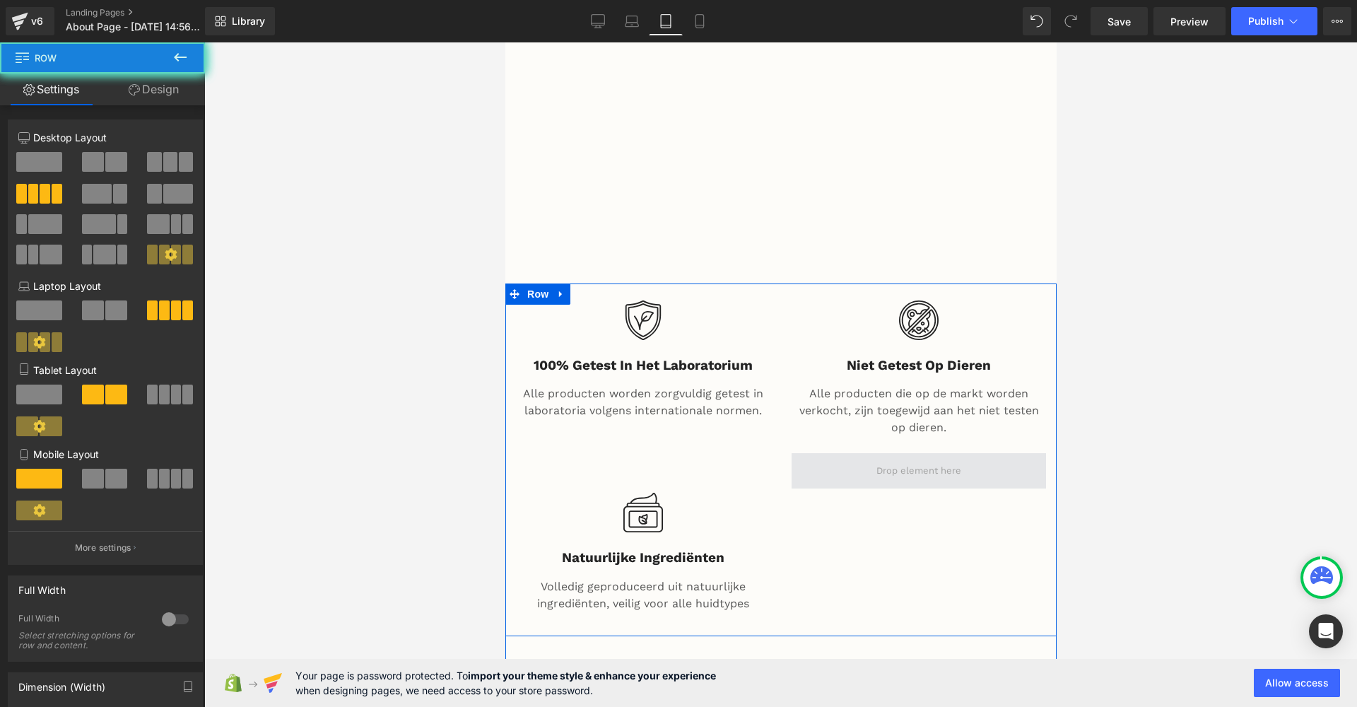
click at [832, 467] on span at bounding box center [918, 470] width 254 height 35
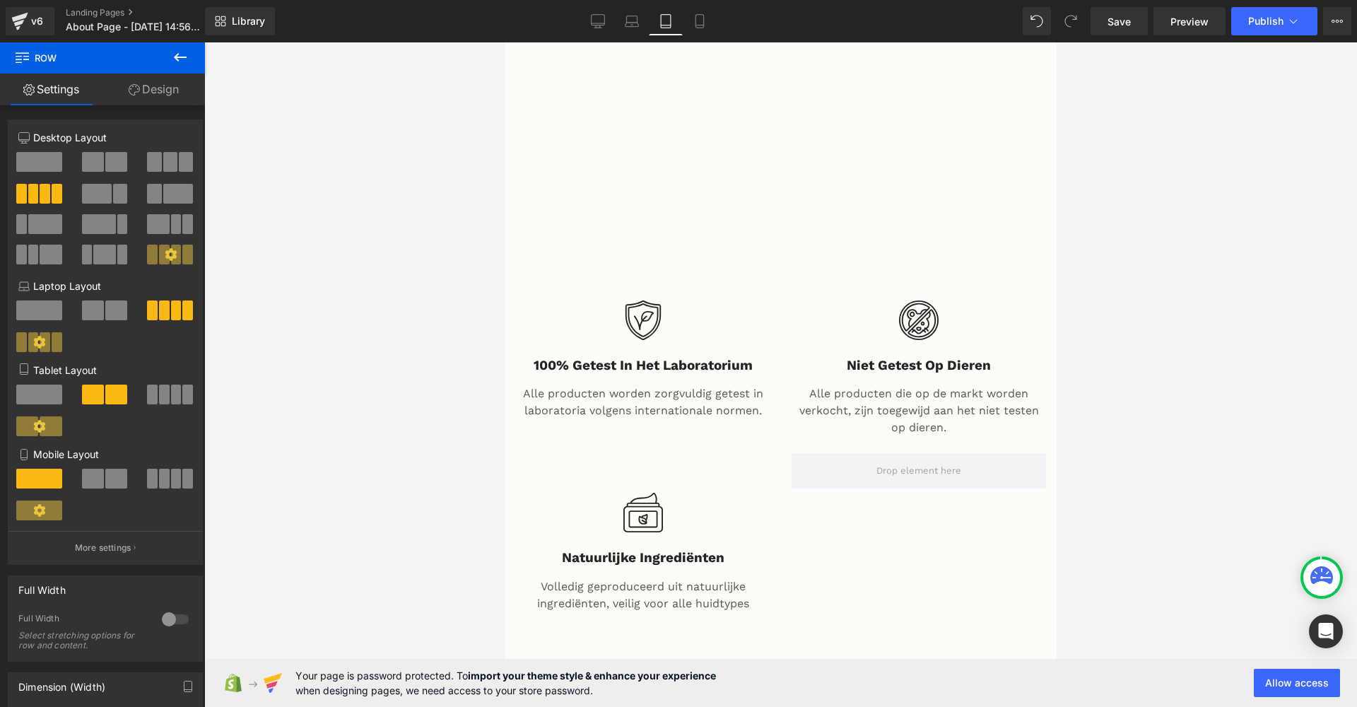
click at [23, 55] on icon at bounding box center [22, 55] width 13 height 13
click at [712, 31] on link "Mobile" at bounding box center [700, 21] width 34 height 28
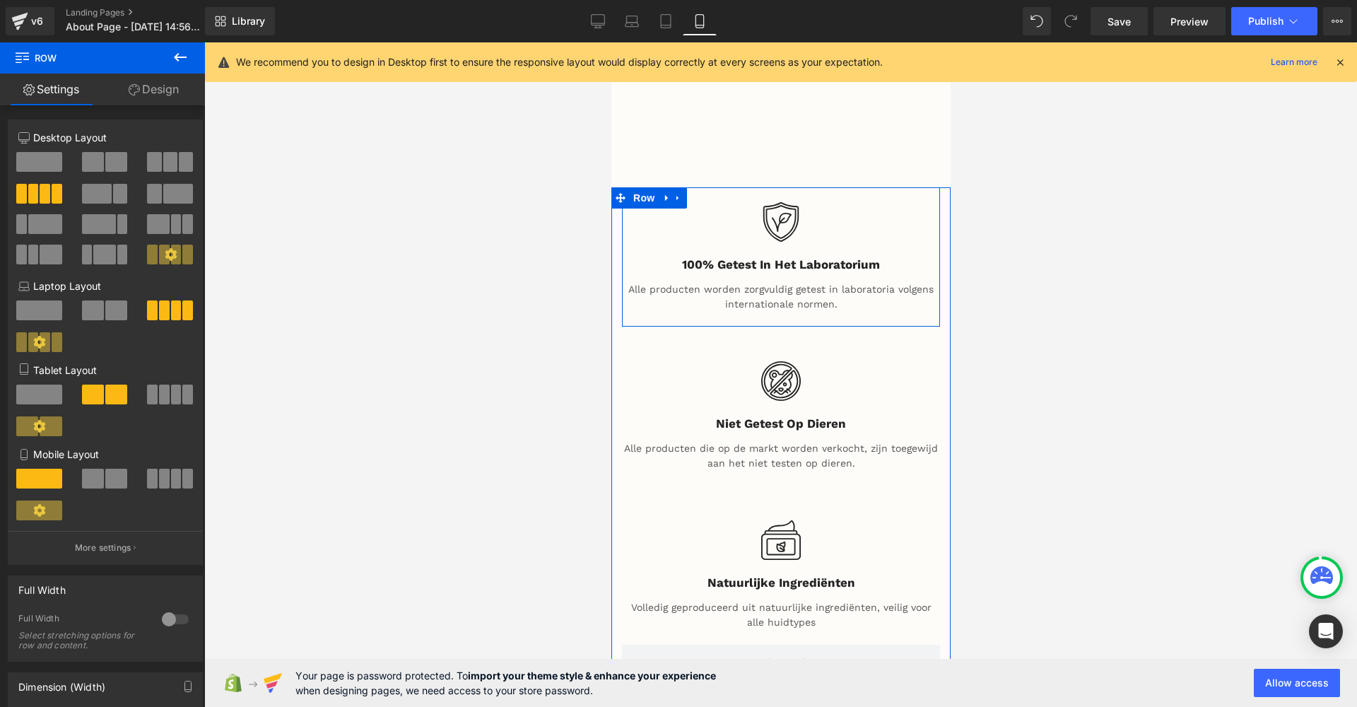
scroll to position [1337, 0]
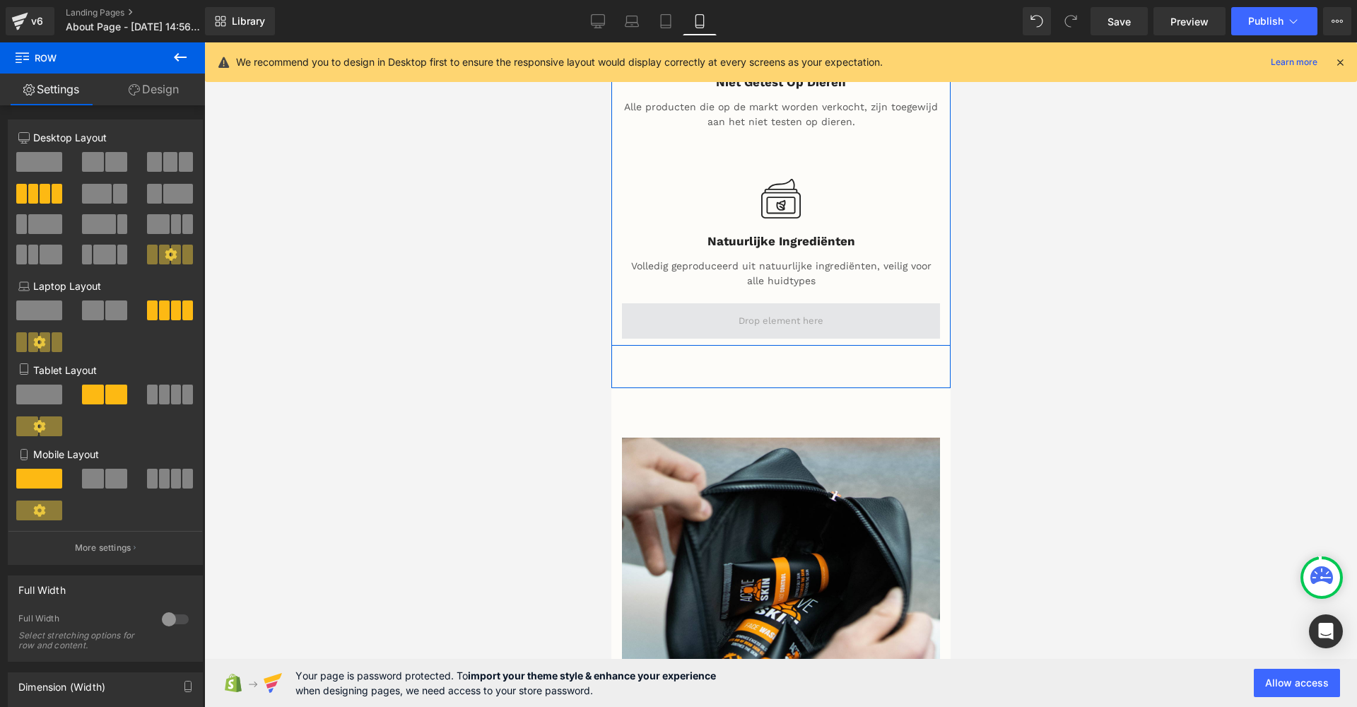
click at [800, 310] on span at bounding box center [780, 320] width 95 height 21
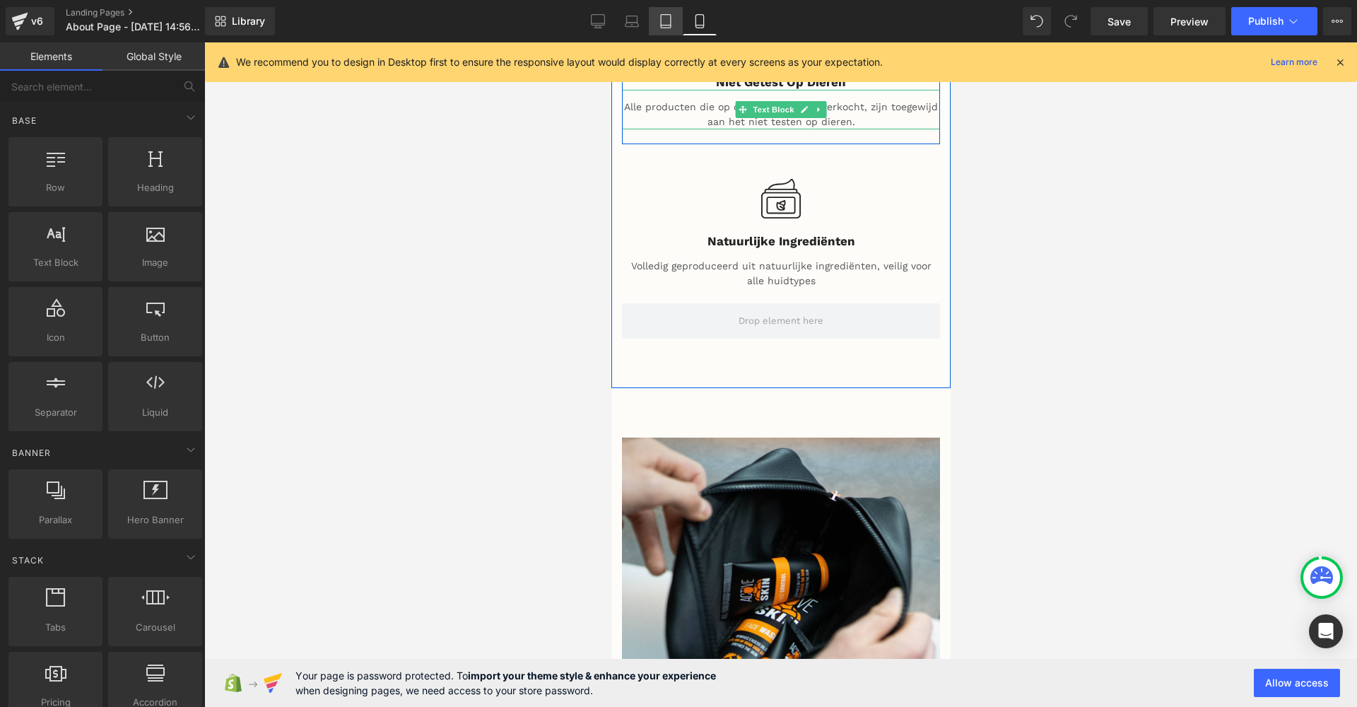
click at [659, 23] on icon at bounding box center [666, 21] width 14 height 14
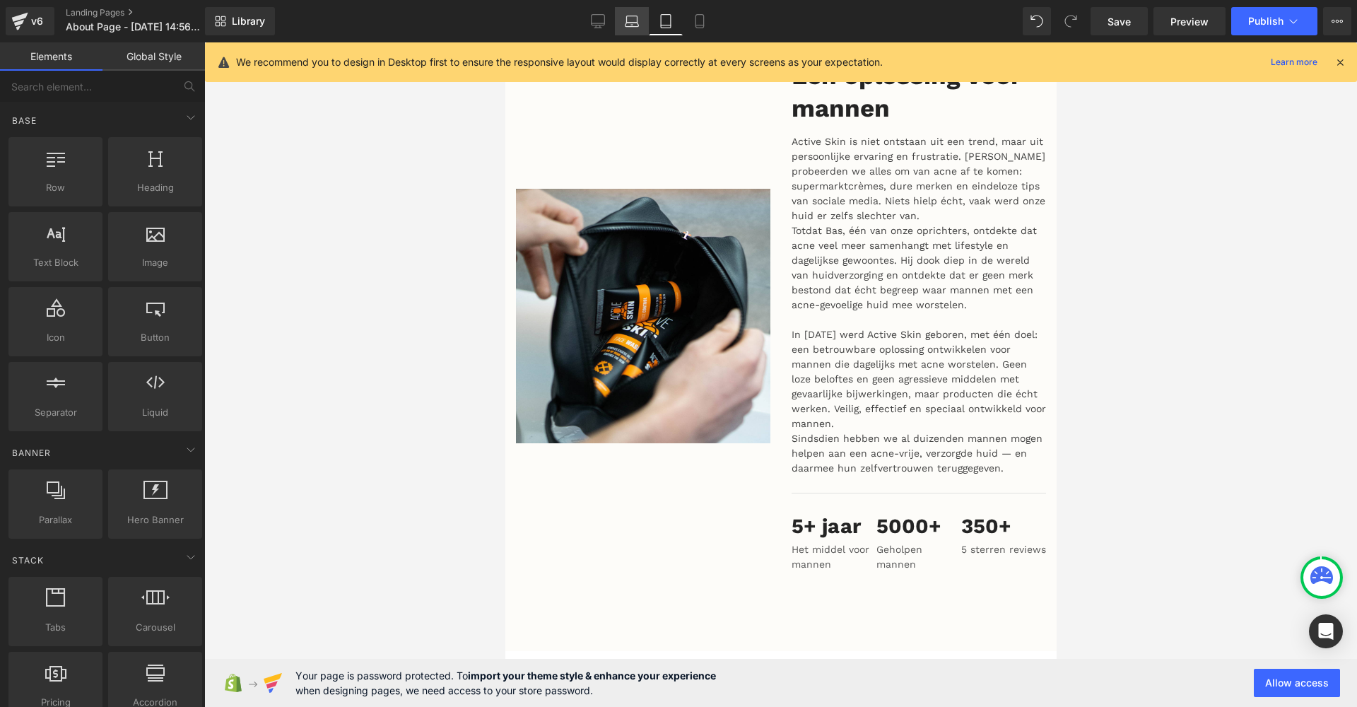
click at [635, 22] on icon at bounding box center [632, 21] width 14 height 14
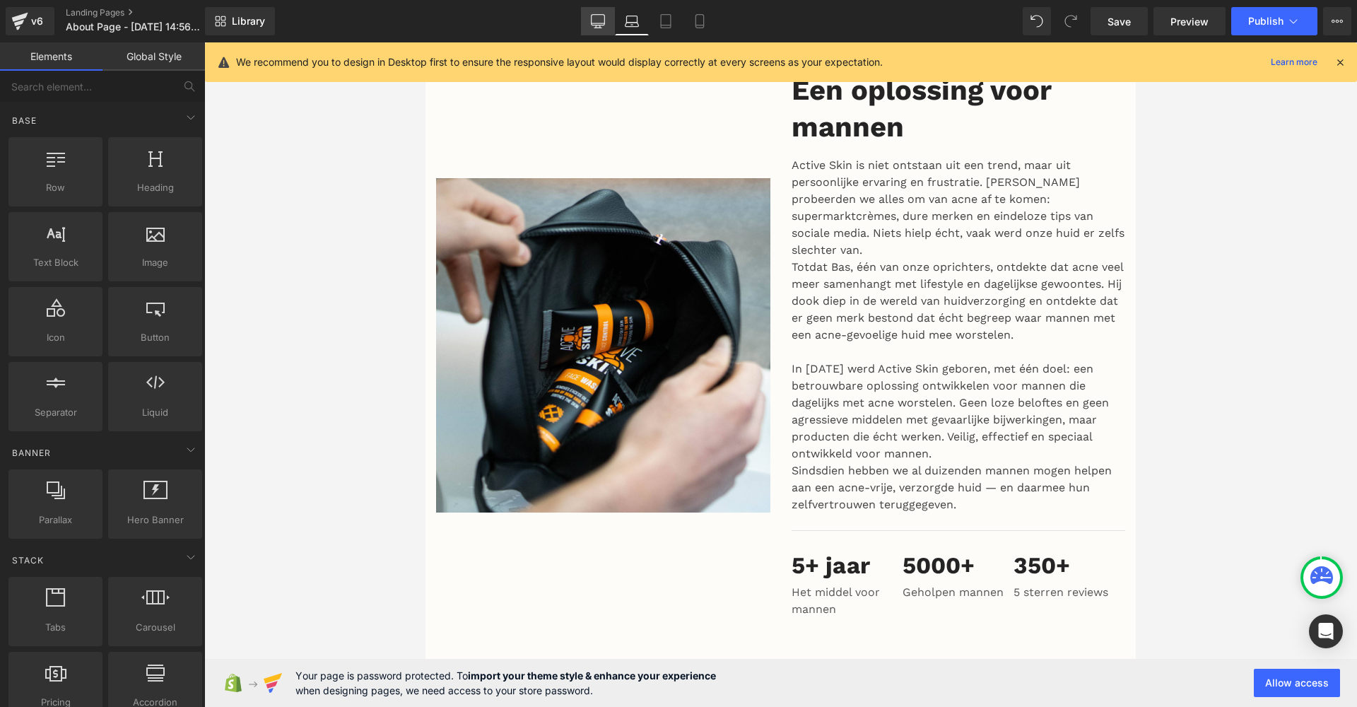
click at [599, 26] on icon at bounding box center [598, 21] width 14 height 14
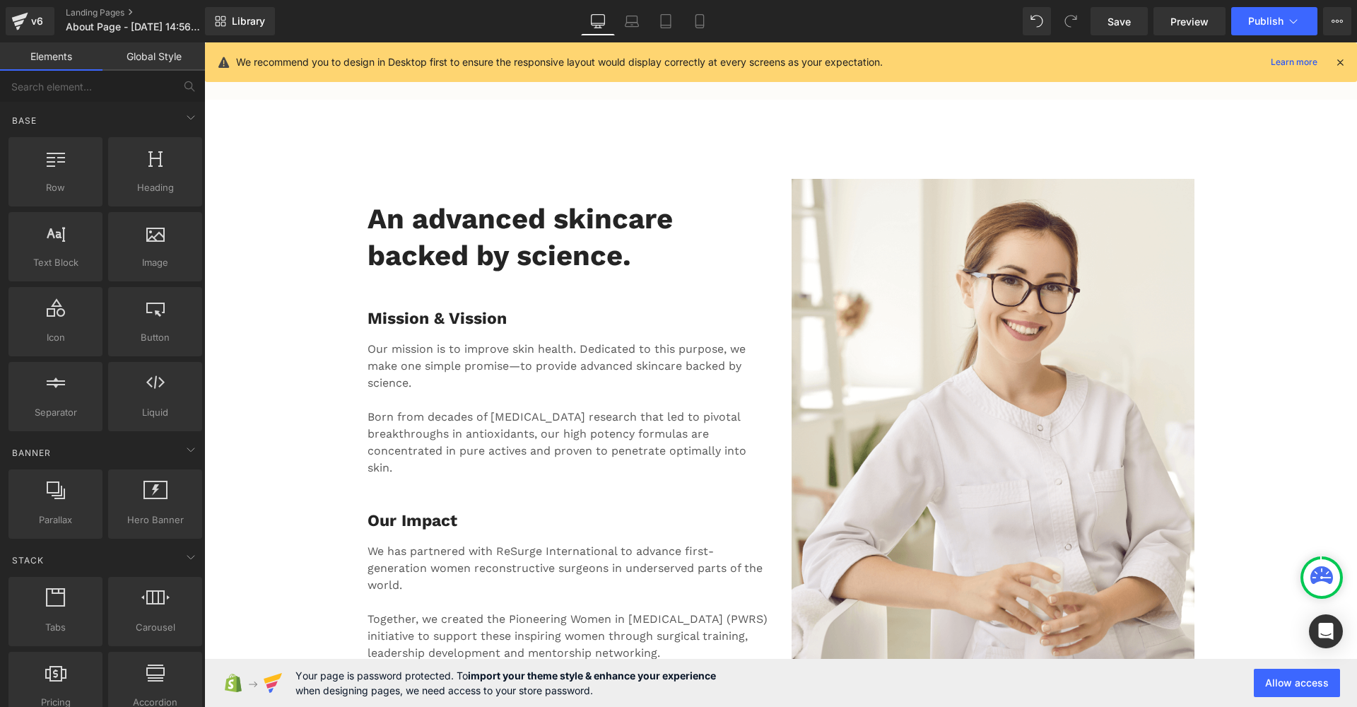
scroll to position [2238, 0]
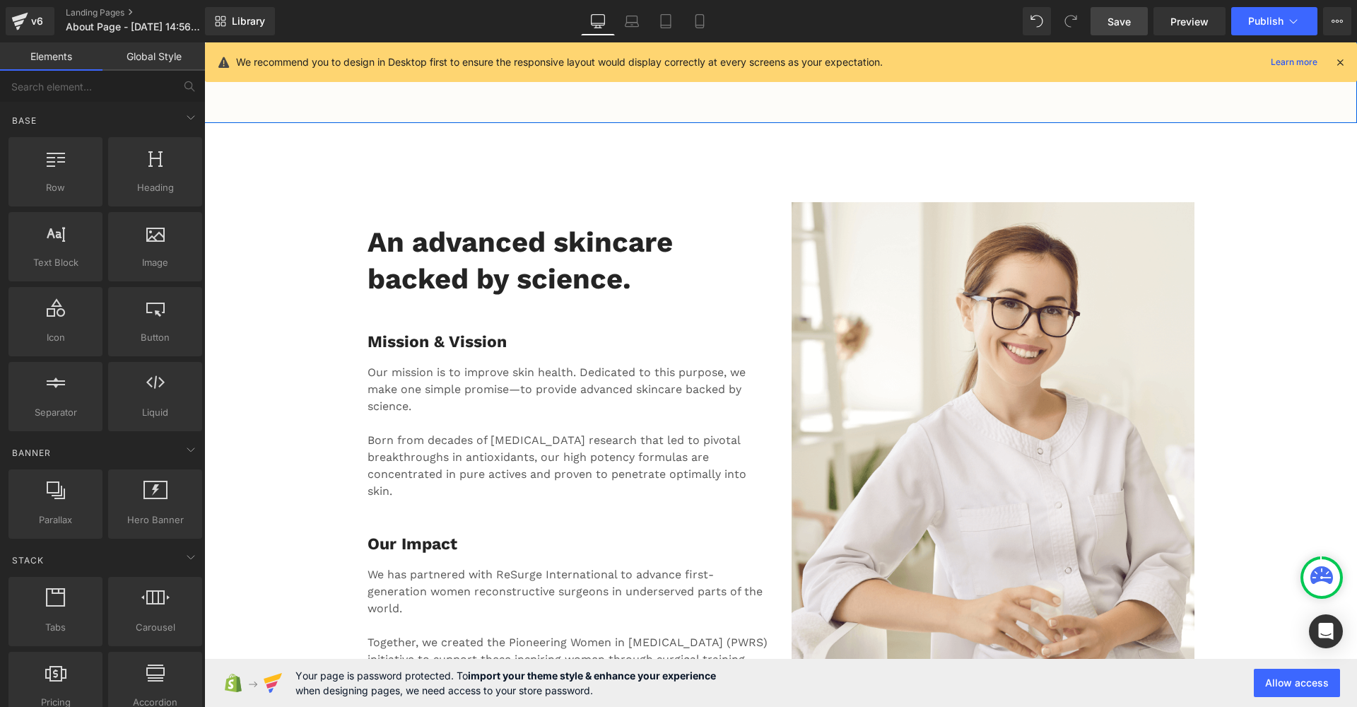
click at [1120, 21] on span "Save" at bounding box center [1119, 21] width 23 height 15
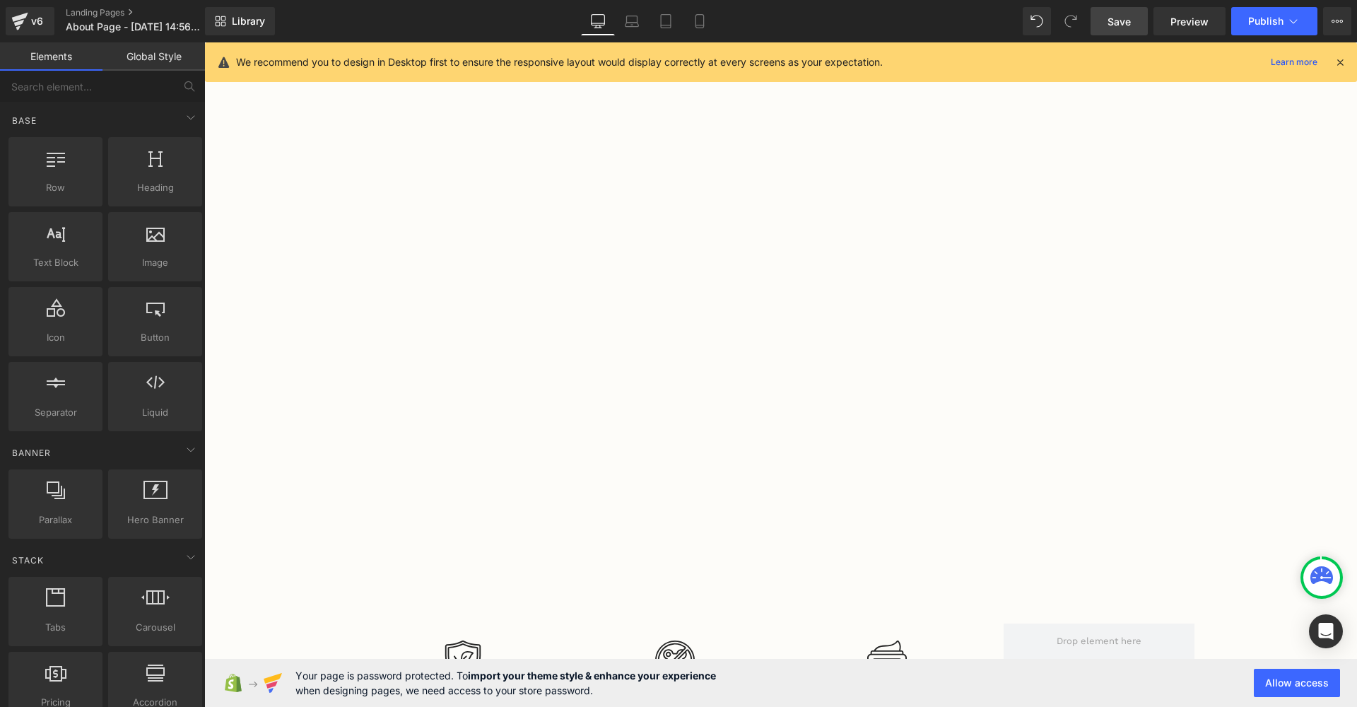
scroll to position [1064, 0]
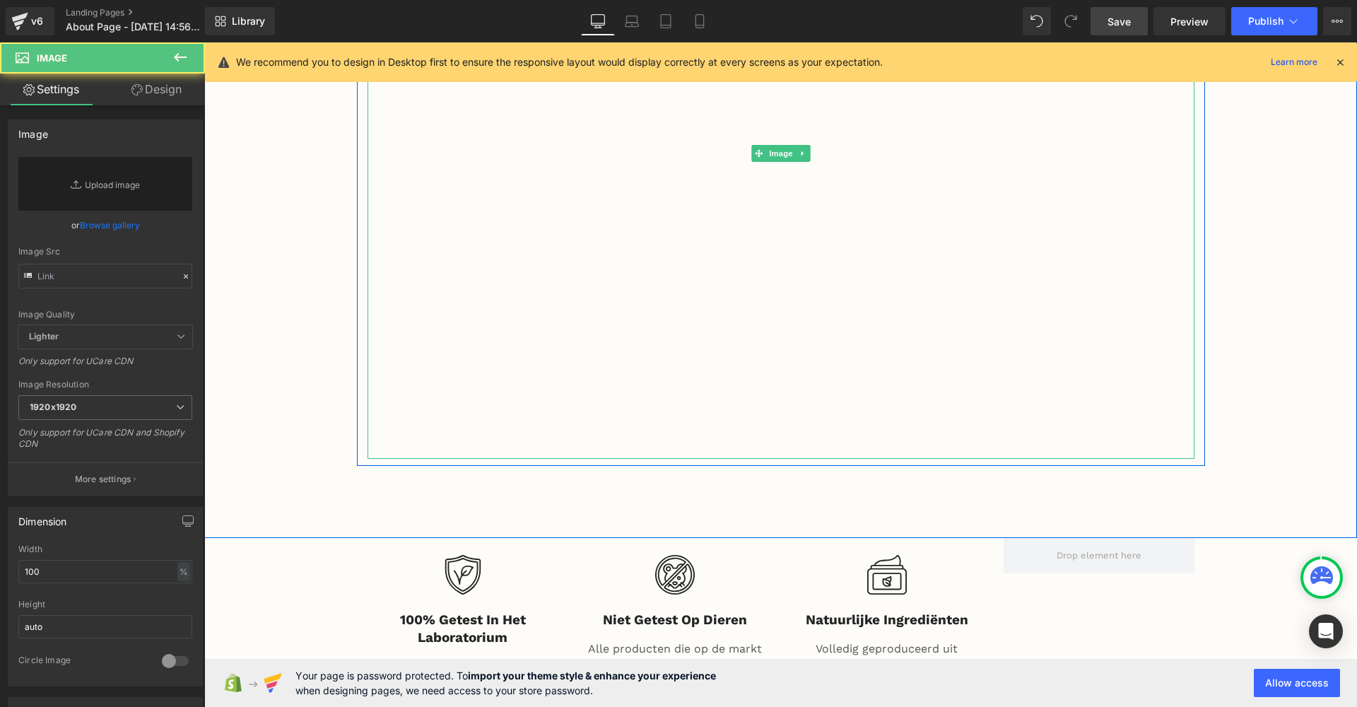
click at [732, 312] on img at bounding box center [781, 152] width 827 height 611
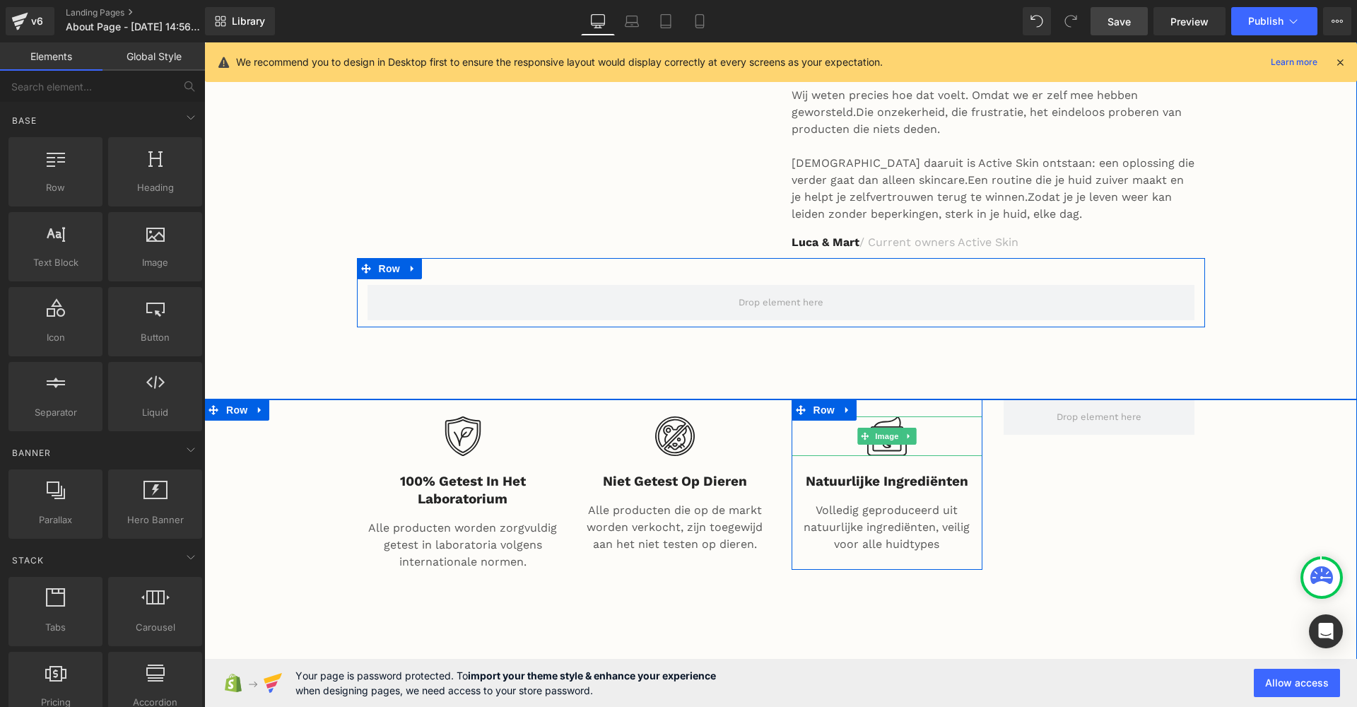
scroll to position [527, 0]
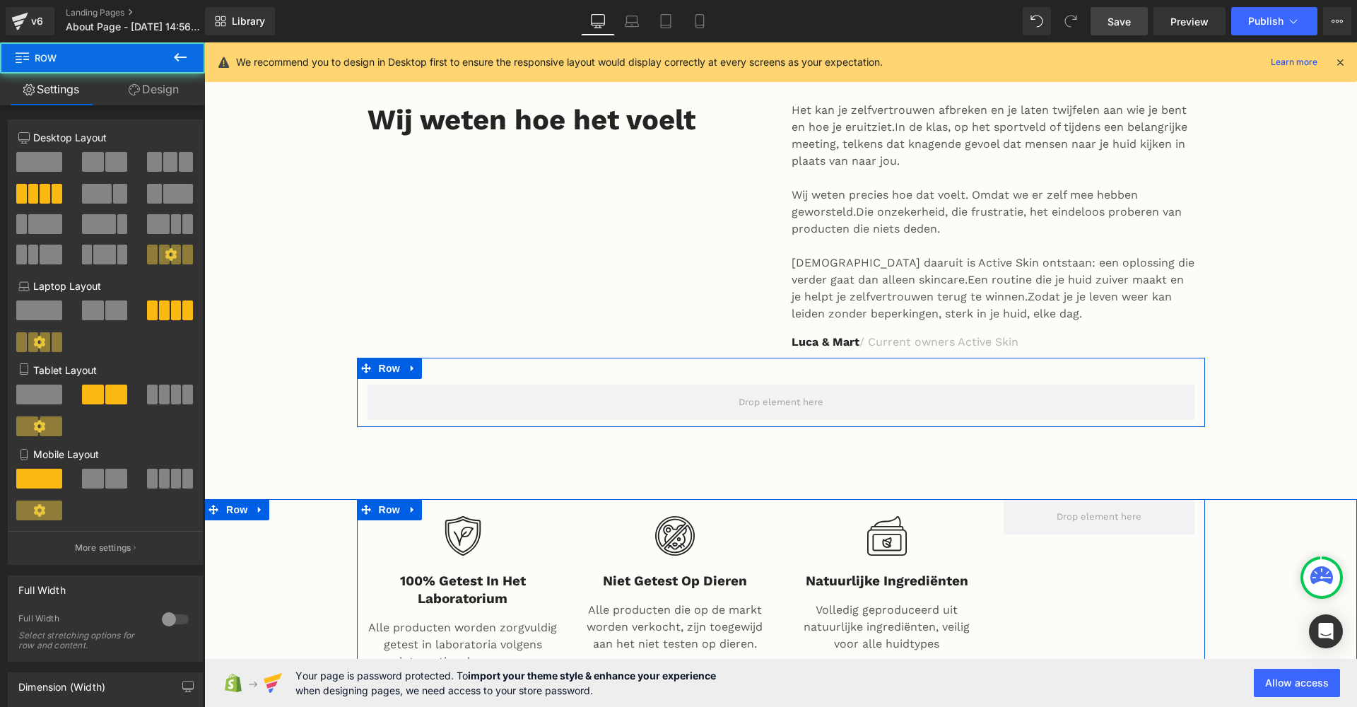
click at [1058, 517] on div "Image 100% getest in het laboratorium Heading Alle producten worden zorgvuldig …" at bounding box center [781, 596] width 848 height 194
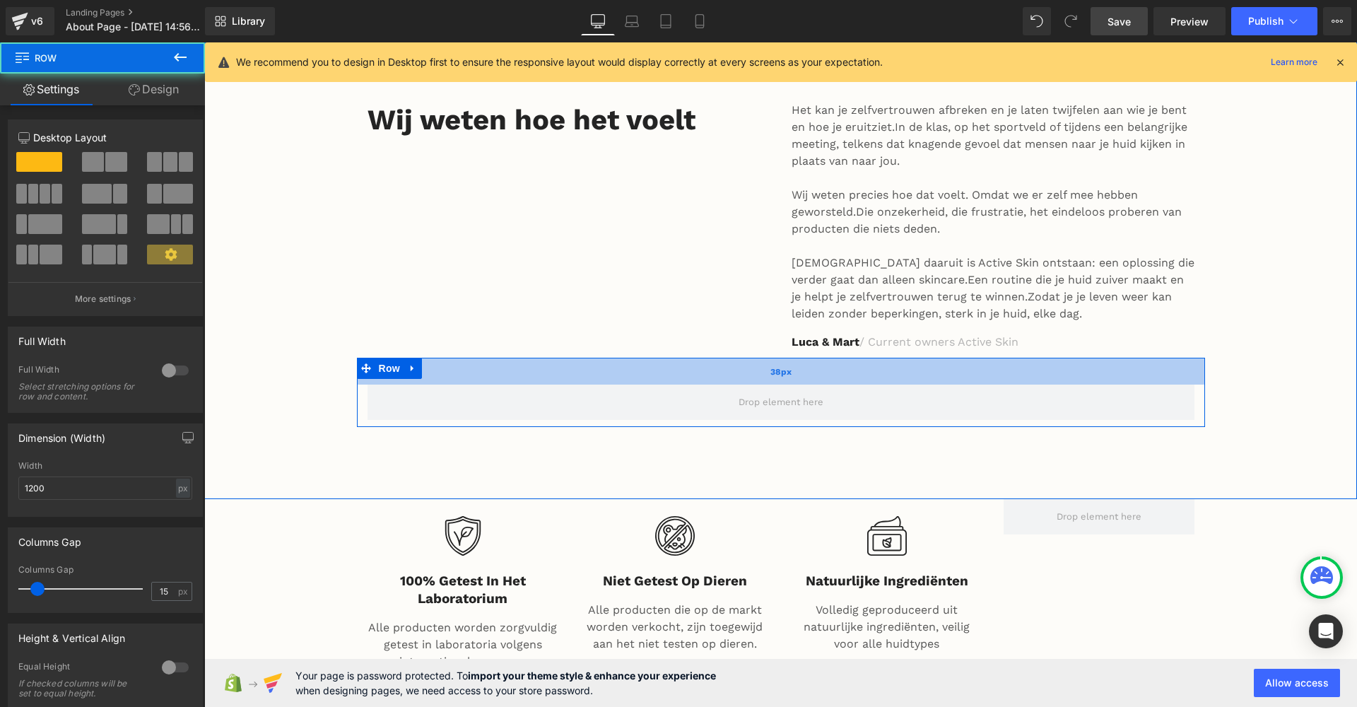
click at [845, 358] on div "38px" at bounding box center [781, 371] width 848 height 27
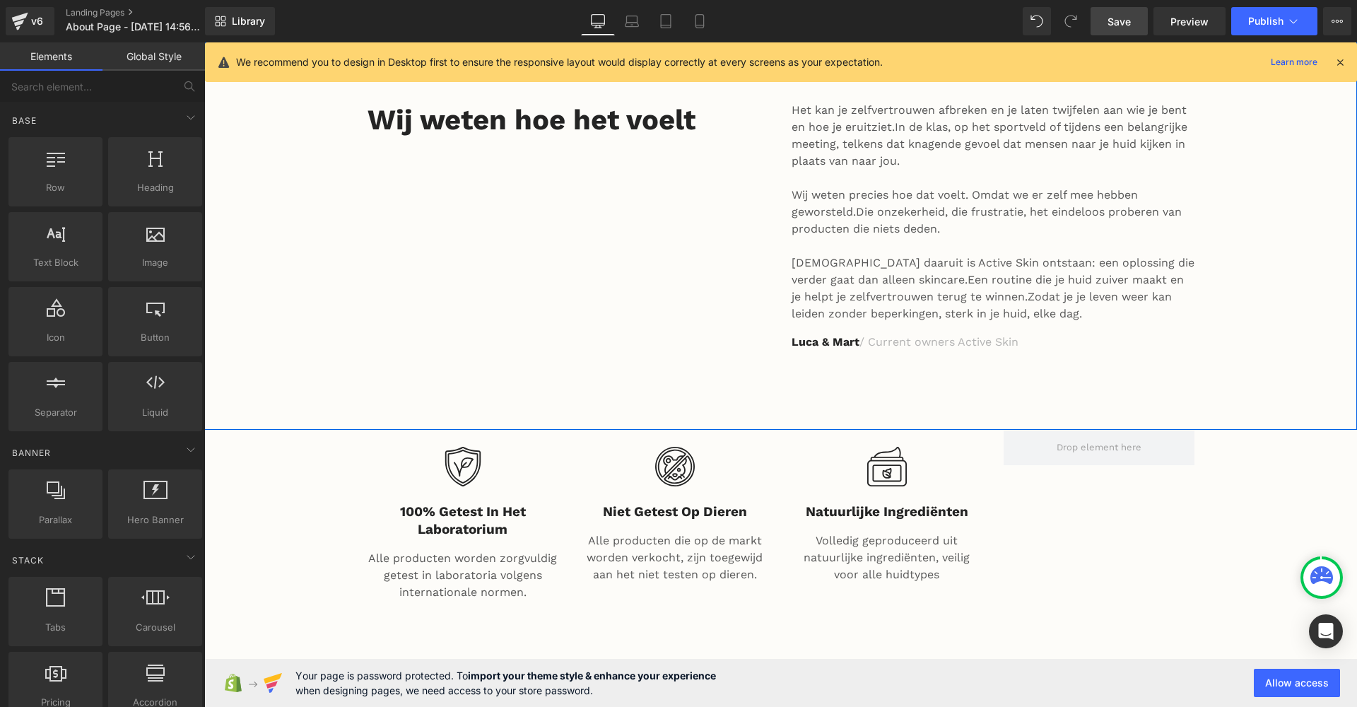
drag, startPoint x: 1017, startPoint y: 530, endPoint x: 813, endPoint y: 488, distance: 208.6
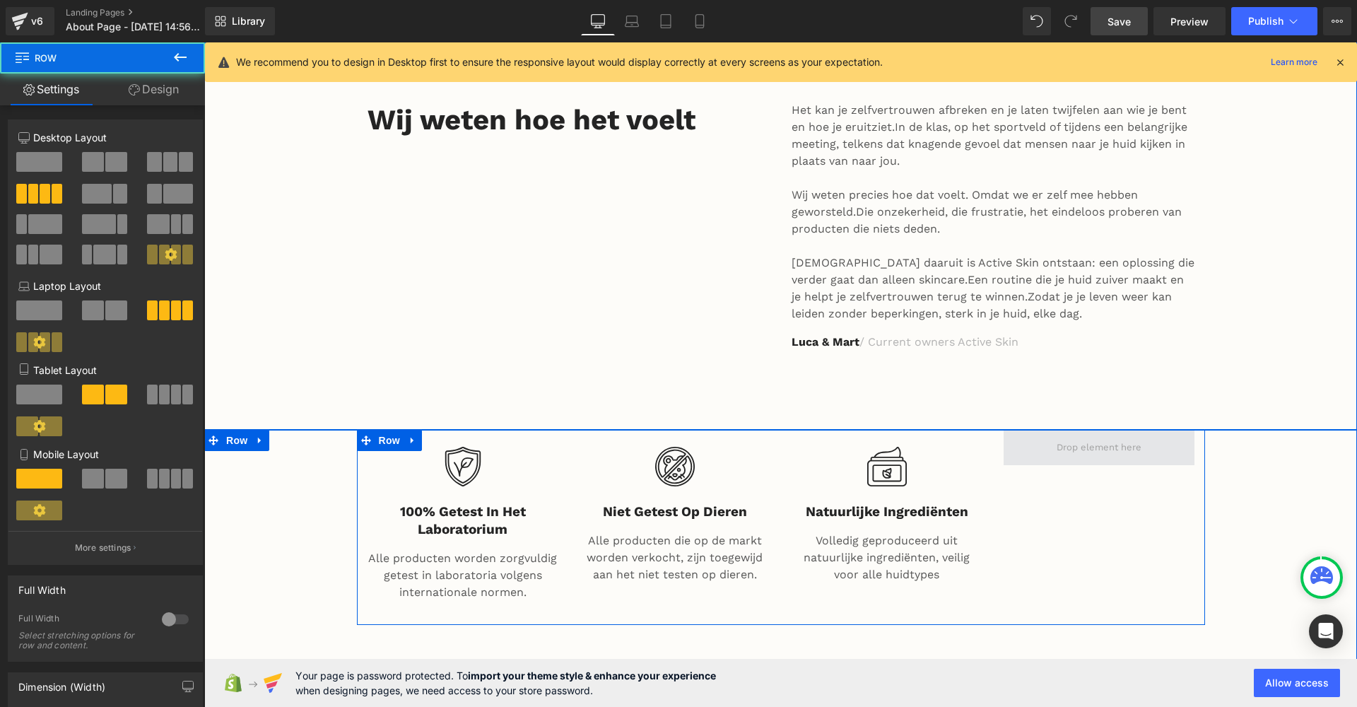
click at [1047, 430] on span at bounding box center [1099, 447] width 191 height 35
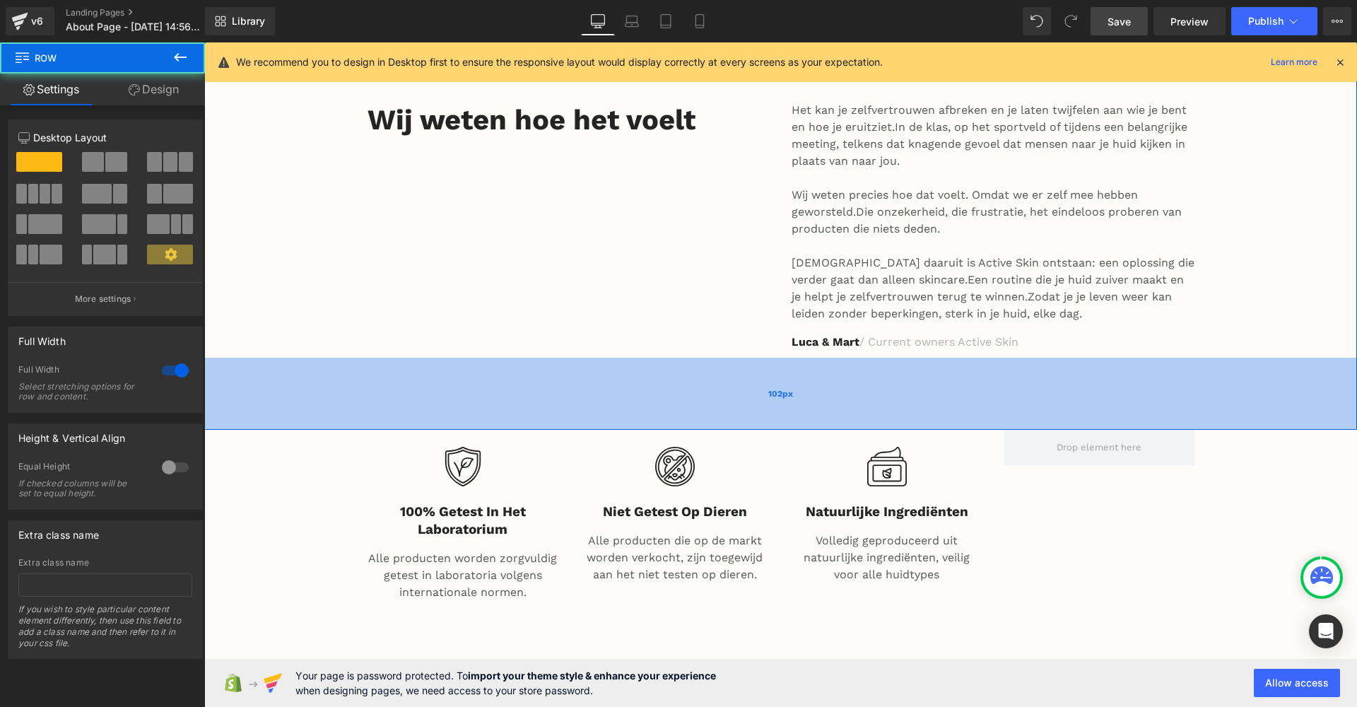
drag, startPoint x: 1088, startPoint y: 358, endPoint x: 1088, endPoint y: 382, distance: 23.3
click at [1088, 358] on div "102px" at bounding box center [780, 394] width 1153 height 72
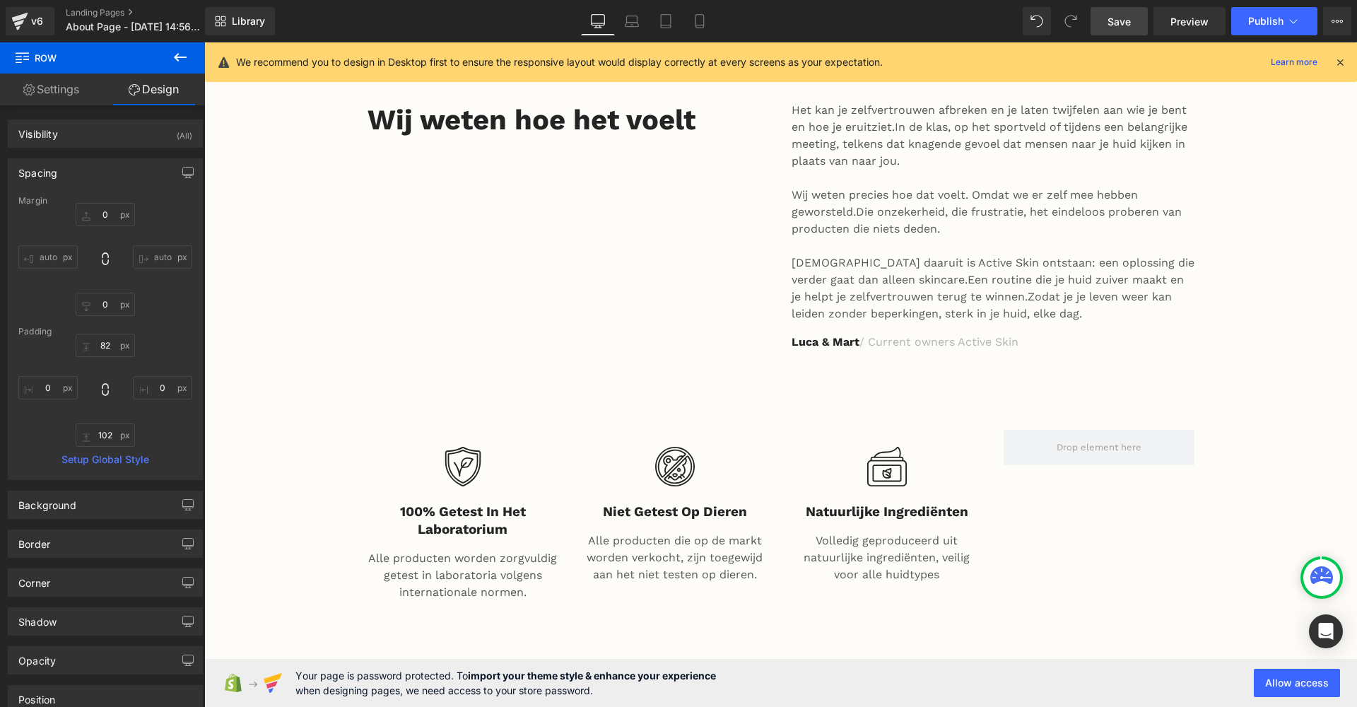
click at [1088, 434] on div "Image 100% getest in het laboratorium Heading Alle producten worden zorgvuldig …" at bounding box center [781, 527] width 848 height 194
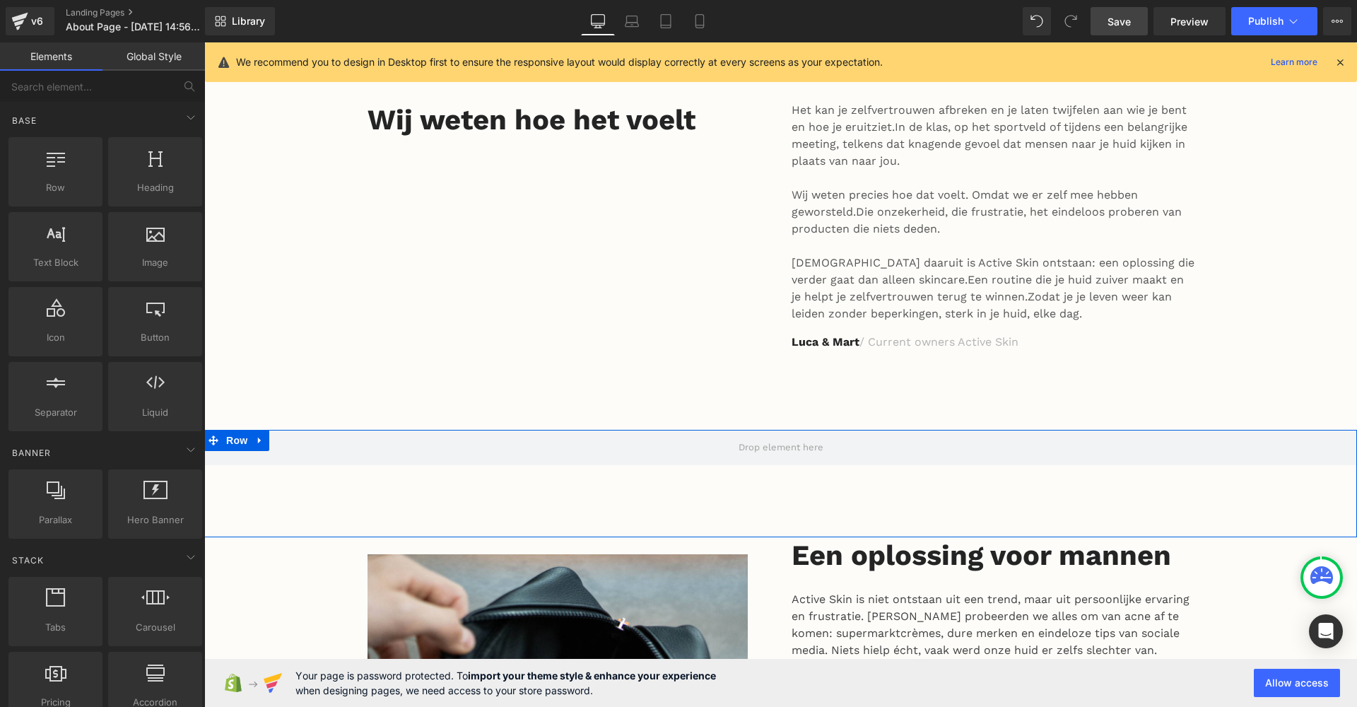
drag, startPoint x: 1271, startPoint y: 633, endPoint x: 1067, endPoint y: 590, distance: 208.6
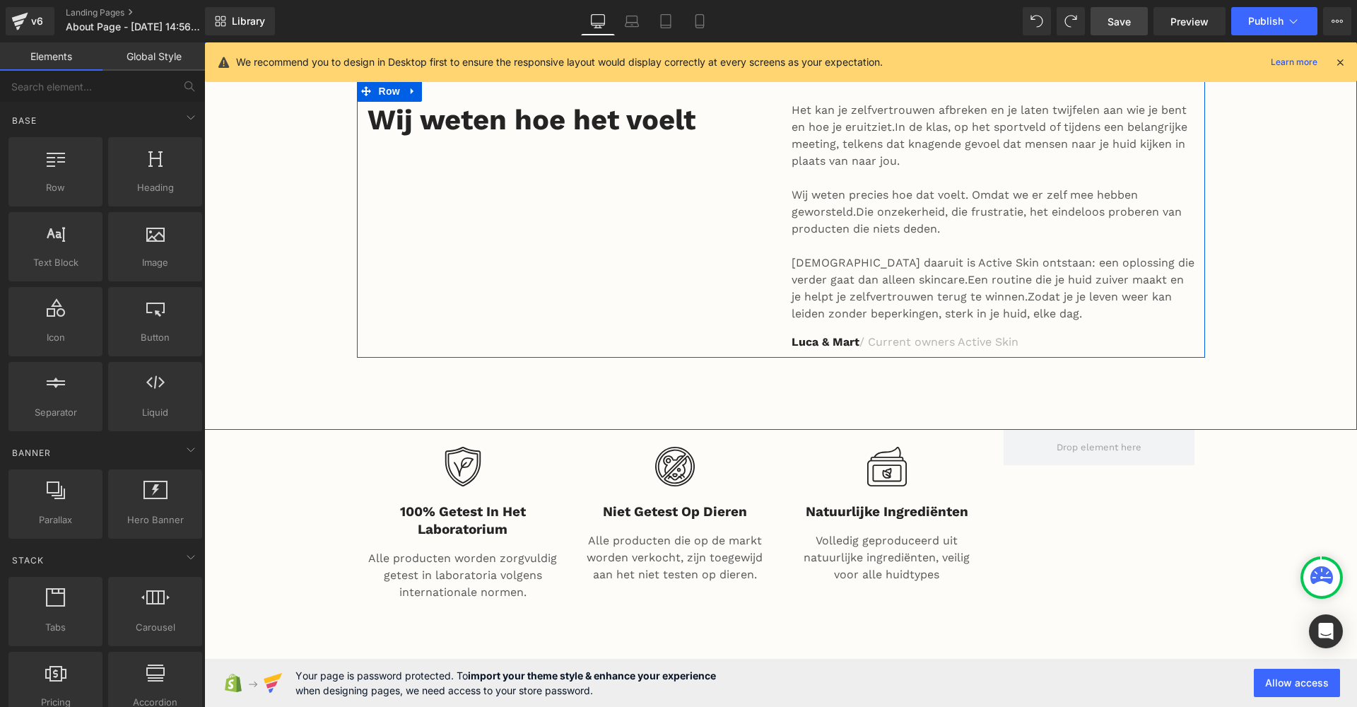
click at [1110, 24] on span "Save" at bounding box center [1119, 21] width 23 height 15
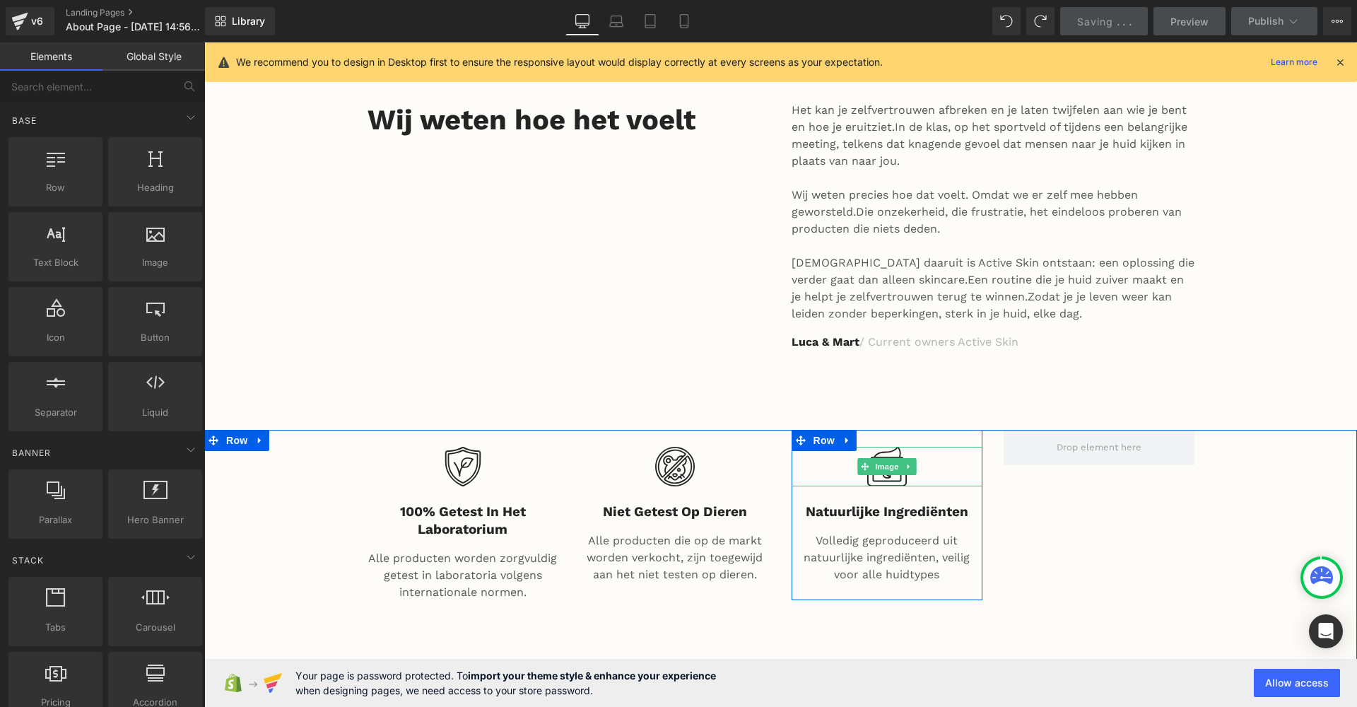
scroll to position [438, 0]
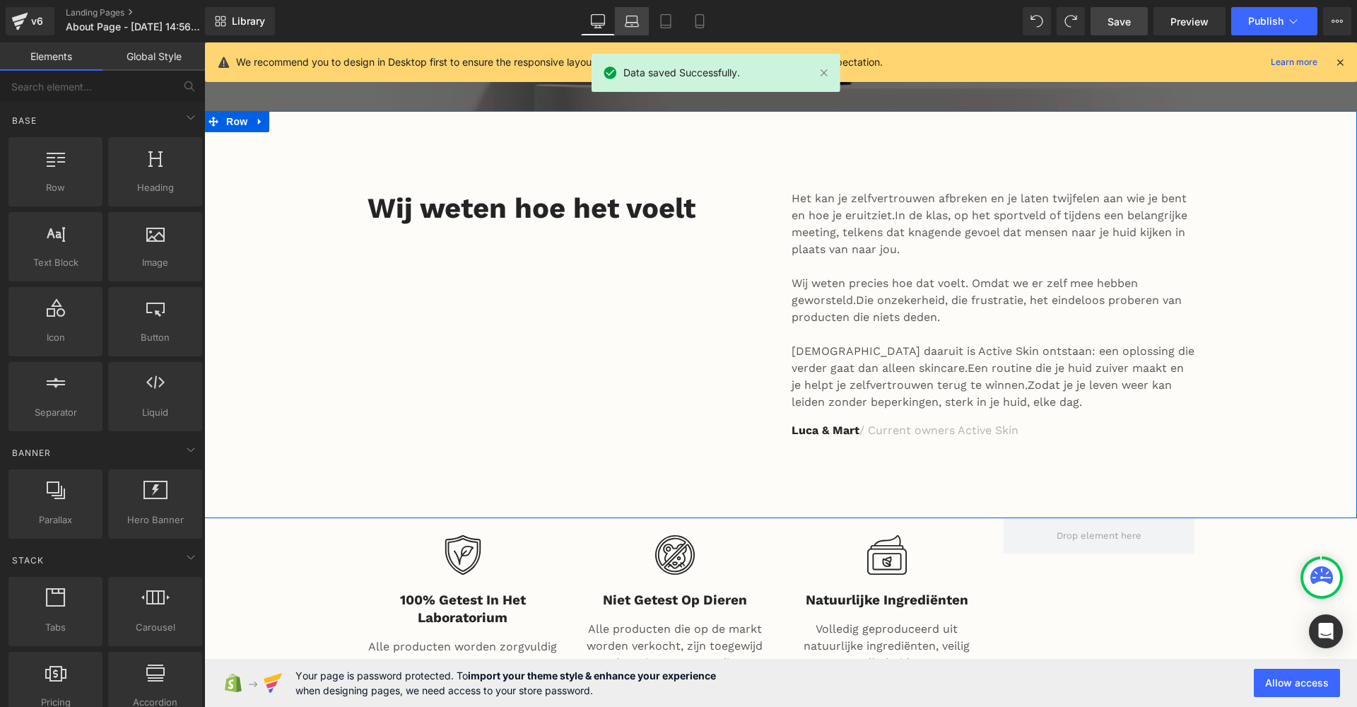
click at [630, 28] on icon at bounding box center [632, 21] width 14 height 14
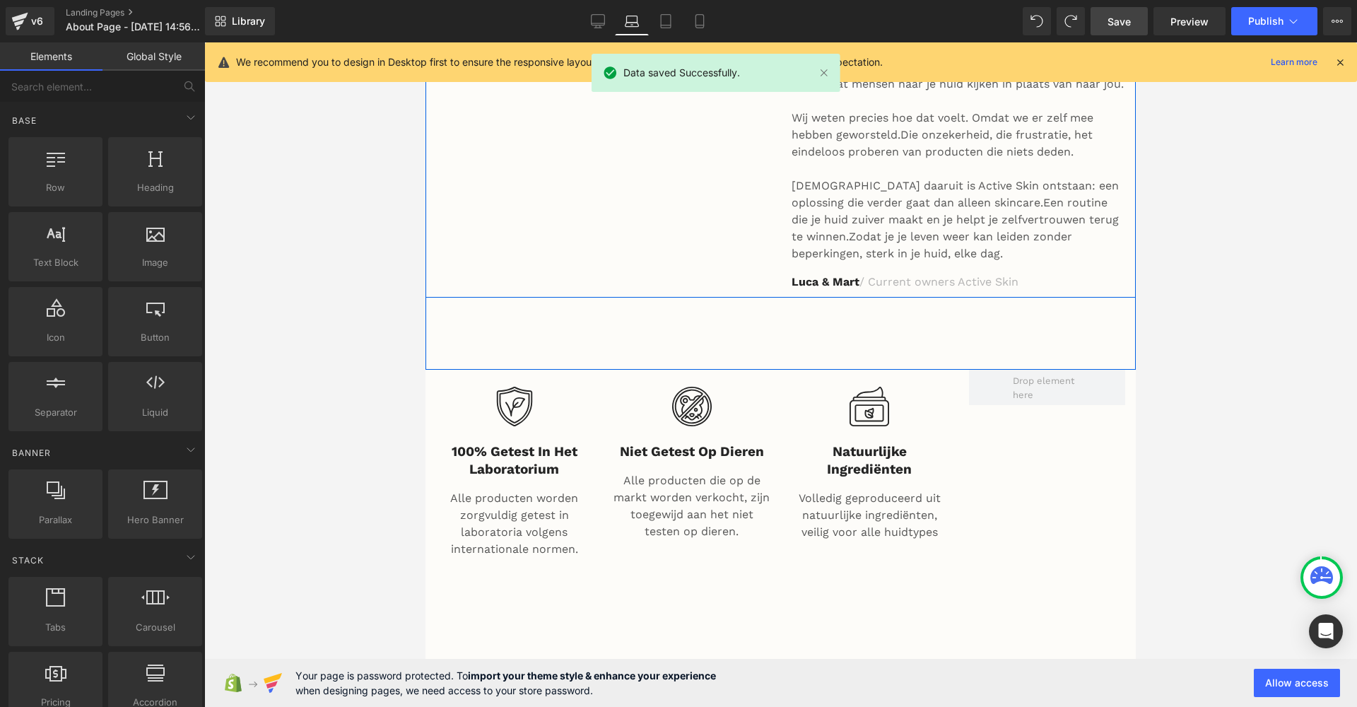
scroll to position [627, 0]
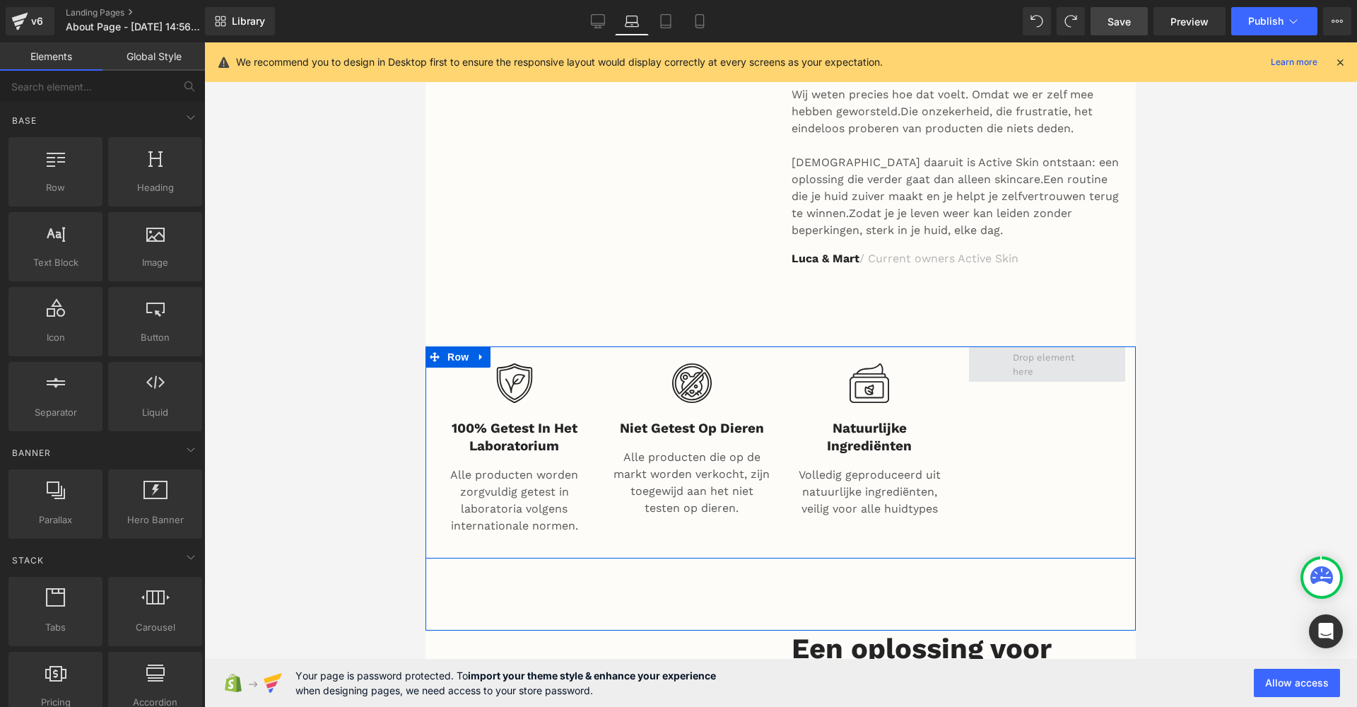
click at [993, 346] on span at bounding box center [1047, 363] width 156 height 35
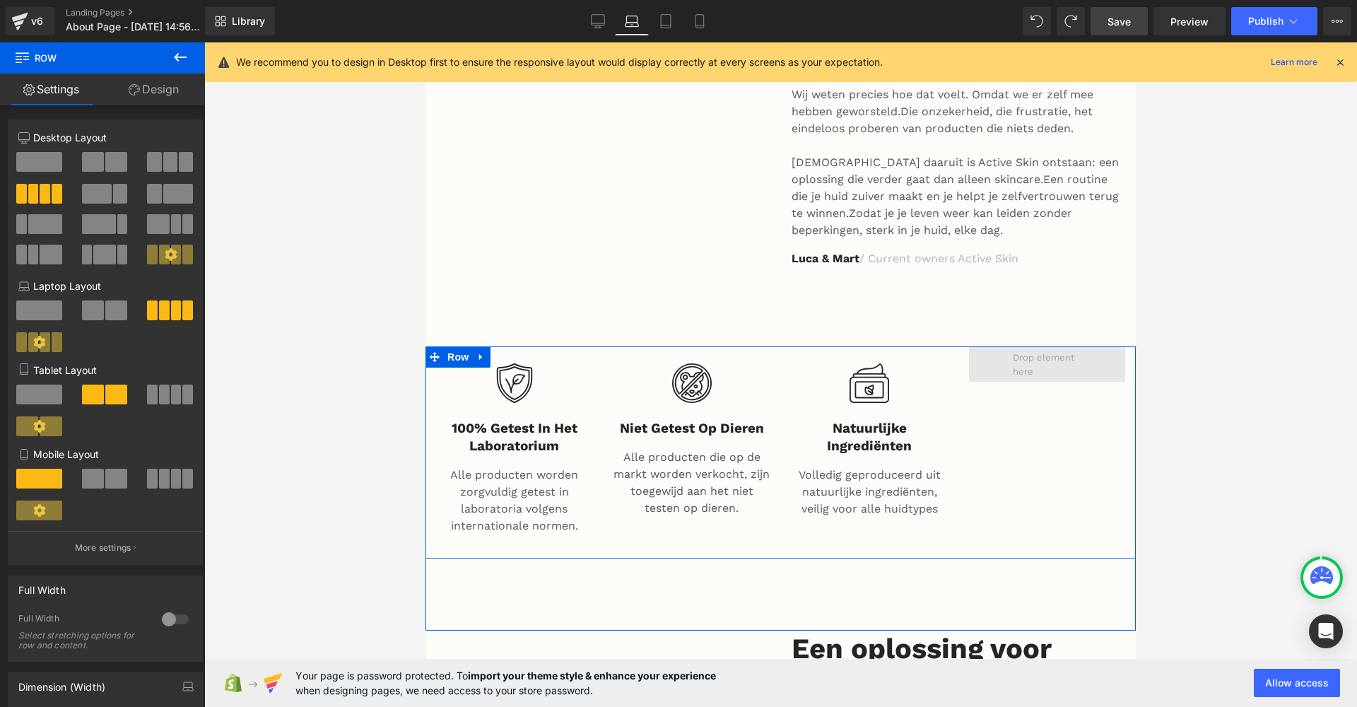
click at [993, 346] on span at bounding box center [1047, 363] width 156 height 35
click at [988, 346] on span at bounding box center [1047, 363] width 156 height 35
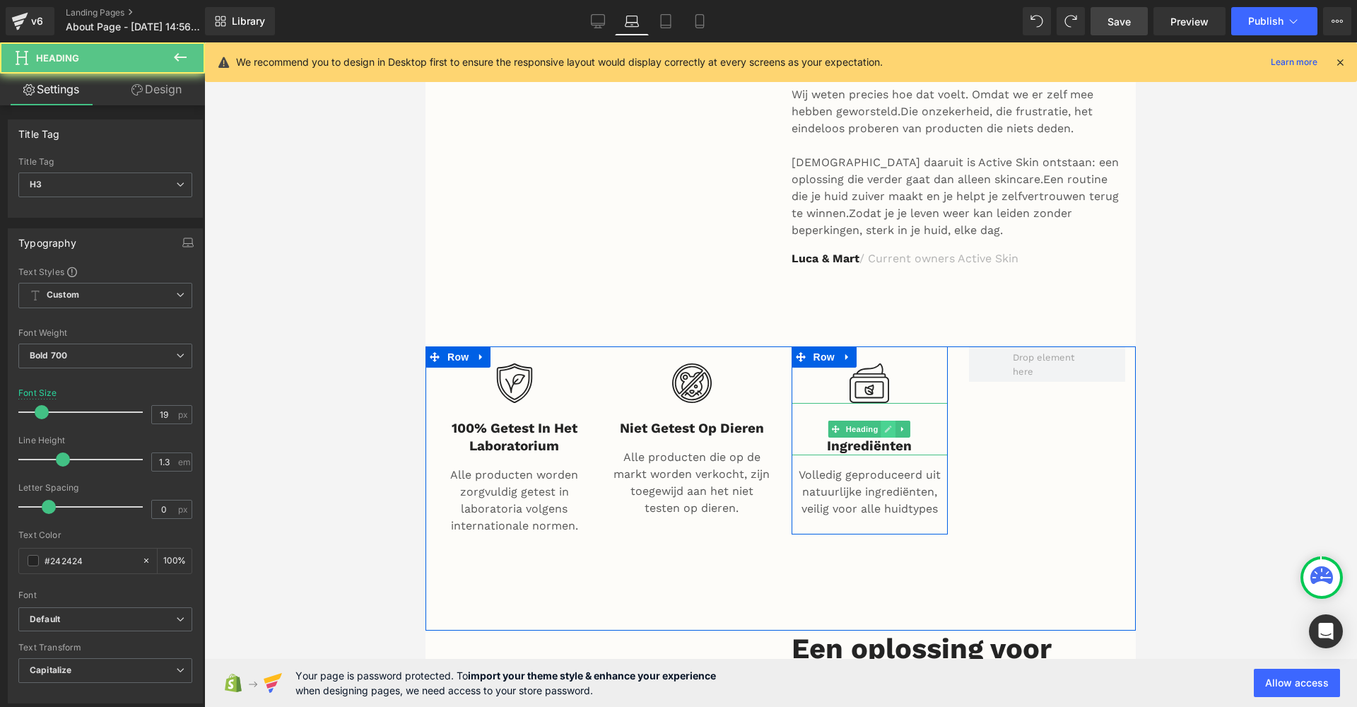
click at [892, 403] on div "Natuurlijke ingrediënten Heading" at bounding box center [870, 429] width 156 height 52
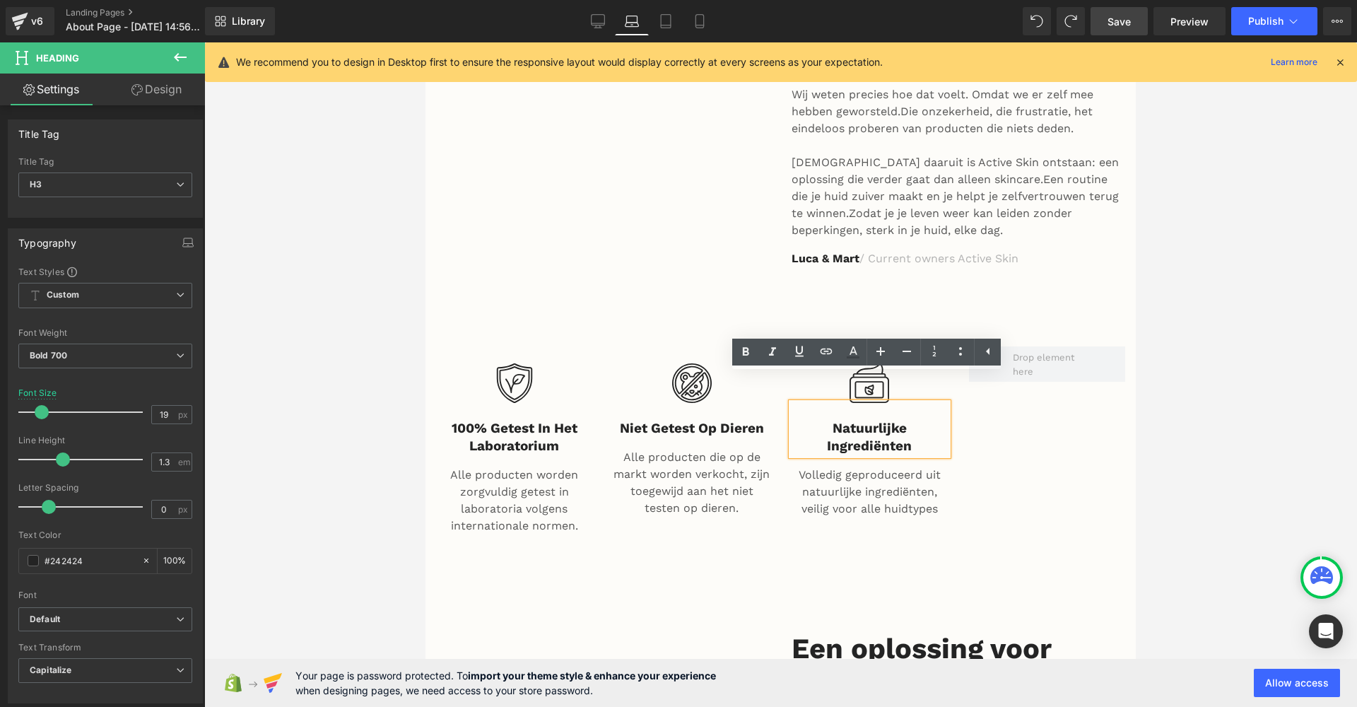
click at [892, 466] on p "Volledig geproduceerd uit natuurlijke ingrediënten, veilig voor alle huidtypes" at bounding box center [870, 491] width 156 height 51
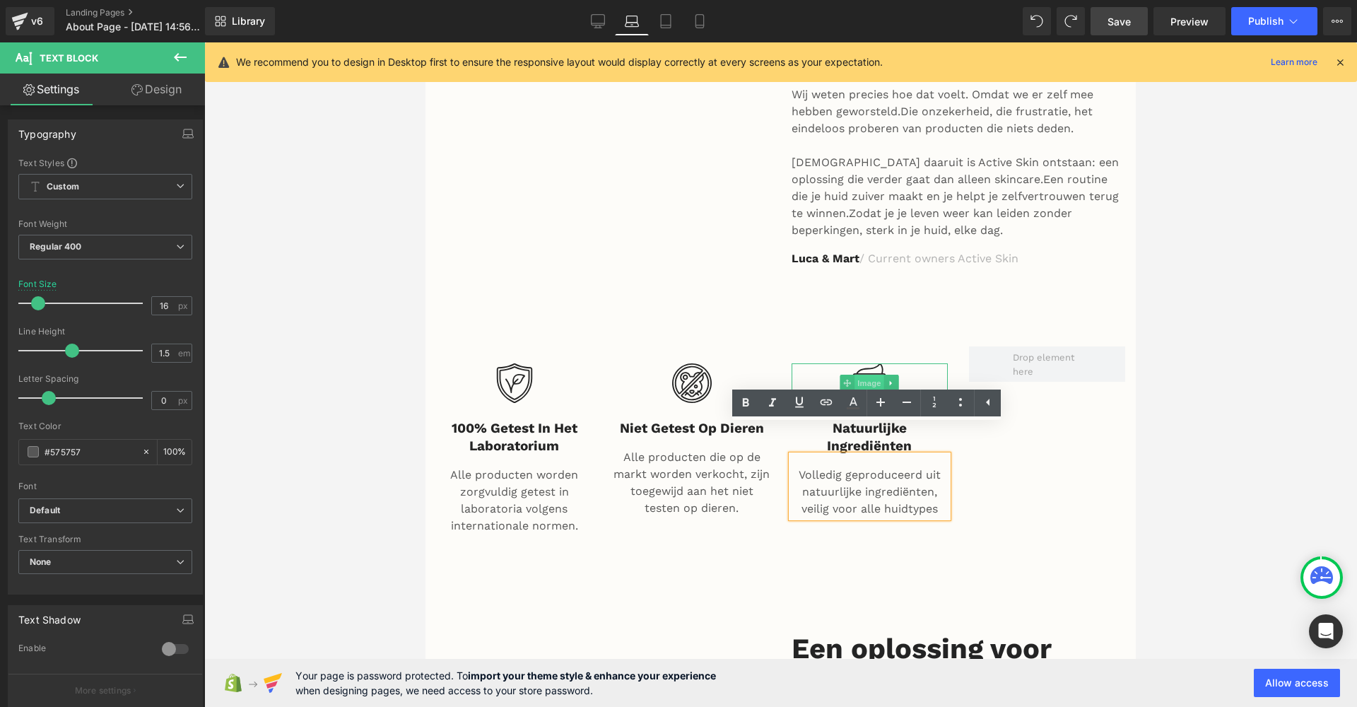
click at [878, 375] on span "Image" at bounding box center [870, 383] width 30 height 17
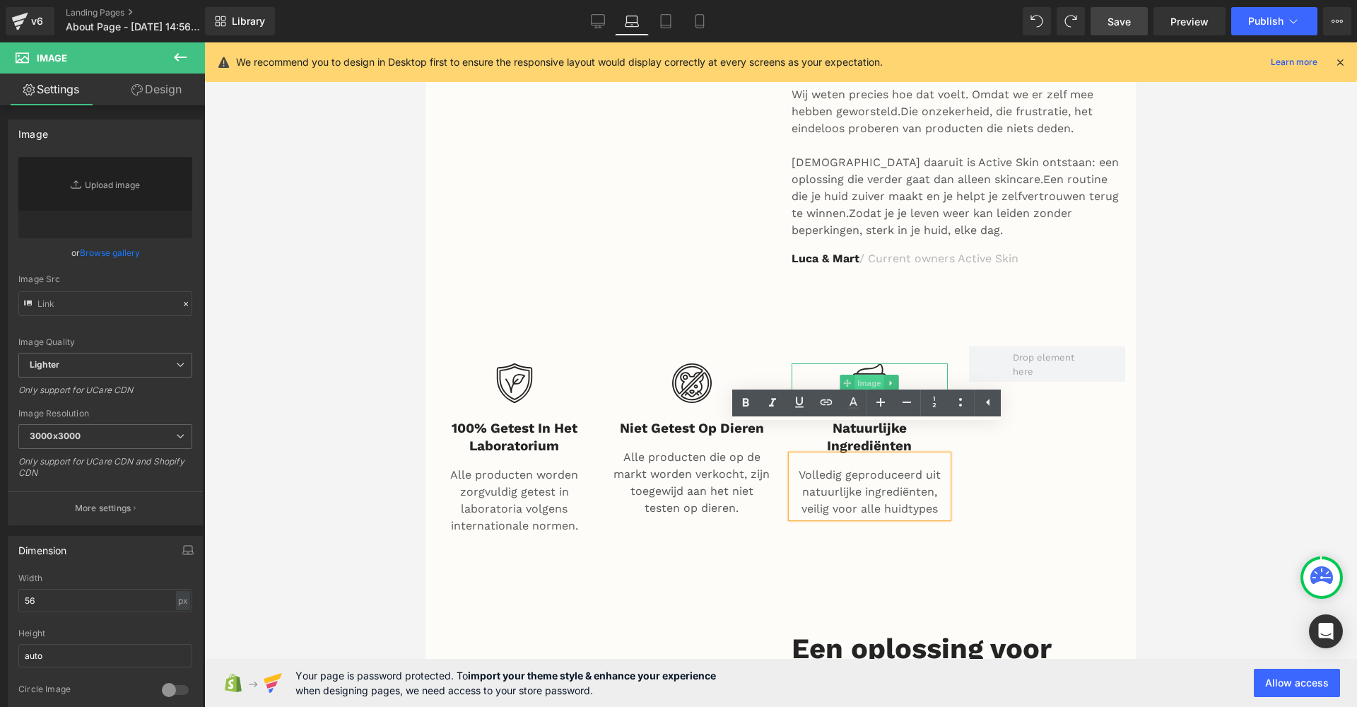
type input "[URL][DOMAIN_NAME]"
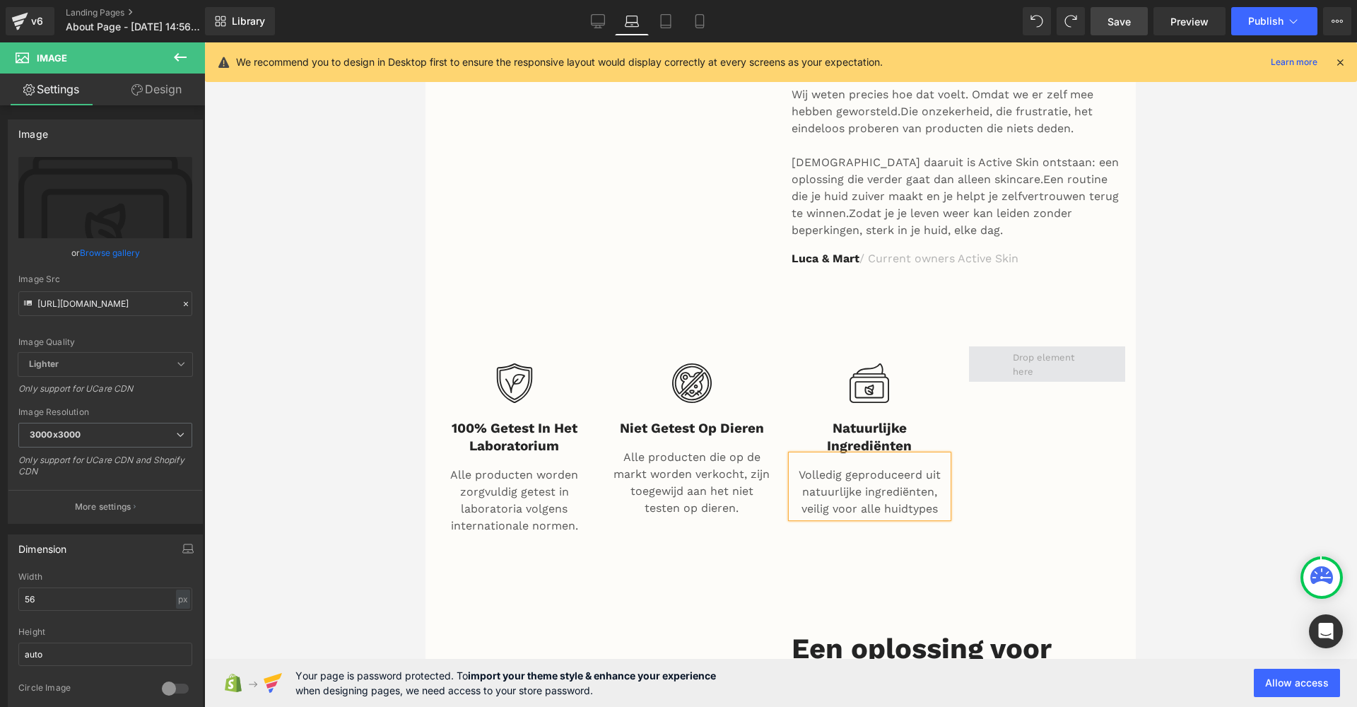
click at [1074, 347] on span at bounding box center [1047, 364] width 78 height 35
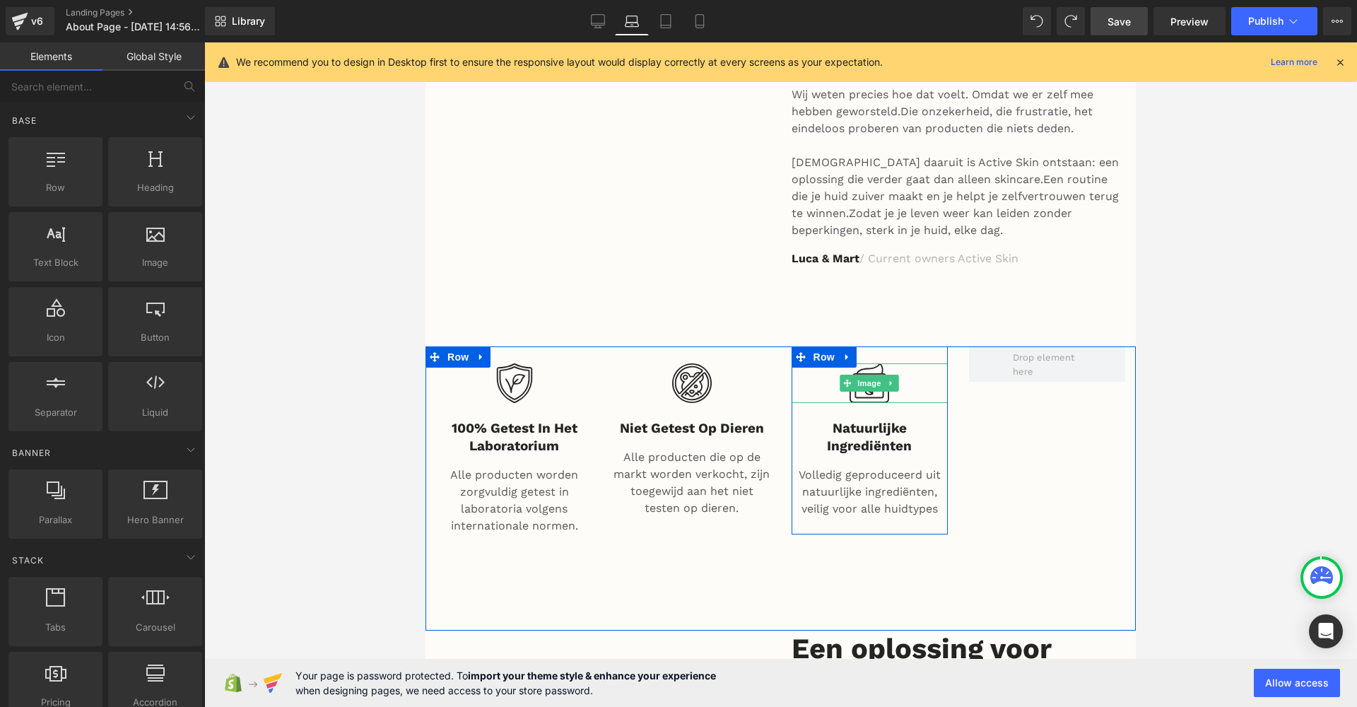
click at [925, 363] on div at bounding box center [870, 383] width 156 height 40
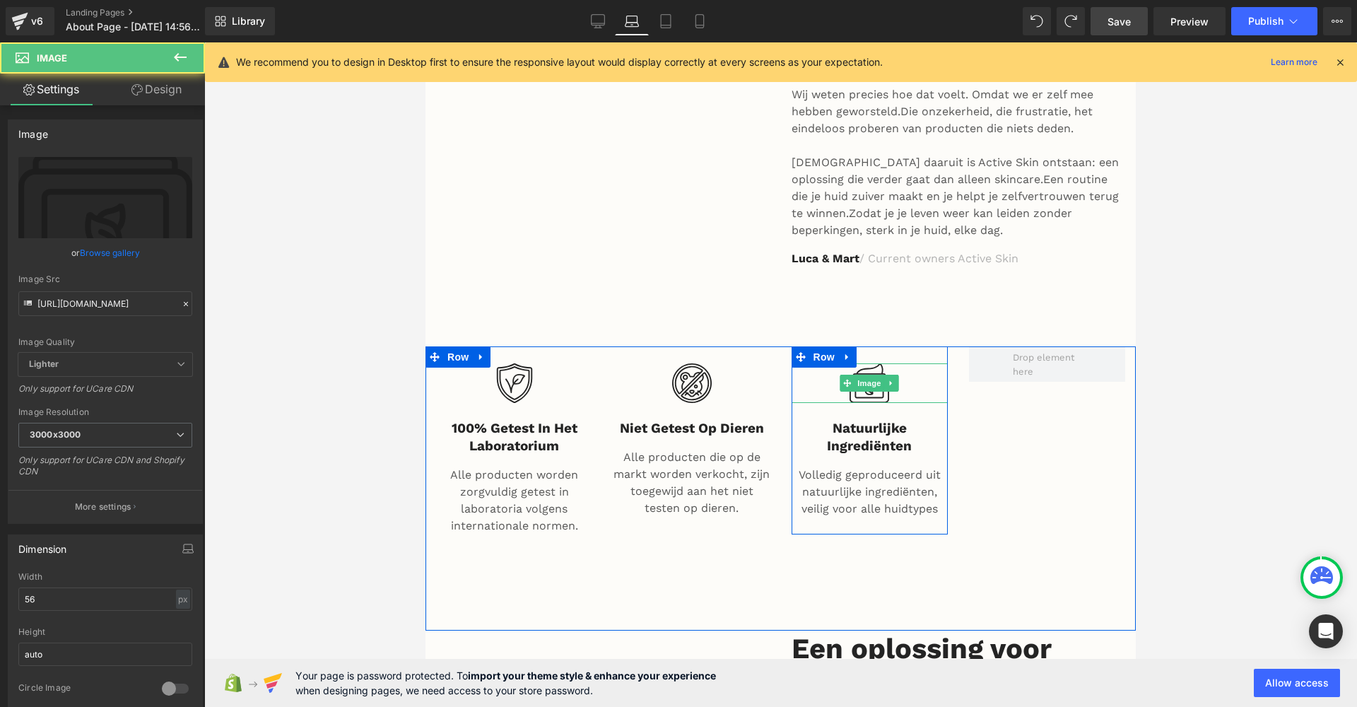
click at [925, 363] on div at bounding box center [870, 383] width 156 height 40
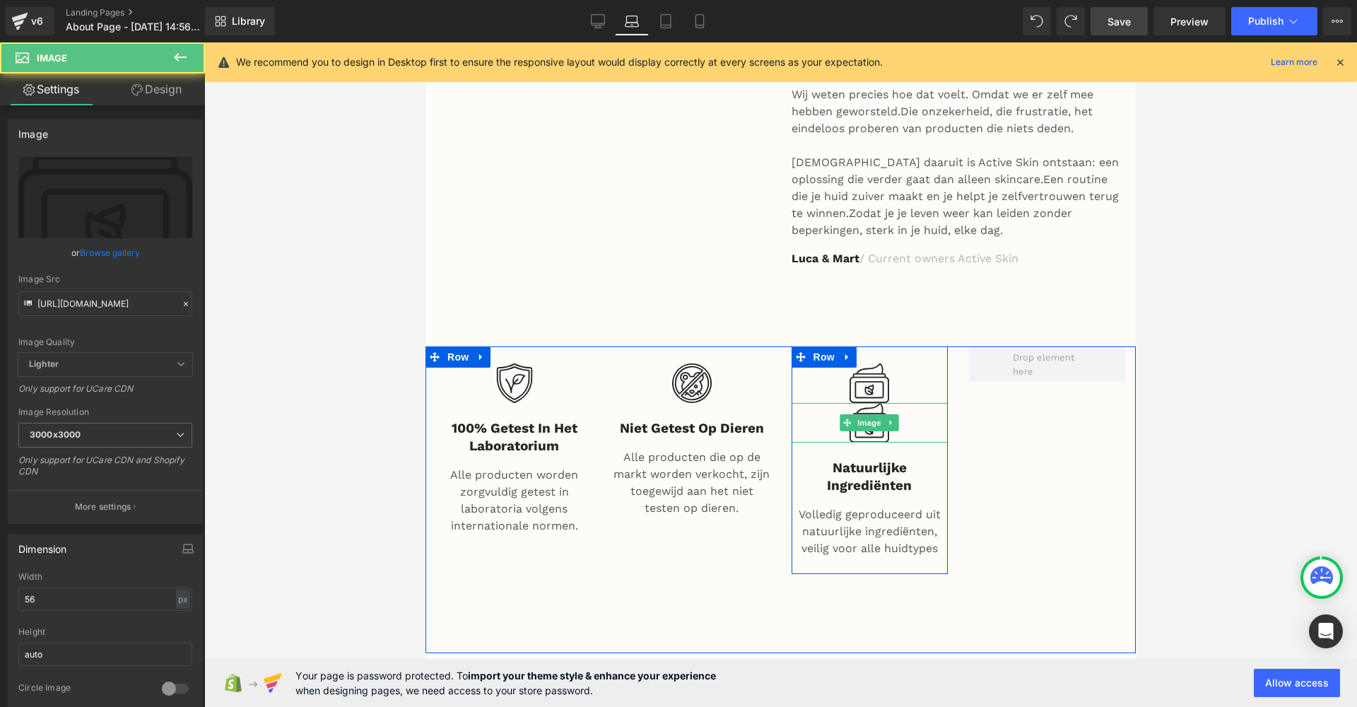
click at [907, 413] on div "Image" at bounding box center [870, 423] width 156 height 40
click at [907, 404] on div at bounding box center [870, 423] width 156 height 40
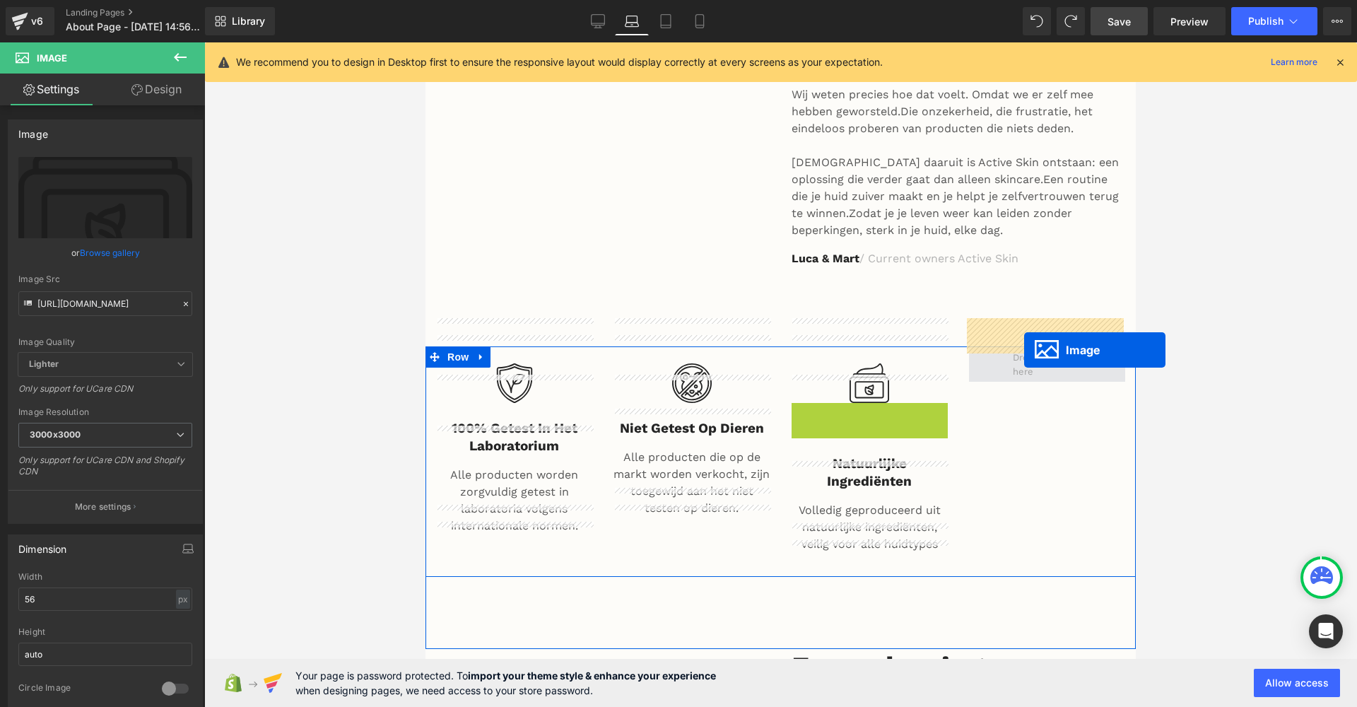
drag, startPoint x: 842, startPoint y: 393, endPoint x: 1022, endPoint y: 348, distance: 185.8
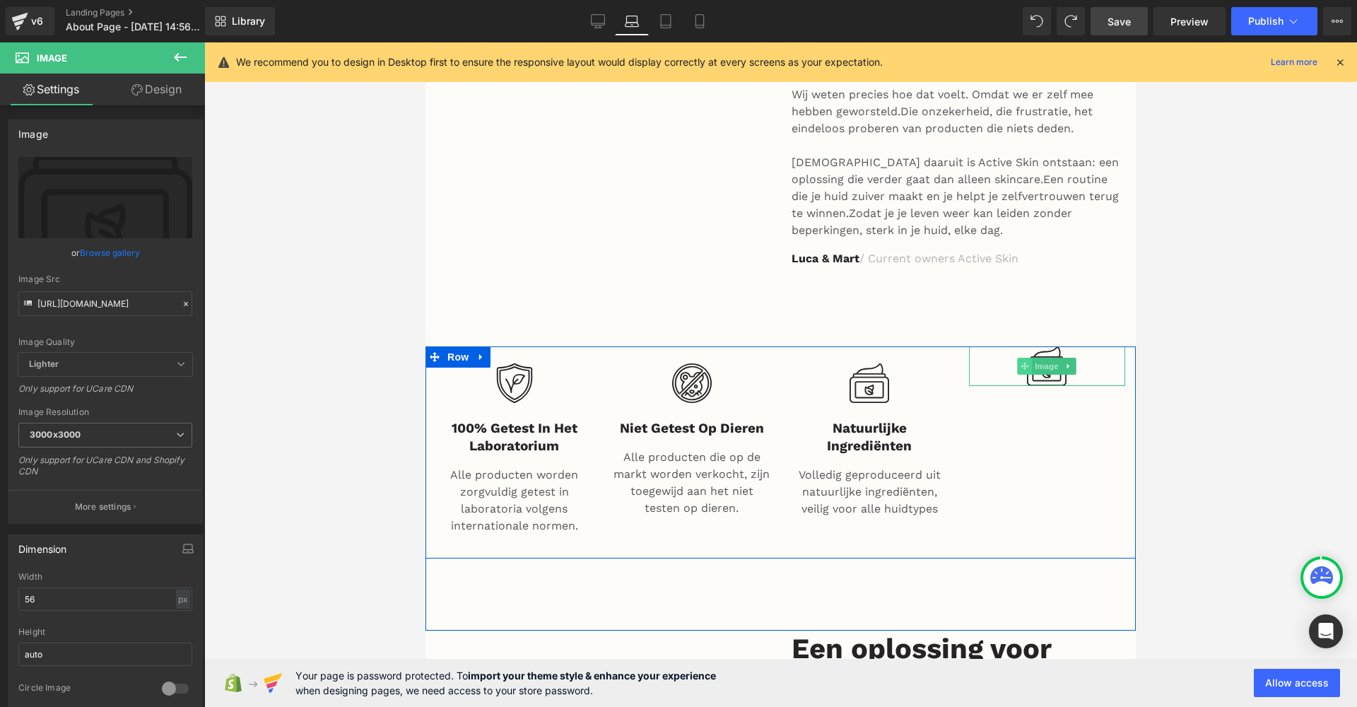
click at [1024, 362] on icon at bounding box center [1025, 366] width 8 height 8
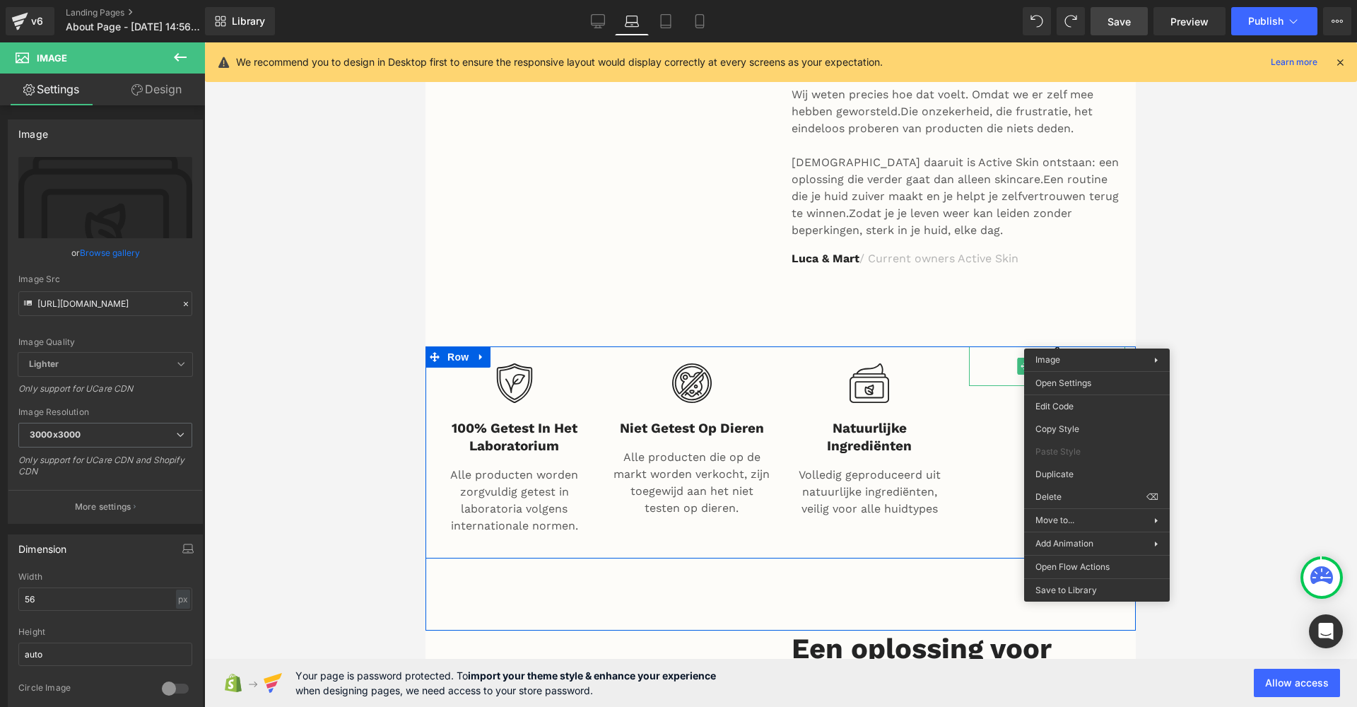
drag, startPoint x: 1513, startPoint y: 534, endPoint x: 1088, endPoint y: 491, distance: 427.6
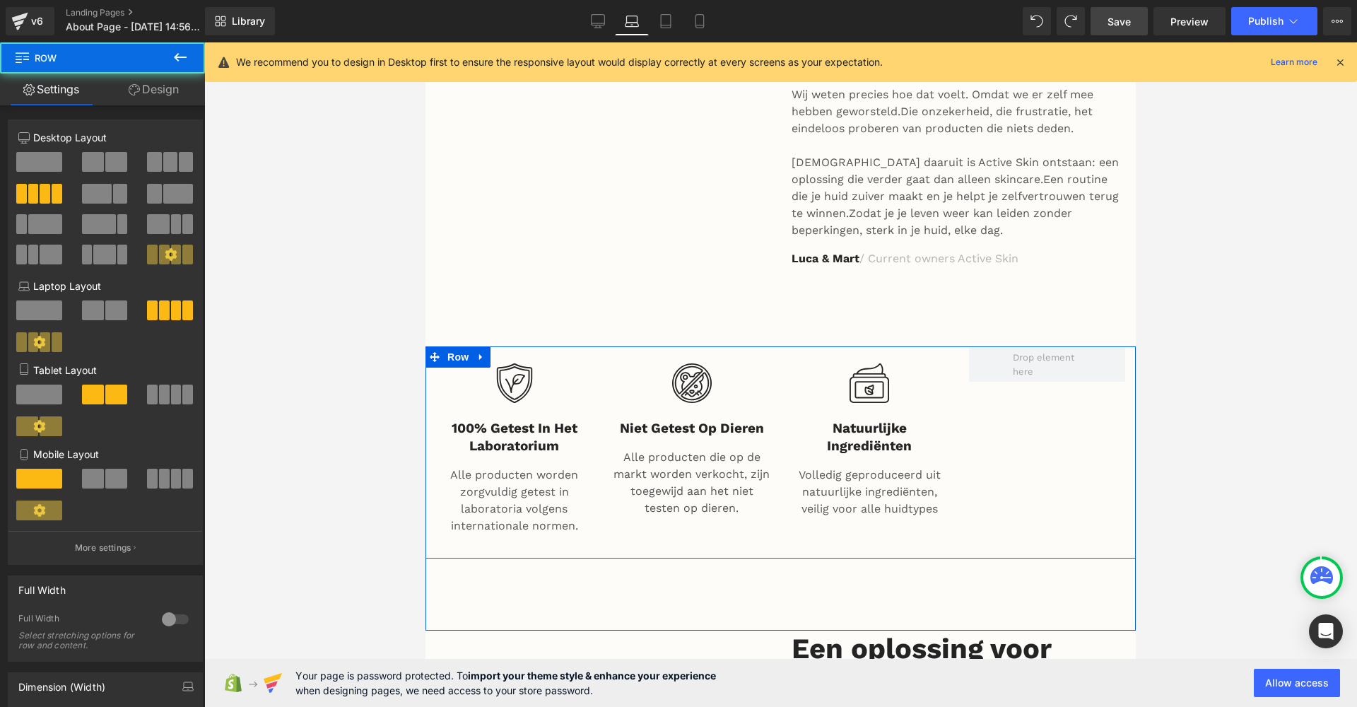
click at [1066, 428] on div "Image 100% getest in het laboratorium Heading Alle producten worden zorgvuldig …" at bounding box center [781, 451] width 710 height 211
click at [1065, 347] on span at bounding box center [1047, 364] width 78 height 35
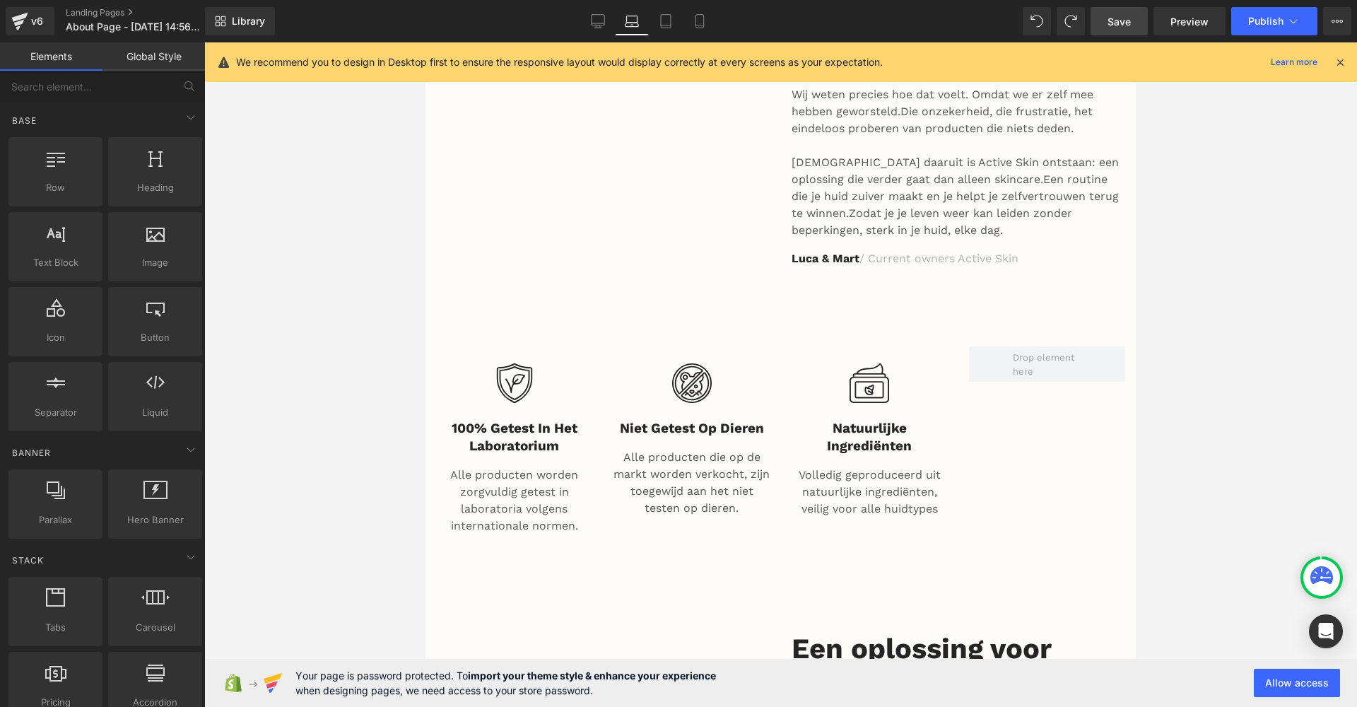
click at [1116, 28] on span "Save" at bounding box center [1119, 21] width 23 height 15
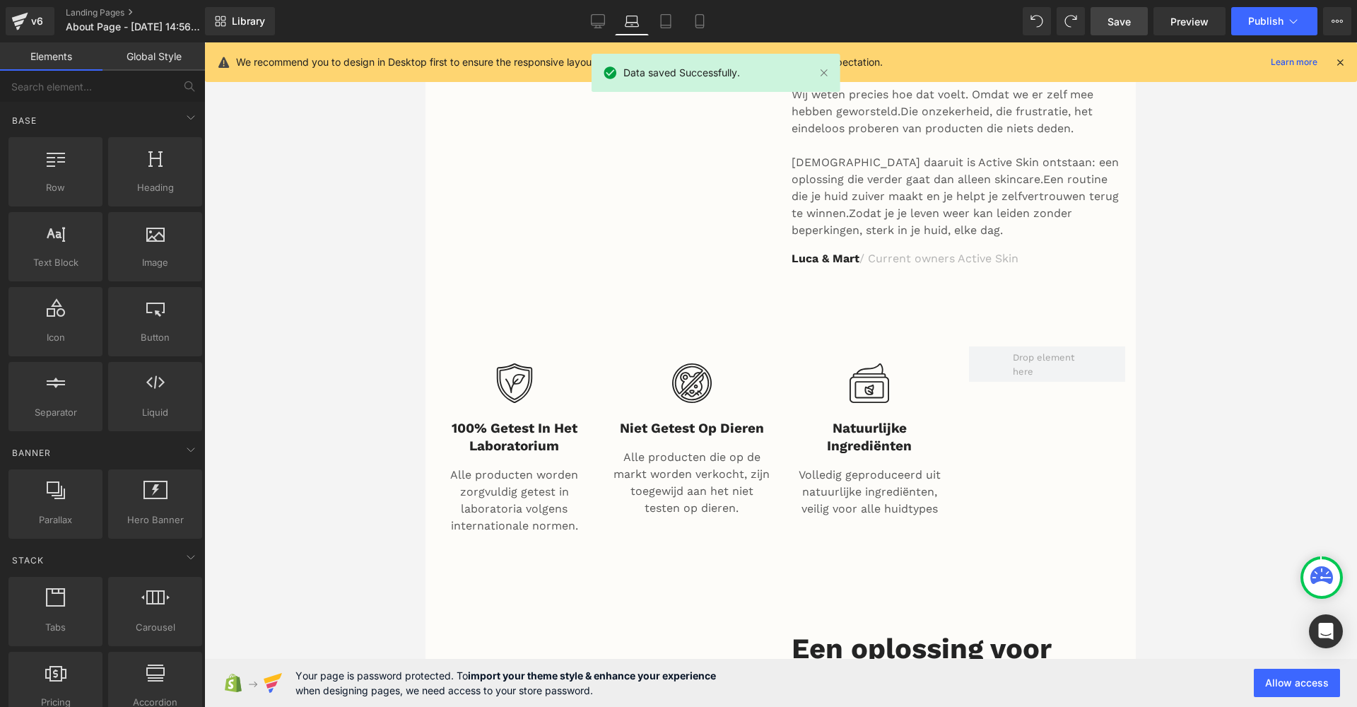
click at [1336, 61] on icon at bounding box center [1340, 62] width 13 height 13
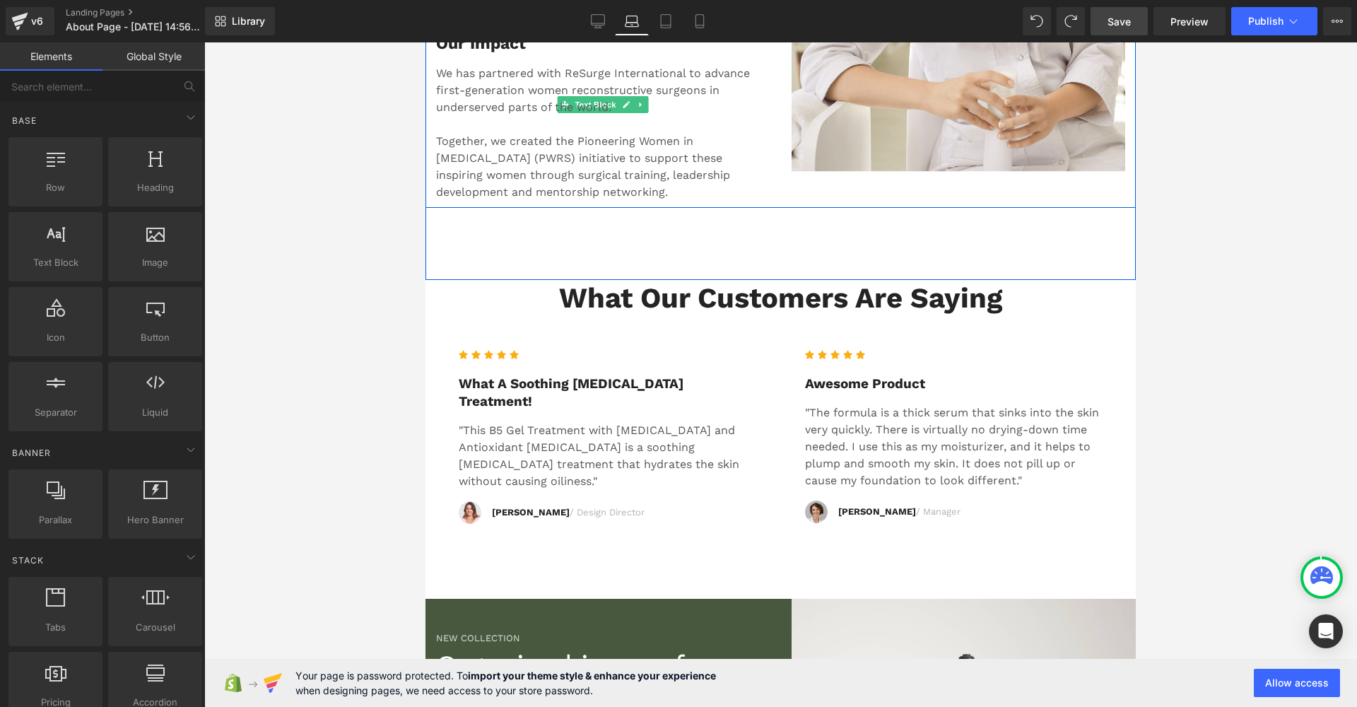
scroll to position [2289, 0]
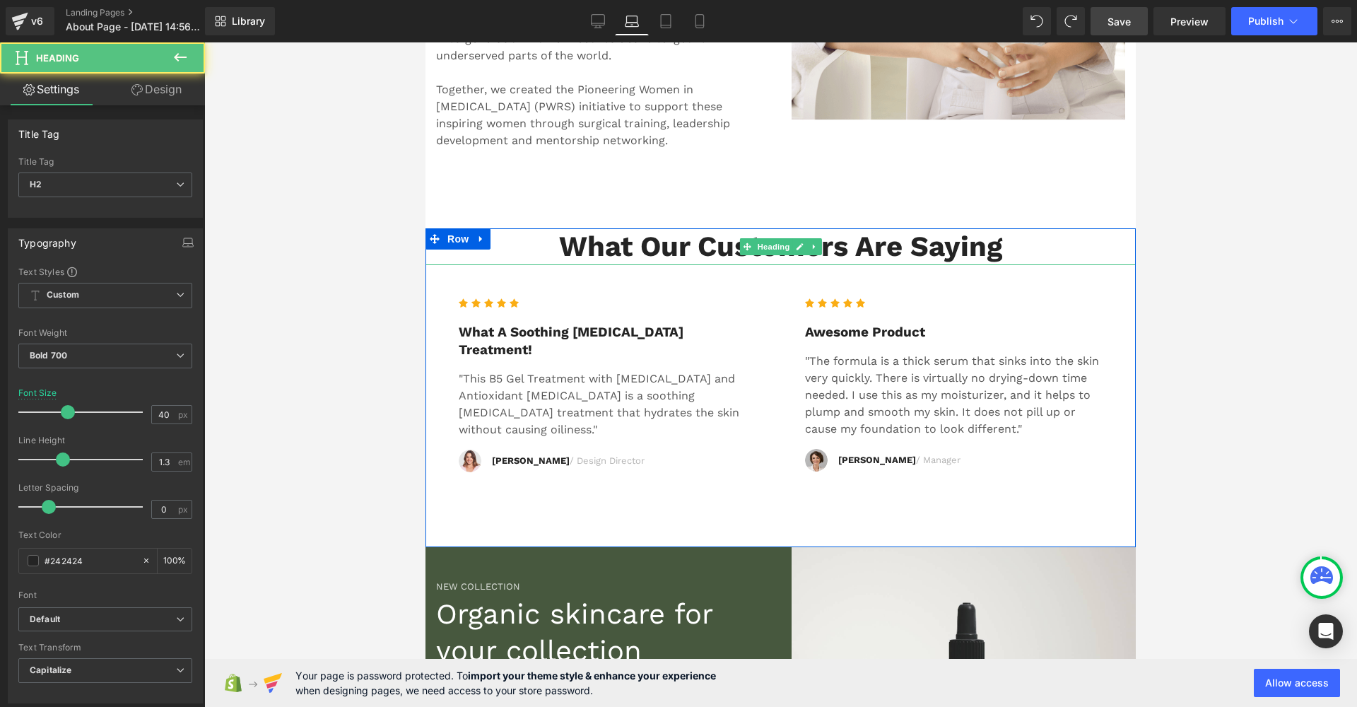
click at [698, 228] on h2 "What Our Customers Are Saying" at bounding box center [781, 246] width 710 height 37
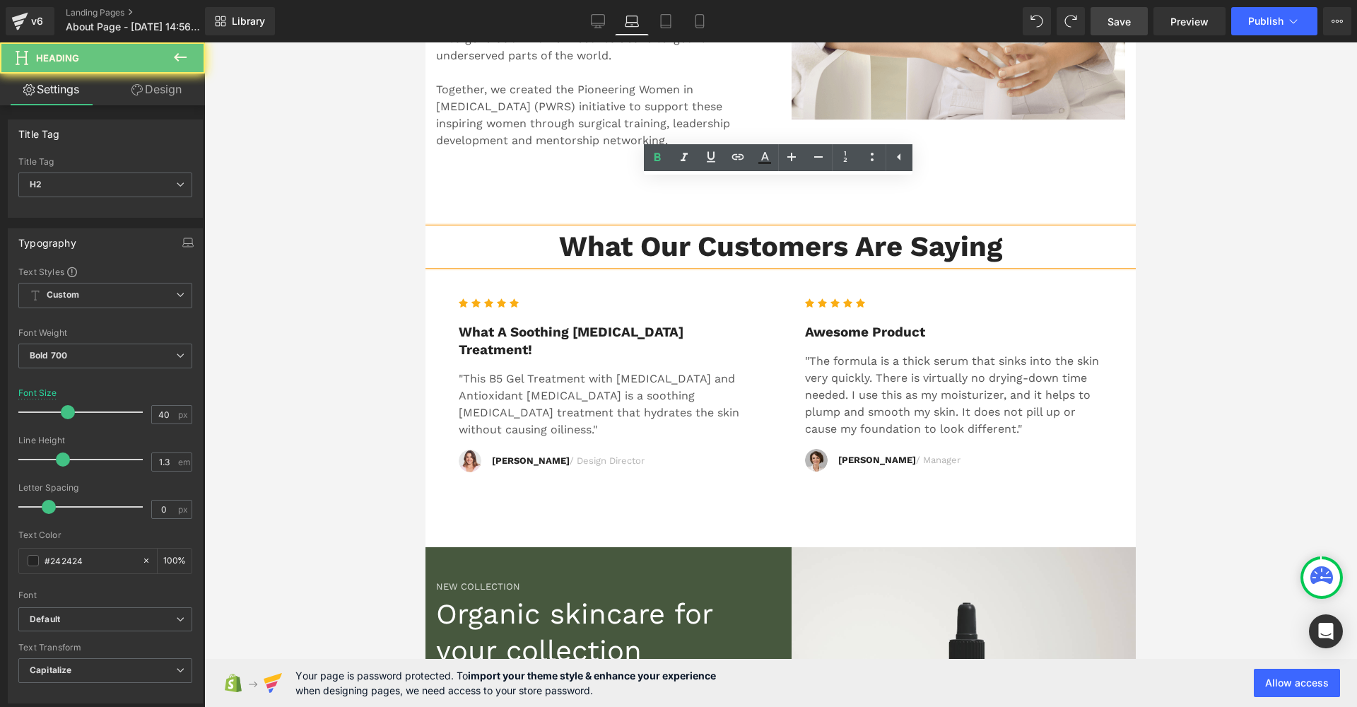
click at [1016, 228] on h2 "What Our Customers Are Saying" at bounding box center [781, 246] width 710 height 37
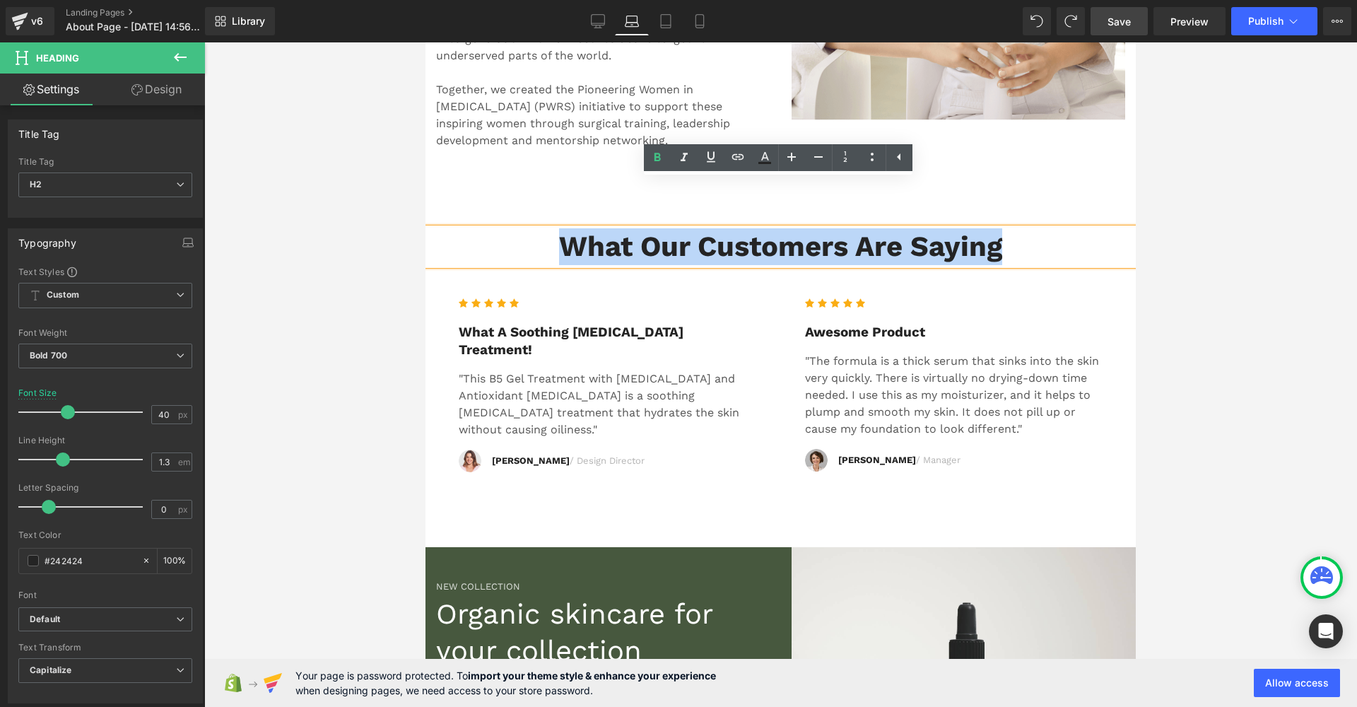
drag, startPoint x: 1016, startPoint y: 192, endPoint x: 552, endPoint y: 188, distance: 464.4
click at [552, 228] on h2 "What Our Customers Are Saying" at bounding box center [781, 246] width 710 height 37
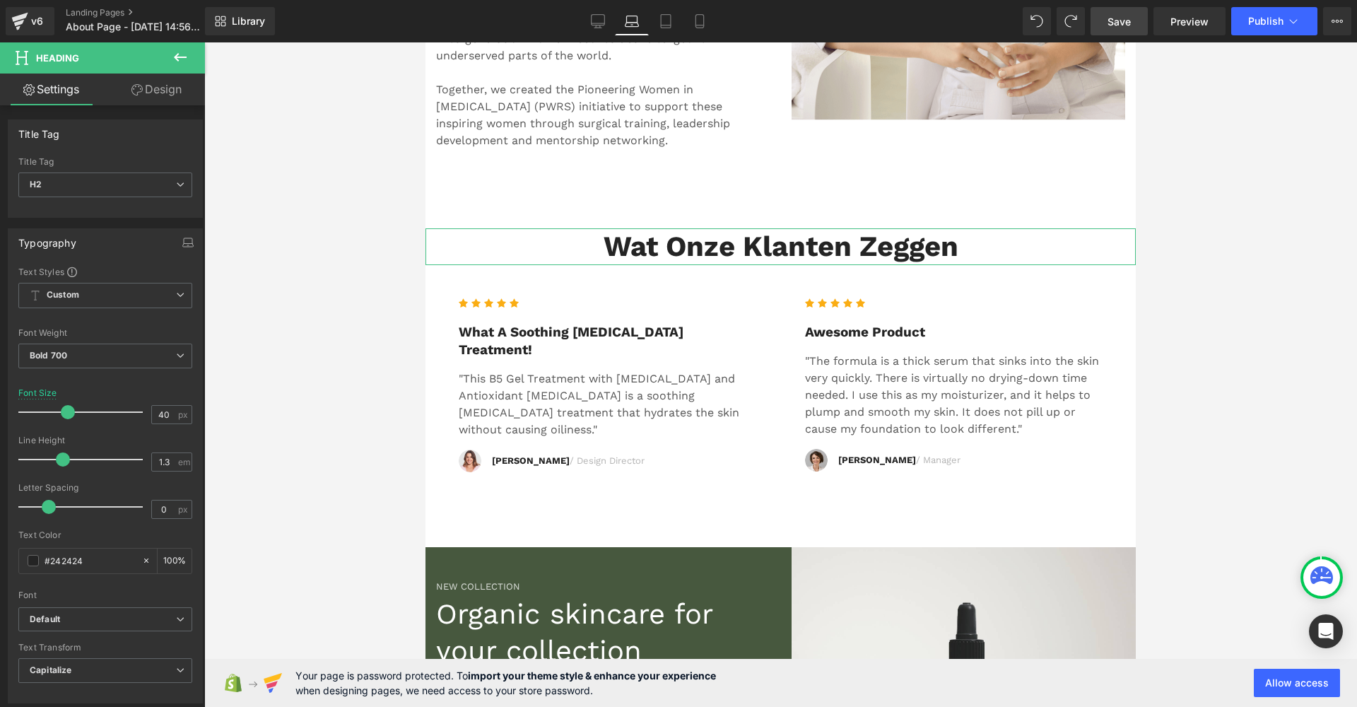
click at [157, 85] on link "Design" at bounding box center [156, 90] width 102 height 32
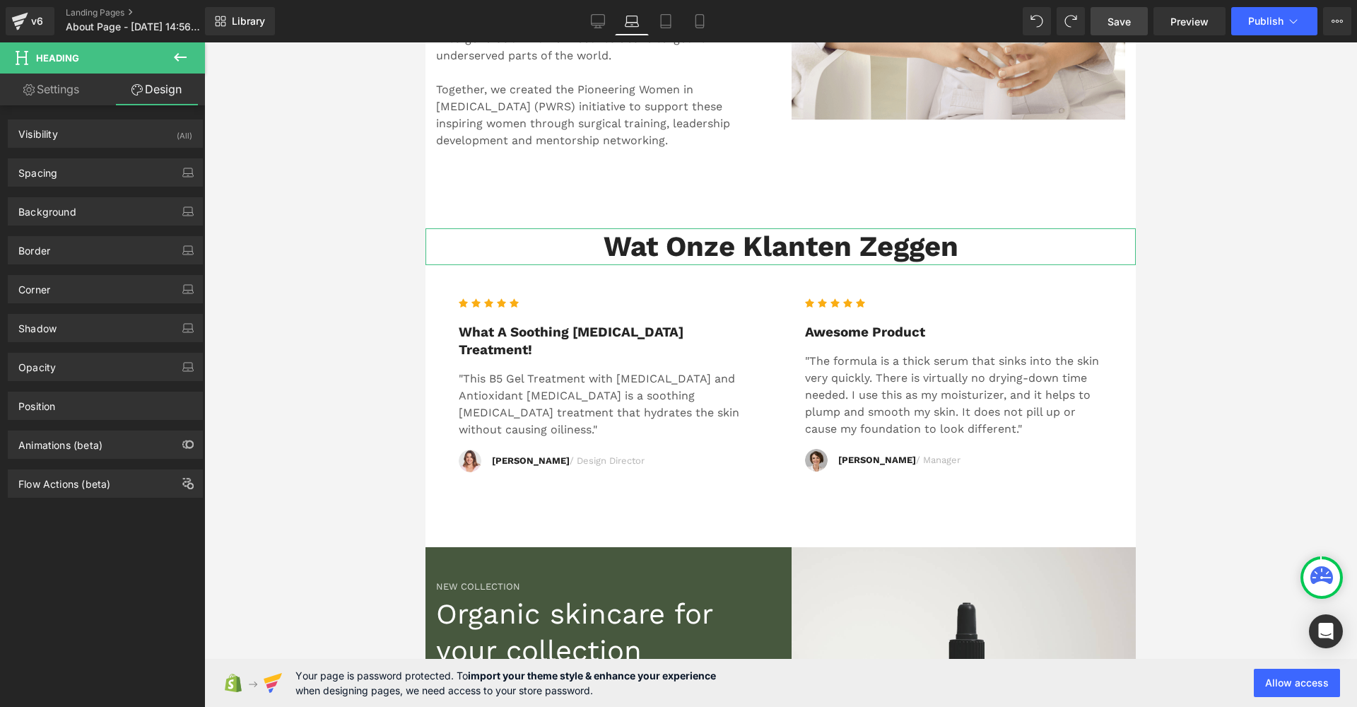
click at [175, 60] on icon at bounding box center [180, 57] width 17 height 17
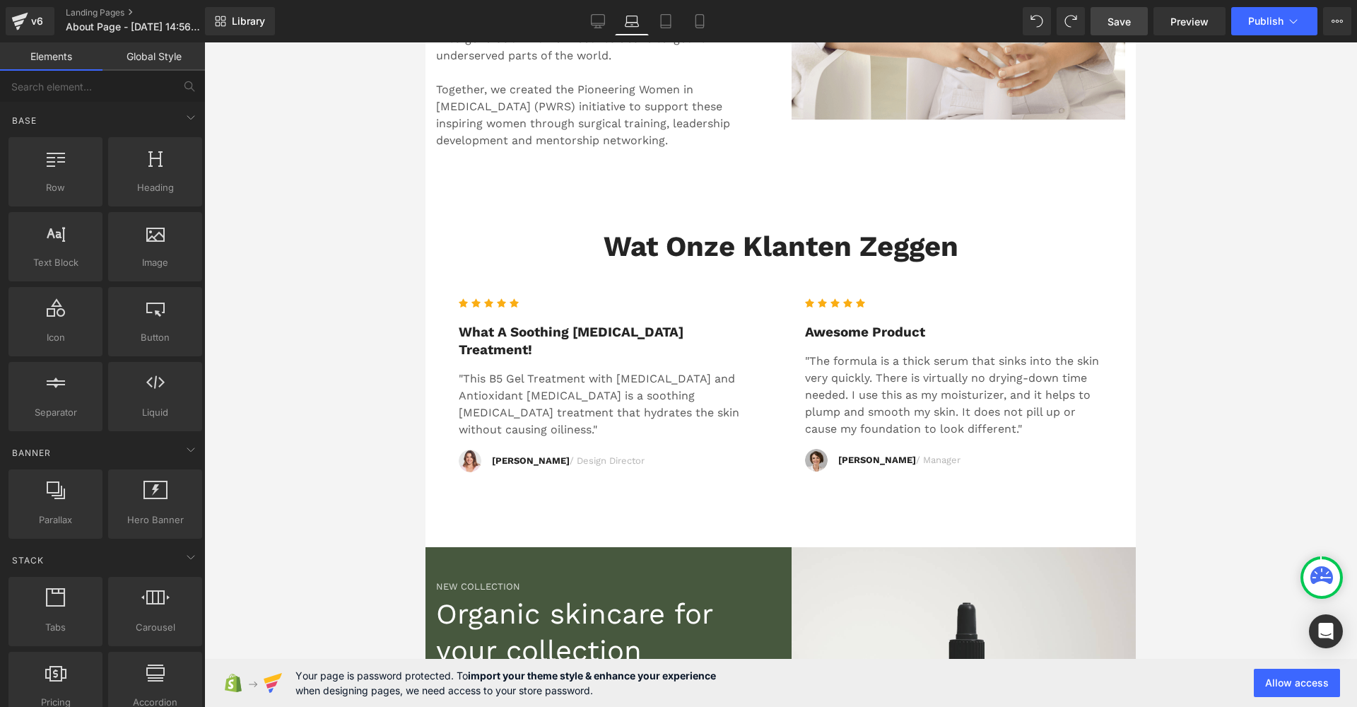
click at [146, 70] on link "Global Style" at bounding box center [153, 56] width 102 height 28
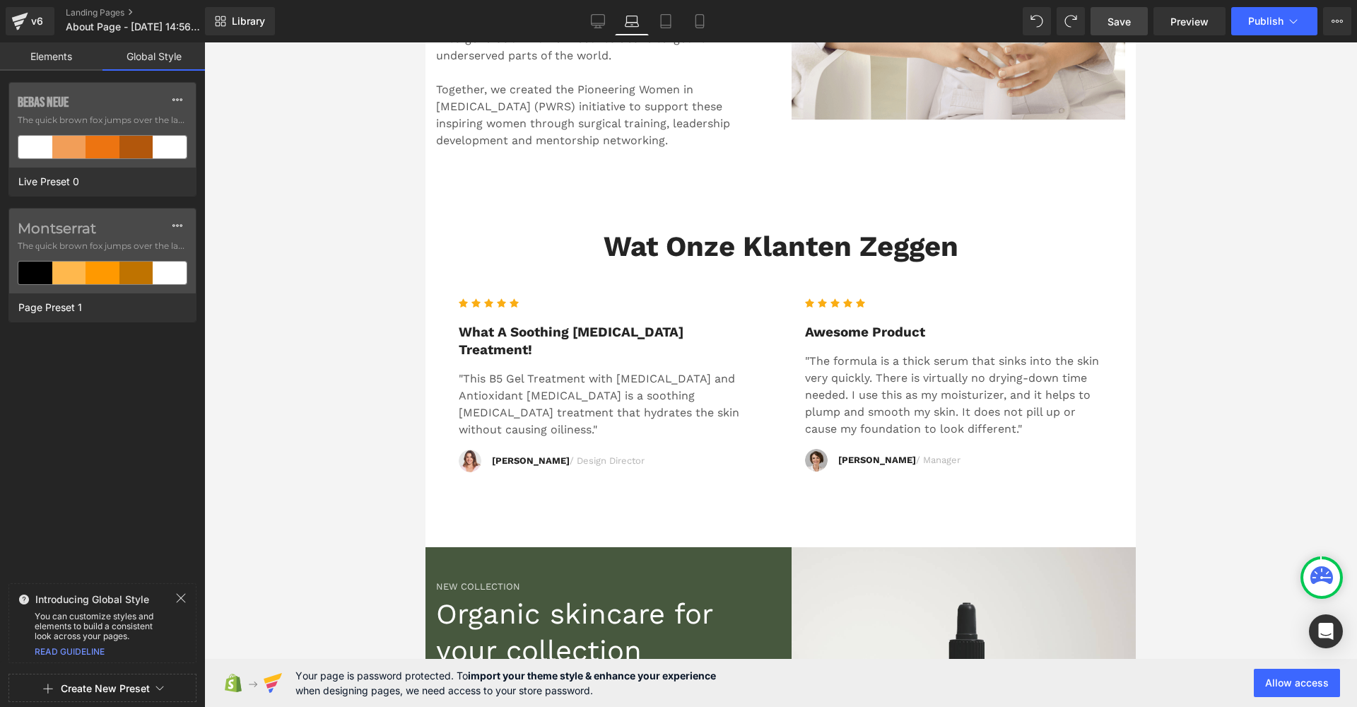
click at [83, 64] on link "Elements" at bounding box center [51, 56] width 102 height 28
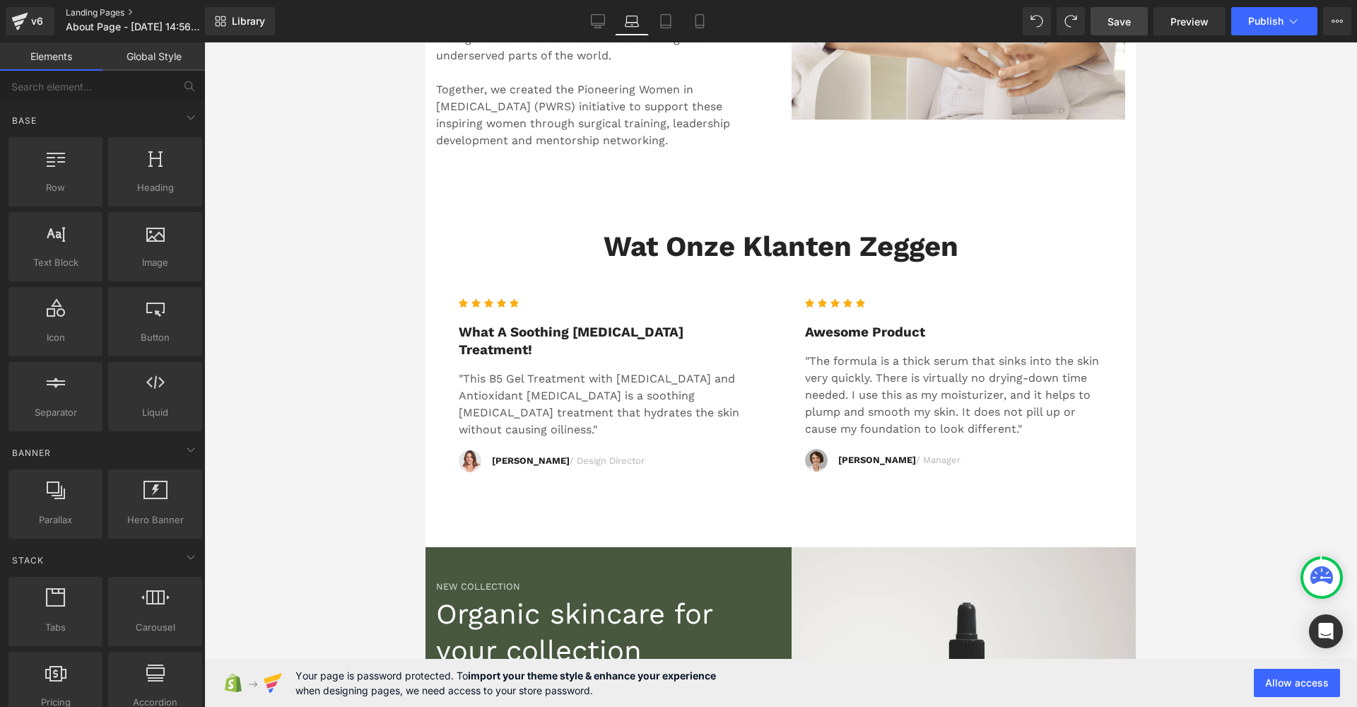
click at [102, 16] on link "Landing Pages" at bounding box center [147, 12] width 162 height 11
click at [237, 14] on link "Library" at bounding box center [240, 21] width 70 height 28
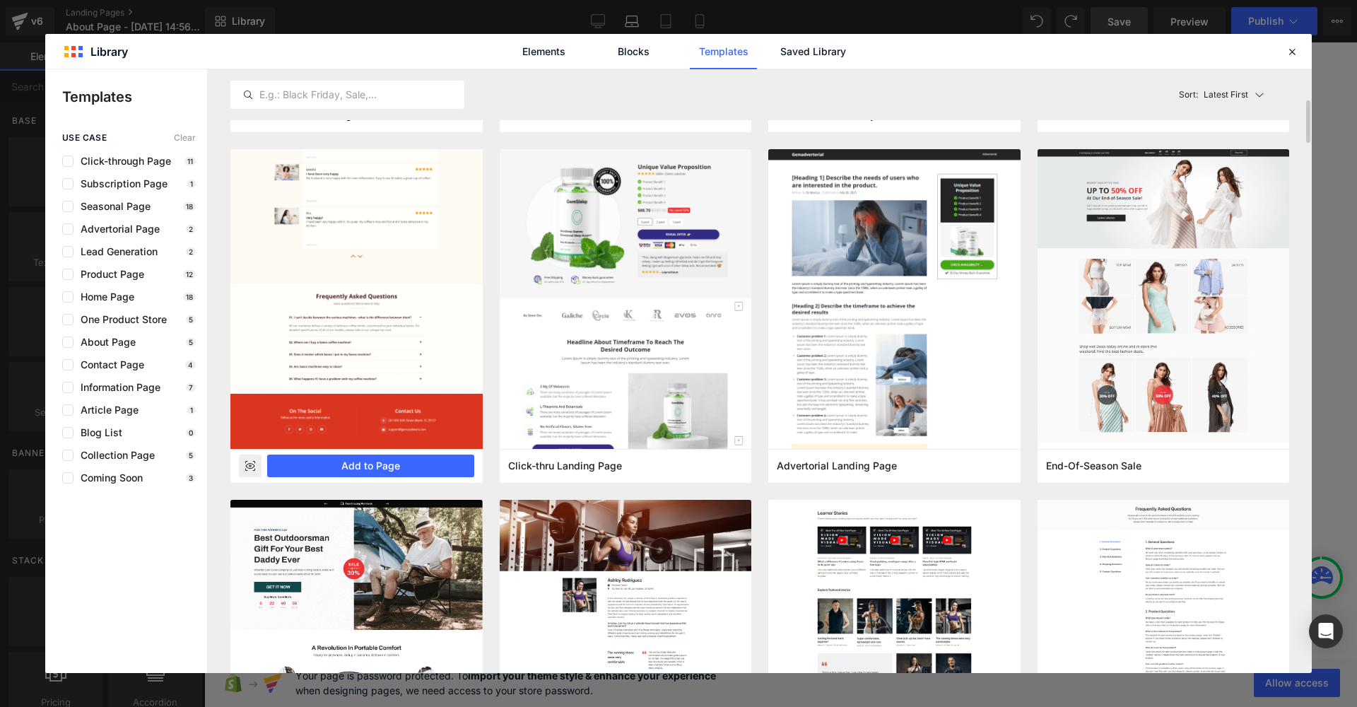
scroll to position [322, 0]
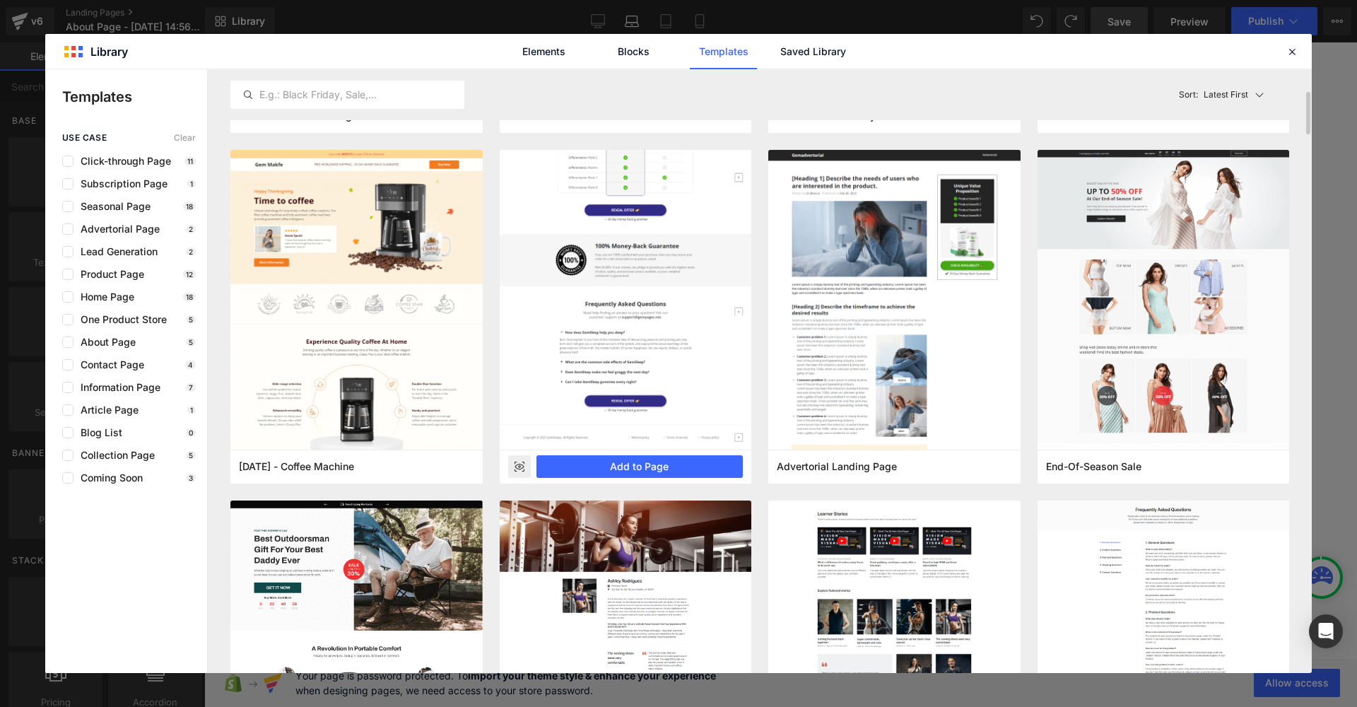
click at [516, 466] on icon at bounding box center [519, 467] width 9 height 6
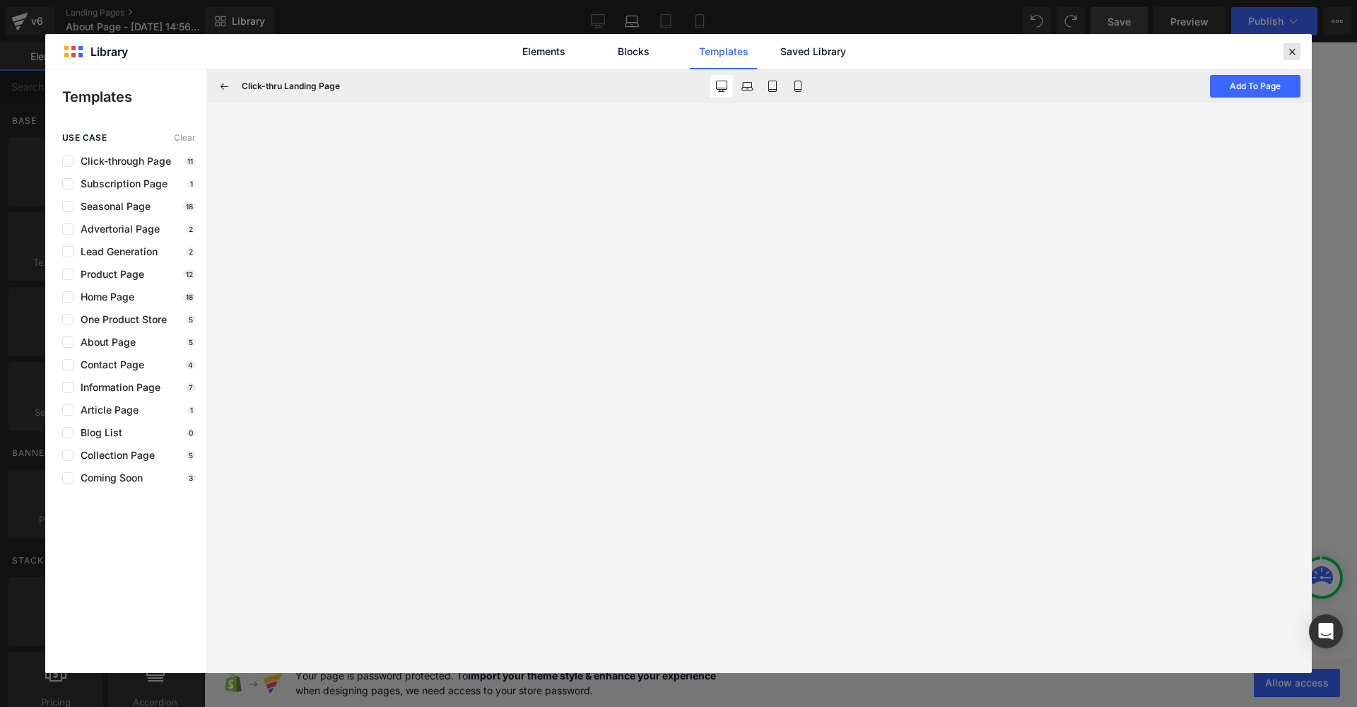
click at [1288, 45] on icon at bounding box center [1292, 51] width 13 height 13
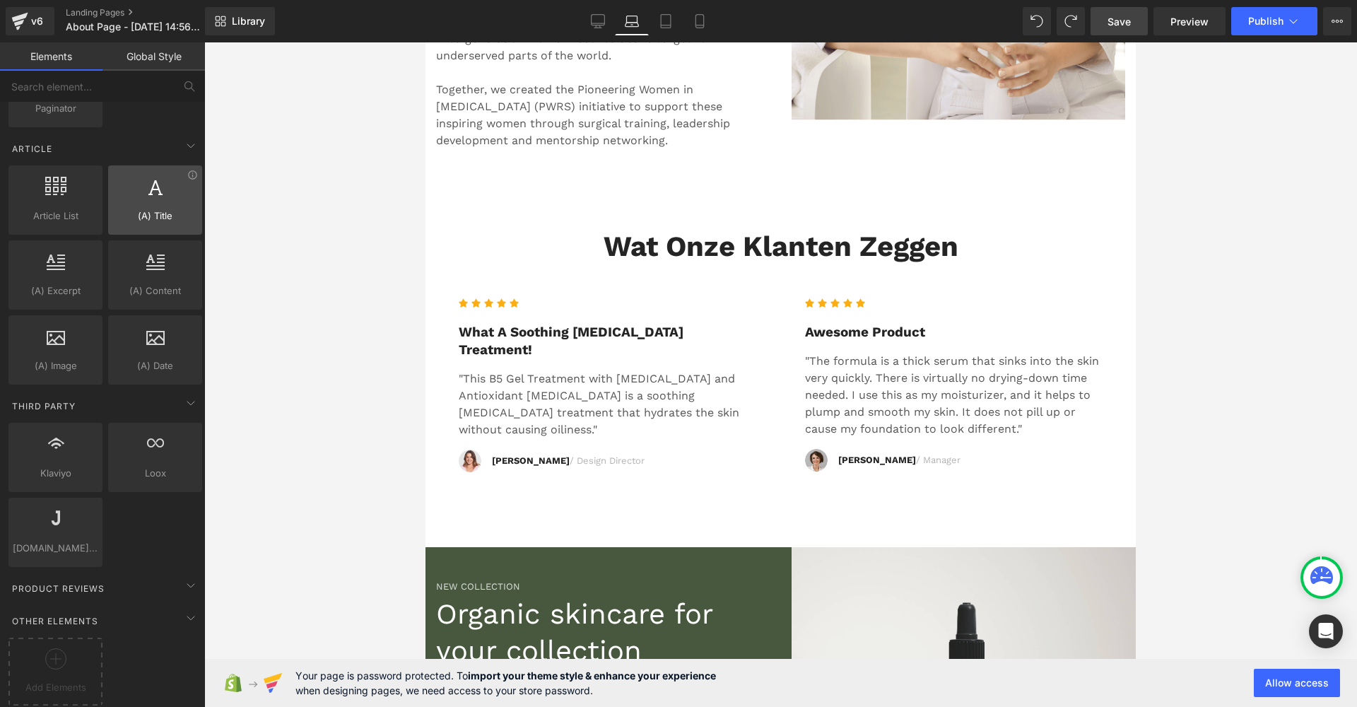
scroll to position [2588, 0]
click at [1329, 15] on button "View Live Page View with current Template Save Template to Library Schedule Pub…" at bounding box center [1337, 21] width 28 height 28
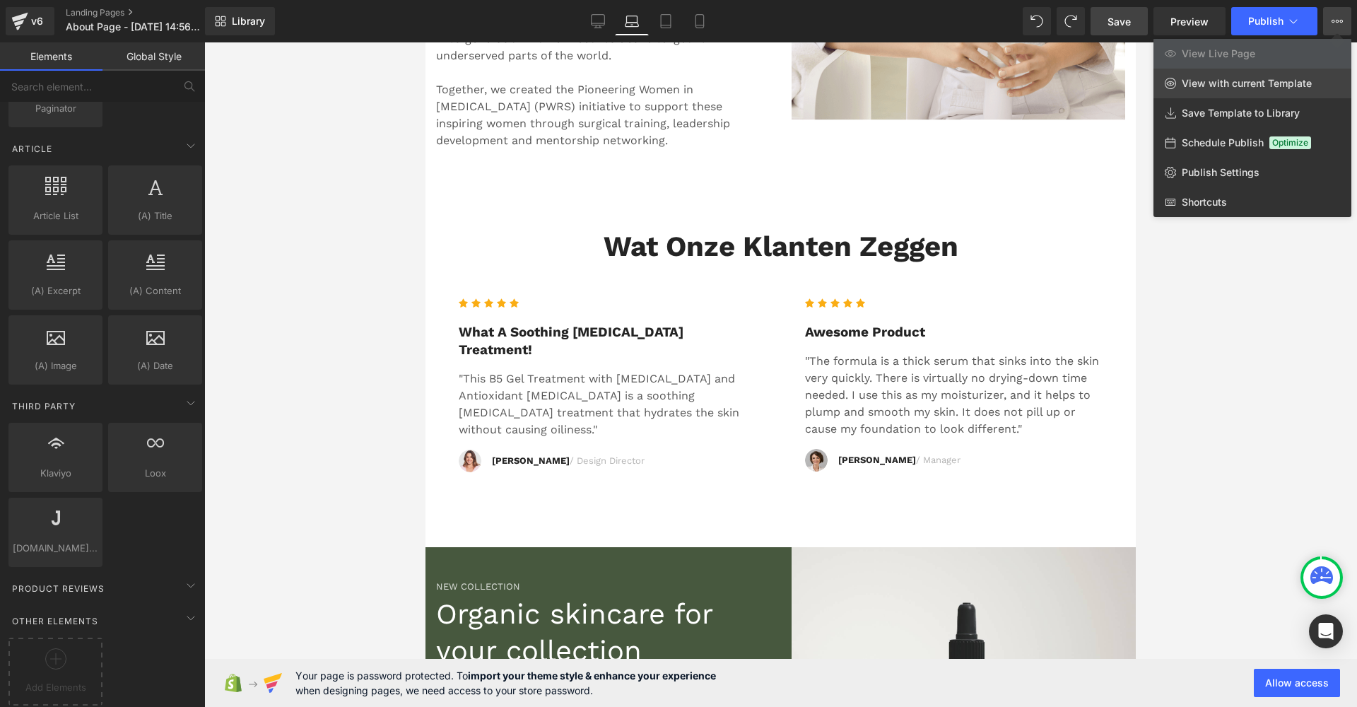
click at [1260, 83] on span "View with current Template" at bounding box center [1247, 83] width 130 height 13
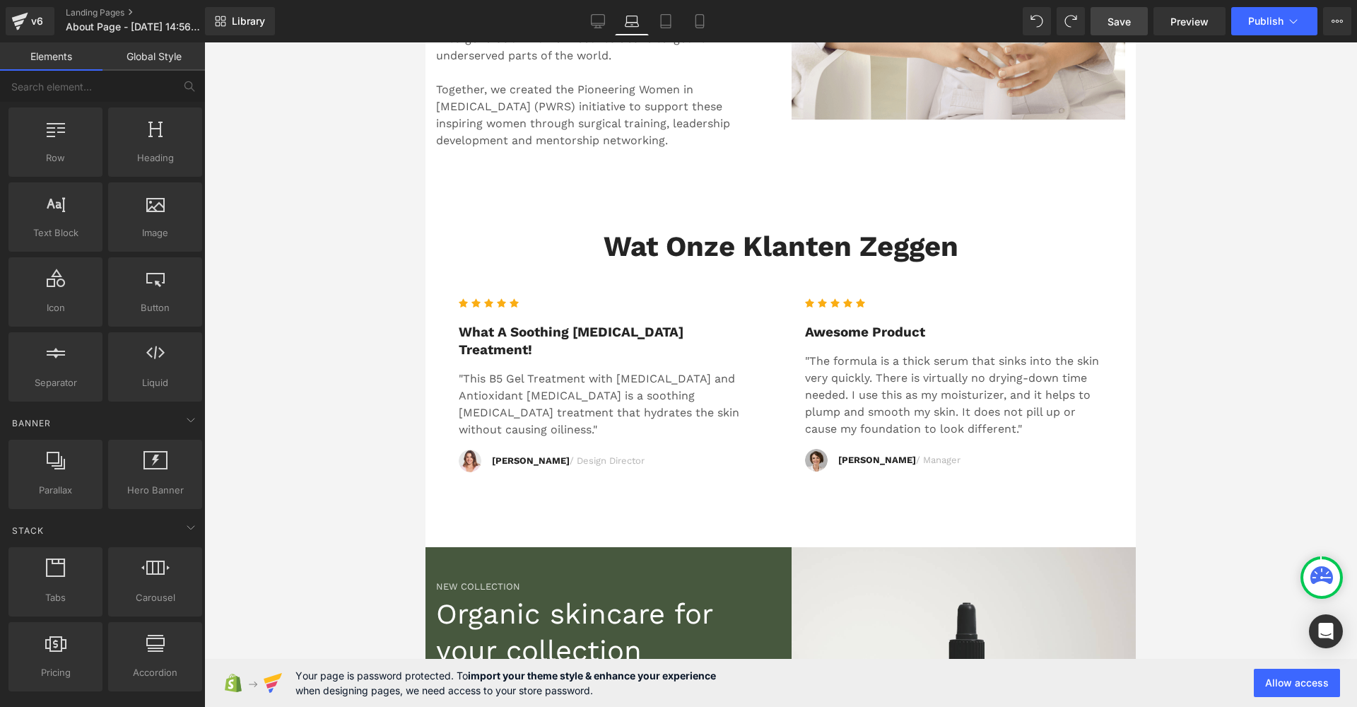
scroll to position [0, 0]
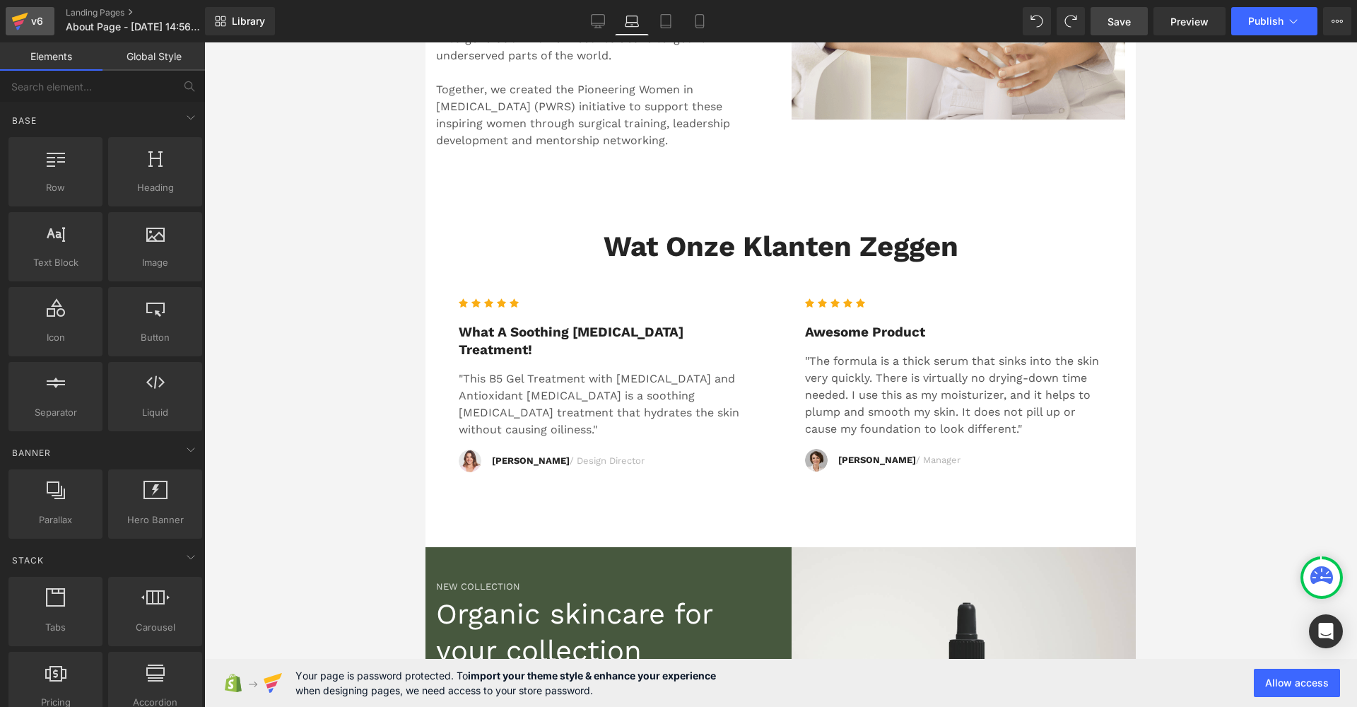
click at [28, 20] on div "v6" at bounding box center [37, 21] width 18 height 18
